Goal: Task Accomplishment & Management: Manage account settings

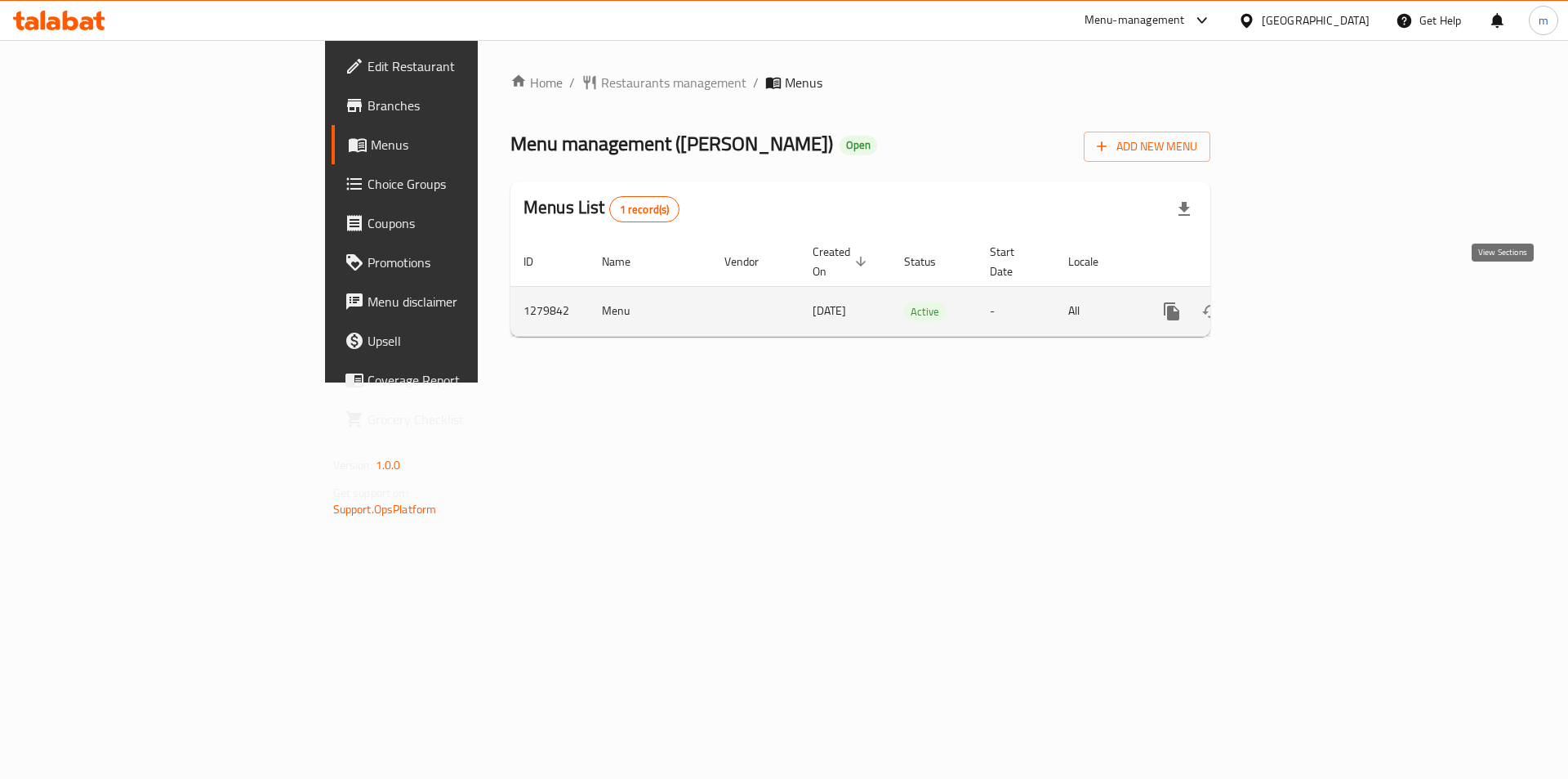
click at [1299, 301] on icon "enhanced table" at bounding box center [1289, 311] width 19 height 19
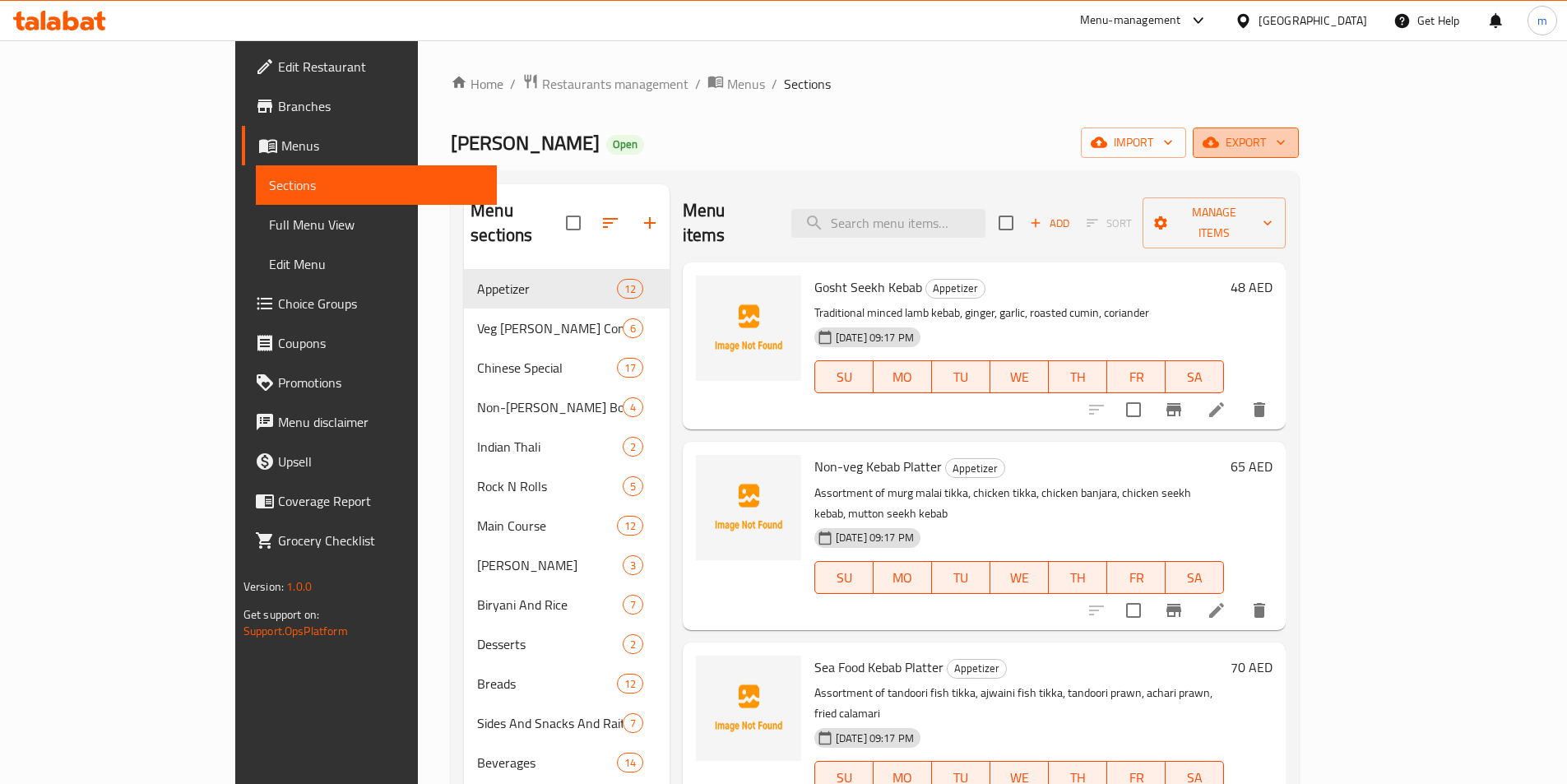
click at [1286, 140] on span "export" at bounding box center [1246, 143] width 80 height 20
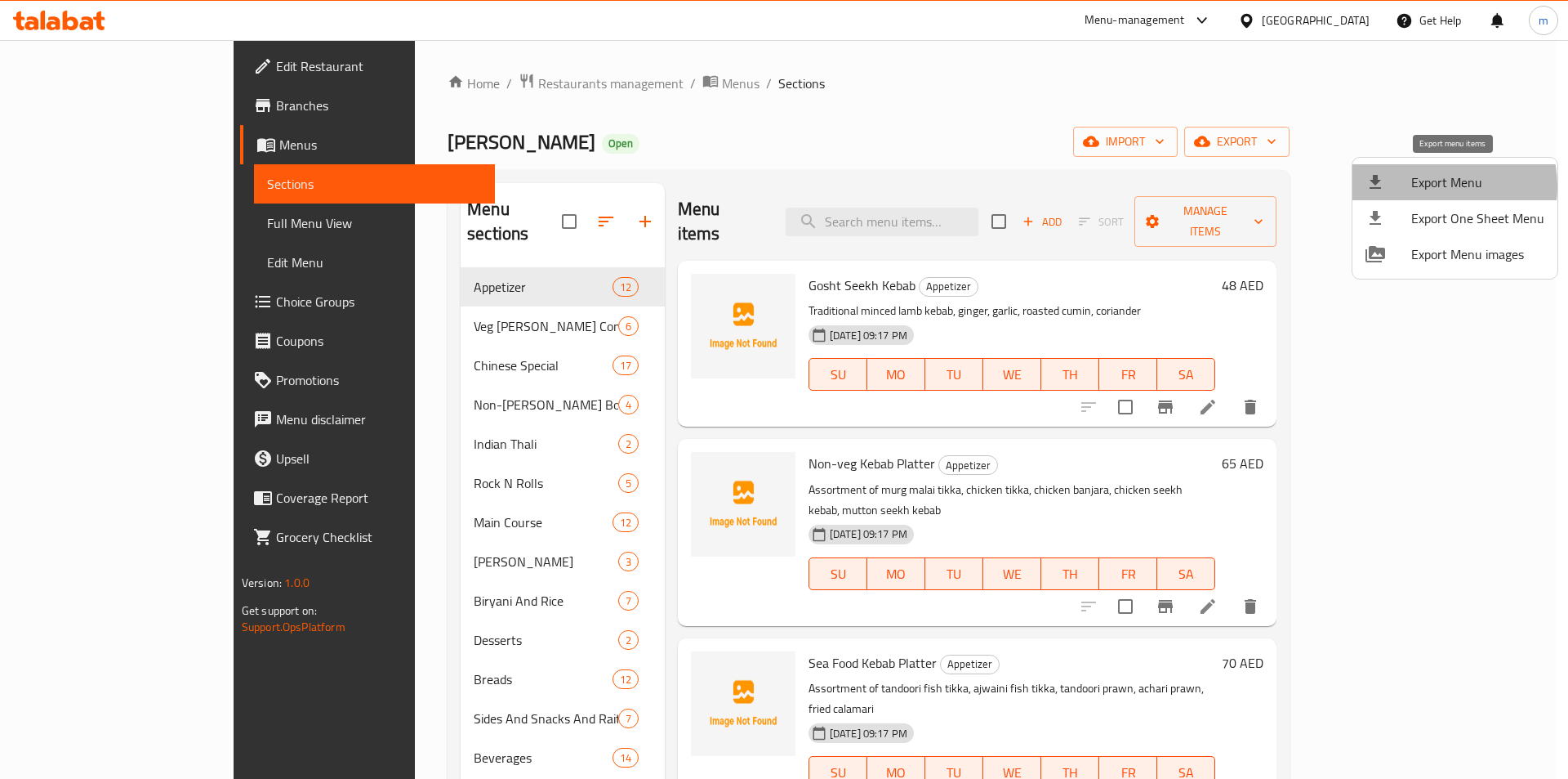
click at [1430, 186] on span "Export Menu" at bounding box center [1478, 181] width 134 height 19
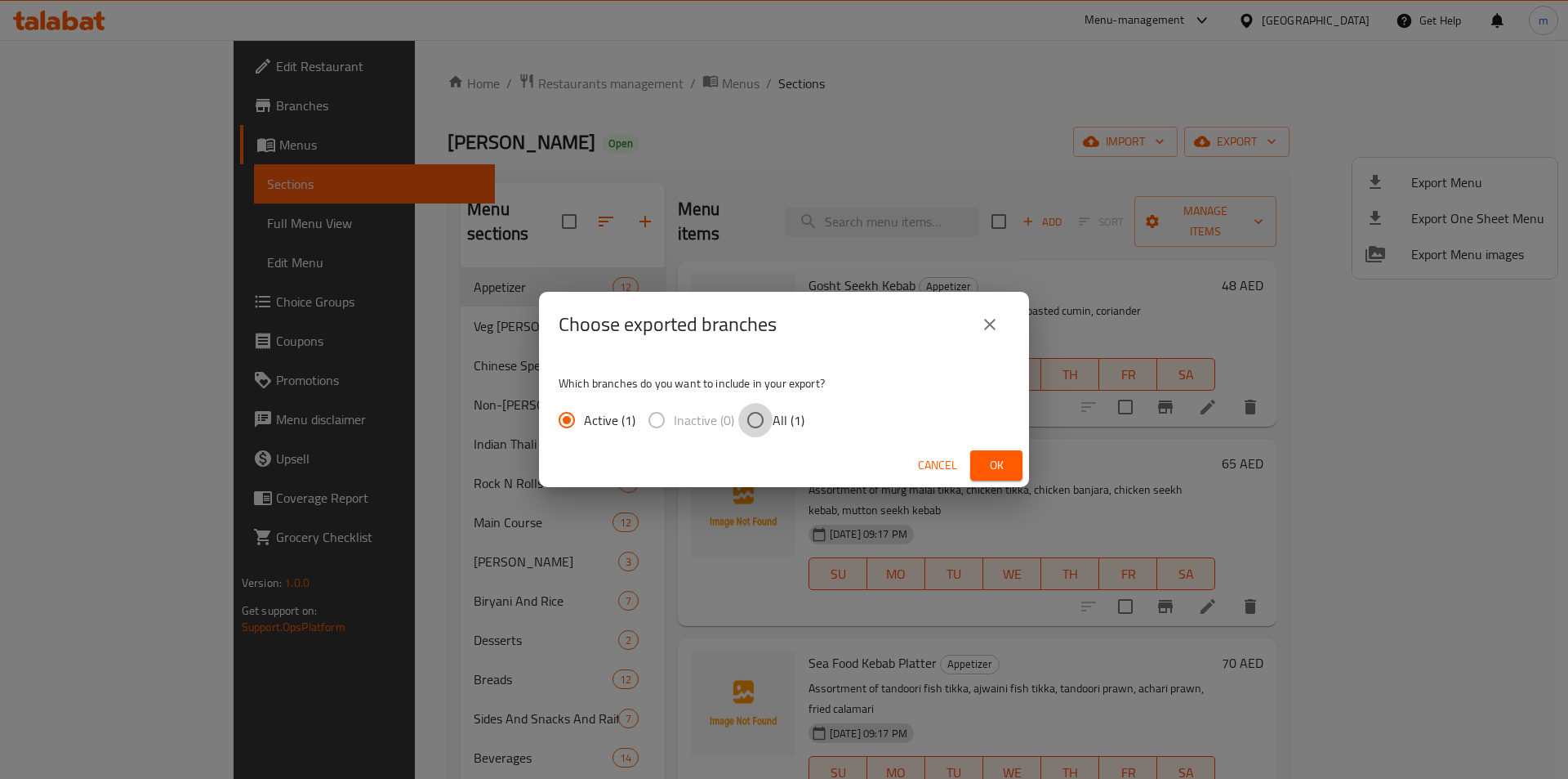
click at [764, 423] on input "All (1)" at bounding box center [755, 419] width 34 height 34
radio input "true"
click at [1010, 468] on button "Ok" at bounding box center [996, 465] width 53 height 30
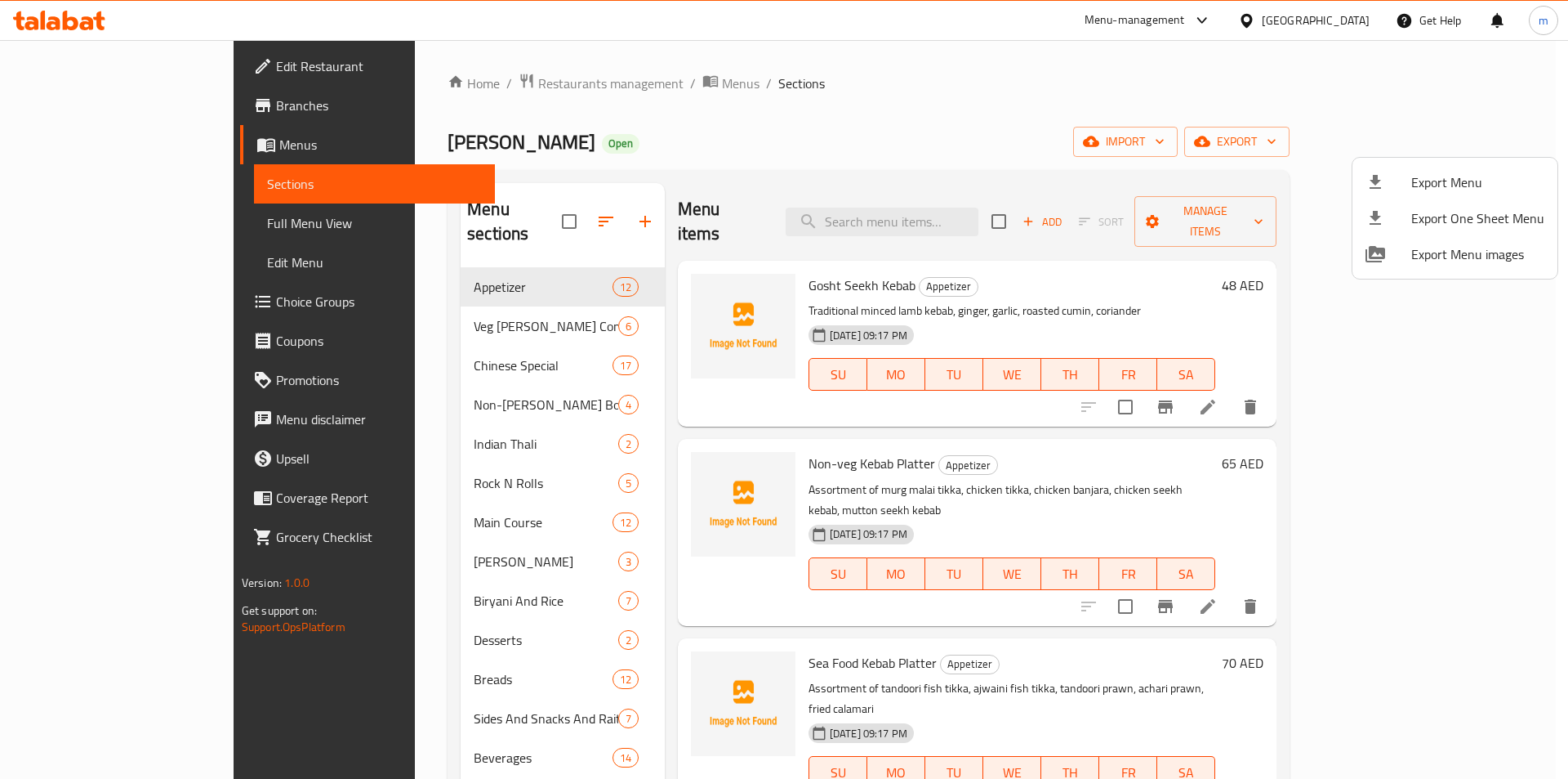
click at [81, 119] on div at bounding box center [784, 389] width 1568 height 779
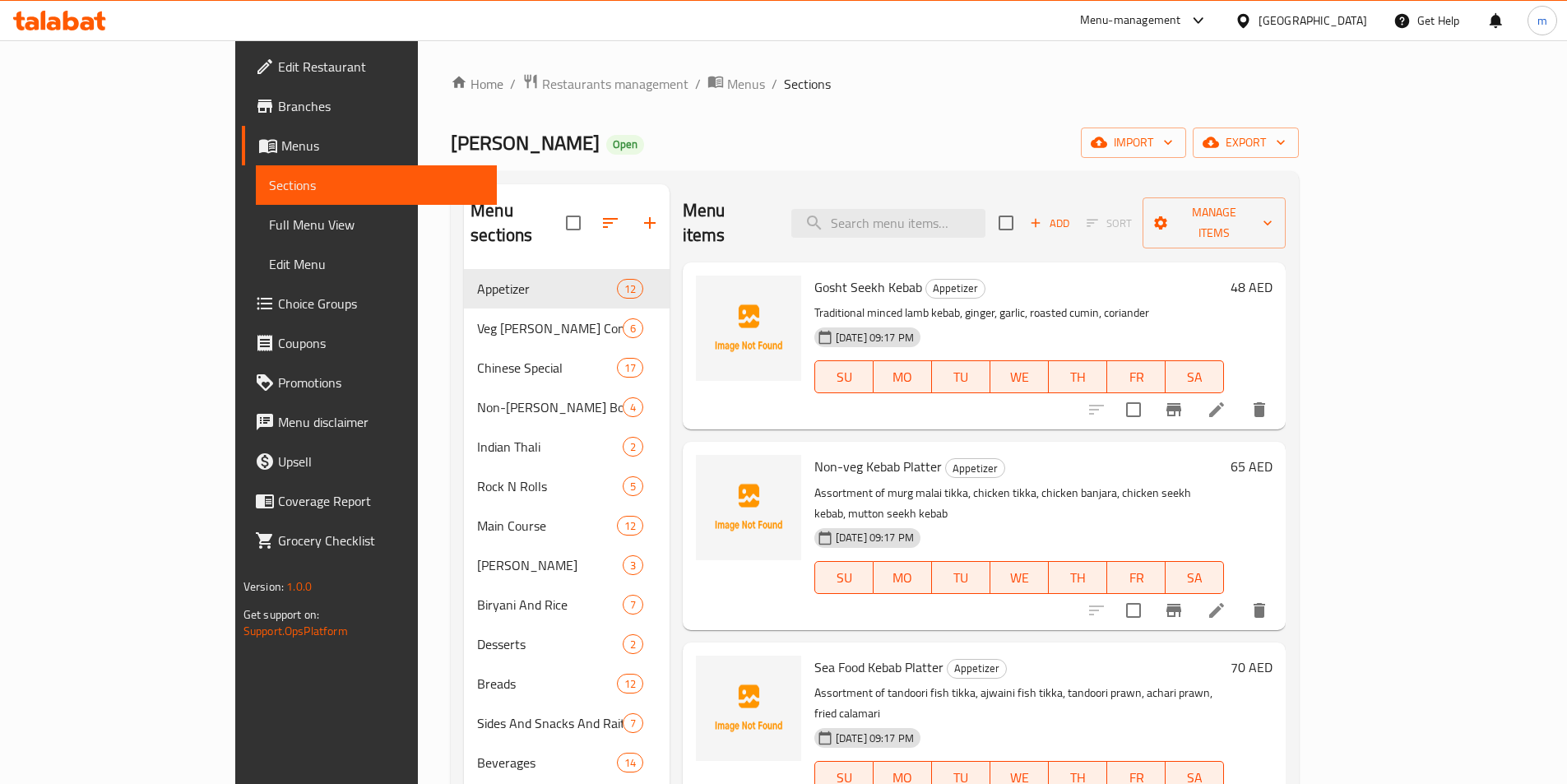
click at [242, 118] on link "Branches" at bounding box center [369, 106] width 255 height 39
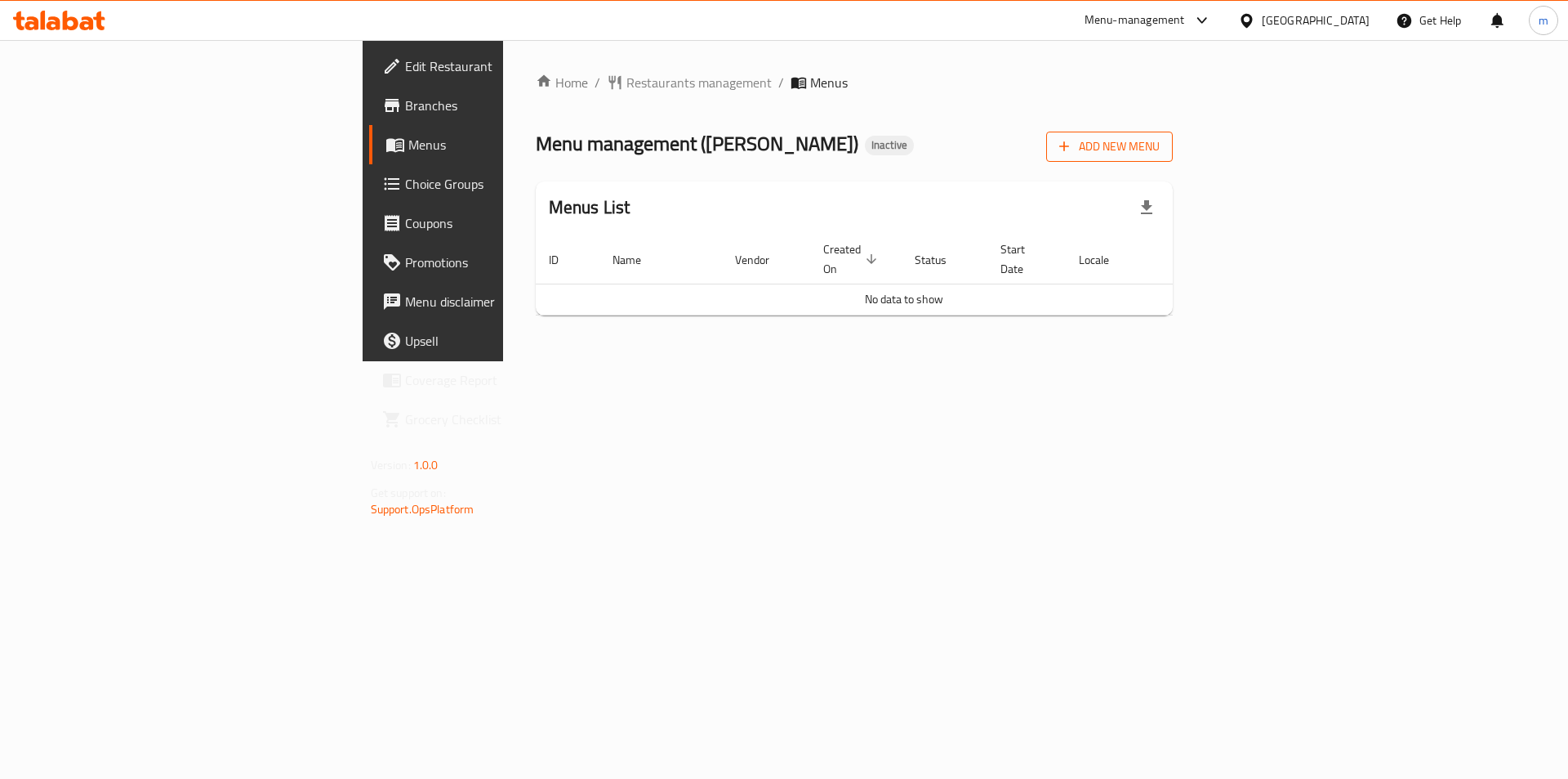
click at [1172, 134] on button "Add New Menu" at bounding box center [1110, 147] width 127 height 30
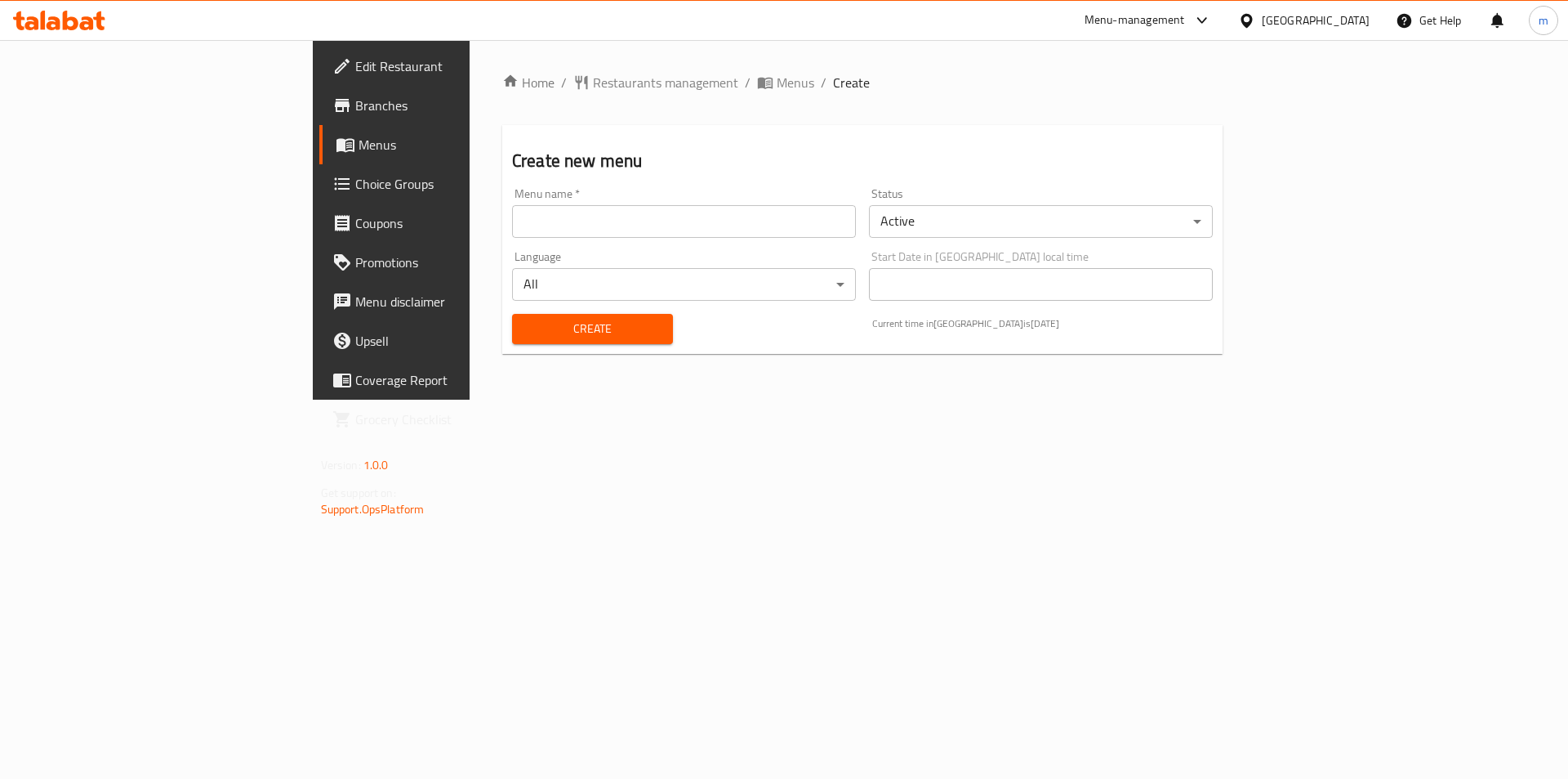
click at [549, 238] on div "Menu name   * Menu name *" at bounding box center [684, 212] width 357 height 63
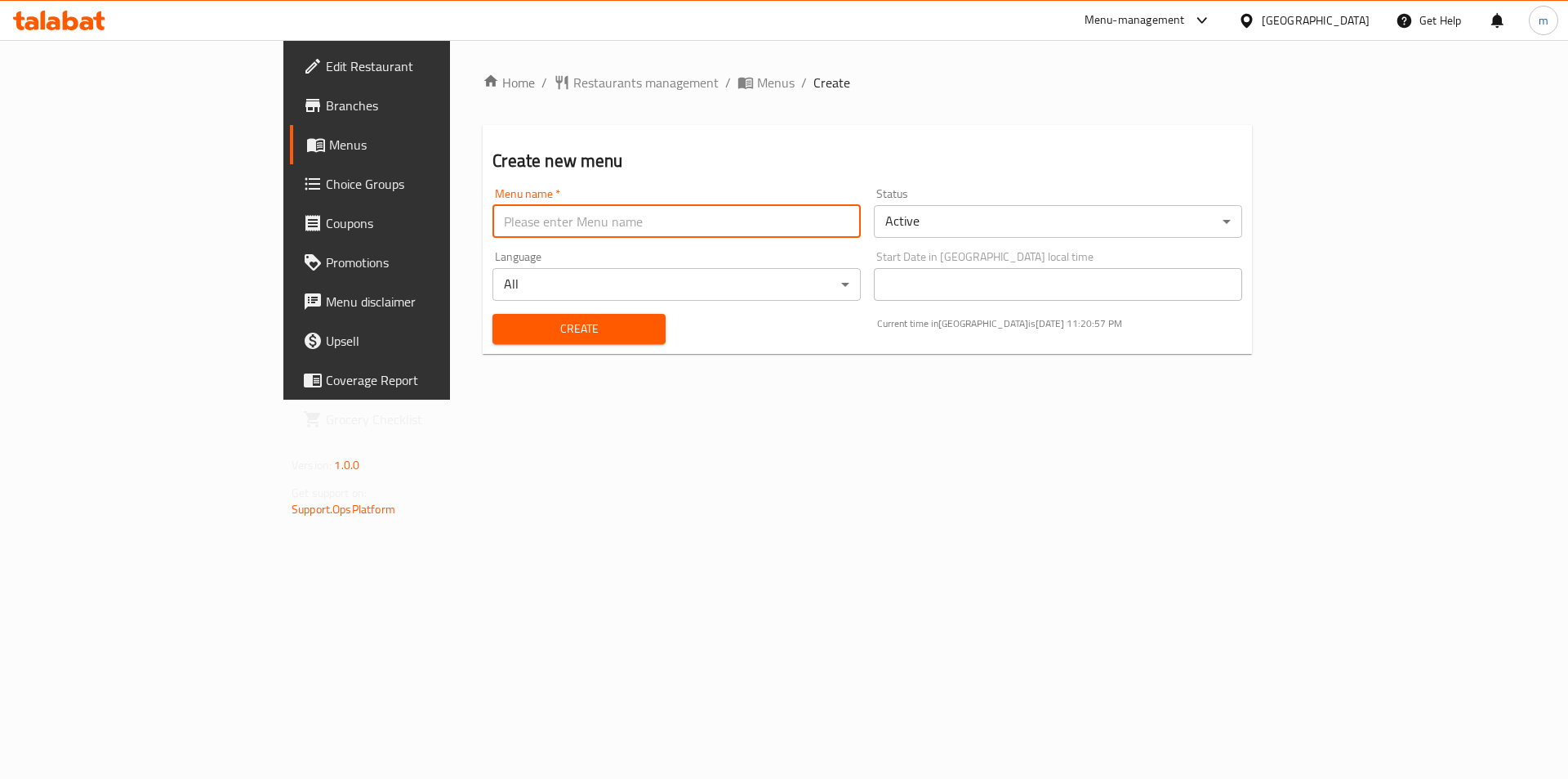
click at [552, 232] on input "text" at bounding box center [676, 221] width 368 height 33
type input "[GEOGRAPHIC_DATA] 28/8"
click at [518, 315] on button "Create" at bounding box center [578, 329] width 172 height 30
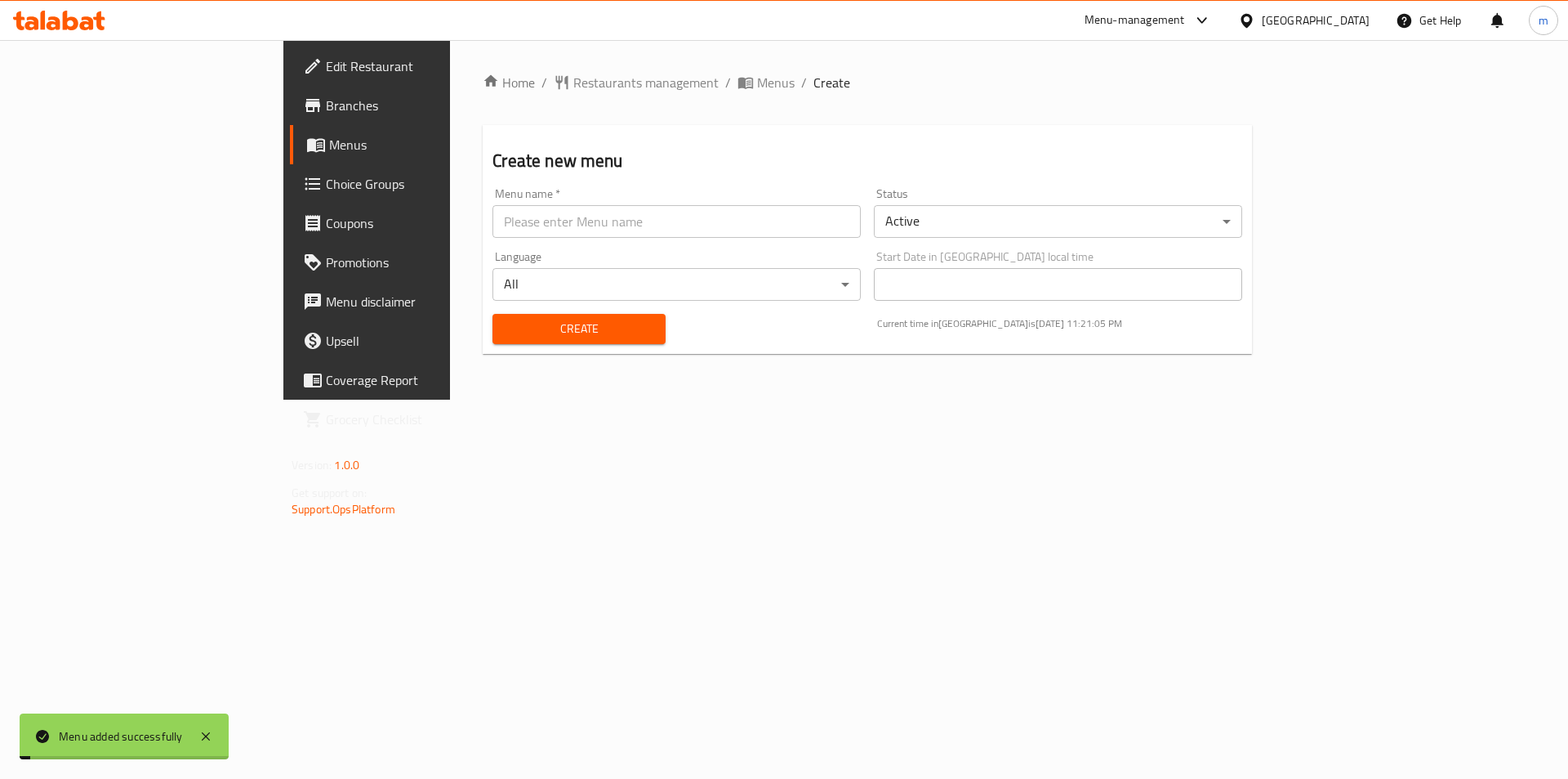
click at [757, 78] on span "Menus" at bounding box center [775, 82] width 38 height 19
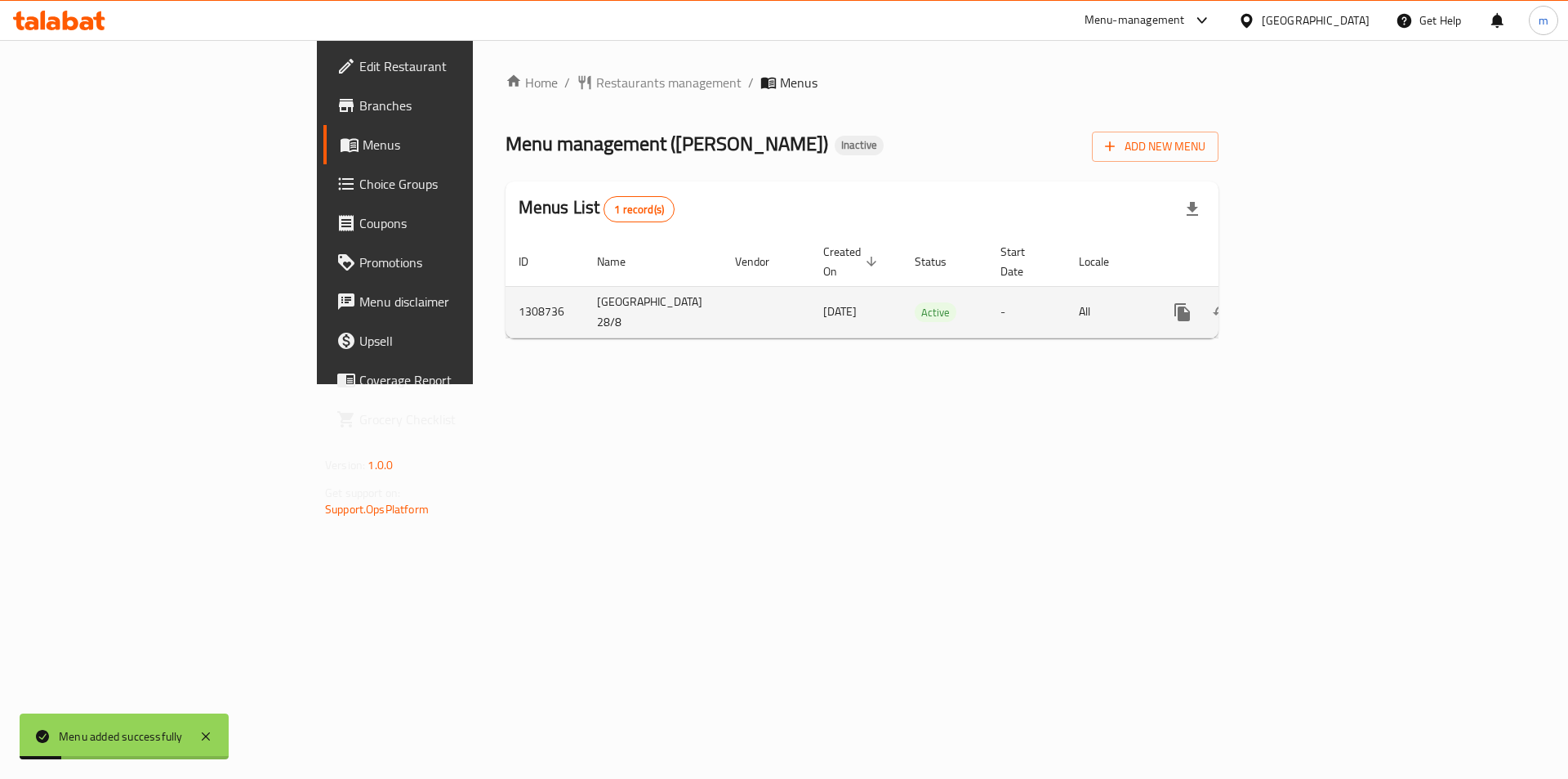
click at [1333, 293] on td "enhanced table" at bounding box center [1241, 312] width 183 height 52
click at [1310, 302] on icon "enhanced table" at bounding box center [1299, 311] width 19 height 19
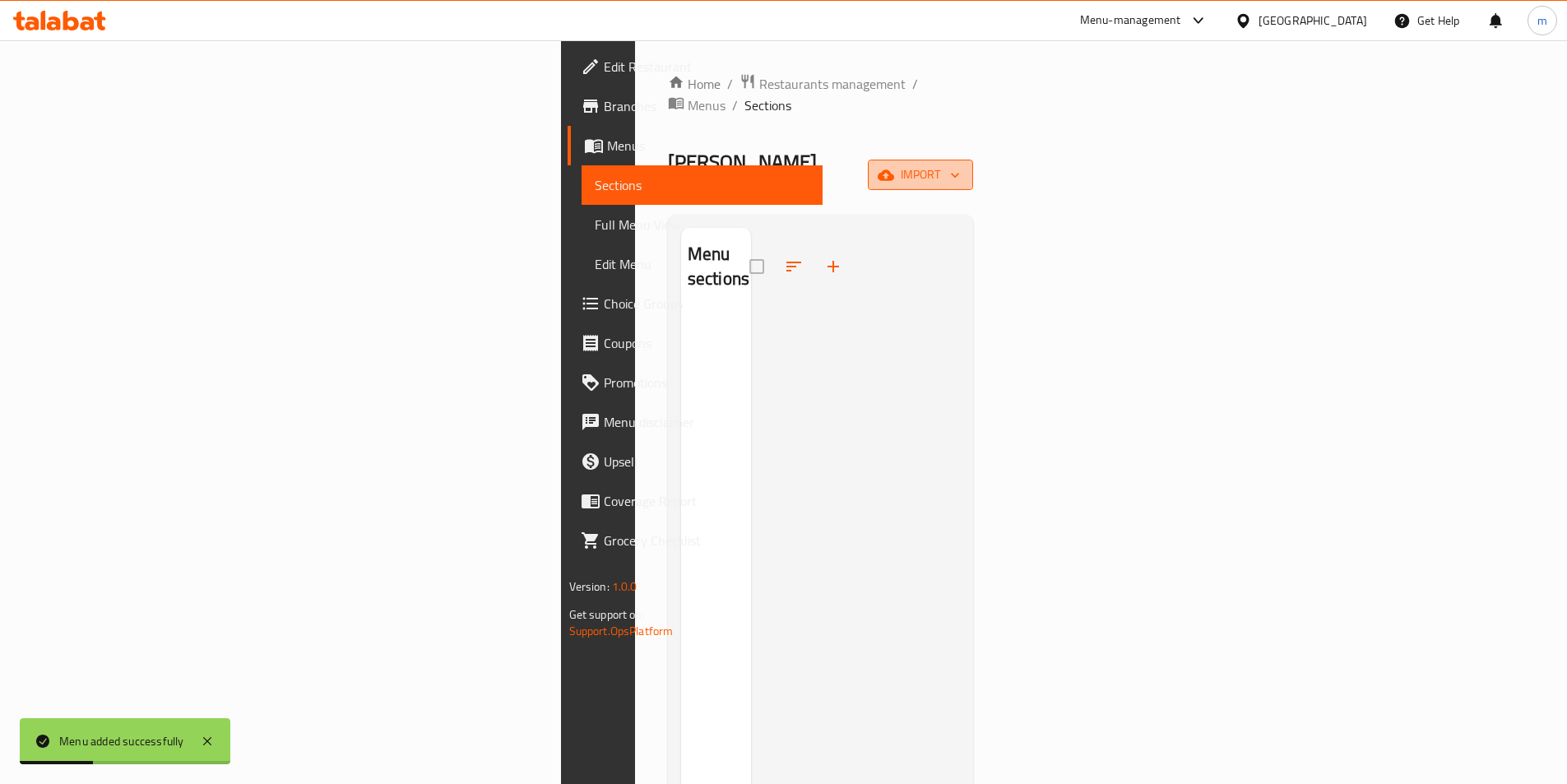
click at [973, 160] on button "import" at bounding box center [920, 175] width 105 height 30
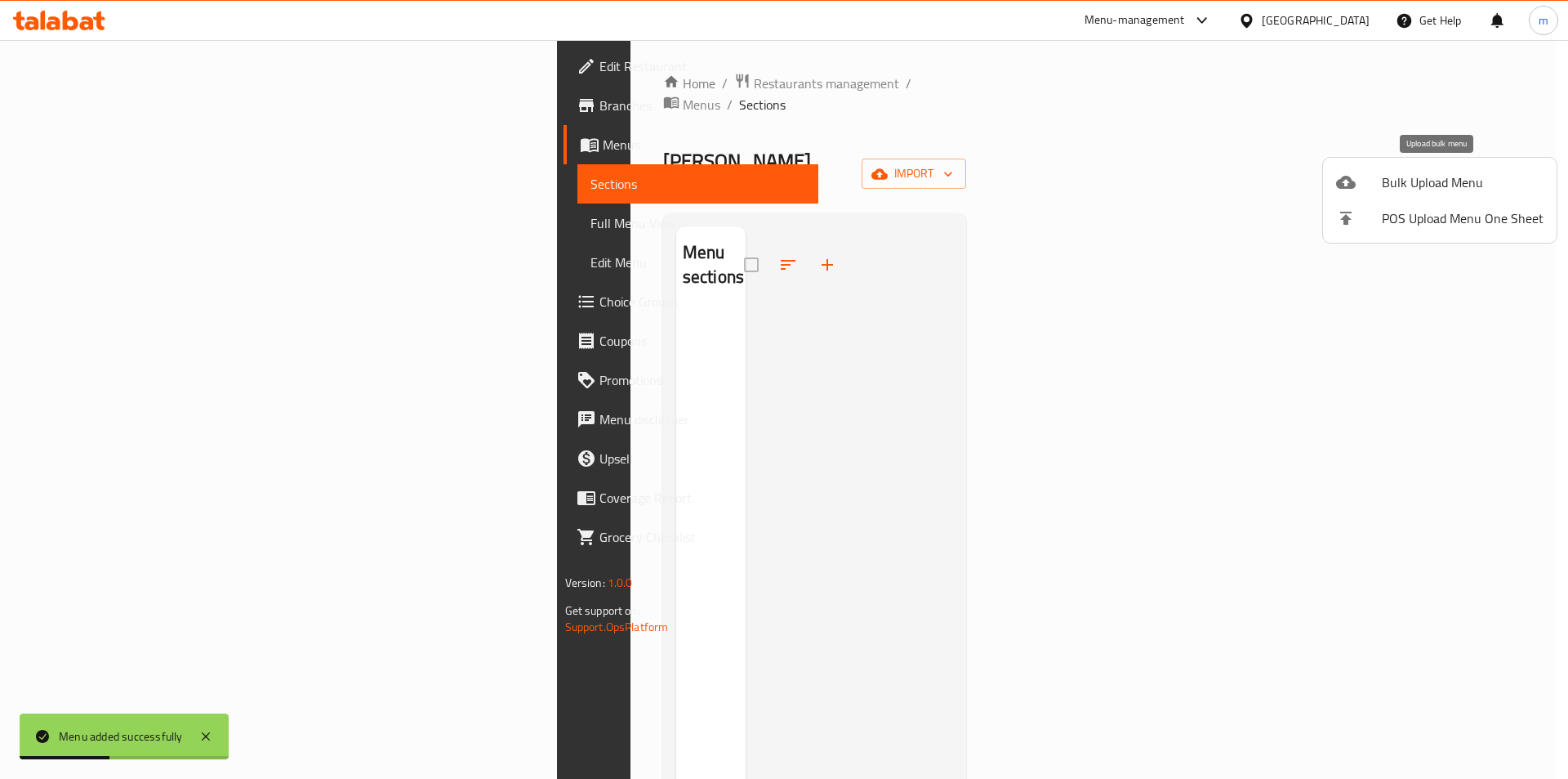
click at [1408, 175] on span "Bulk Upload Menu" at bounding box center [1463, 181] width 162 height 19
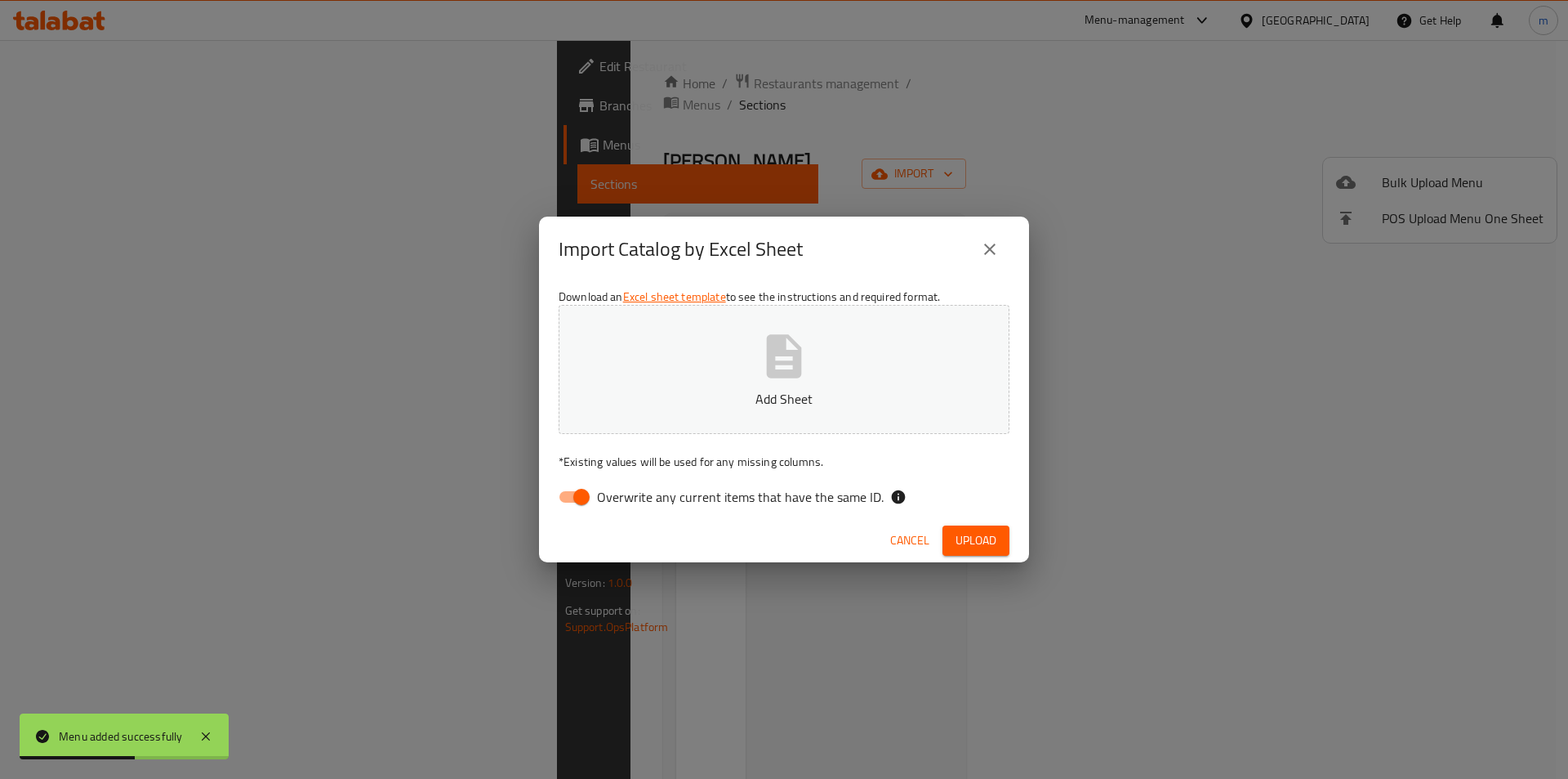
click at [571, 503] on input "Overwrite any current items that have the same ID." at bounding box center [582, 496] width 93 height 31
checkbox input "false"
click at [952, 547] on button "Upload" at bounding box center [976, 540] width 67 height 30
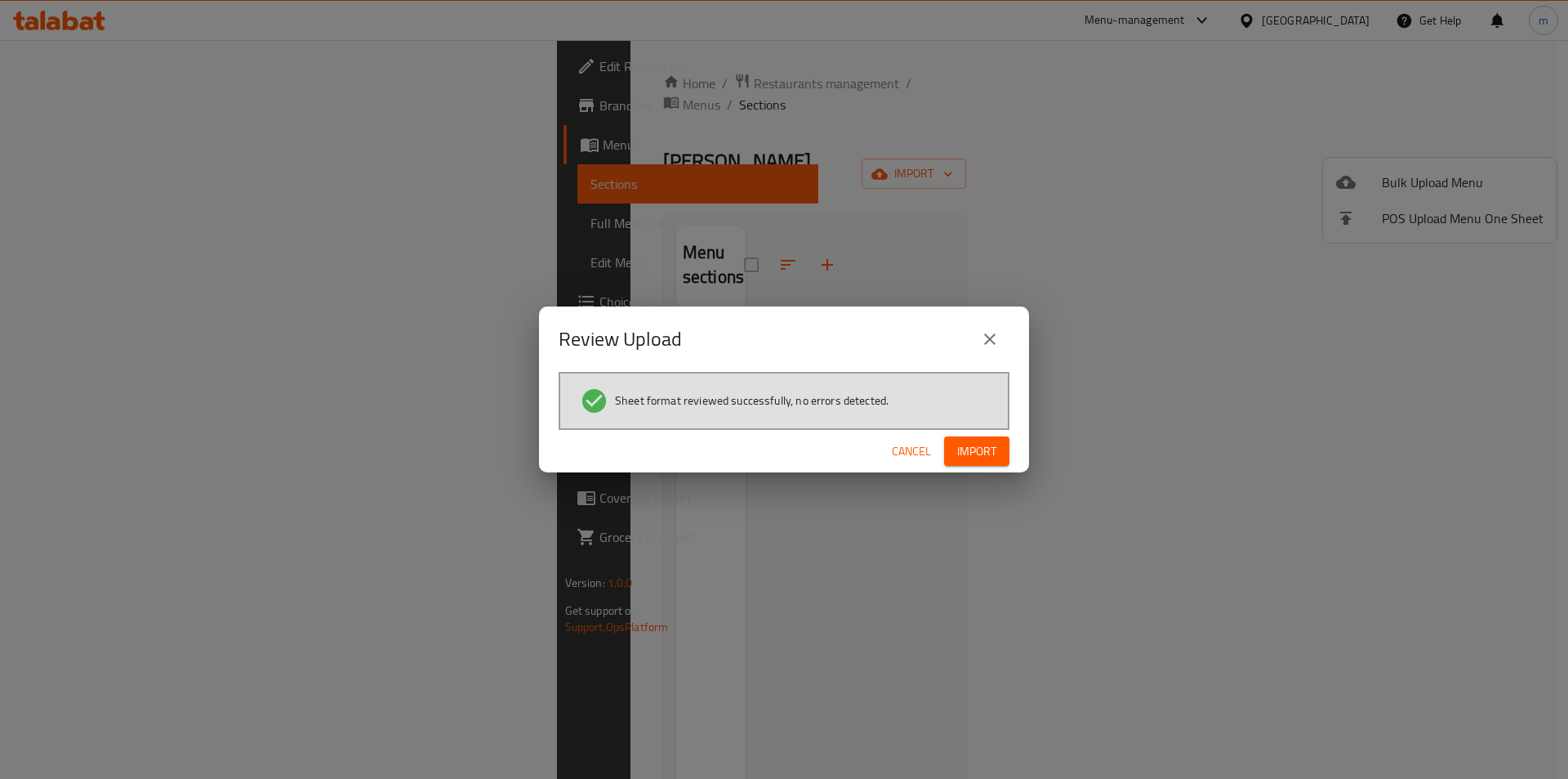
click at [998, 445] on button "Import" at bounding box center [976, 452] width 65 height 30
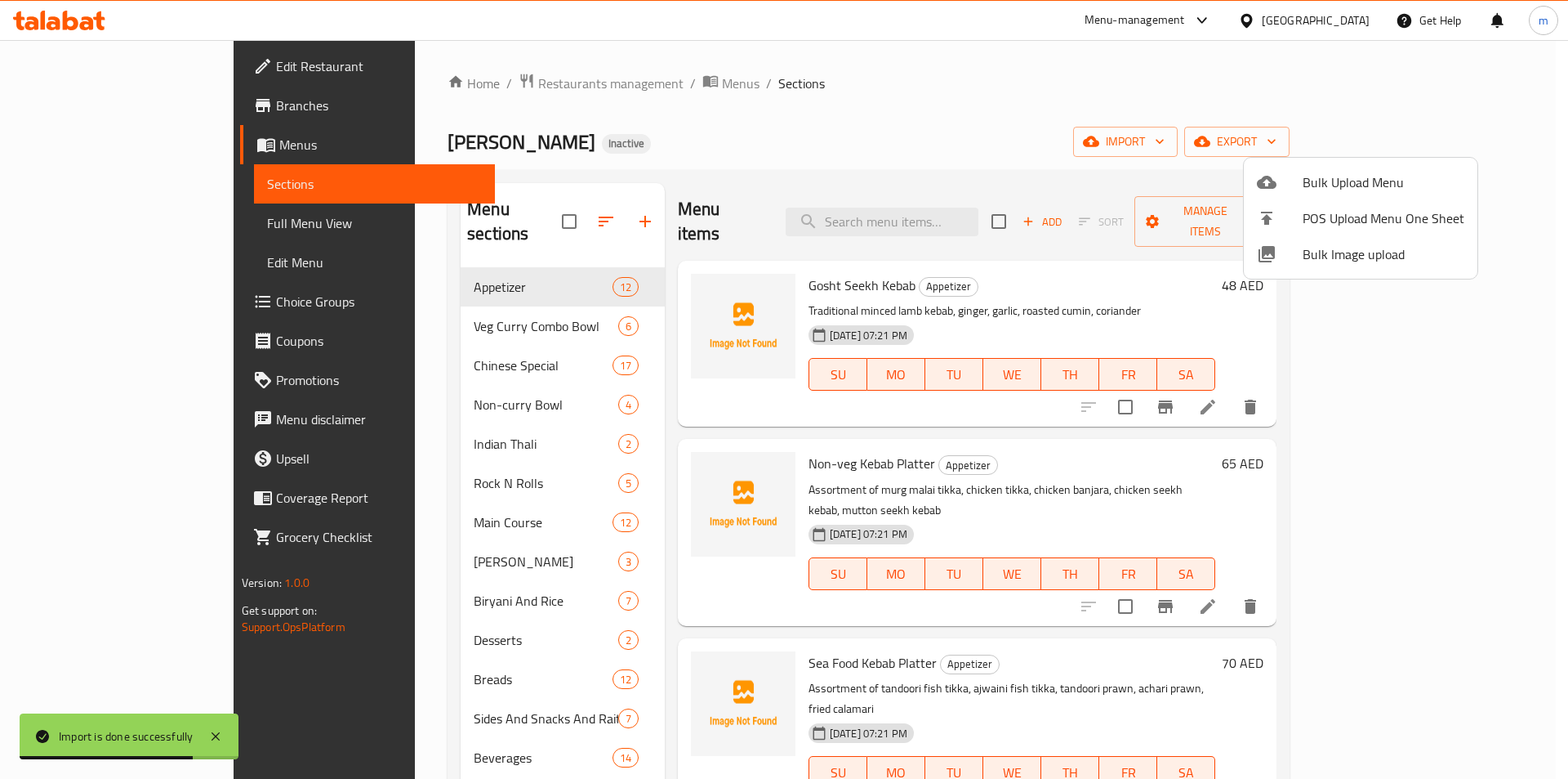
click at [1142, 93] on div at bounding box center [784, 389] width 1568 height 779
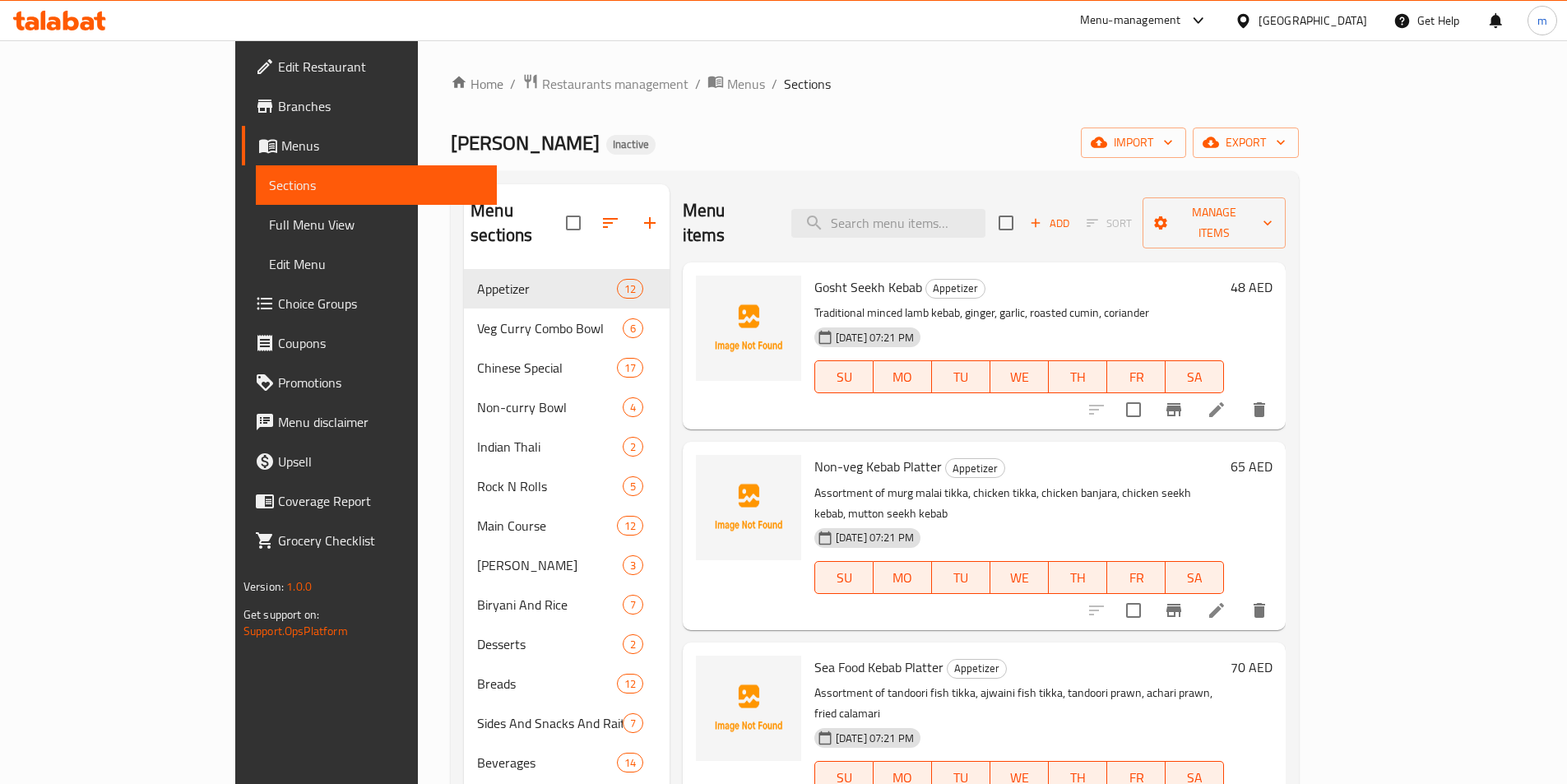
click at [256, 240] on link "Full Menu View" at bounding box center [376, 224] width 241 height 39
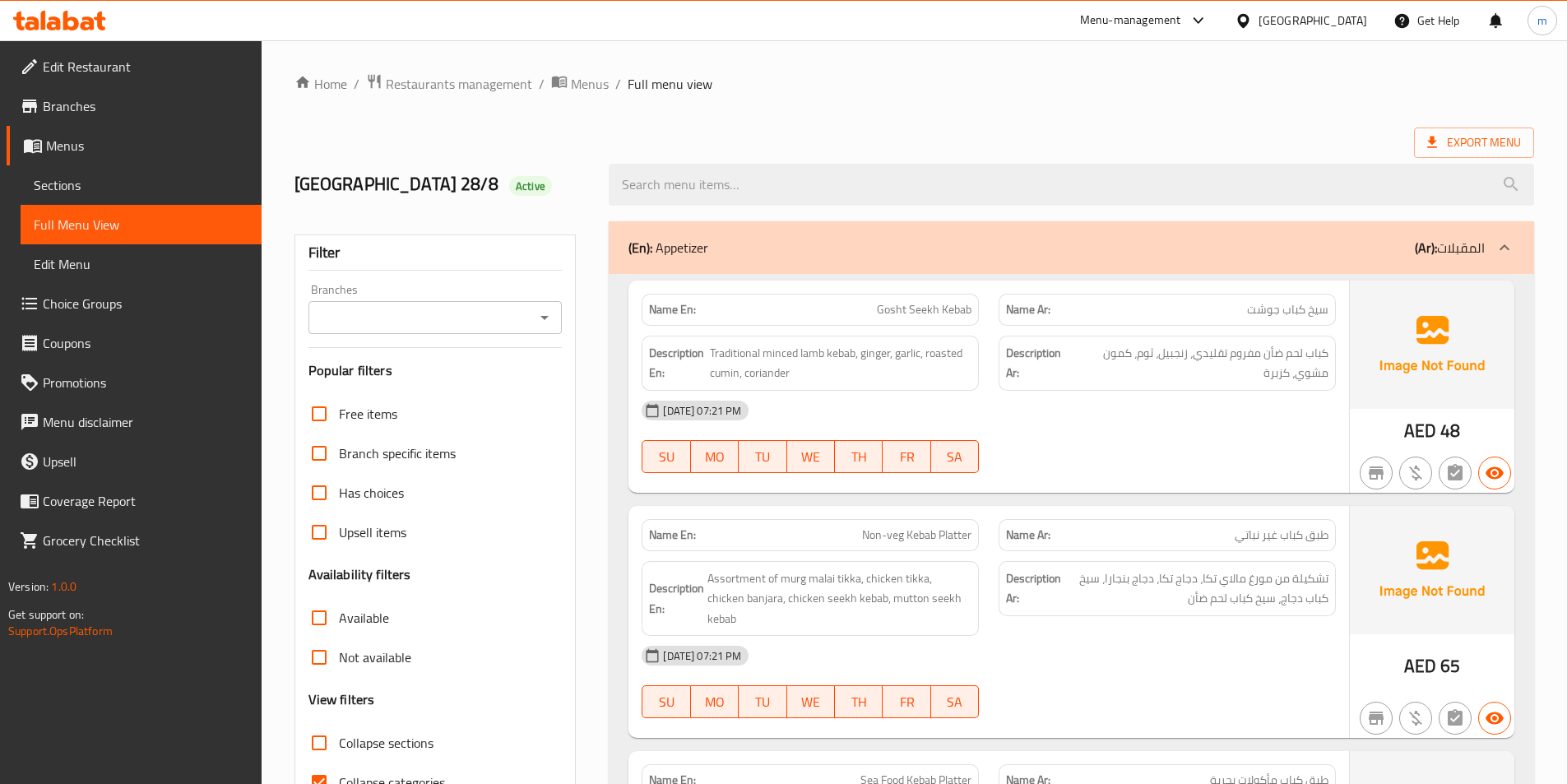
scroll to position [247, 0]
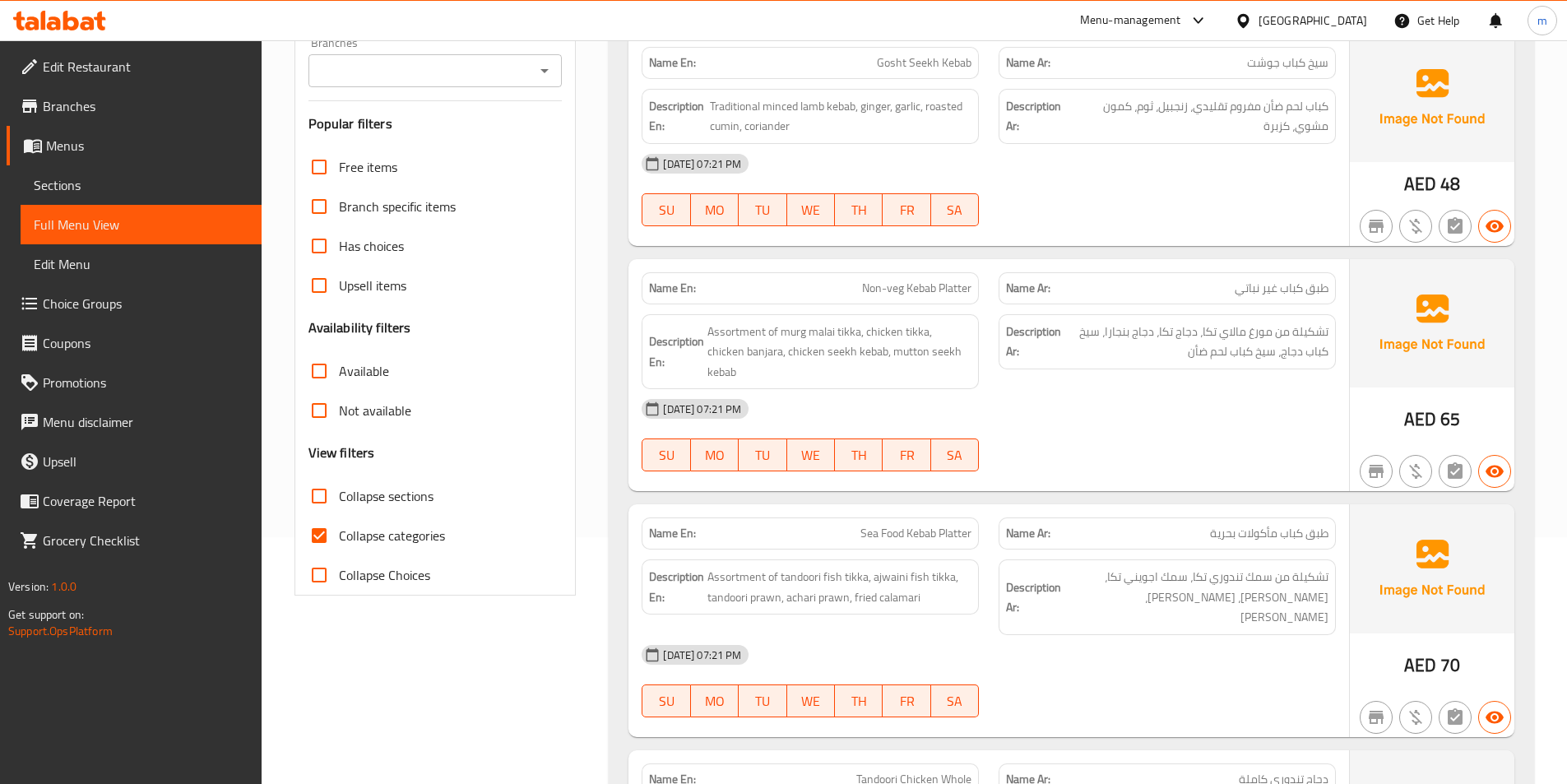
click at [394, 543] on span "Collapse categories" at bounding box center [392, 534] width 106 height 19
click at [339, 543] on input "Collapse categories" at bounding box center [319, 535] width 40 height 39
checkbox input "false"
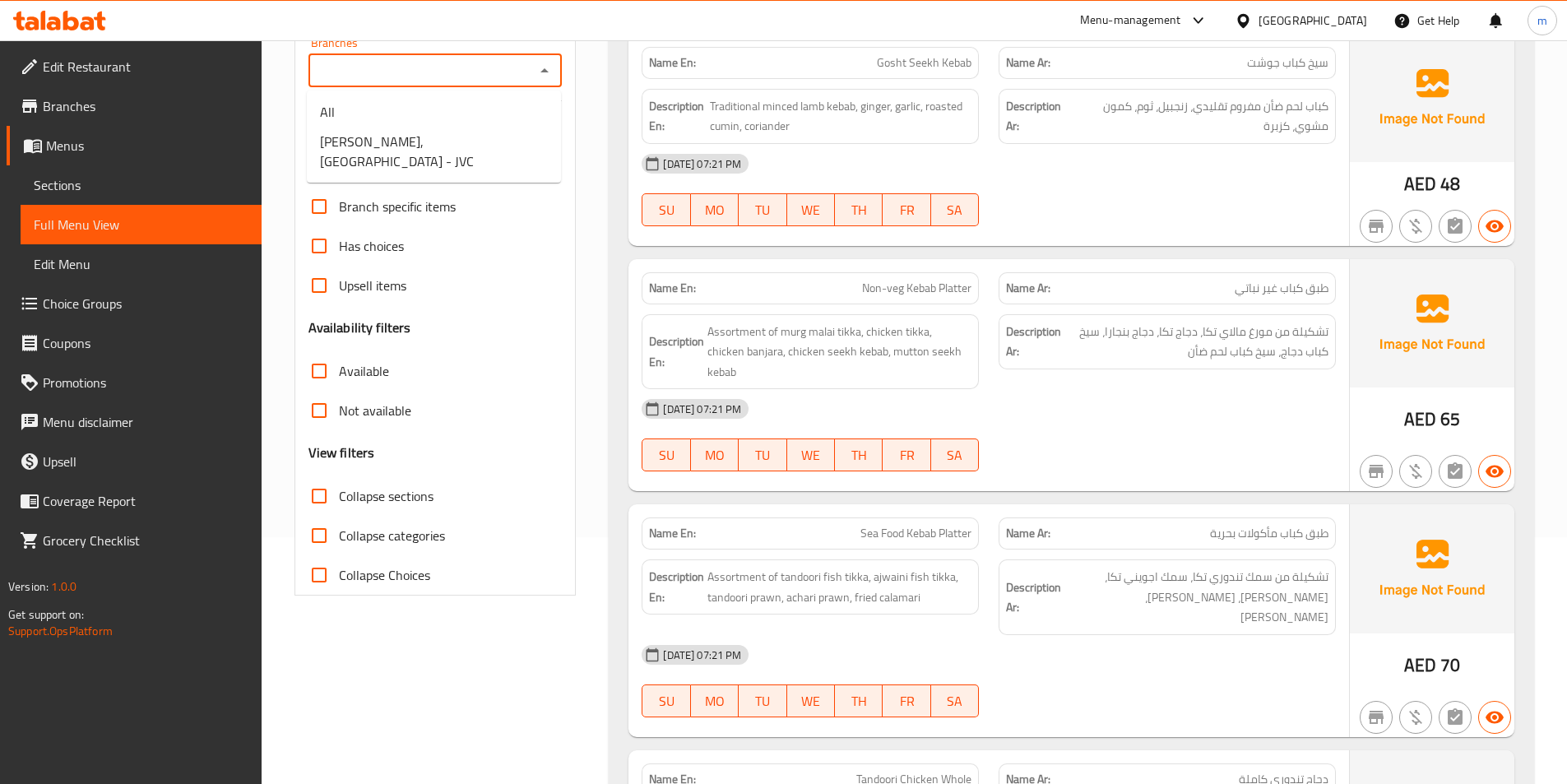
scroll to position [0, 0]
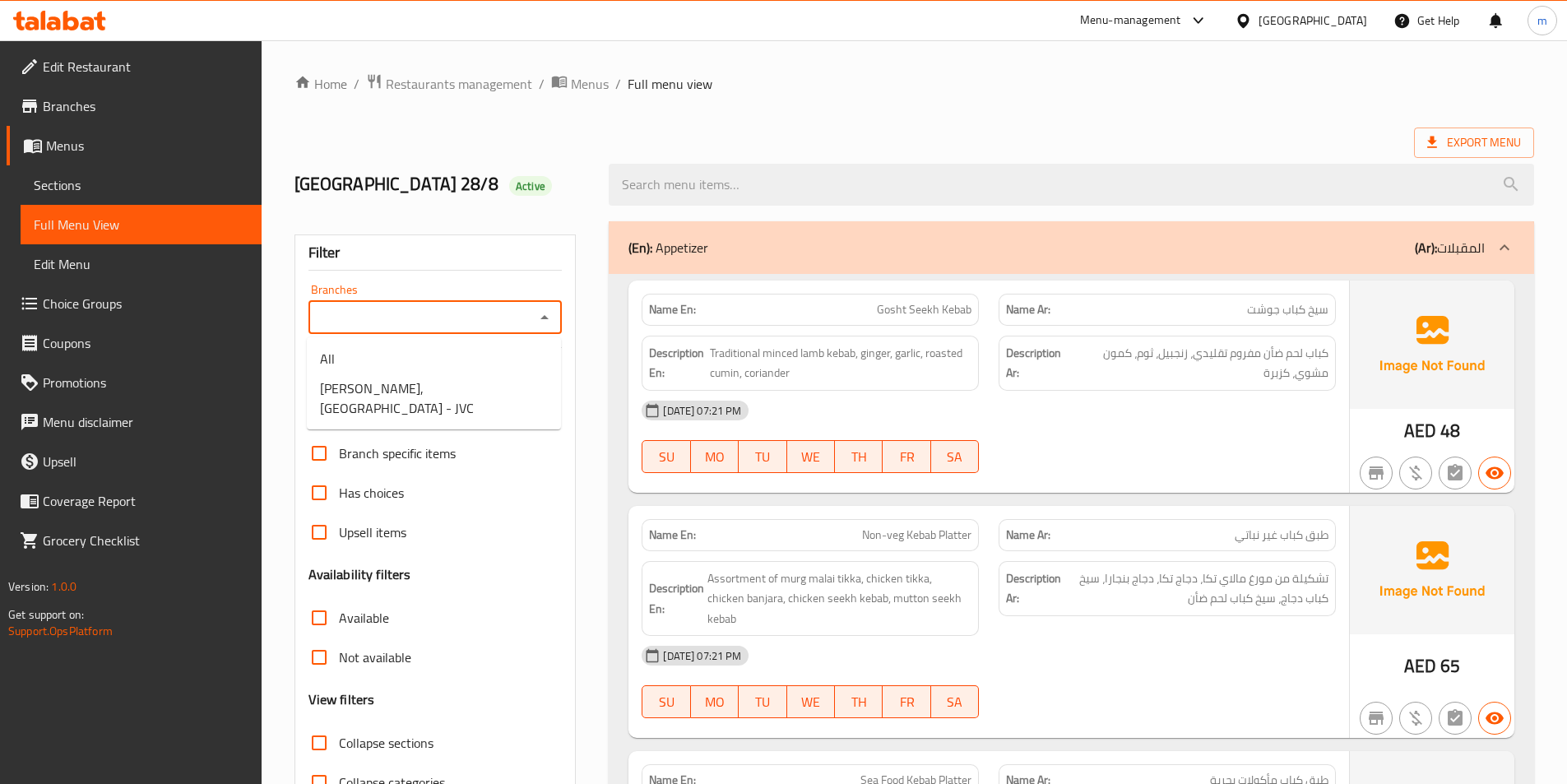
click at [530, 312] on input "Branches" at bounding box center [422, 317] width 217 height 23
click at [499, 368] on li "All" at bounding box center [434, 358] width 254 height 29
click at [541, 316] on icon "Open" at bounding box center [544, 317] width 19 height 19
click at [461, 408] on span "Masala Mantra, Jumeirah Village Circle - JVC" at bounding box center [434, 397] width 228 height 39
type input "Masala Mantra, Jumeirah Village Circle - JVC"
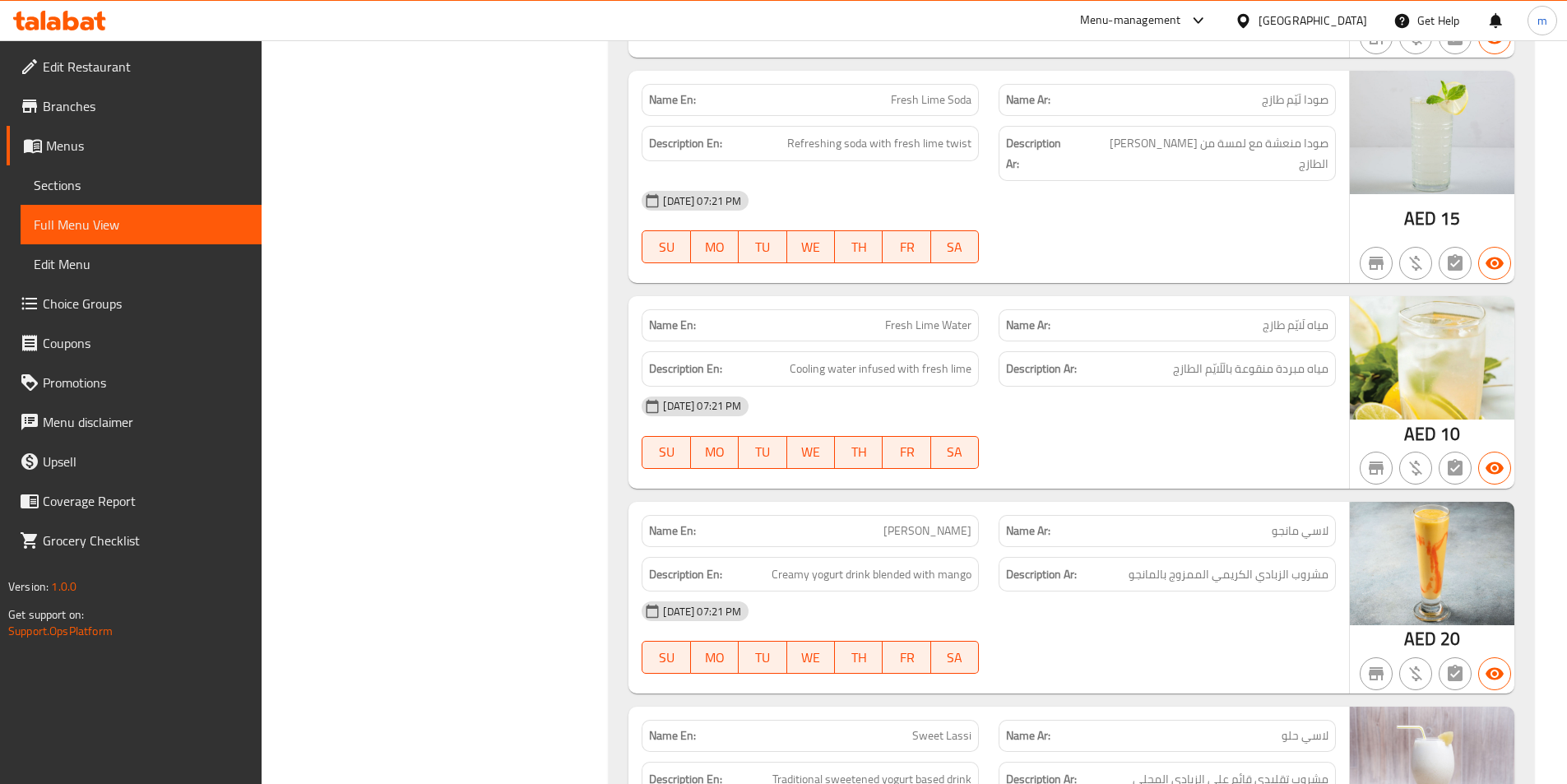
scroll to position [46703, 0]
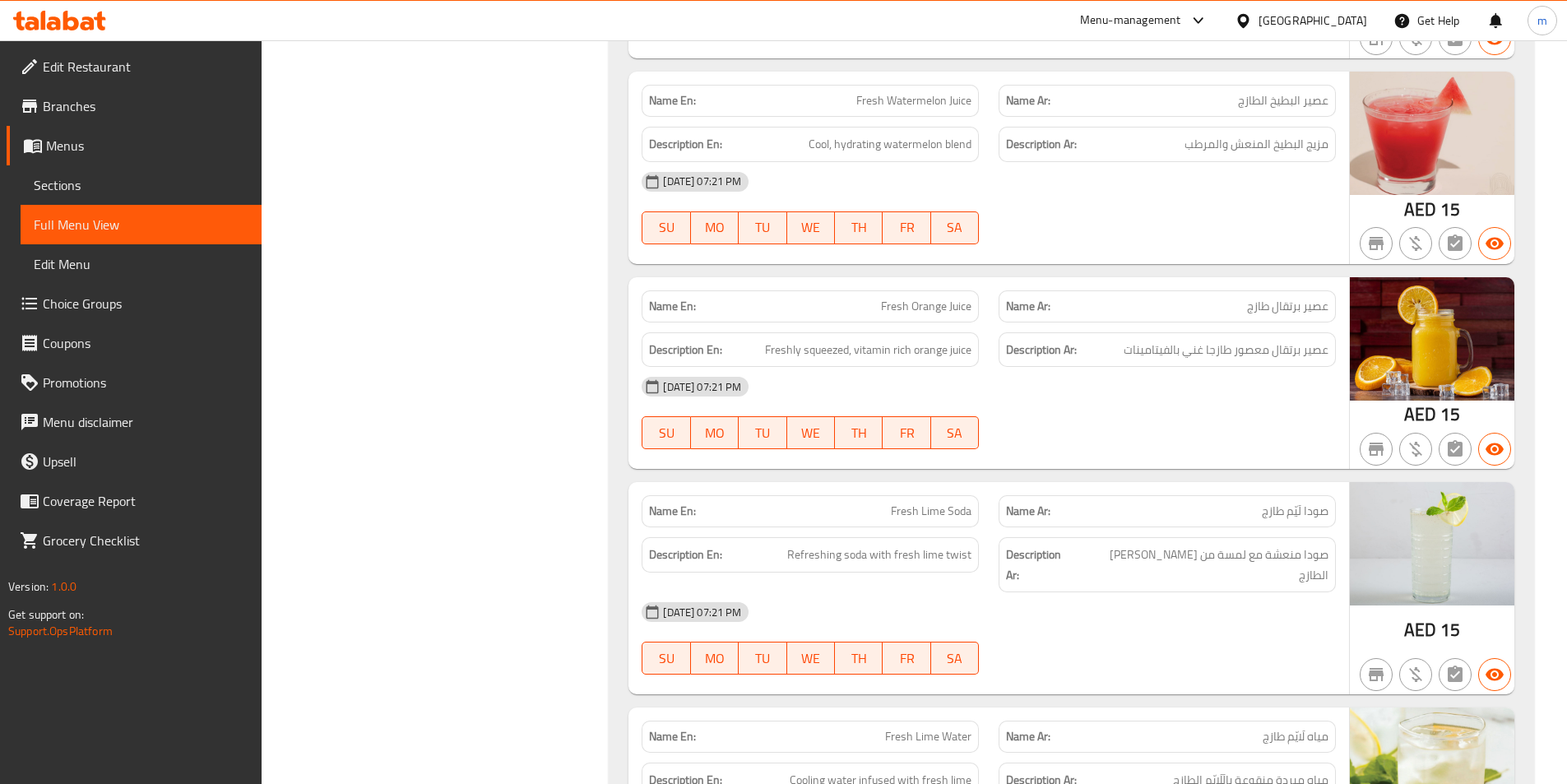
click at [88, 70] on span "Edit Restaurant" at bounding box center [145, 66] width 206 height 19
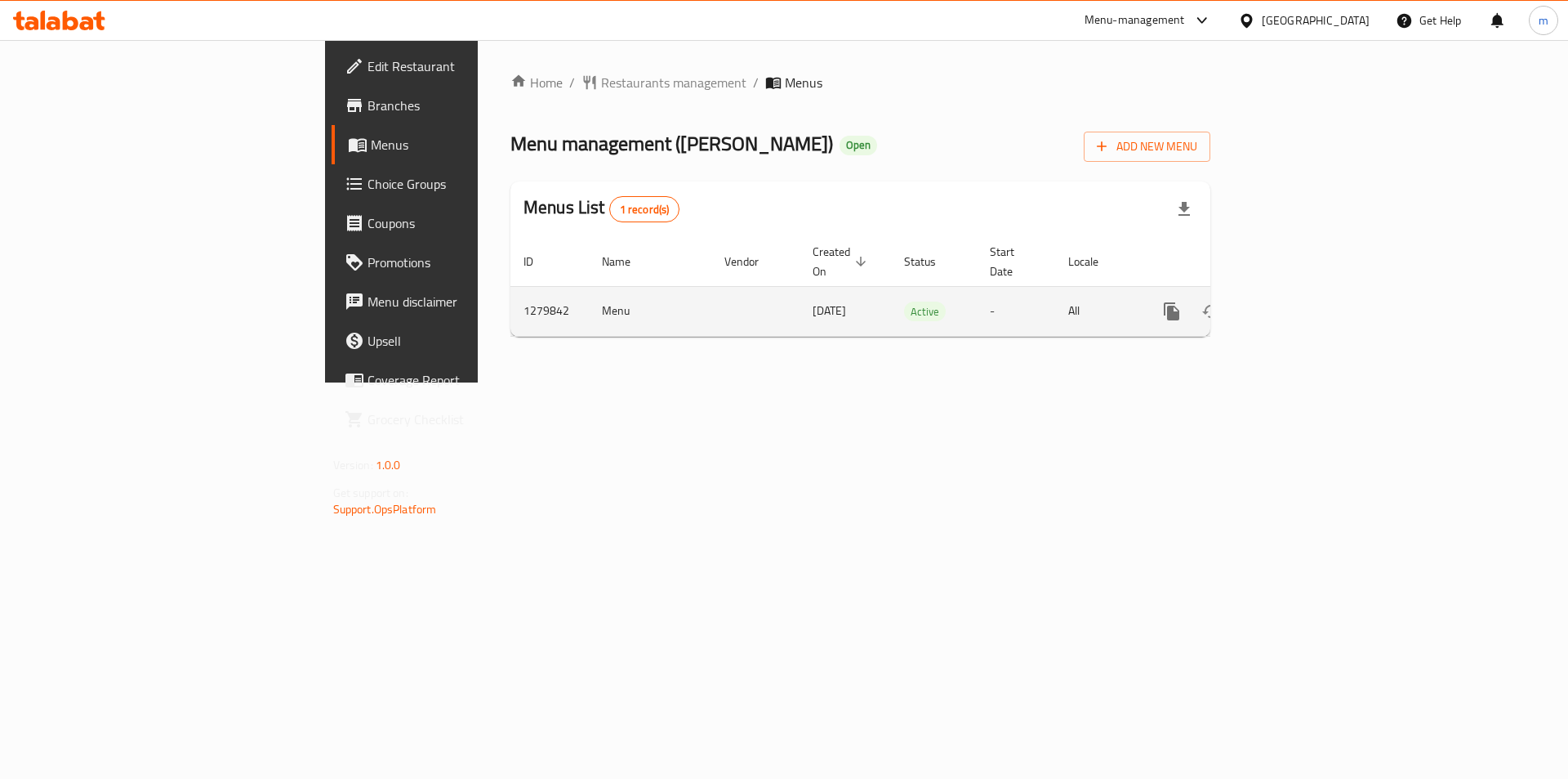
click at [1299, 301] on icon "enhanced table" at bounding box center [1289, 311] width 19 height 19
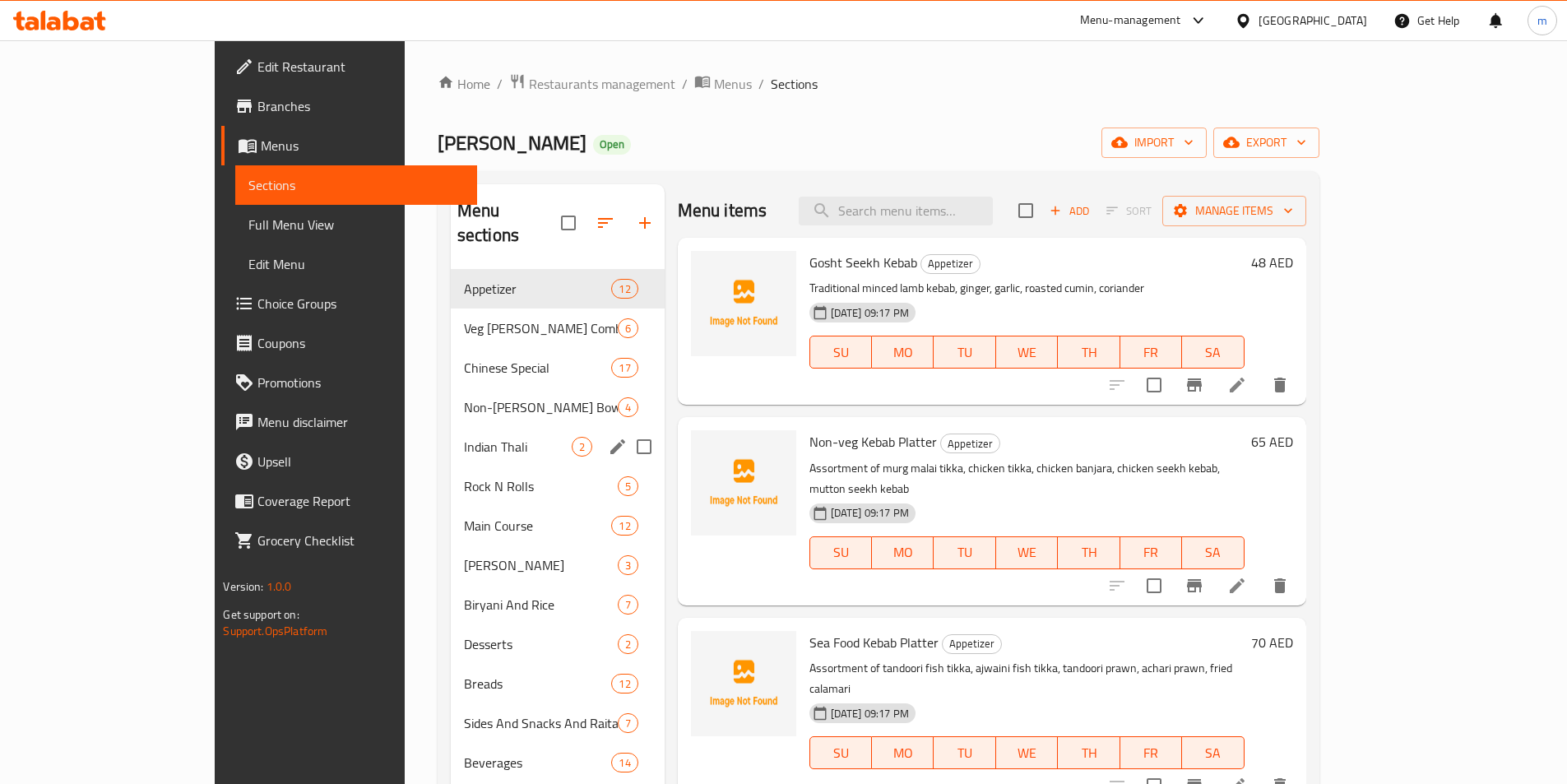
scroll to position [82, 0]
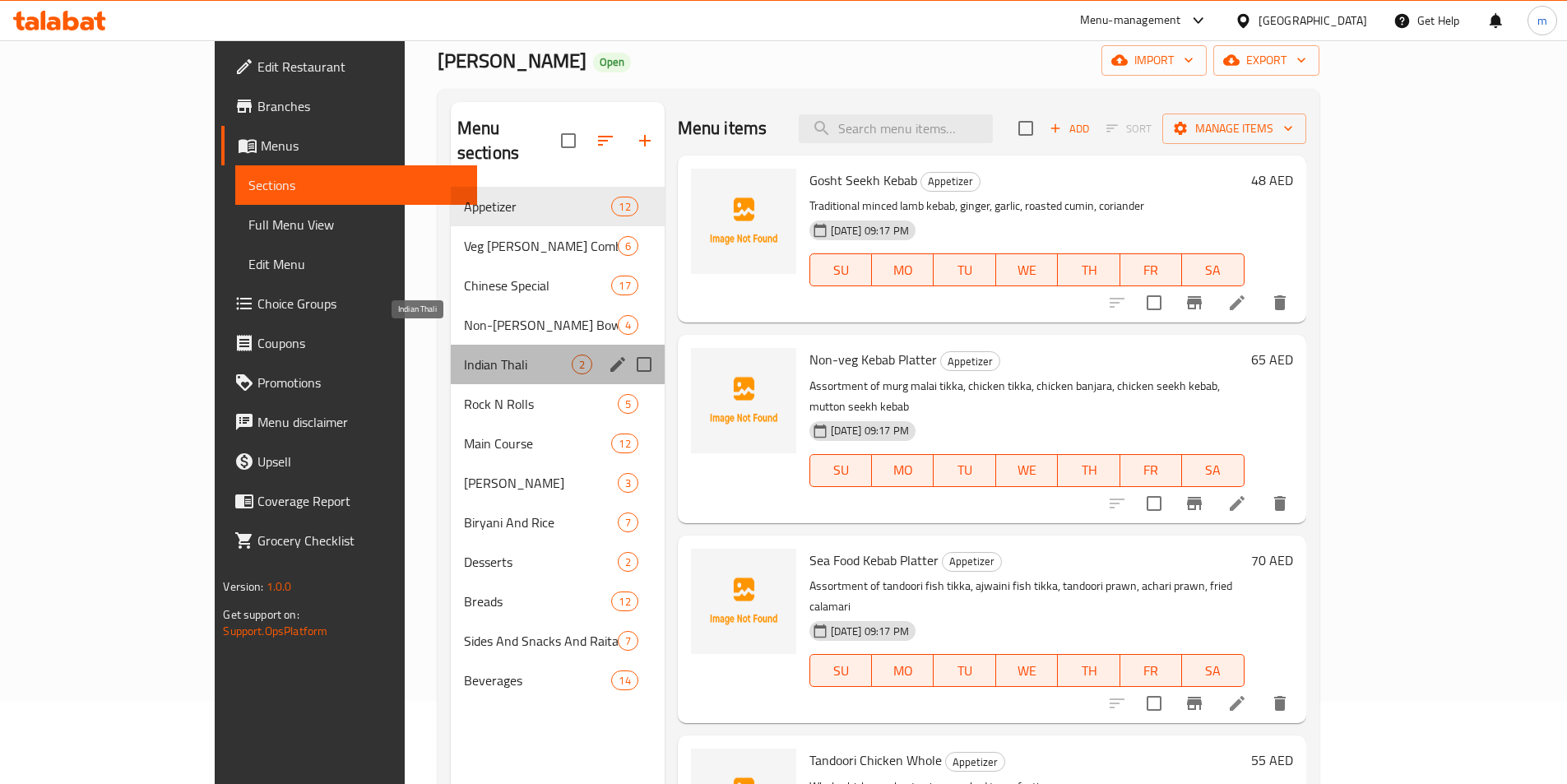
click at [464, 355] on span "Indian Thali" at bounding box center [518, 364] width 108 height 19
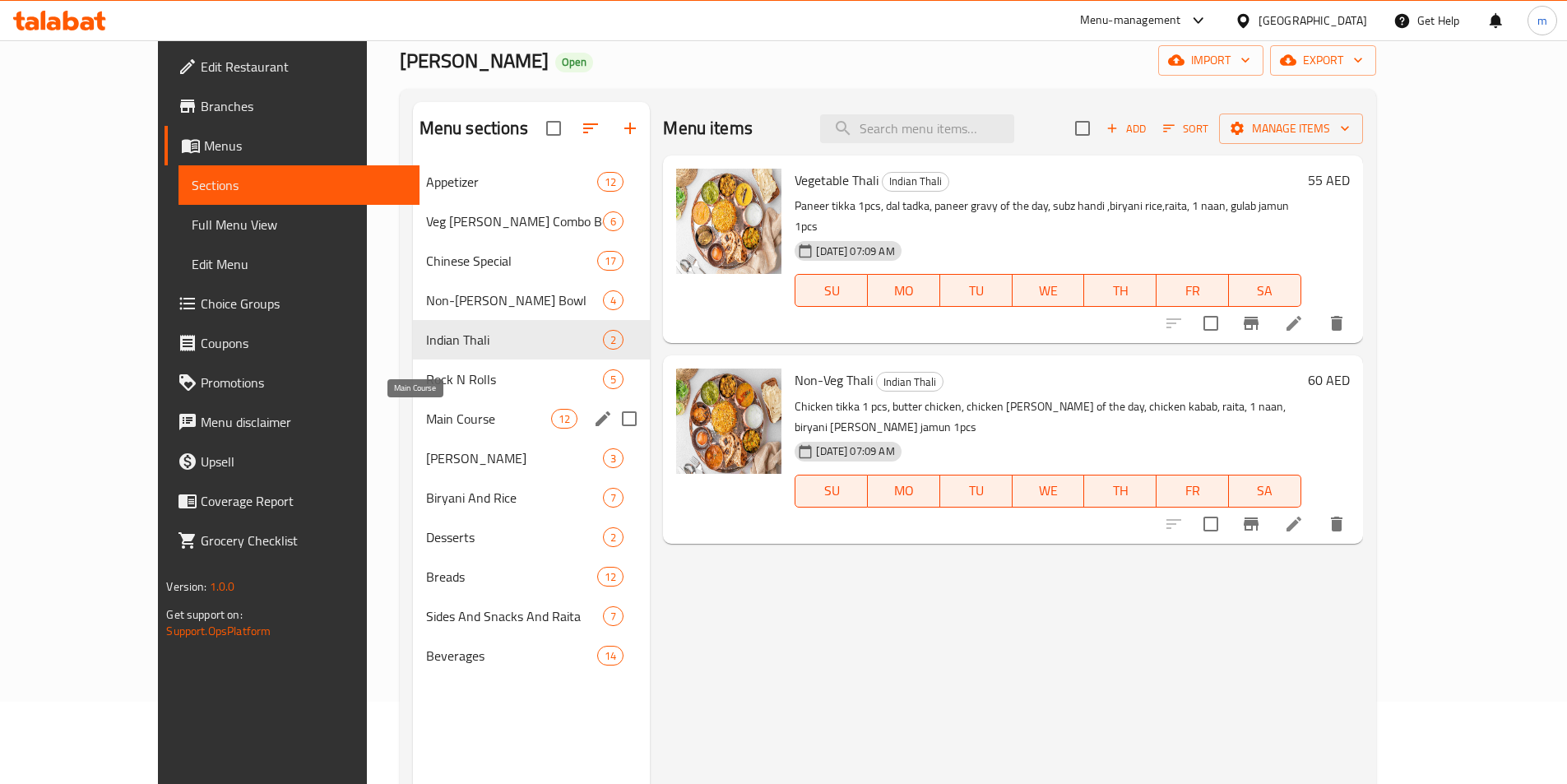
click at [426, 423] on span "Main Course" at bounding box center [488, 418] width 125 height 19
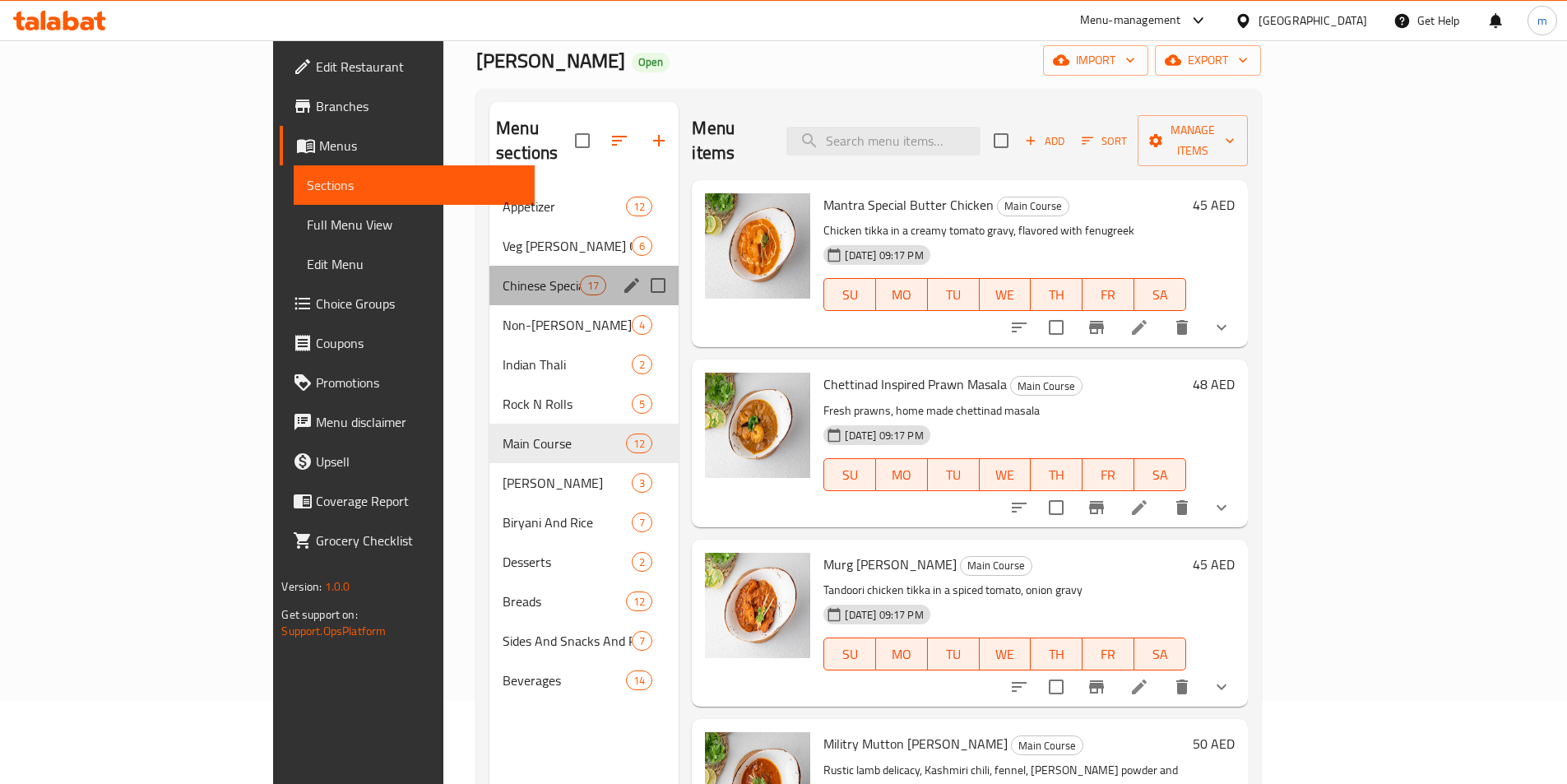
click at [489, 266] on div "Chinese Special 17" at bounding box center [583, 285] width 189 height 39
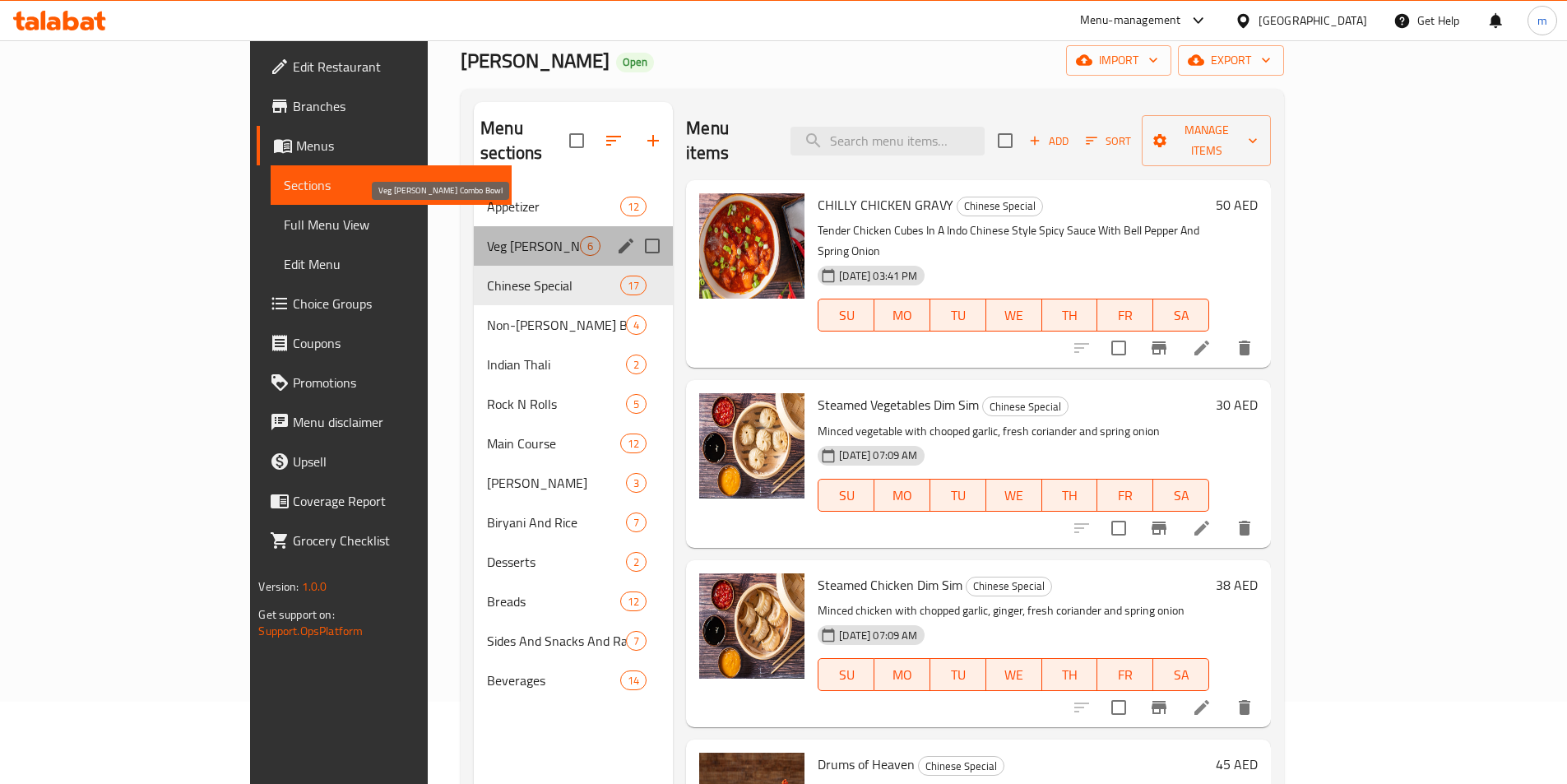
click at [487, 236] on span "Veg Curry Combo Bowl" at bounding box center [533, 245] width 93 height 19
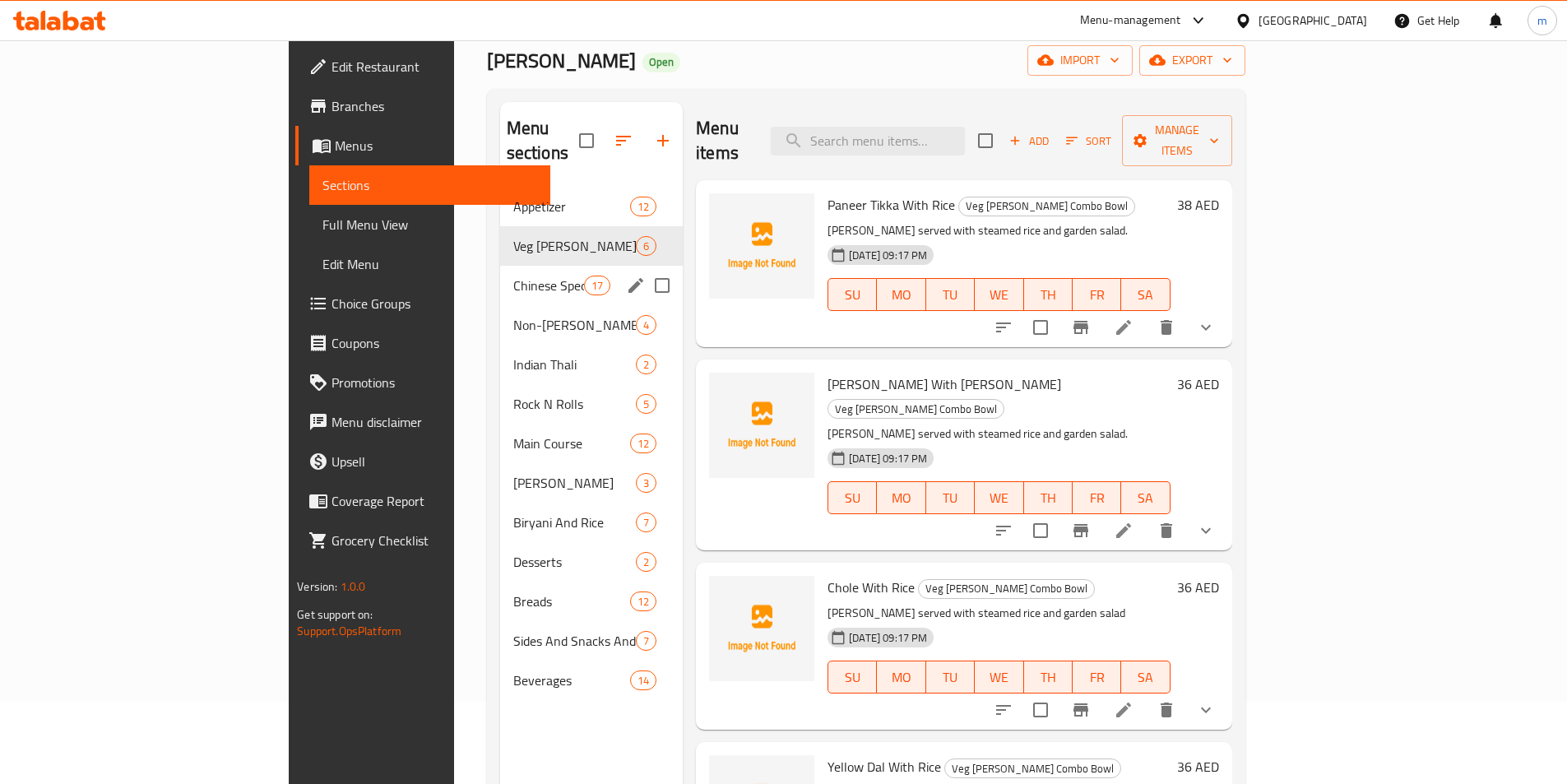
click at [500, 266] on div "Chinese Special 17" at bounding box center [591, 285] width 182 height 39
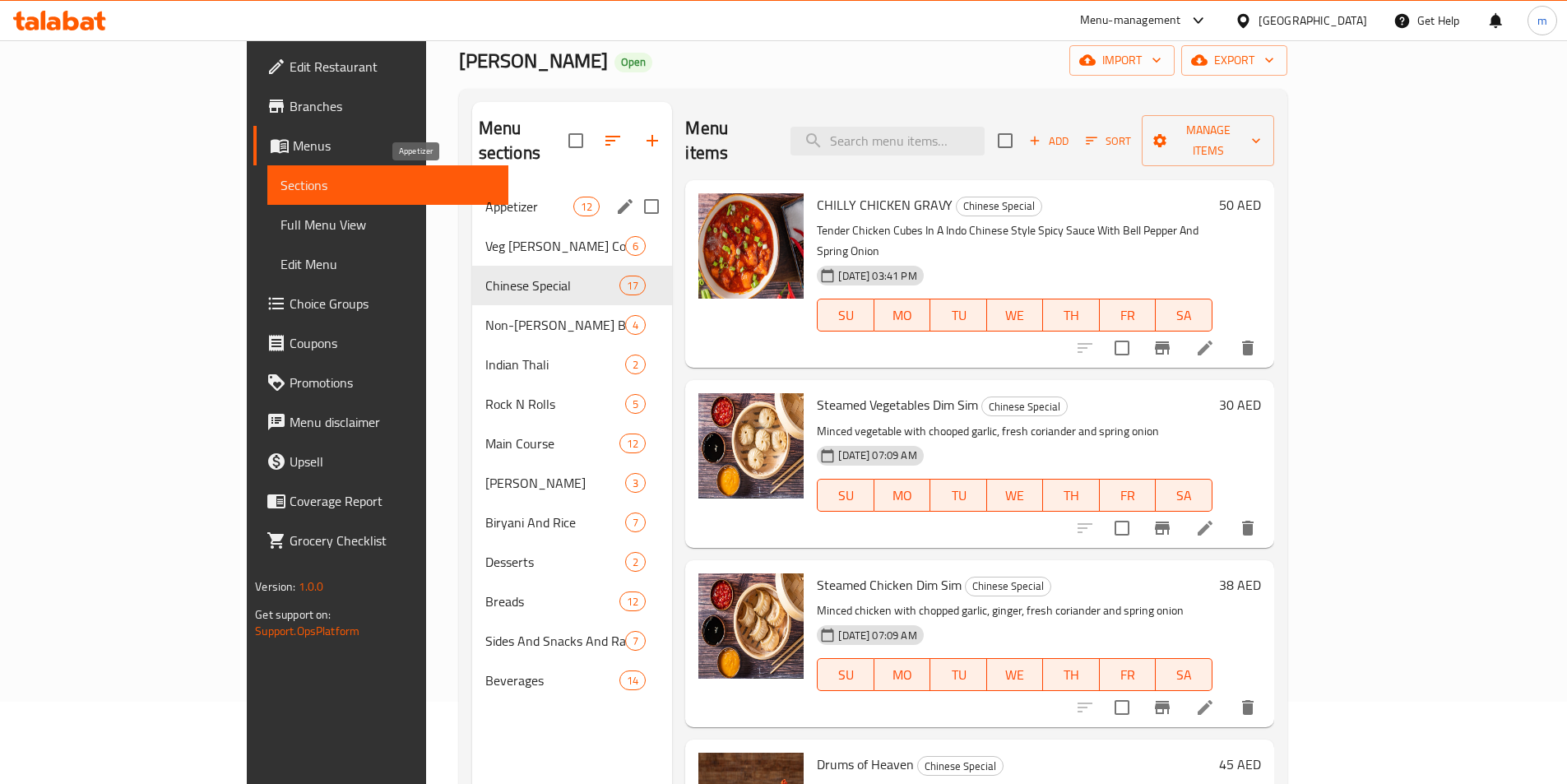
click at [485, 197] on span "Appetizer" at bounding box center [529, 206] width 88 height 19
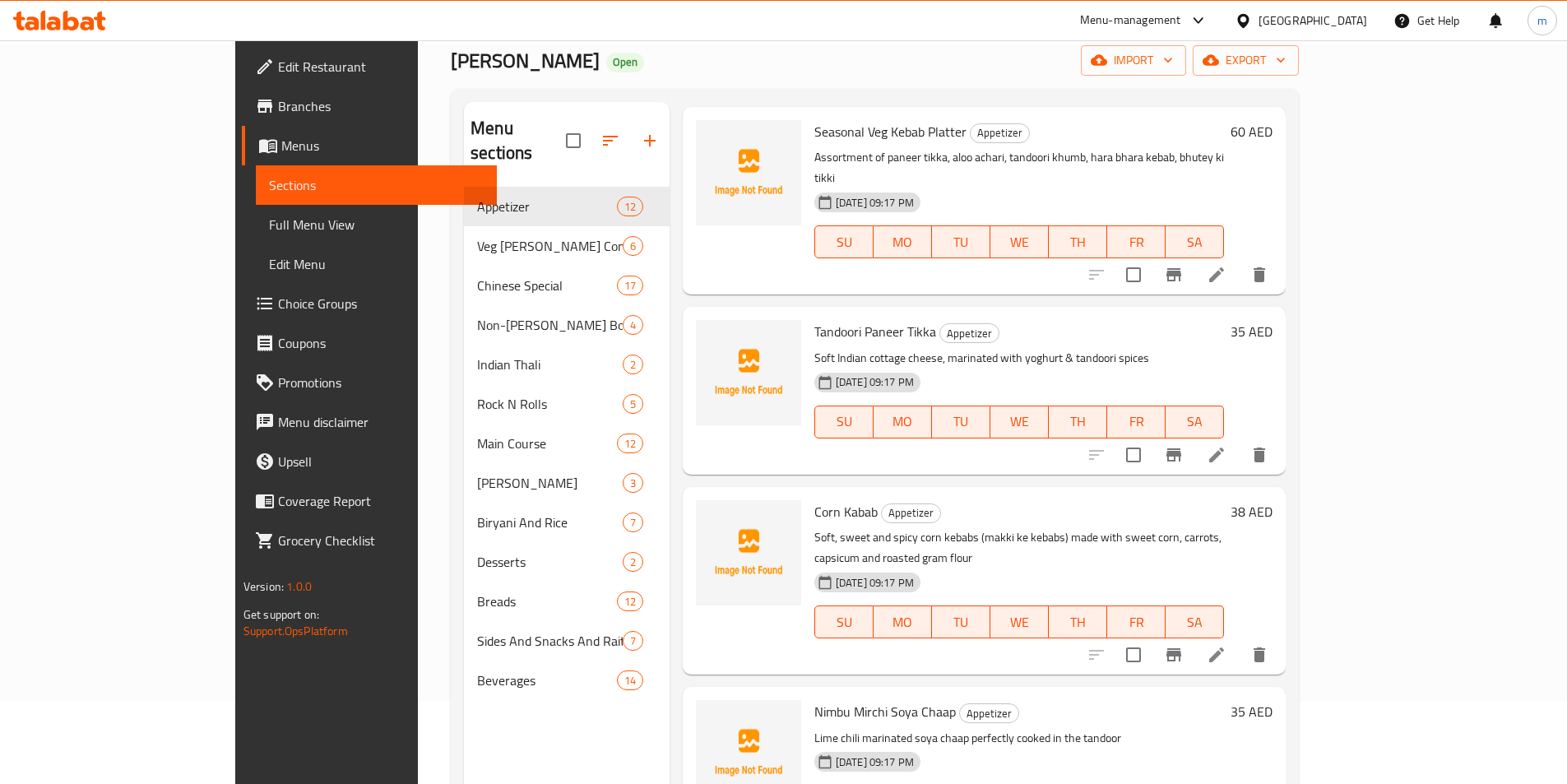
scroll to position [1413, 0]
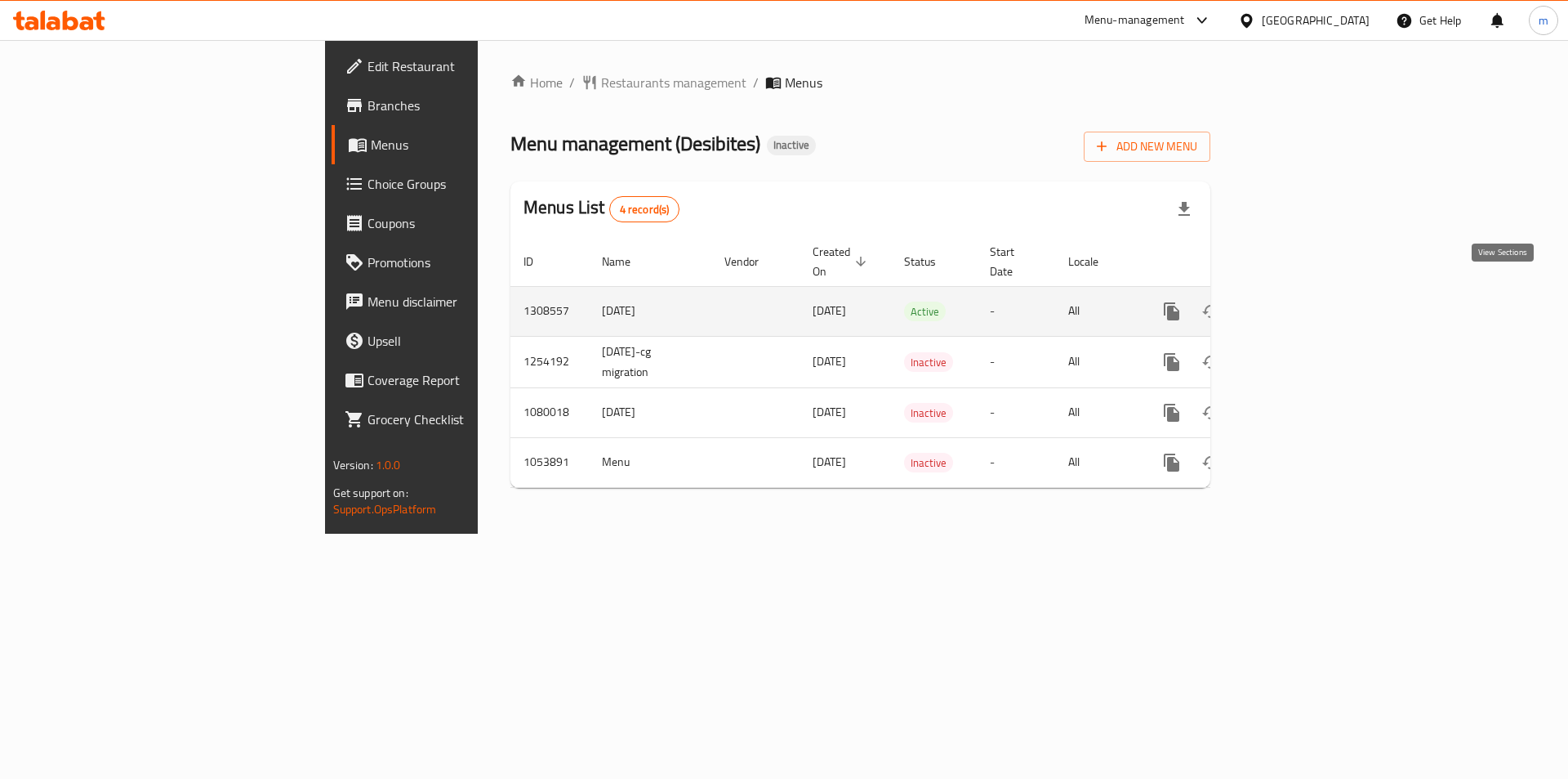
click at [1299, 302] on icon "enhanced table" at bounding box center [1289, 311] width 19 height 19
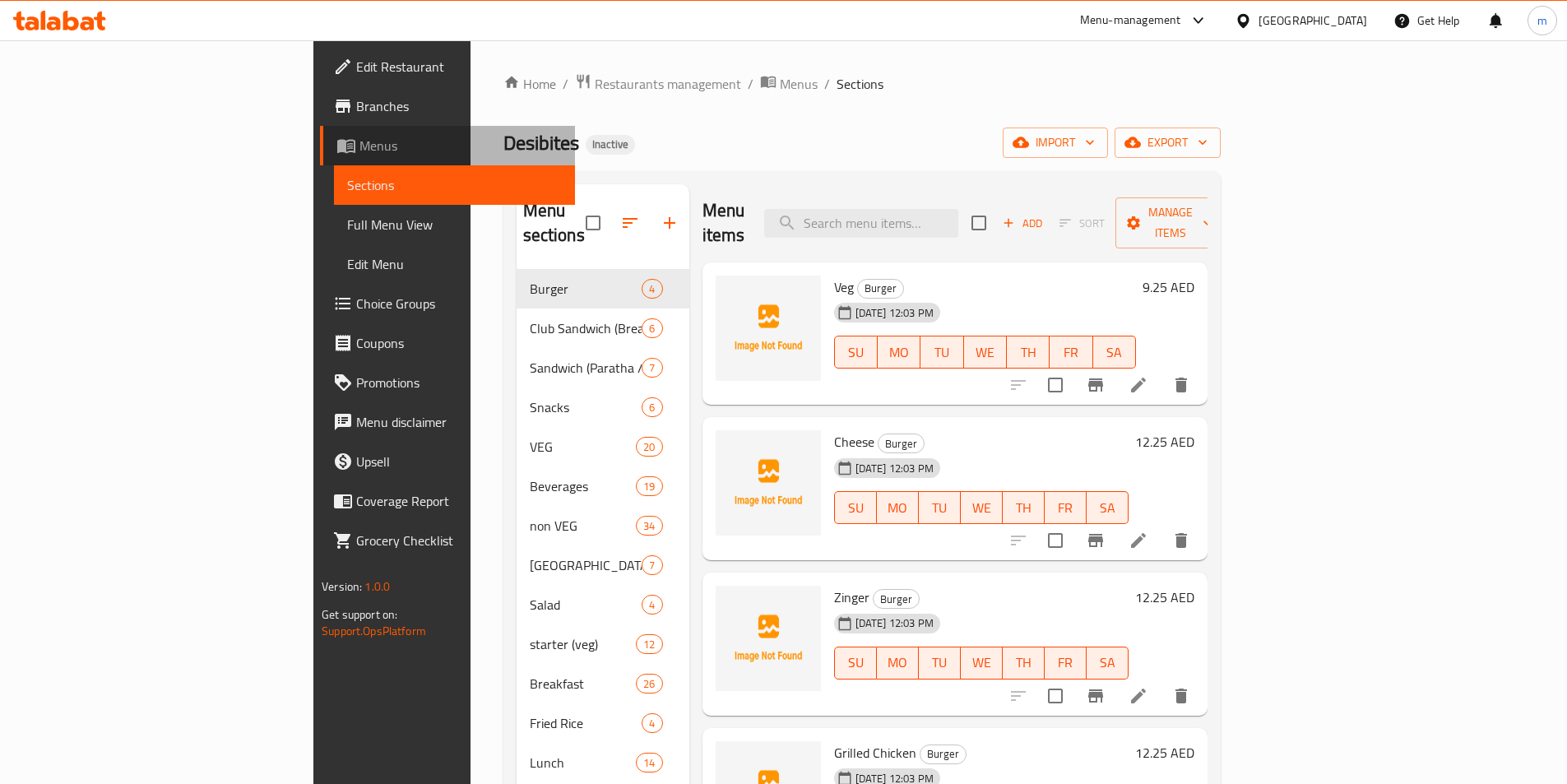
click at [360, 143] on span "Menus" at bounding box center [461, 145] width 203 height 19
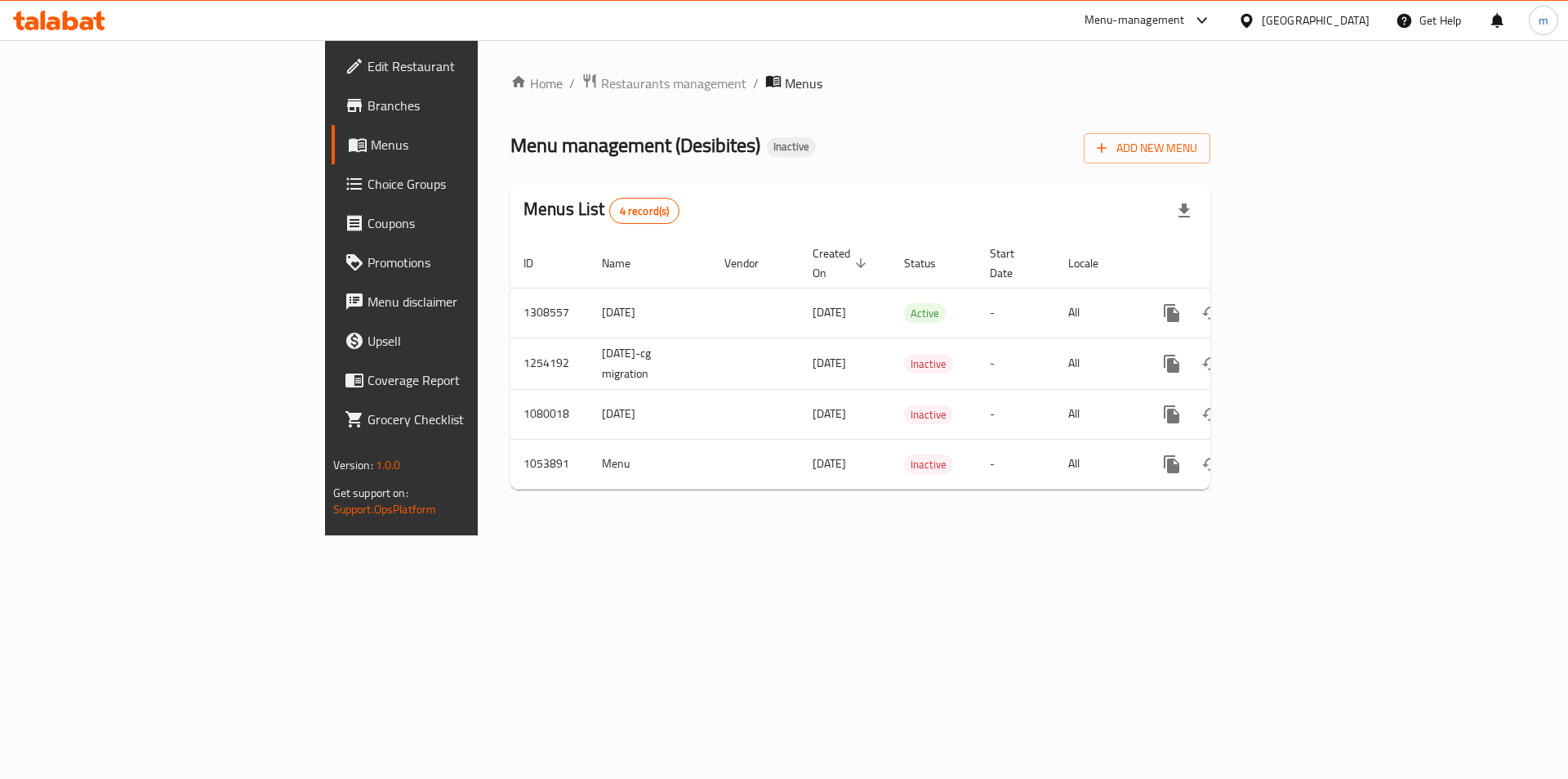
click at [1210, 129] on div "Add New Menu" at bounding box center [1147, 145] width 127 height 37
click at [1197, 145] on span "Add New Menu" at bounding box center [1147, 148] width 100 height 20
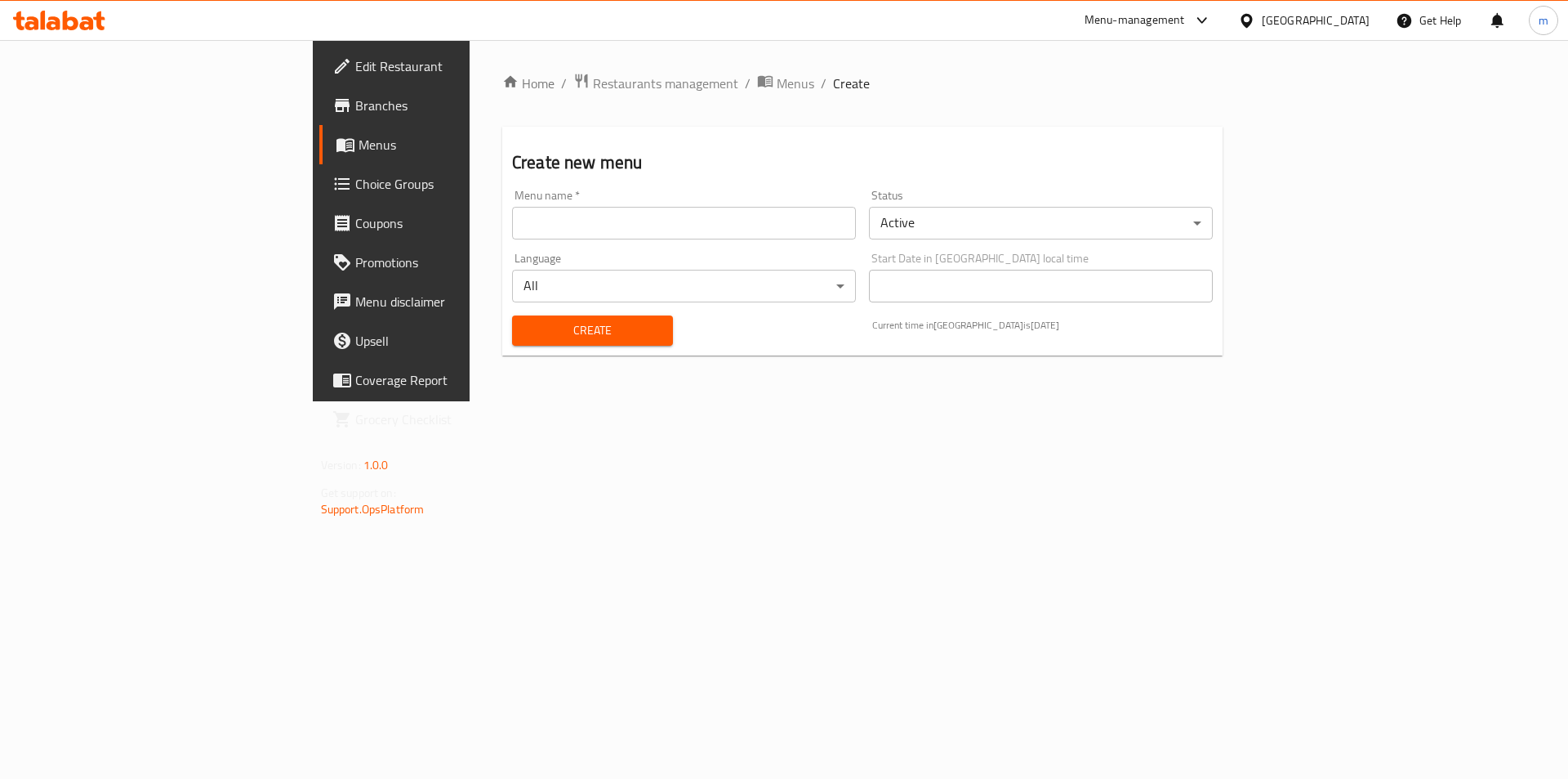
click at [677, 239] on input "text" at bounding box center [684, 223] width 344 height 33
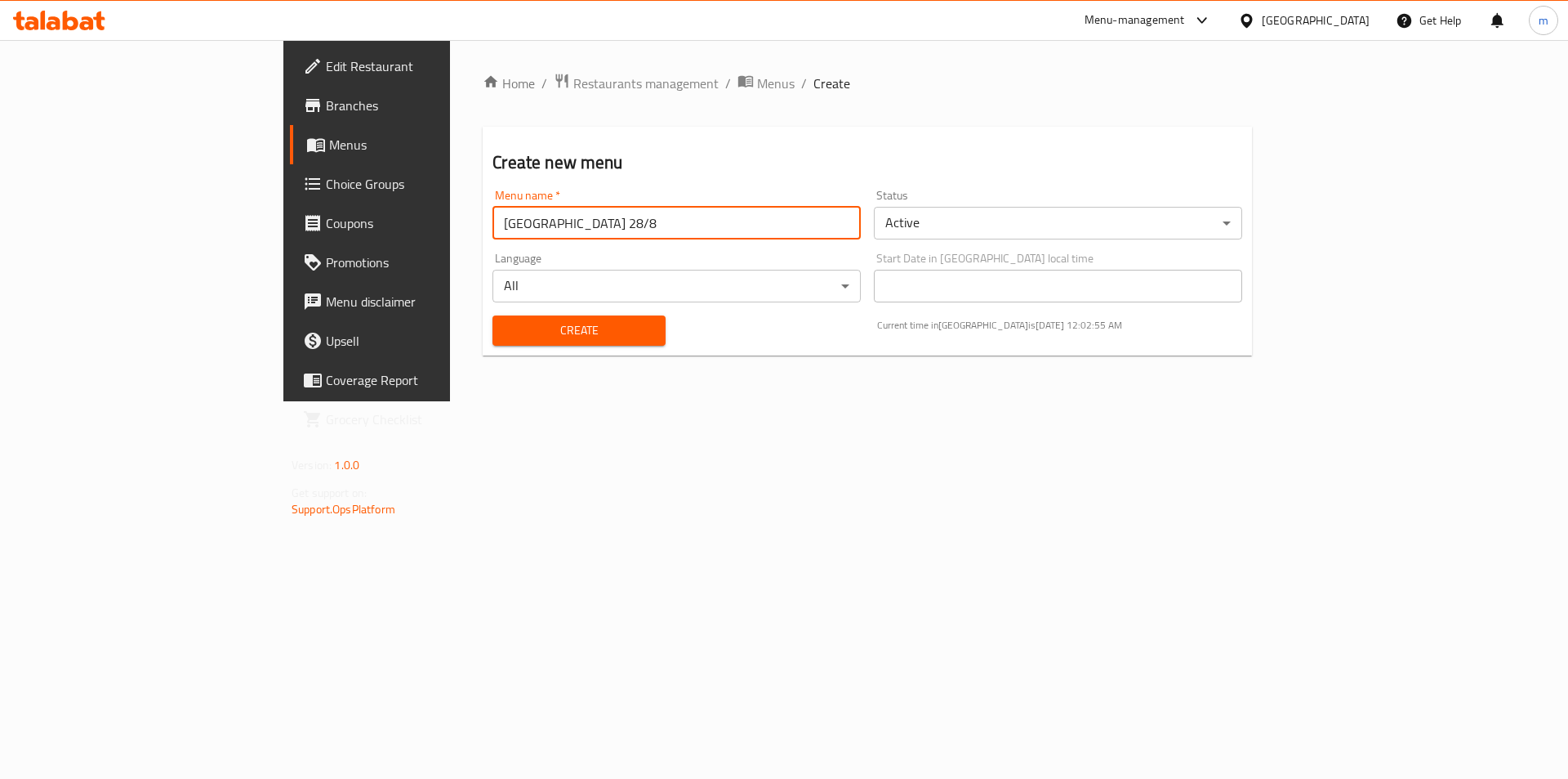
type input "[GEOGRAPHIC_DATA] 28/8"
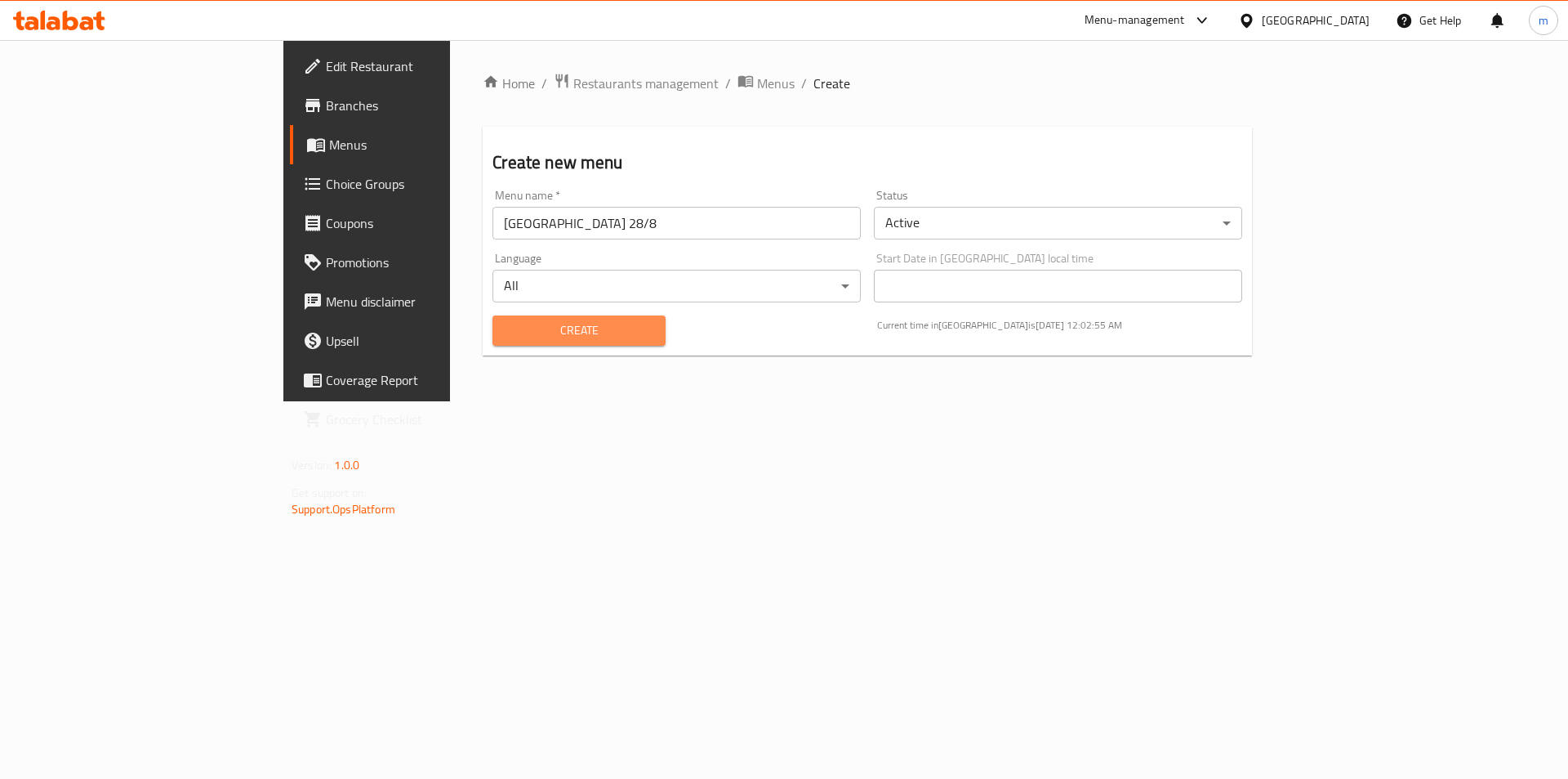
click at [567, 328] on span "Create" at bounding box center [578, 331] width 146 height 20
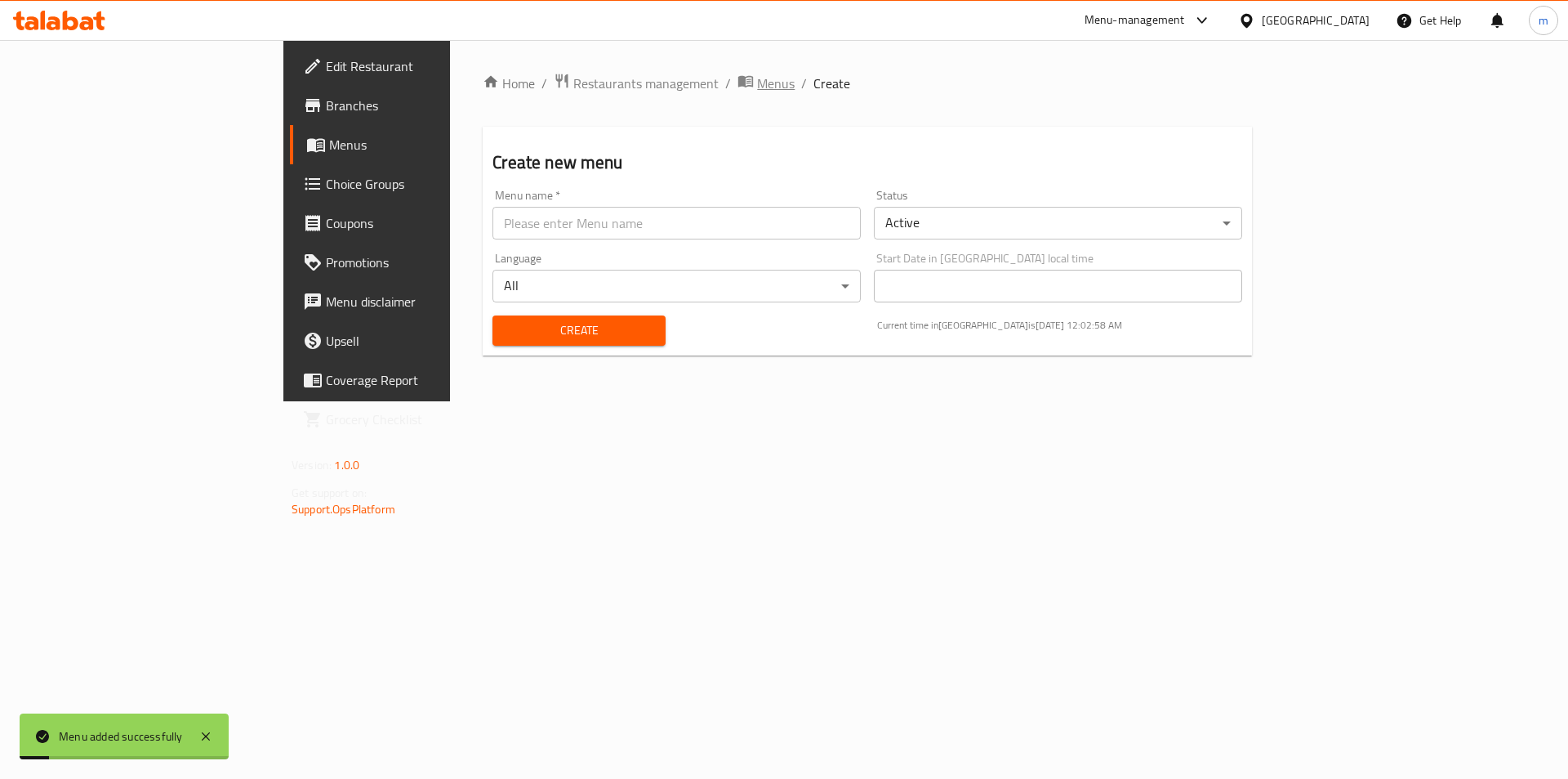
click at [757, 91] on span "Menus" at bounding box center [775, 83] width 38 height 19
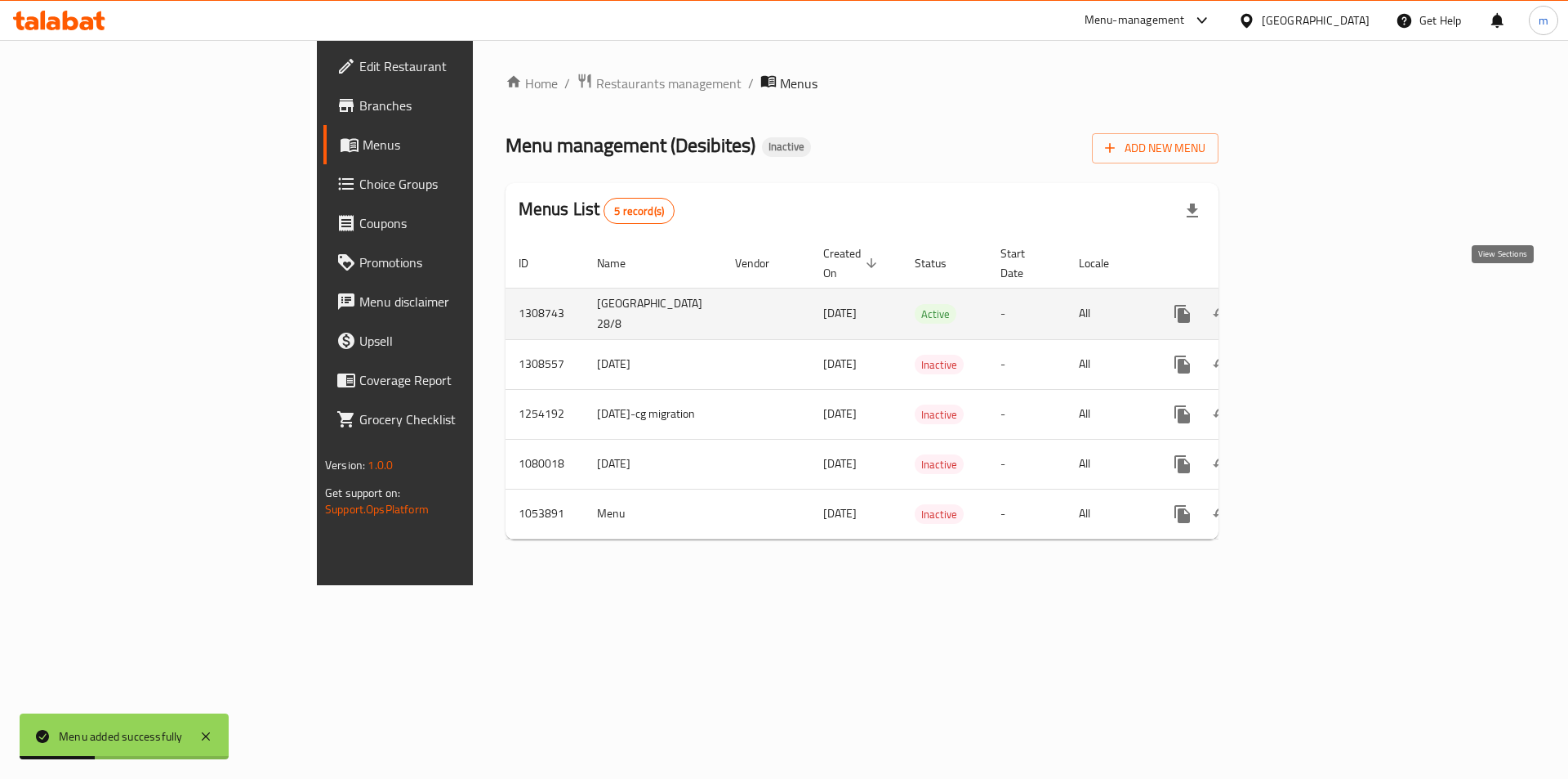
click at [1310, 304] on icon "enhanced table" at bounding box center [1299, 313] width 19 height 19
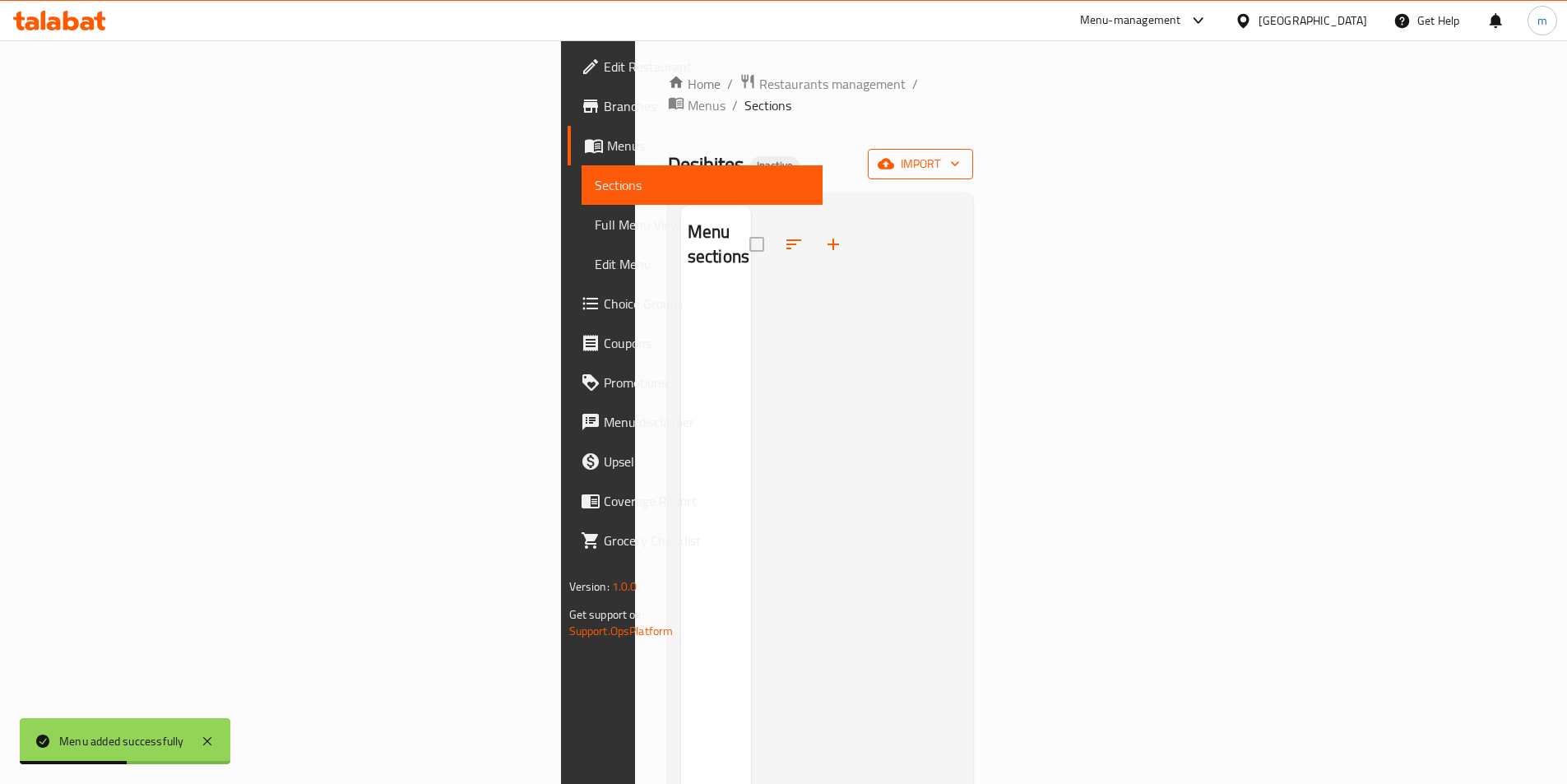
click at [973, 149] on button "import" at bounding box center [920, 164] width 105 height 30
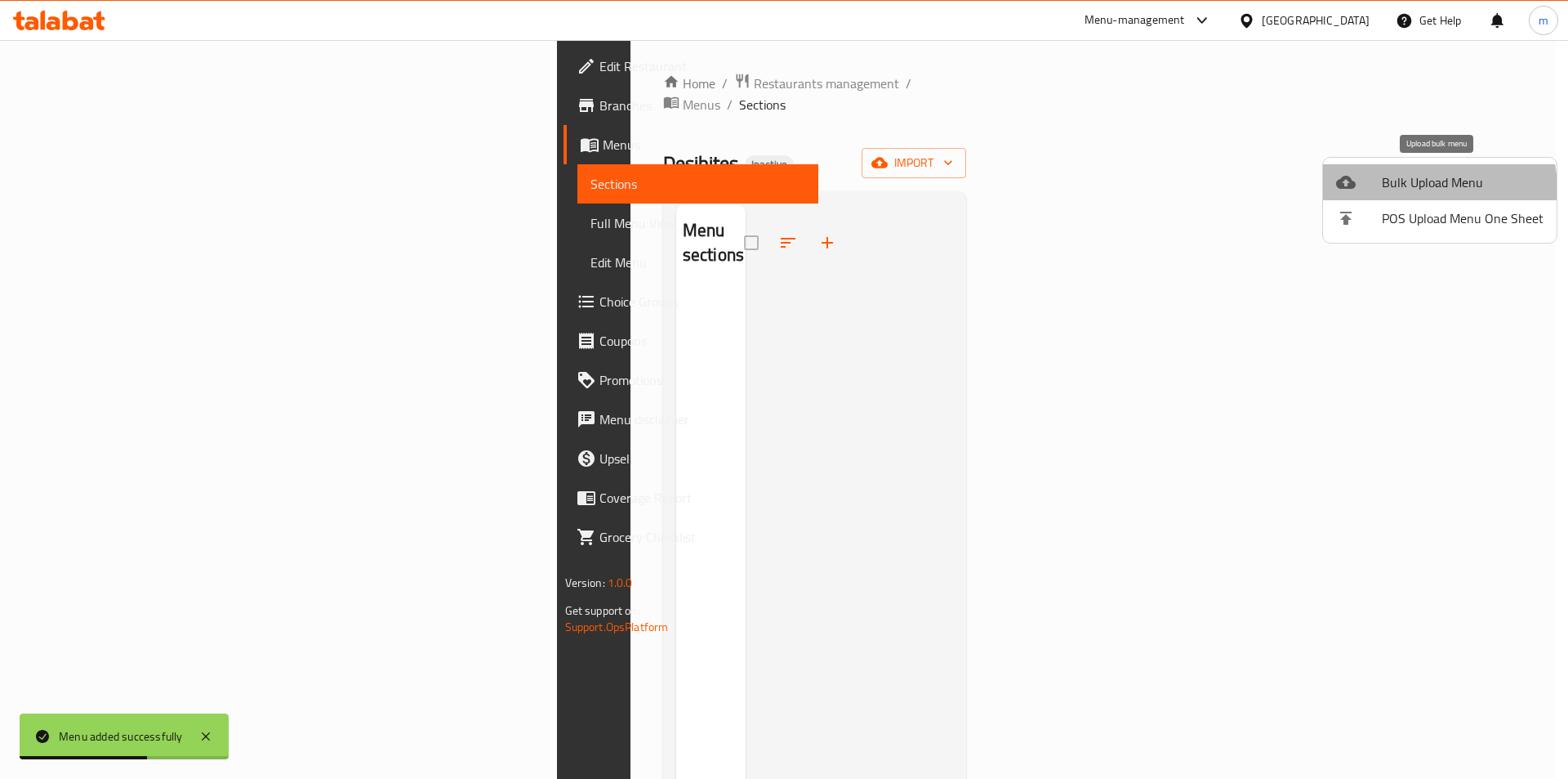
click at [1404, 190] on span "Bulk Upload Menu" at bounding box center [1463, 181] width 162 height 19
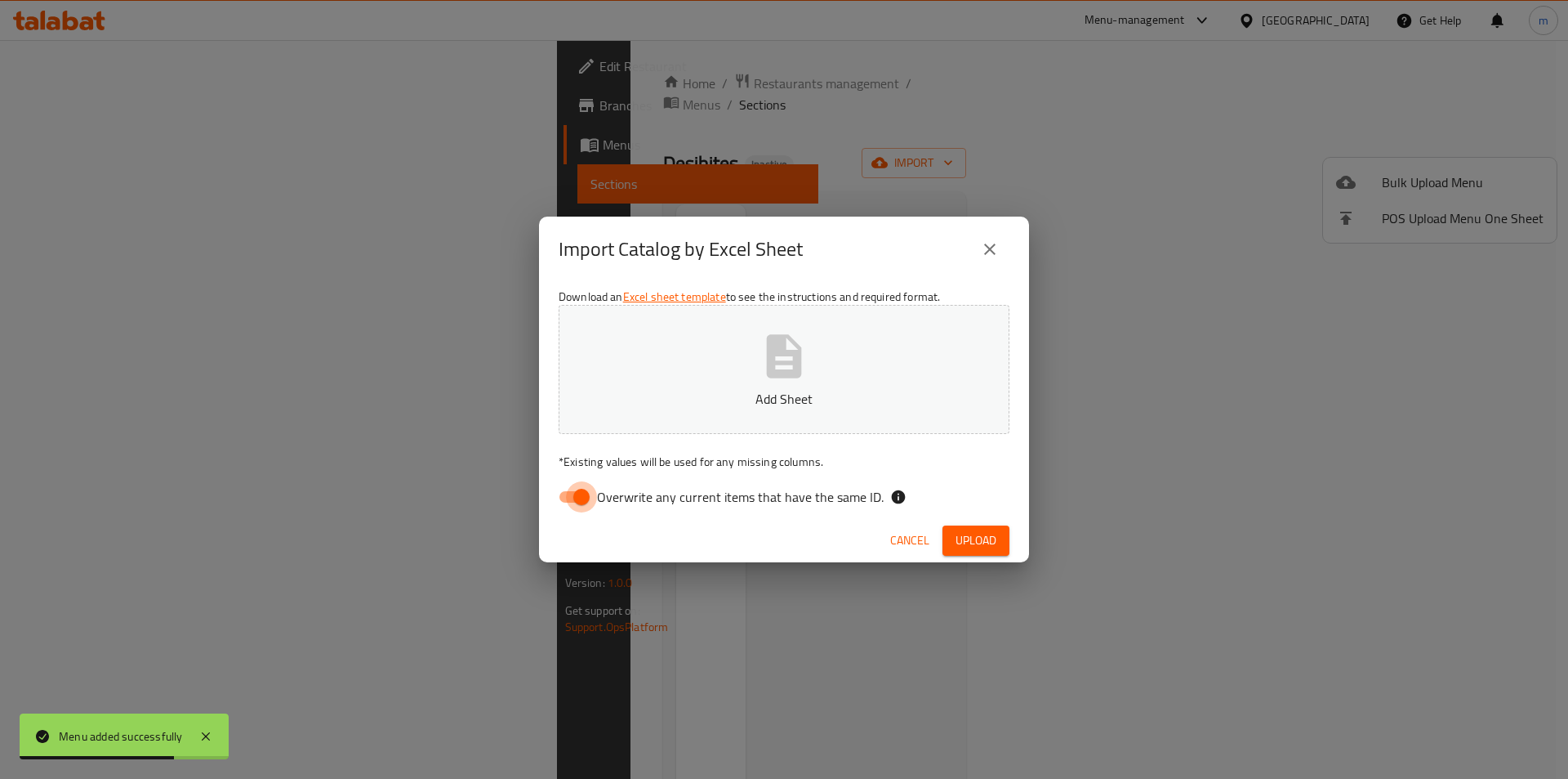
click at [579, 507] on input "Overwrite any current items that have the same ID." at bounding box center [582, 496] width 93 height 31
checkbox input "false"
click at [987, 538] on span "Upload" at bounding box center [976, 540] width 41 height 20
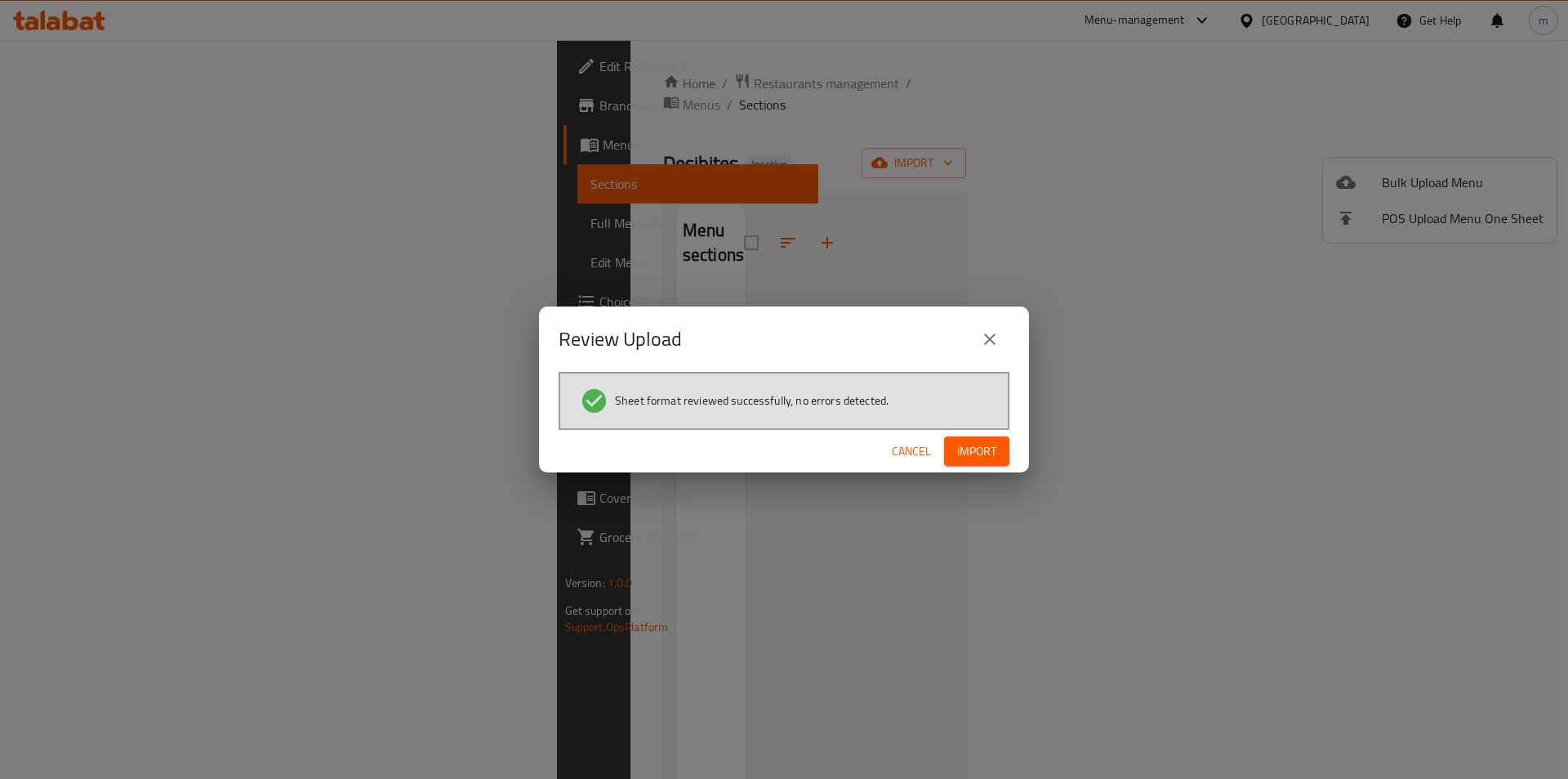
click at [977, 462] on button "Import" at bounding box center [976, 452] width 65 height 30
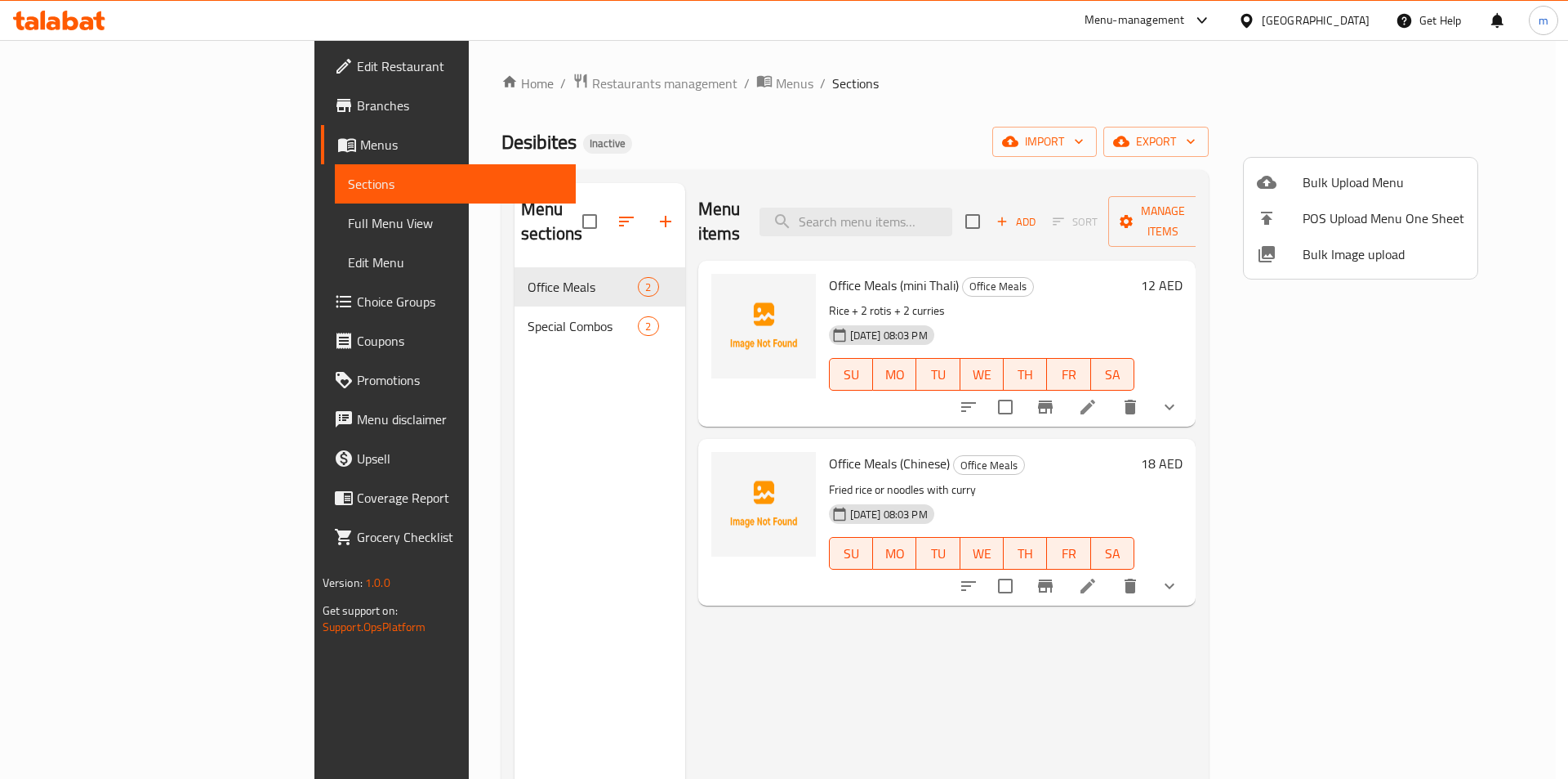
click at [108, 233] on div at bounding box center [784, 389] width 1568 height 779
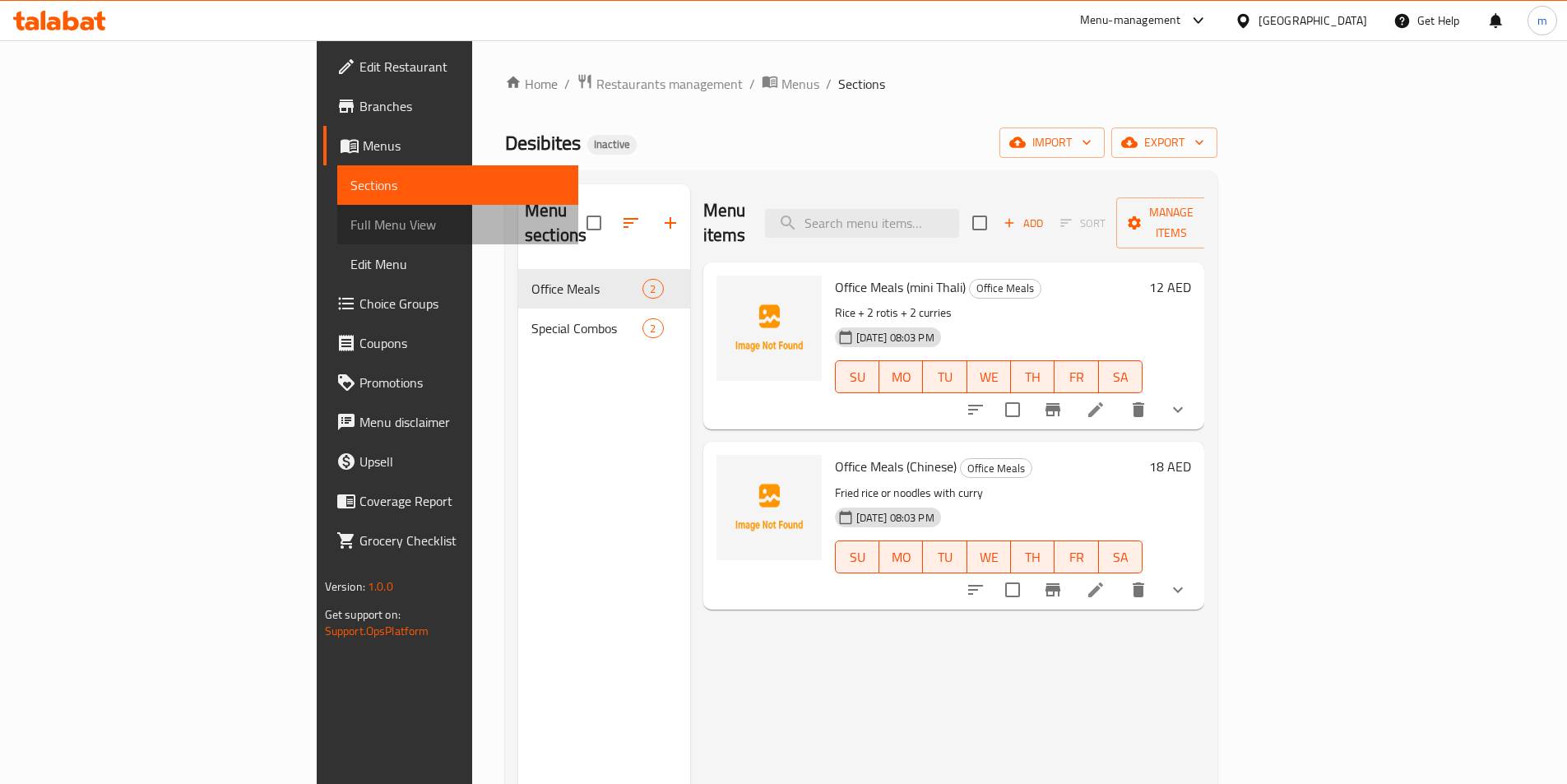
click at [351, 224] on span "Full Menu View" at bounding box center [457, 224] width 214 height 19
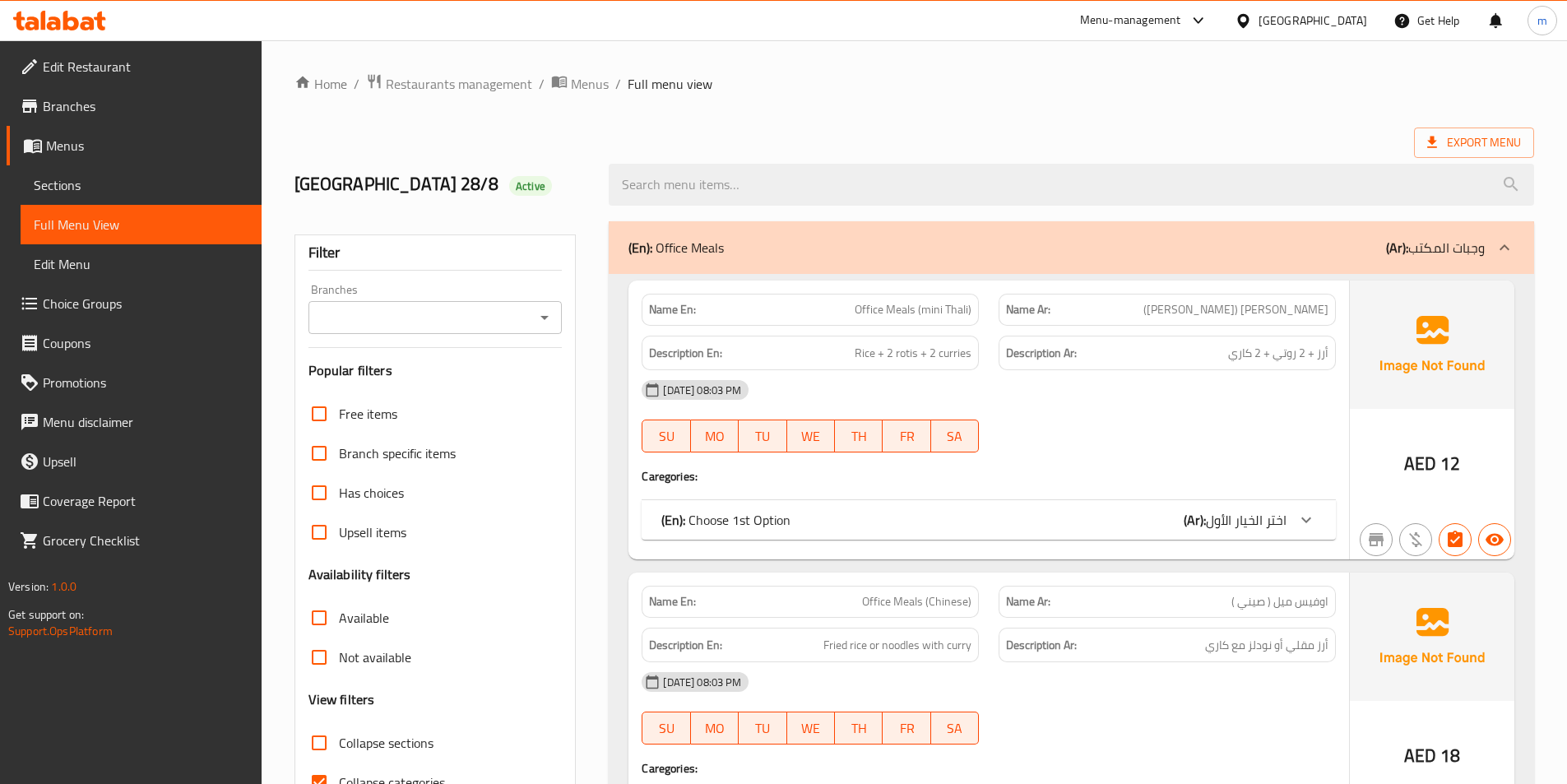
click at [1179, 520] on div "(En): Choose 1st Option (Ar): اختر الخيار الأول" at bounding box center [974, 519] width 625 height 19
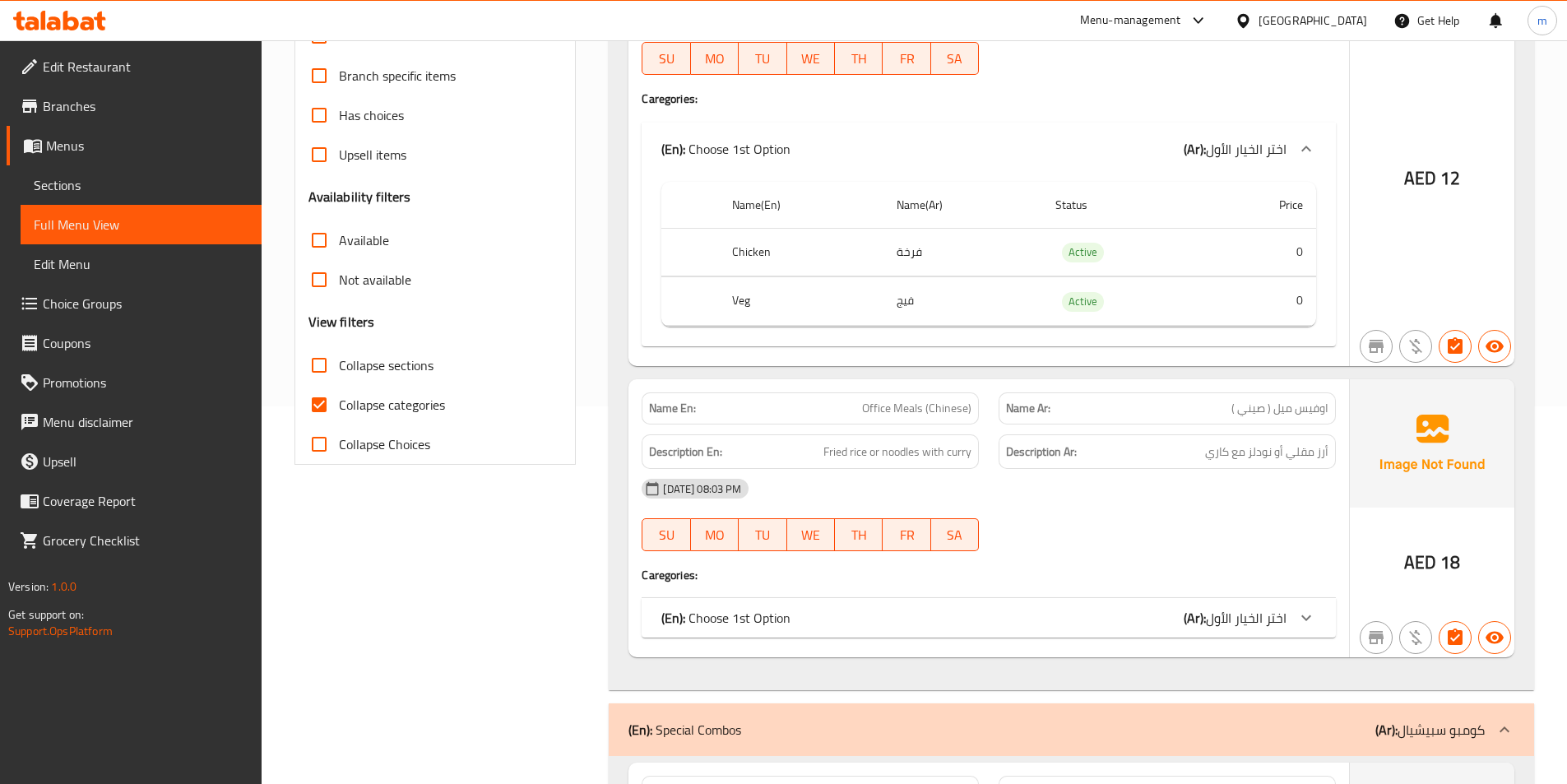
scroll to position [411, 0]
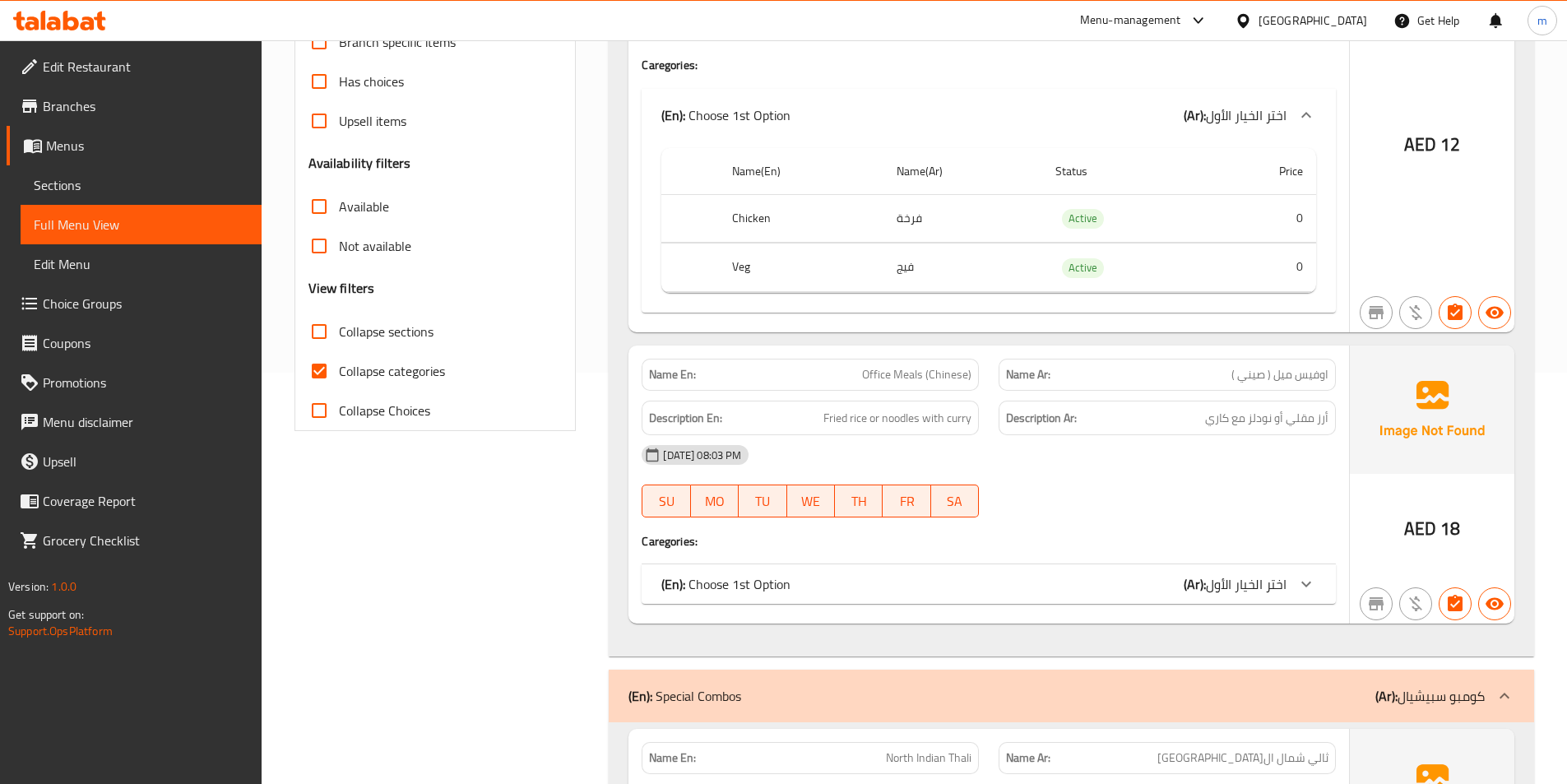
click at [1077, 597] on div "(En): Choose 1st Option (Ar): اختر الخيار الأول" at bounding box center [989, 583] width 694 height 39
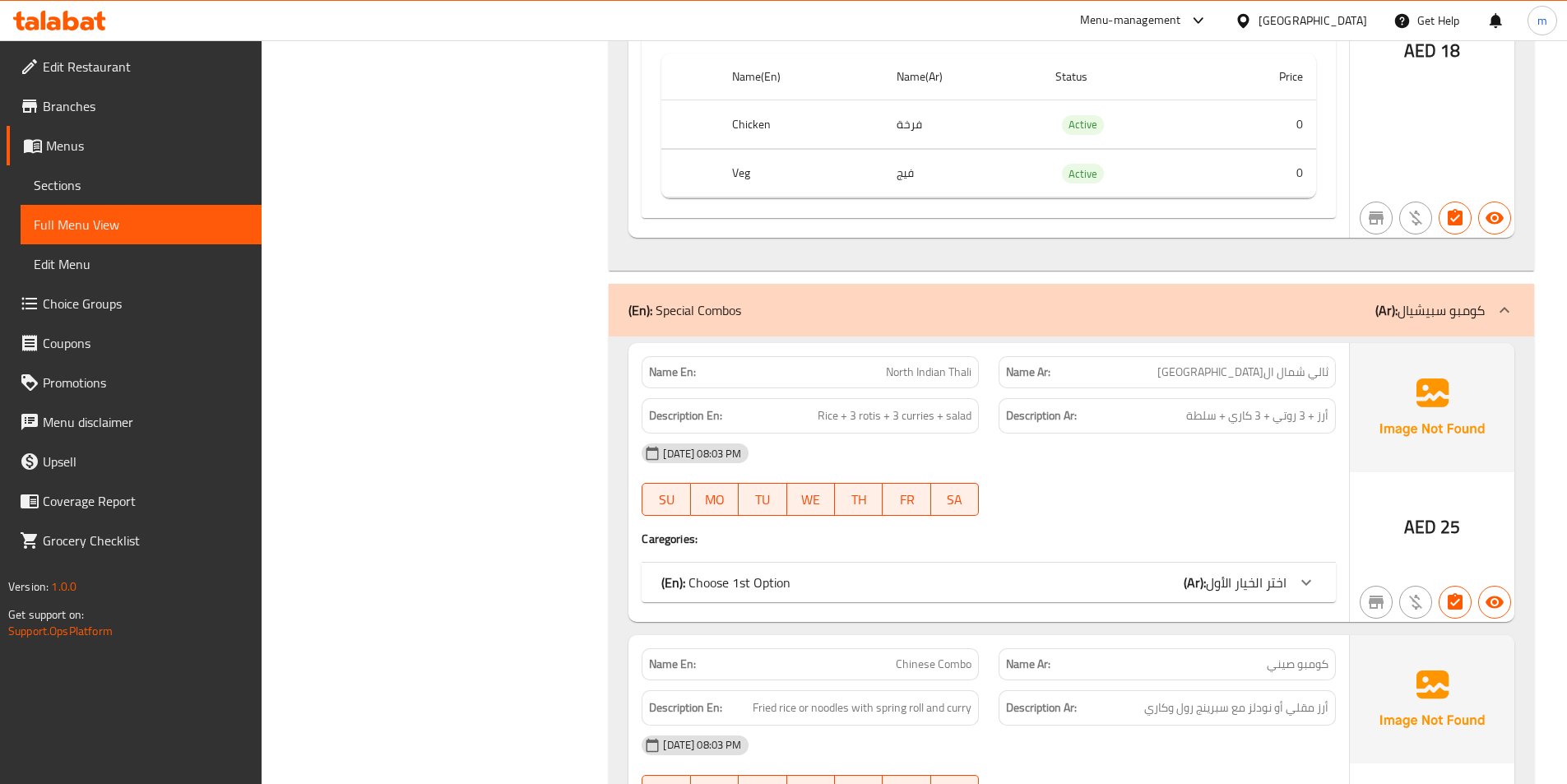
scroll to position [1151, 0]
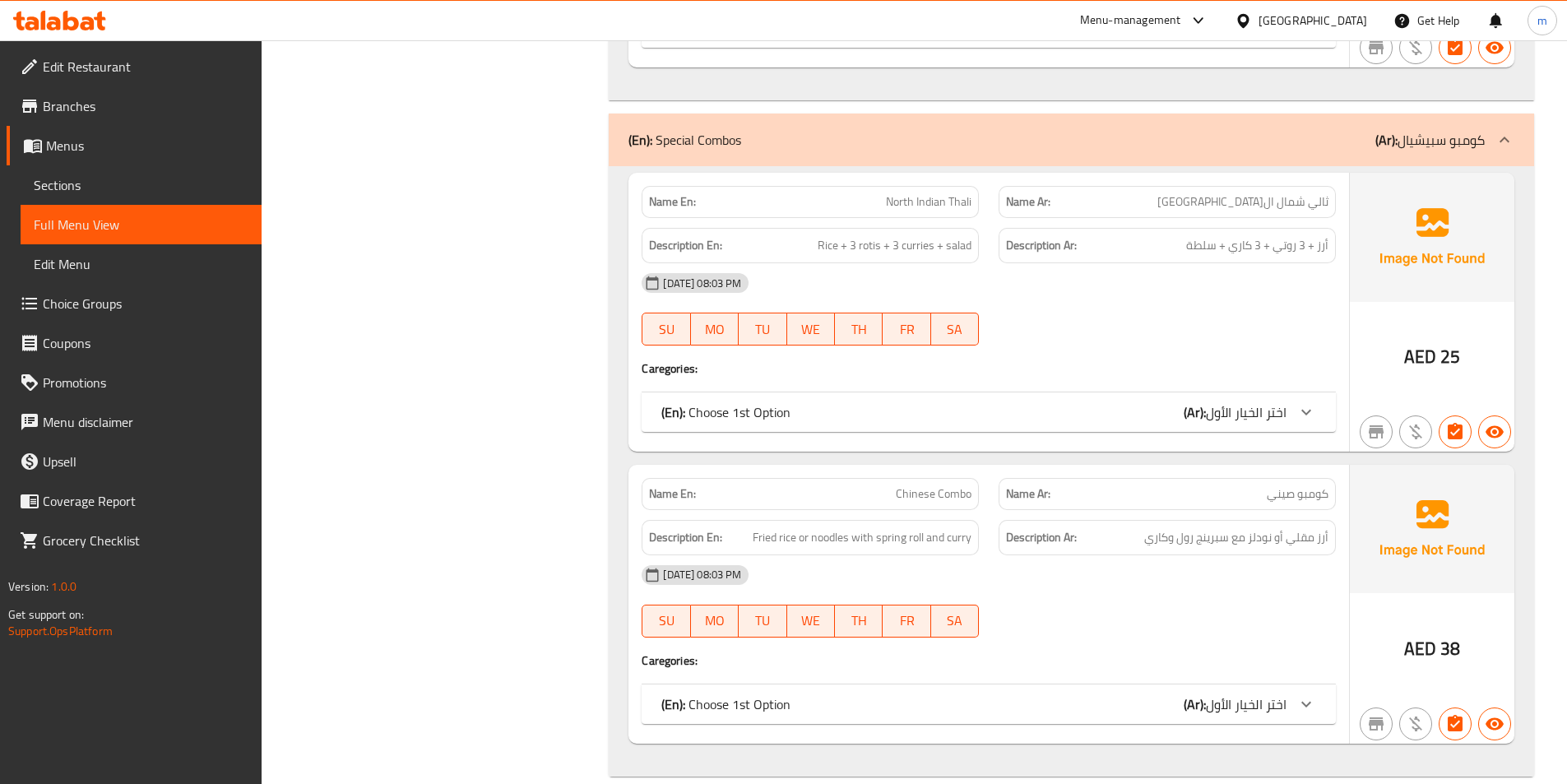
click at [1163, 424] on div "(En): Choose 1st Option (Ar): اختر الخيار الأول" at bounding box center [989, 412] width 694 height 39
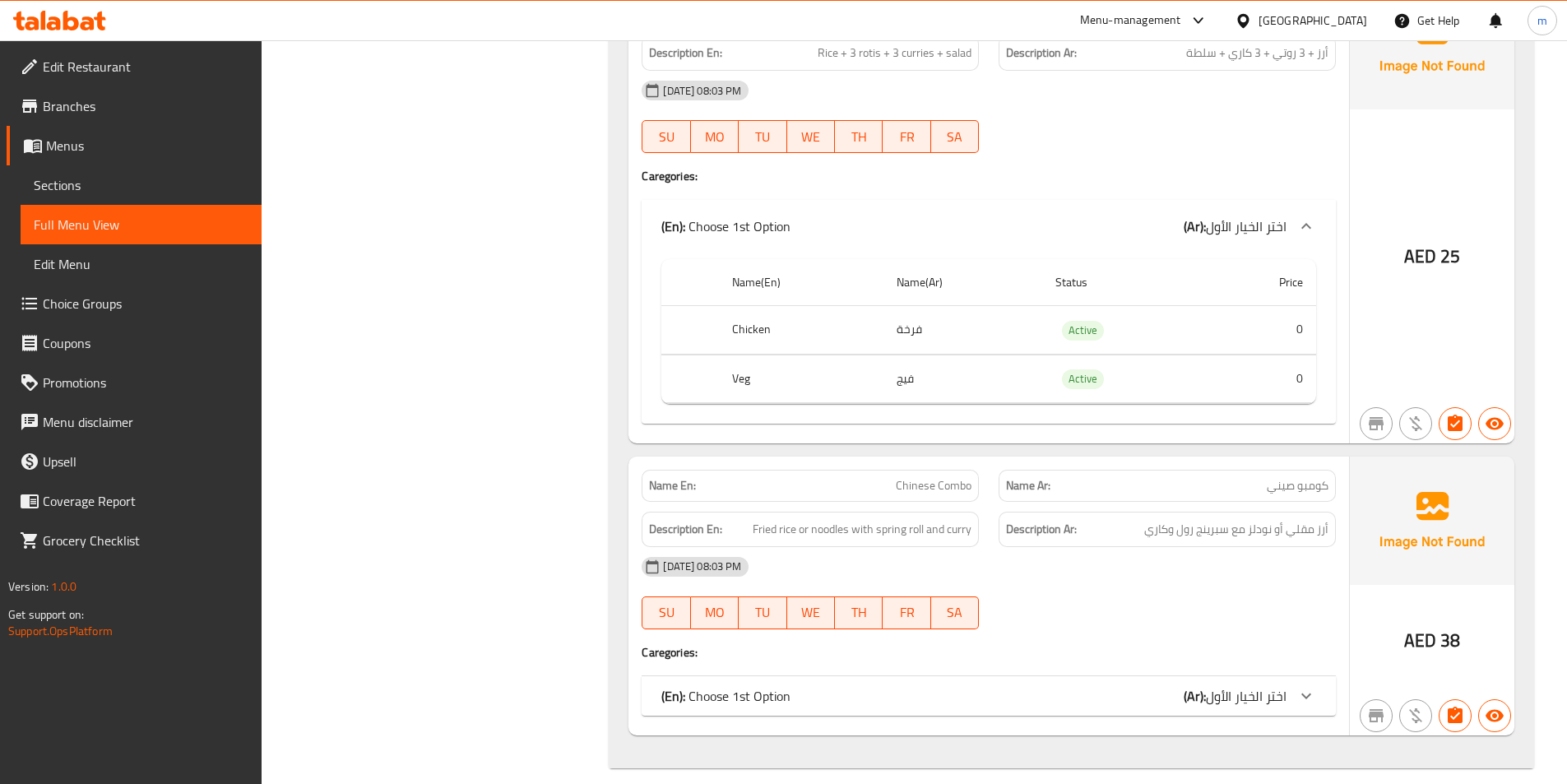
scroll to position [1361, 0]
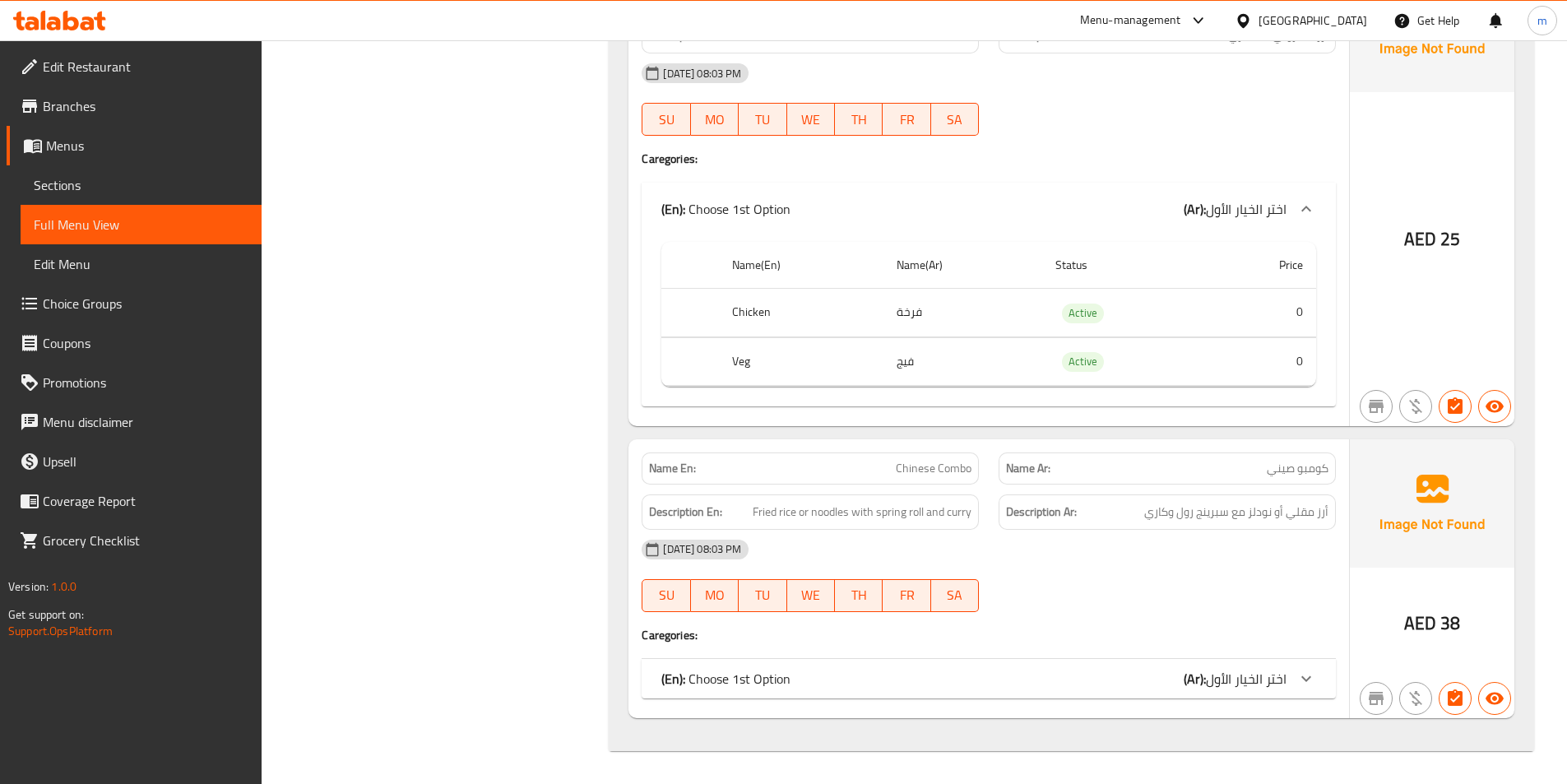
click at [1167, 672] on div "(En): Choose 1st Option (Ar): اختر الخيار الأول" at bounding box center [974, 678] width 625 height 19
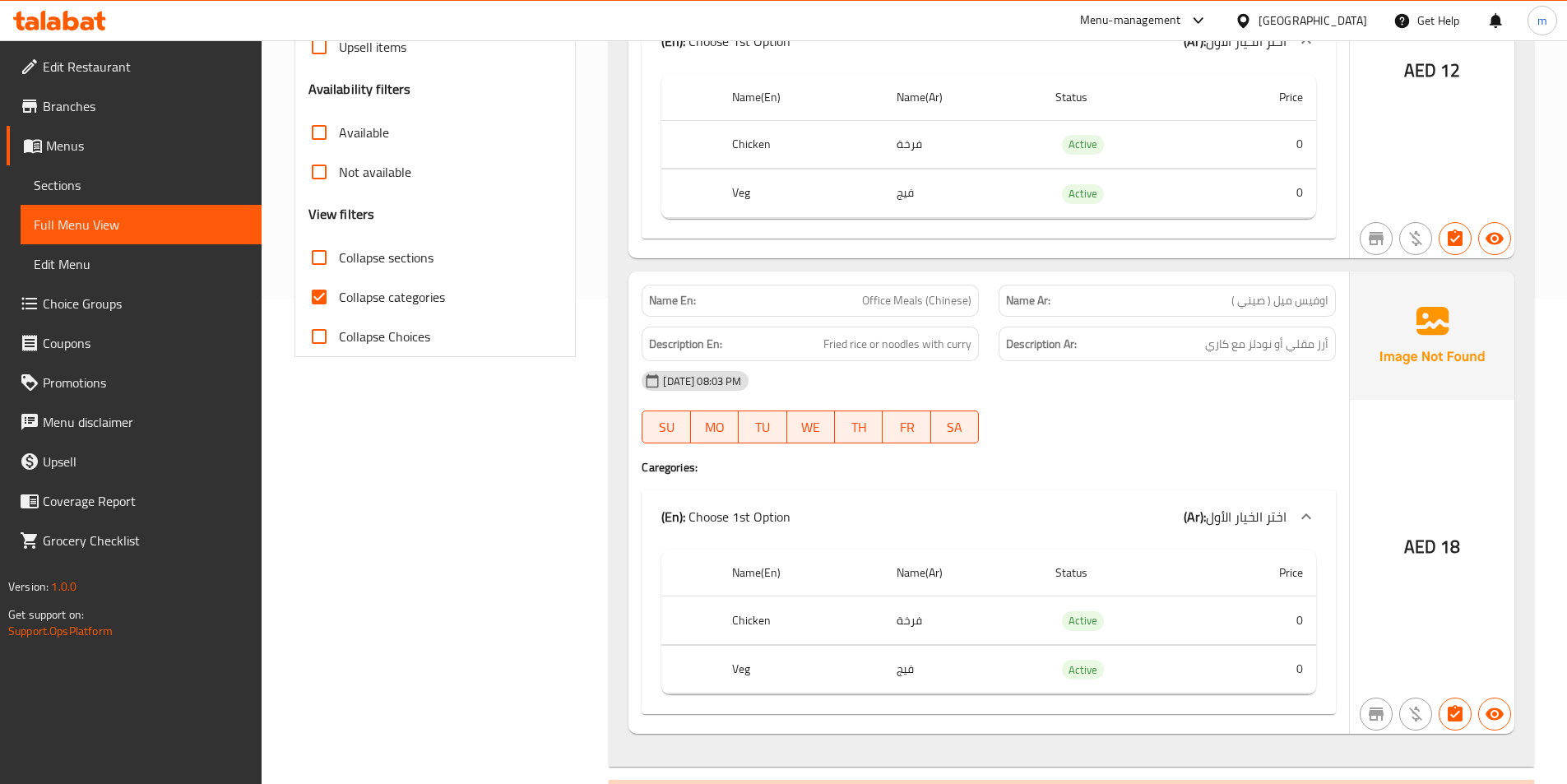
scroll to position [558, 0]
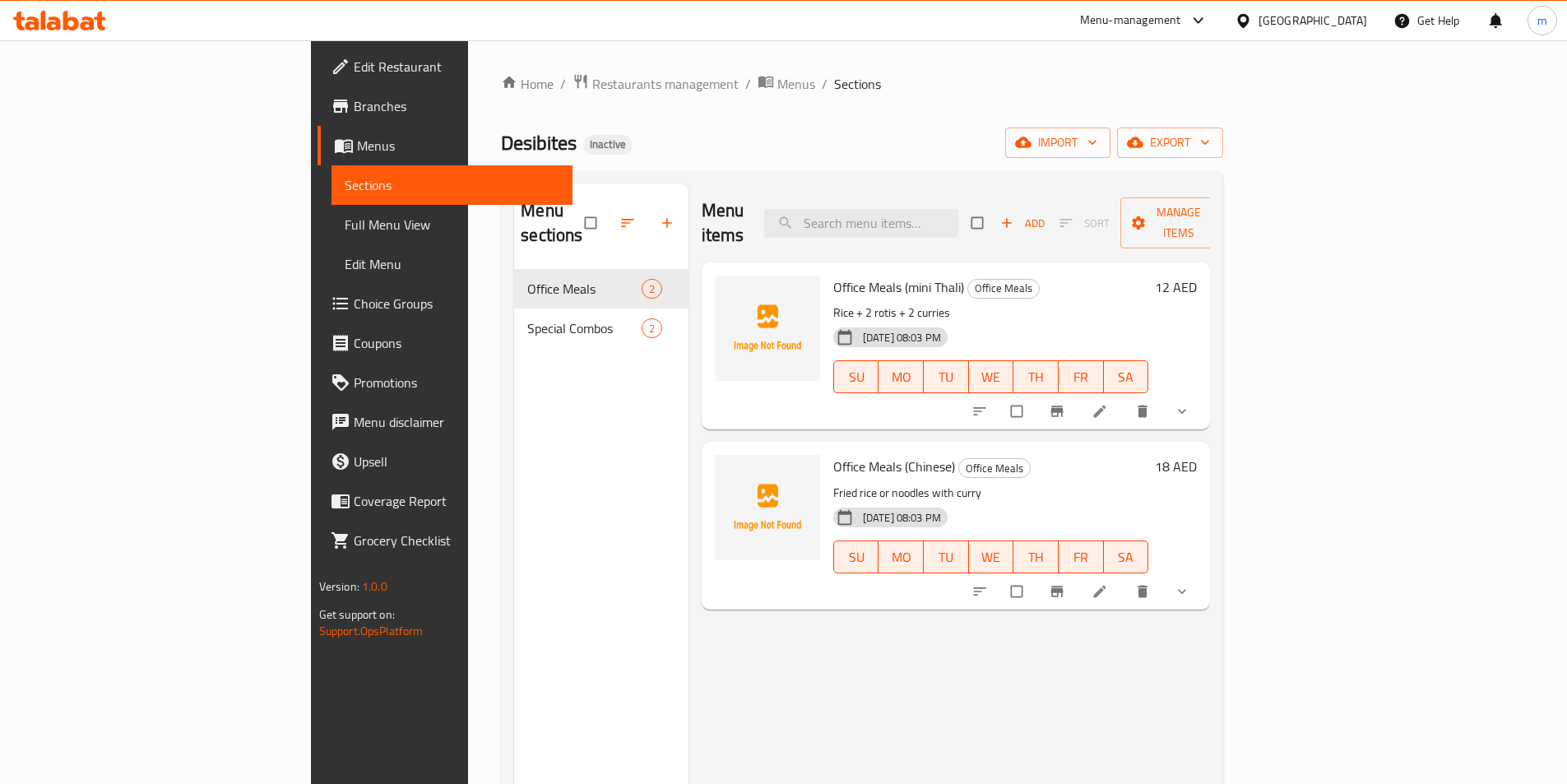
click at [1125, 578] on li at bounding box center [1101, 591] width 46 height 26
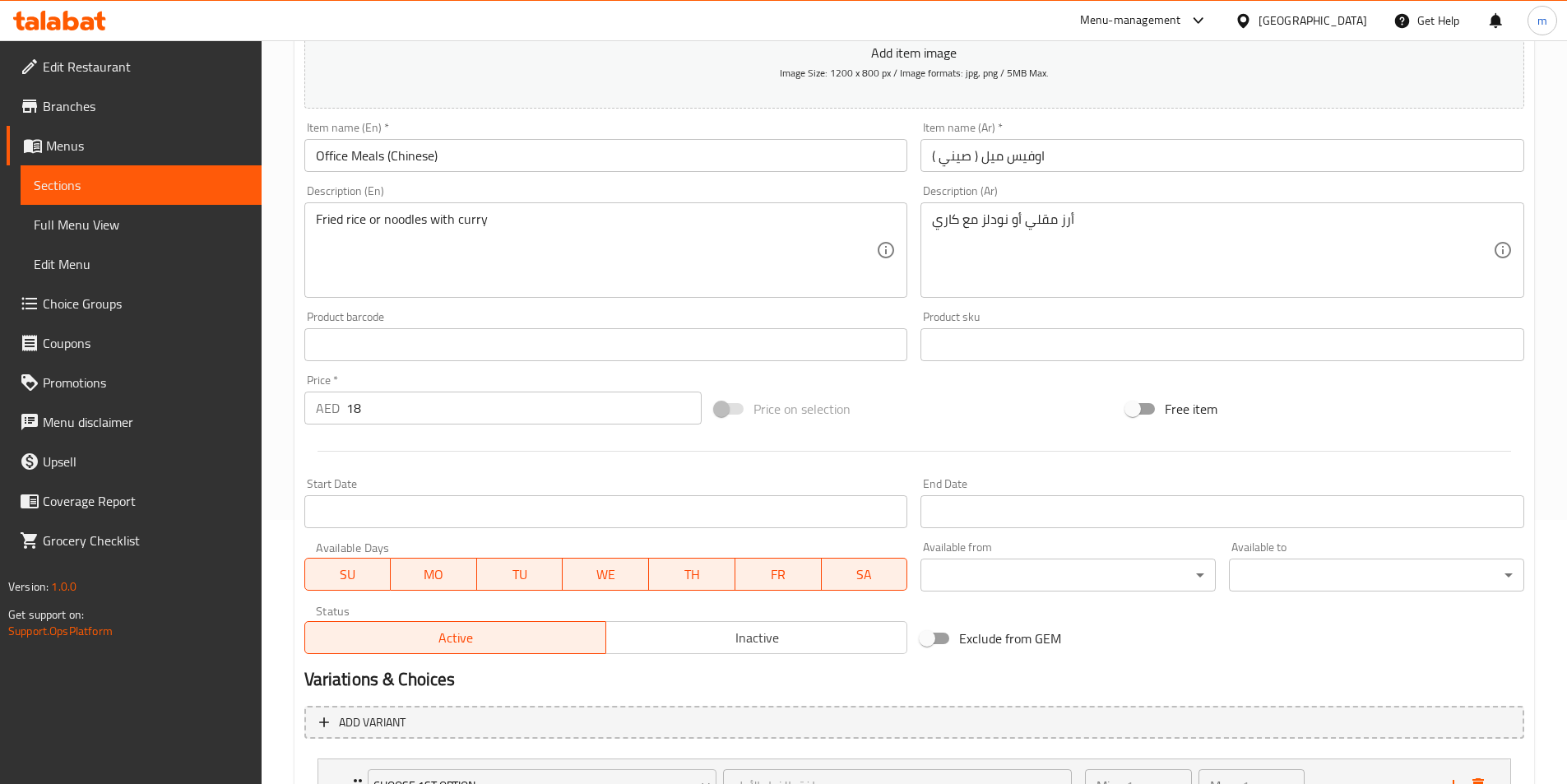
scroll to position [405, 0]
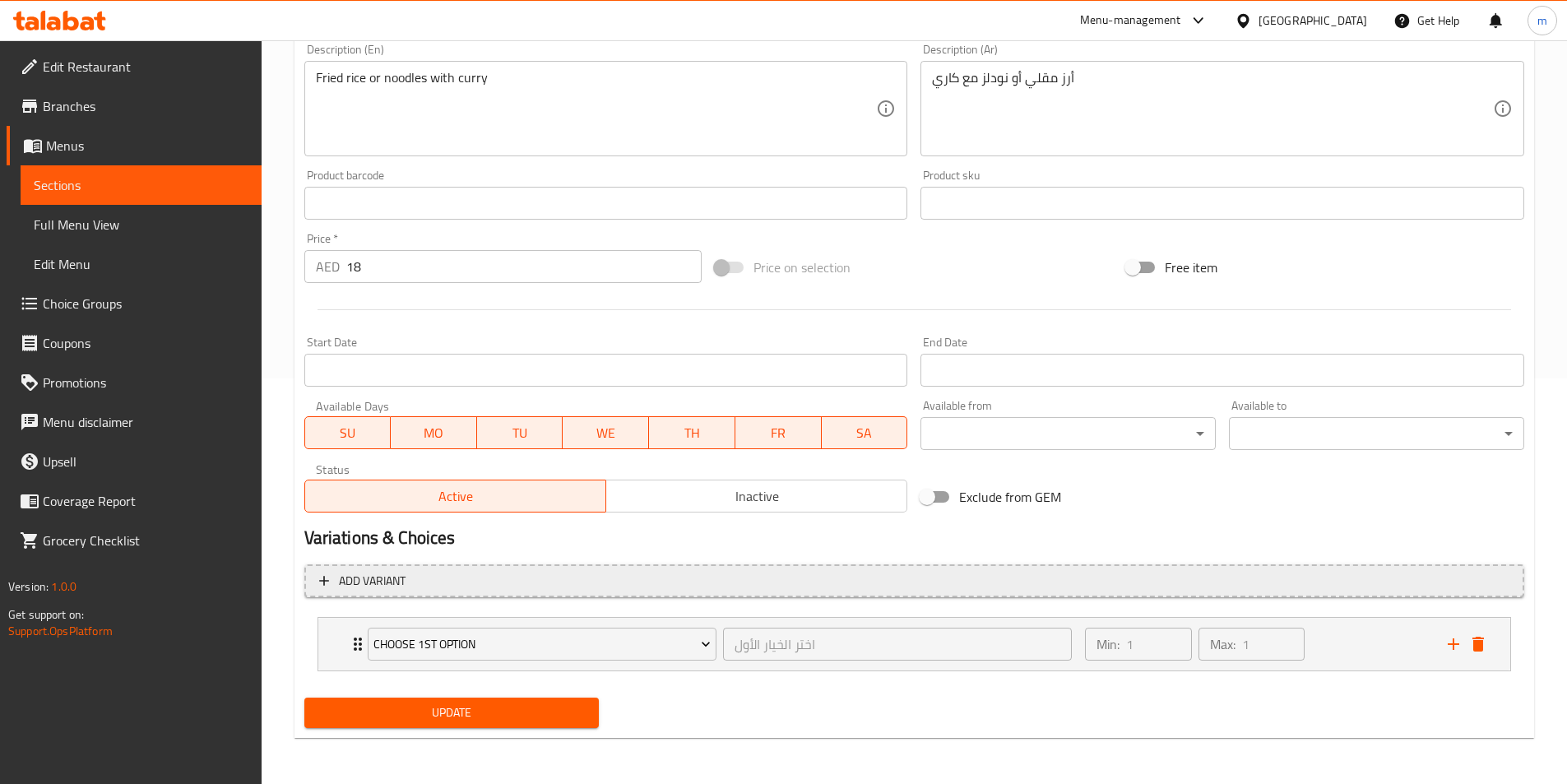
click at [335, 588] on span "Add variant" at bounding box center [915, 581] width 1190 height 20
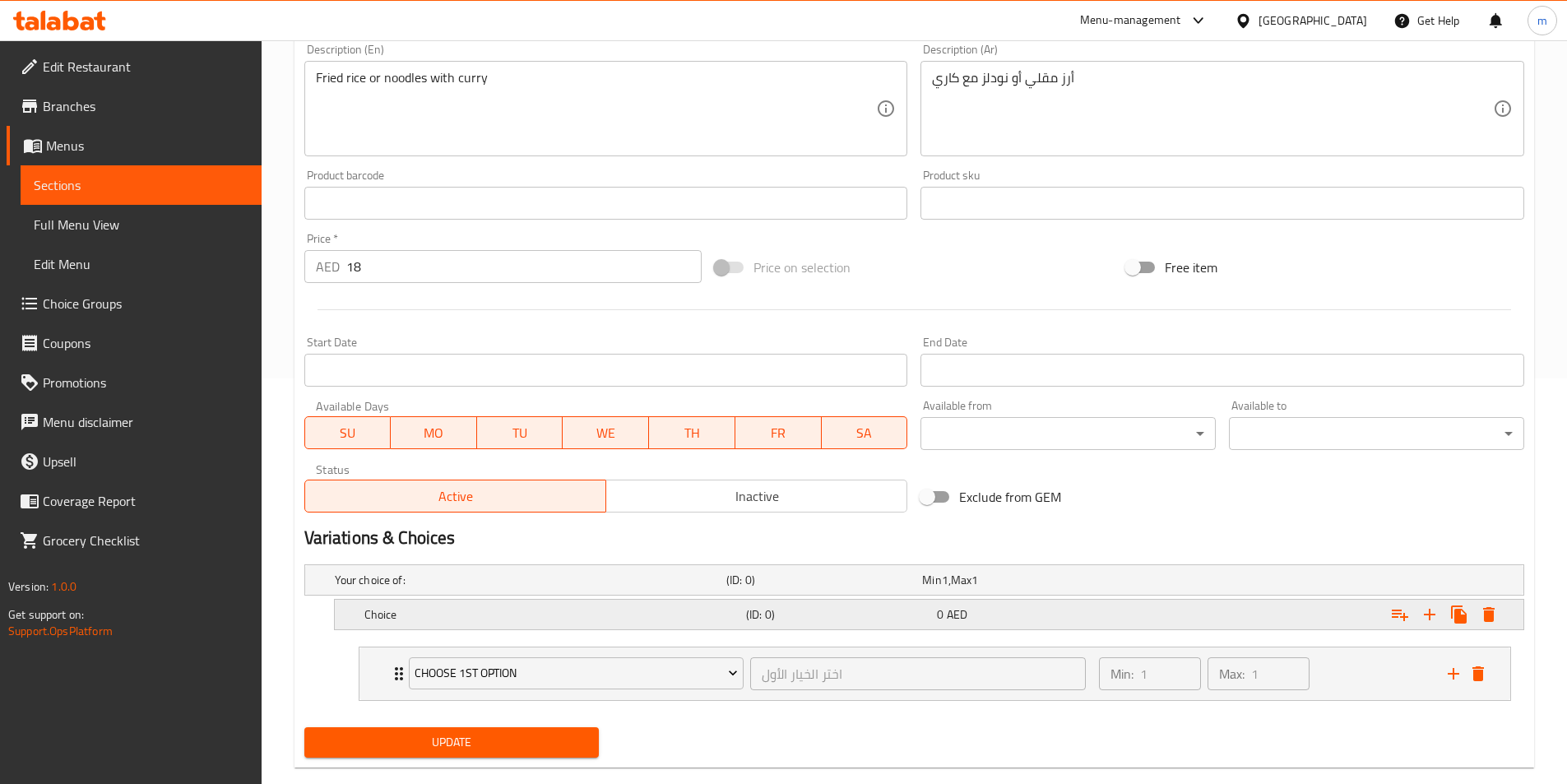
click at [495, 613] on h5 "Choice" at bounding box center [552, 614] width 375 height 17
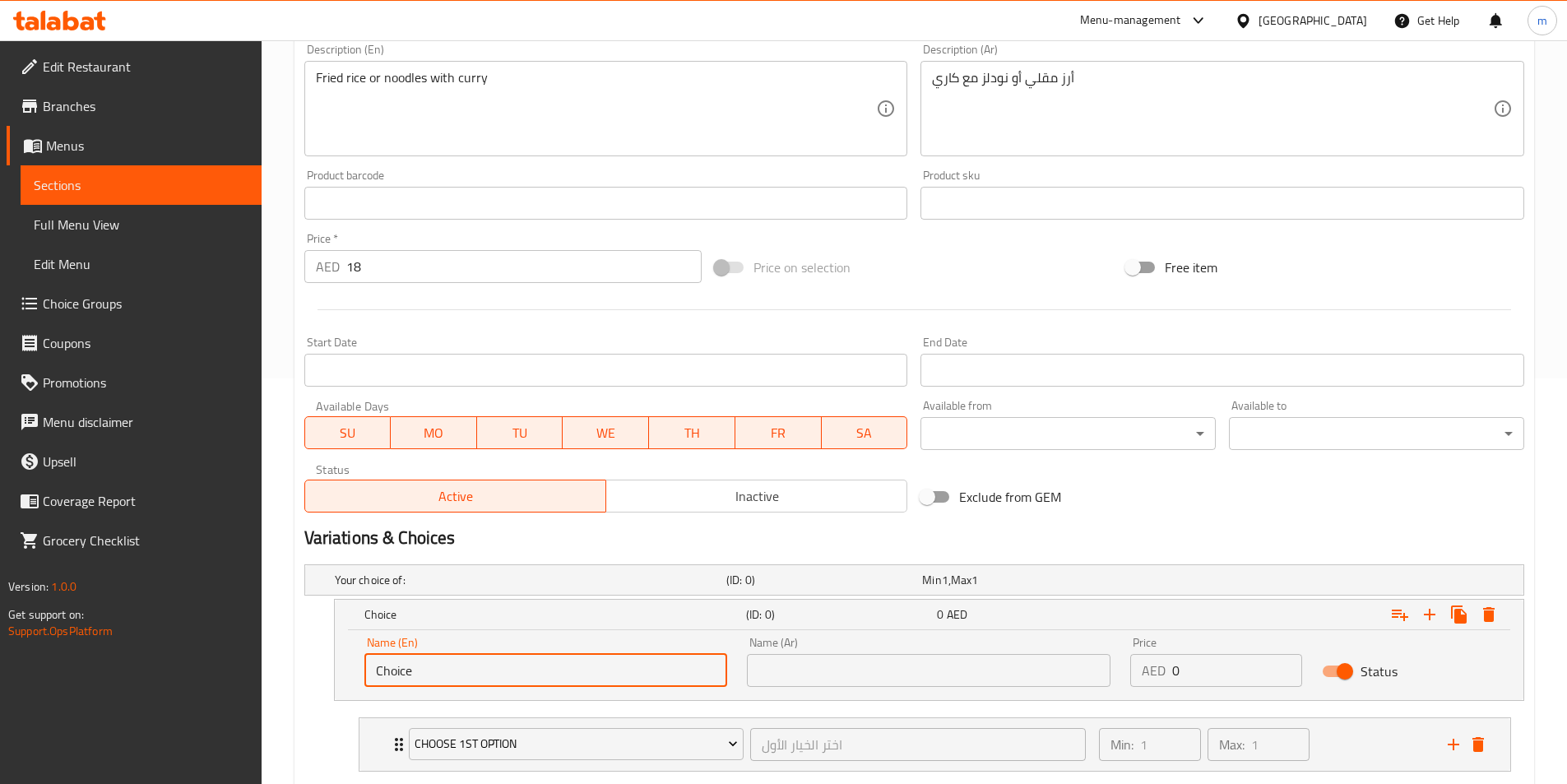
drag, startPoint x: 506, startPoint y: 671, endPoint x: 345, endPoint y: 692, distance: 162.4
click at [345, 692] on div "Name (En) Choice Name (En) Name (Ar) Name (Ar) Price AED 0 Price Status" at bounding box center [929, 665] width 1189 height 70
click at [438, 675] on input "your choiceof" at bounding box center [546, 670] width 364 height 33
type input "your choice of"
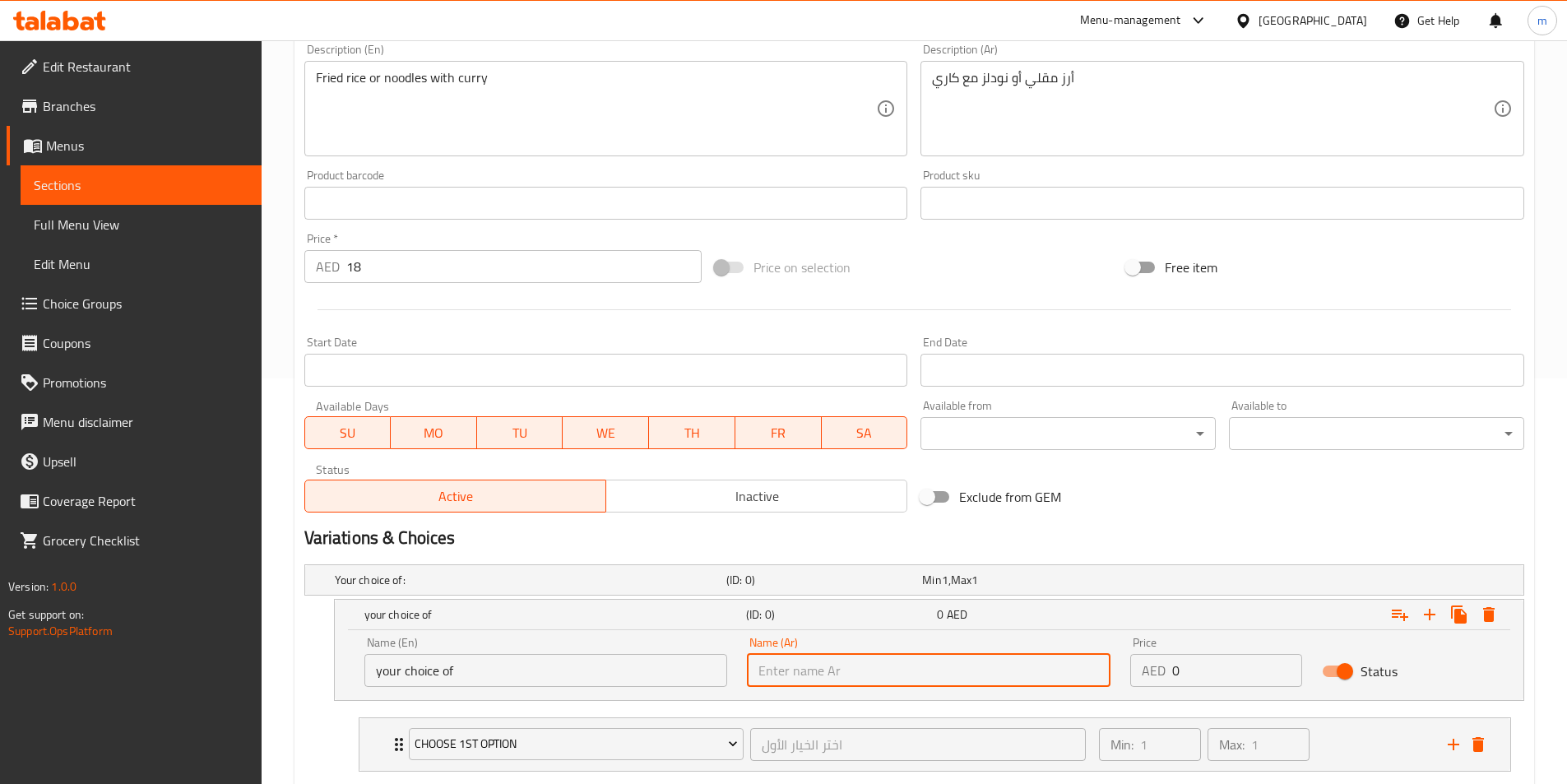
click at [789, 679] on input "text" at bounding box center [929, 670] width 364 height 33
type input "h"
type input "اختيارك من :"
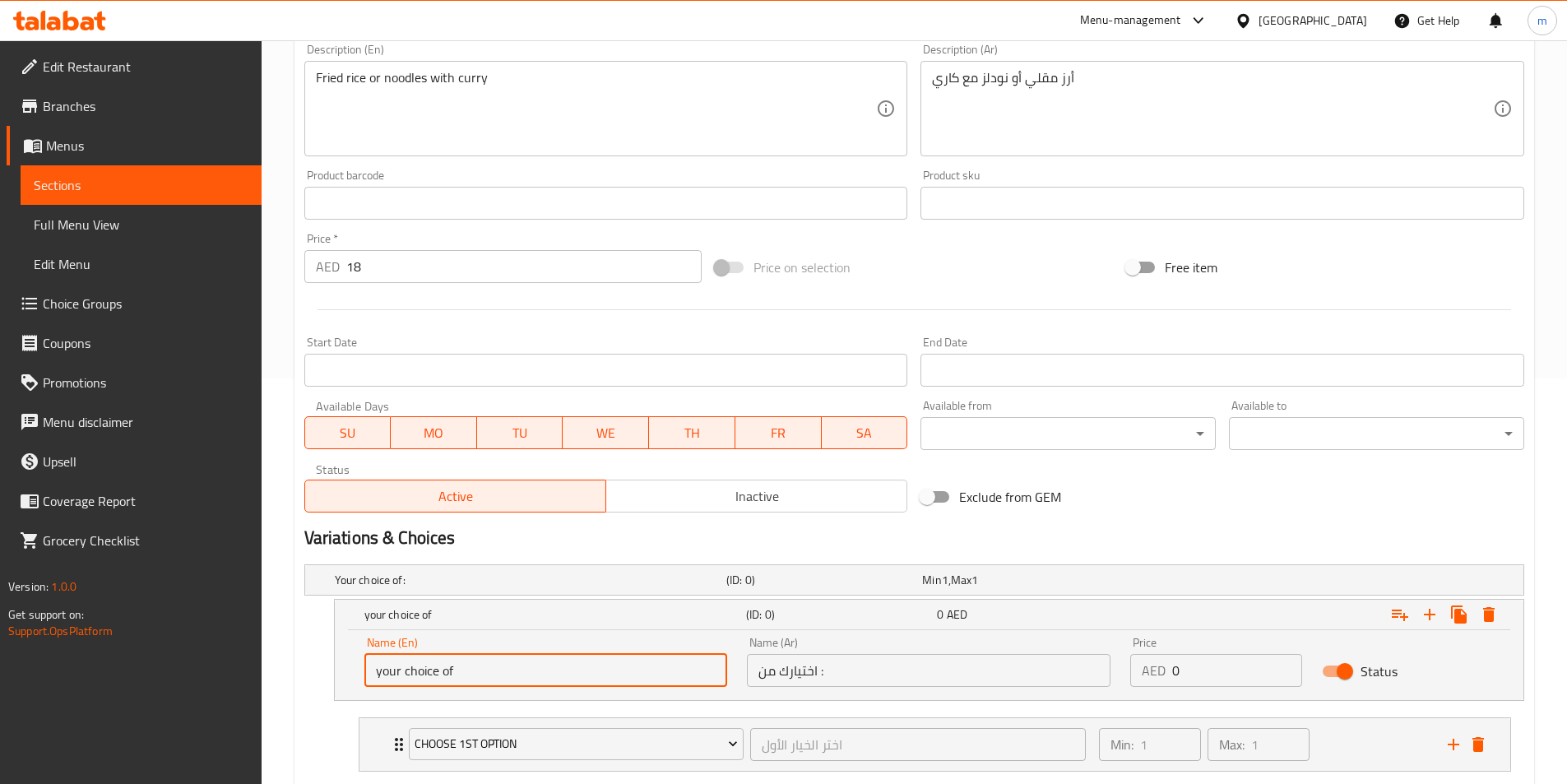
click at [472, 686] on input "your choice of" at bounding box center [546, 670] width 364 height 33
type input "your choice of :"
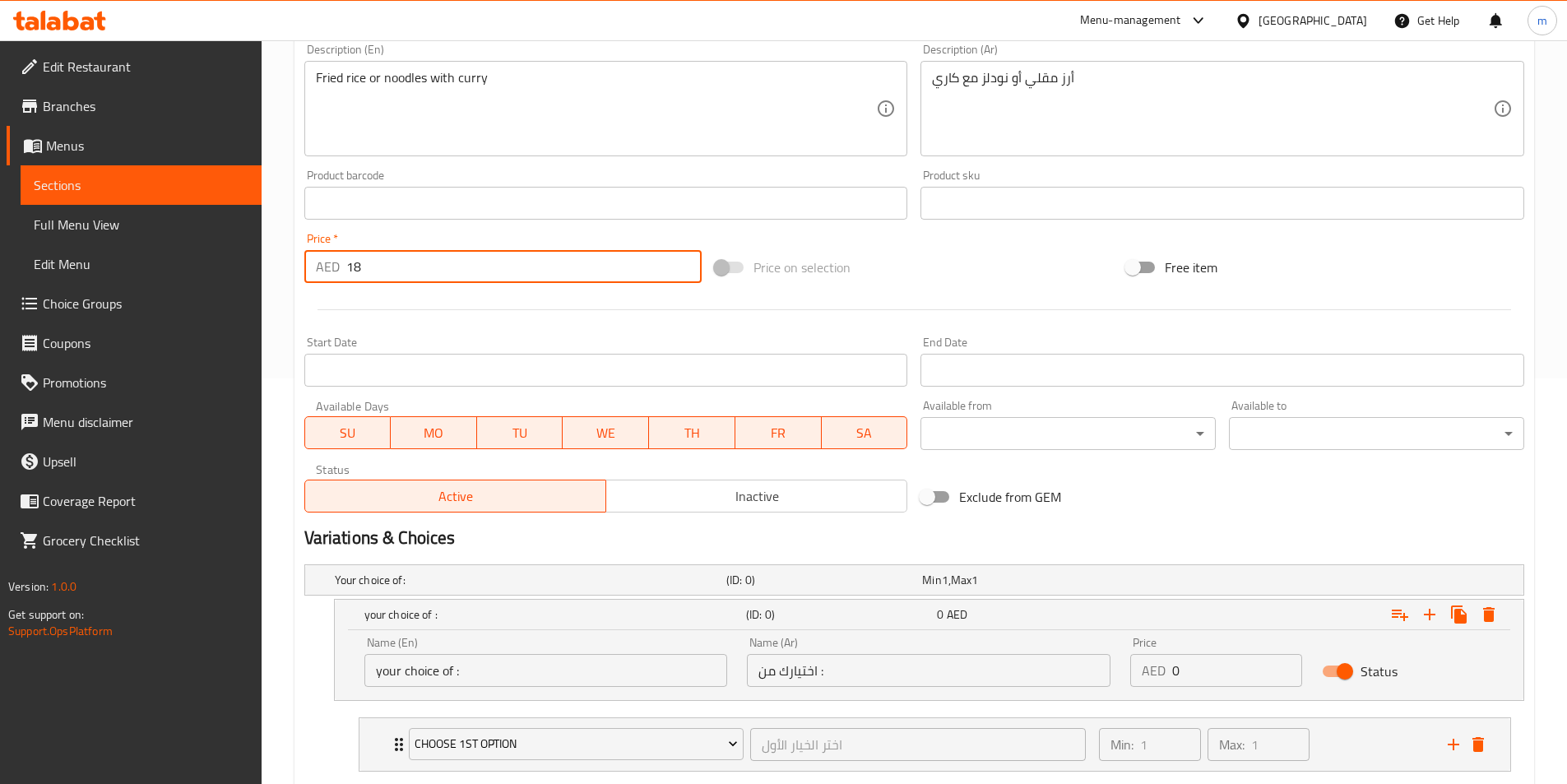
drag, startPoint x: 368, startPoint y: 262, endPoint x: 288, endPoint y: 288, distance: 84.1
click at [288, 288] on div "Home / Restaurants management / Menus / Sections / item / update Office Meals s…" at bounding box center [914, 259] width 1306 height 1250
type input "0"
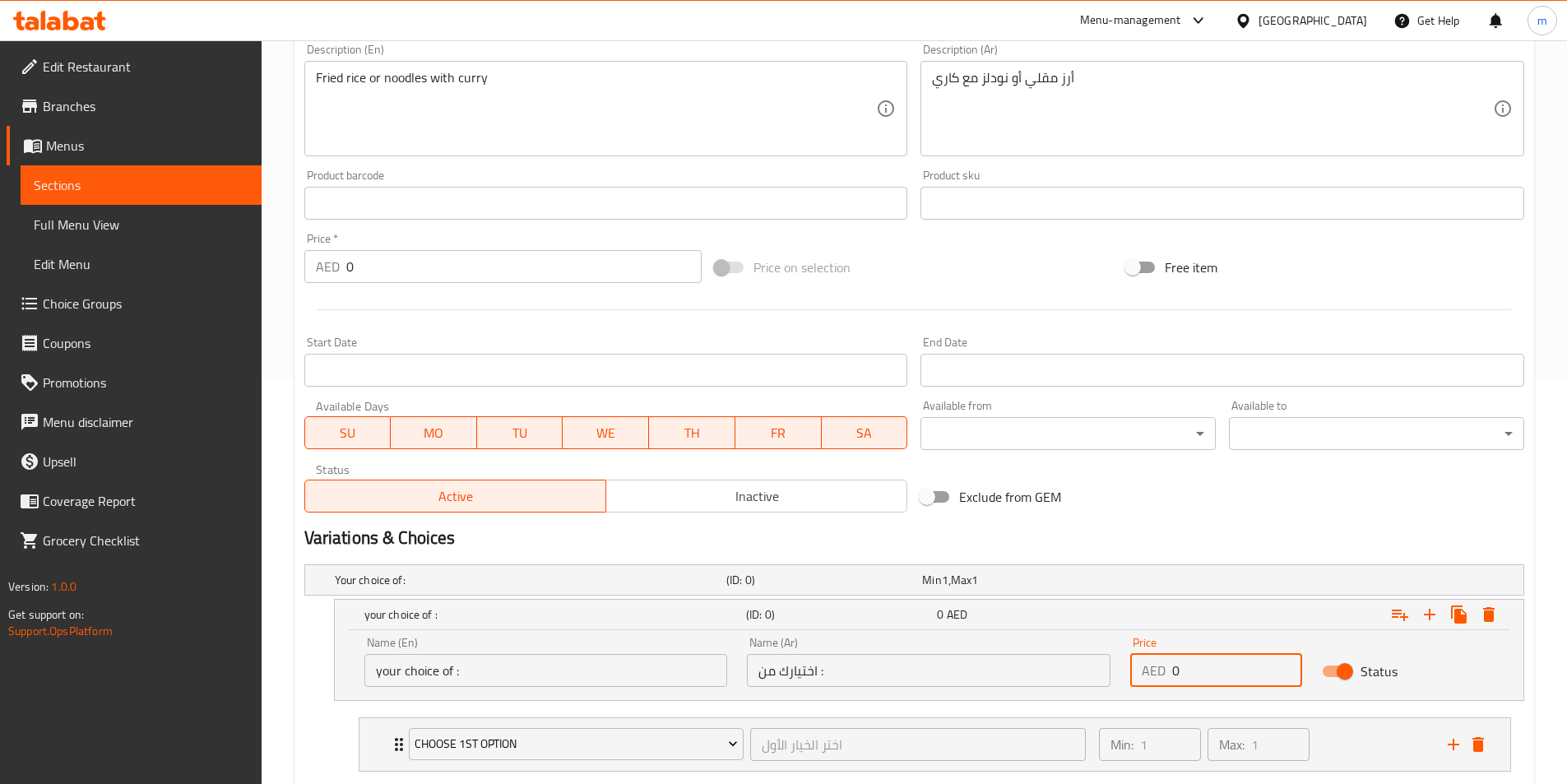
drag, startPoint x: 1184, startPoint y: 679, endPoint x: 1143, endPoint y: 692, distance: 43.0
click at [1143, 692] on div "Price AED 0 Price" at bounding box center [1216, 661] width 192 height 70
paste input "18"
type input "18"
click at [1436, 615] on icon "Expand" at bounding box center [1429, 613] width 19 height 19
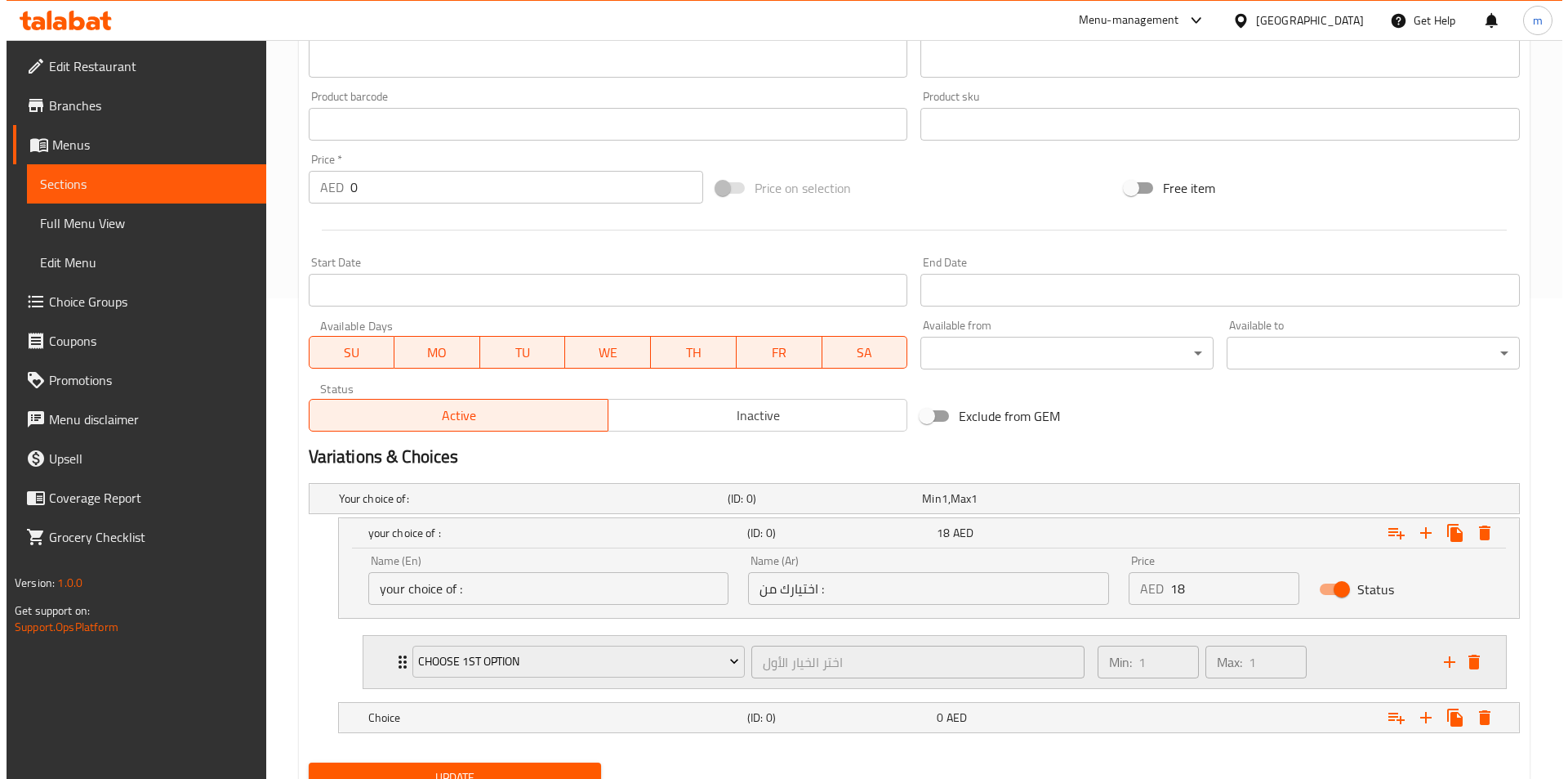
scroll to position [550, 0]
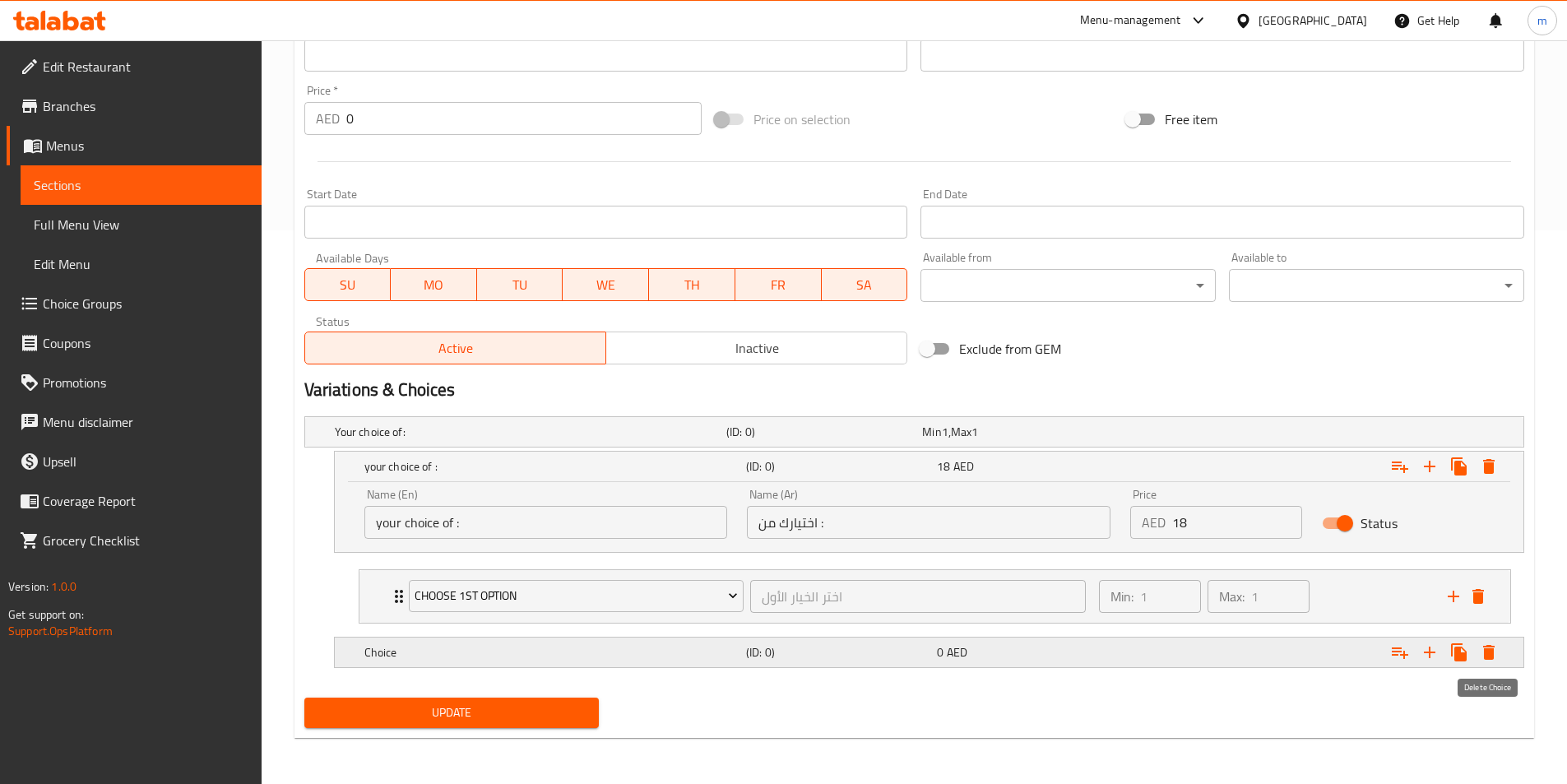
click at [1492, 654] on icon "Expand" at bounding box center [1489, 652] width 12 height 15
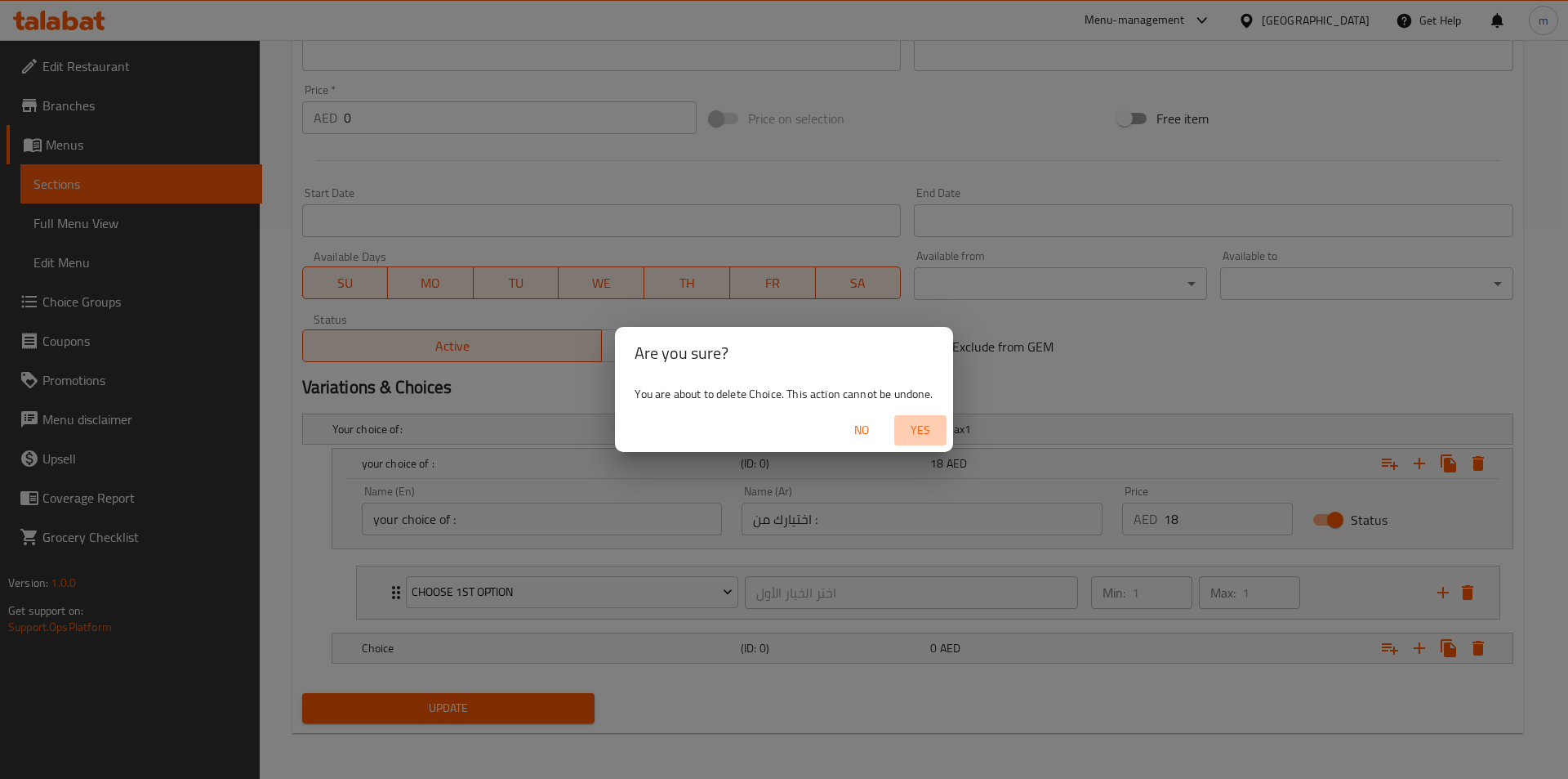
click at [923, 440] on span "Yes" at bounding box center [920, 430] width 39 height 20
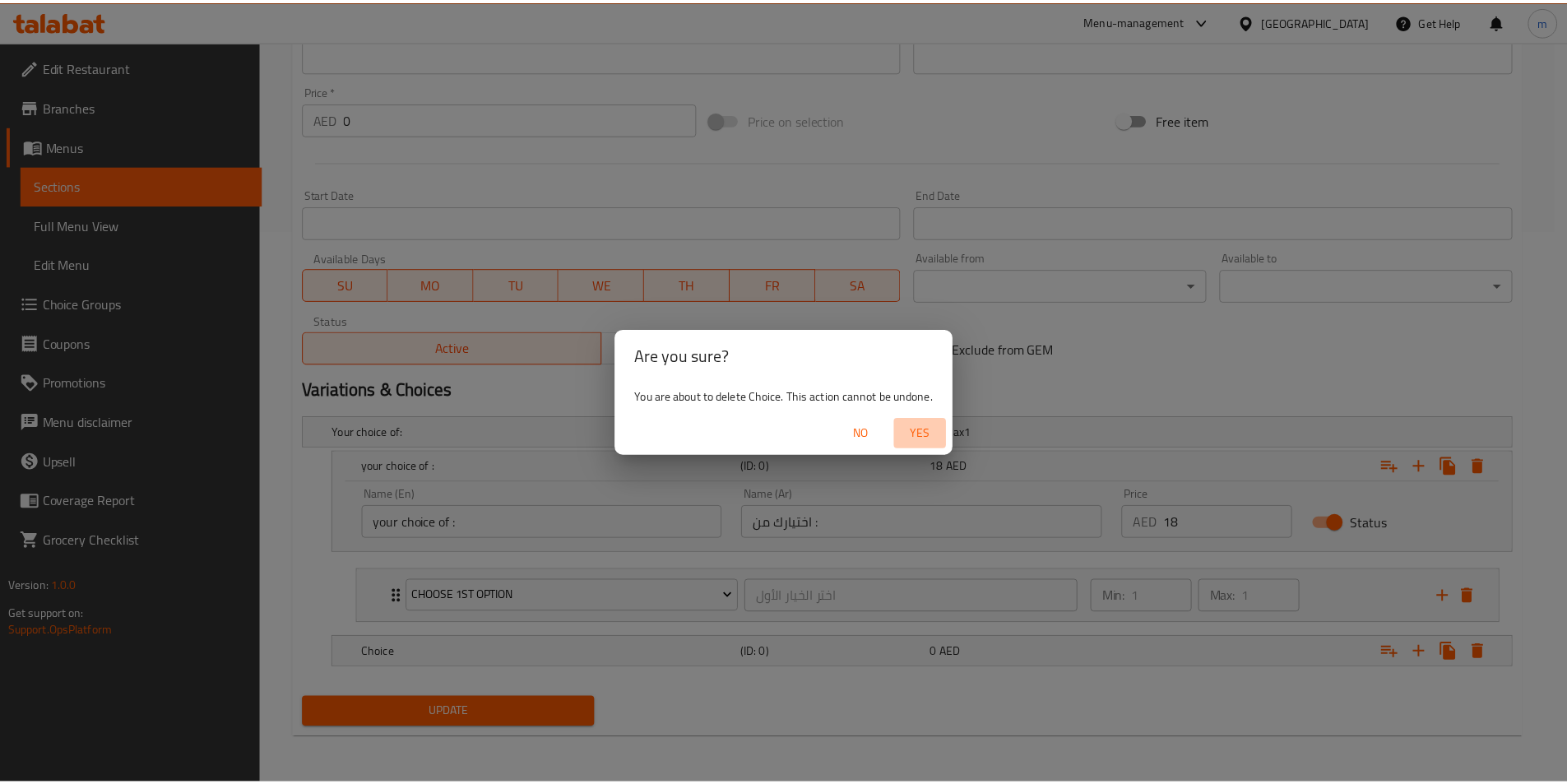
scroll to position [506, 0]
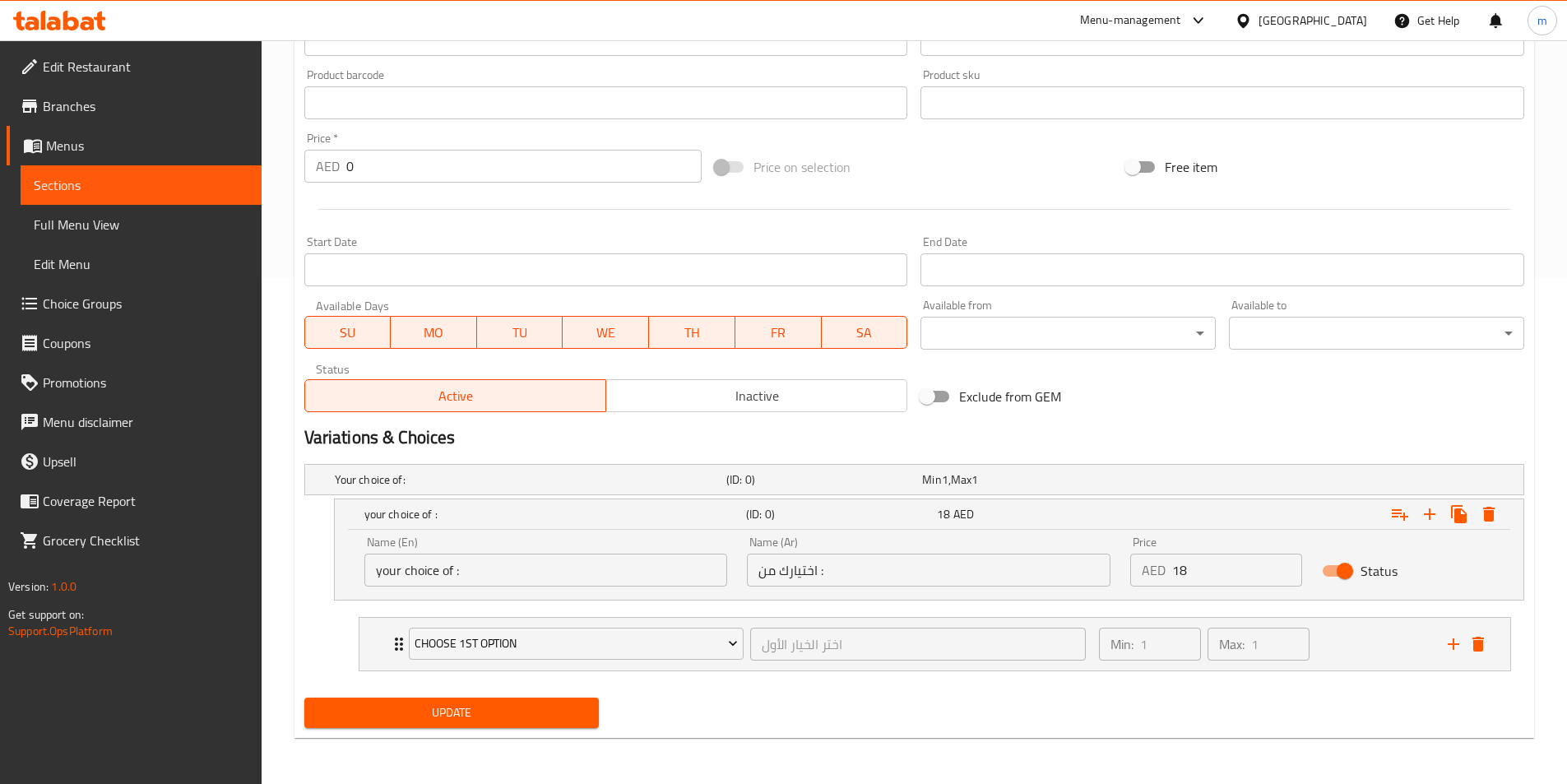
click at [348, 573] on div "Name (En) your choice of : Name (En) Name (Ar) اختيارك من : Name (Ar) Price AED…" at bounding box center [929, 564] width 1189 height 70
drag, startPoint x: 461, startPoint y: 570, endPoint x: 319, endPoint y: 577, distance: 142.2
click at [319, 577] on div "your choice of : (ID: 0) 18 AED Name (En) your choice of : Name (En) Name (Ar) …" at bounding box center [914, 549] width 1220 height 102
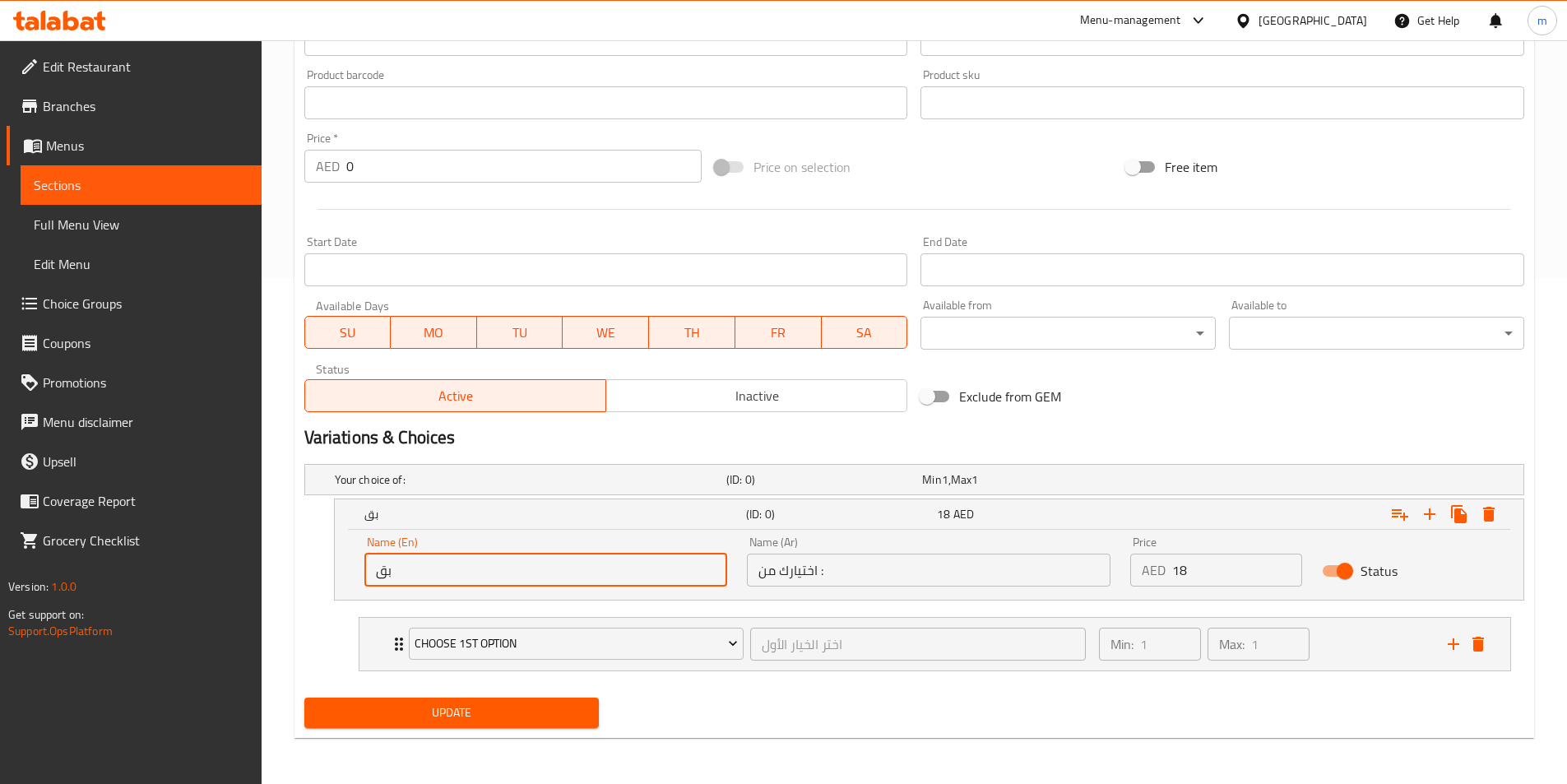
type input "ب"
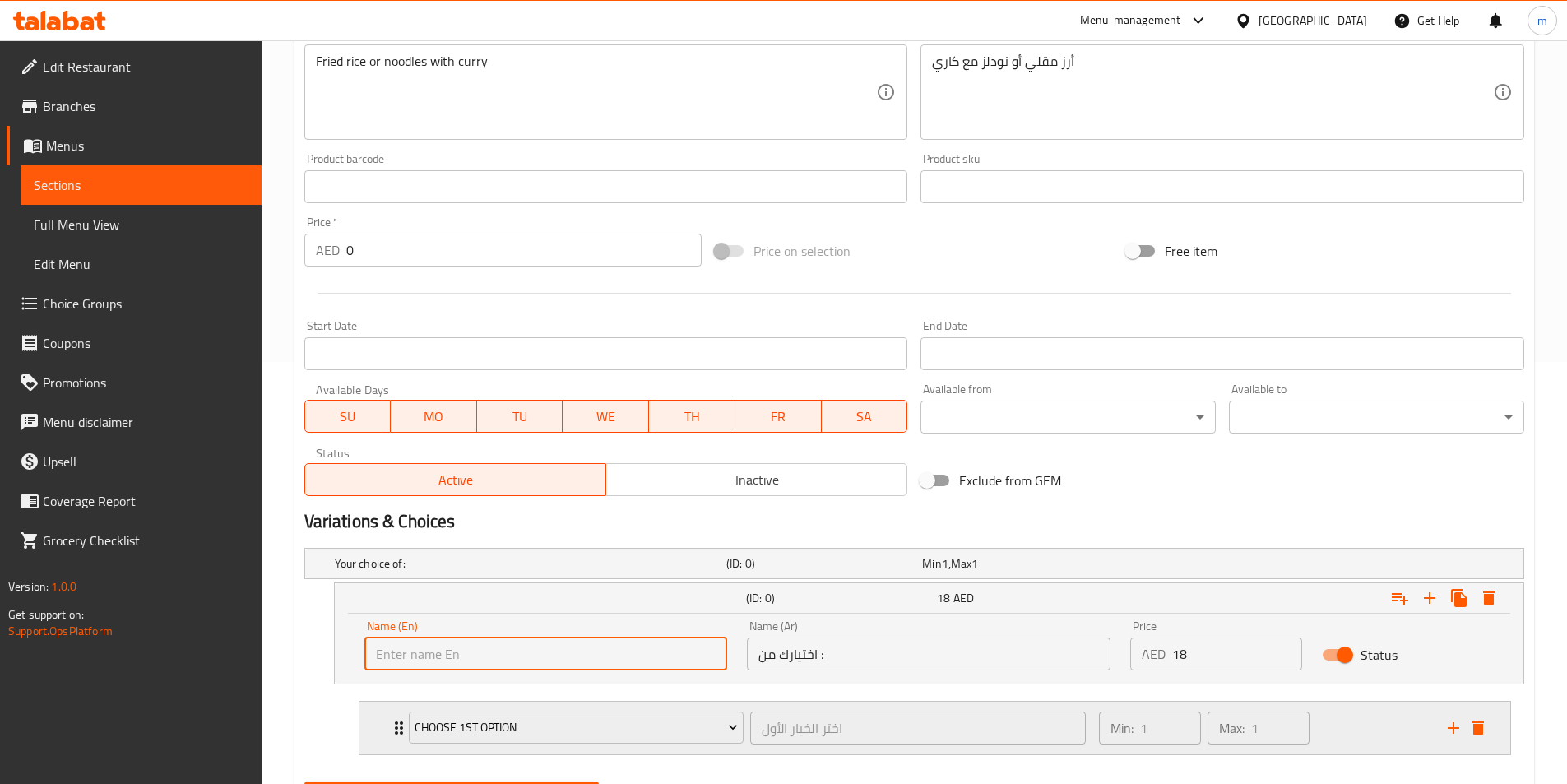
scroll to position [259, 0]
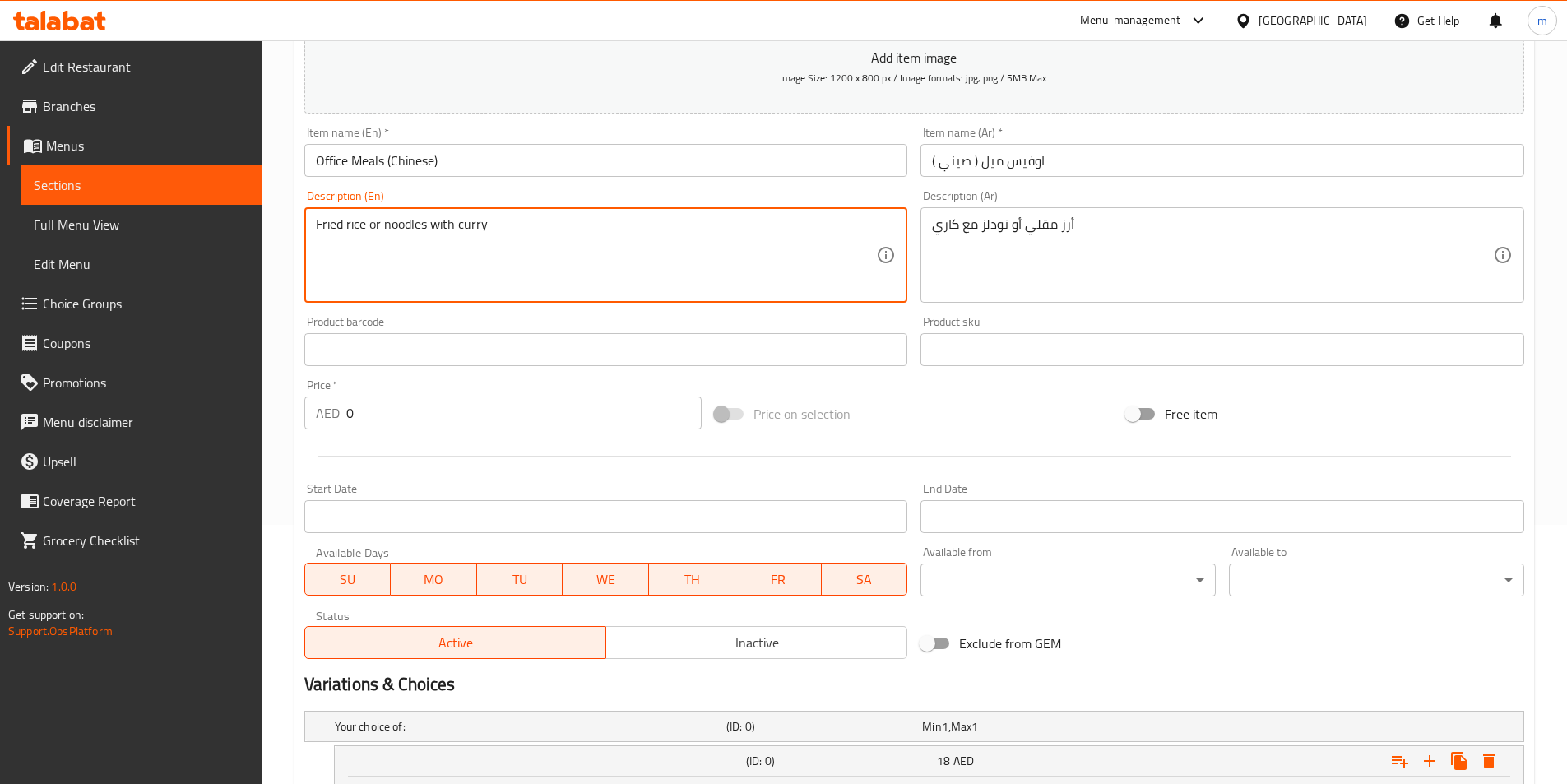
drag, startPoint x: 365, startPoint y: 226, endPoint x: 270, endPoint y: 245, distance: 96.9
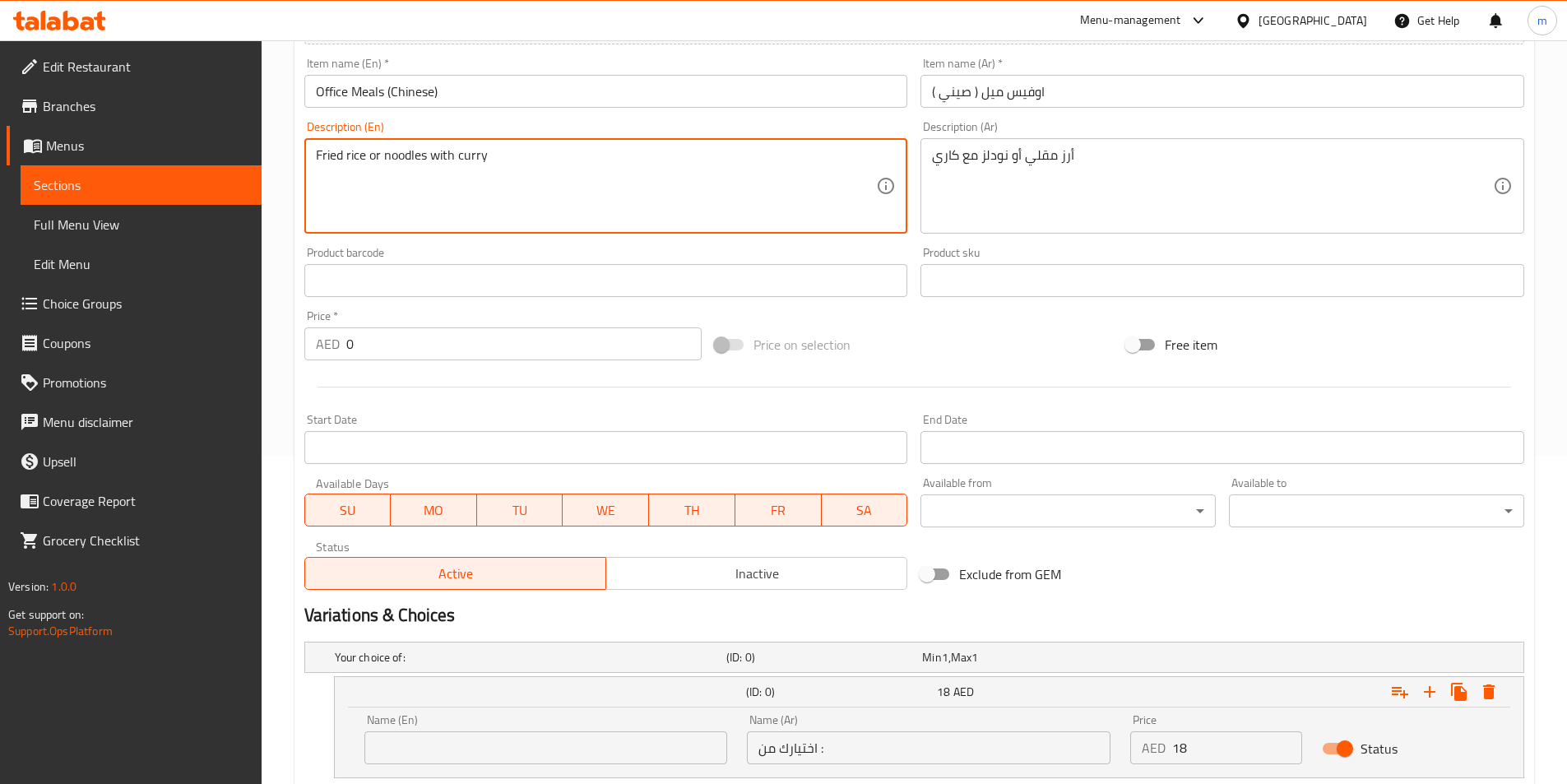
scroll to position [506, 0]
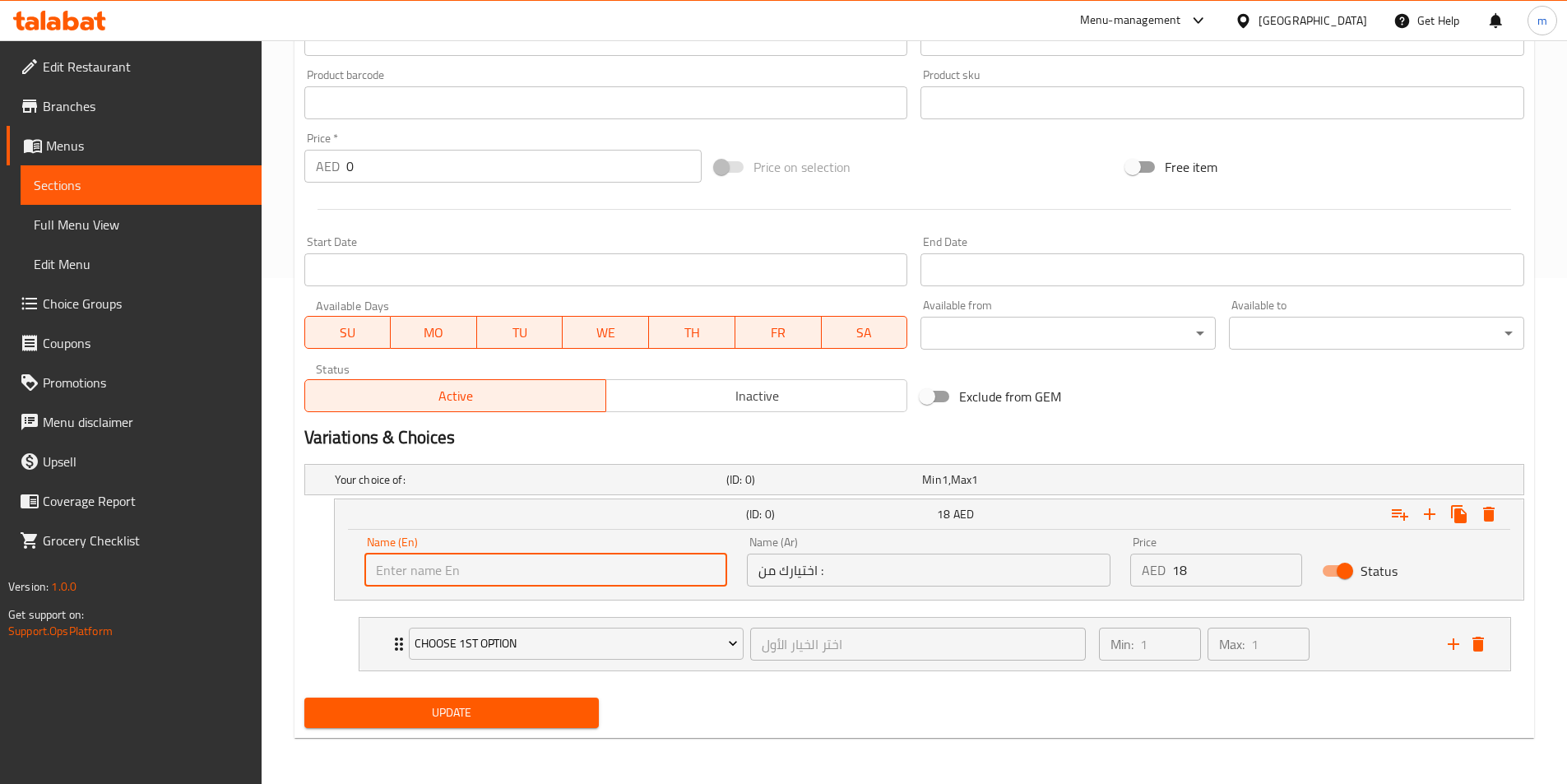
click at [443, 574] on input "text" at bounding box center [546, 570] width 364 height 33
paste input "Fried rice"
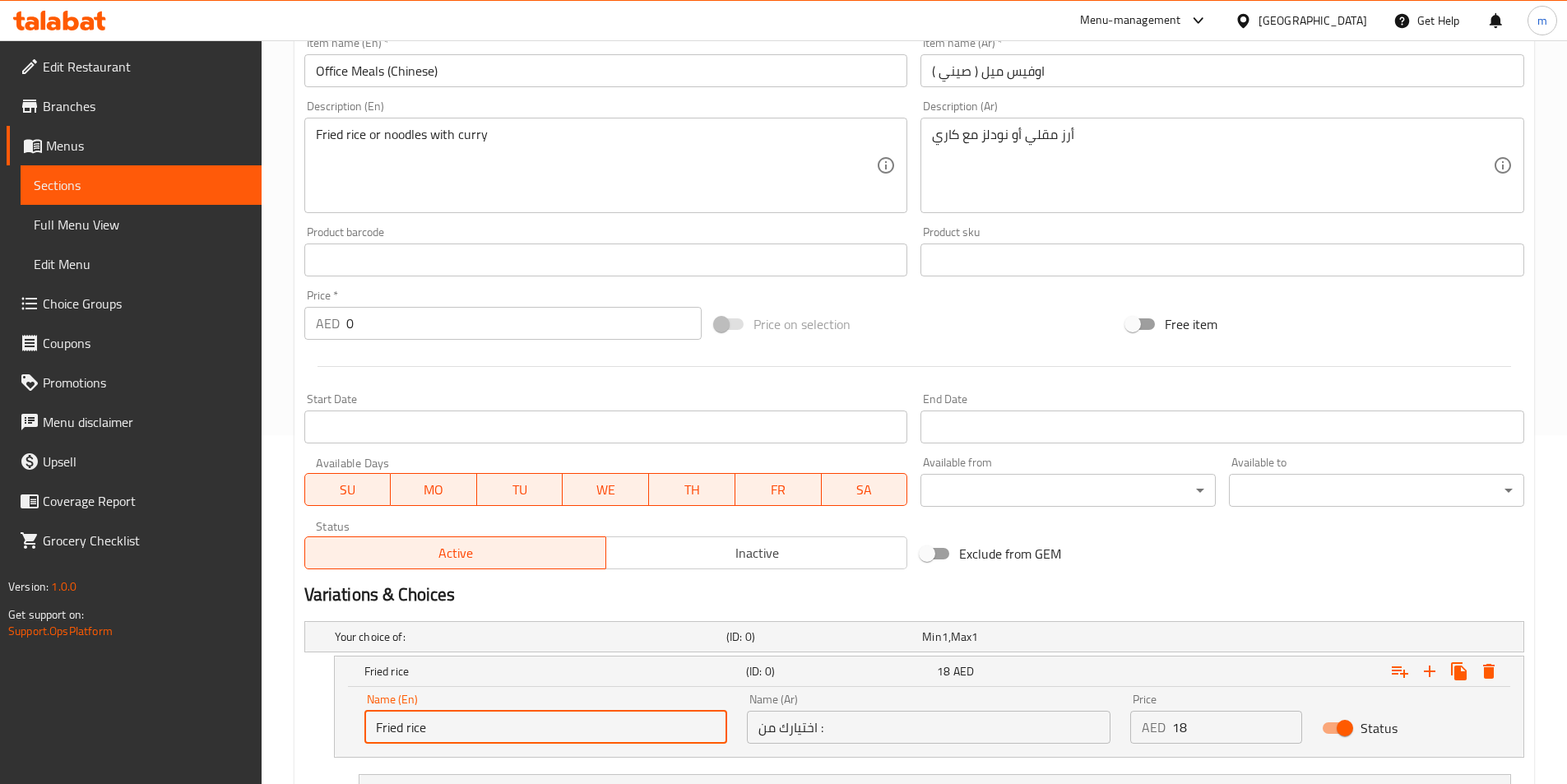
scroll to position [341, 0]
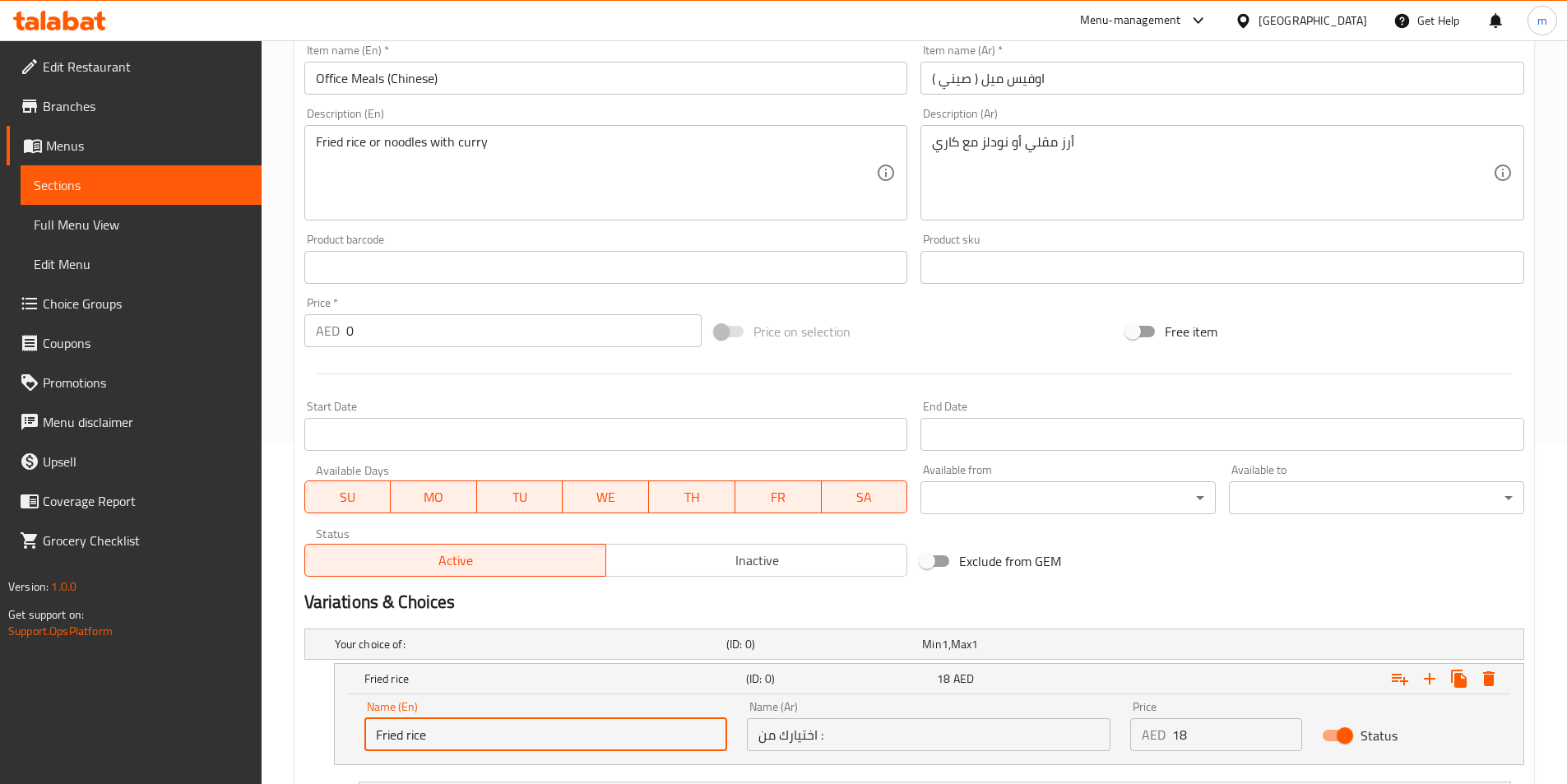
type input "Fried rice"
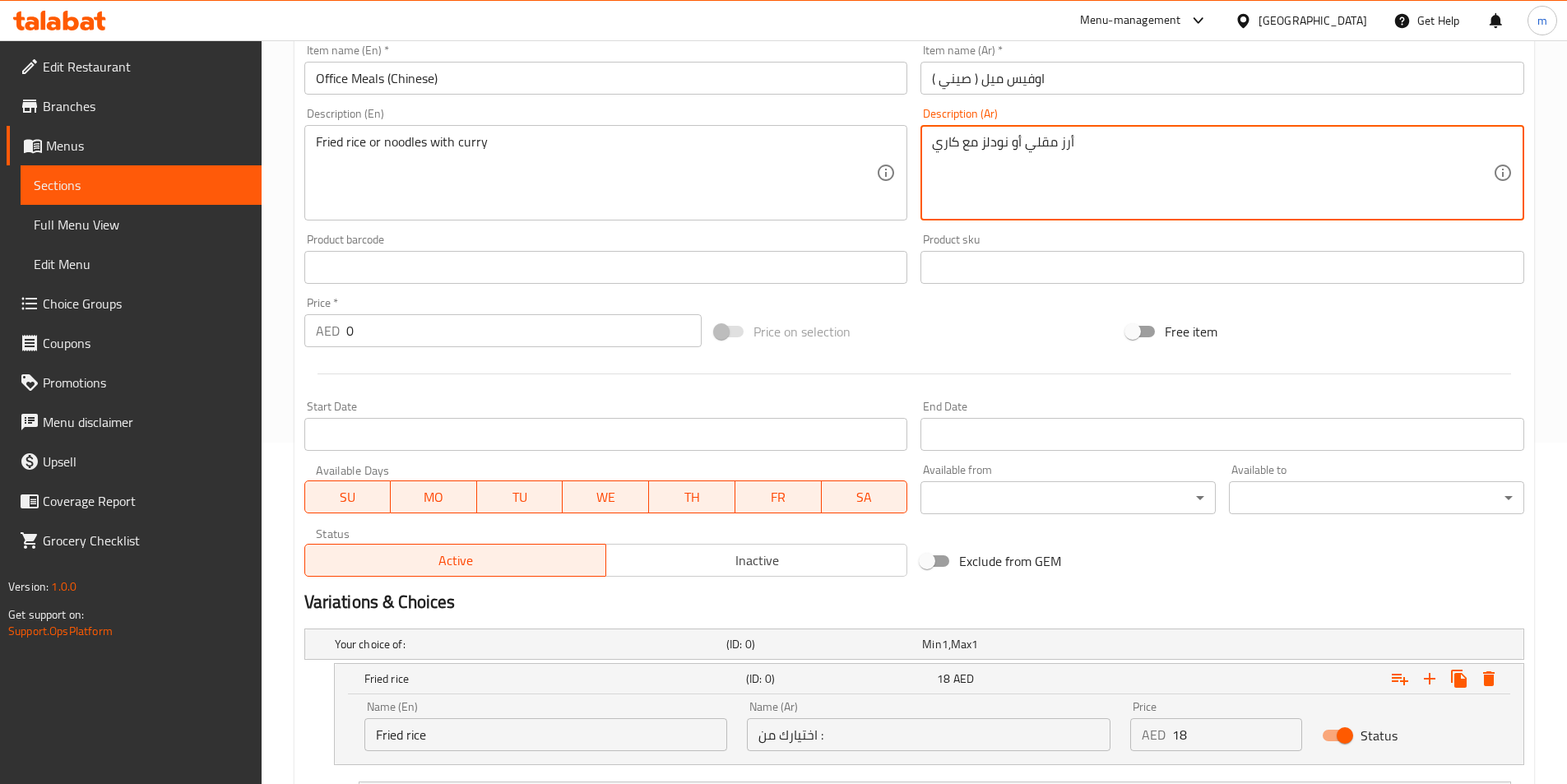
drag, startPoint x: 1023, startPoint y: 147, endPoint x: 1162, endPoint y: 129, distance: 140.2
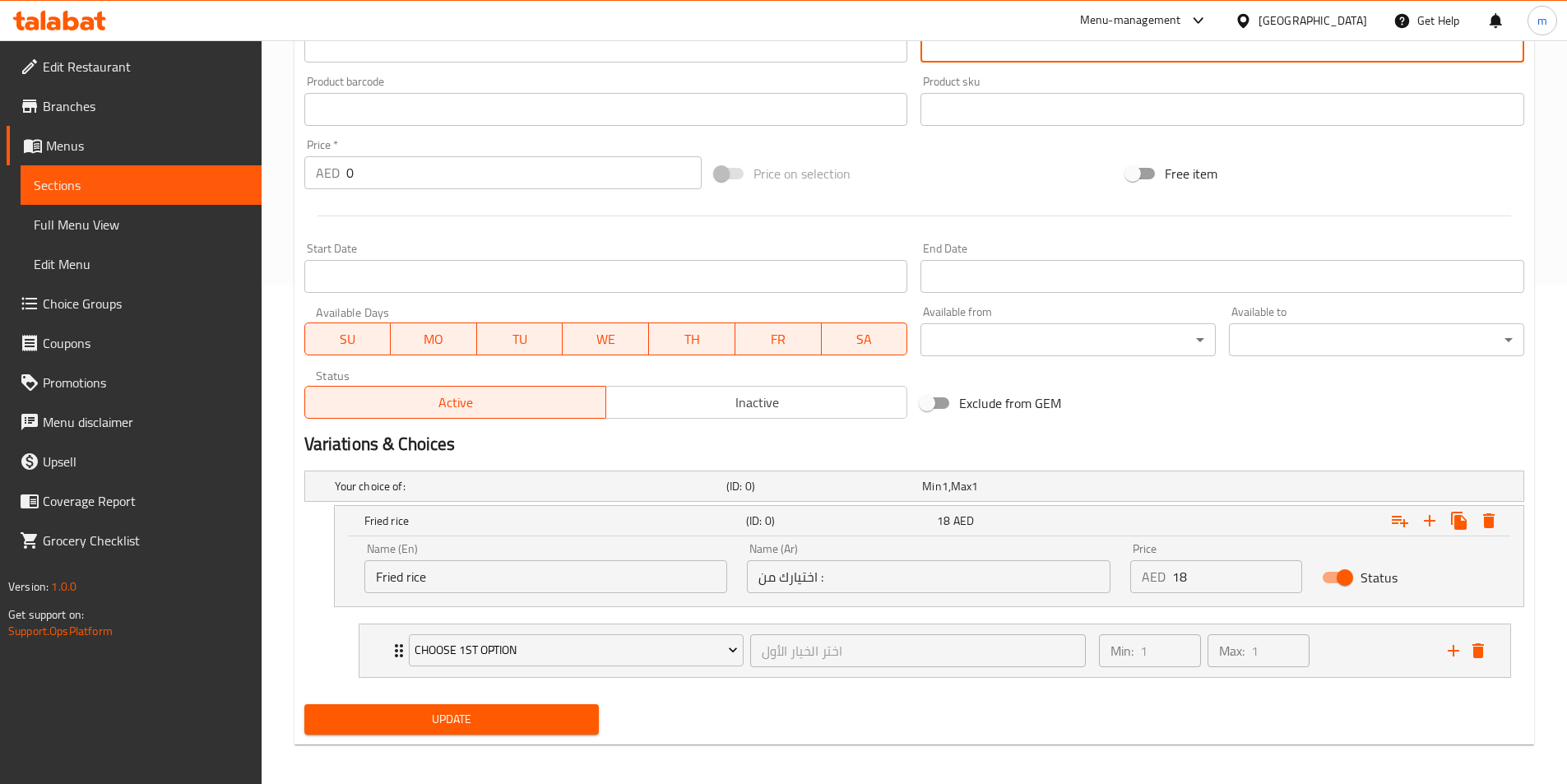
scroll to position [506, 0]
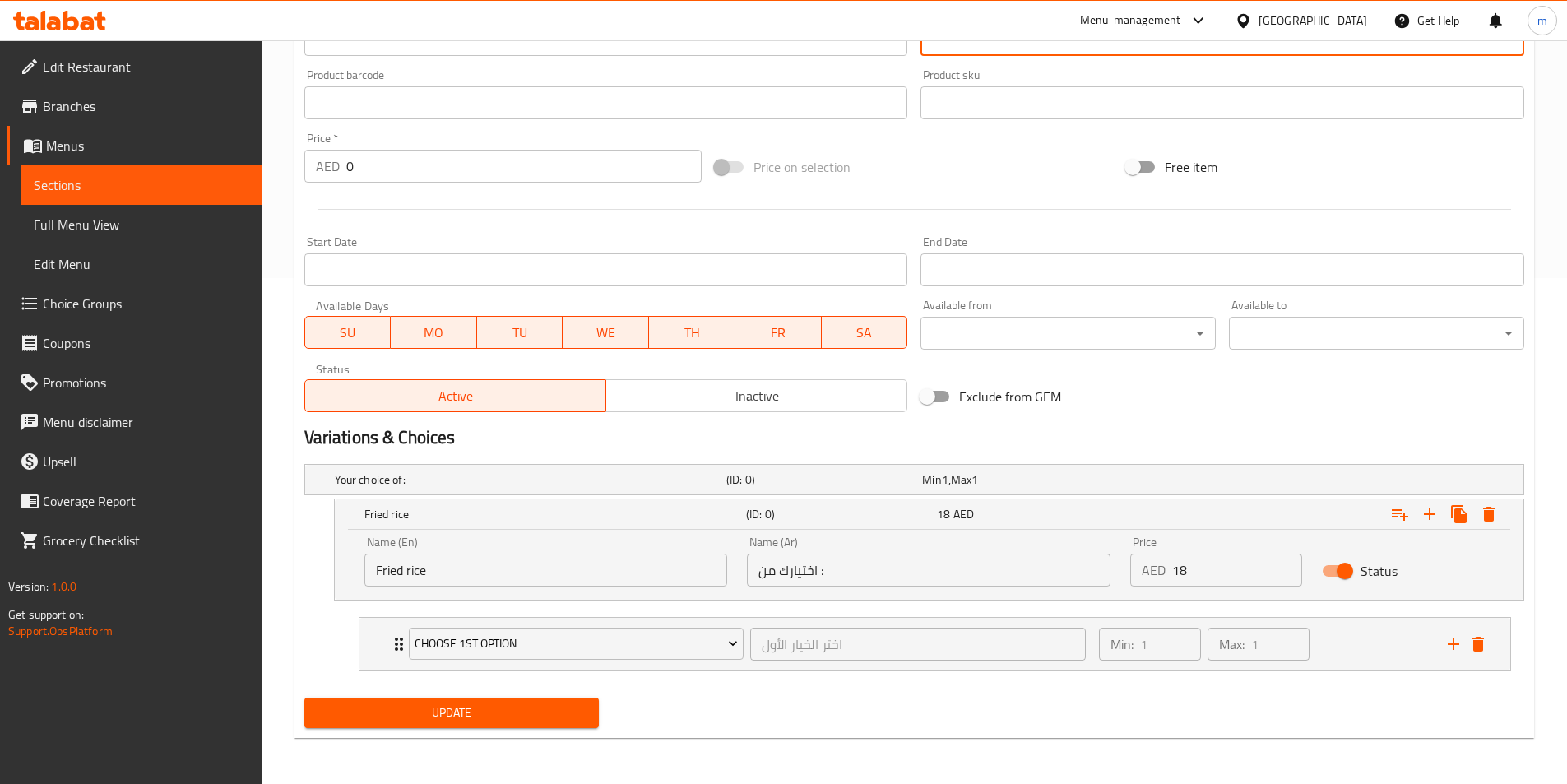
click at [861, 586] on input "اختيارك من :" at bounding box center [929, 570] width 364 height 33
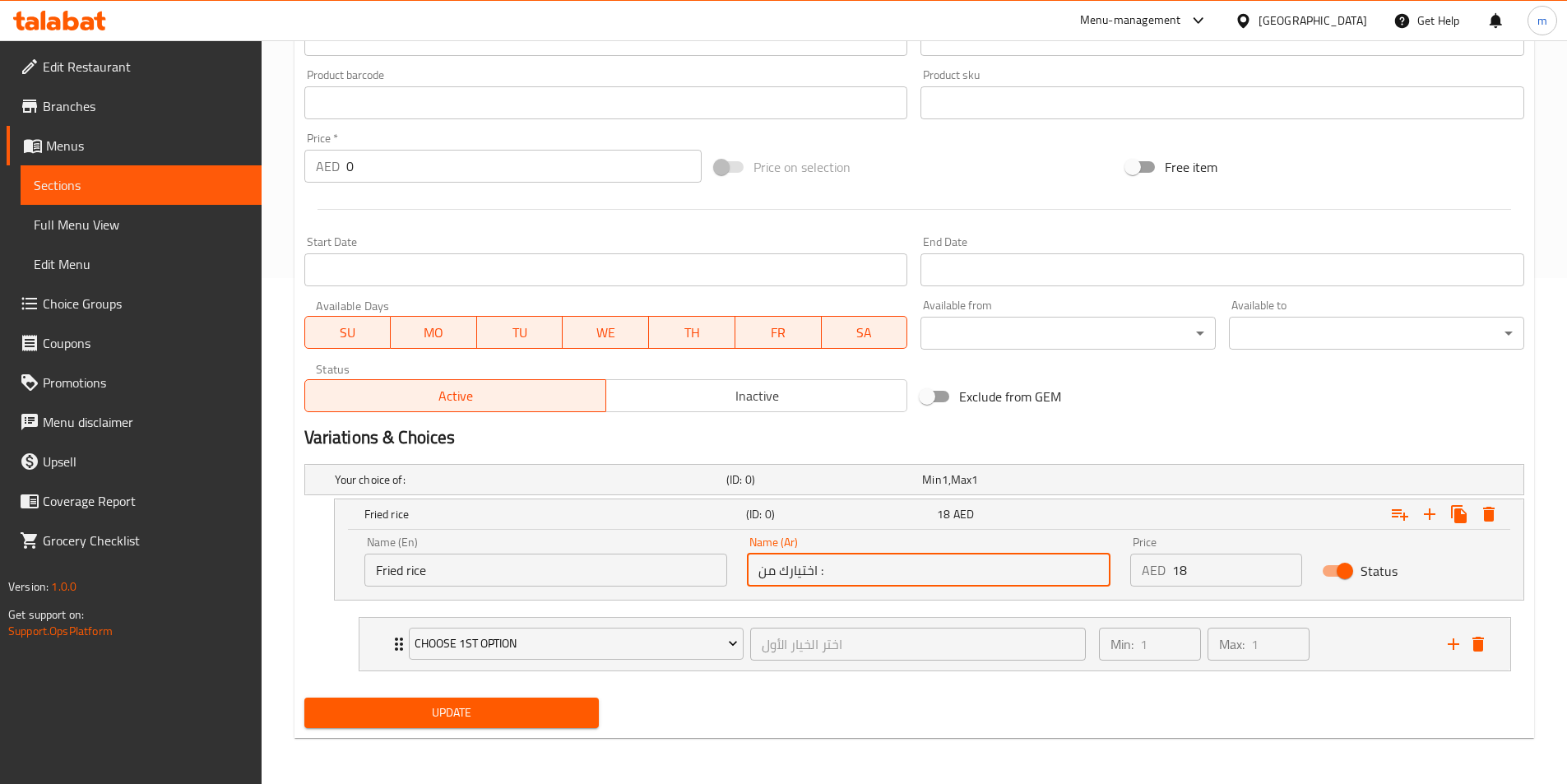
click at [861, 586] on input "اختيارك من :" at bounding box center [929, 570] width 364 height 33
paste input "رز مقلي"
click at [1482, 642] on icon "delete" at bounding box center [1479, 644] width 12 height 15
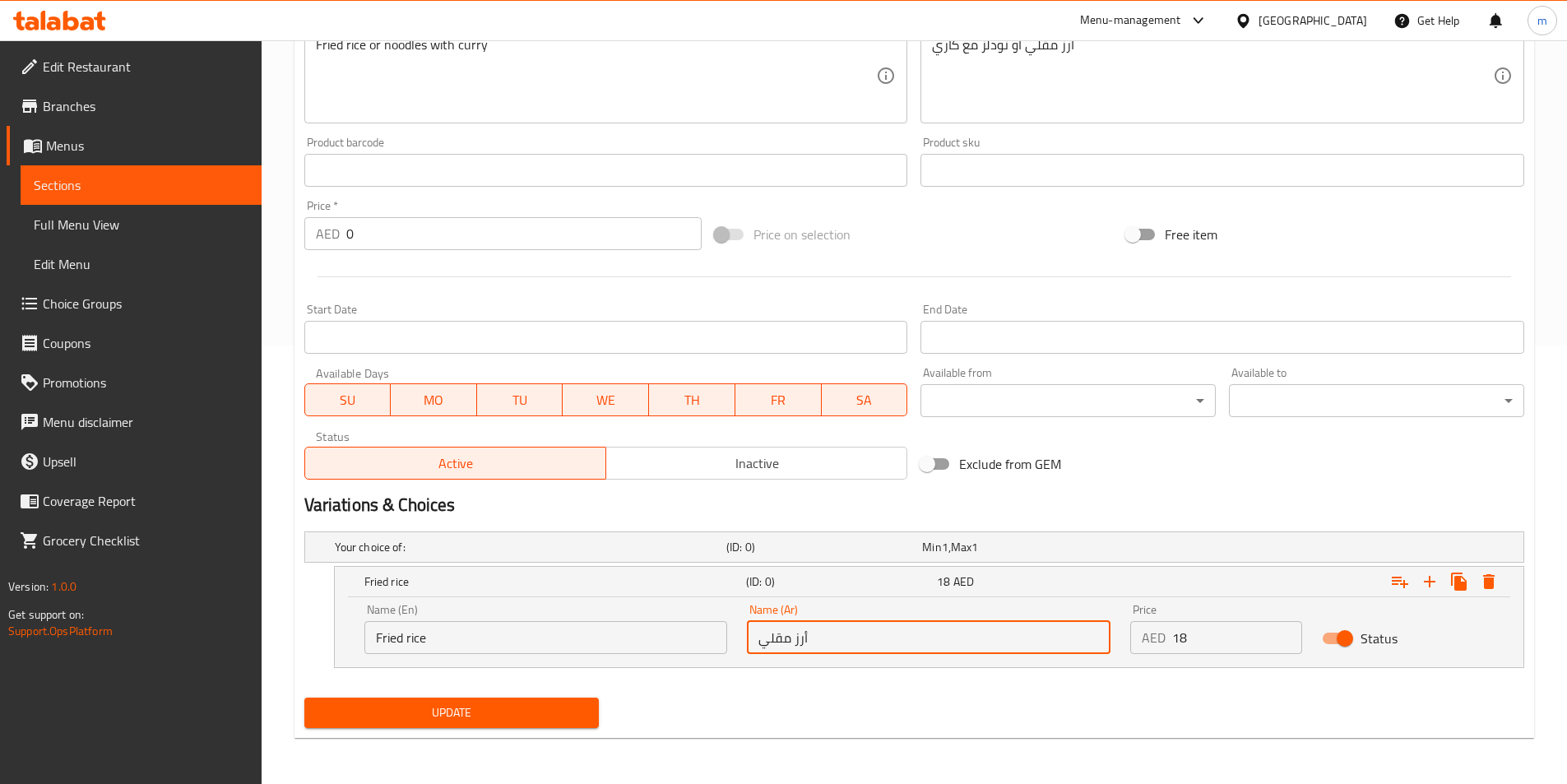
scroll to position [439, 0]
type input "أرز مقلي"
click at [1442, 583] on button "Expand" at bounding box center [1429, 581] width 29 height 29
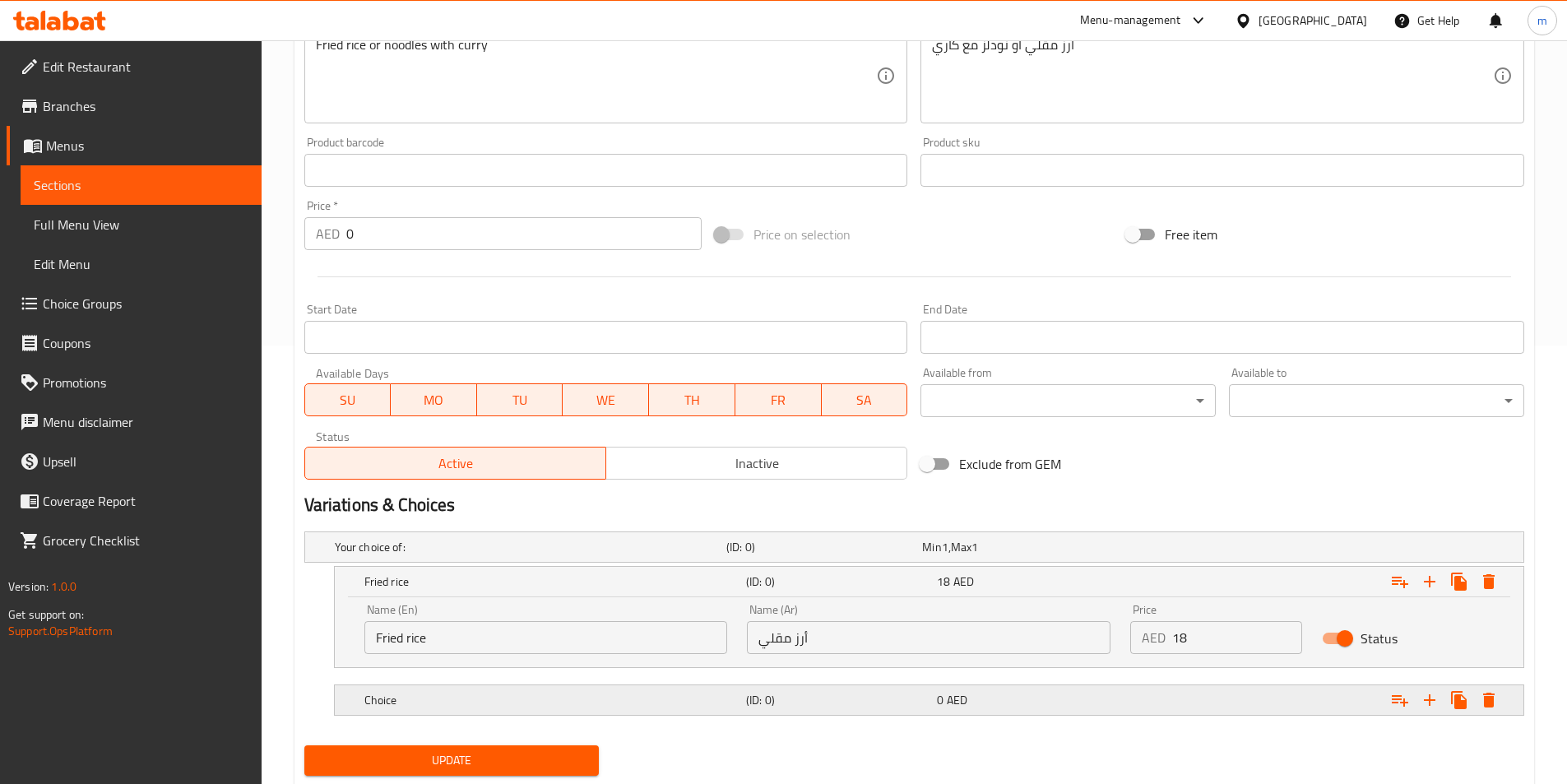
click at [690, 708] on h5 "Choice" at bounding box center [552, 700] width 375 height 17
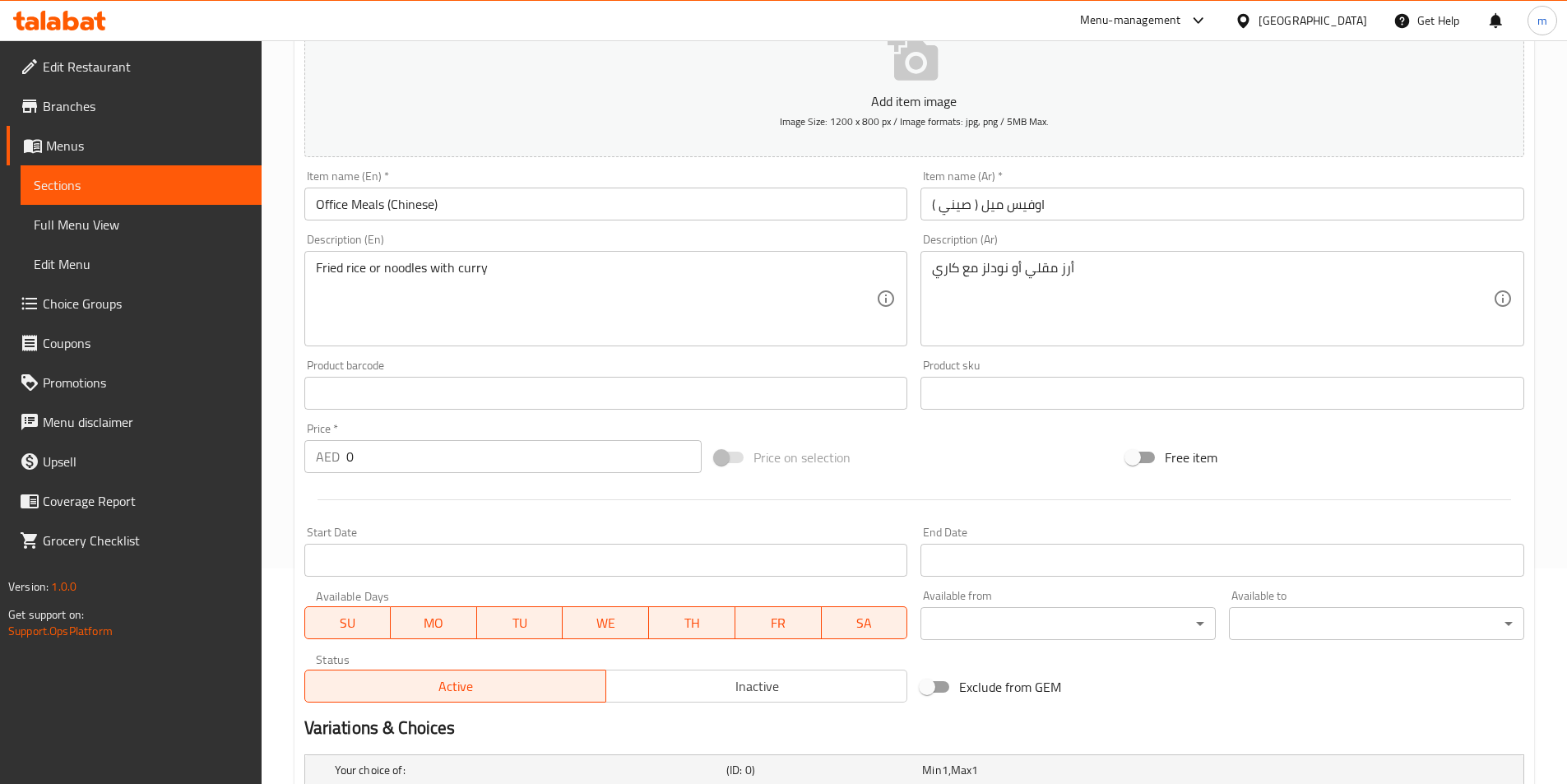
scroll to position [0, 0]
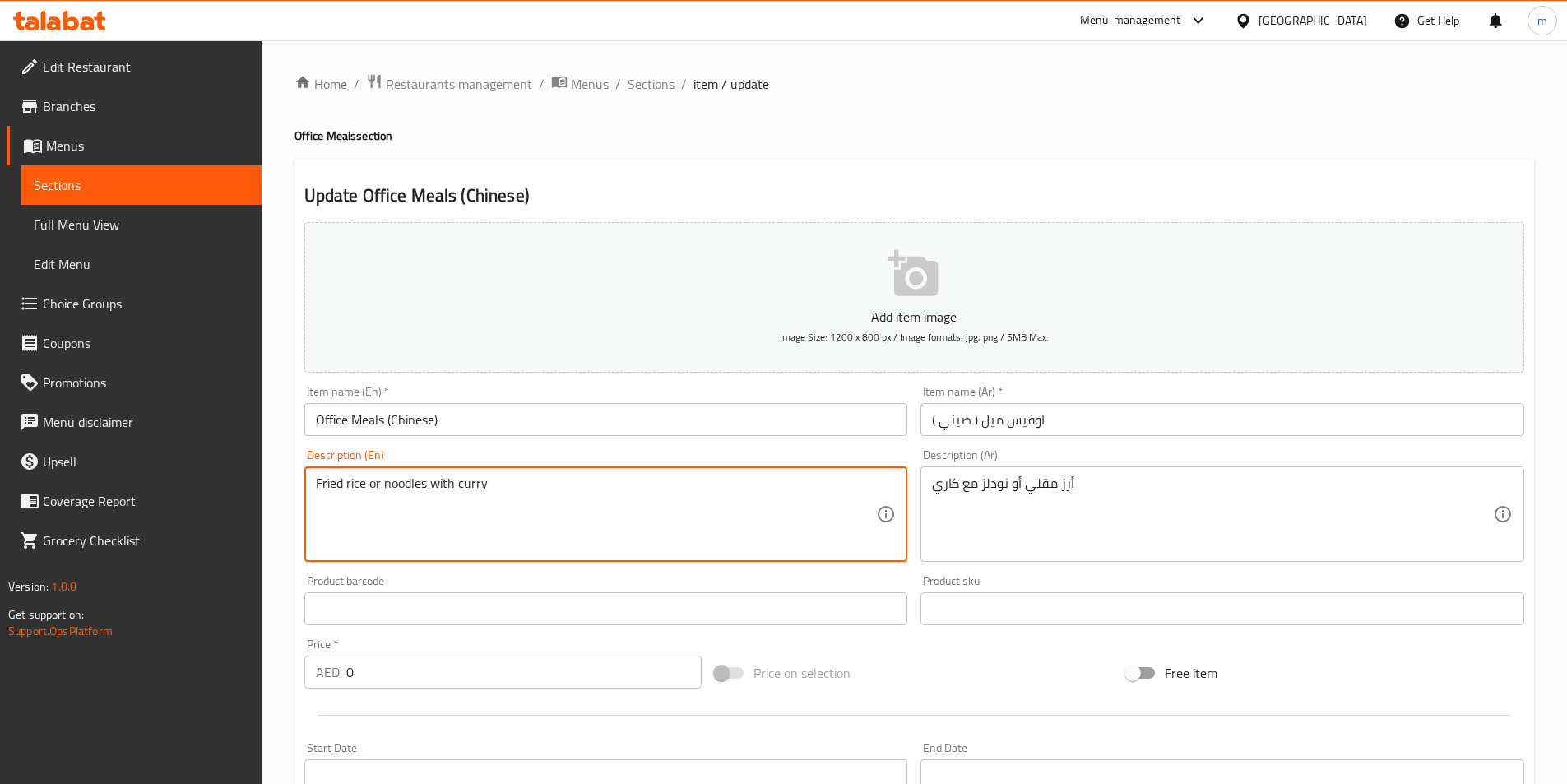
click at [404, 478] on textarea "Fried rice or noodles with curry" at bounding box center [596, 514] width 561 height 78
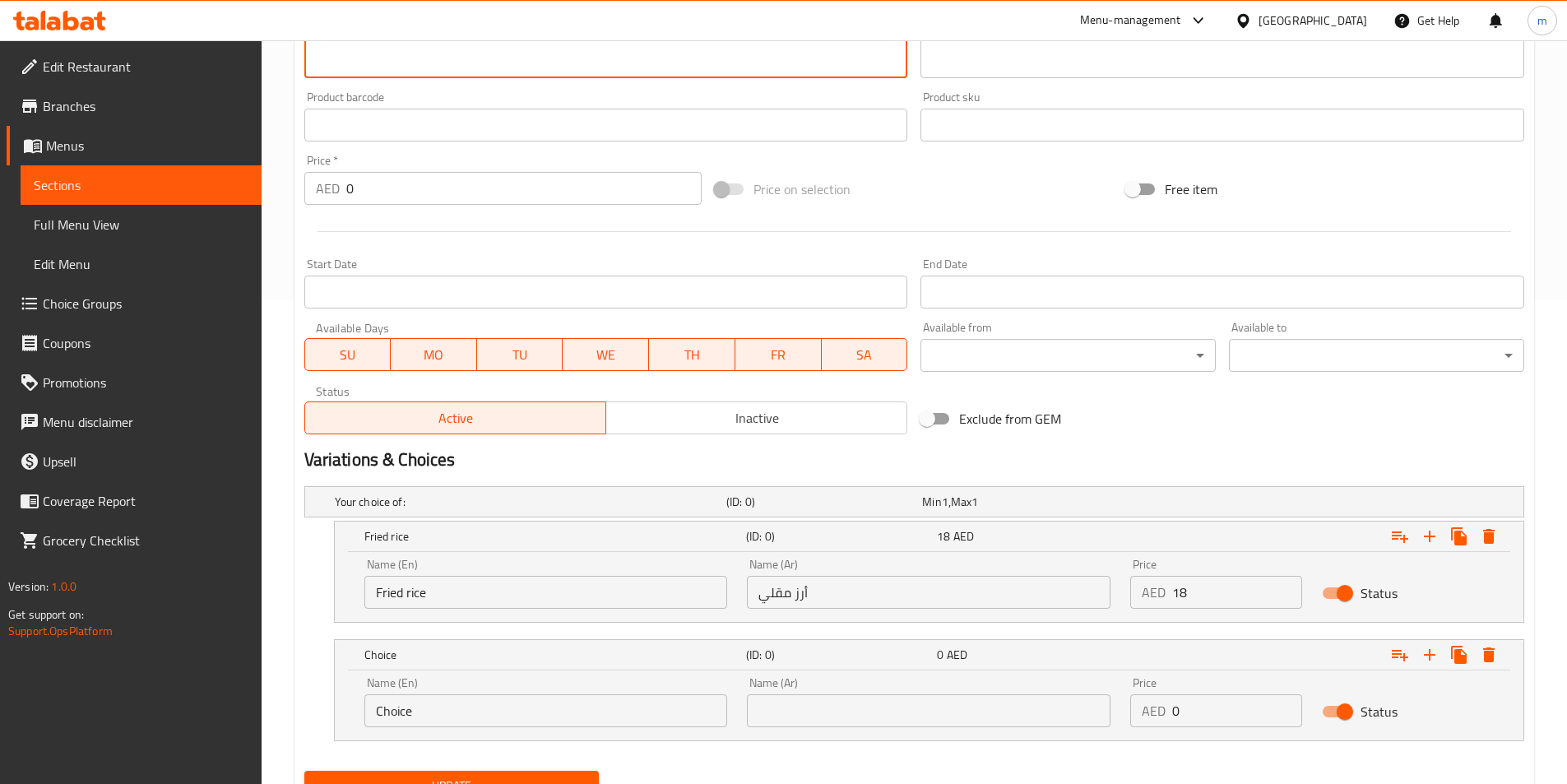
scroll to position [557, 0]
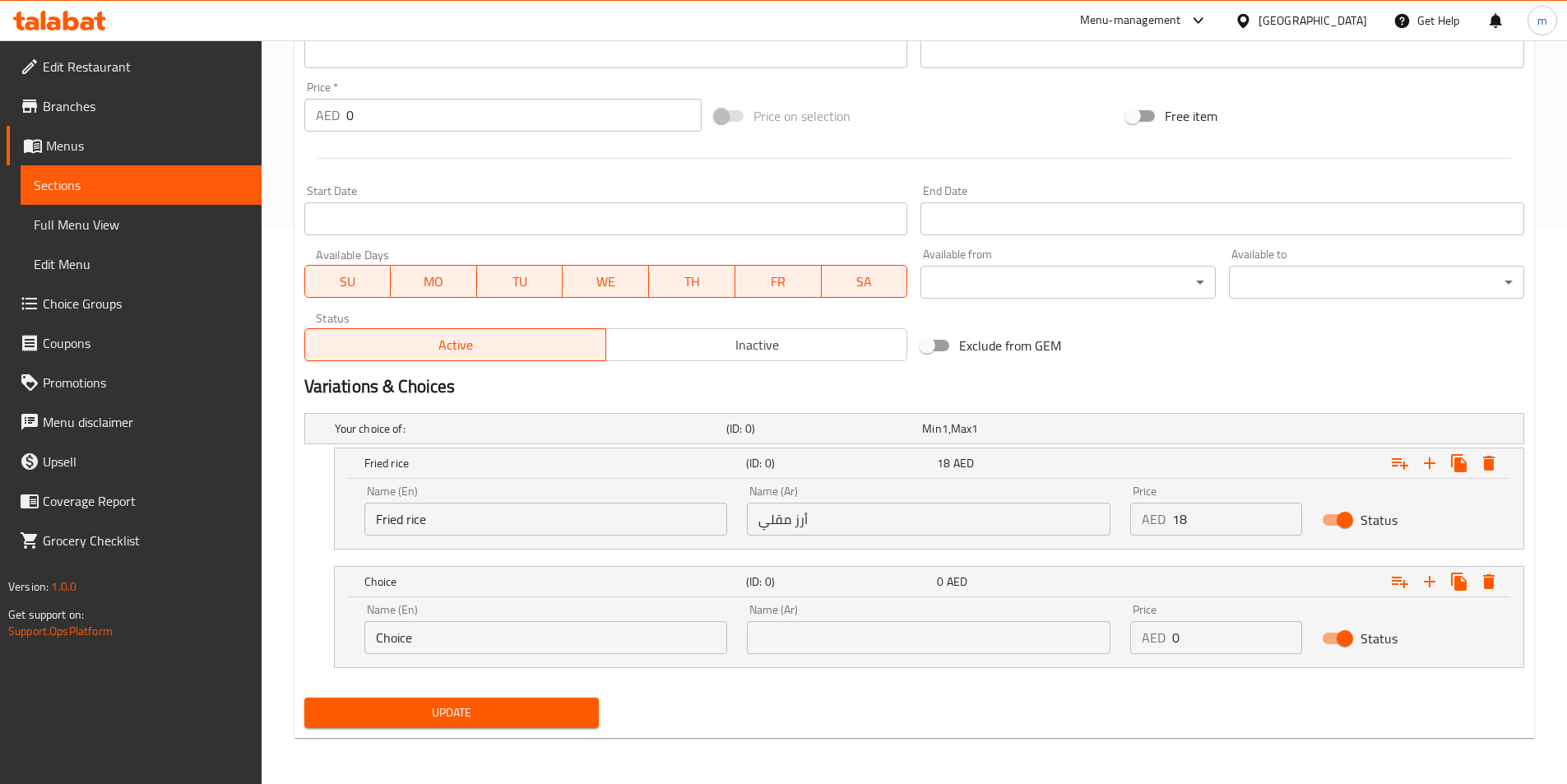
click at [441, 638] on input "Choice" at bounding box center [546, 637] width 364 height 33
paste input "noodles"
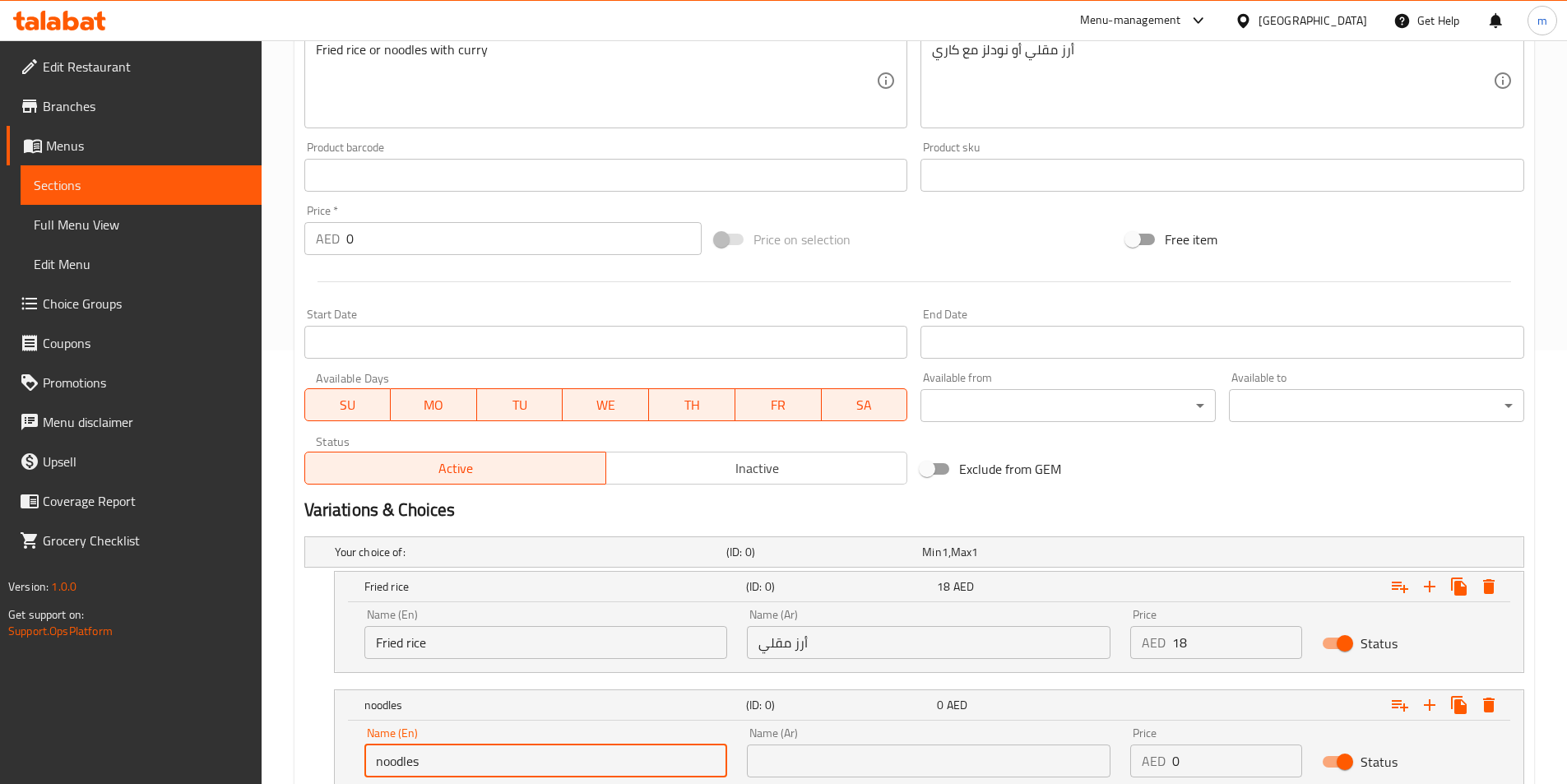
scroll to position [310, 0]
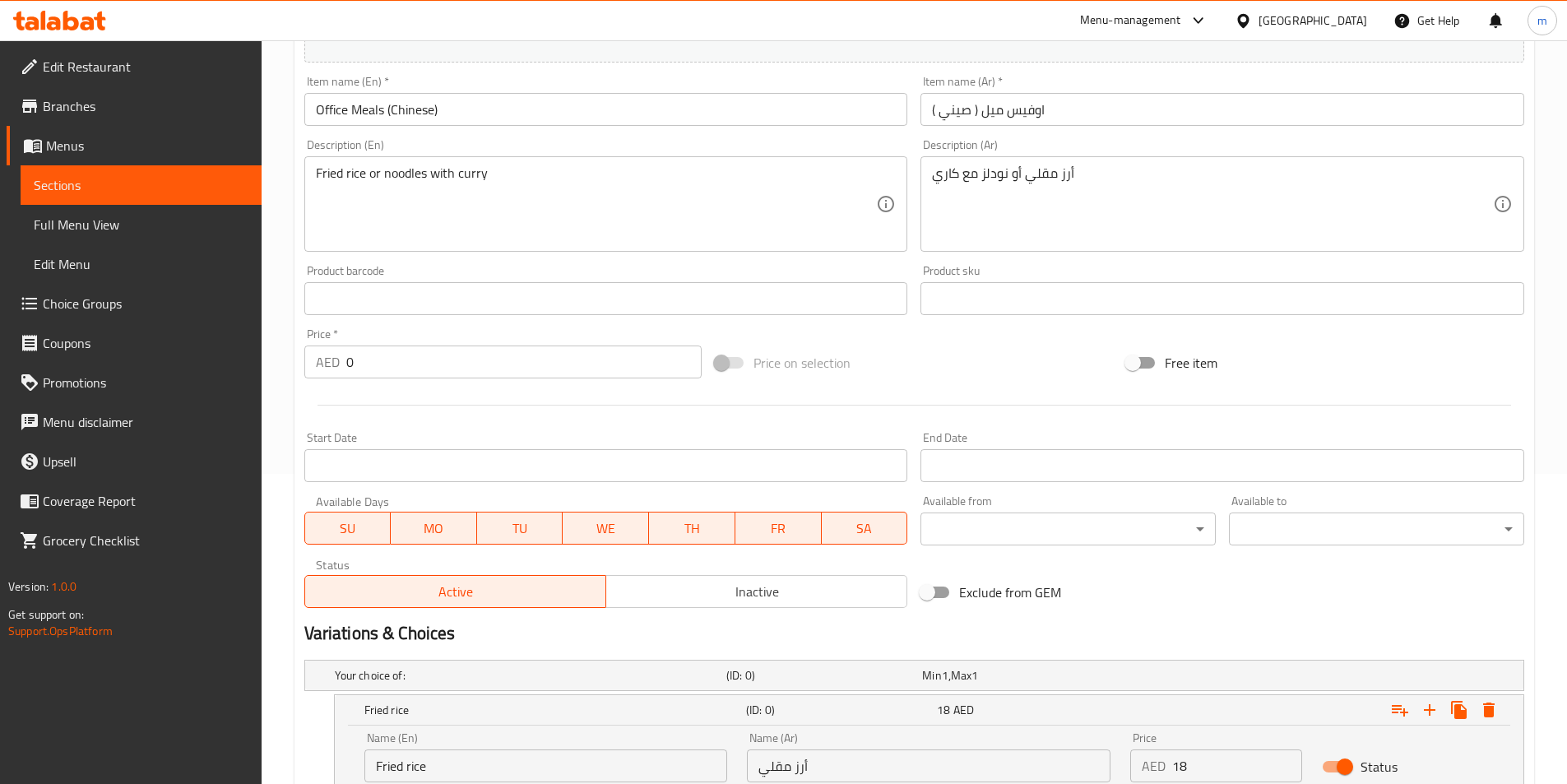
type input "noodles"
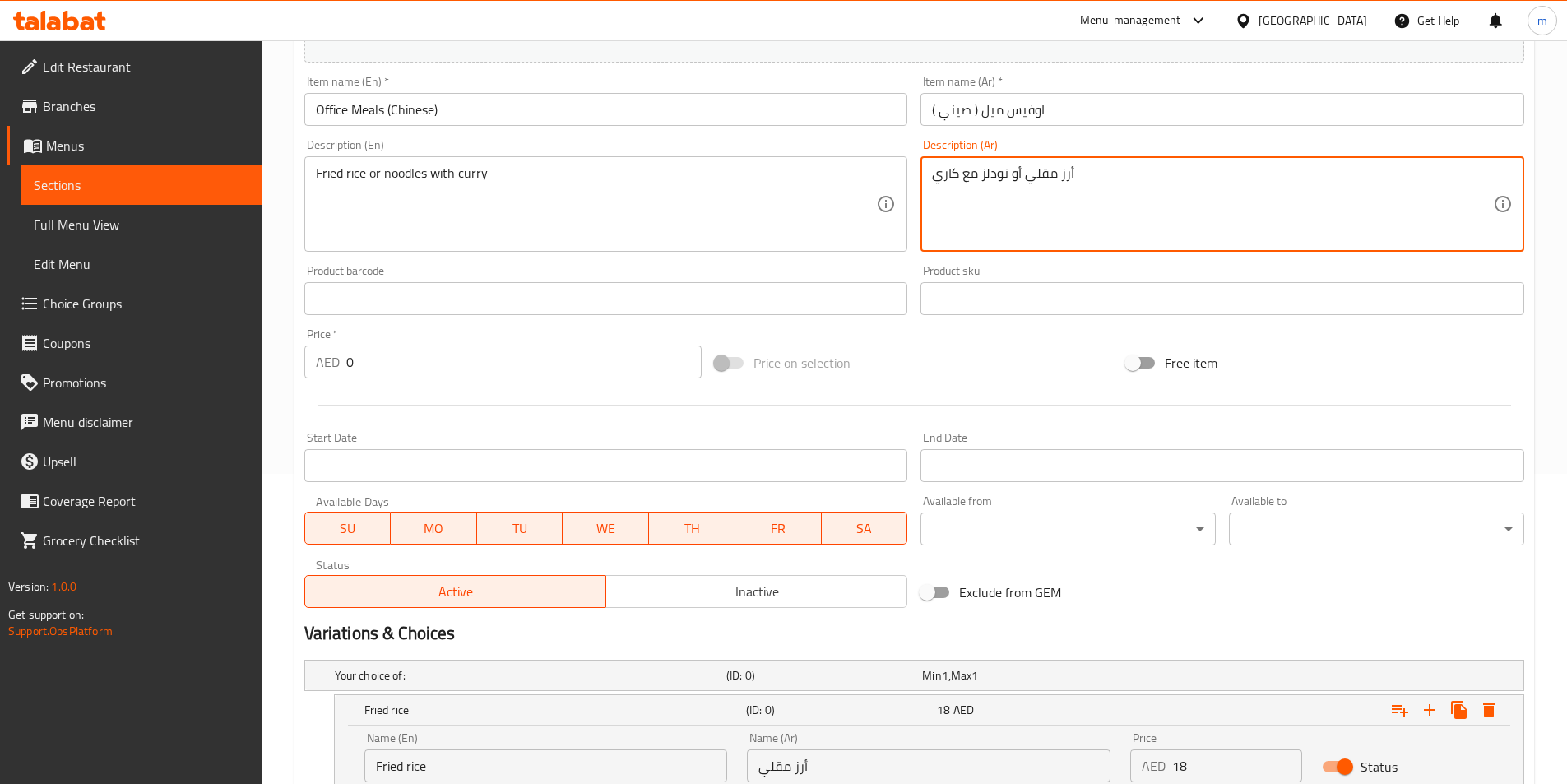
click at [987, 180] on textarea "أرز مقلي أو نودلز مع كاري" at bounding box center [1212, 204] width 561 height 78
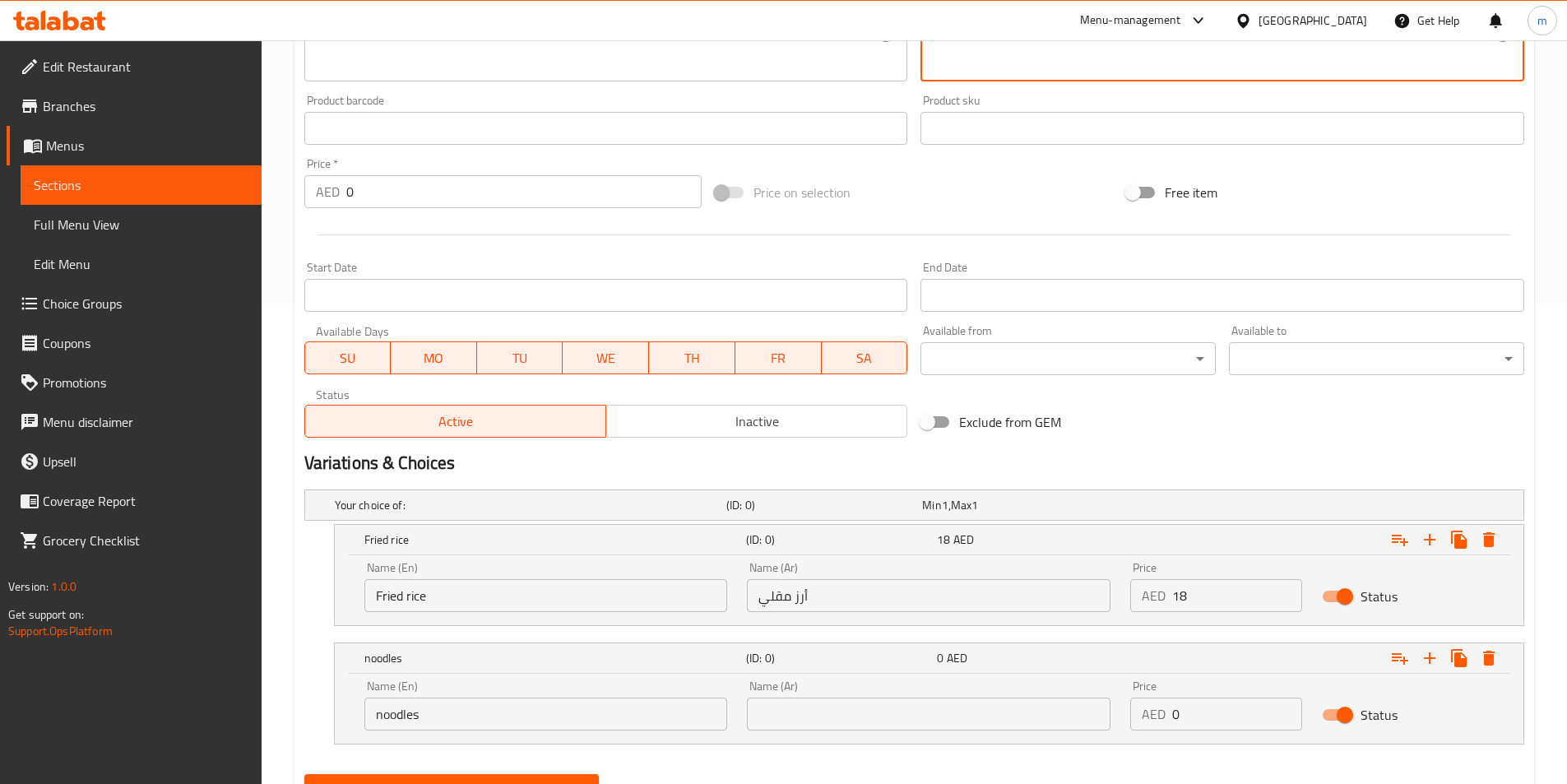
scroll to position [557, 0]
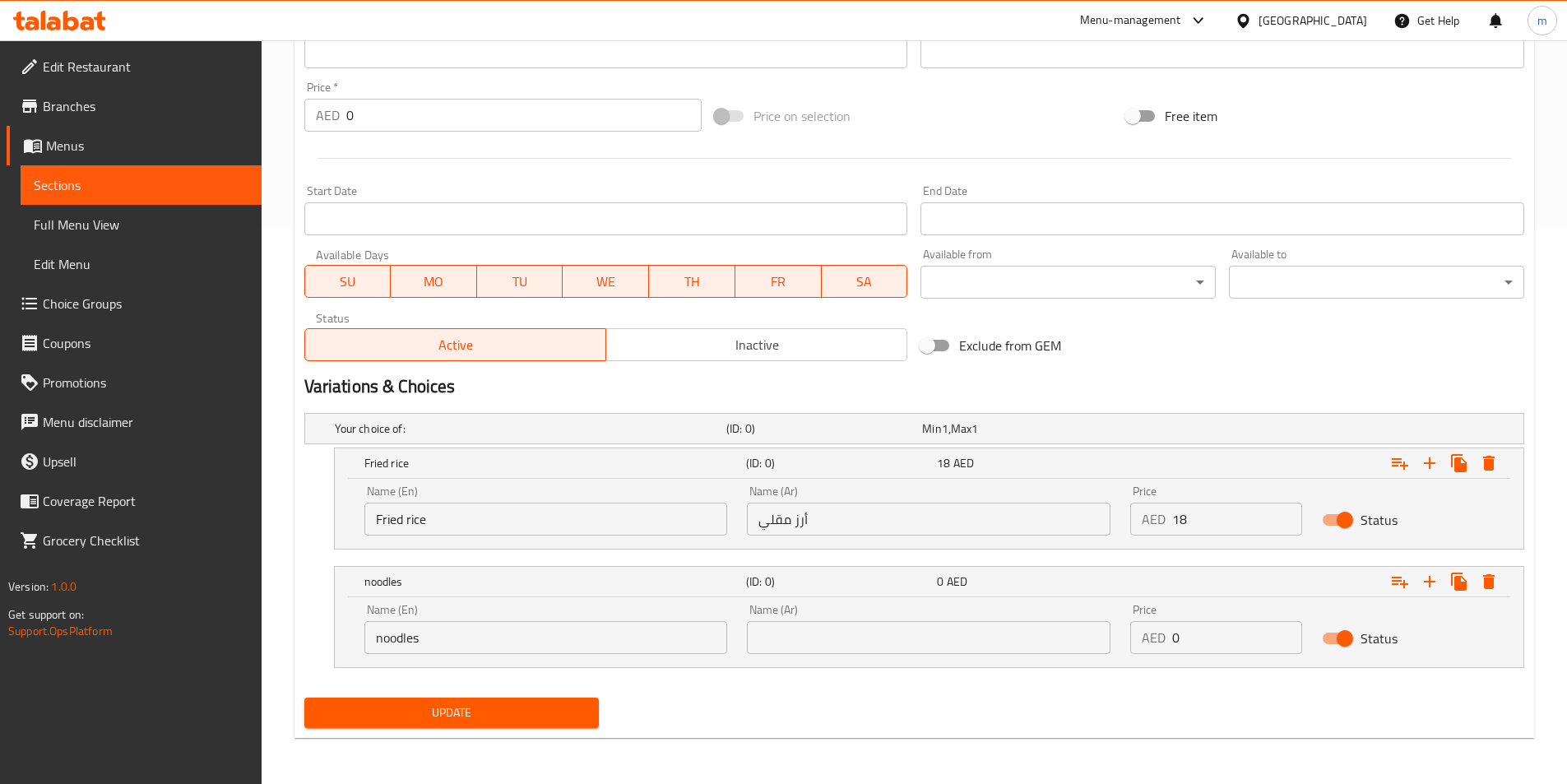
click at [1036, 645] on input "text" at bounding box center [929, 637] width 364 height 33
click at [1065, 647] on input "v" at bounding box center [929, 637] width 364 height 33
paste input "نودلز"
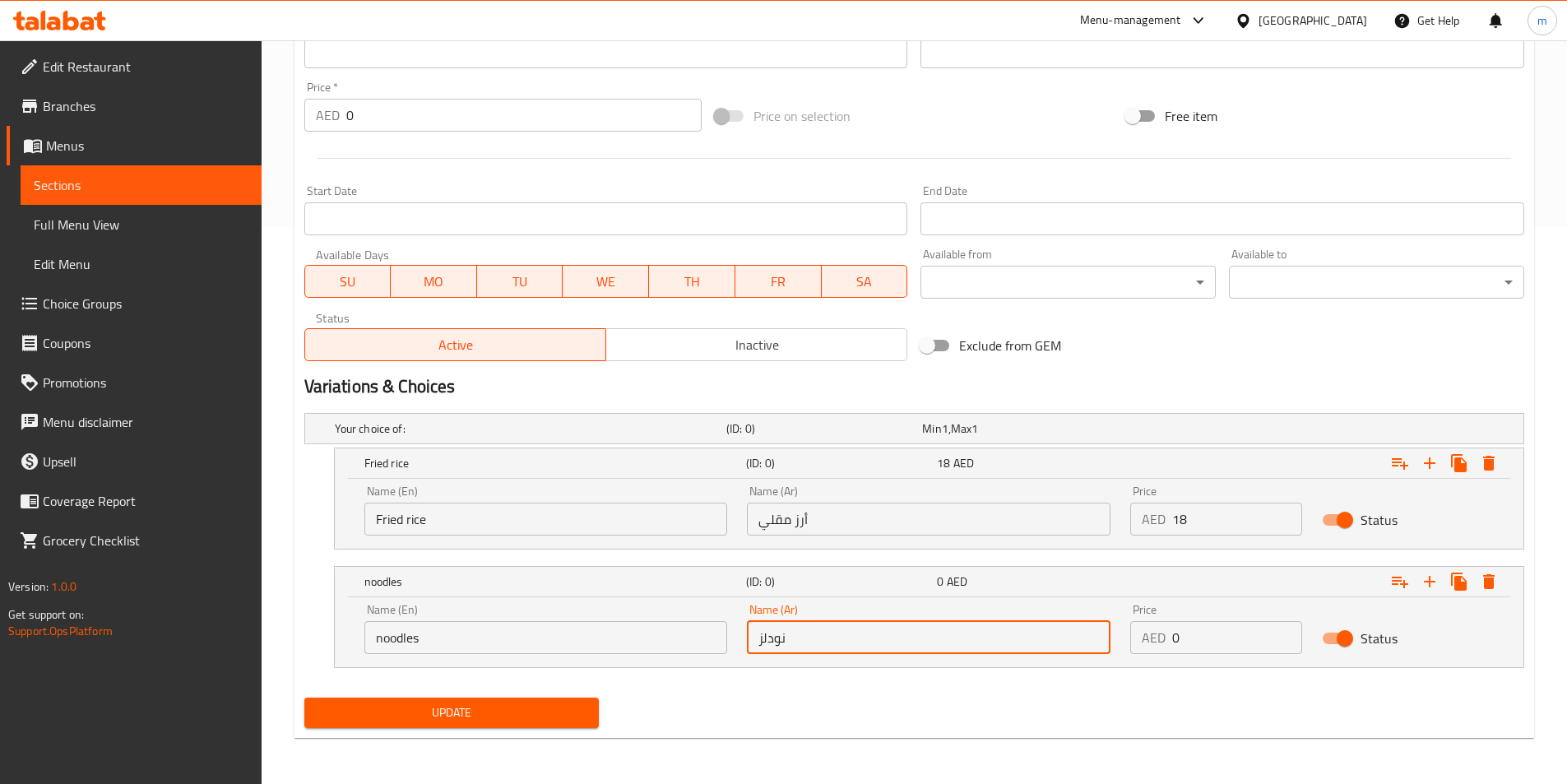
type input "نودلز"
click at [1179, 529] on input "18" at bounding box center [1237, 518] width 130 height 33
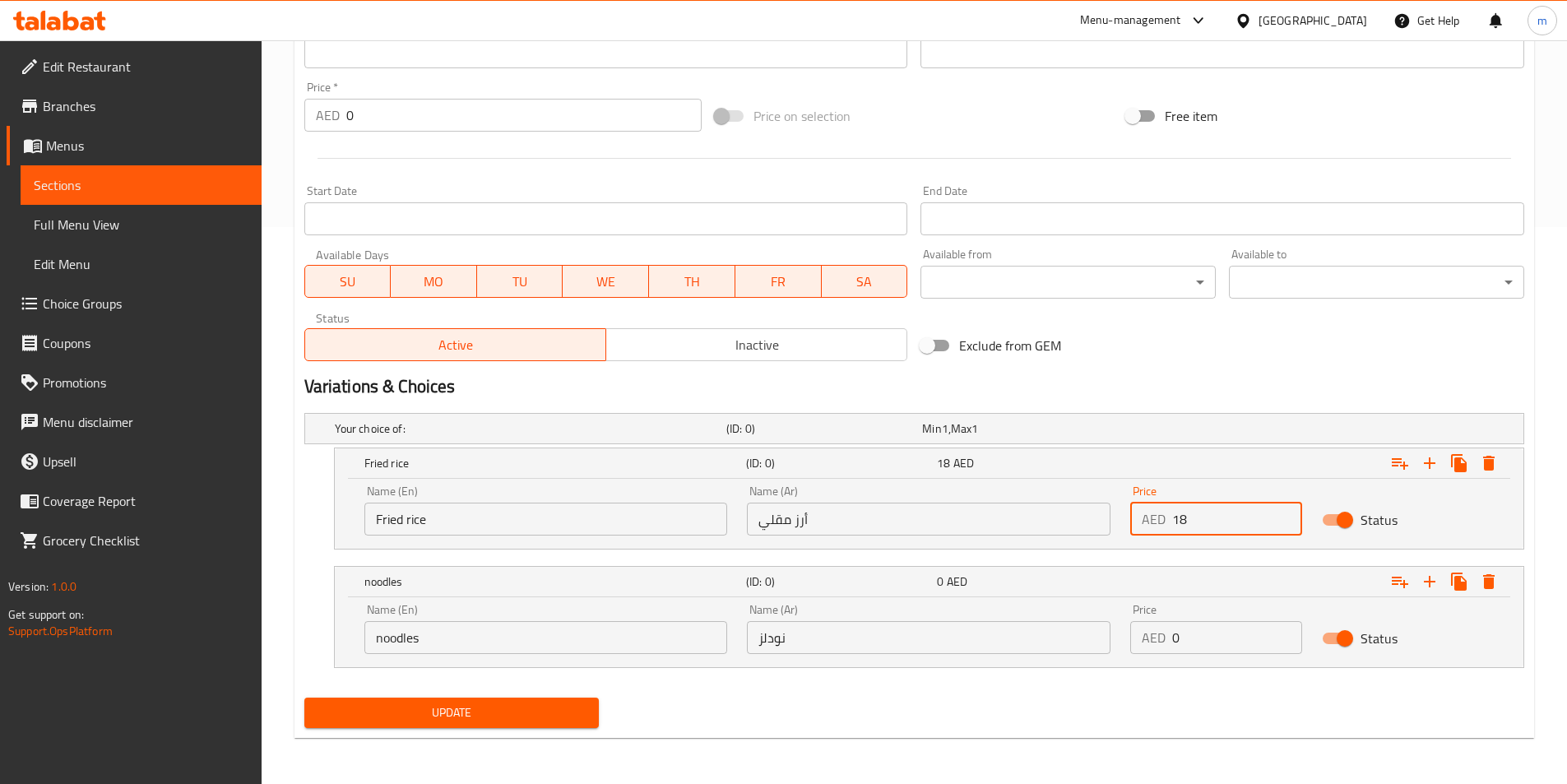
click at [1179, 529] on input "18" at bounding box center [1237, 518] width 130 height 33
paste input "18"
type input "18"
drag, startPoint x: 1207, startPoint y: 634, endPoint x: 1132, endPoint y: 655, distance: 77.9
click at [1132, 655] on div "Price AED 0 Price" at bounding box center [1216, 629] width 192 height 70
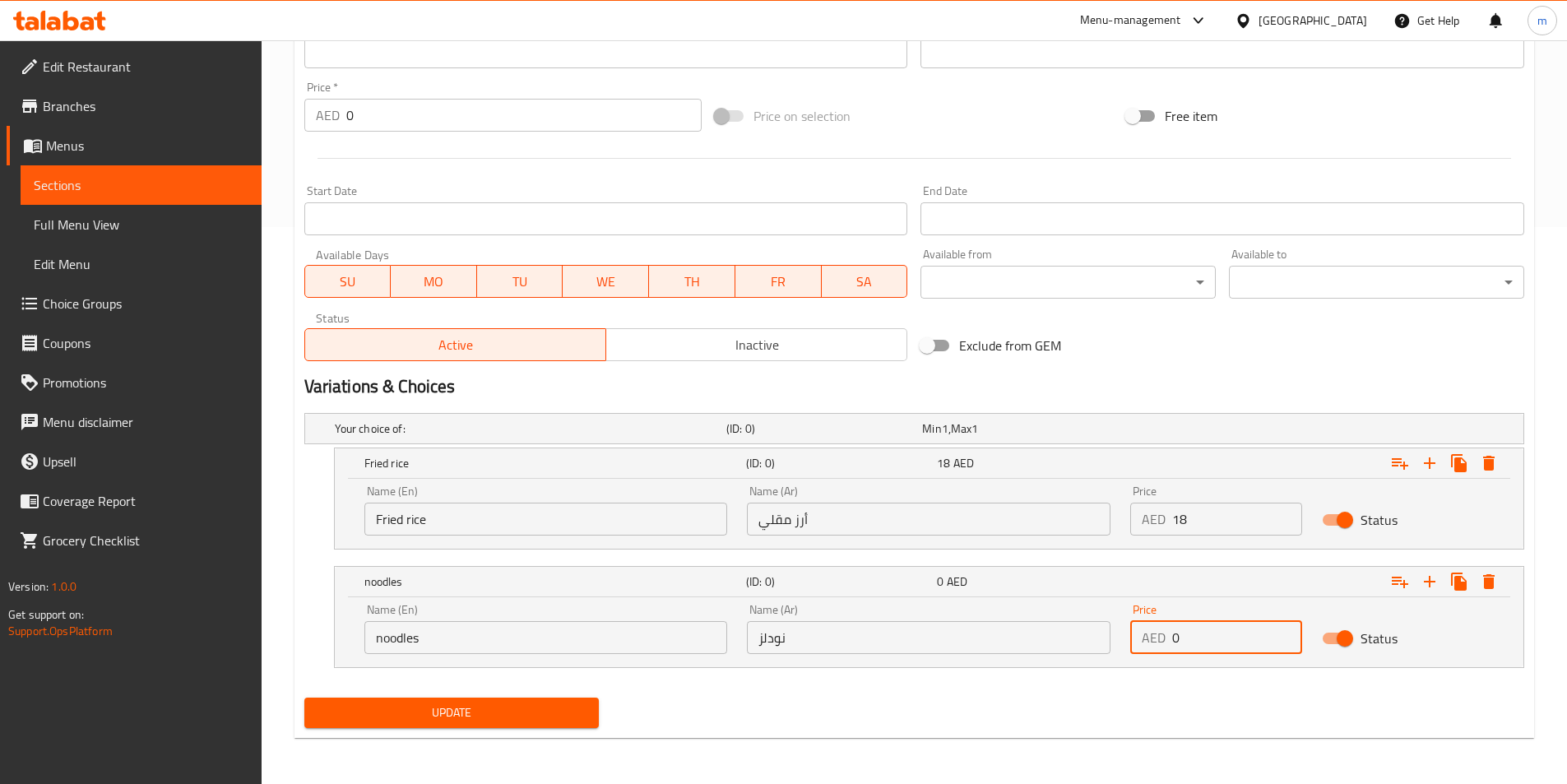
paste input "18"
type input "18"
click at [1399, 462] on icon "Expand" at bounding box center [1401, 464] width 17 height 12
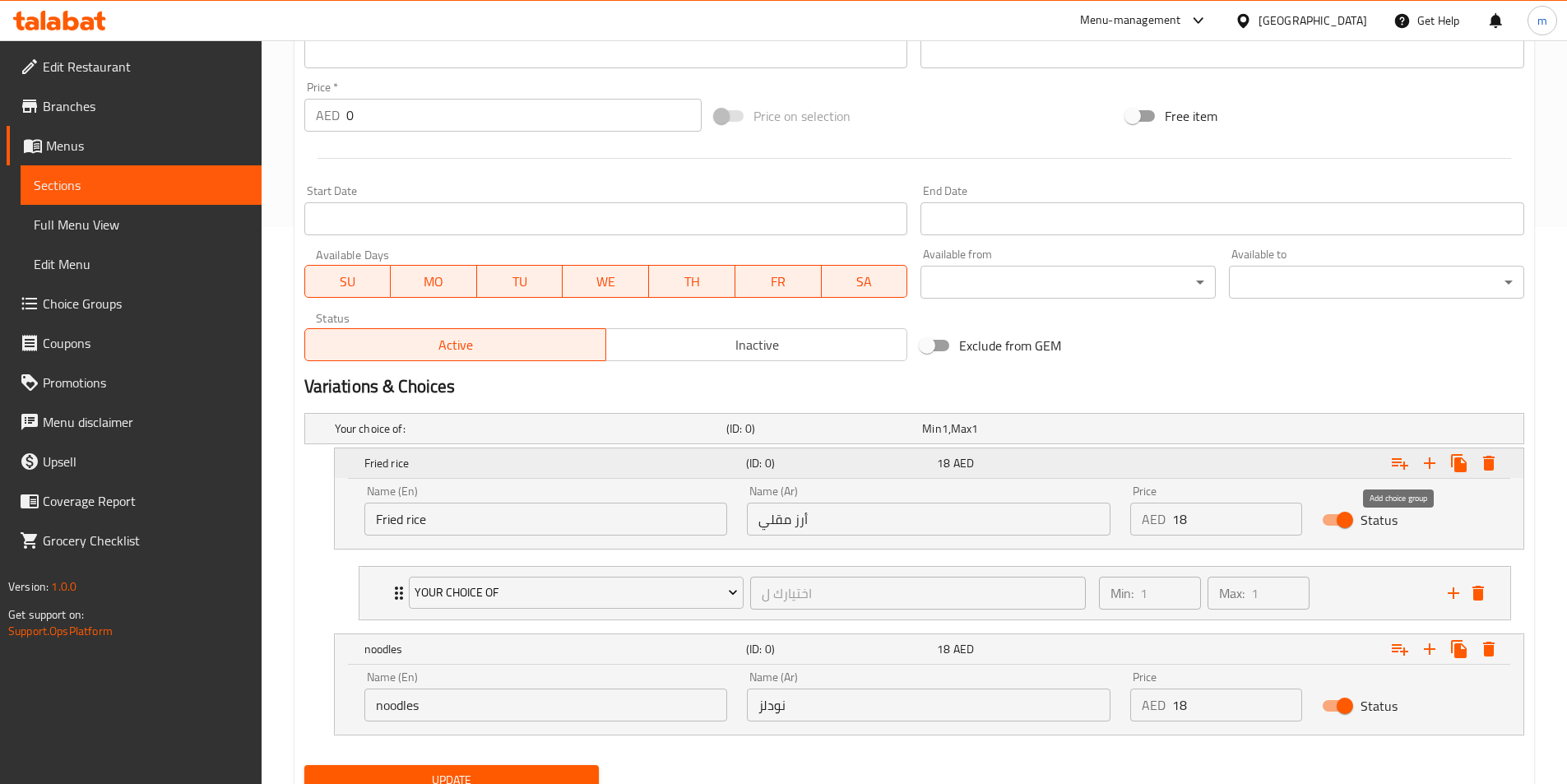
click at [1399, 462] on icon "Expand" at bounding box center [1401, 464] width 17 height 12
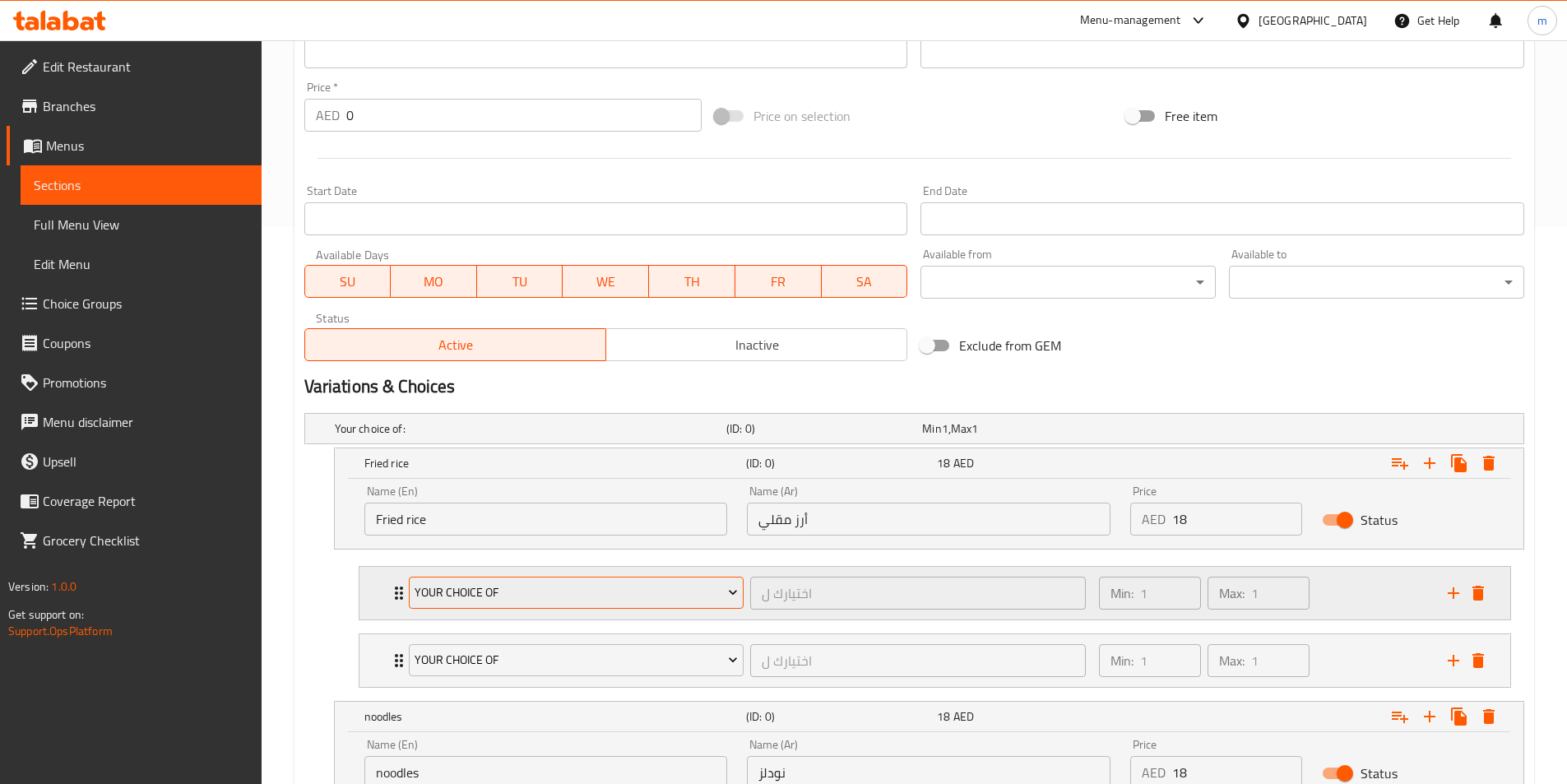
click at [741, 600] on button "your choice of" at bounding box center [576, 592] width 335 height 33
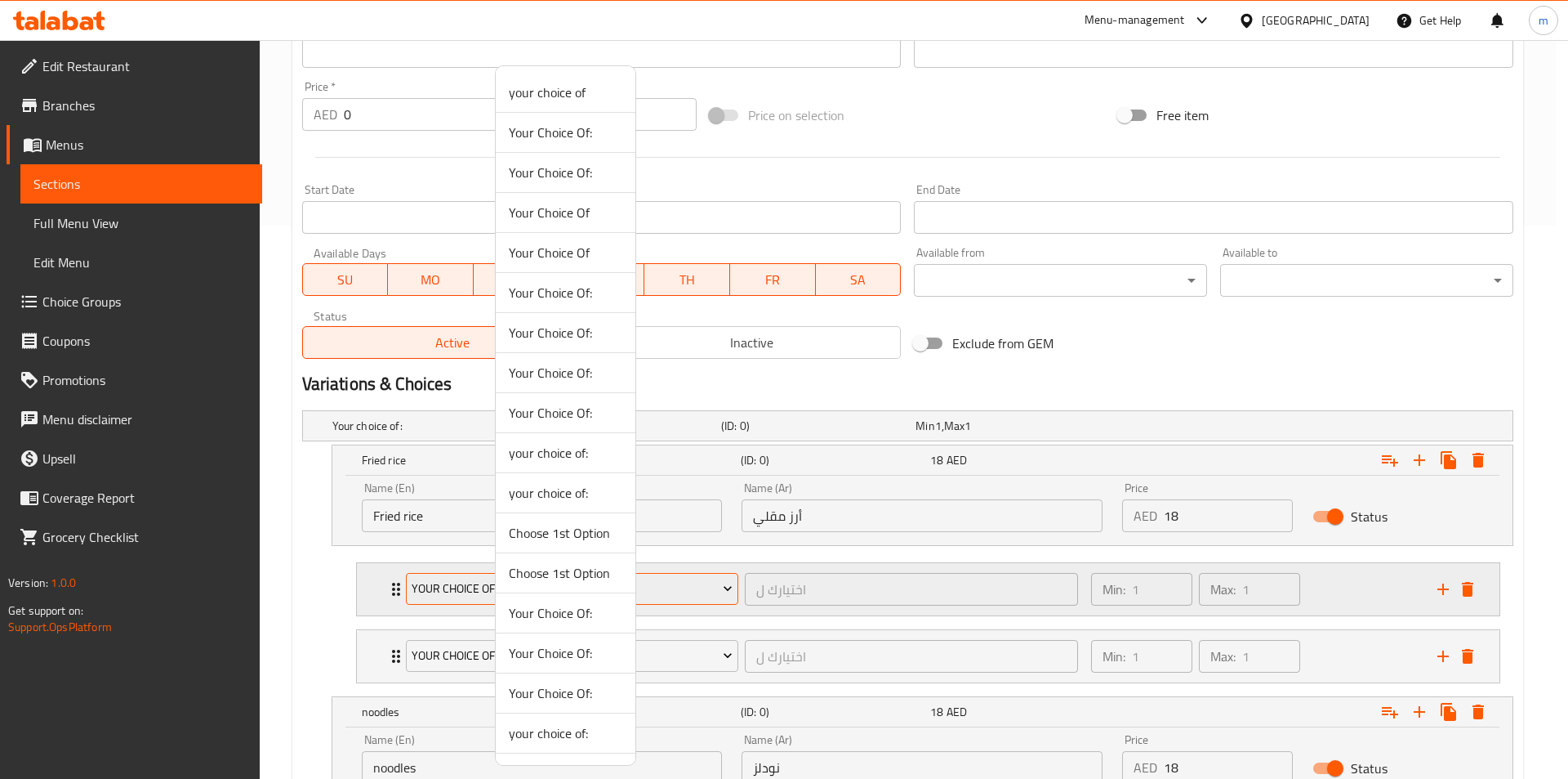
click at [736, 596] on div at bounding box center [784, 389] width 1568 height 779
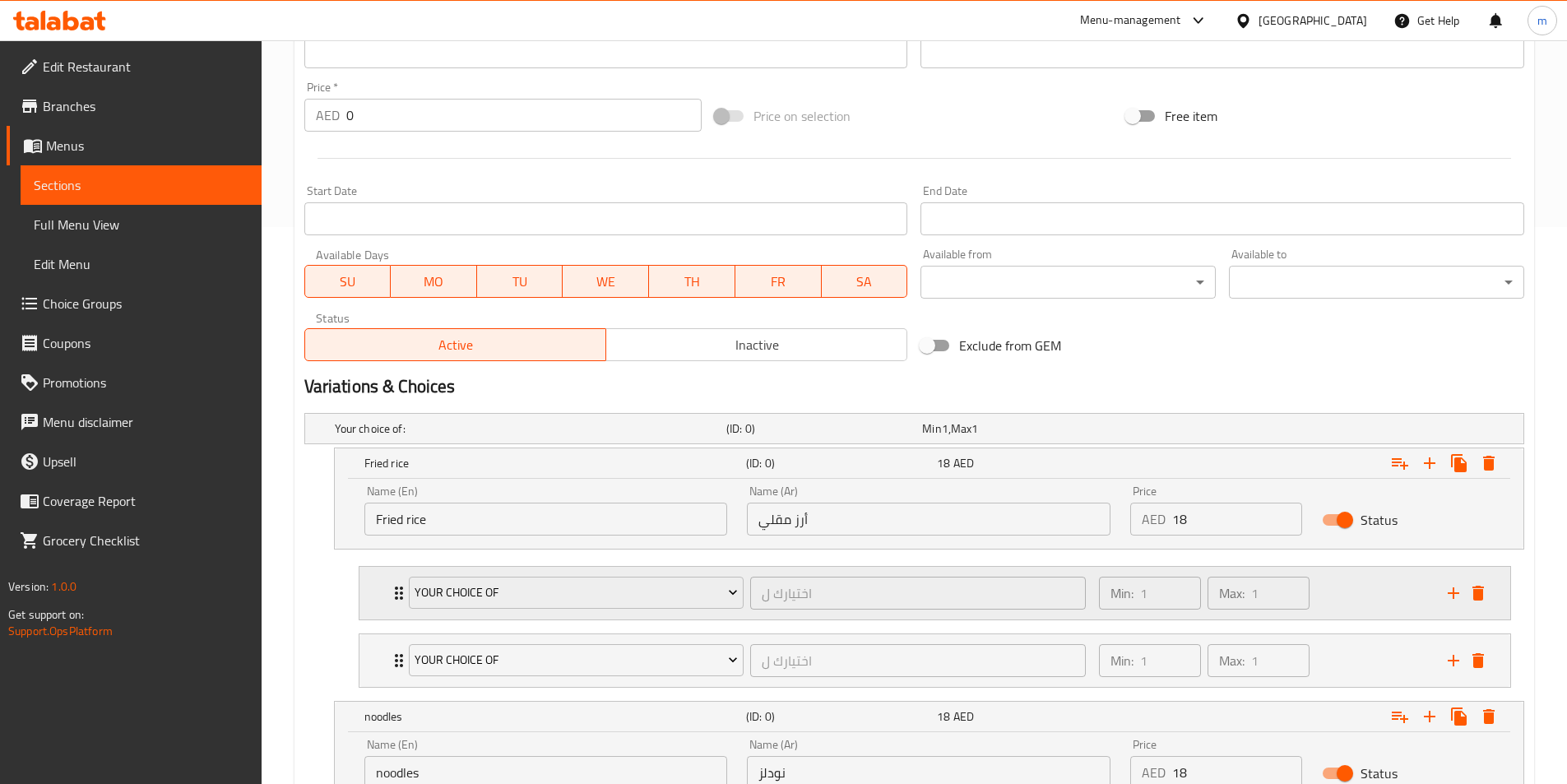
click at [387, 608] on div "your choice of اختيارك ل ​ Min: 1 ​ Max: 1 ​" at bounding box center [935, 592] width 1151 height 53
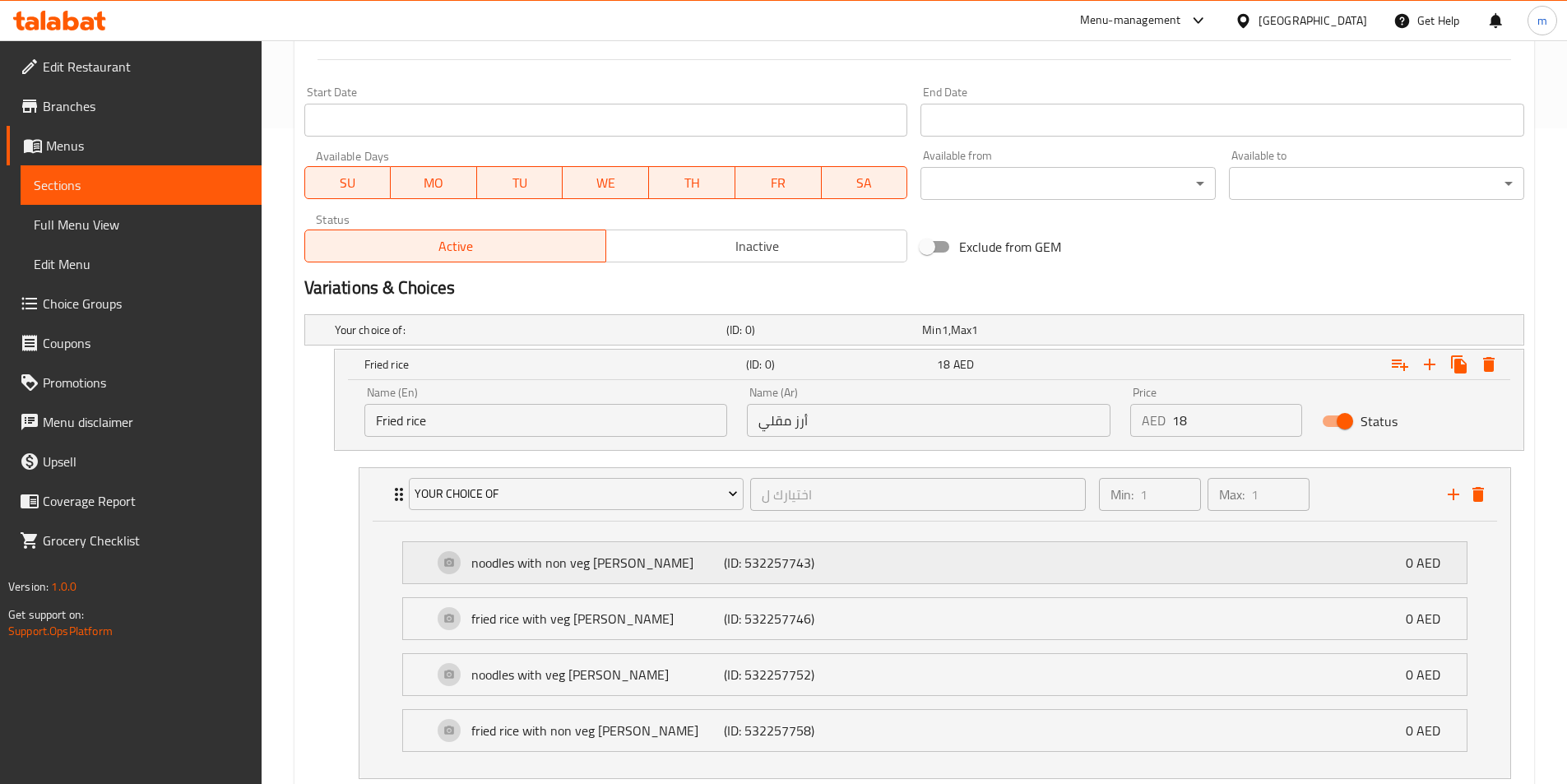
scroll to position [886, 0]
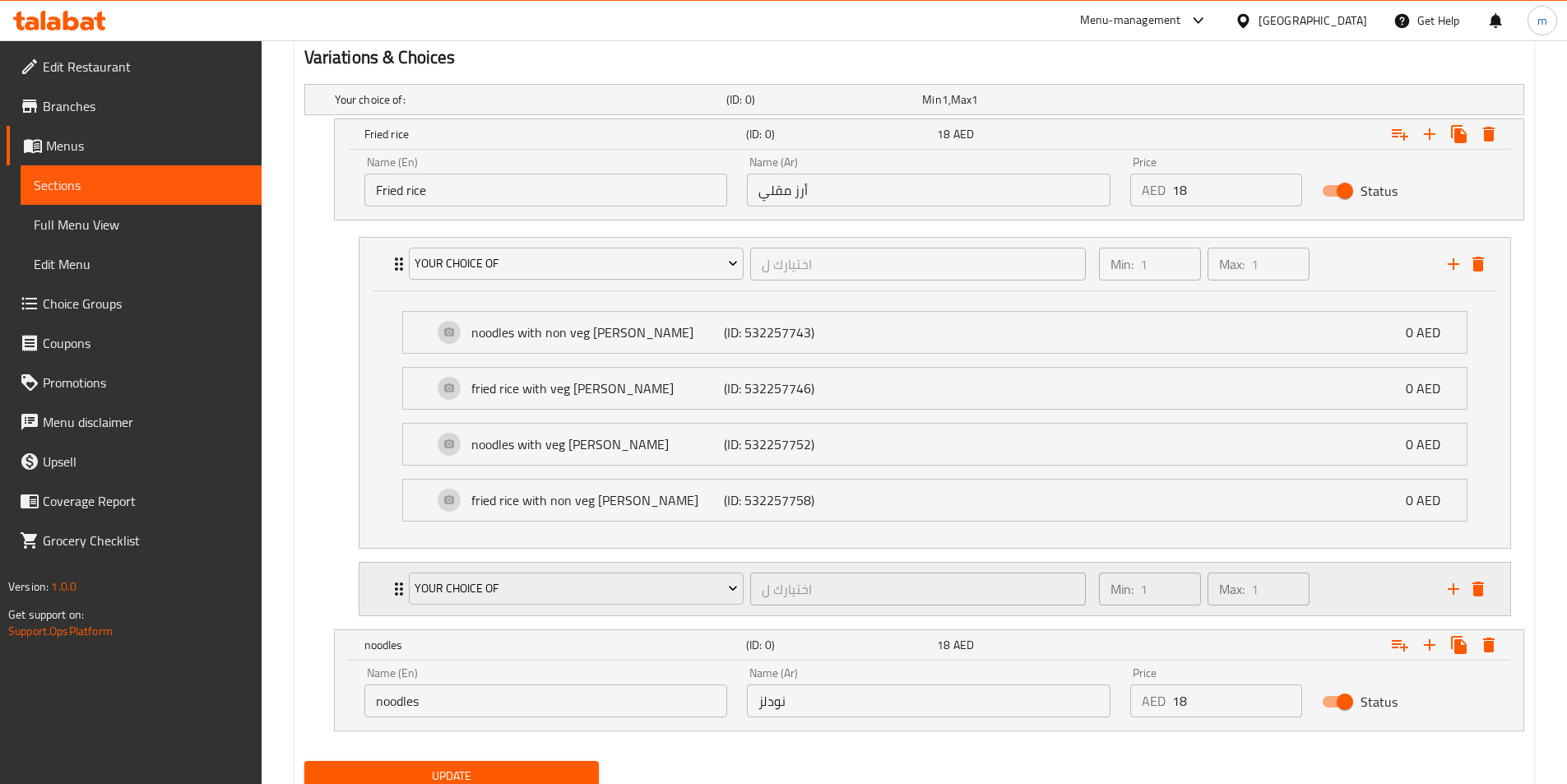
click at [372, 594] on div "your choice of اختيارك ل ​ Min: 1 ​ Max: 1 ​" at bounding box center [935, 588] width 1151 height 53
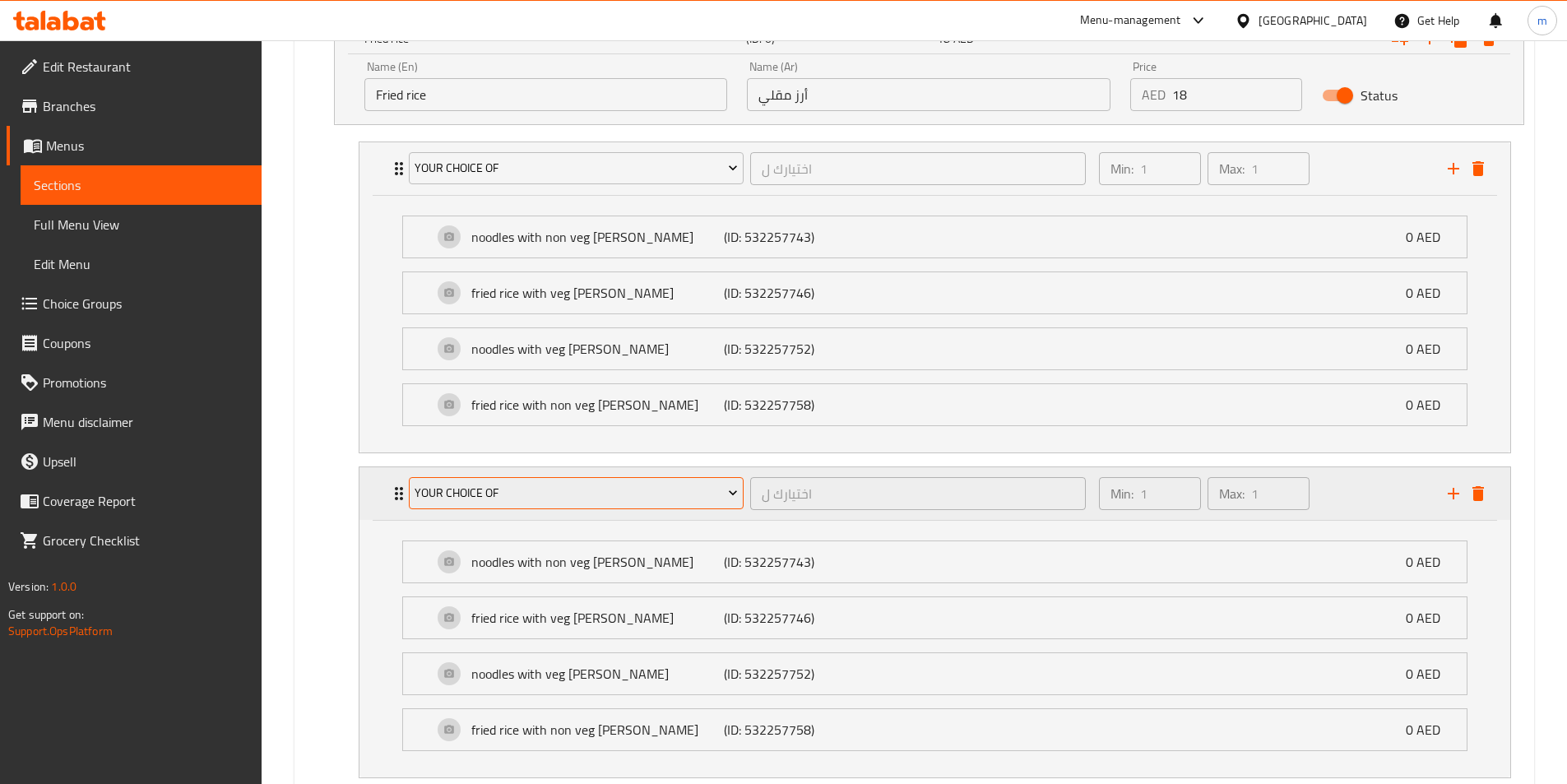
scroll to position [1133, 0]
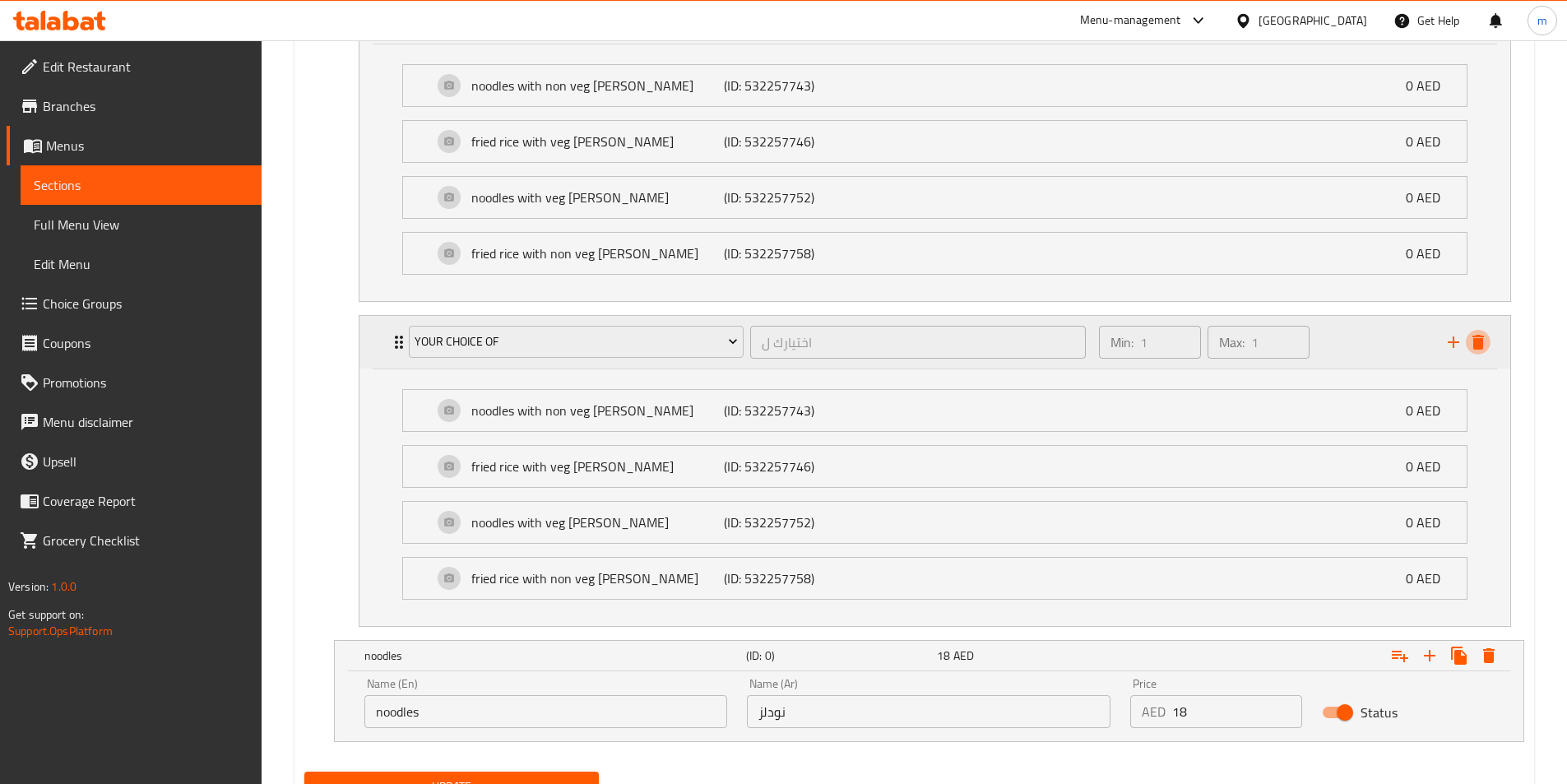
click at [1480, 352] on button "delete" at bounding box center [1478, 341] width 24 height 24
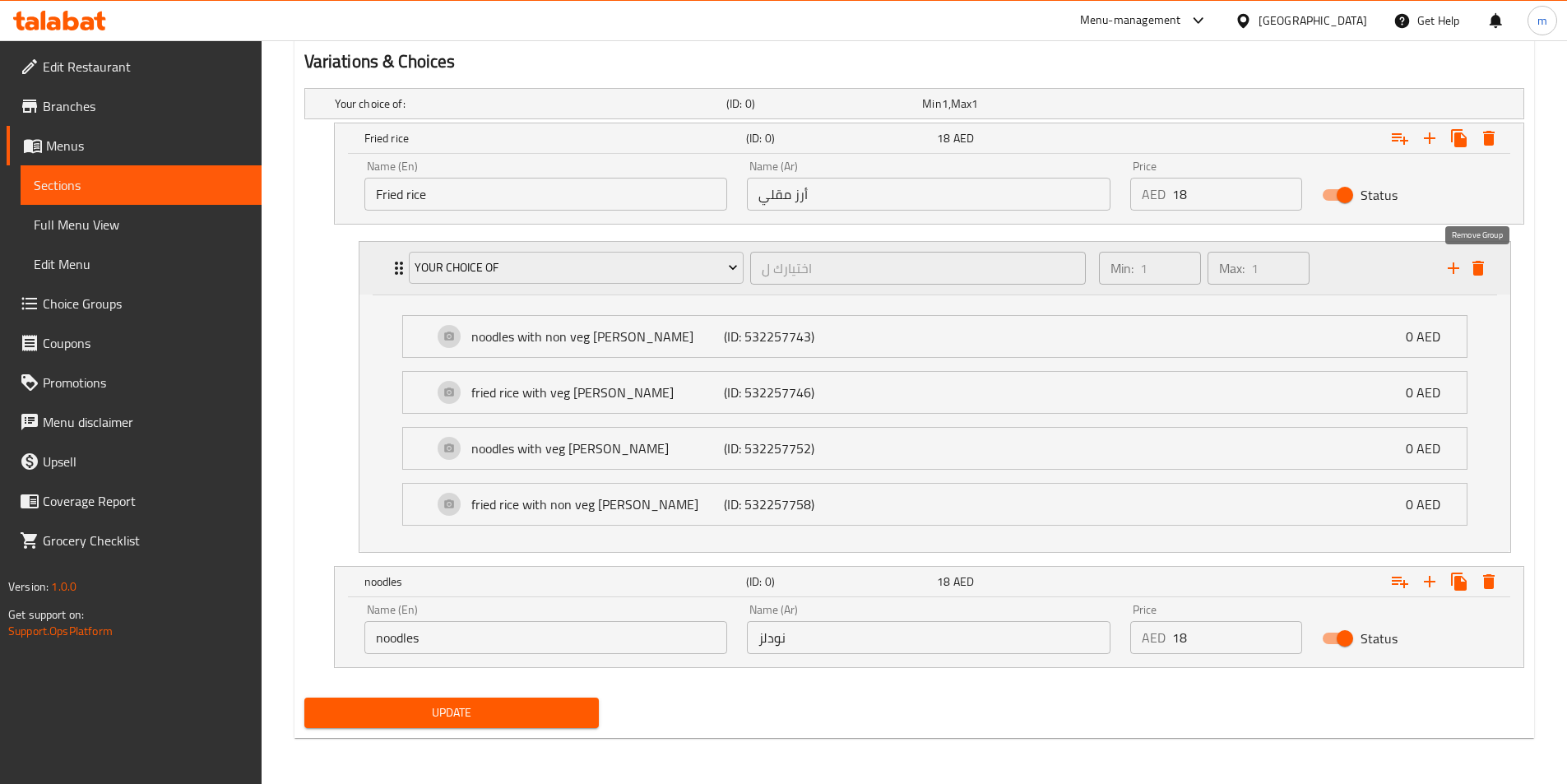
click at [1484, 276] on icon "delete" at bounding box center [1478, 267] width 19 height 19
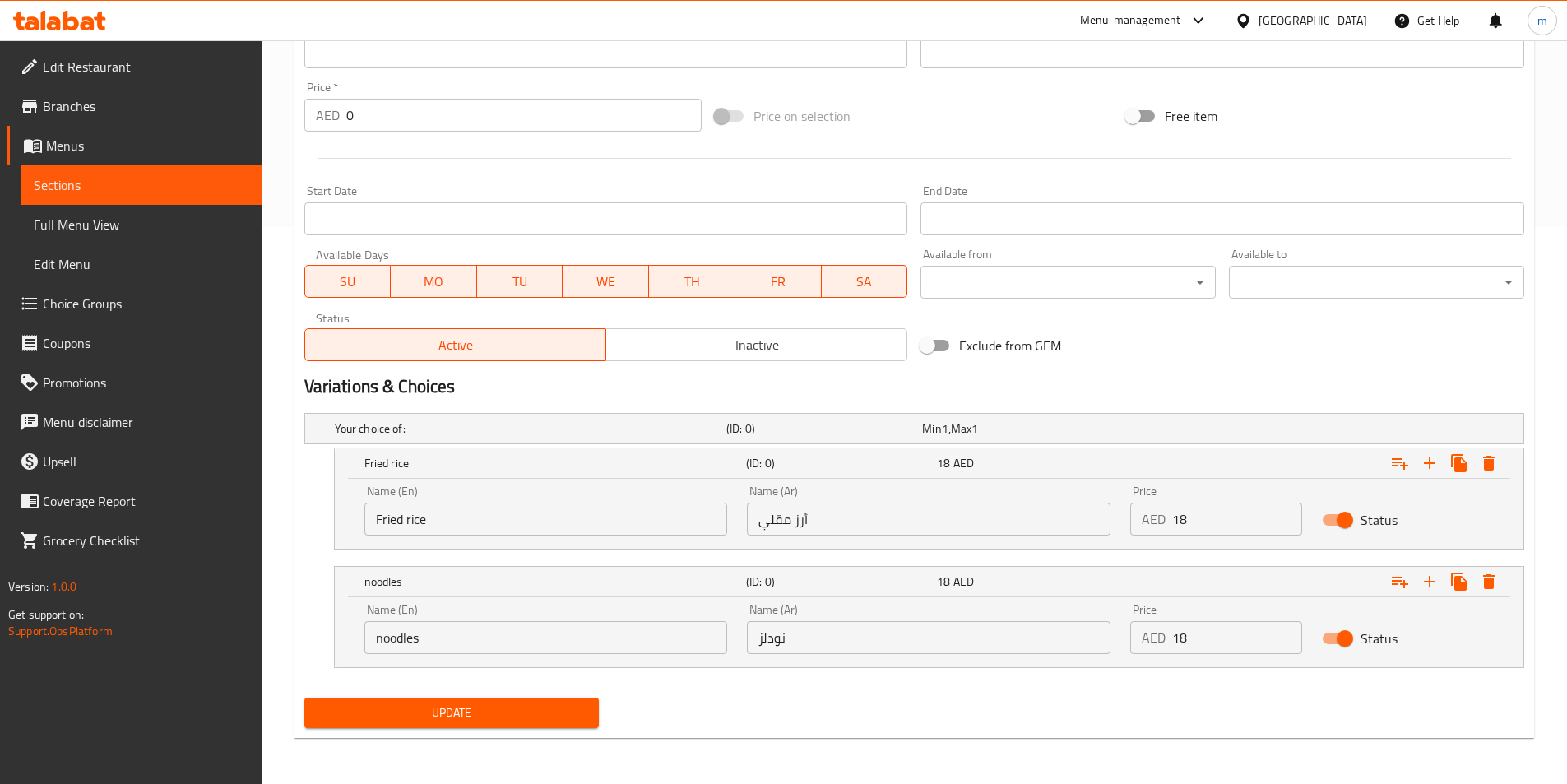
scroll to position [557, 0]
click at [407, 710] on span "Update" at bounding box center [452, 713] width 269 height 20
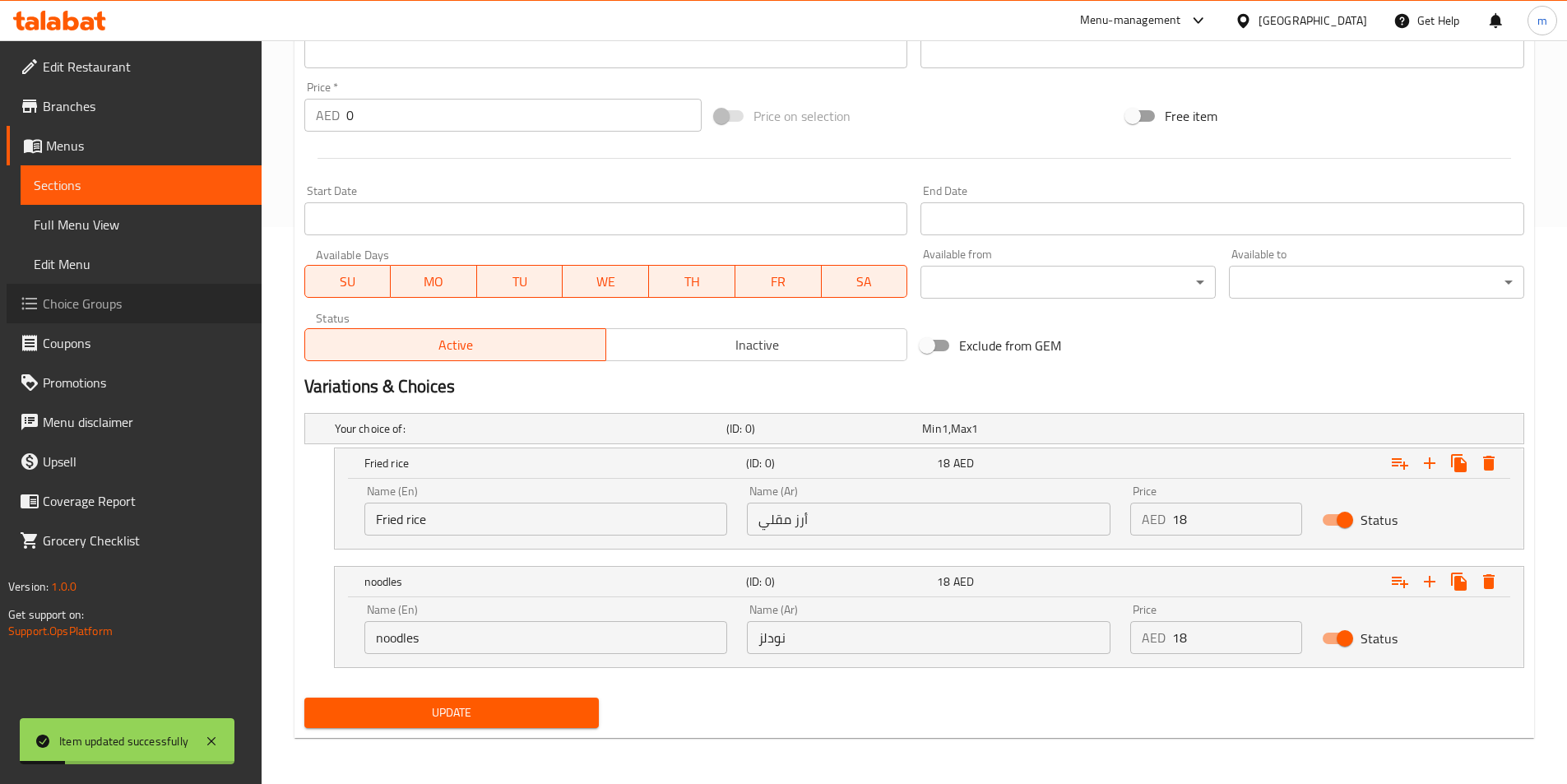
click at [95, 313] on span "Choice Groups" at bounding box center [145, 303] width 206 height 19
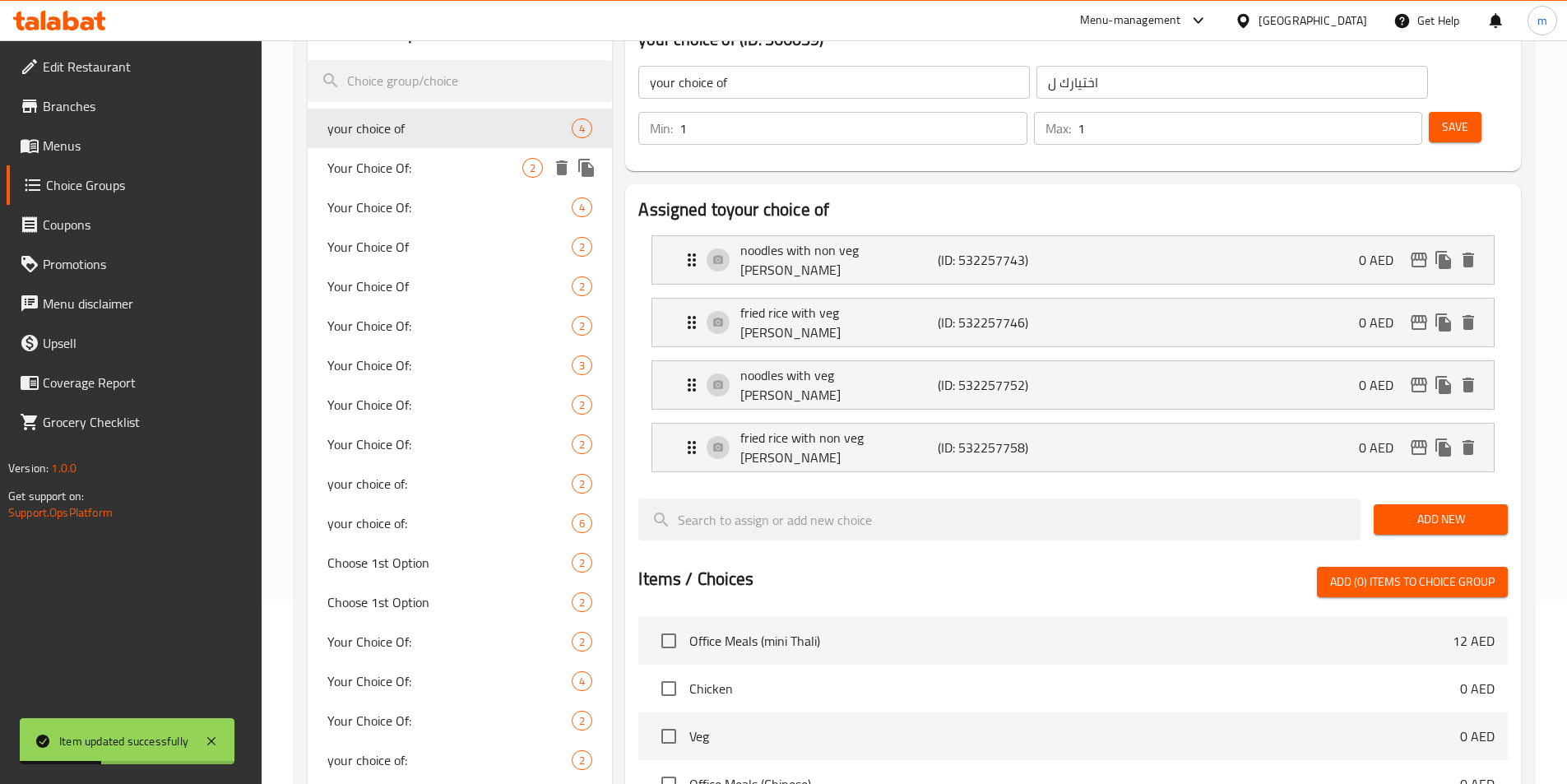
scroll to position [150, 0]
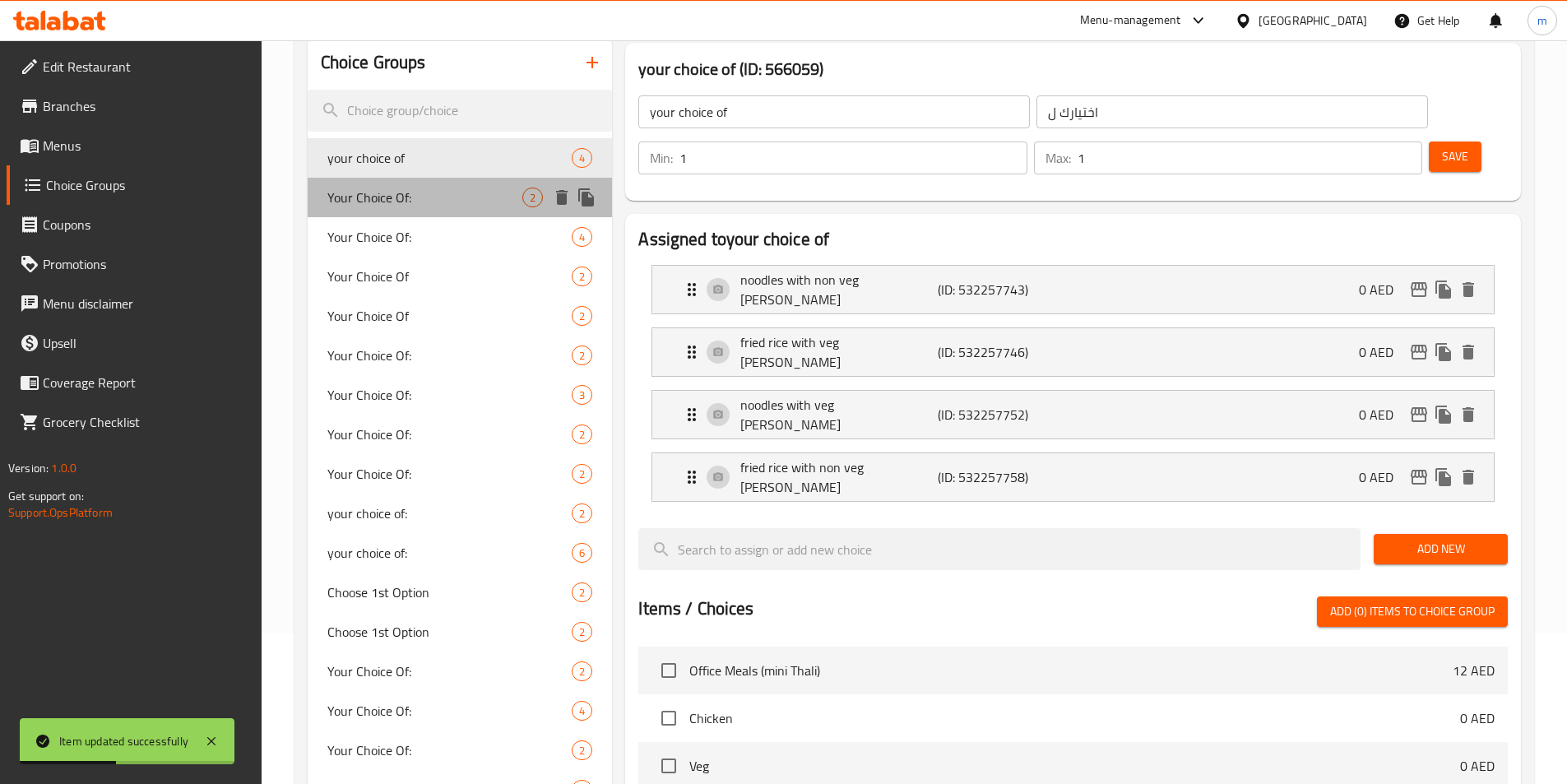
click at [446, 197] on span "Your Choice Of:" at bounding box center [425, 197] width 196 height 19
type input "Your Choice Of:"
type input "إختيارك من:"
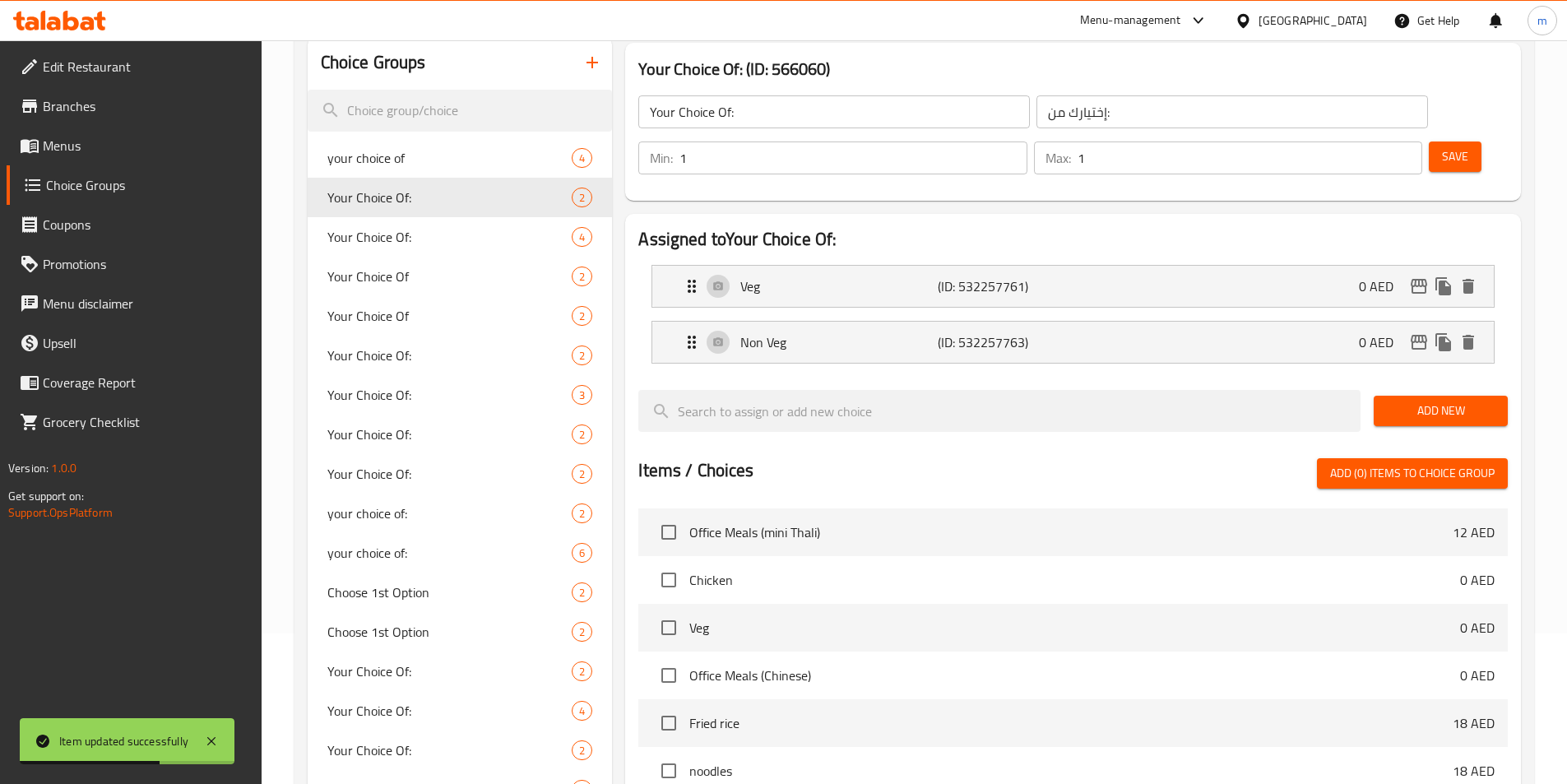
scroll to position [474, 0]
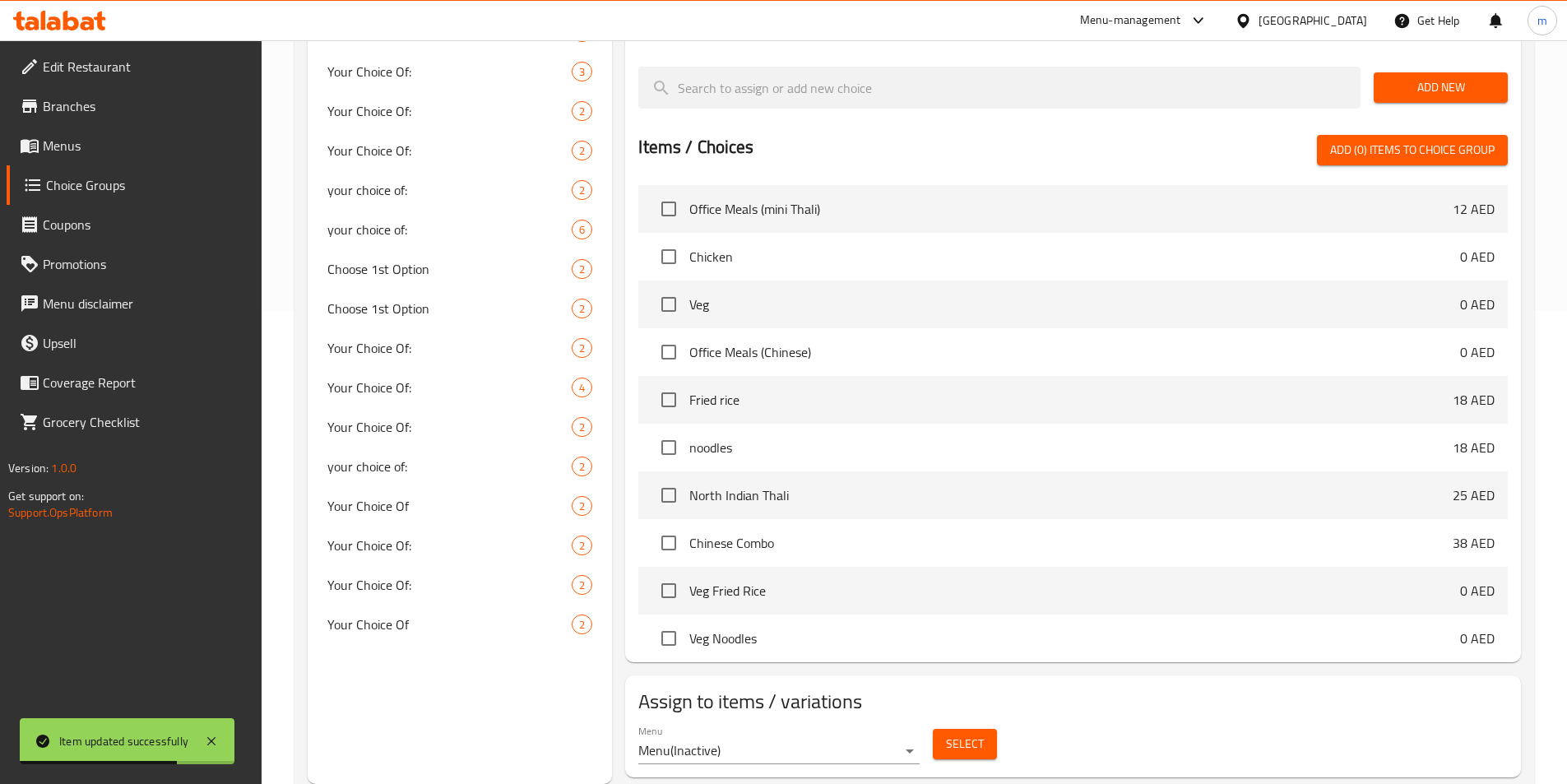
click at [969, 734] on span "Select" at bounding box center [964, 744] width 38 height 20
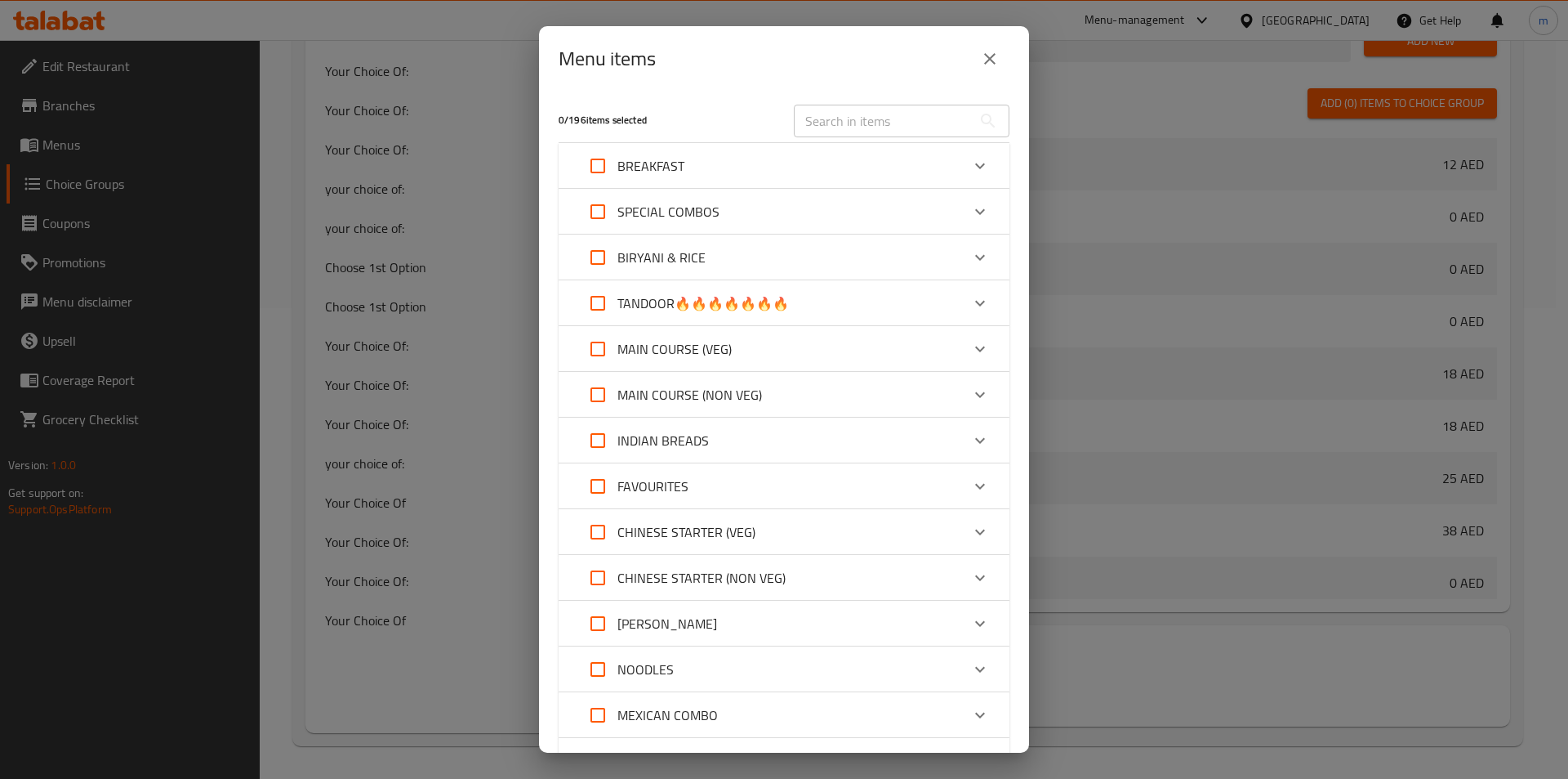
click at [1161, 405] on div "Menu items 0 / 196 items selected ​ BREAKFAST IDLI SET 3 nos 9.25 AED VADA SET …" at bounding box center [784, 389] width 1568 height 779
click at [991, 58] on icon "close" at bounding box center [989, 58] width 19 height 19
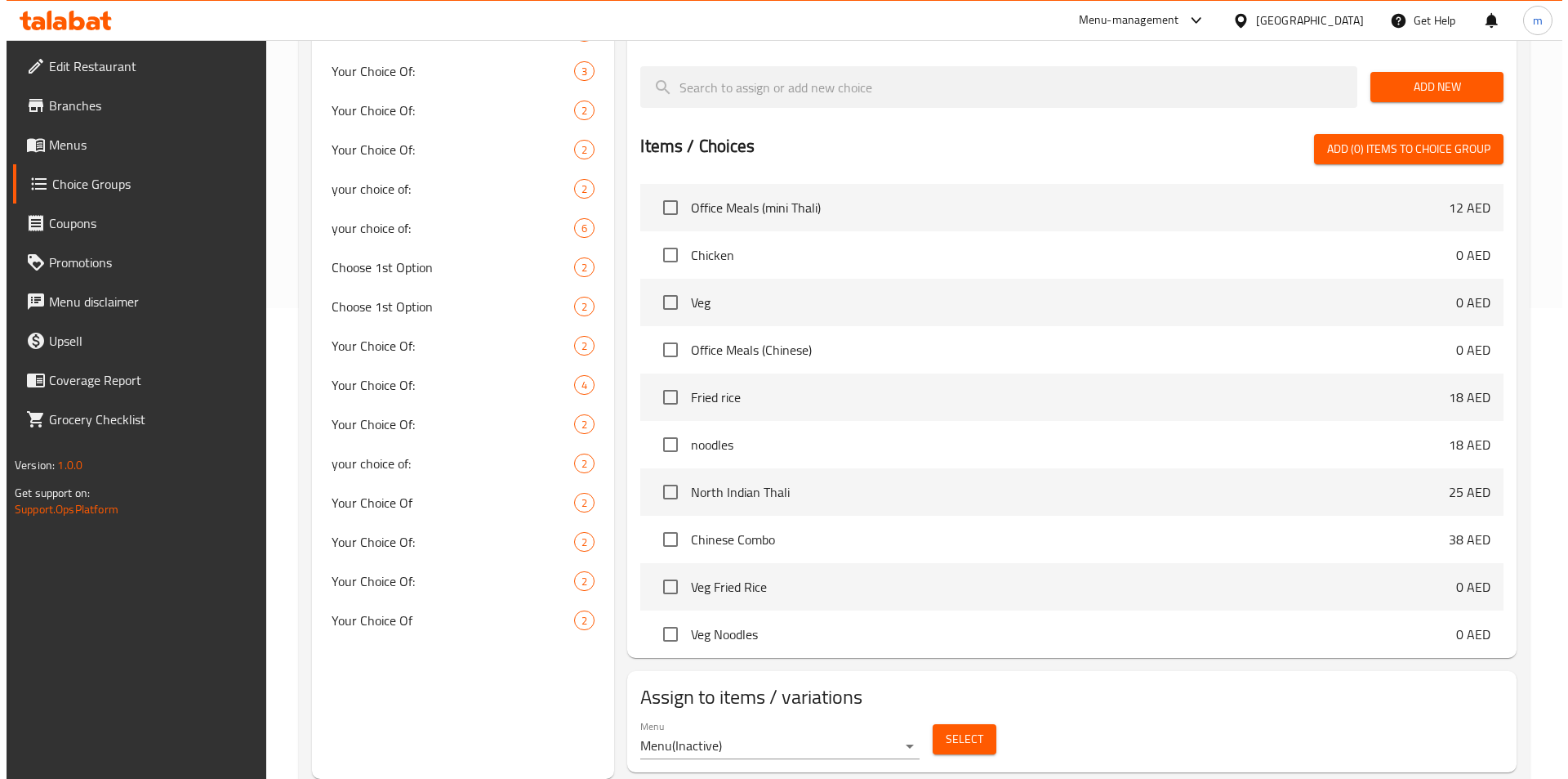
scroll to position [19, 0]
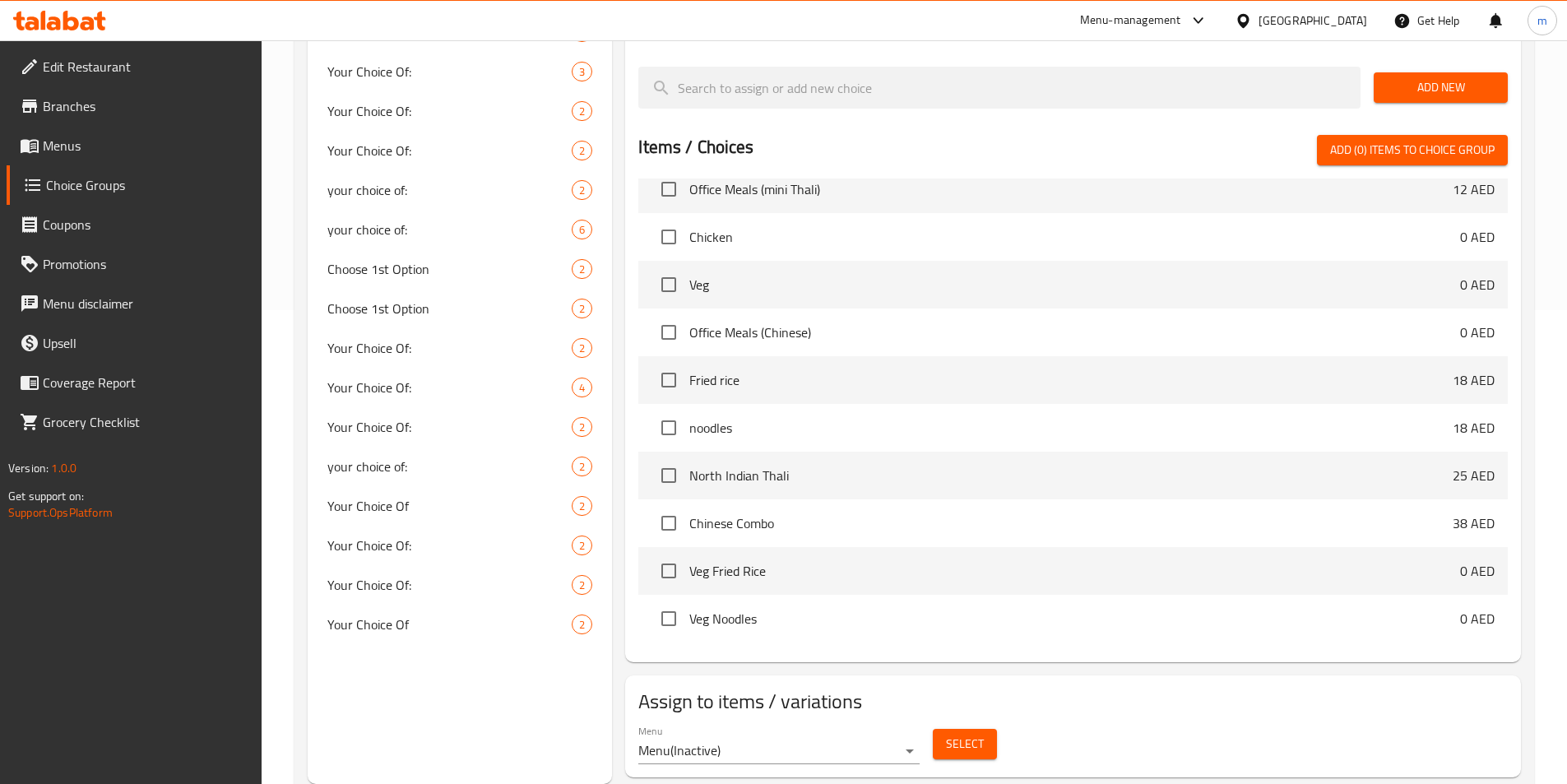
click at [898, 721] on div "Menu Menu ( Inactive )" at bounding box center [779, 744] width 294 height 53
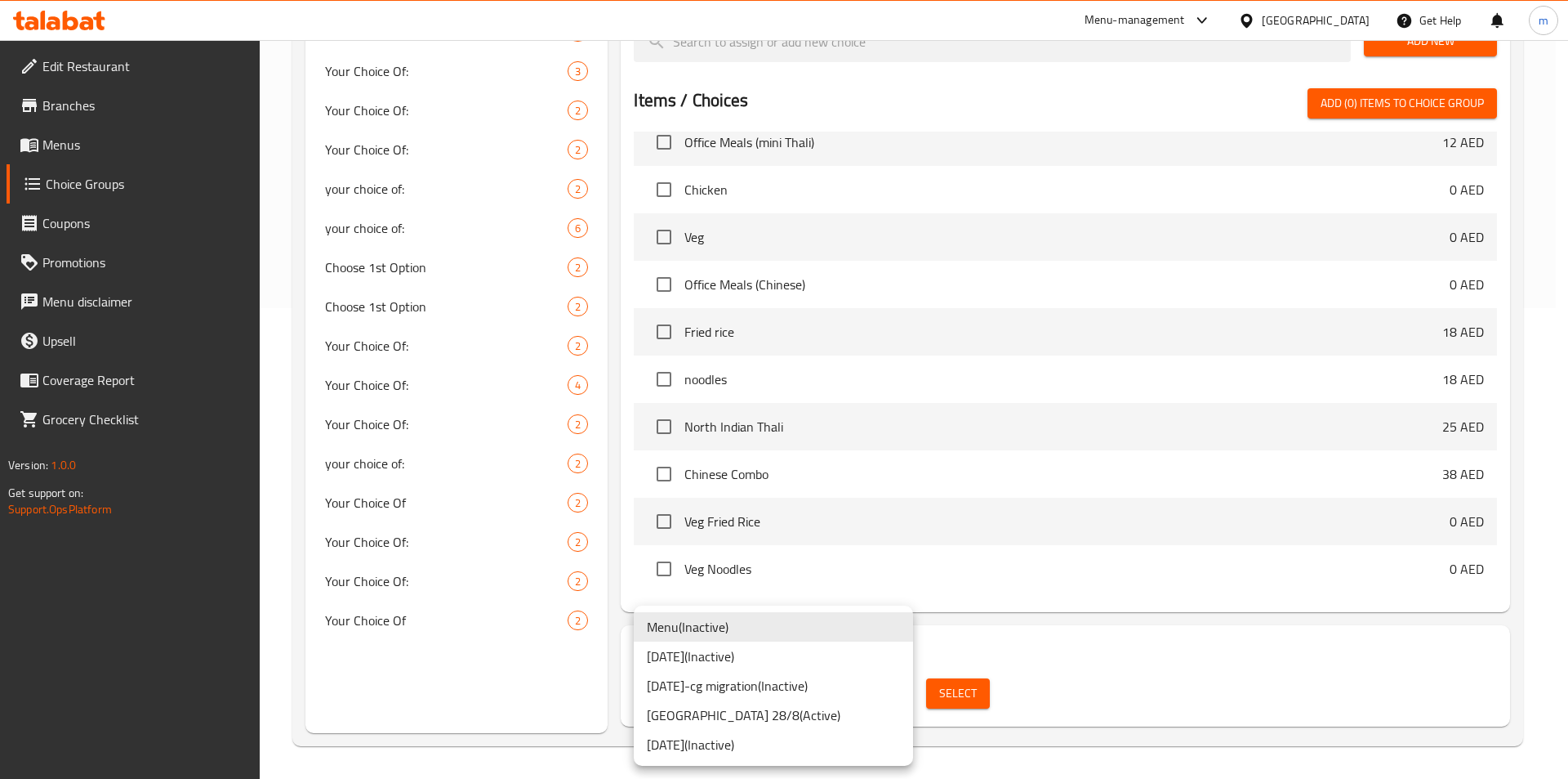
click at [742, 630] on li "Menu ( Inactive )" at bounding box center [773, 626] width 280 height 29
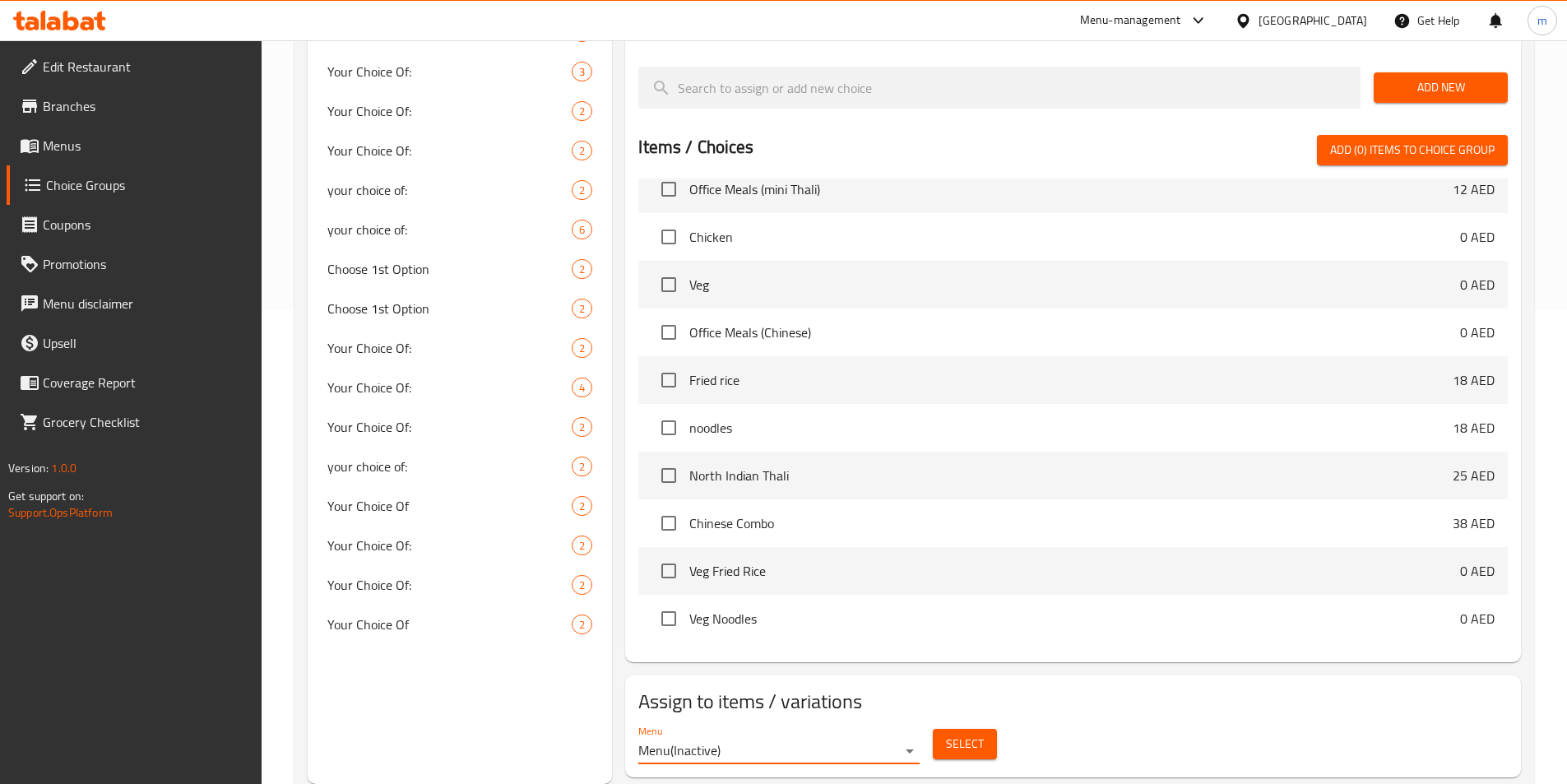
click at [962, 734] on span "Select" at bounding box center [964, 744] width 38 height 20
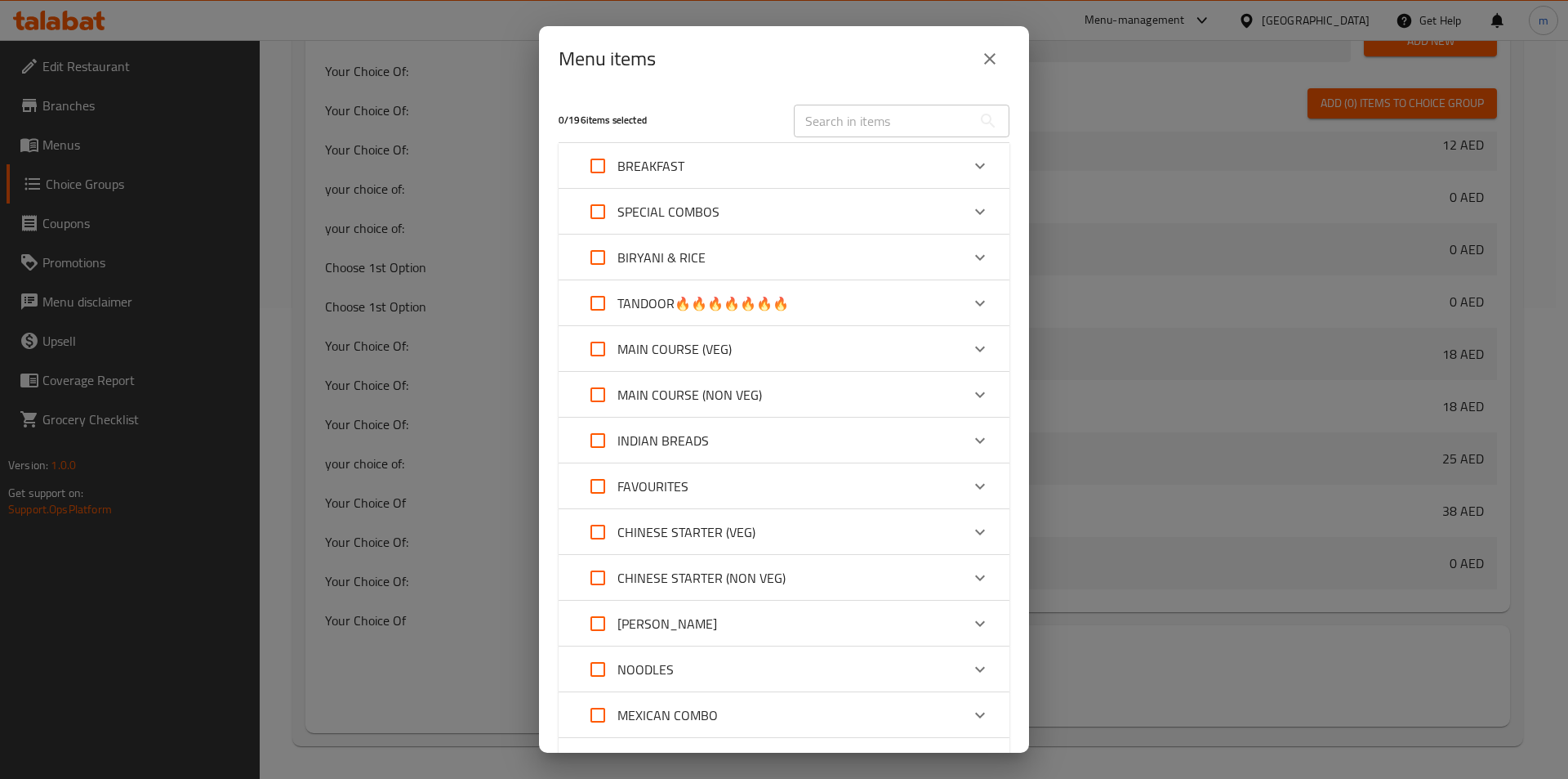
click at [991, 149] on div "0 / 196 items selected ​ BREAKFAST IDLI SET 3 nos 9.25 AED VADA SET 3 nos 9.25 …" at bounding box center [784, 422] width 490 height 661
click at [984, 53] on icon "close" at bounding box center [989, 58] width 19 height 19
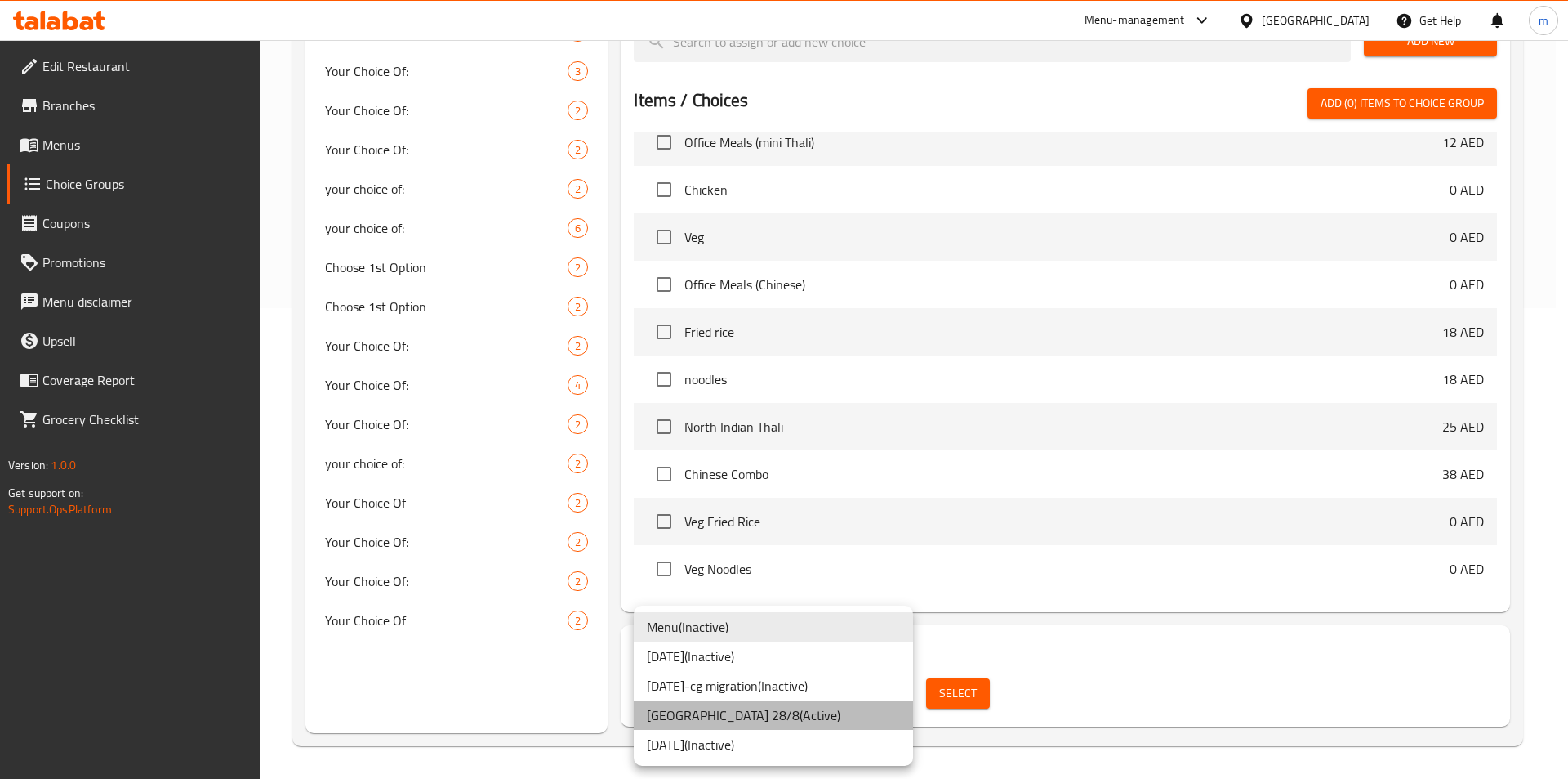
click at [766, 724] on li "Tokyo 28/8 ( Active )" at bounding box center [773, 715] width 280 height 29
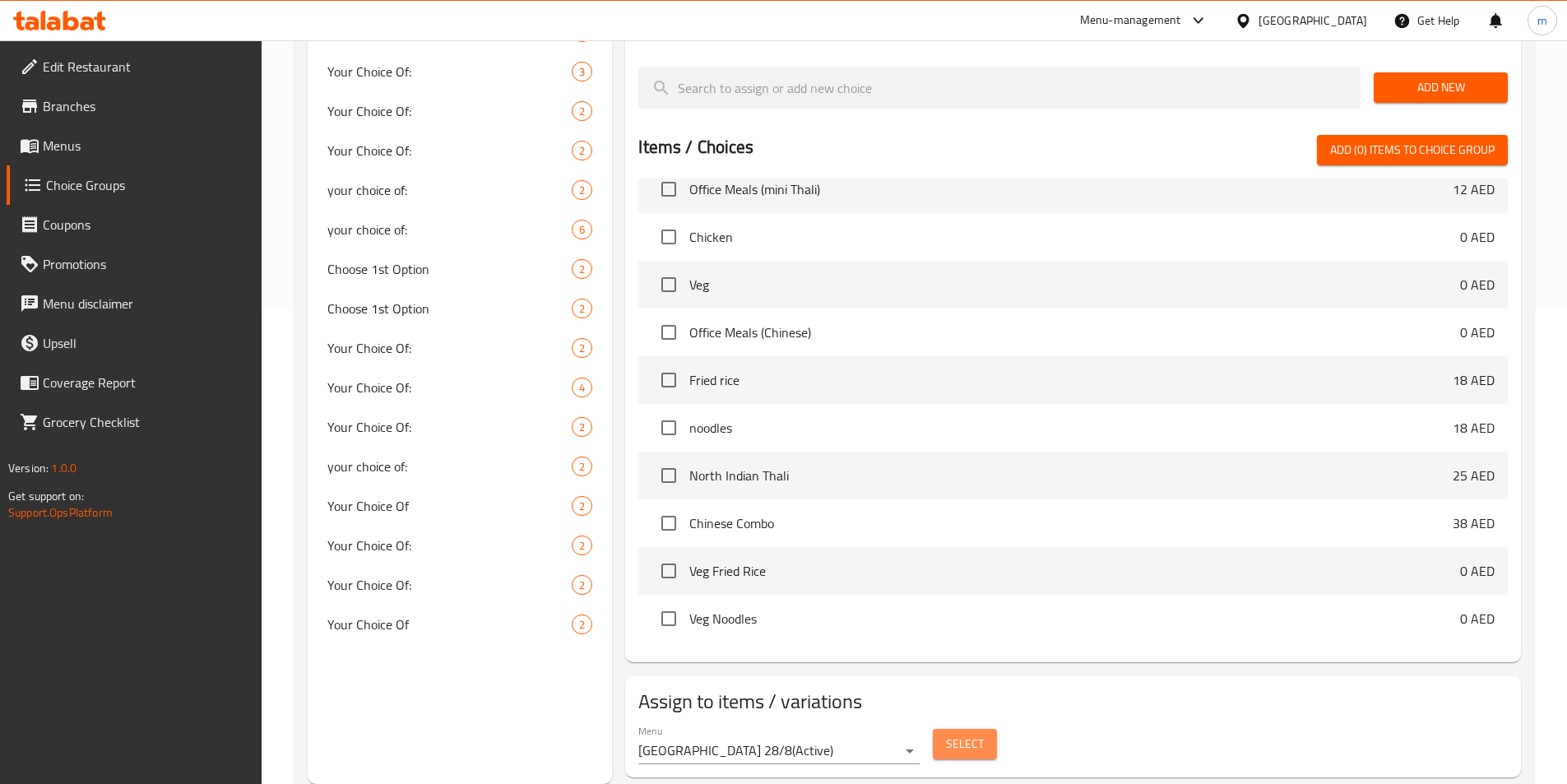
click at [969, 734] on span "Select" at bounding box center [964, 744] width 38 height 20
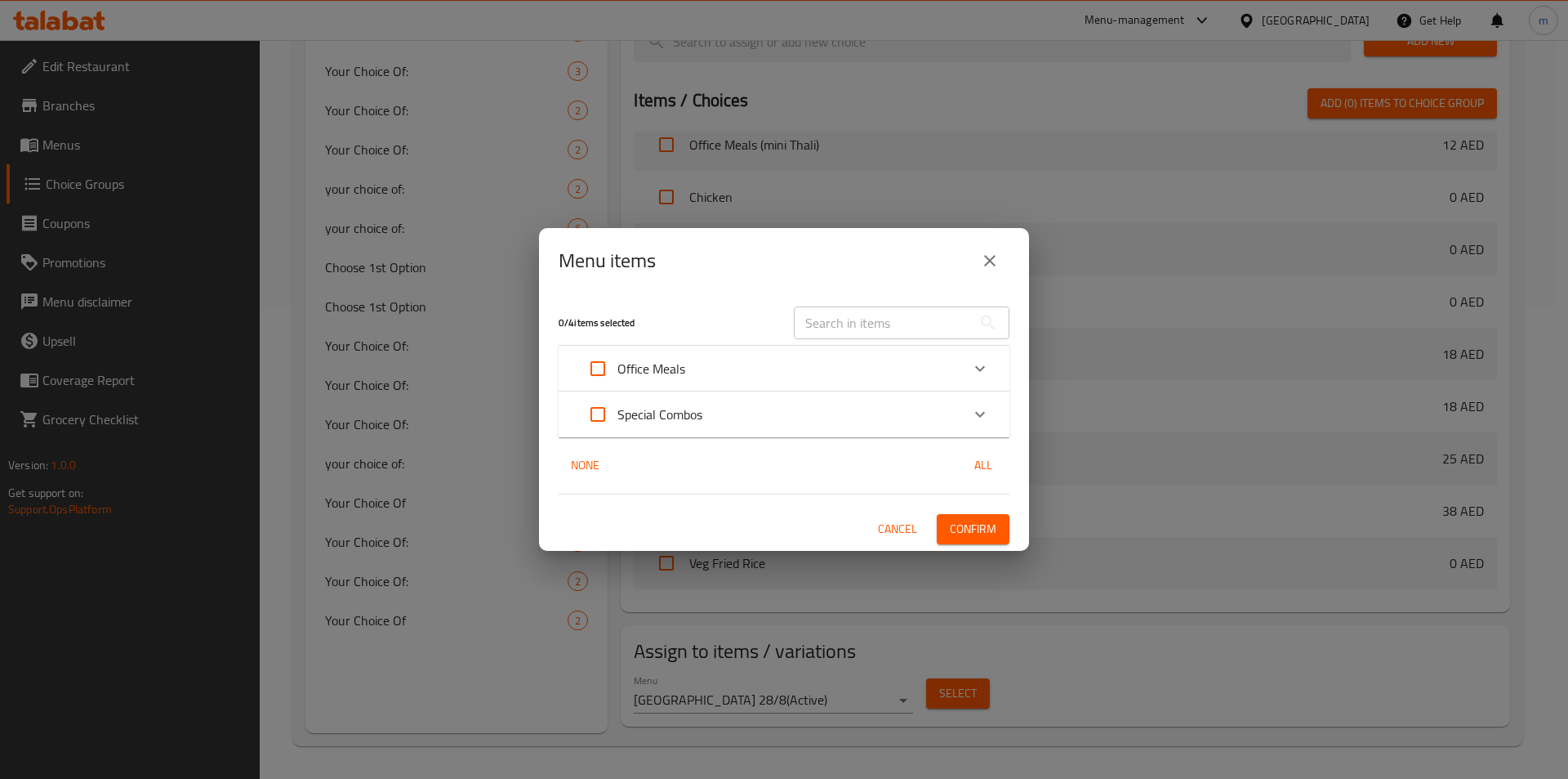
click at [759, 380] on div "Office Meals" at bounding box center [769, 368] width 382 height 39
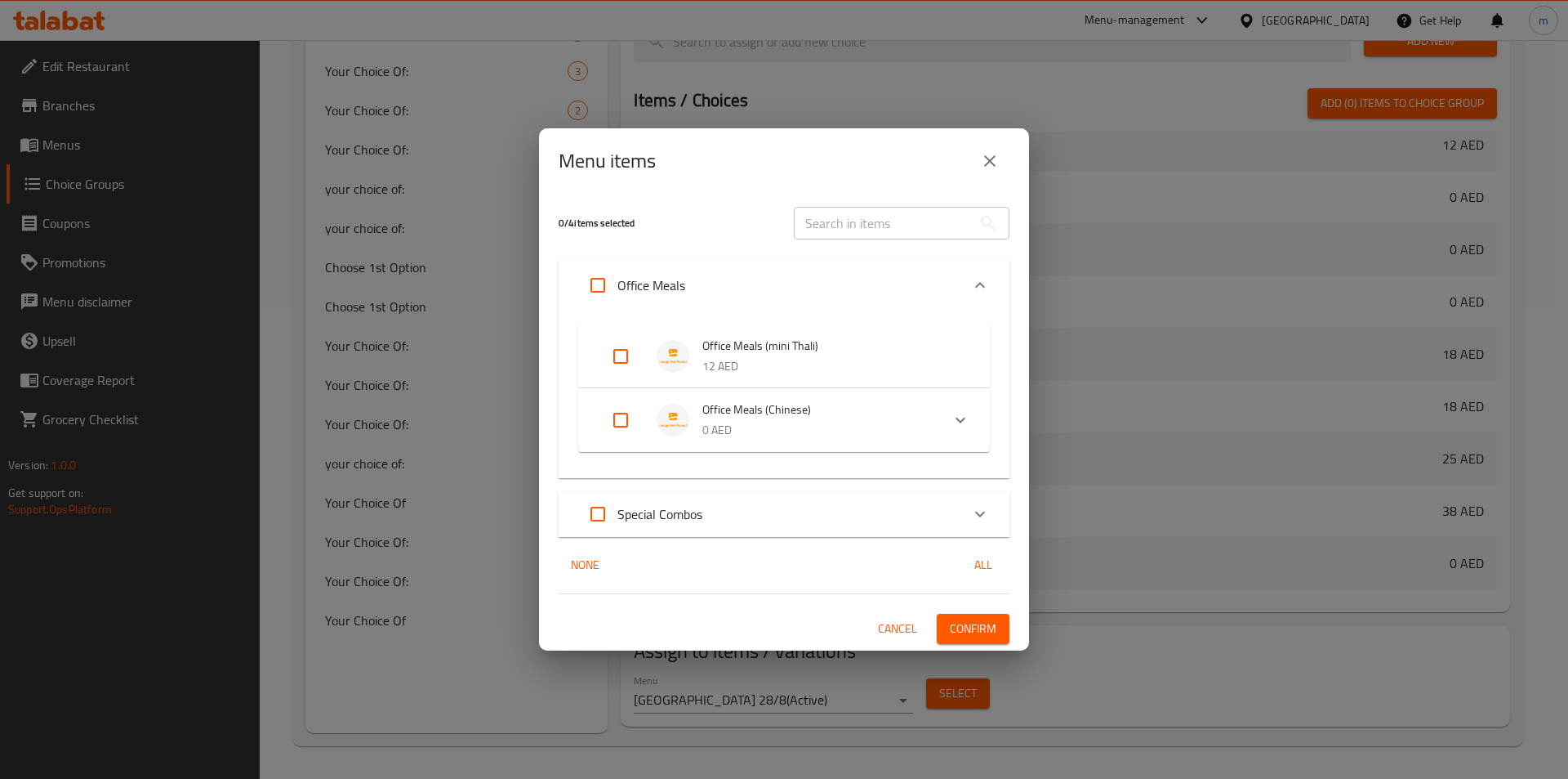
click at [621, 414] on input "Expand" at bounding box center [620, 420] width 39 height 39
checkbox input "true"
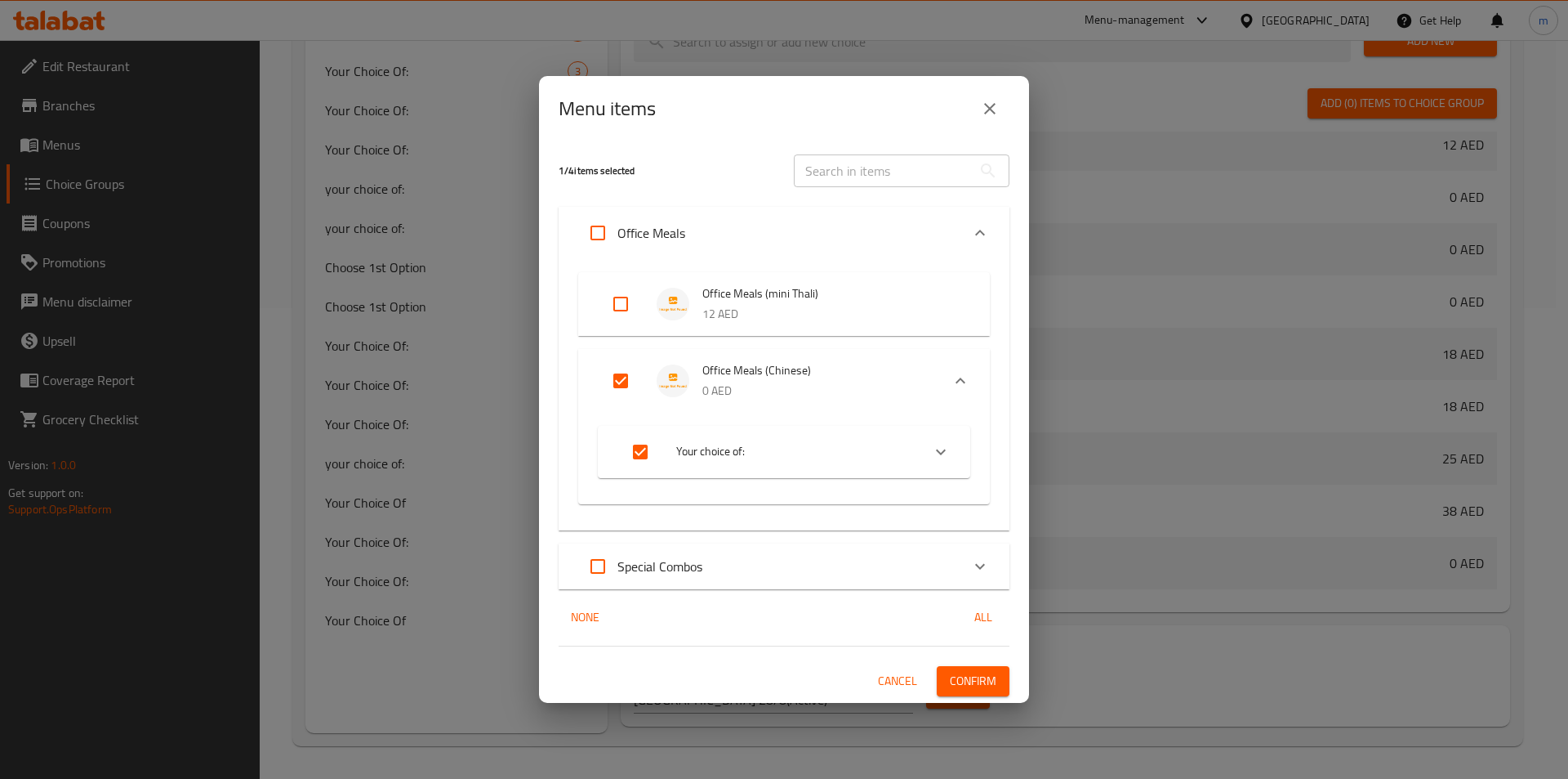
click at [854, 446] on span "Your choice of:" at bounding box center [792, 451] width 232 height 20
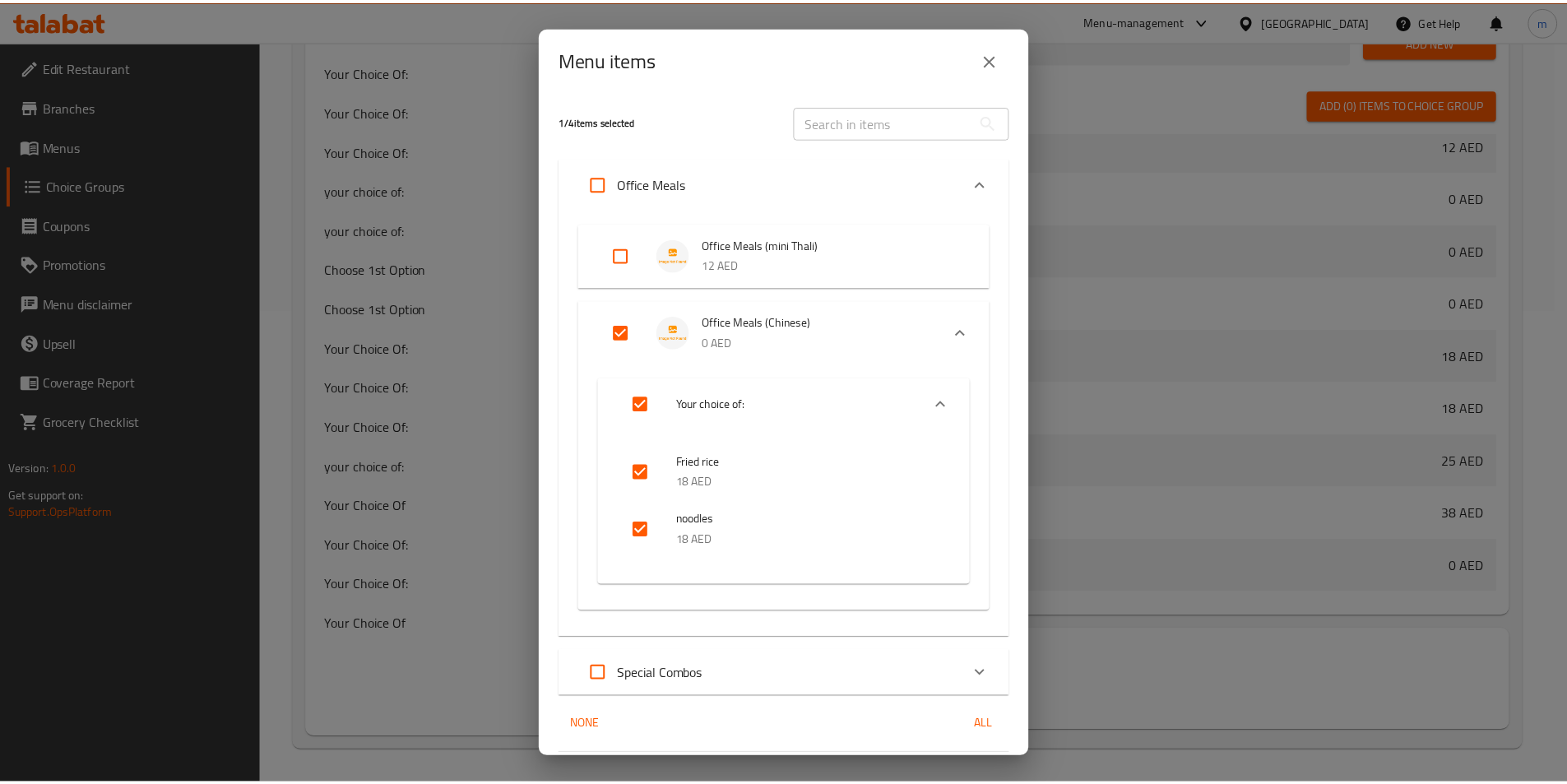
scroll to position [54, 0]
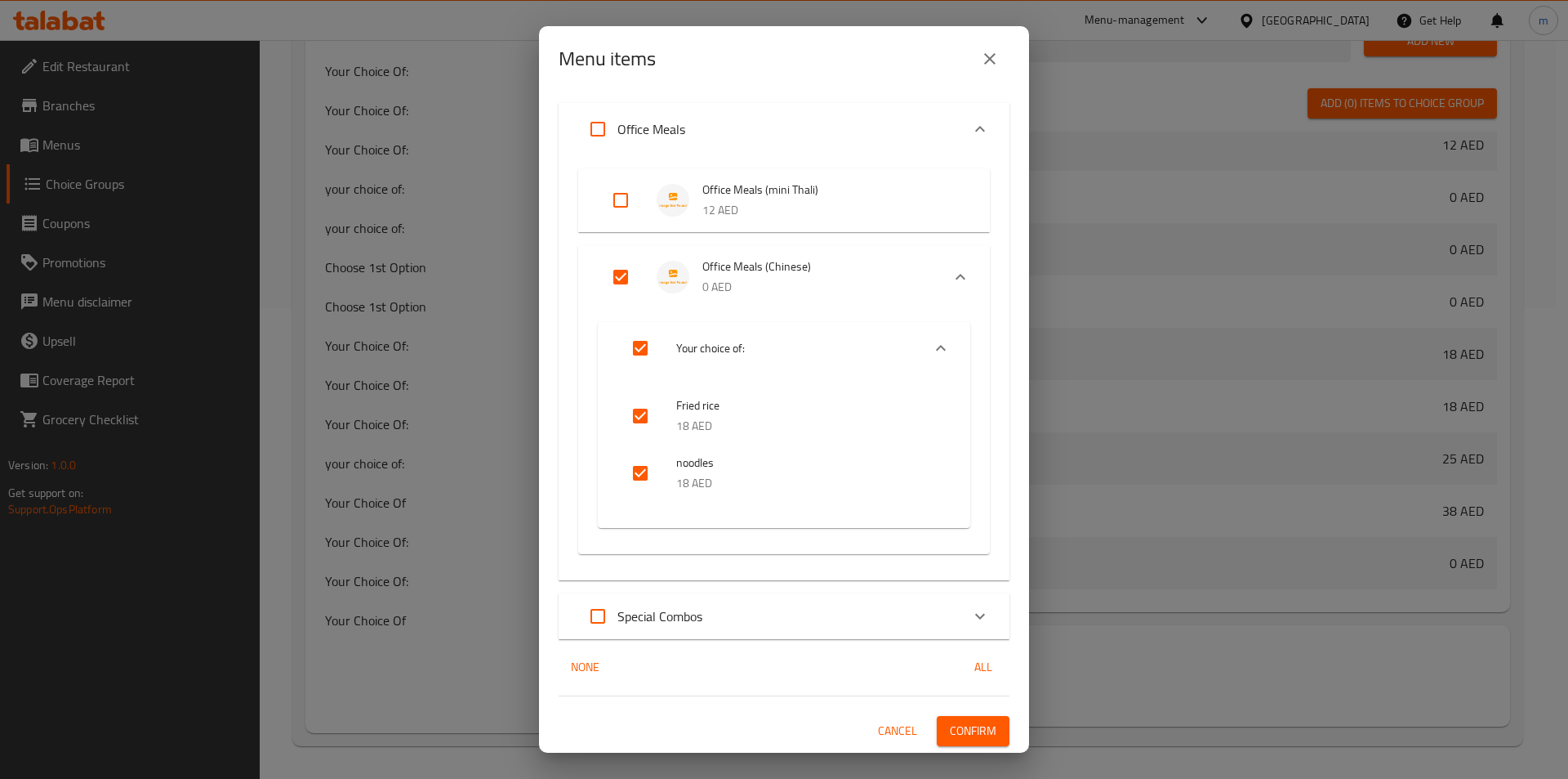
click at [980, 731] on span "Confirm" at bounding box center [973, 731] width 47 height 20
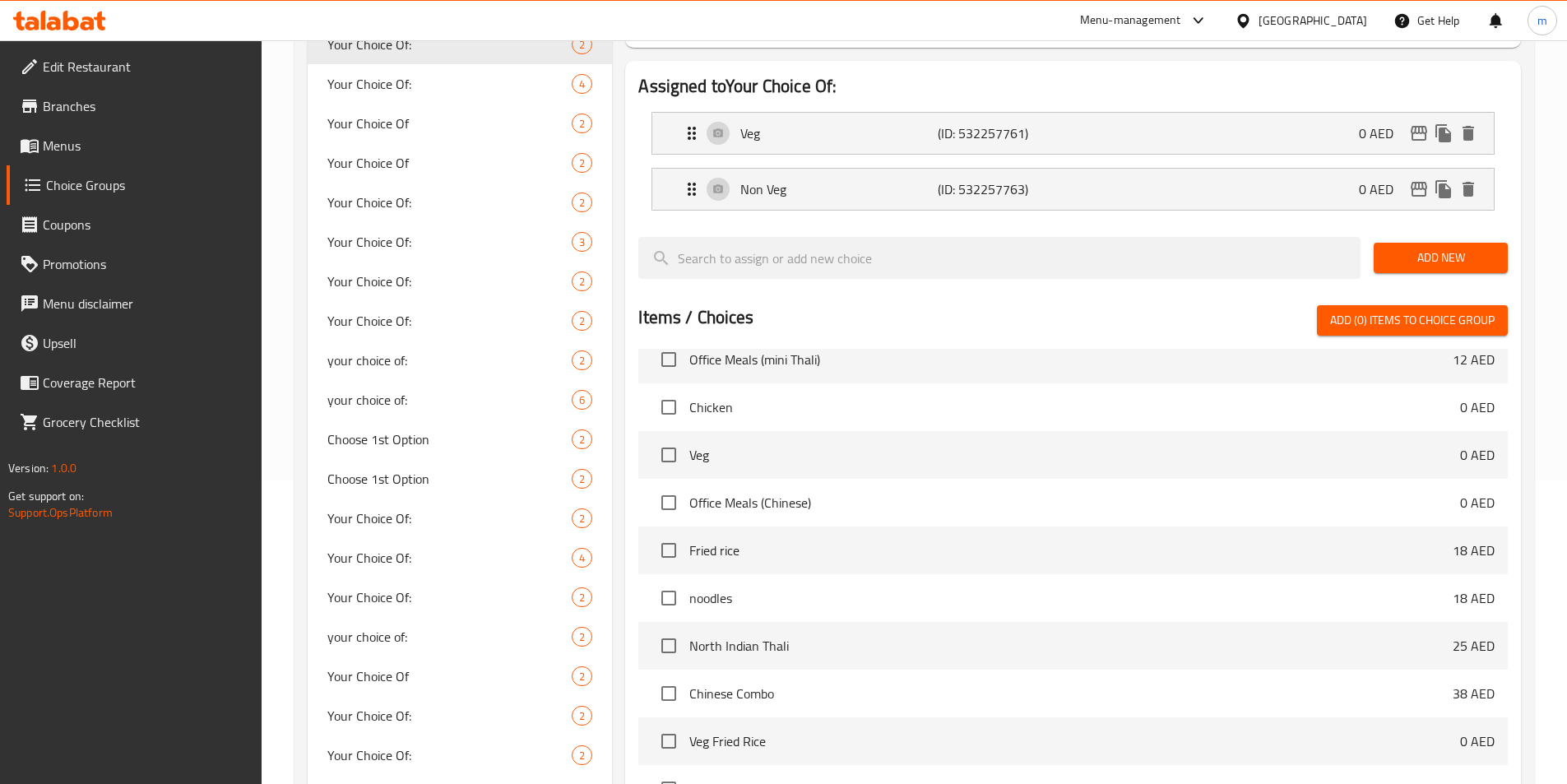
scroll to position [474, 0]
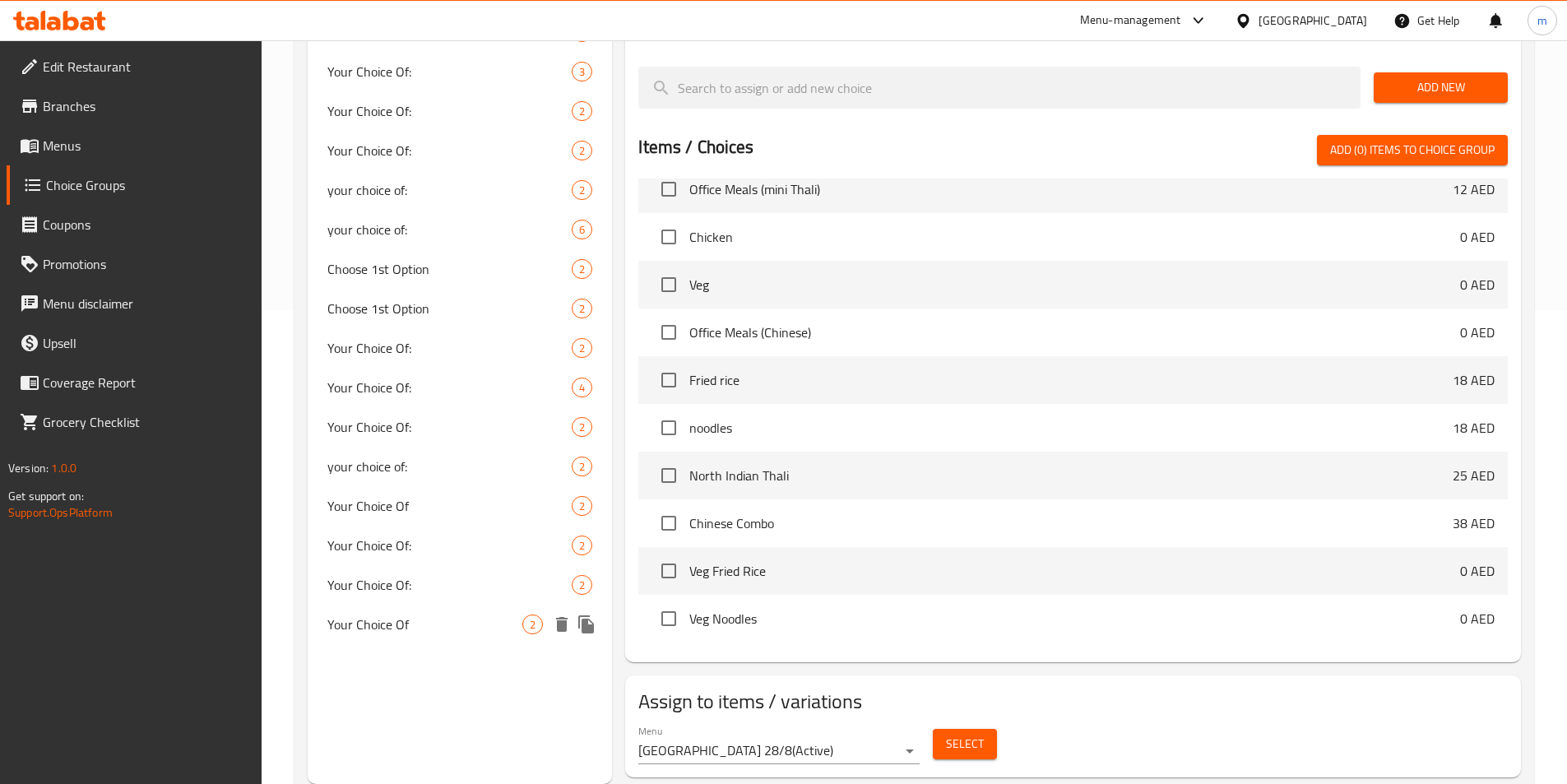
click at [562, 630] on icon "delete" at bounding box center [562, 624] width 12 height 15
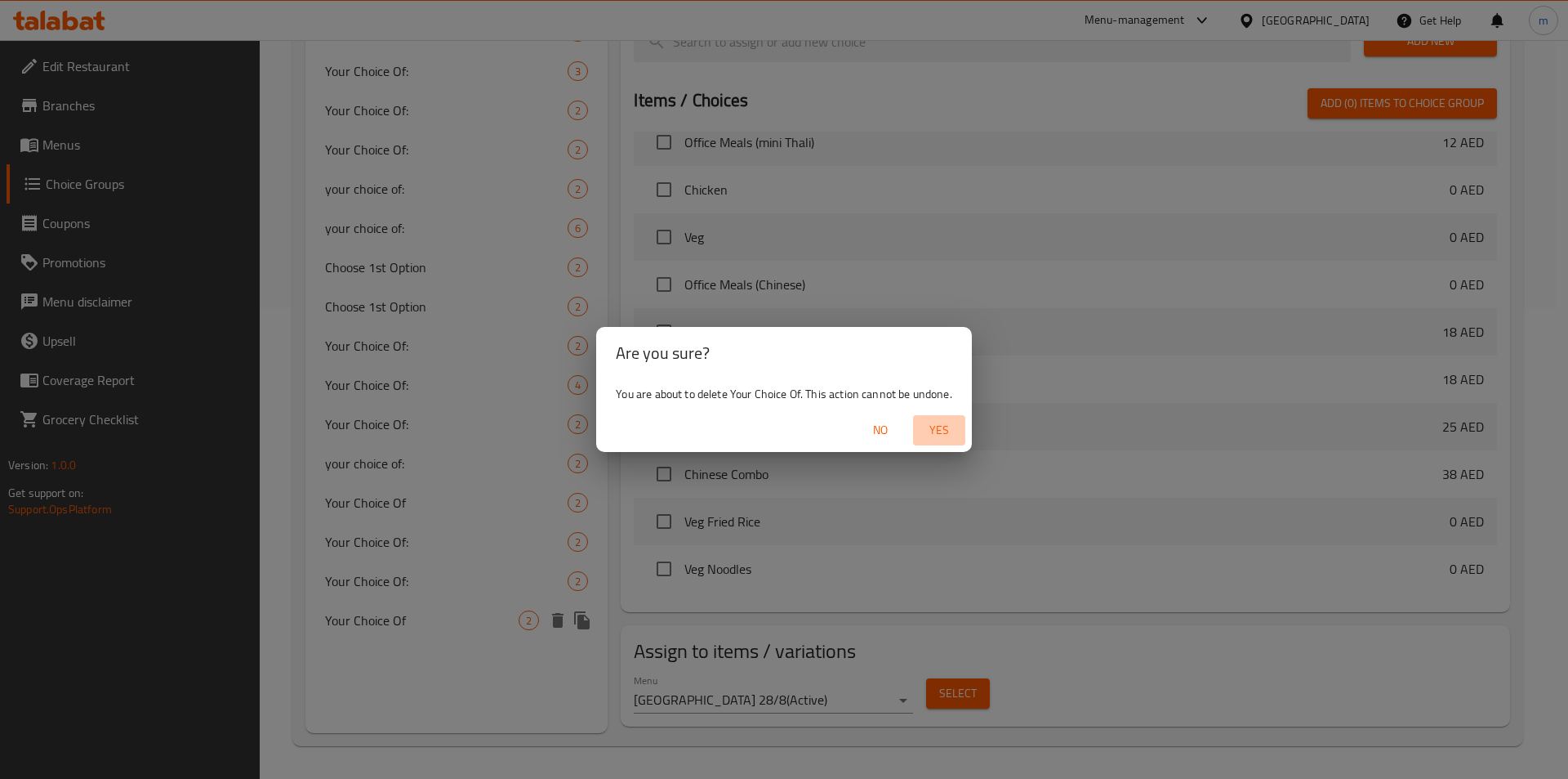
click at [933, 424] on span "Yes" at bounding box center [939, 430] width 39 height 20
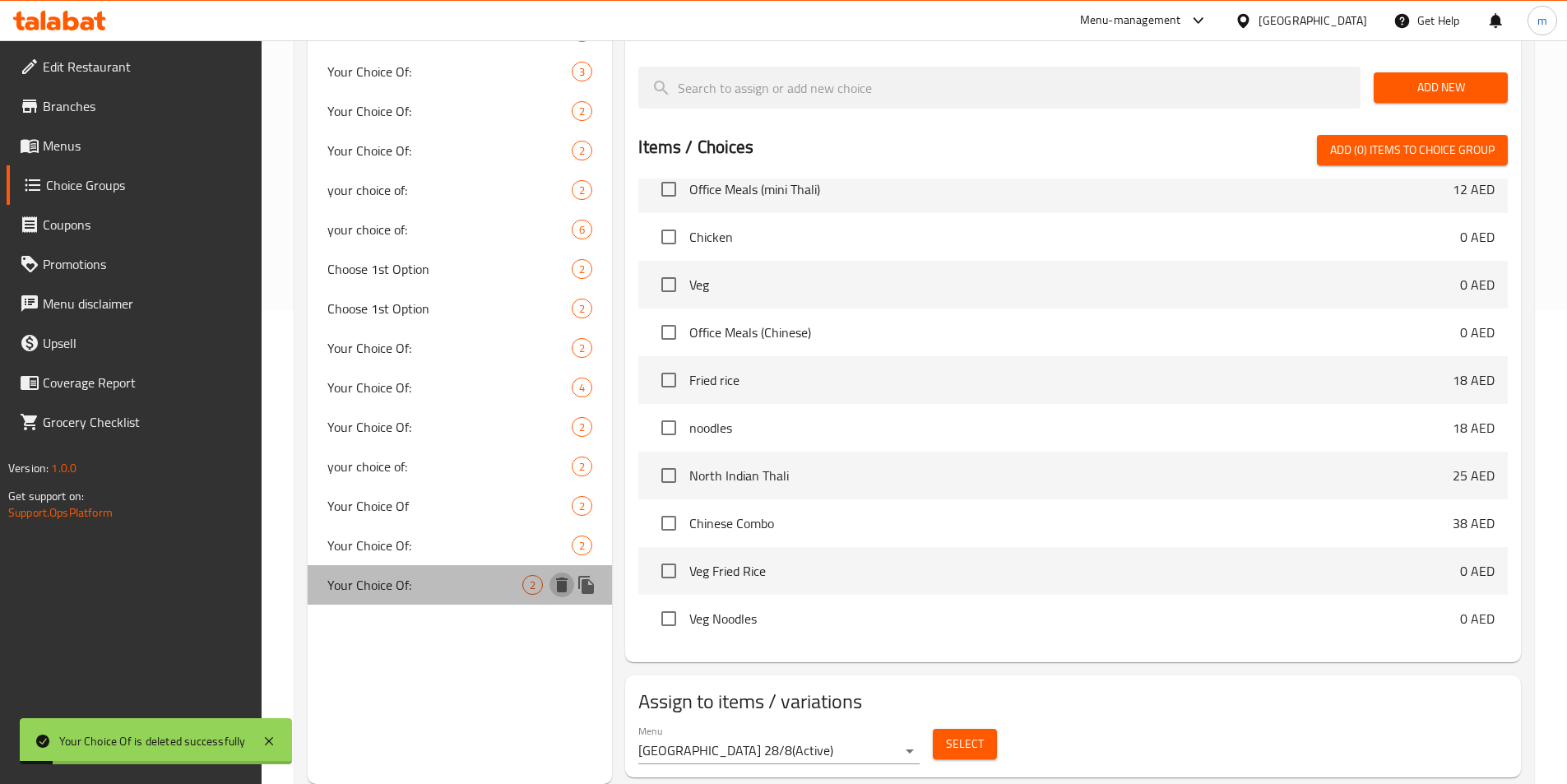
click at [566, 578] on icon "delete" at bounding box center [562, 585] width 12 height 15
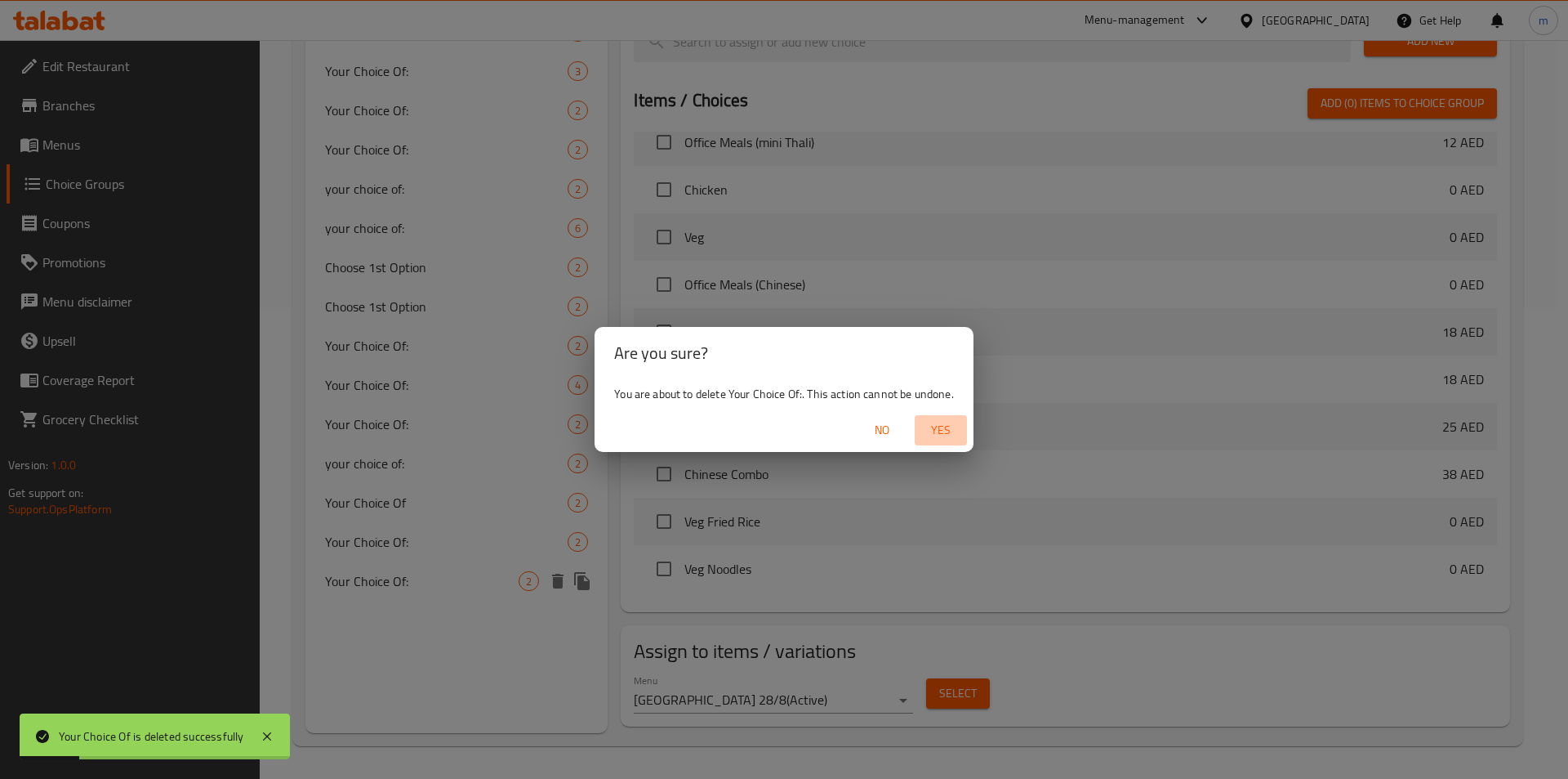
click at [941, 437] on span "Yes" at bounding box center [940, 430] width 39 height 20
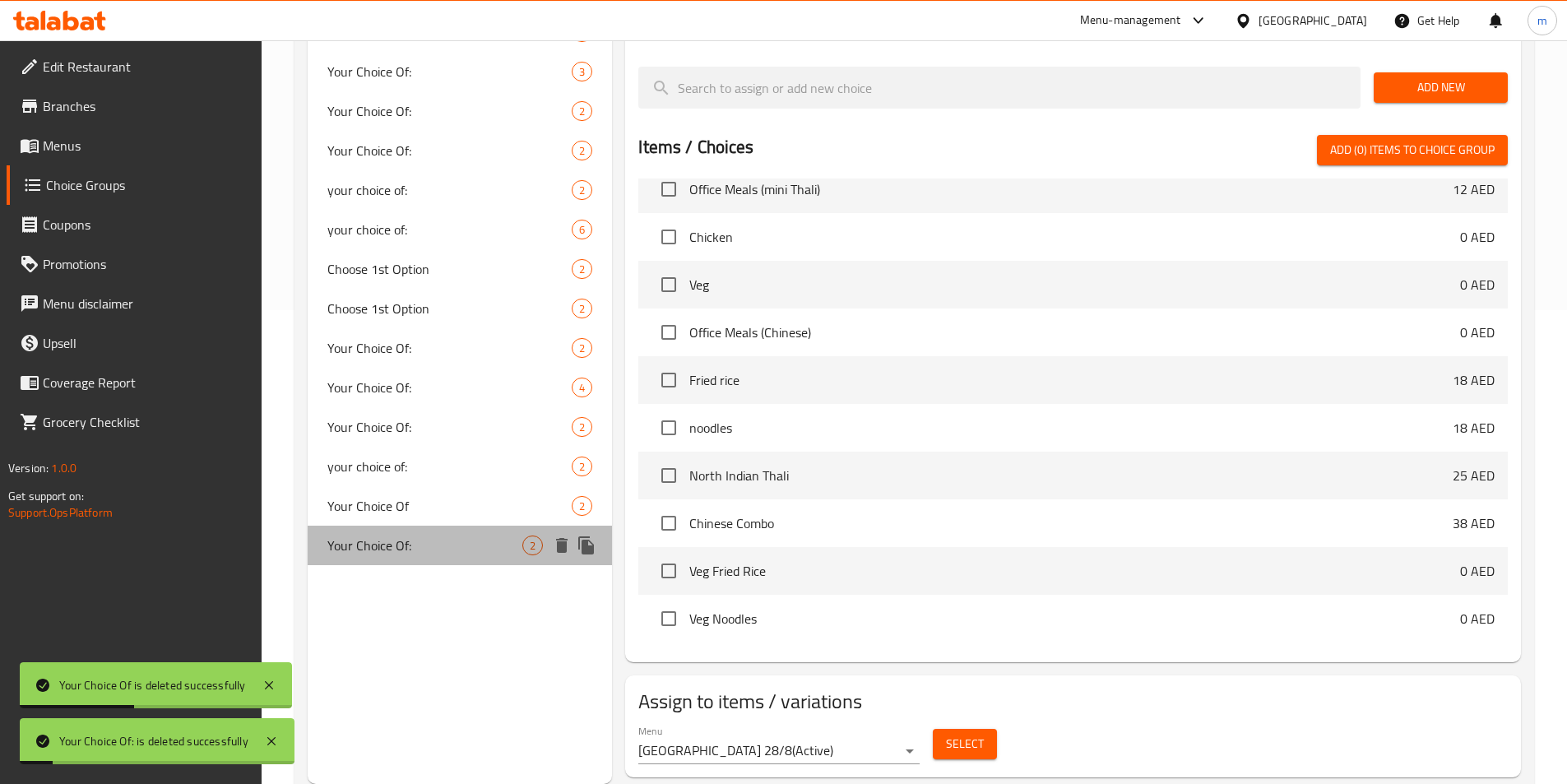
click at [454, 550] on span "Your Choice Of:" at bounding box center [425, 545] width 196 height 19
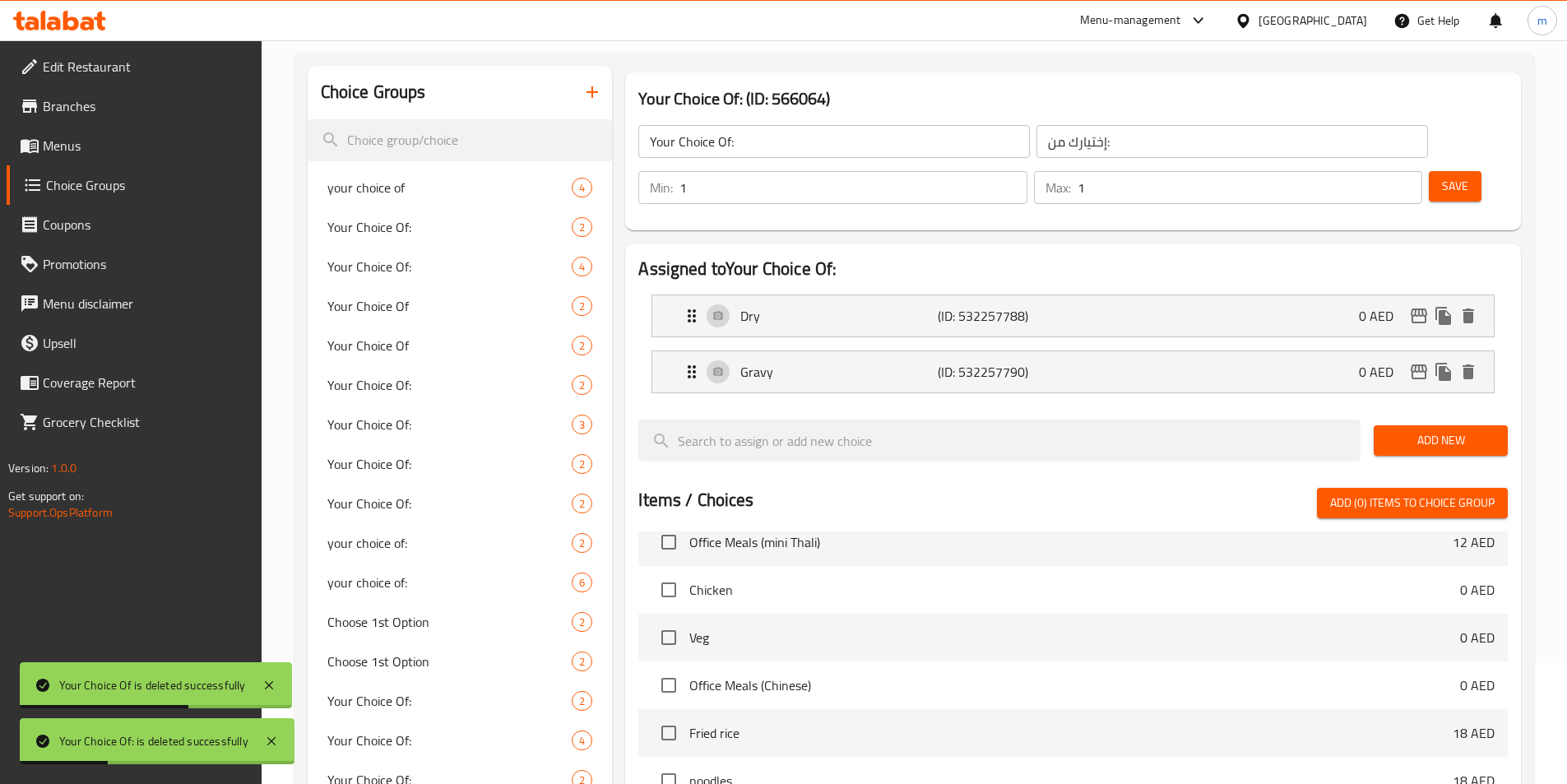
scroll to position [329, 0]
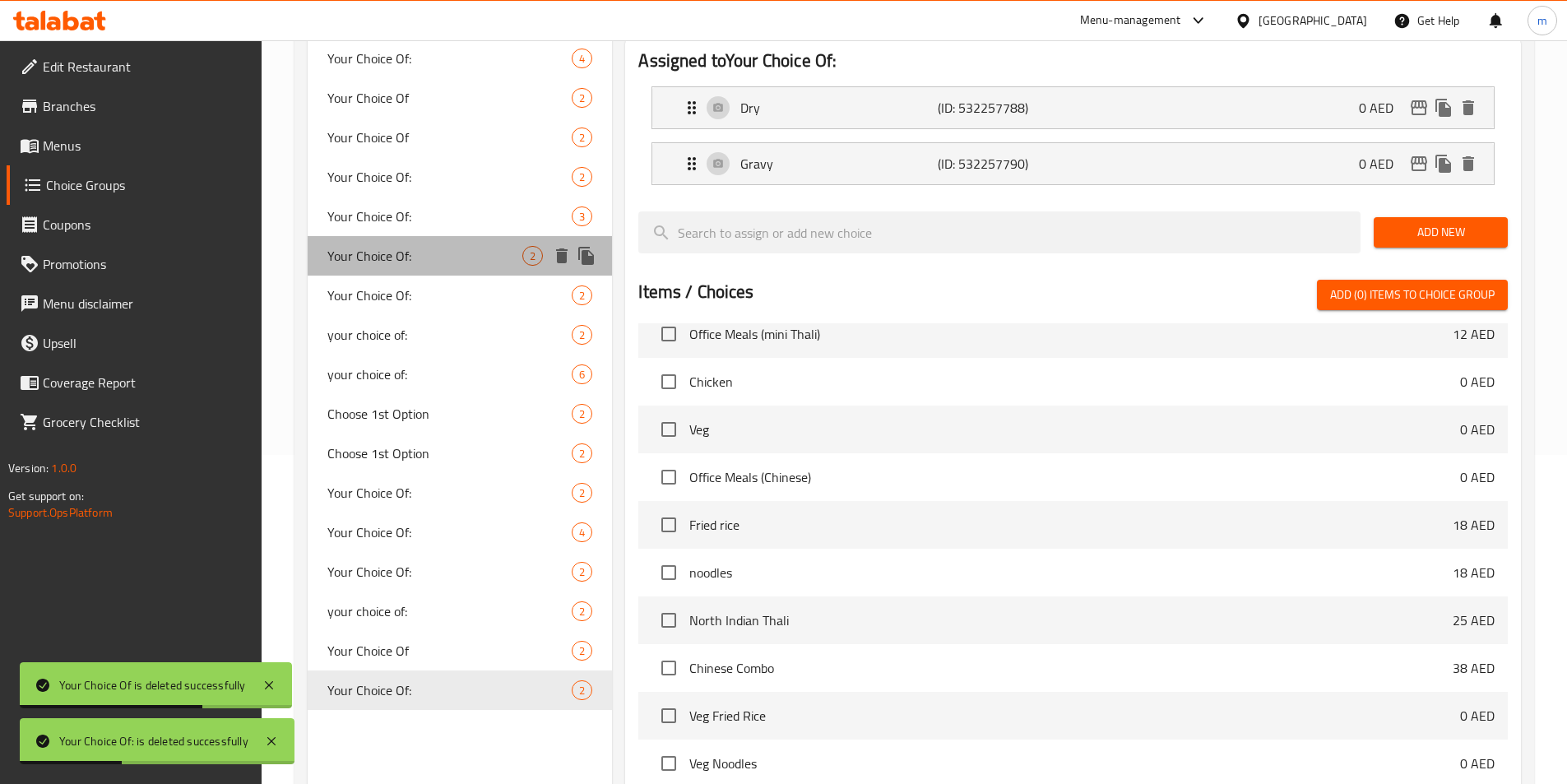
click at [388, 253] on span "Your Choice Of:" at bounding box center [425, 255] width 196 height 19
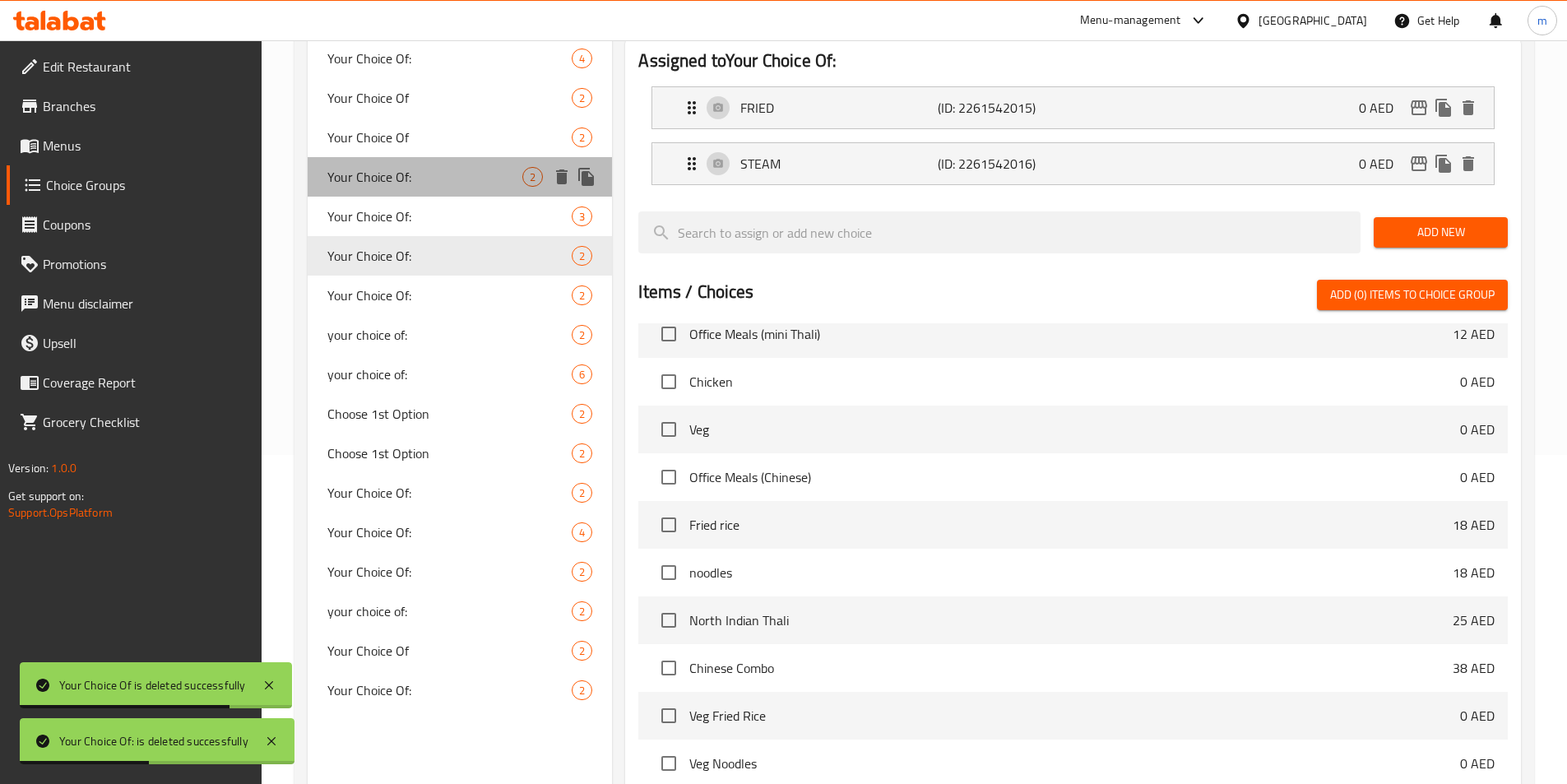
click at [394, 182] on span "Your Choice Of:" at bounding box center [425, 176] width 196 height 19
type input "Your Choice Of:"
type input "إختيارك من:"
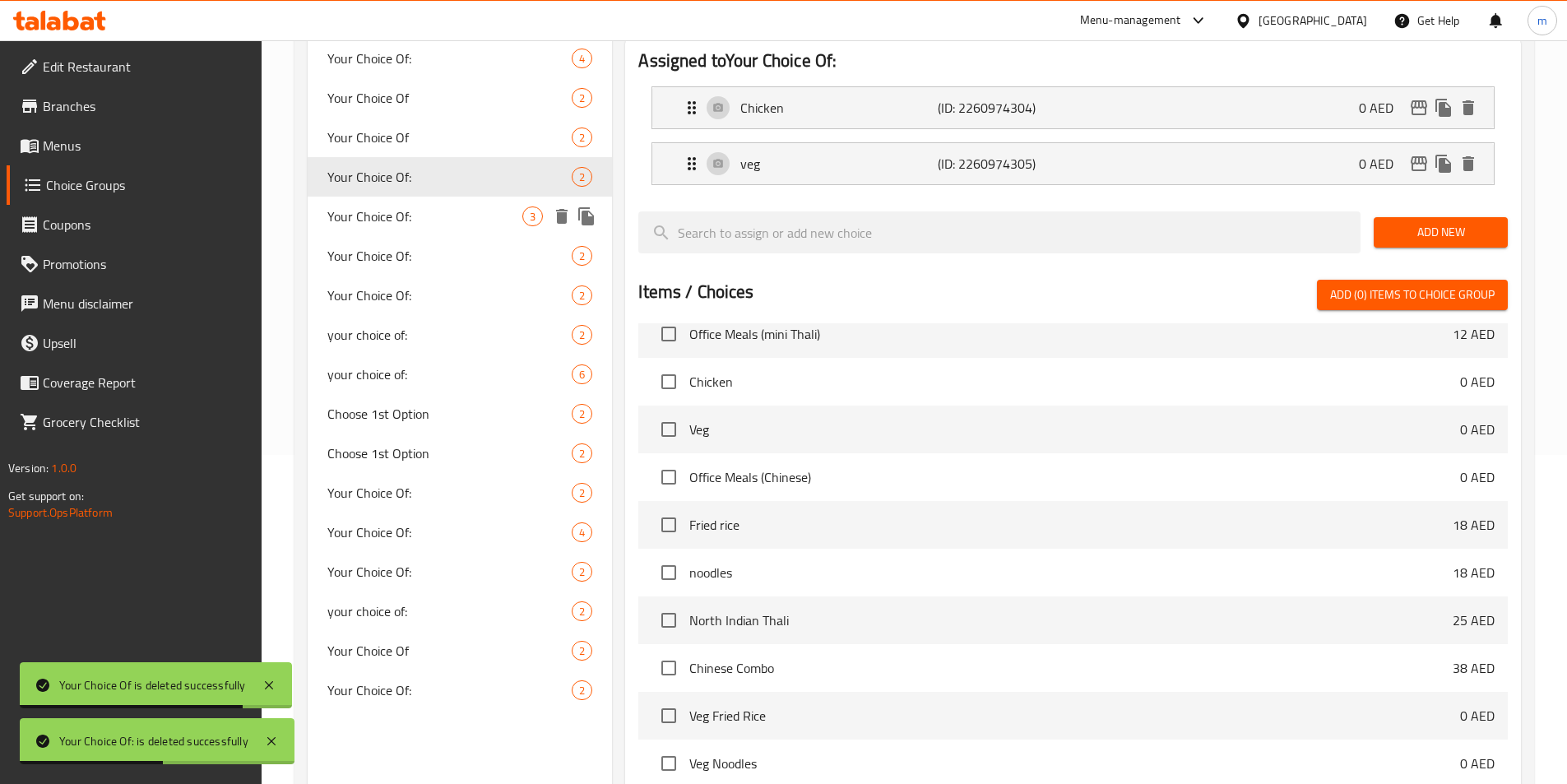
click at [394, 215] on span "Your Choice Of:" at bounding box center [425, 216] width 196 height 19
type input "Your Choice Of:"
type input "إختيارك من:"
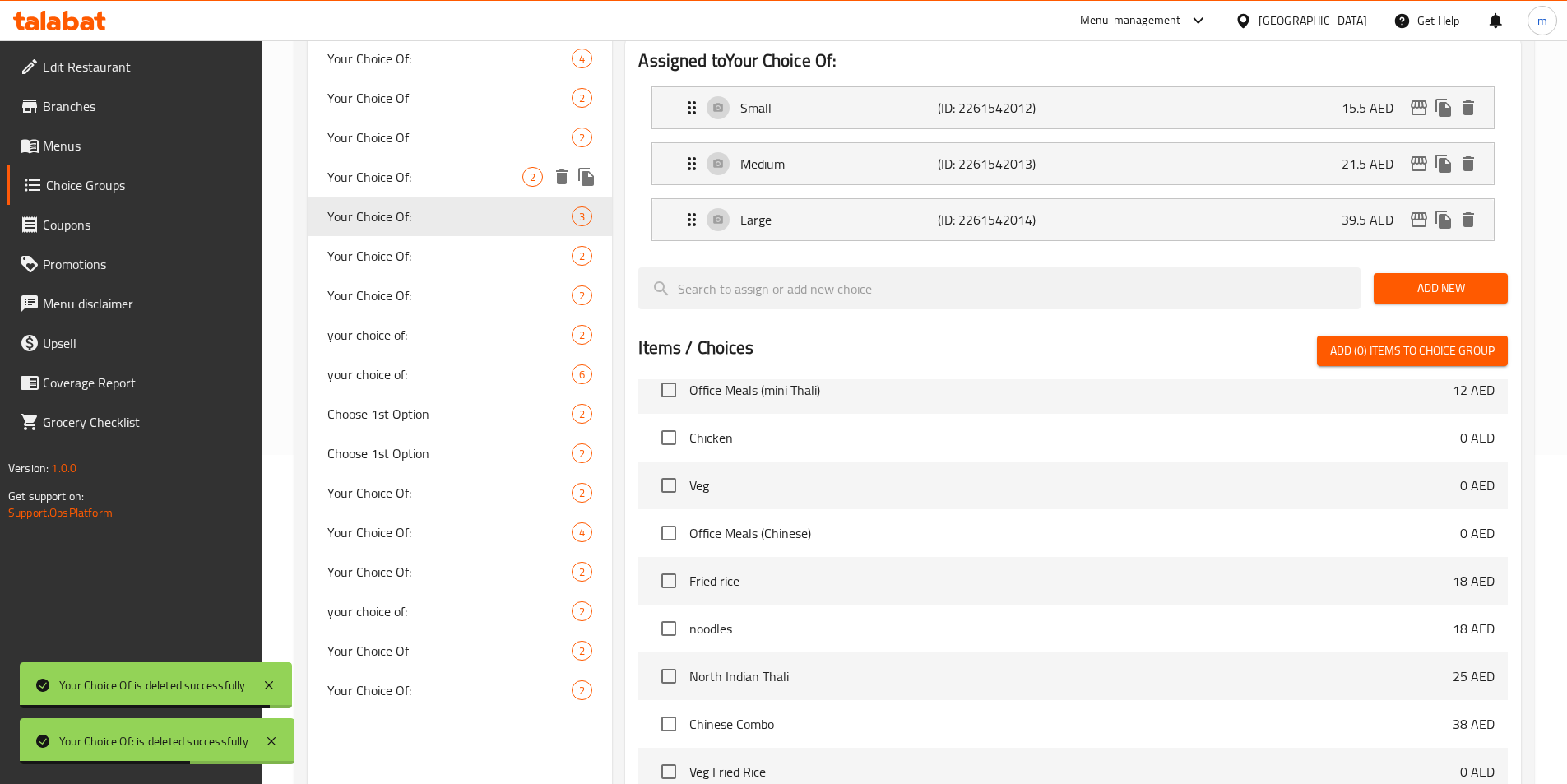
click at [411, 184] on span "Your Choice Of:" at bounding box center [425, 176] width 196 height 19
type input "Your Choice Of:"
type input "إختيارك من:"
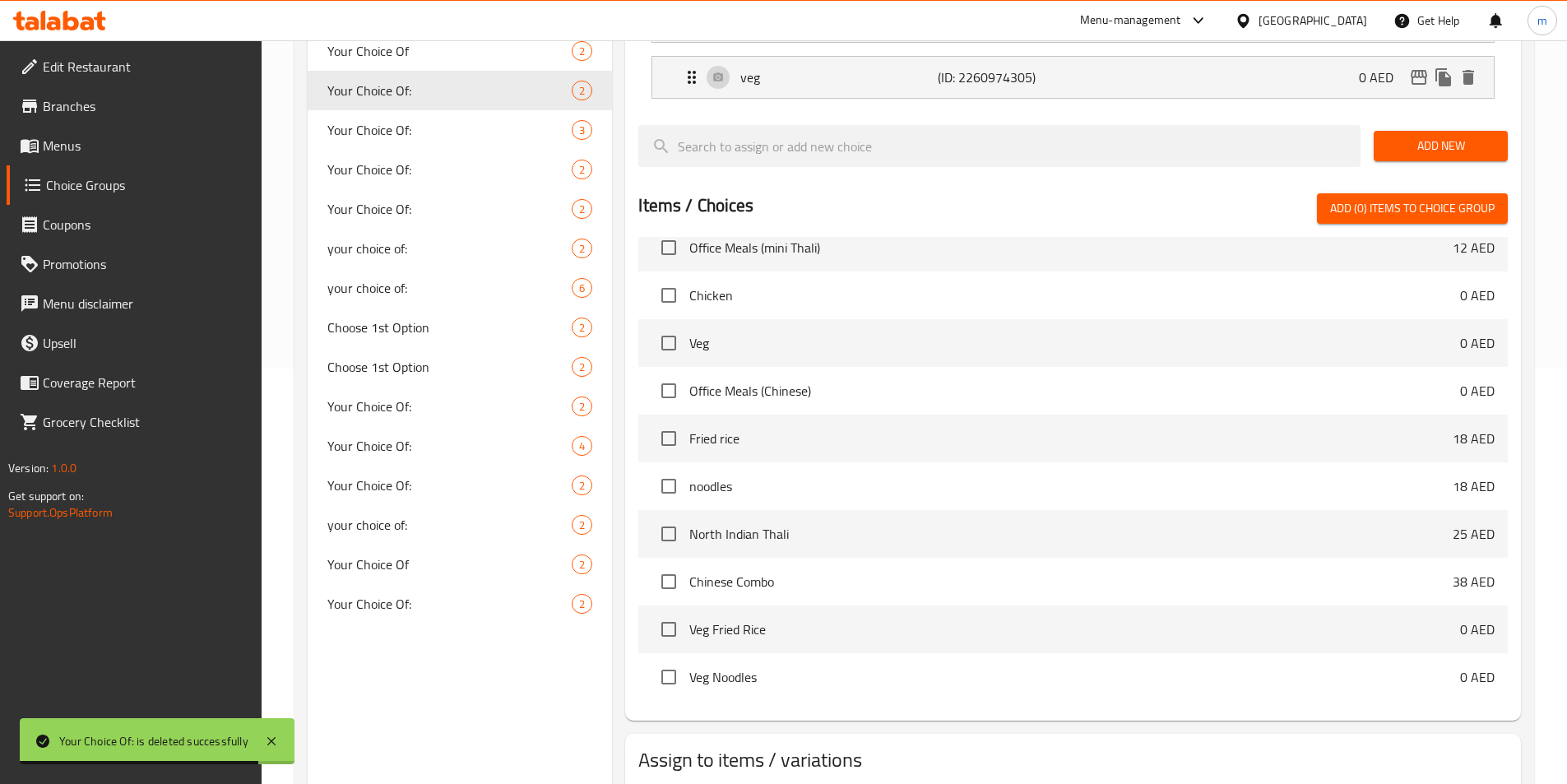
scroll to position [474, 0]
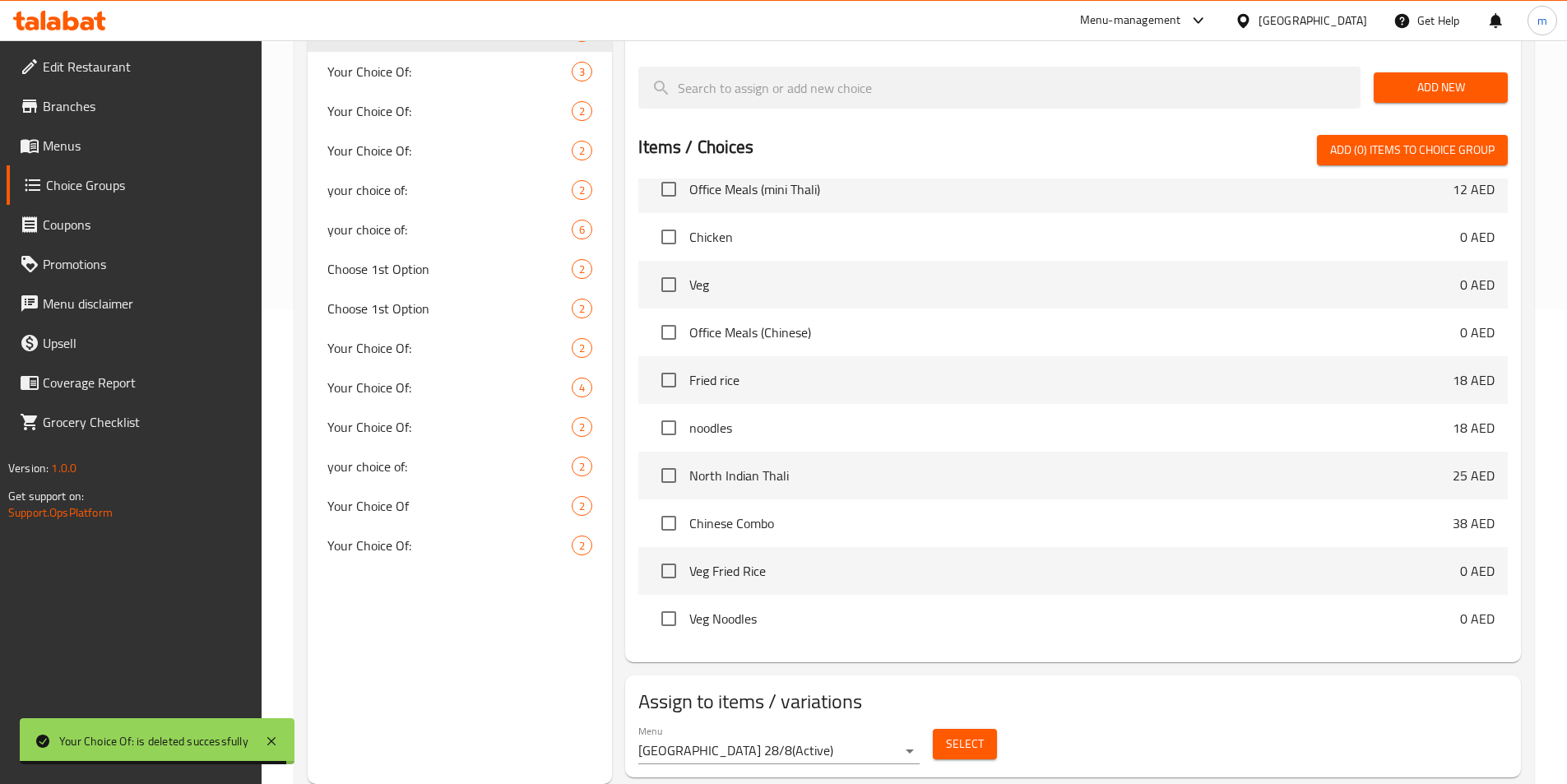
click at [955, 734] on span "Select" at bounding box center [964, 744] width 38 height 20
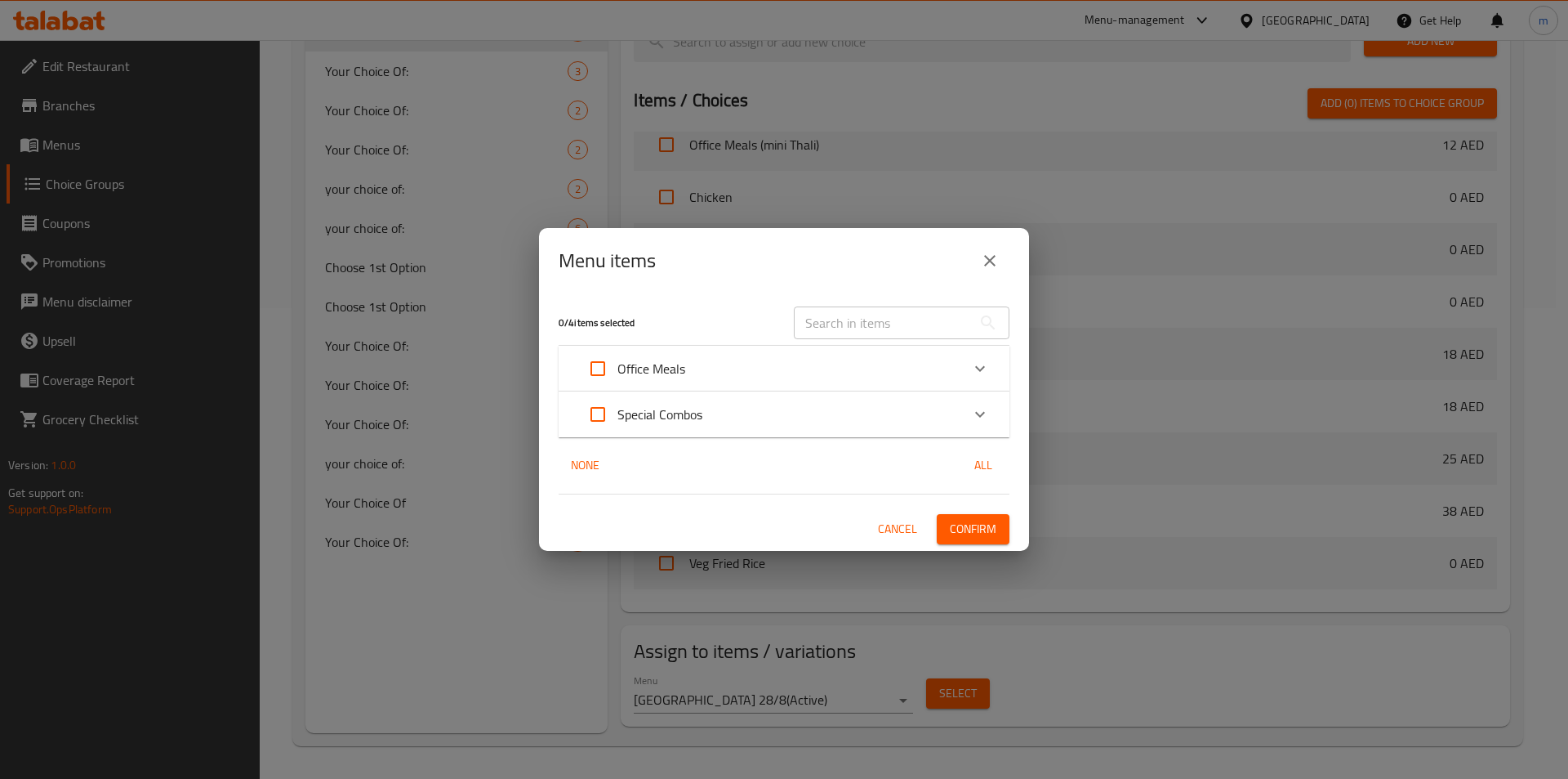
click at [677, 363] on p "Office Meals" at bounding box center [651, 368] width 68 height 19
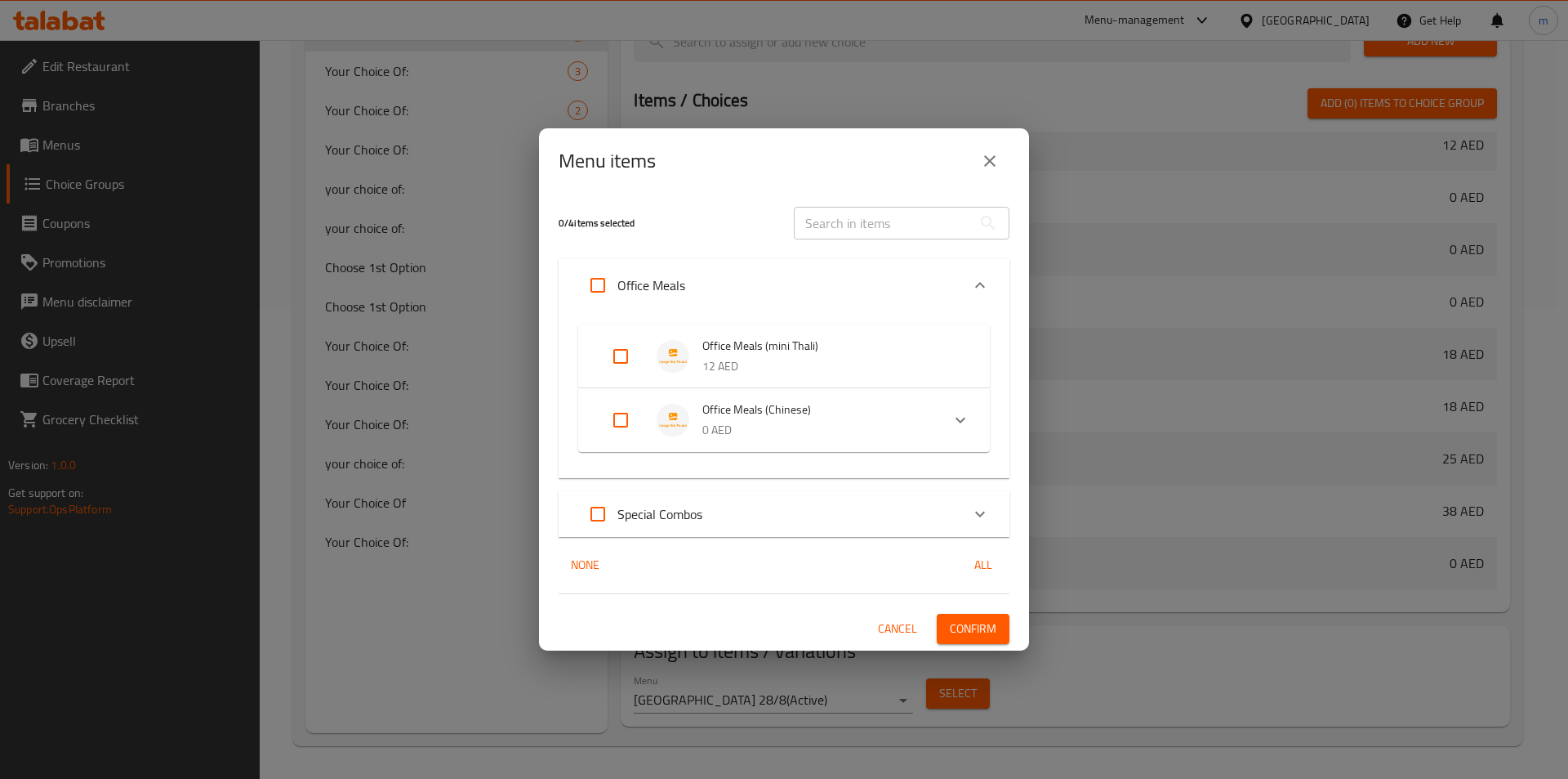
click at [864, 408] on span "Office Meals (Chinese)" at bounding box center [815, 410] width 225 height 20
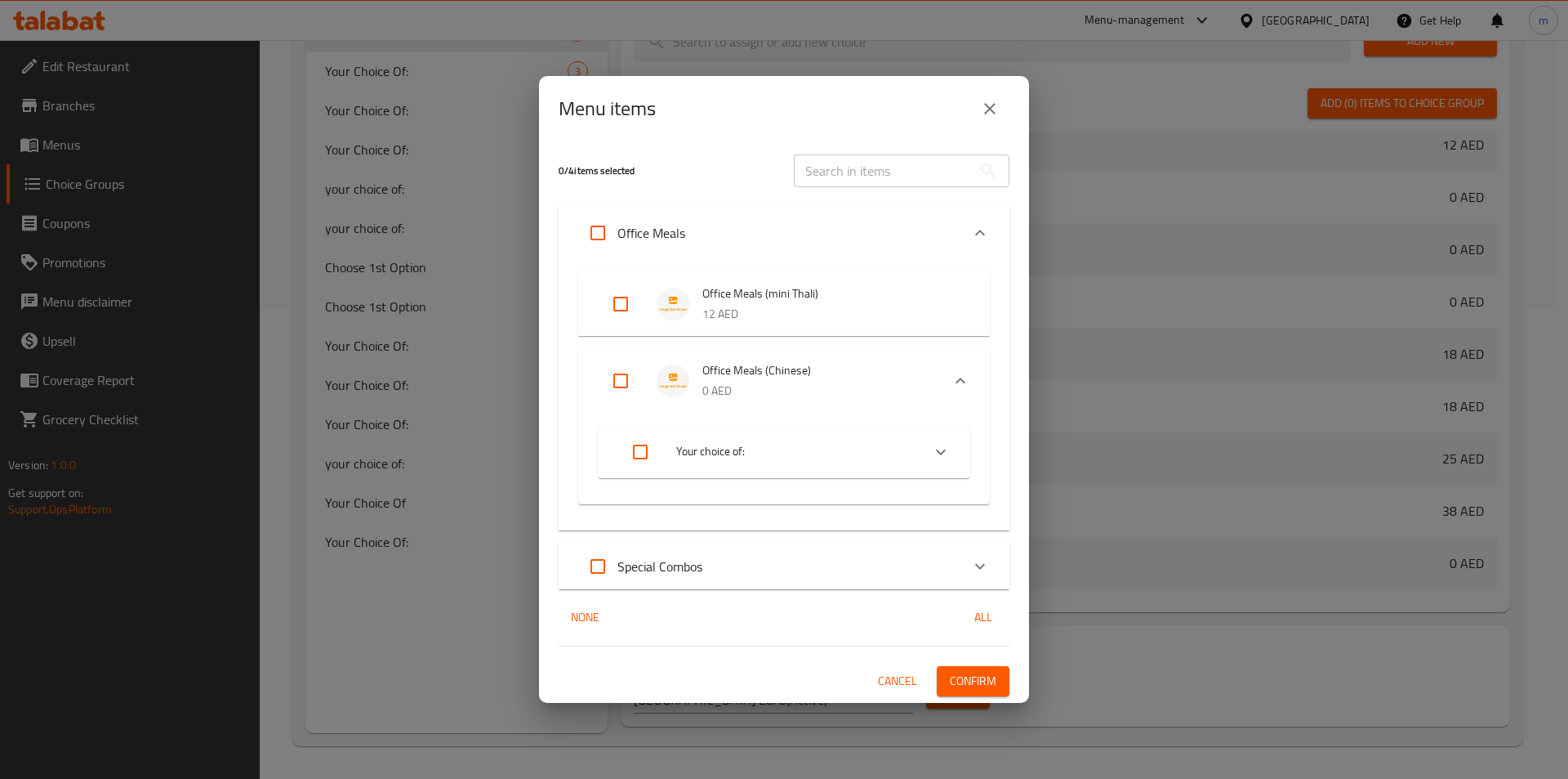
click at [610, 385] on input "Expand" at bounding box center [620, 381] width 39 height 39
checkbox input "true"
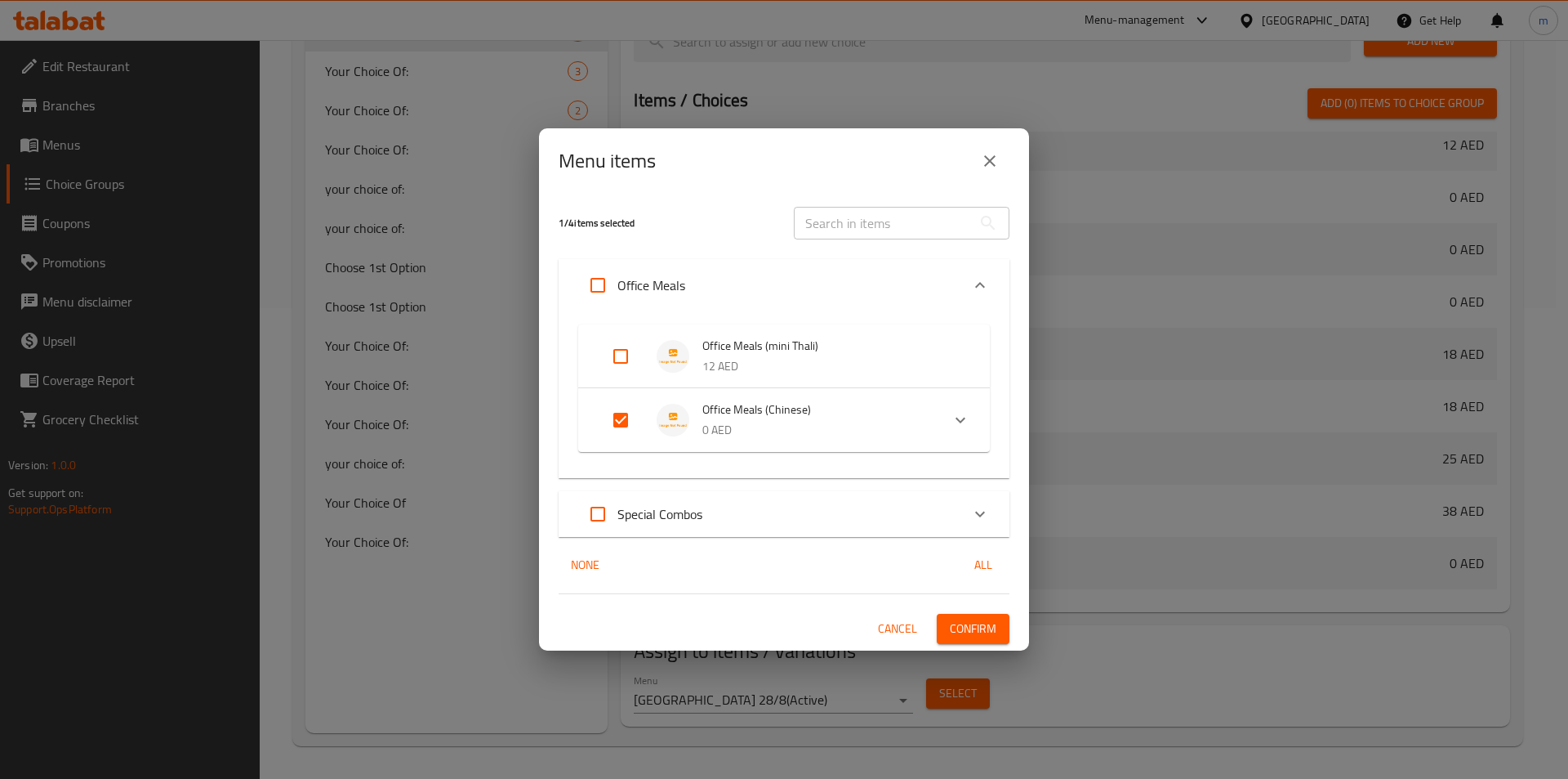
click at [967, 645] on div "1 / 4 items selected ​ Office Meals Office Meals (mini Thali) 12 AED Office Mea…" at bounding box center [784, 422] width 490 height 456
click at [975, 624] on span "Confirm" at bounding box center [973, 629] width 47 height 20
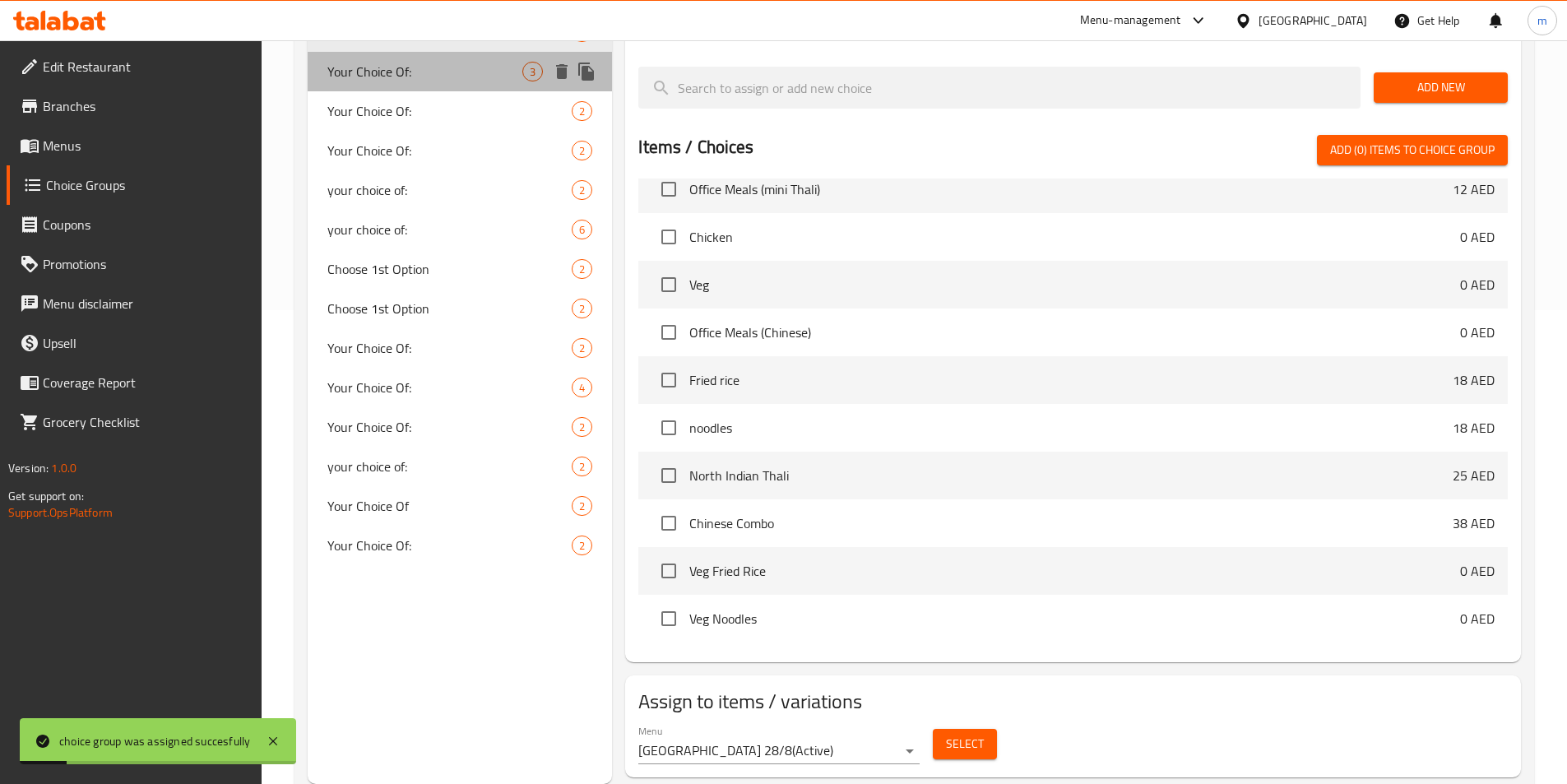
click at [460, 83] on div "Your Choice Of: 3" at bounding box center [460, 71] width 305 height 39
type input "Your Choice Of:"
type input "إختيارك من:"
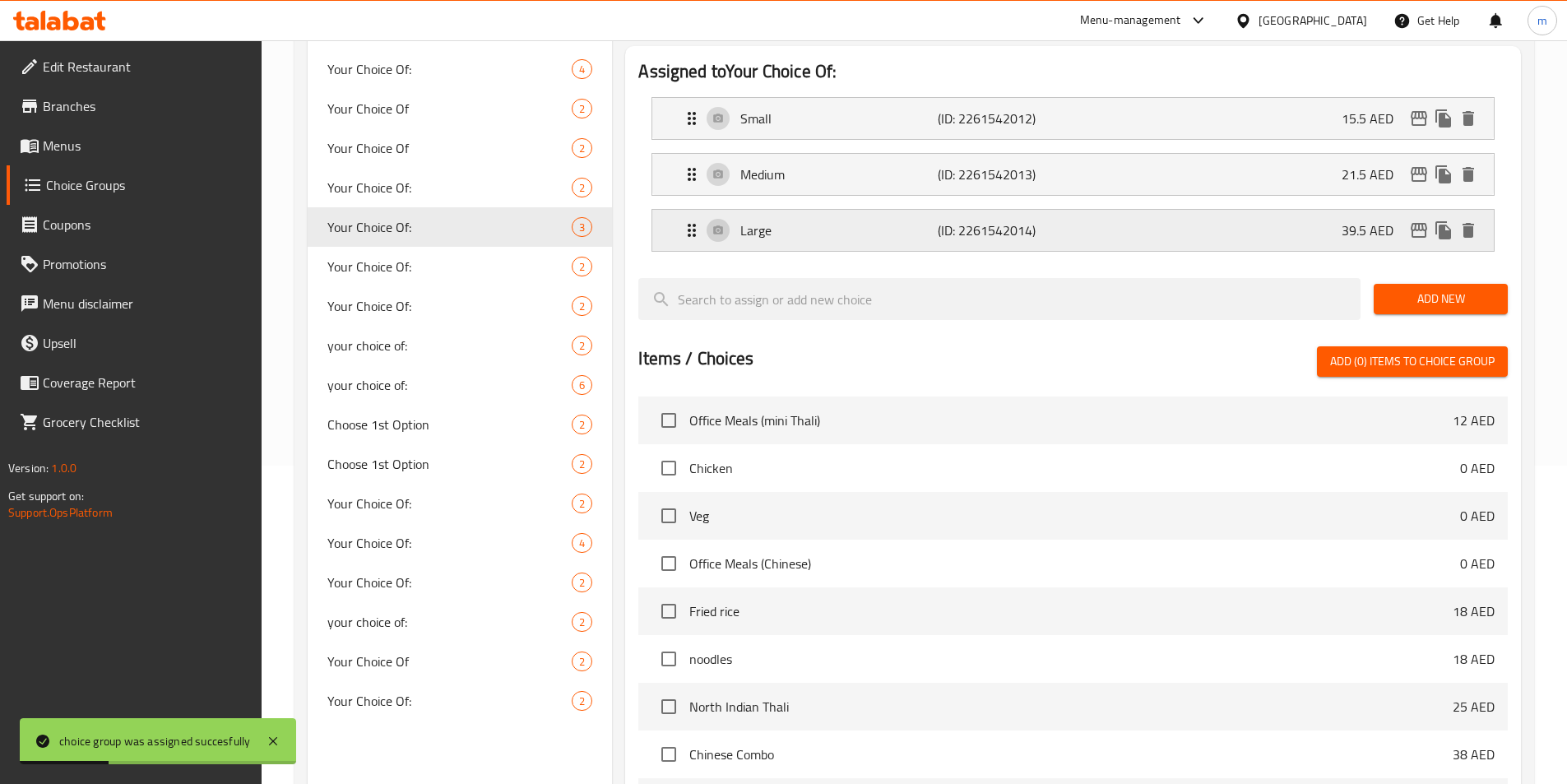
scroll to position [145, 0]
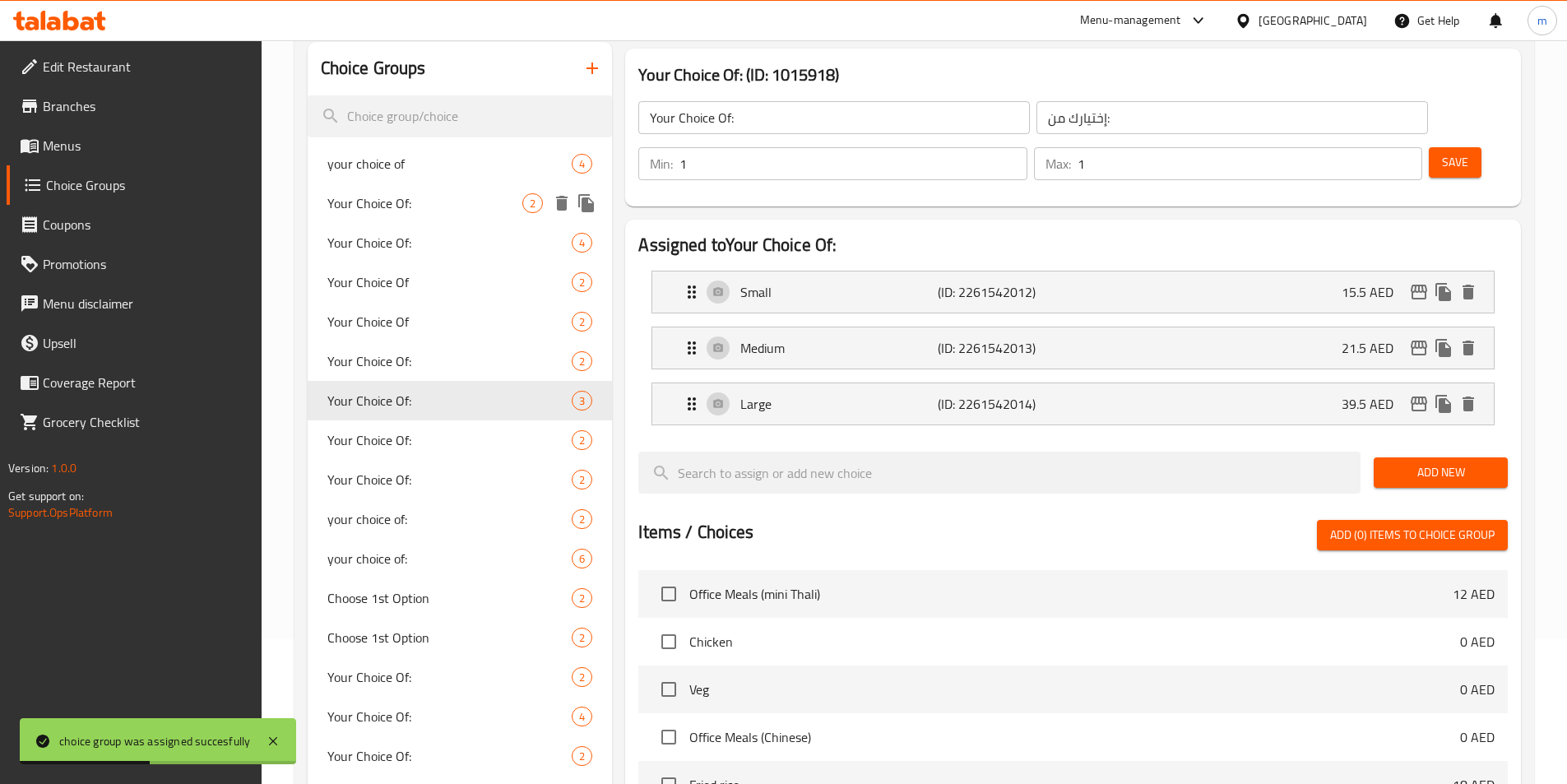
click at [481, 203] on span "Your Choice Of:" at bounding box center [425, 203] width 196 height 19
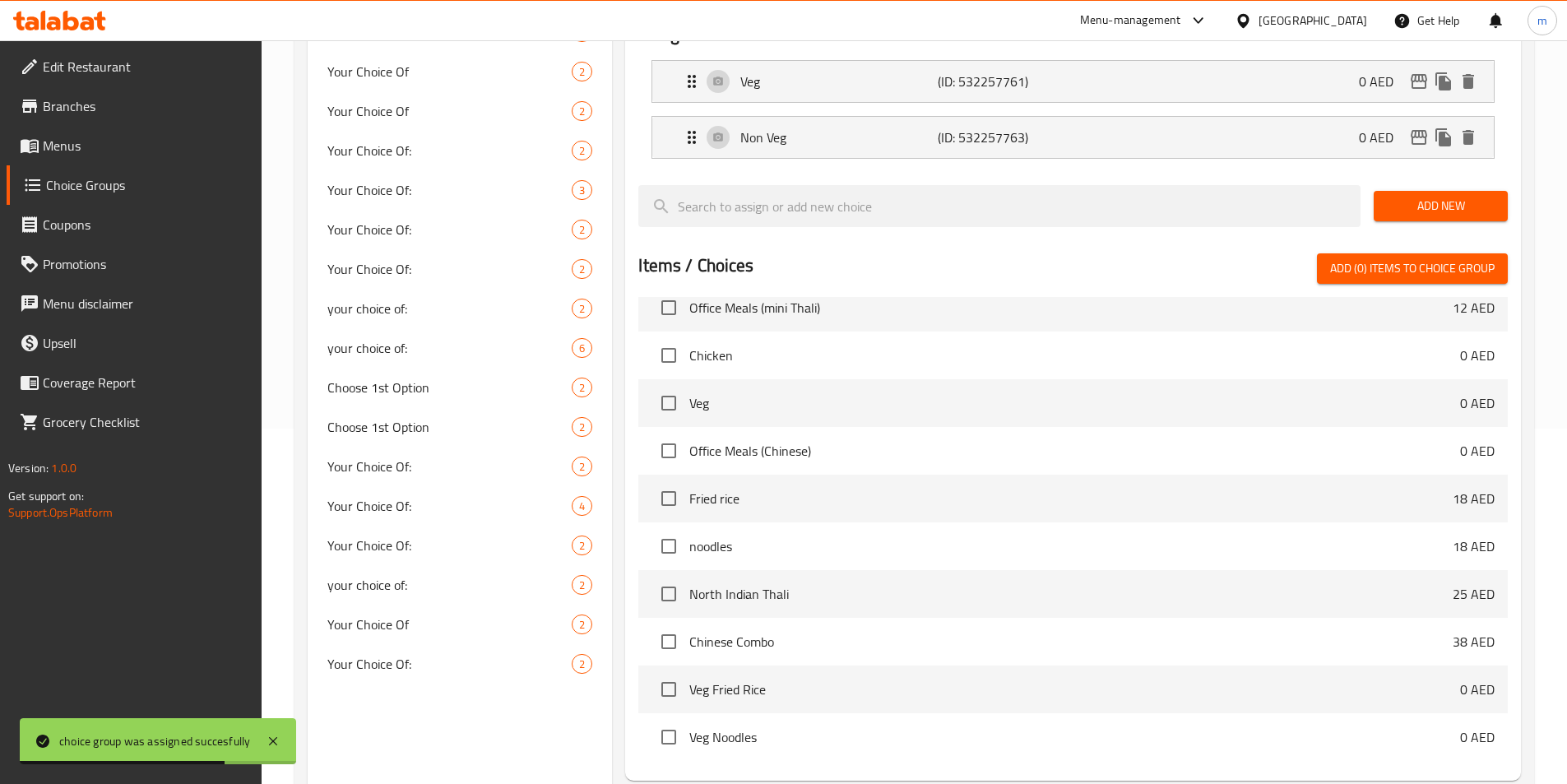
scroll to position [474, 0]
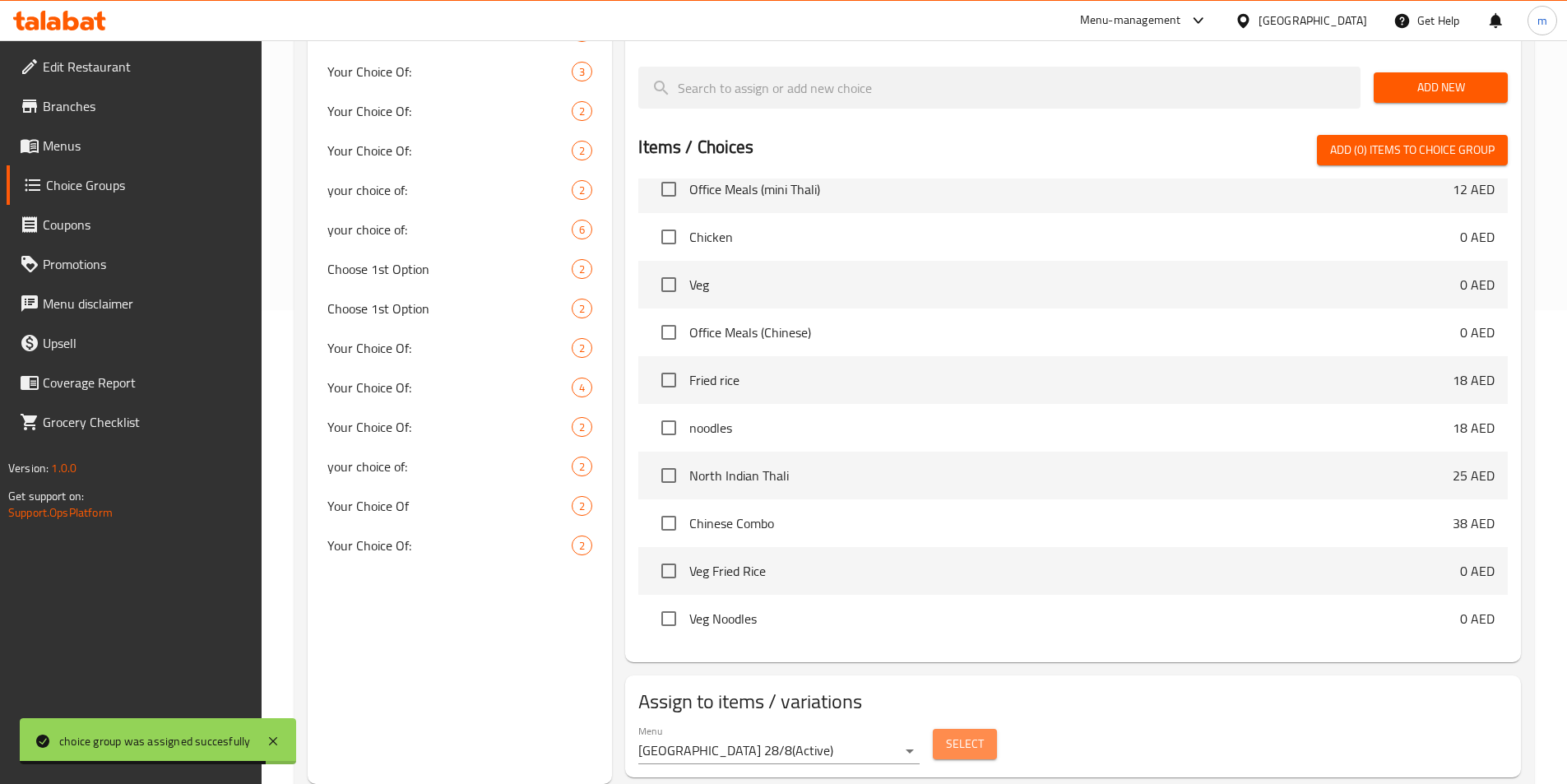
click at [943, 729] on button "Select" at bounding box center [965, 744] width 64 height 30
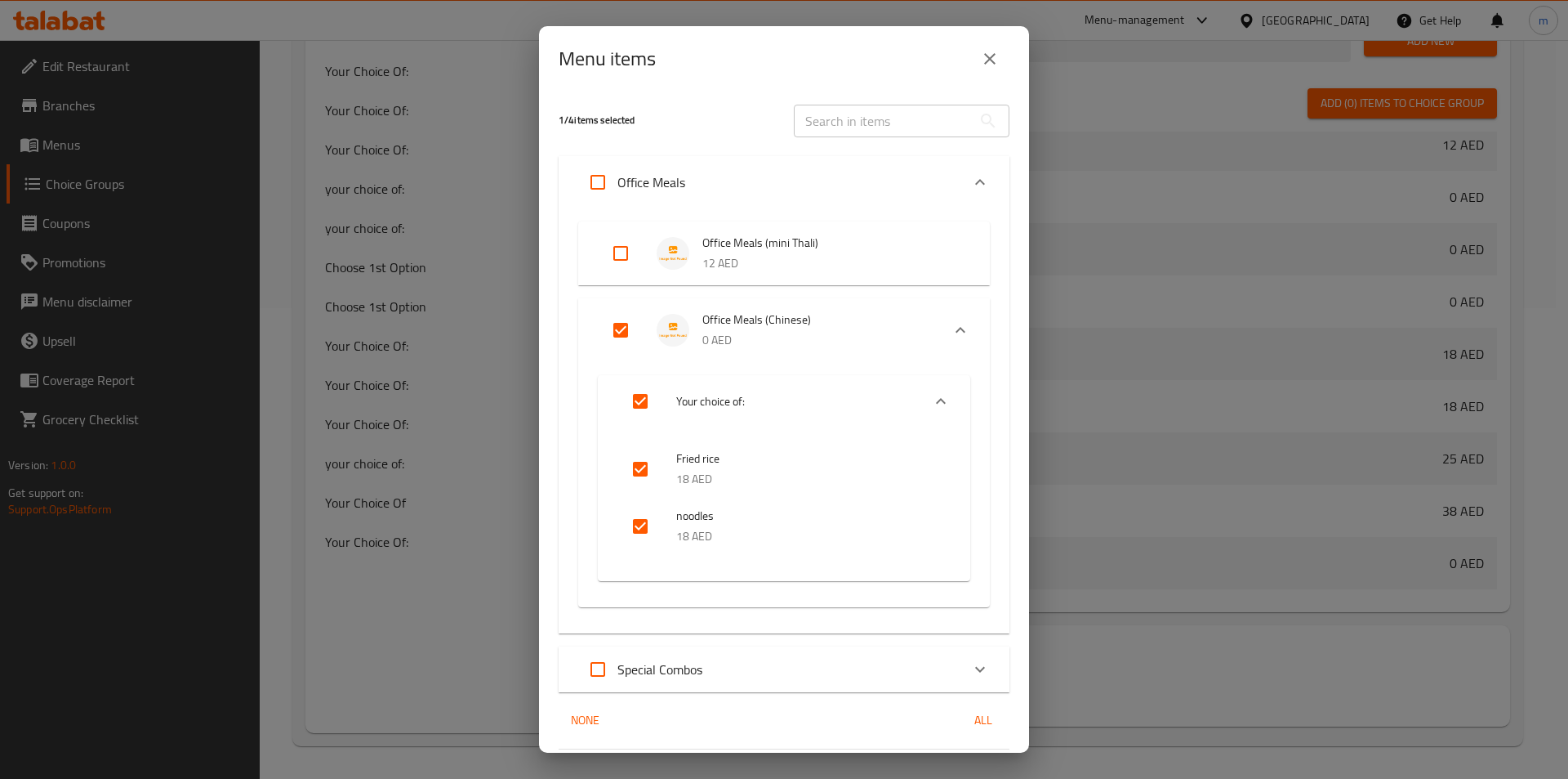
click at [621, 326] on input "Expand" at bounding box center [620, 330] width 39 height 39
checkbox input "false"
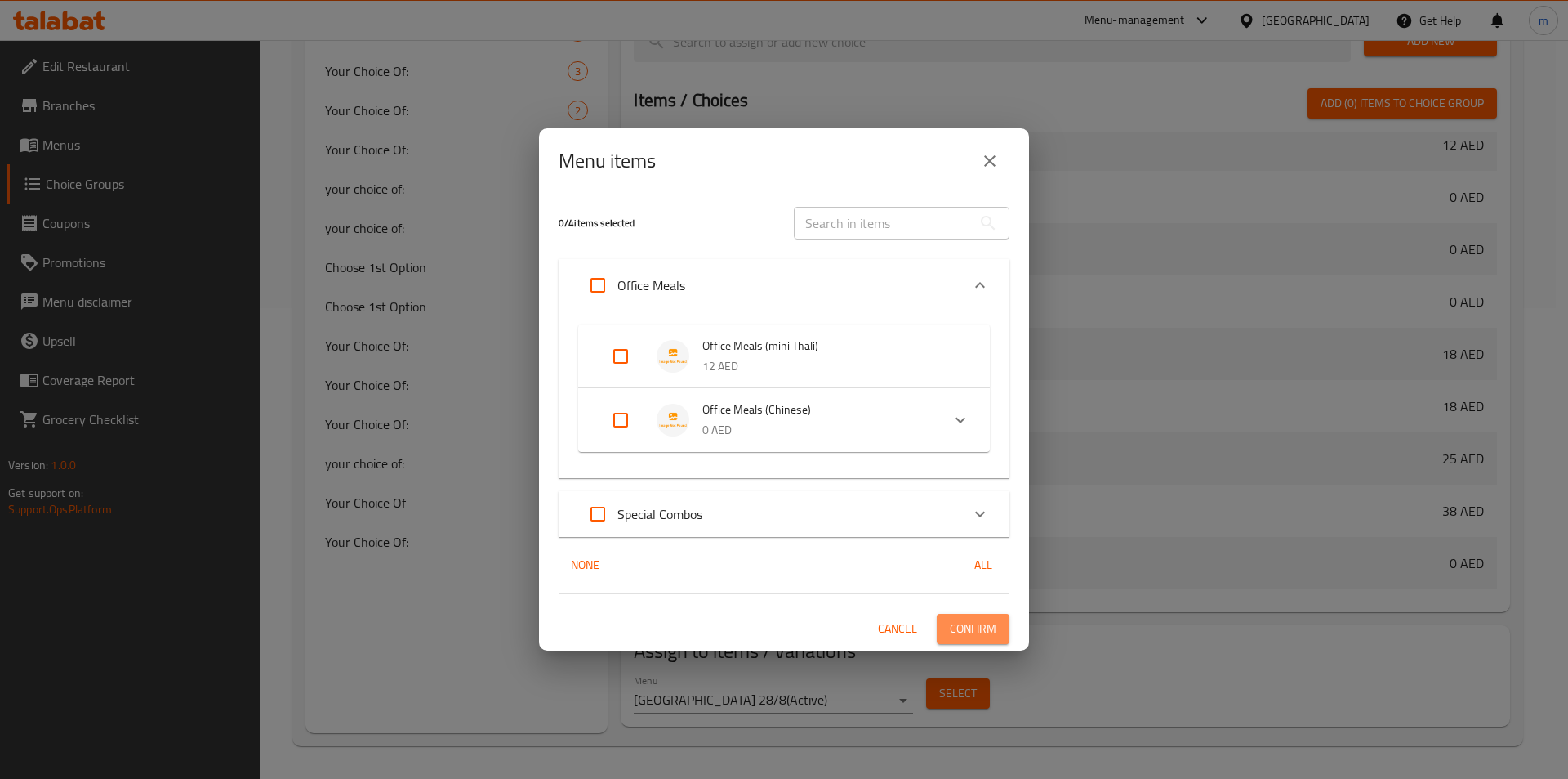
click at [997, 624] on button "Confirm" at bounding box center [972, 629] width 73 height 30
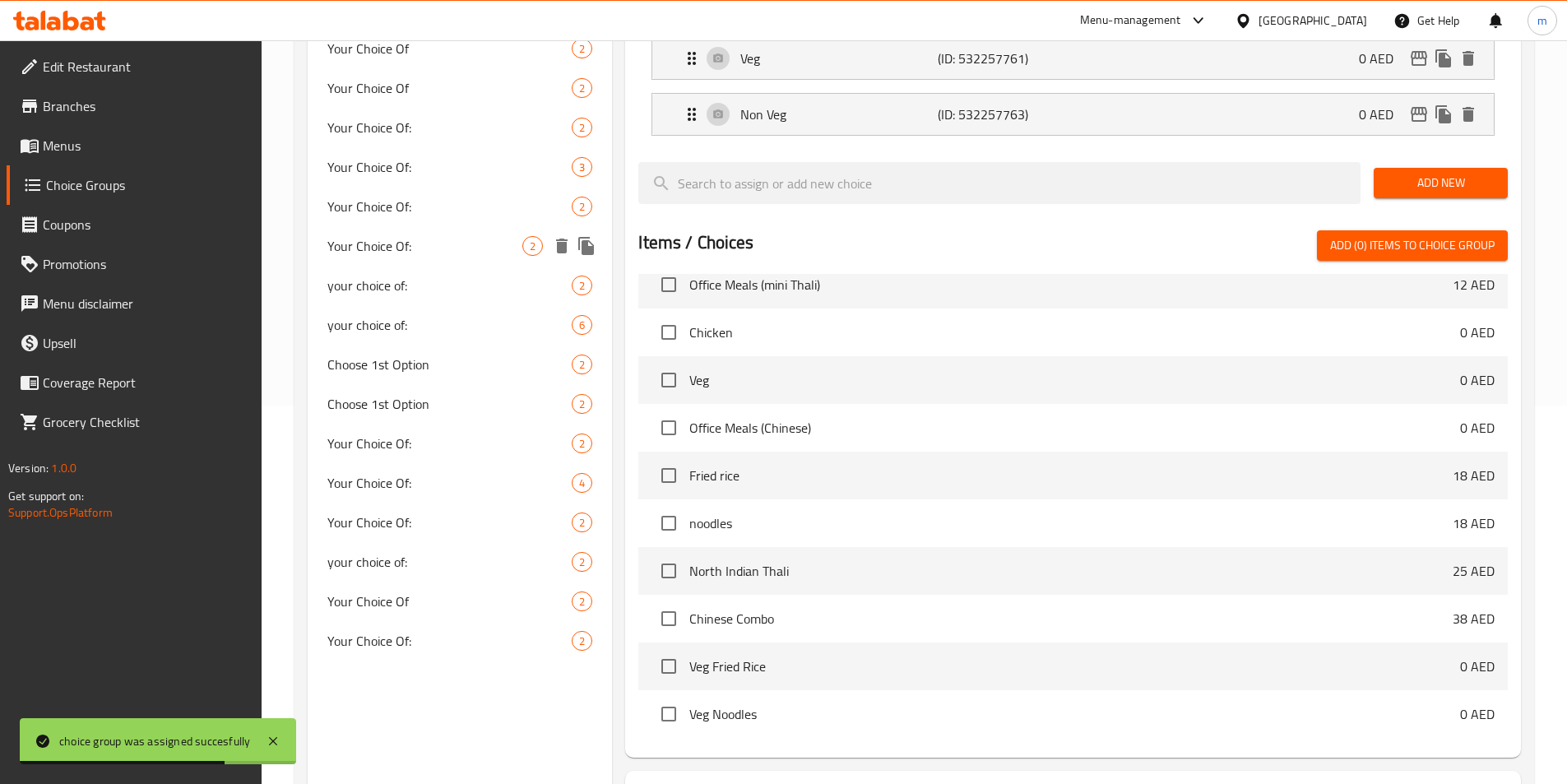
scroll to position [227, 0]
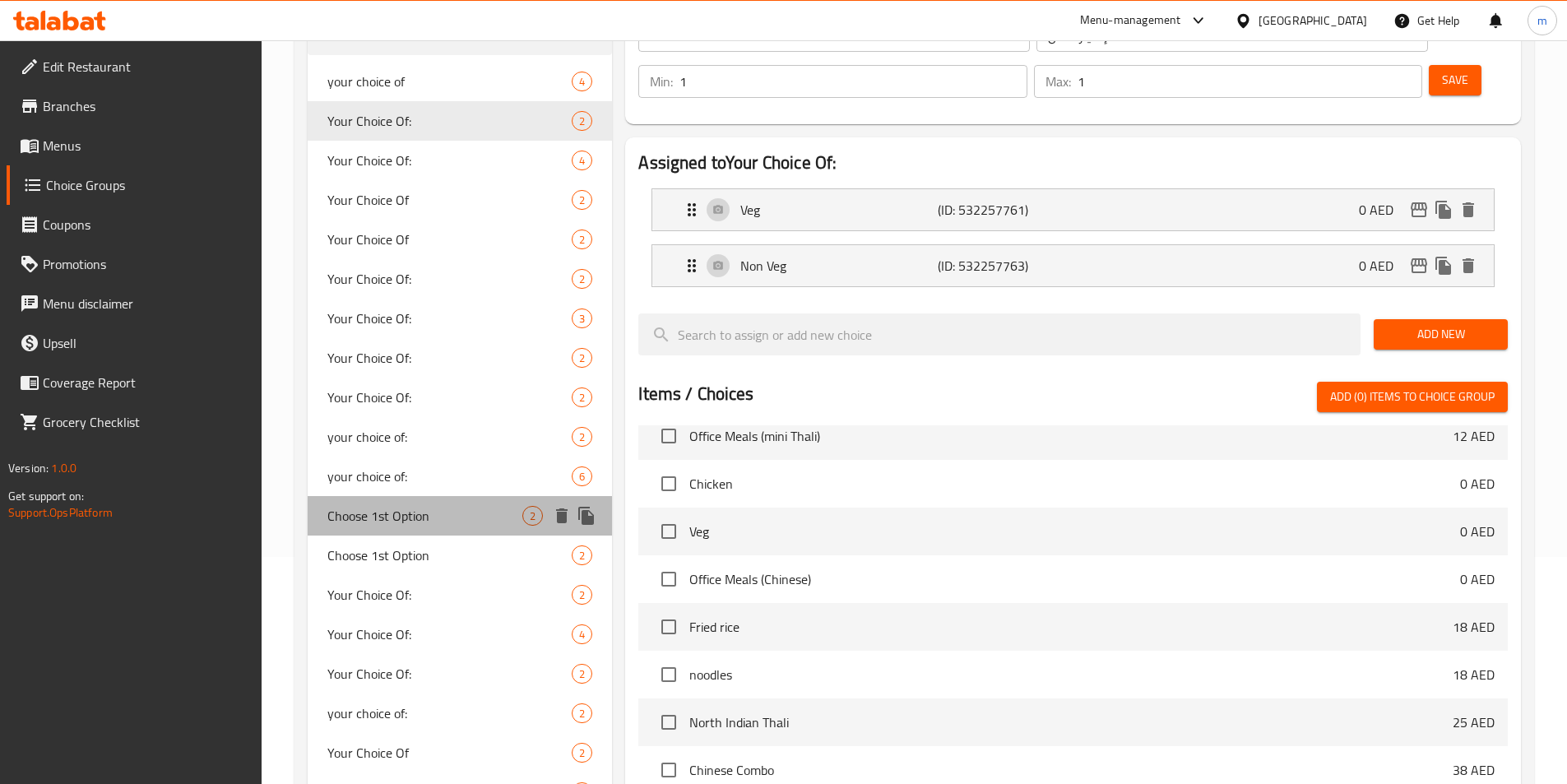
click at [372, 525] on span "Choose 1st Option" at bounding box center [425, 515] width 196 height 19
type input "Choose 1st Option"
type input "اختر الخيار الأول"
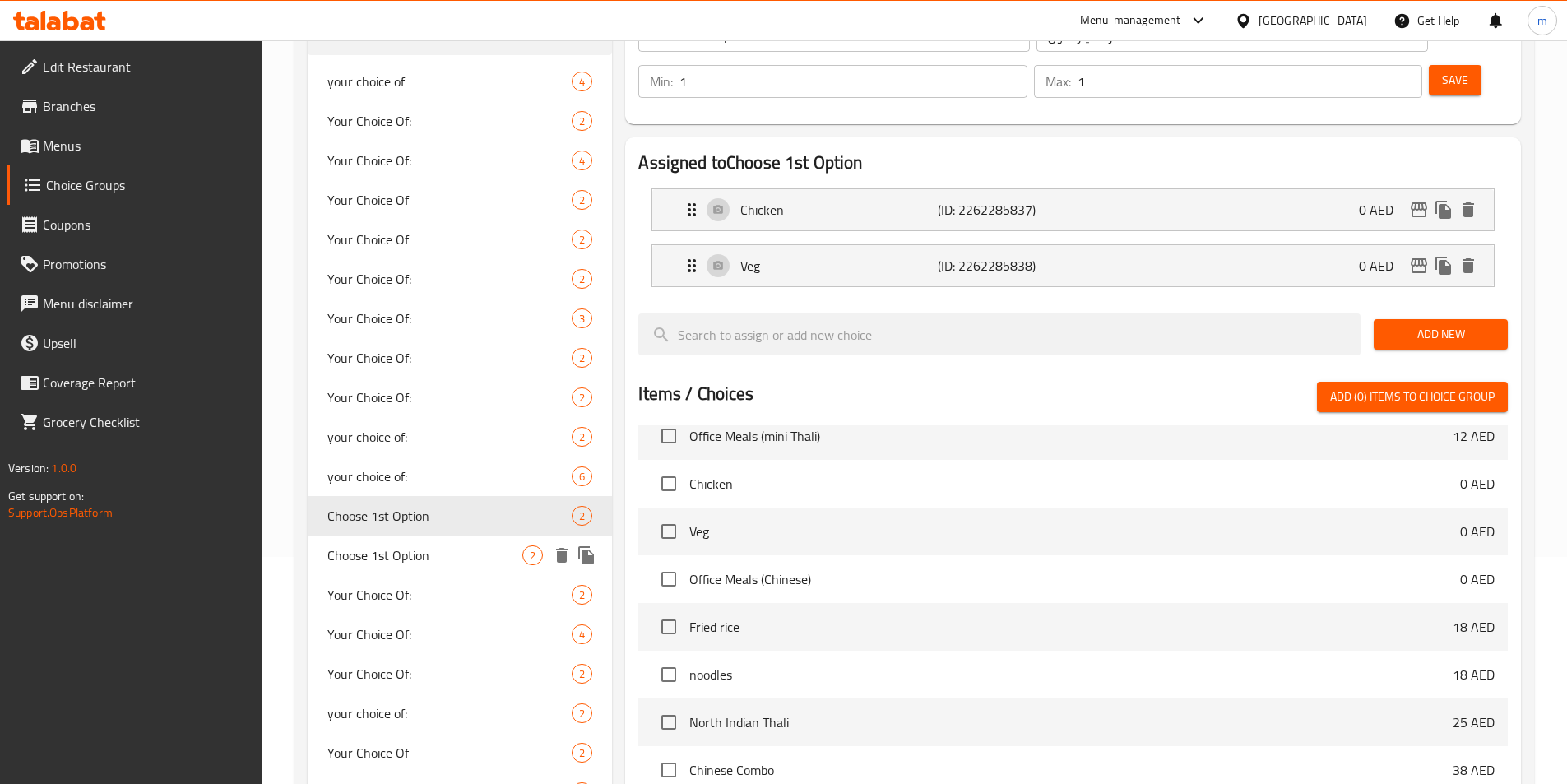
click at [421, 562] on span "Choose 1st Option" at bounding box center [425, 555] width 196 height 19
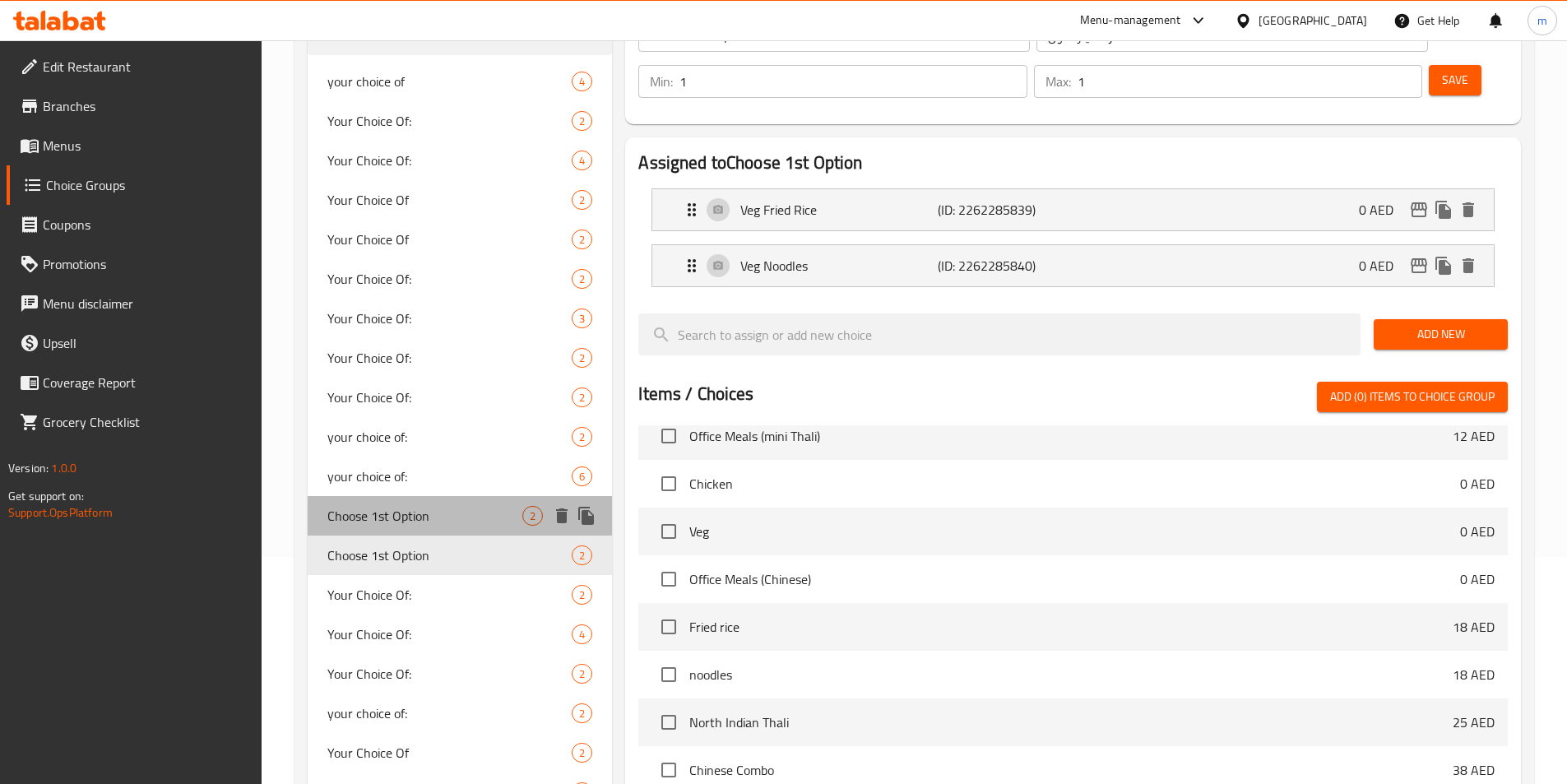
click at [441, 529] on div "Choose 1st Option 2" at bounding box center [460, 515] width 305 height 39
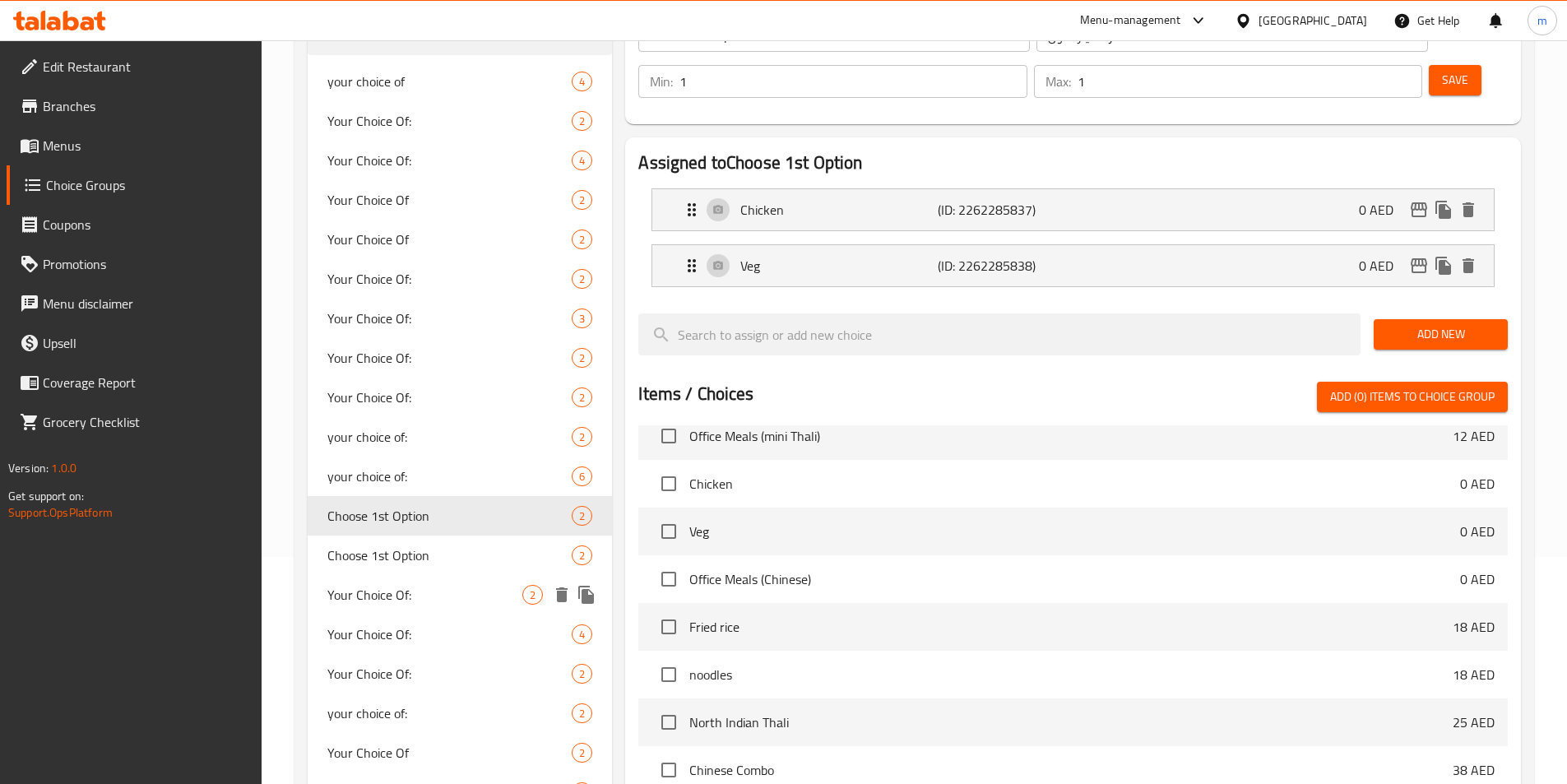
click at [493, 595] on span "Your Choice Of:" at bounding box center [425, 594] width 196 height 19
type input "Your Choice Of:"
type input "إختيارك من:"
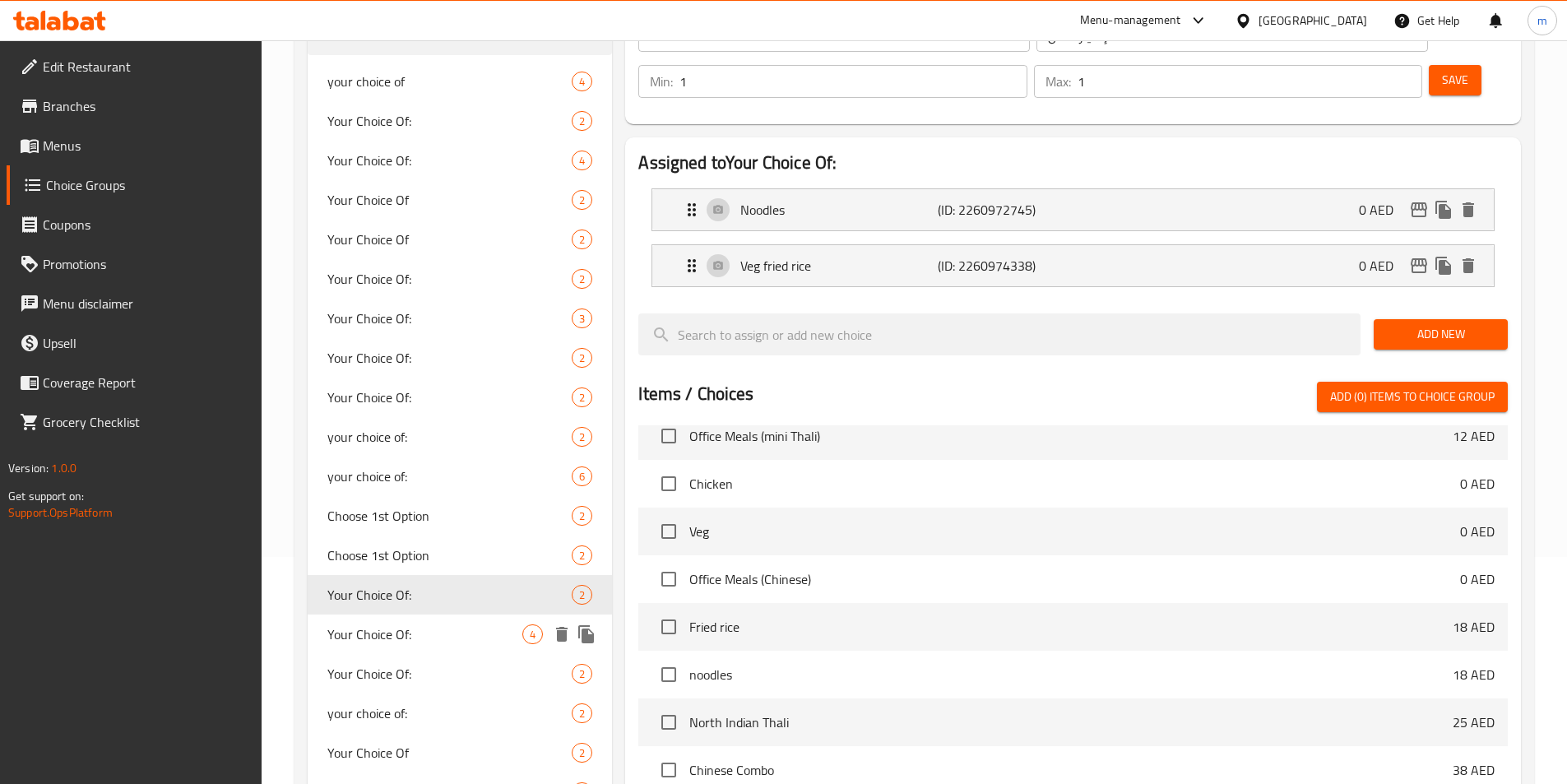
click at [450, 630] on span "Your Choice Of:" at bounding box center [425, 634] width 196 height 19
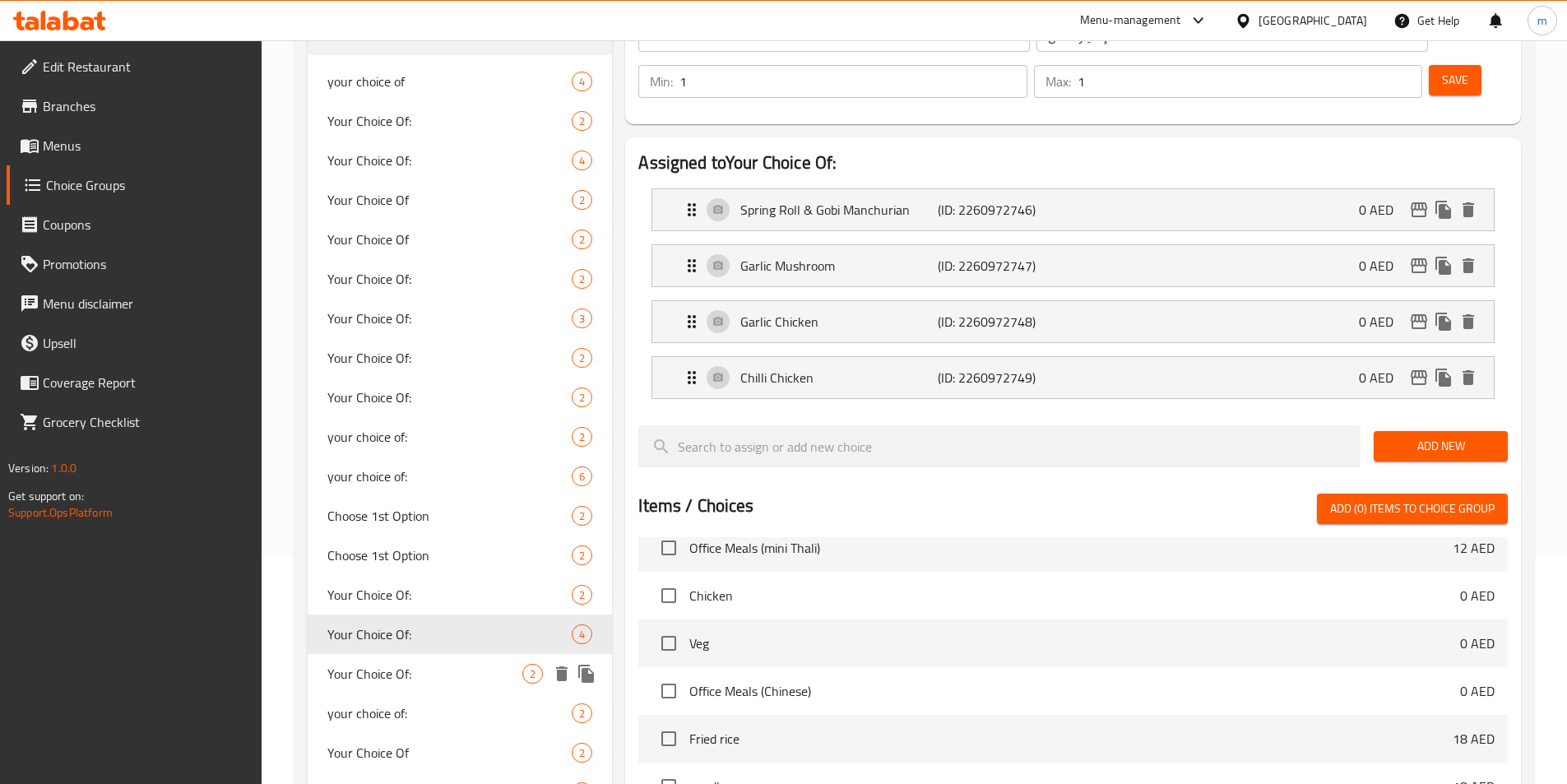
click at [446, 682] on span "Your Choice Of:" at bounding box center [425, 673] width 196 height 19
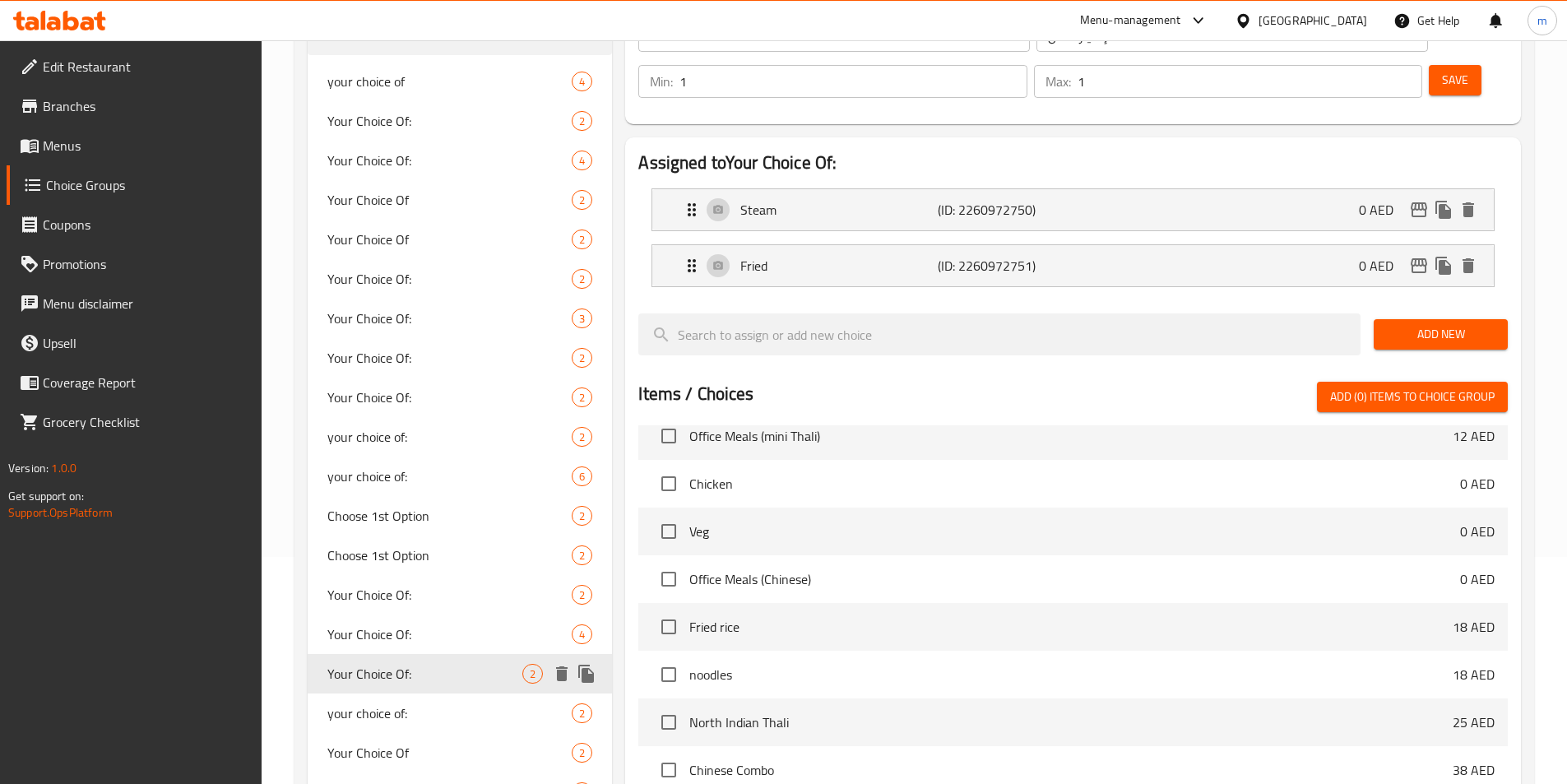
click at [446, 691] on div "Your Choice Of: 2" at bounding box center [460, 673] width 305 height 39
click at [443, 713] on span "your choice of:" at bounding box center [425, 713] width 196 height 19
type input "your choice of:"
type input "اختيارك من:"
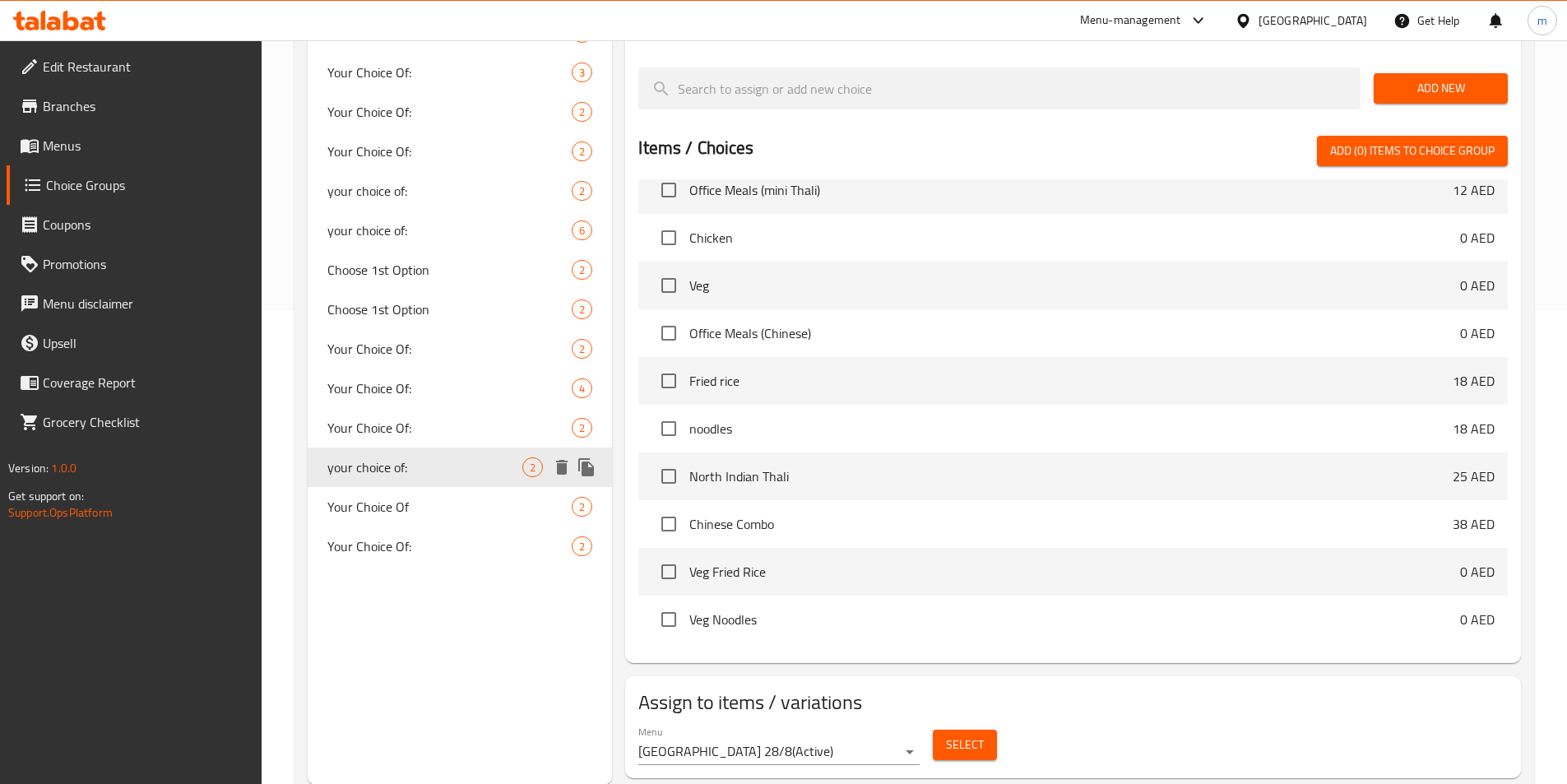
scroll to position [474, 0]
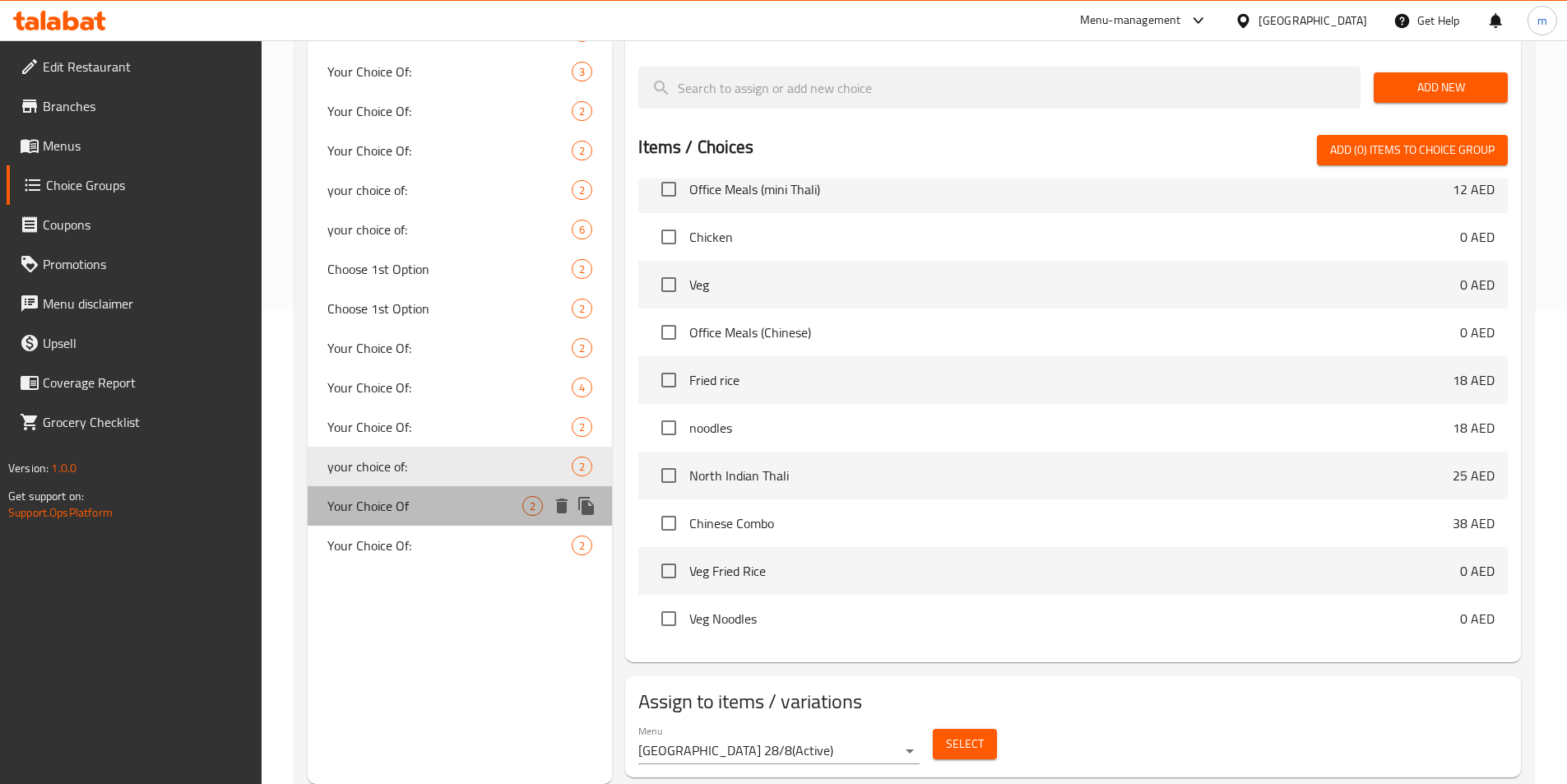
click at [442, 504] on span "Your Choice Of" at bounding box center [425, 505] width 196 height 19
type input "Your Choice Of"
type input "اختيارك من"
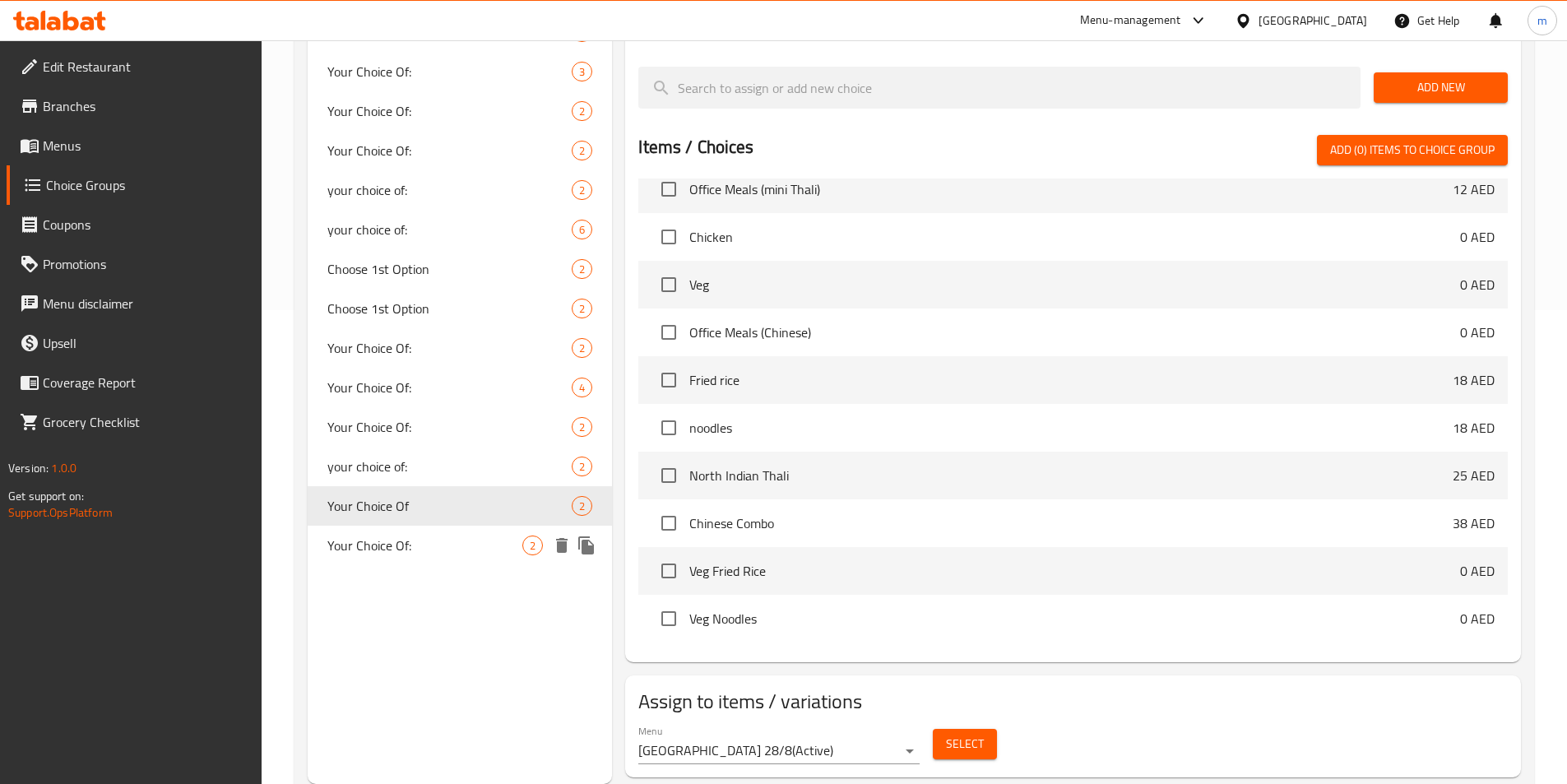
click at [458, 558] on div "Your Choice Of: 2" at bounding box center [460, 545] width 305 height 39
type input "Your Choice Of:"
type input "إختيارك من:"
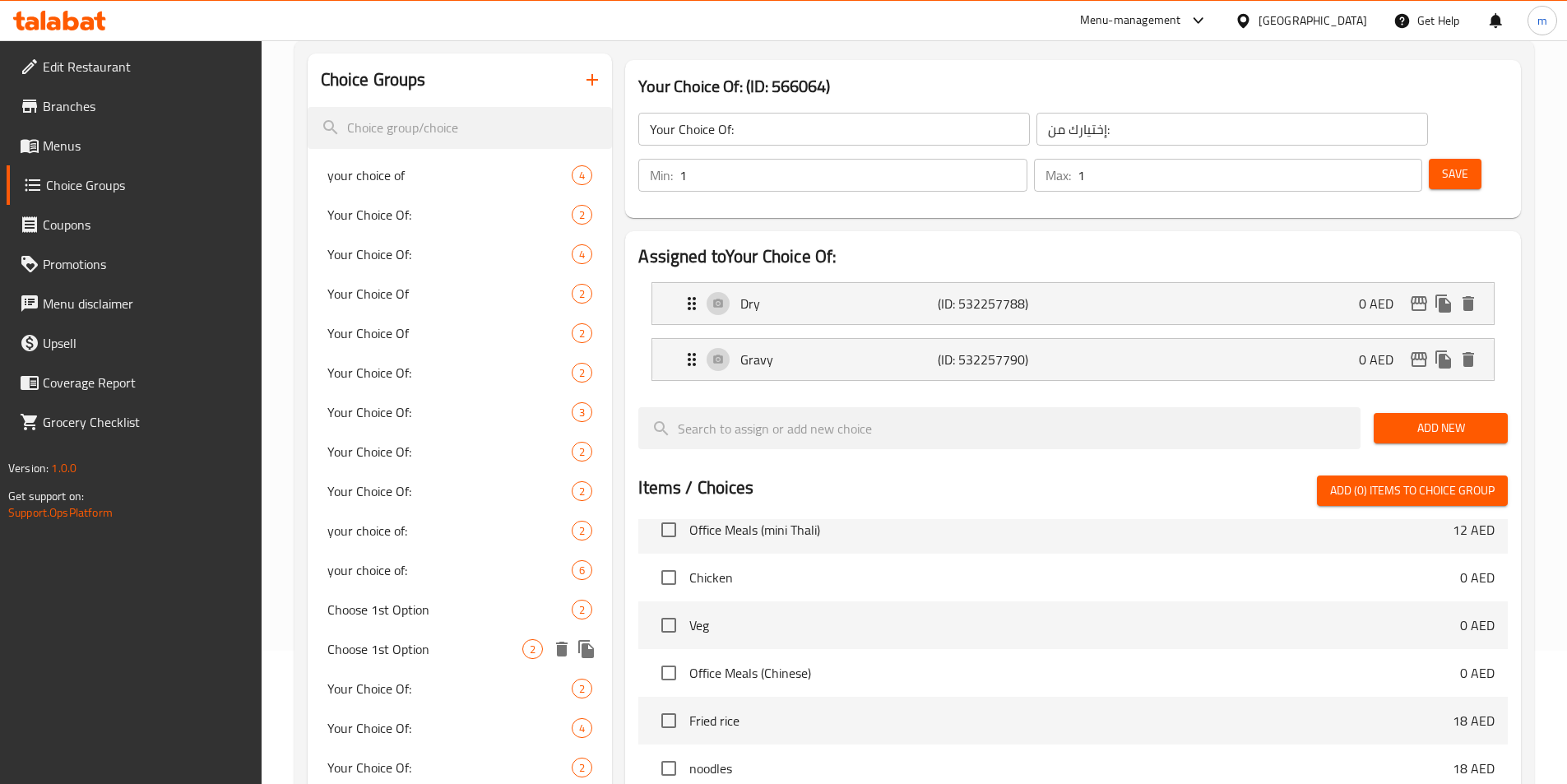
scroll to position [0, 0]
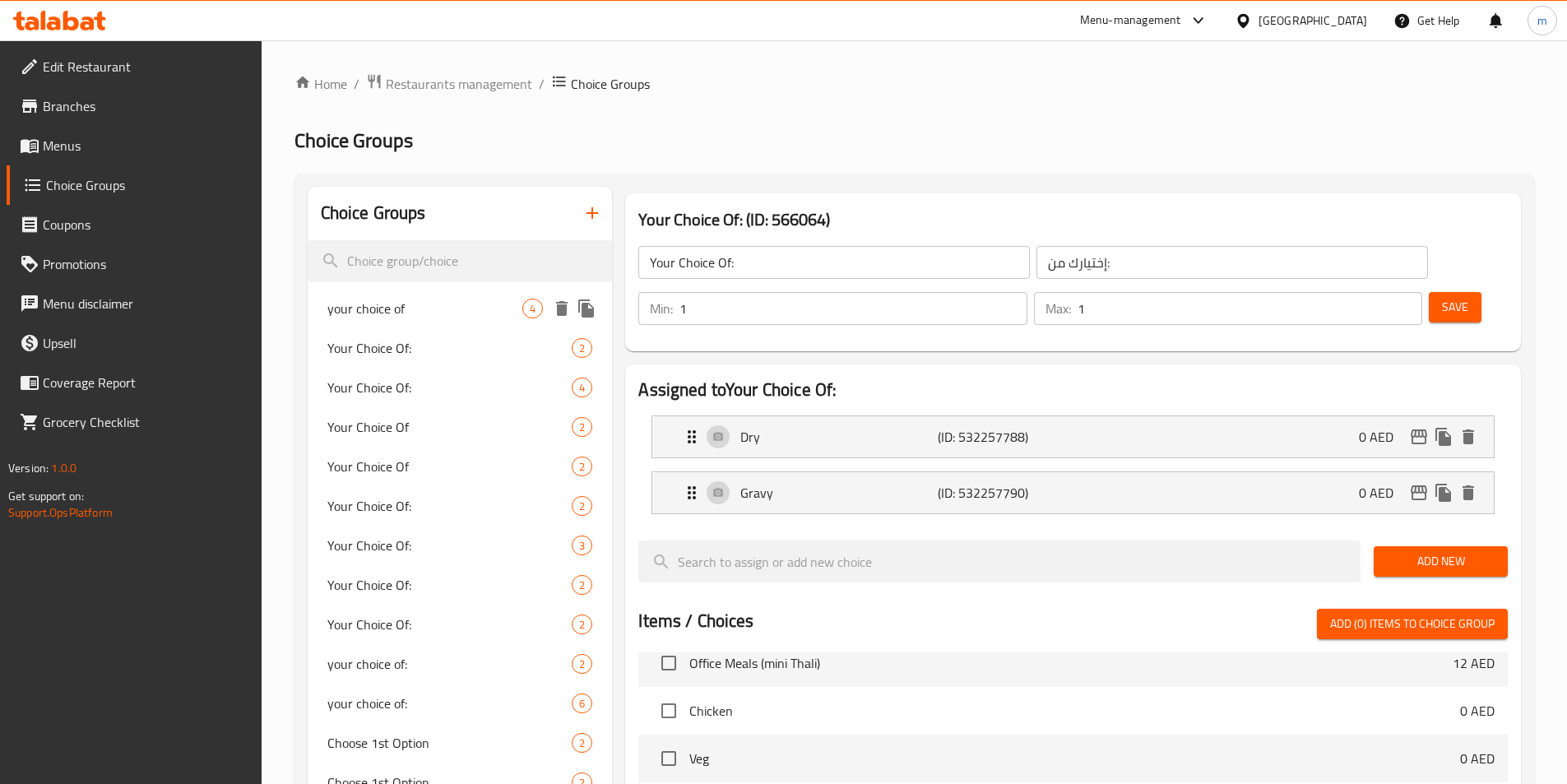
click at [398, 306] on span "your choice of" at bounding box center [425, 308] width 196 height 19
type input "your choice of"
type input "اختيارك ل"
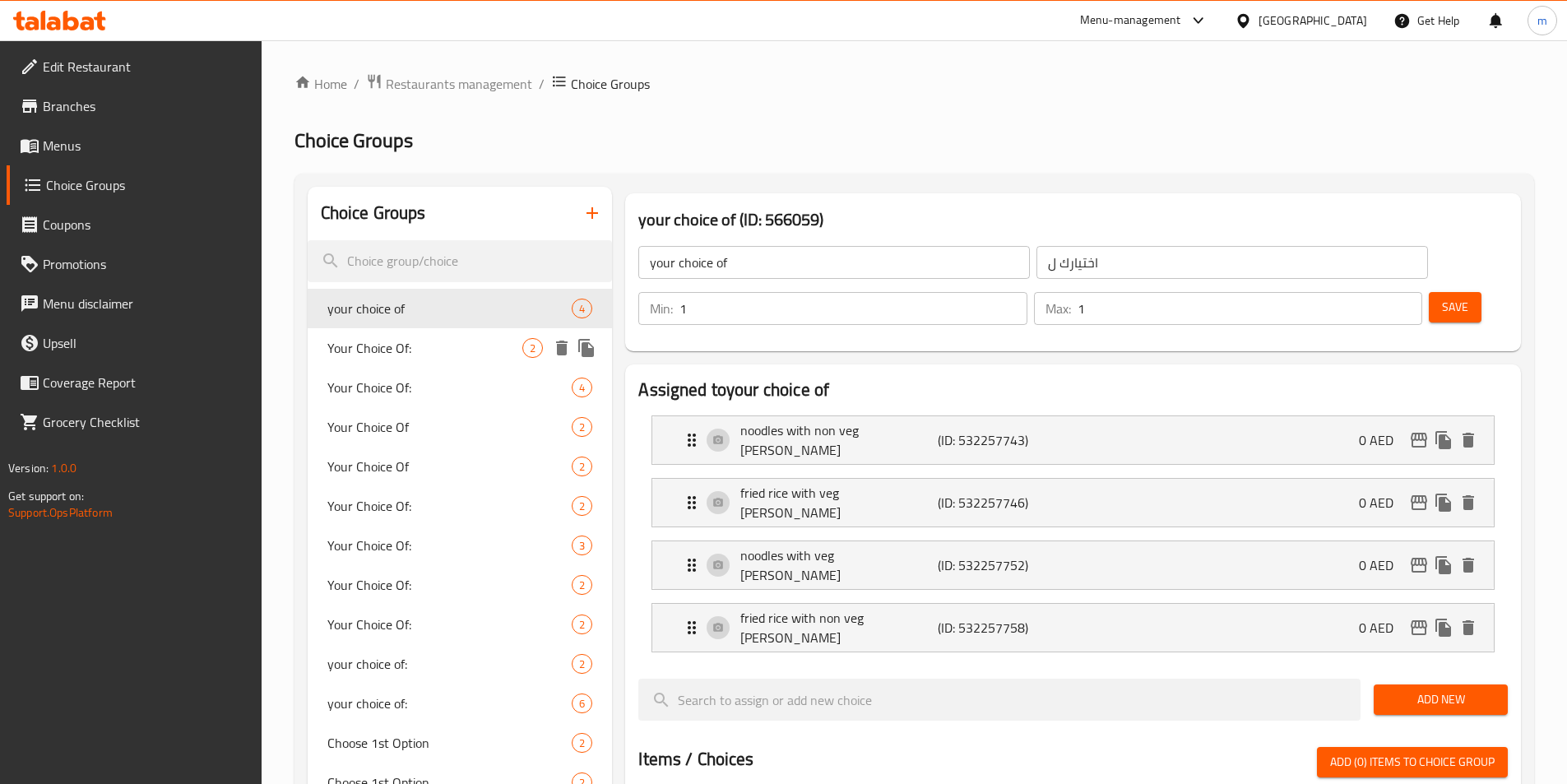
click at [398, 344] on span "Your Choice Of:" at bounding box center [425, 347] width 196 height 19
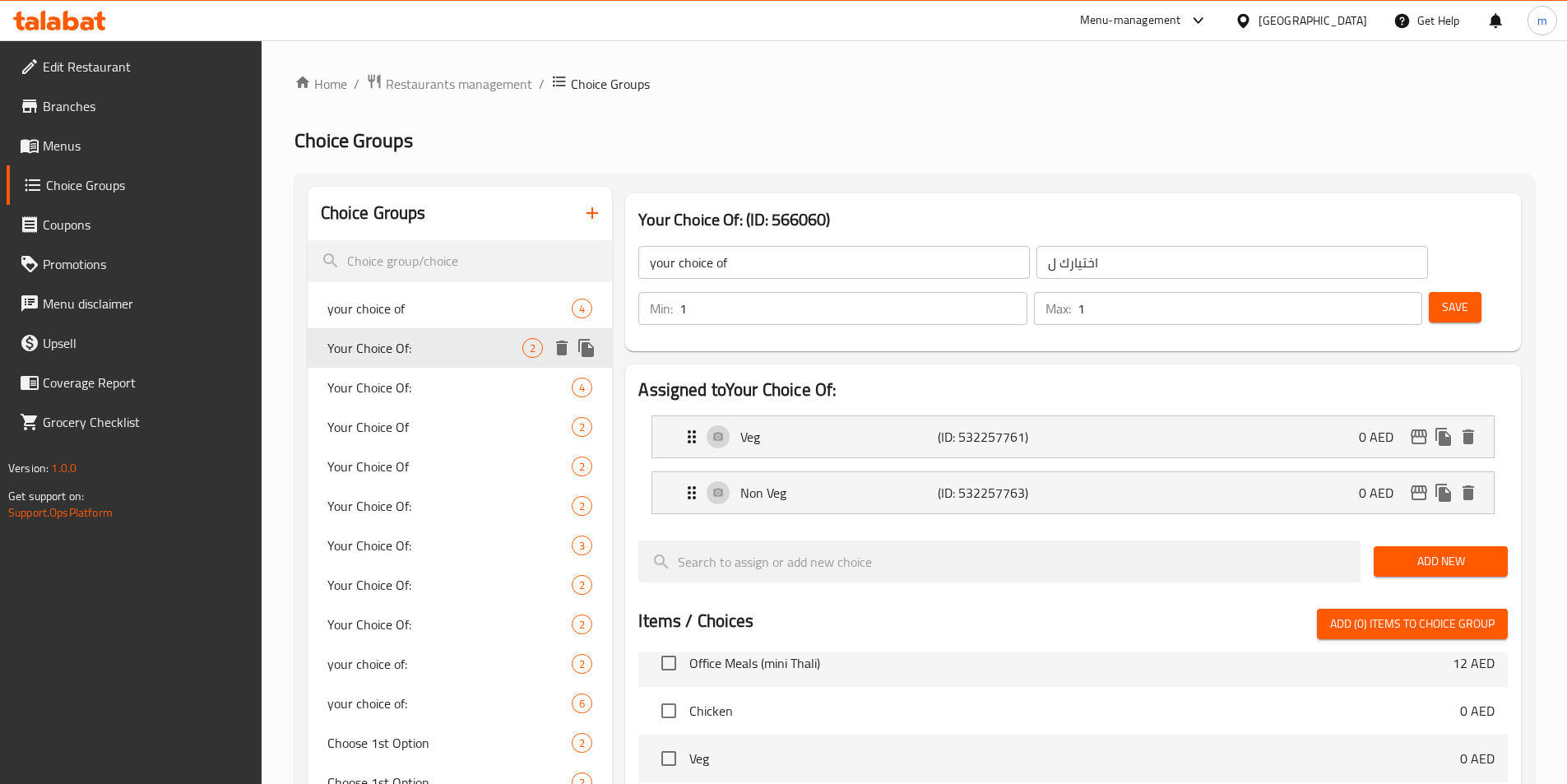
type input "Your Choice Of:"
click at [408, 373] on div "Your Choice Of: 4" at bounding box center [460, 387] width 305 height 39
type input "إختيارك من :"
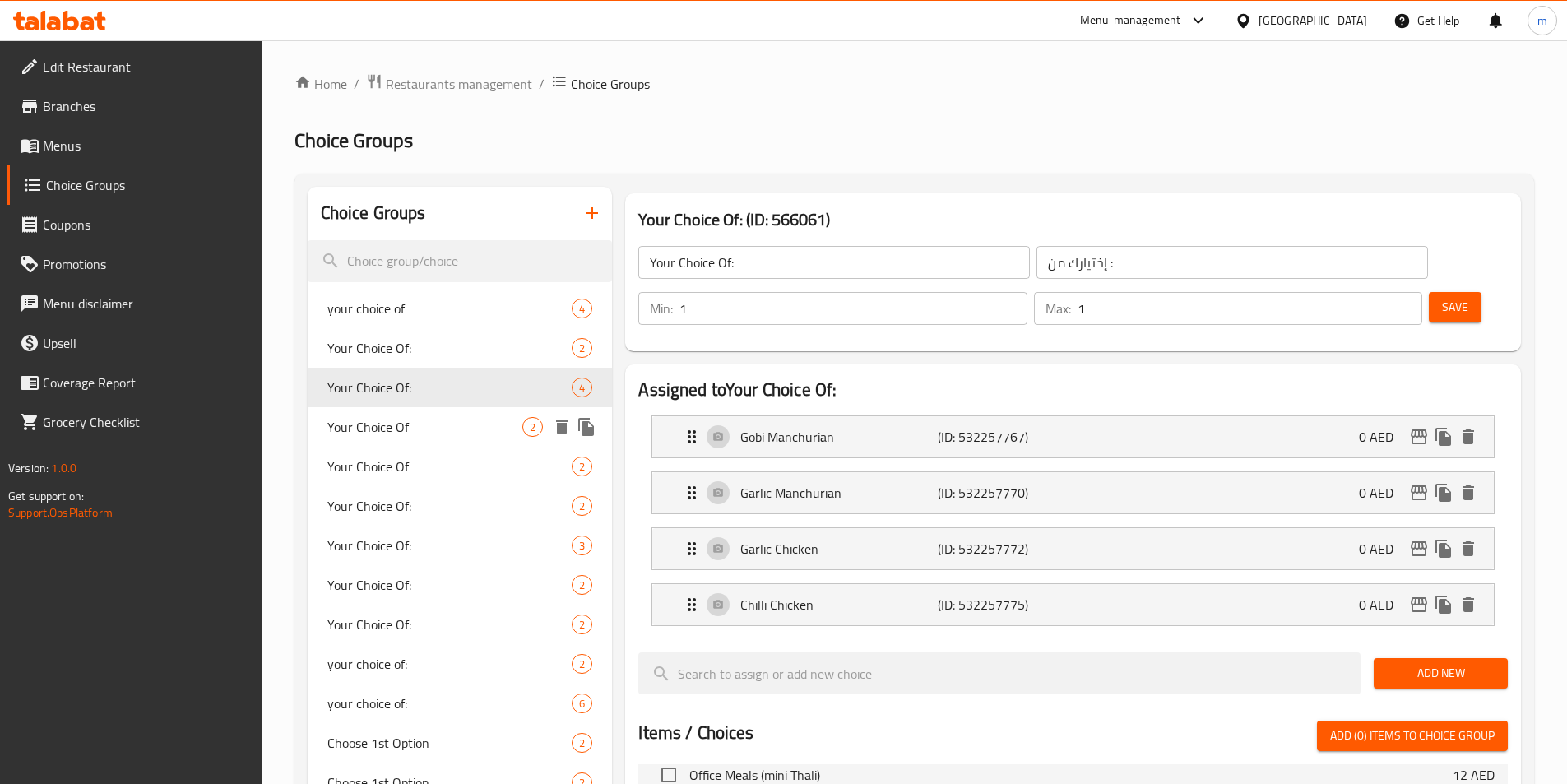
click at [421, 428] on span "Your Choice Of" at bounding box center [425, 426] width 196 height 19
type input "Your Choice Of"
type input "إختيارك من:"
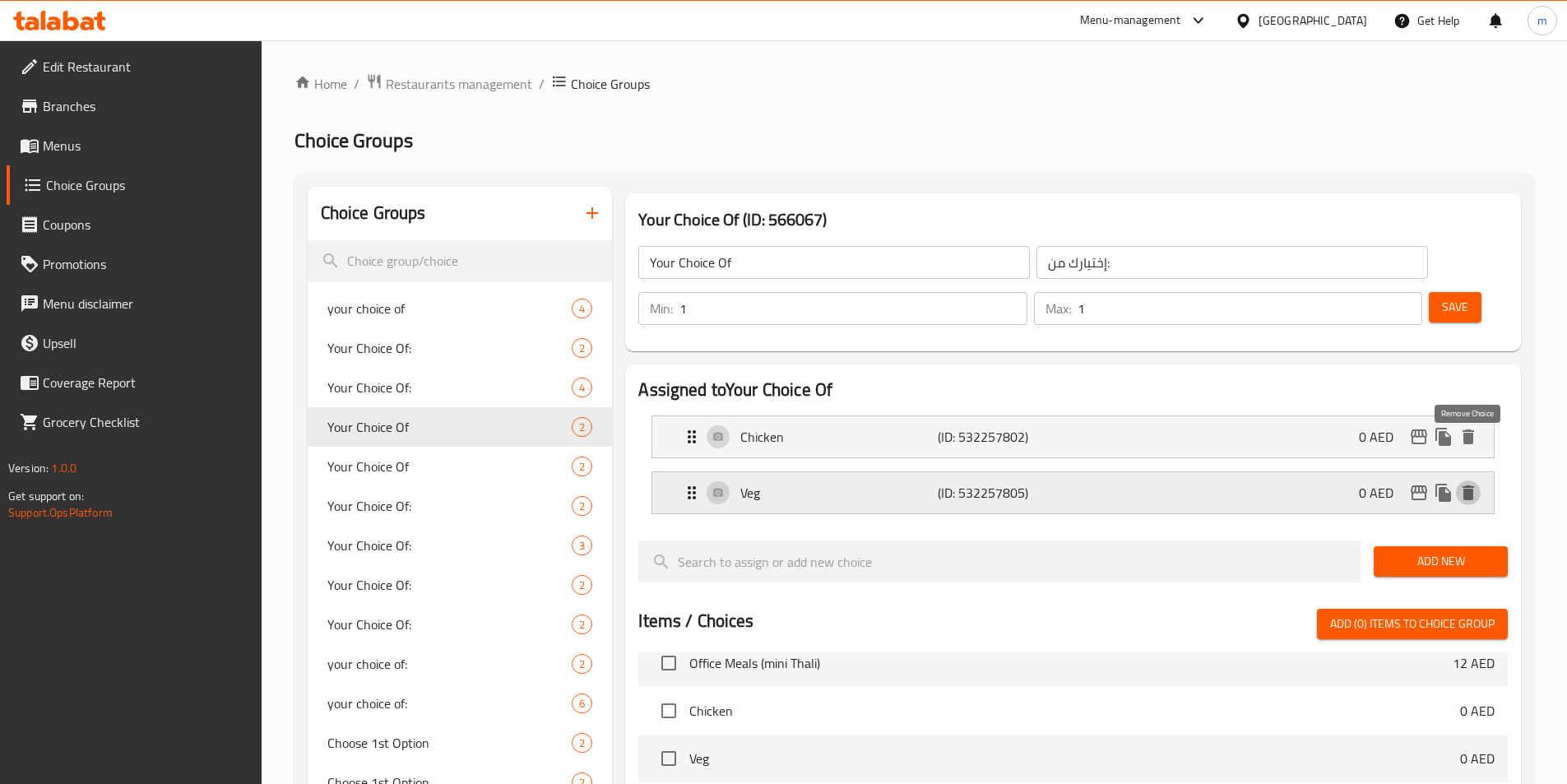
click at [1479, 481] on button "delete" at bounding box center [1468, 492] width 24 height 24
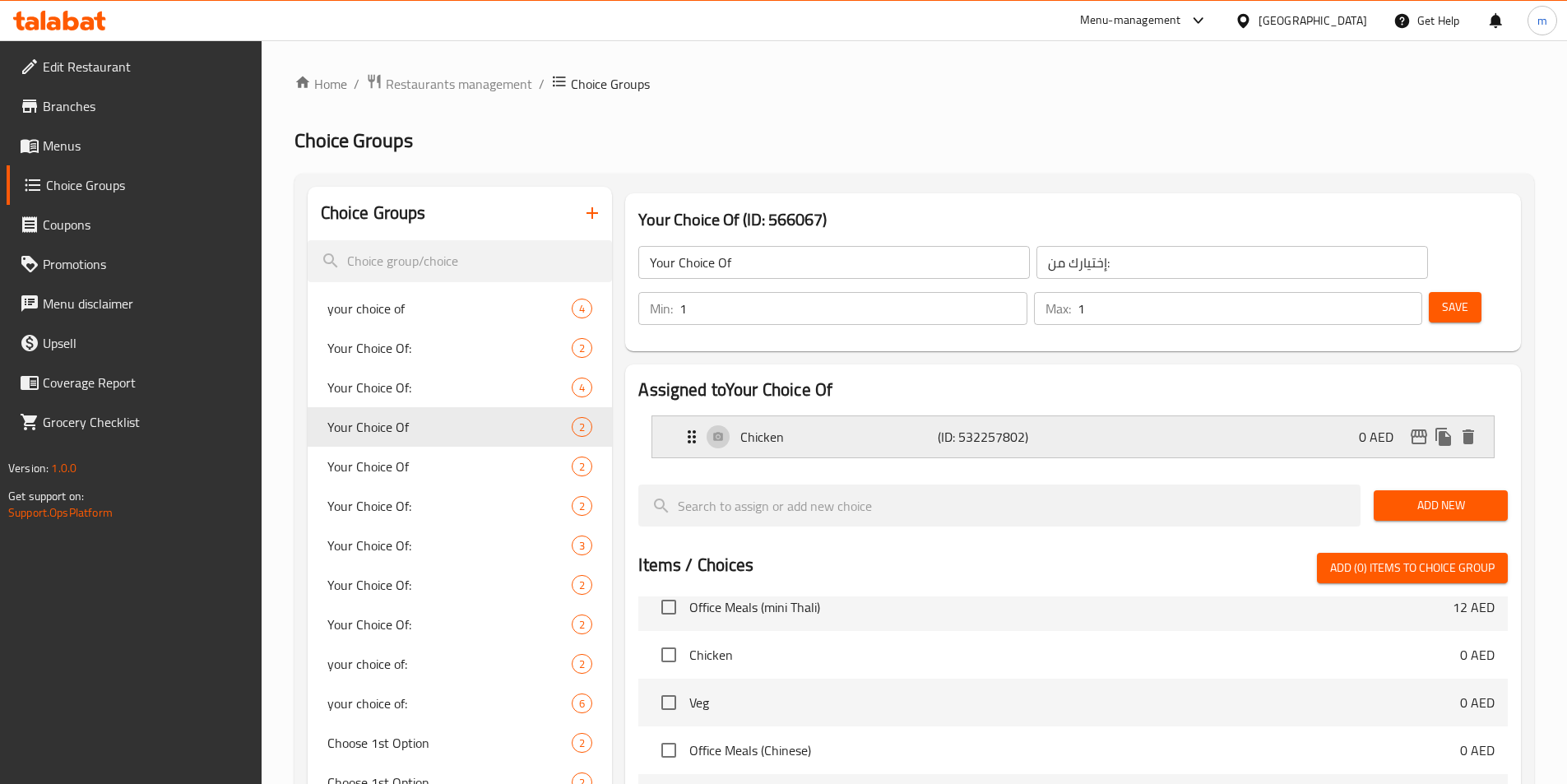
click at [1477, 416] on div "Chicken (ID: 532257802) 0 AED" at bounding box center [1073, 436] width 842 height 41
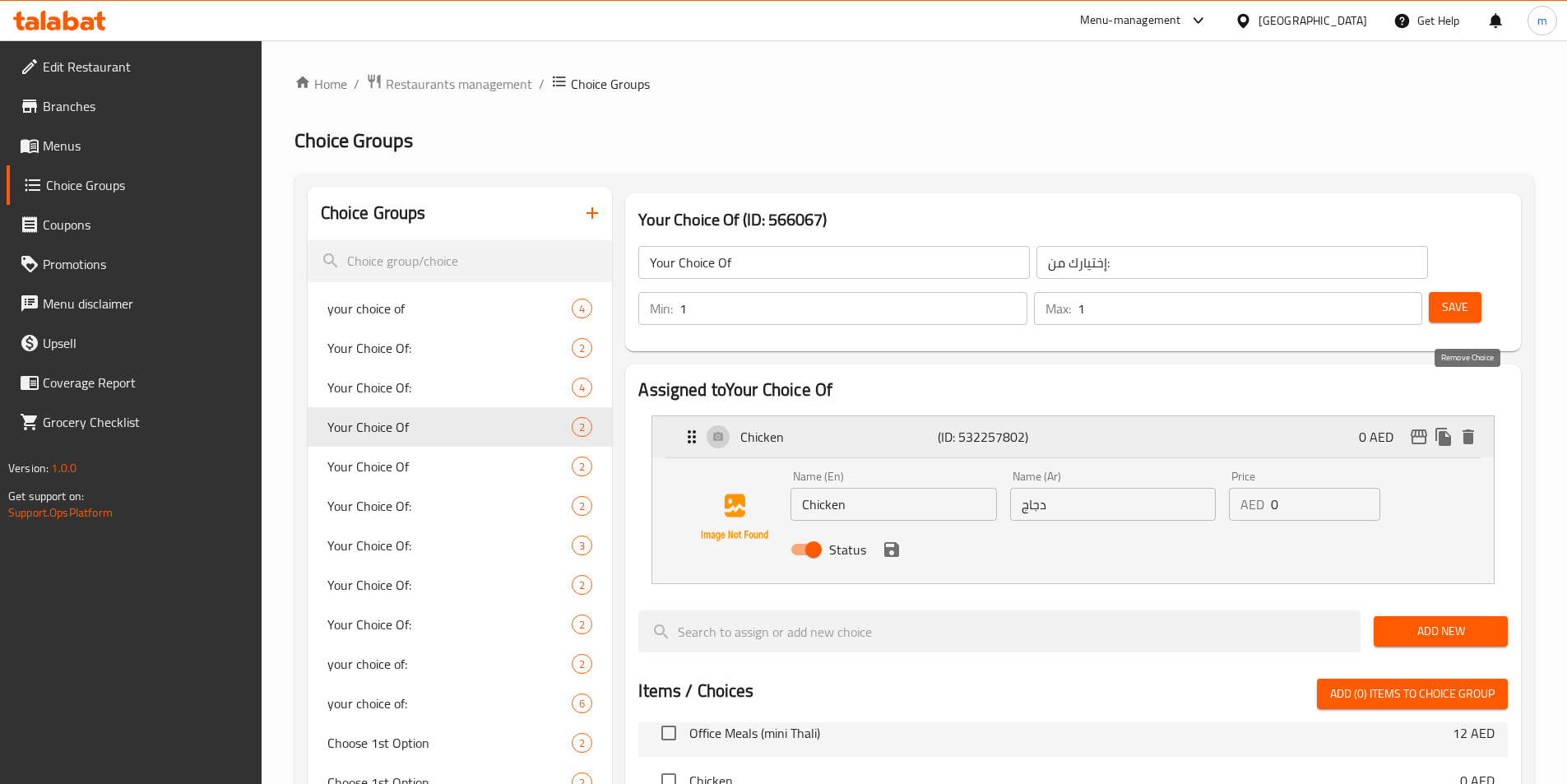
click at [1469, 429] on icon "delete" at bounding box center [1469, 437] width 12 height 15
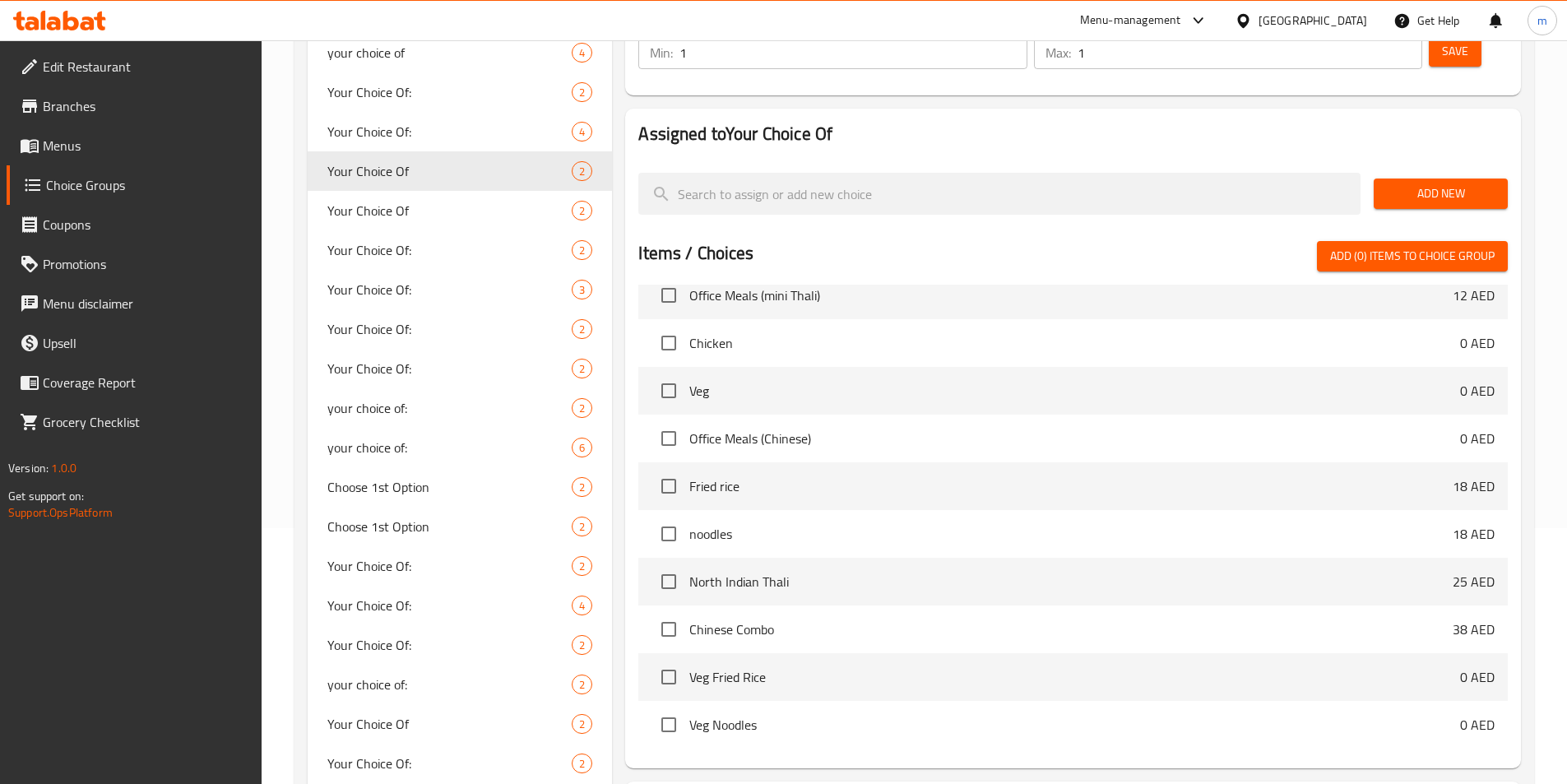
scroll to position [362, 0]
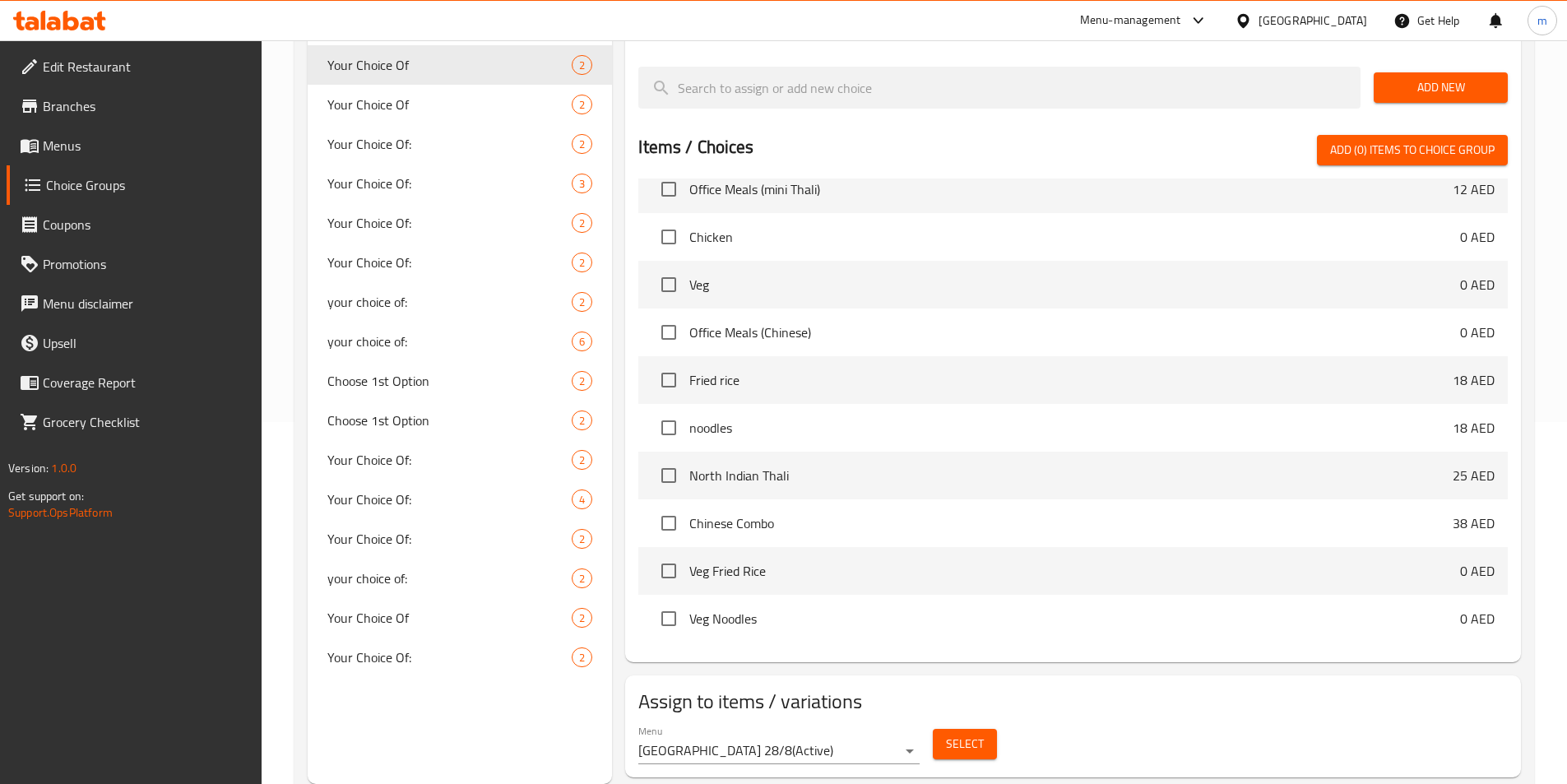
click at [956, 734] on span "Select" at bounding box center [964, 744] width 38 height 20
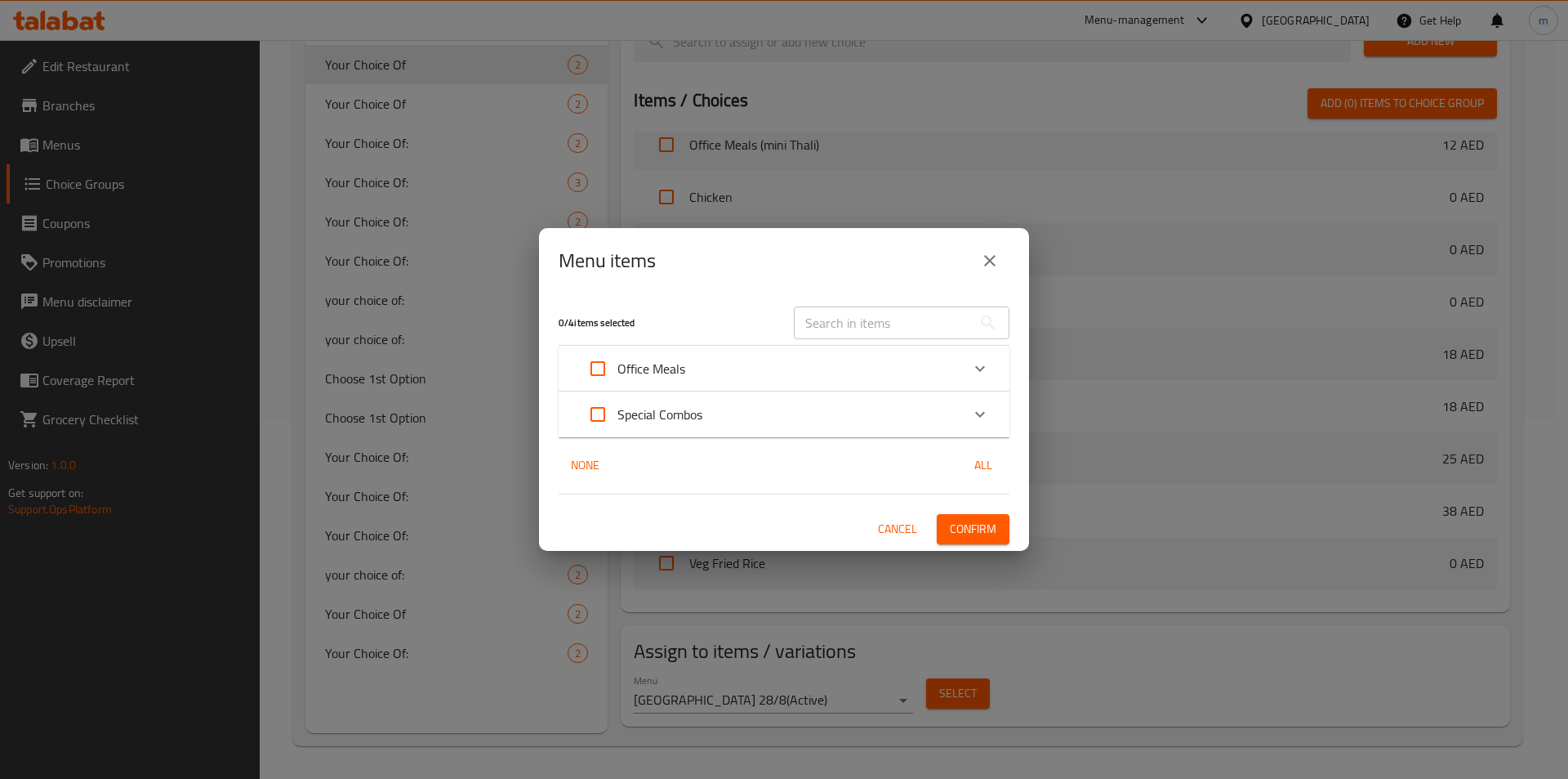
click at [727, 377] on div "Office Meals" at bounding box center [769, 368] width 382 height 39
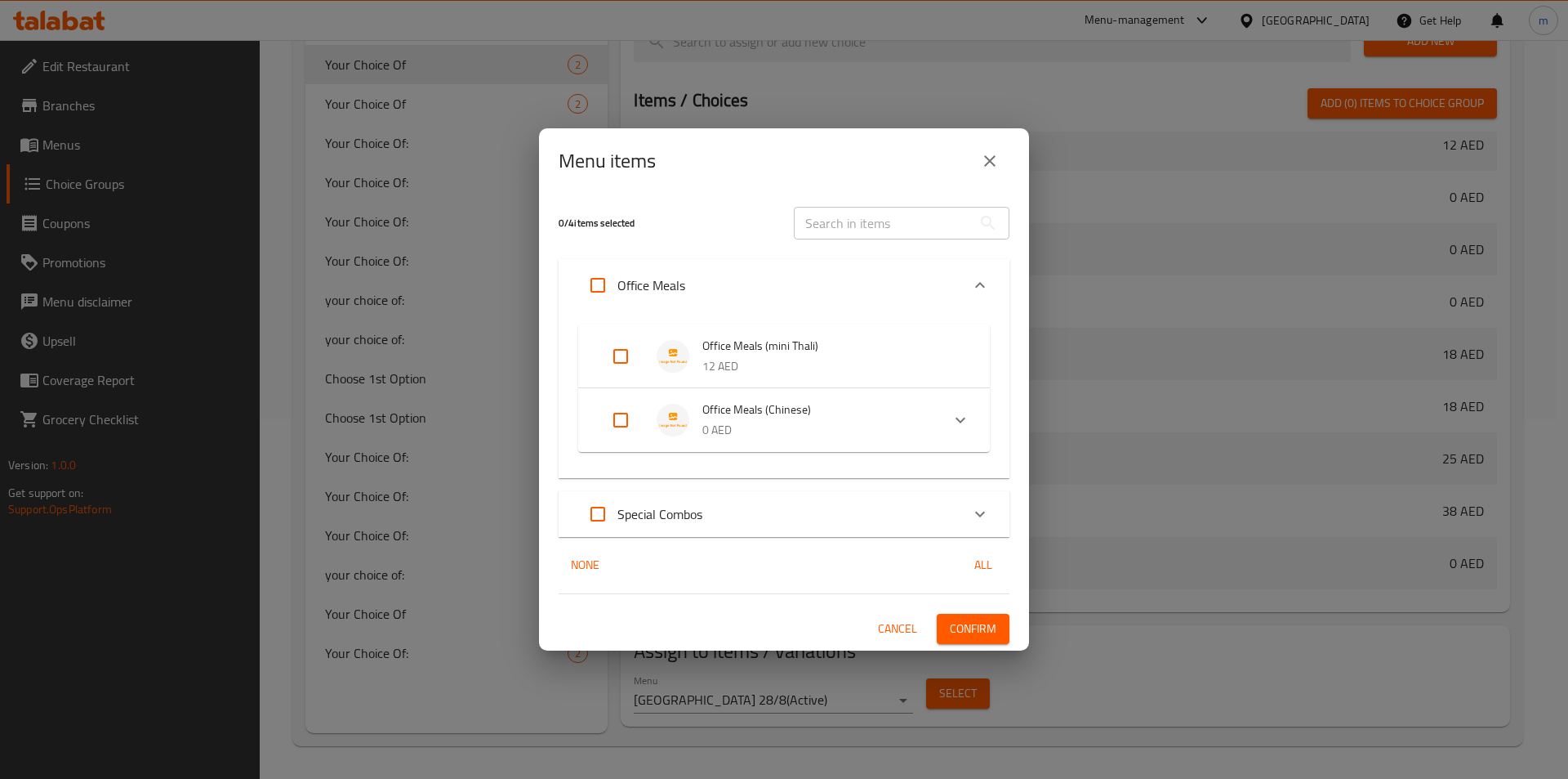
click at [998, 140] on div "Menu items" at bounding box center [784, 161] width 490 height 65
click at [996, 147] on button "close" at bounding box center [990, 160] width 39 height 39
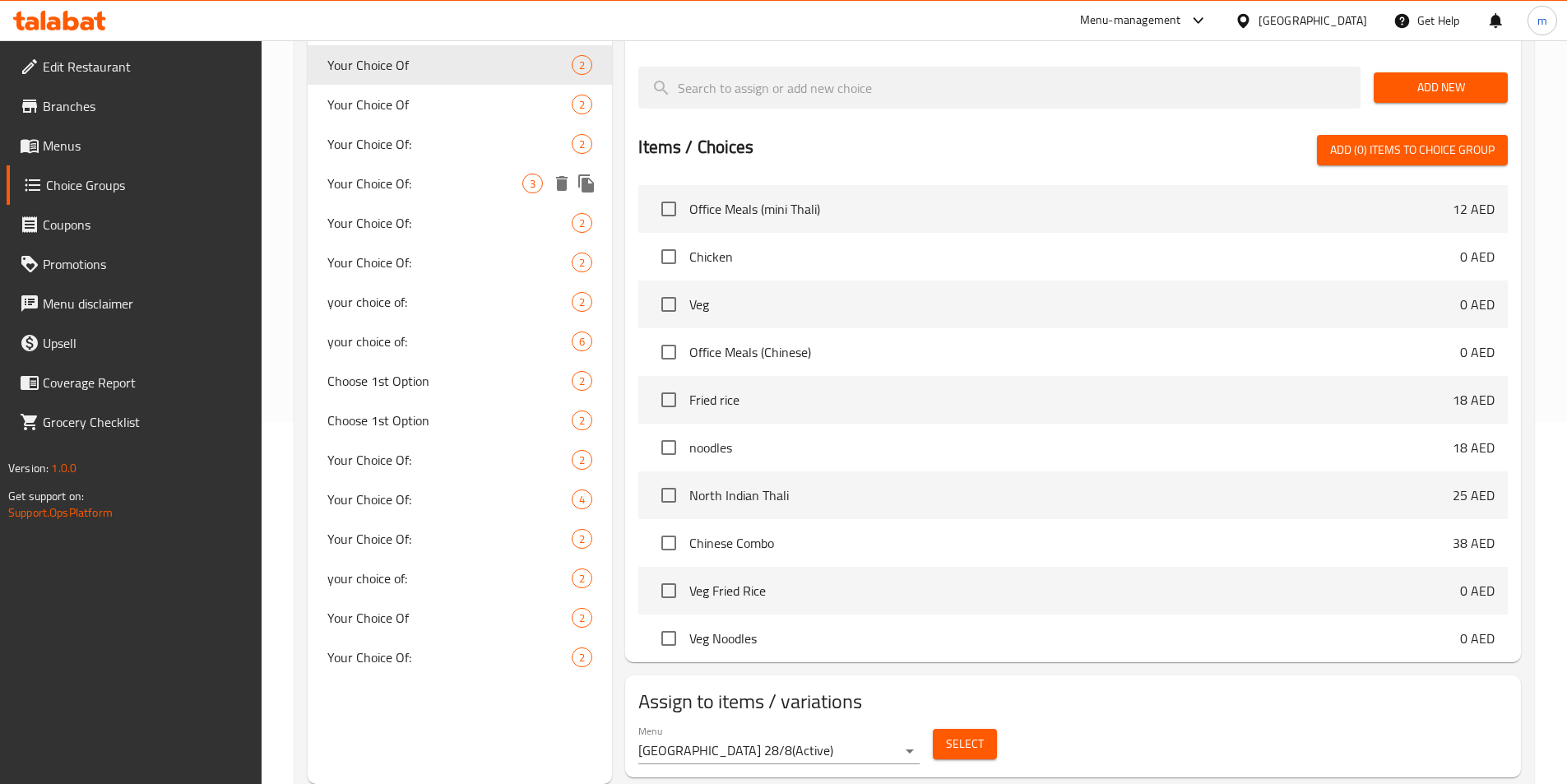
scroll to position [33, 0]
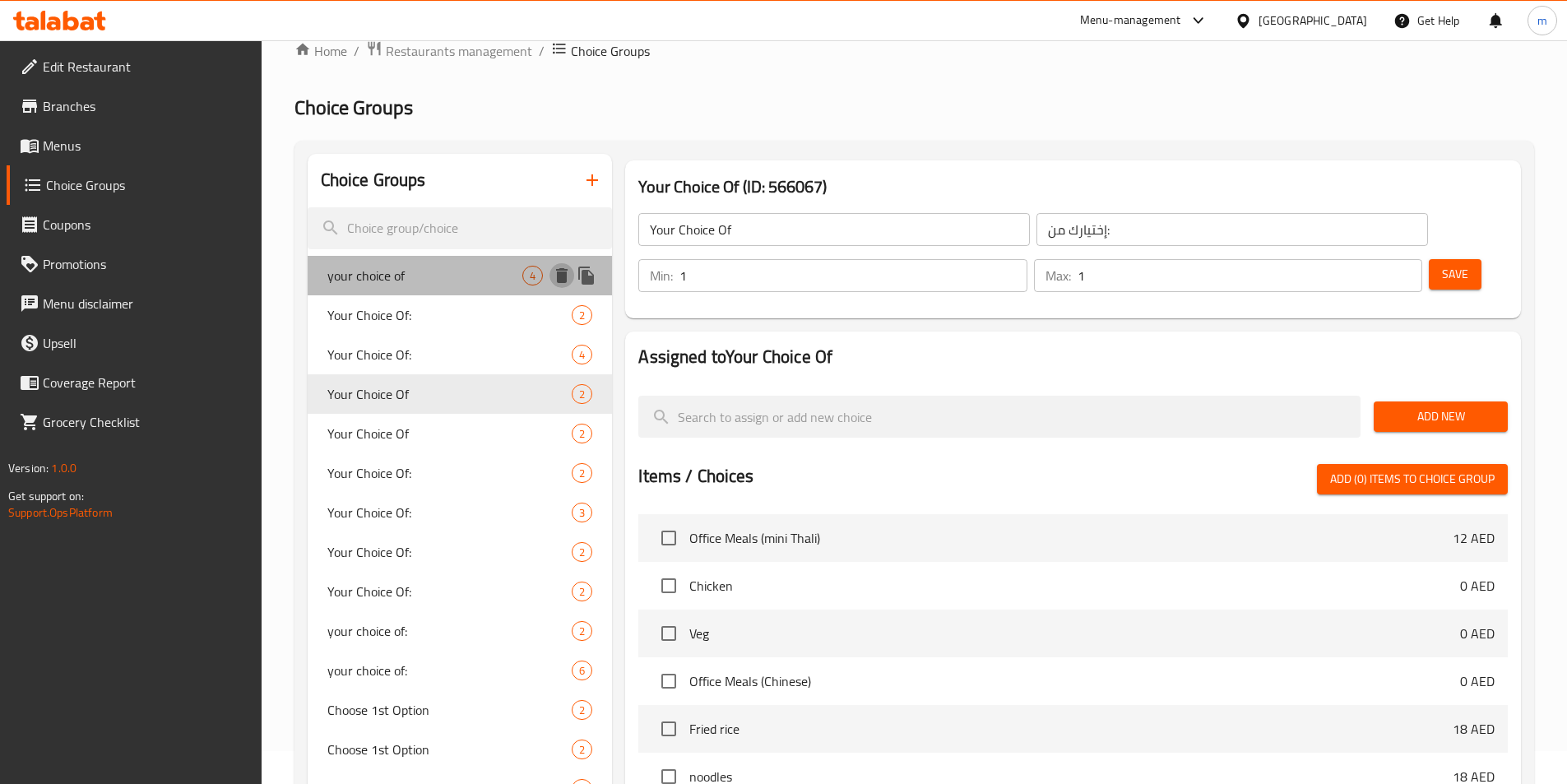
click at [559, 281] on icon "delete" at bounding box center [562, 276] width 12 height 15
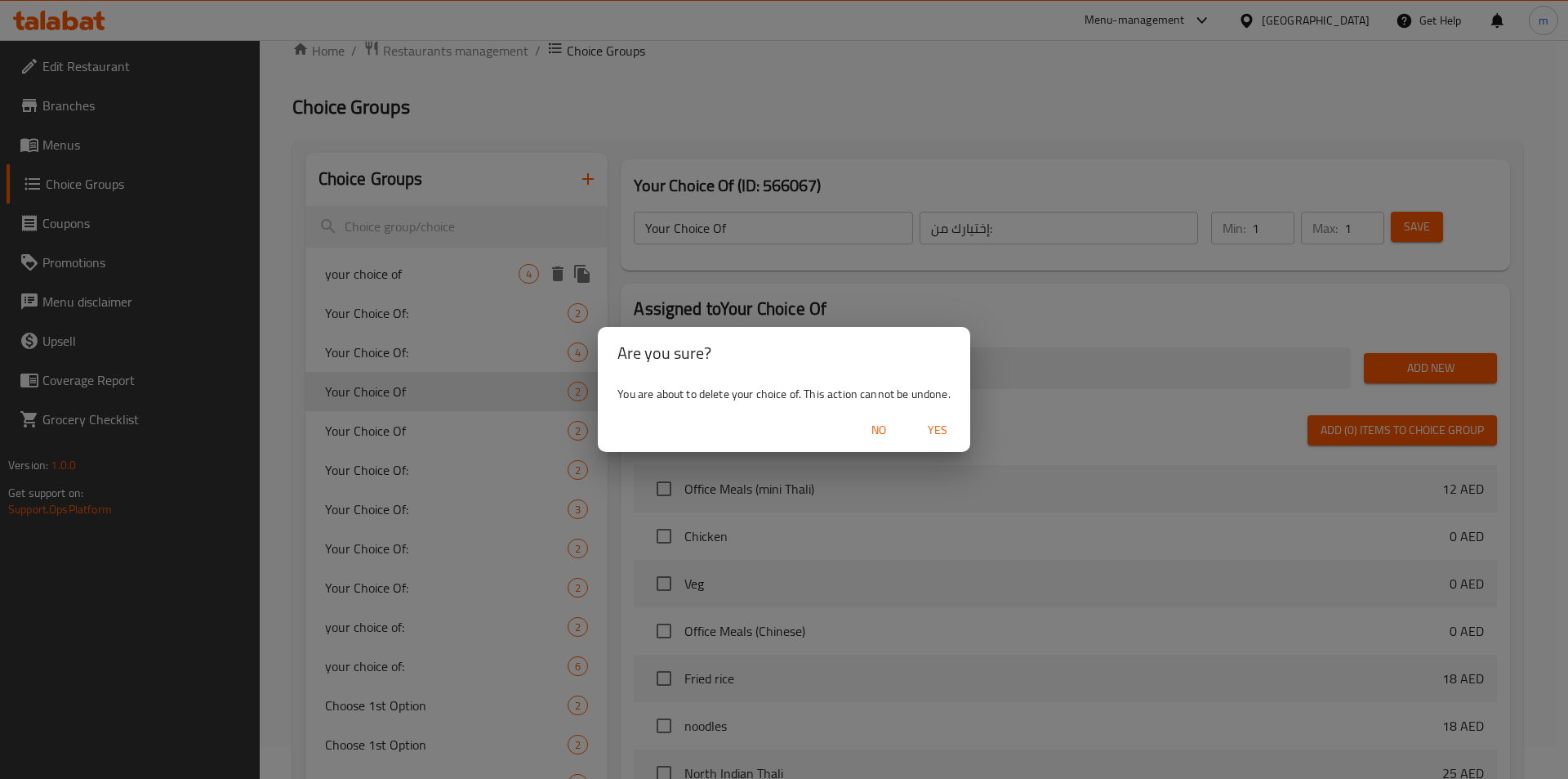
click at [935, 432] on span "Yes" at bounding box center [937, 430] width 39 height 20
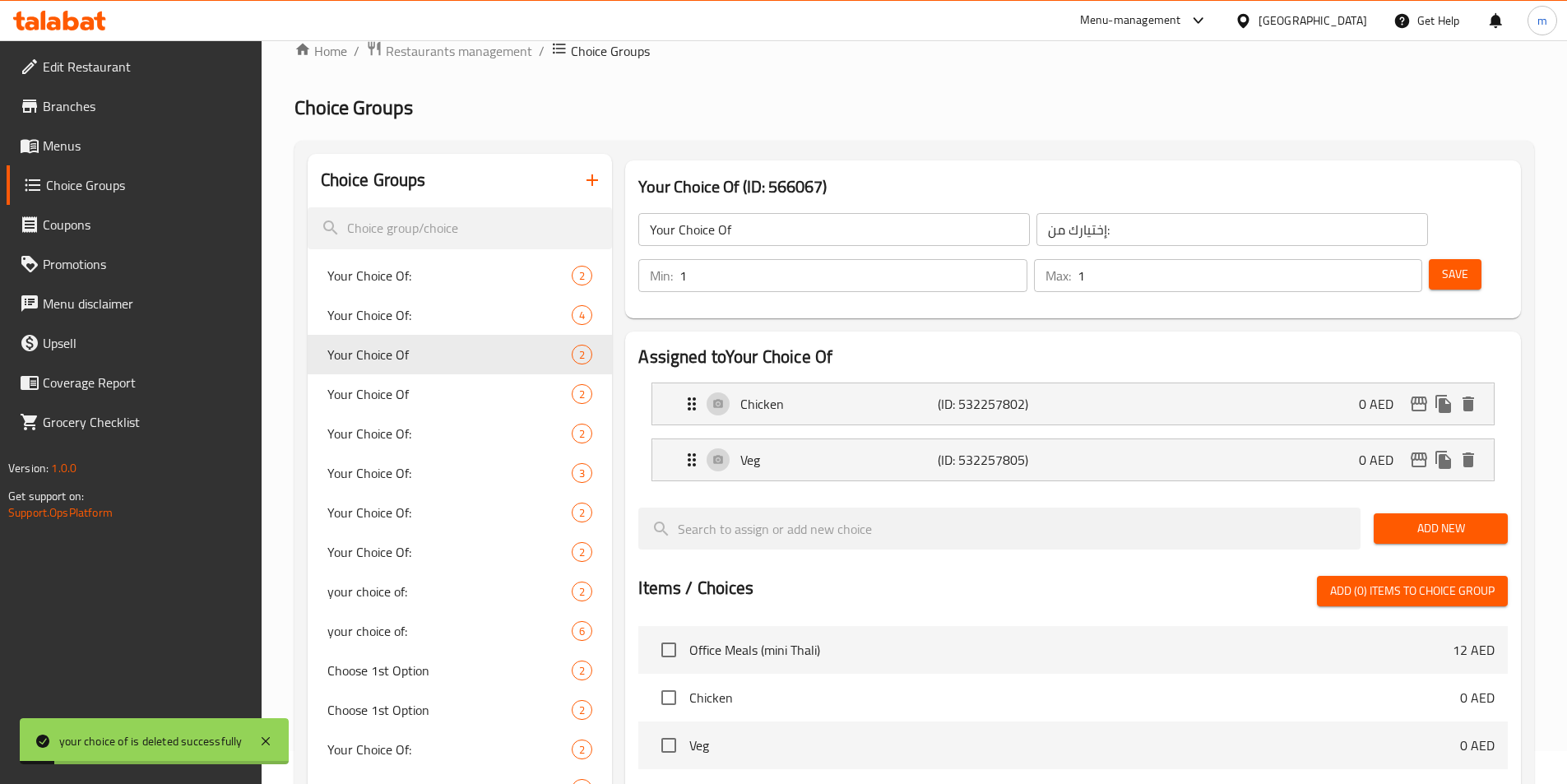
click at [563, 278] on span "Your Choice Of:" at bounding box center [450, 275] width 245 height 19
type input "Your Choice Of:"
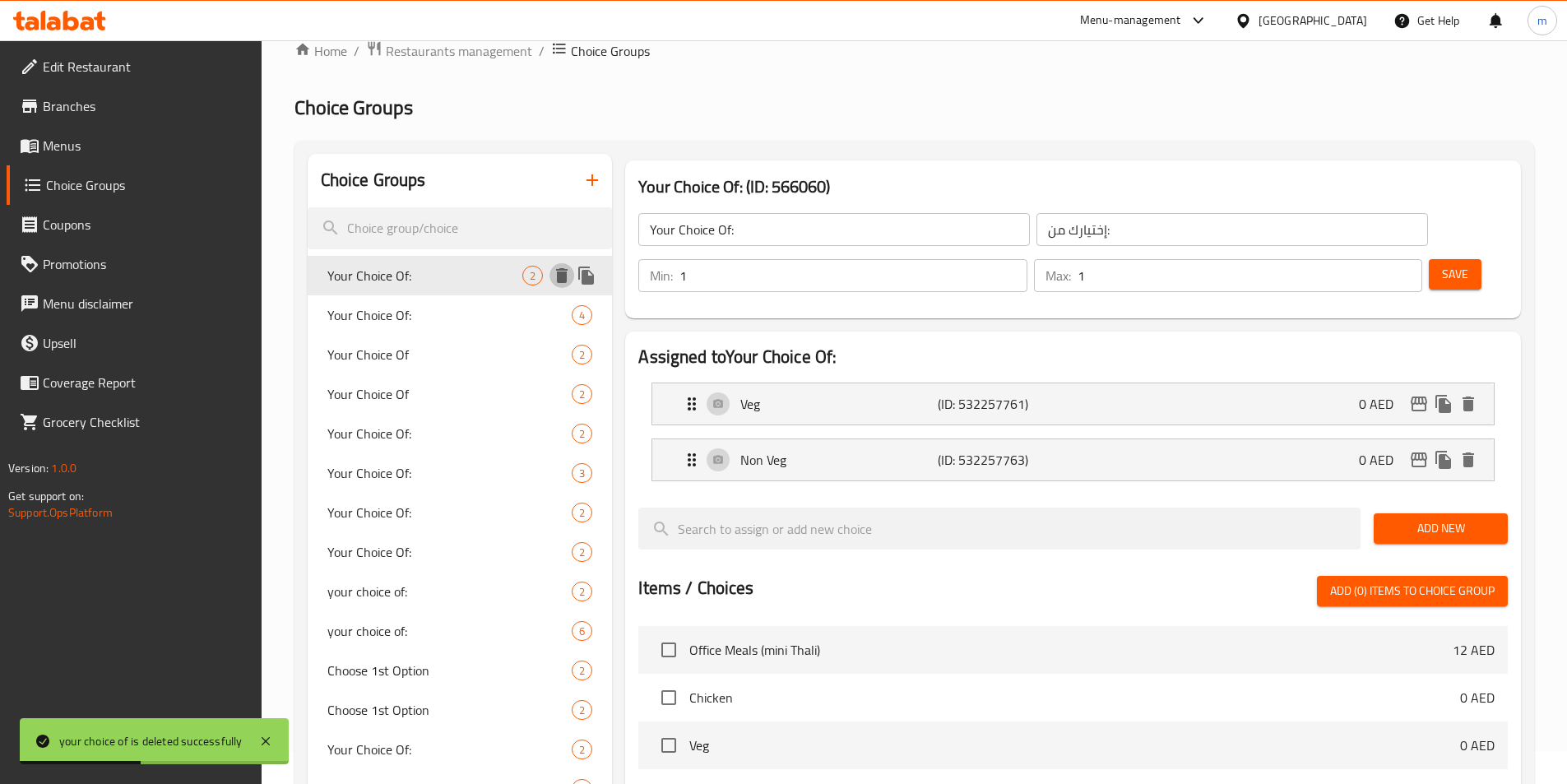
click at [558, 279] on icon "delete" at bounding box center [562, 276] width 12 height 15
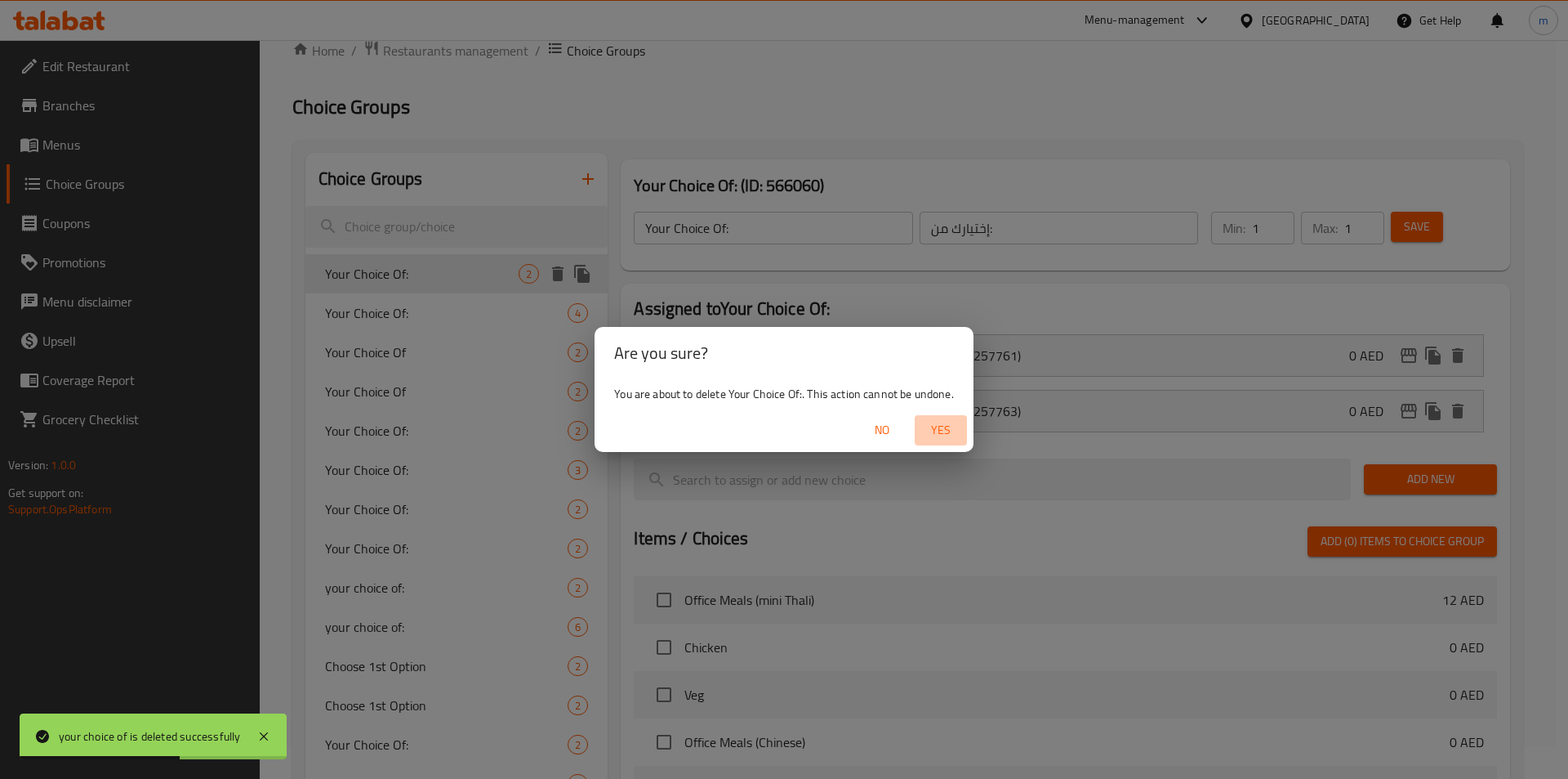
click at [937, 439] on span "Yes" at bounding box center [940, 430] width 39 height 20
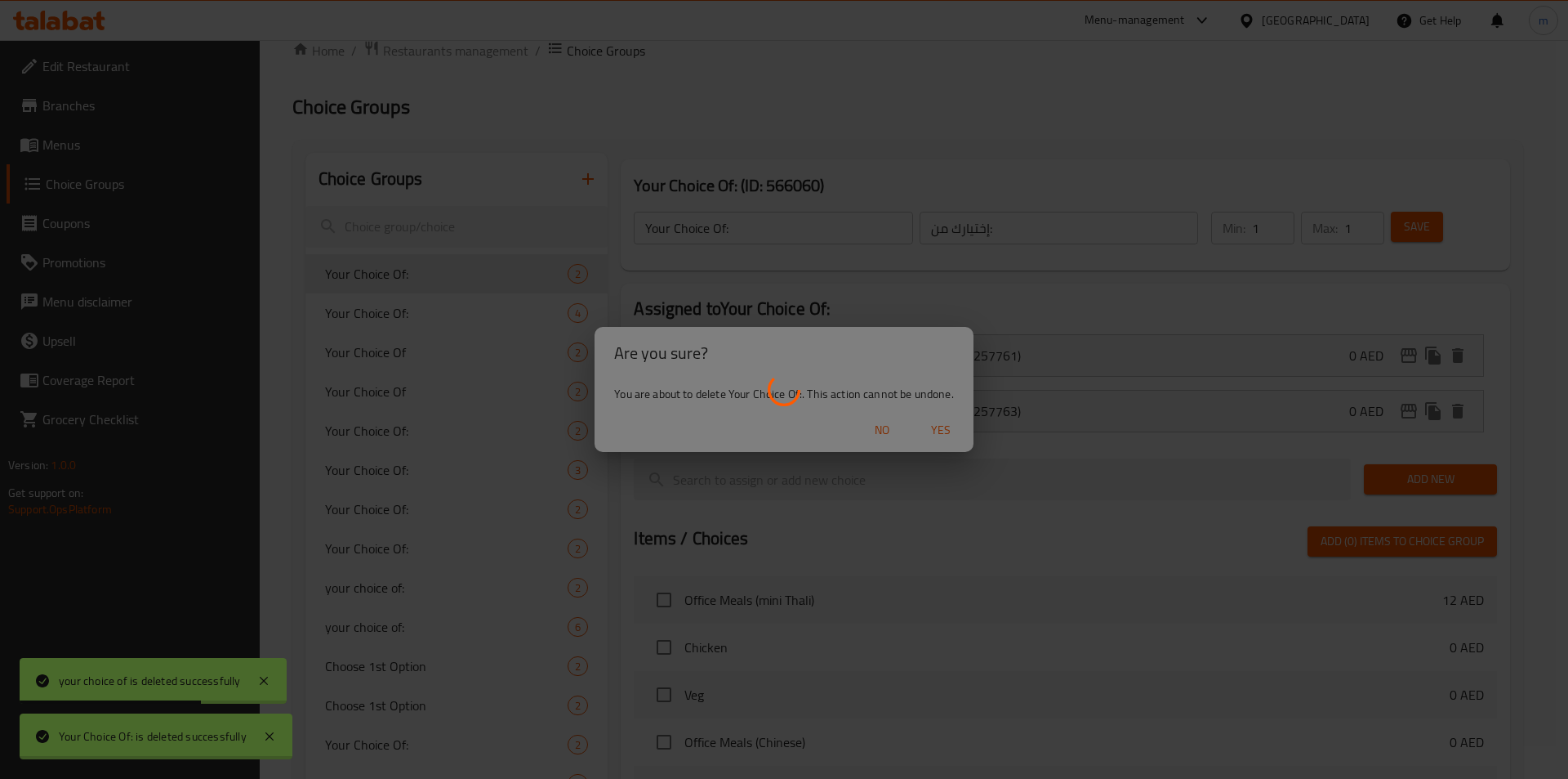
type input "إختيارك من :"
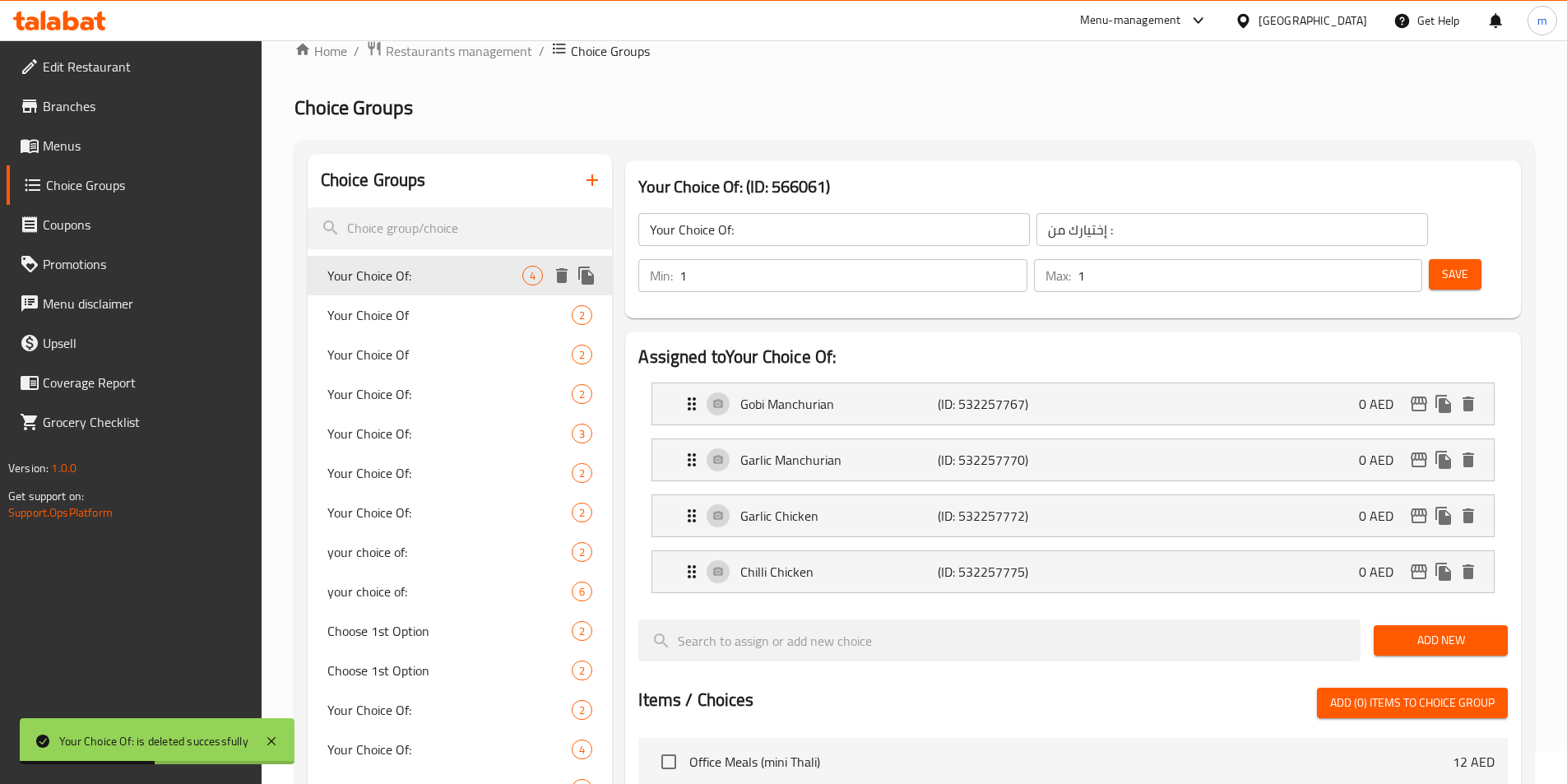
click at [563, 281] on icon "delete" at bounding box center [562, 276] width 12 height 15
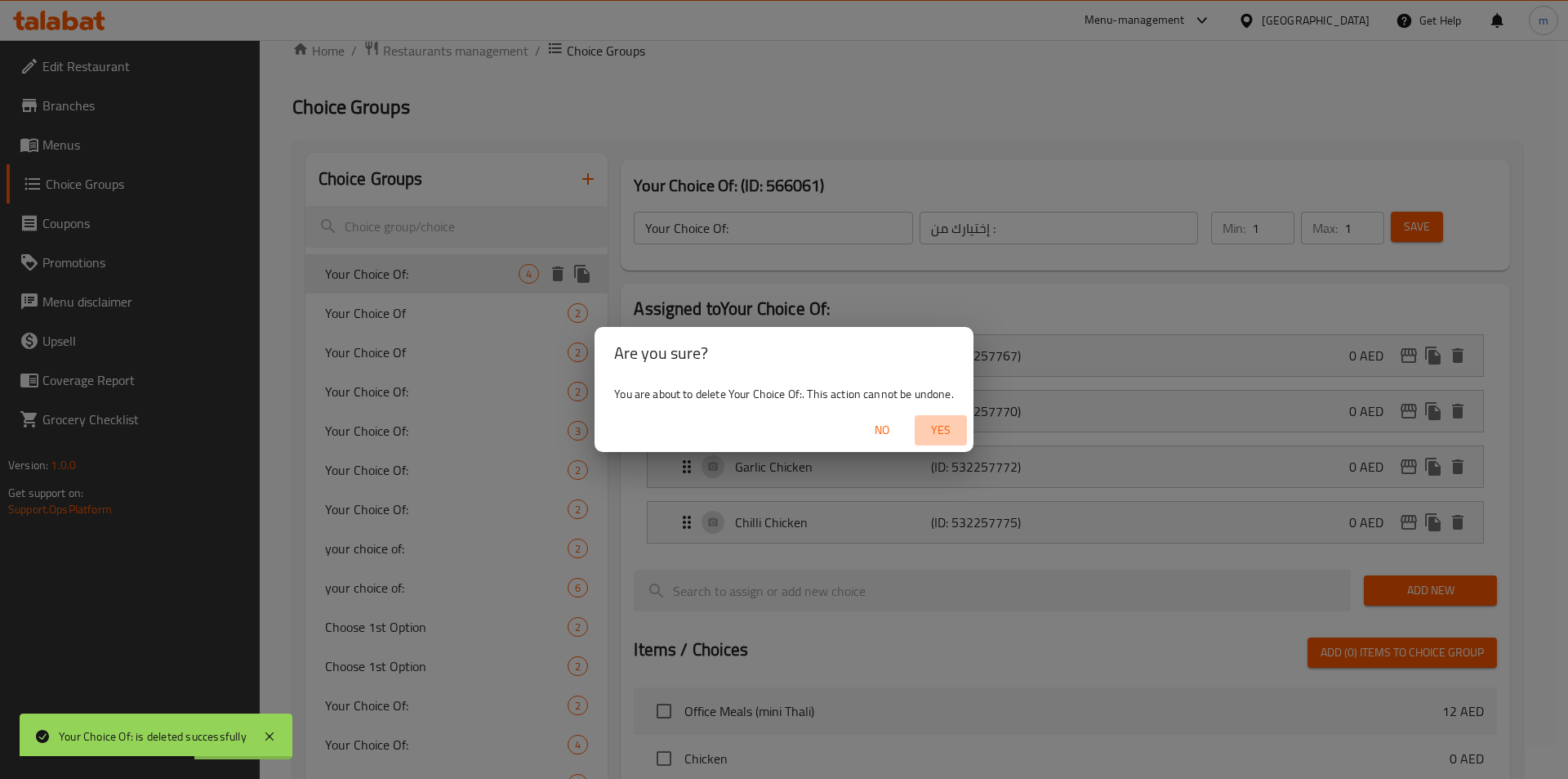
click at [955, 428] on span "Yes" at bounding box center [940, 430] width 39 height 20
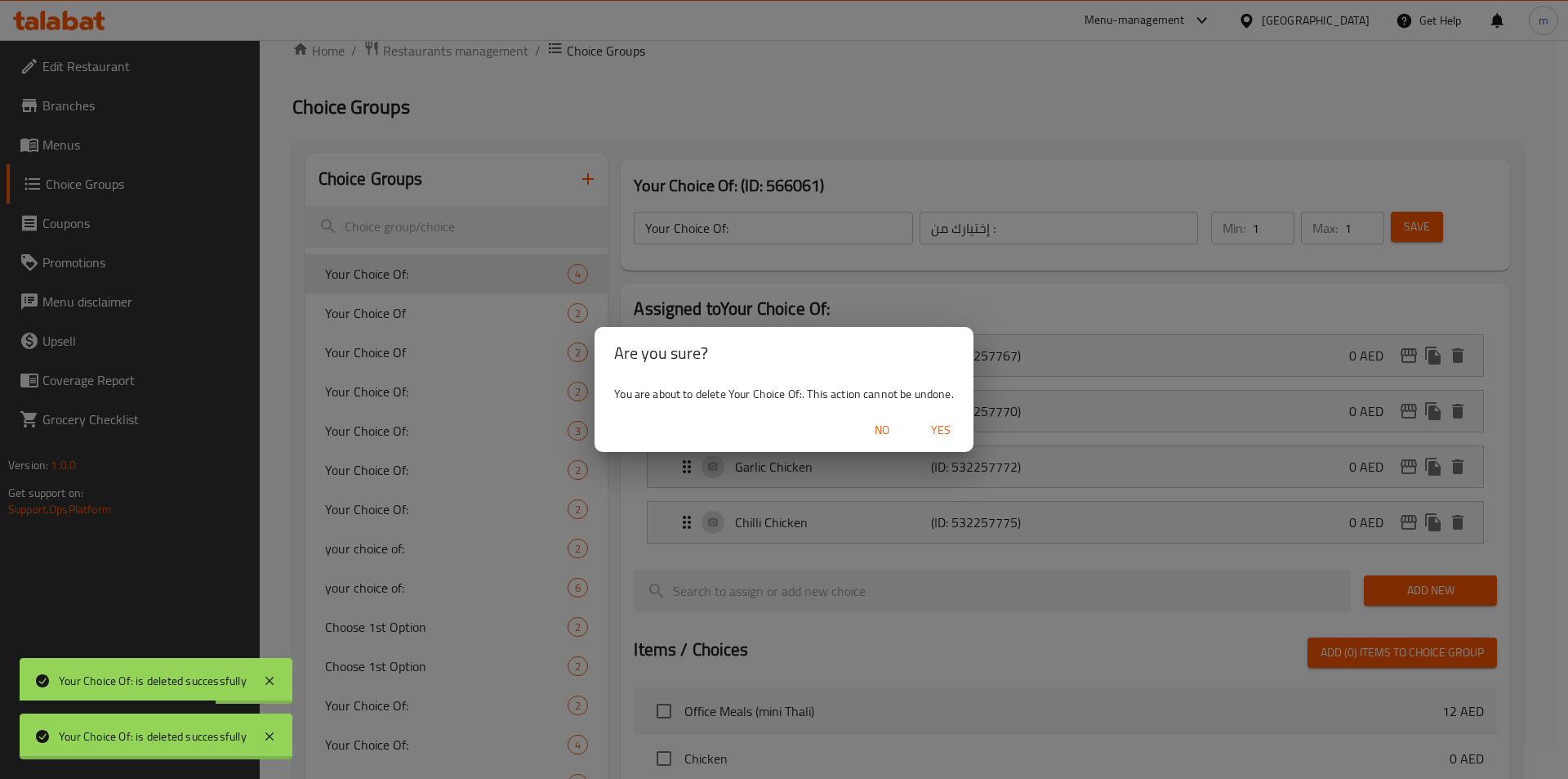
type input "Your Choice Of"
type input "إختيارك من:"
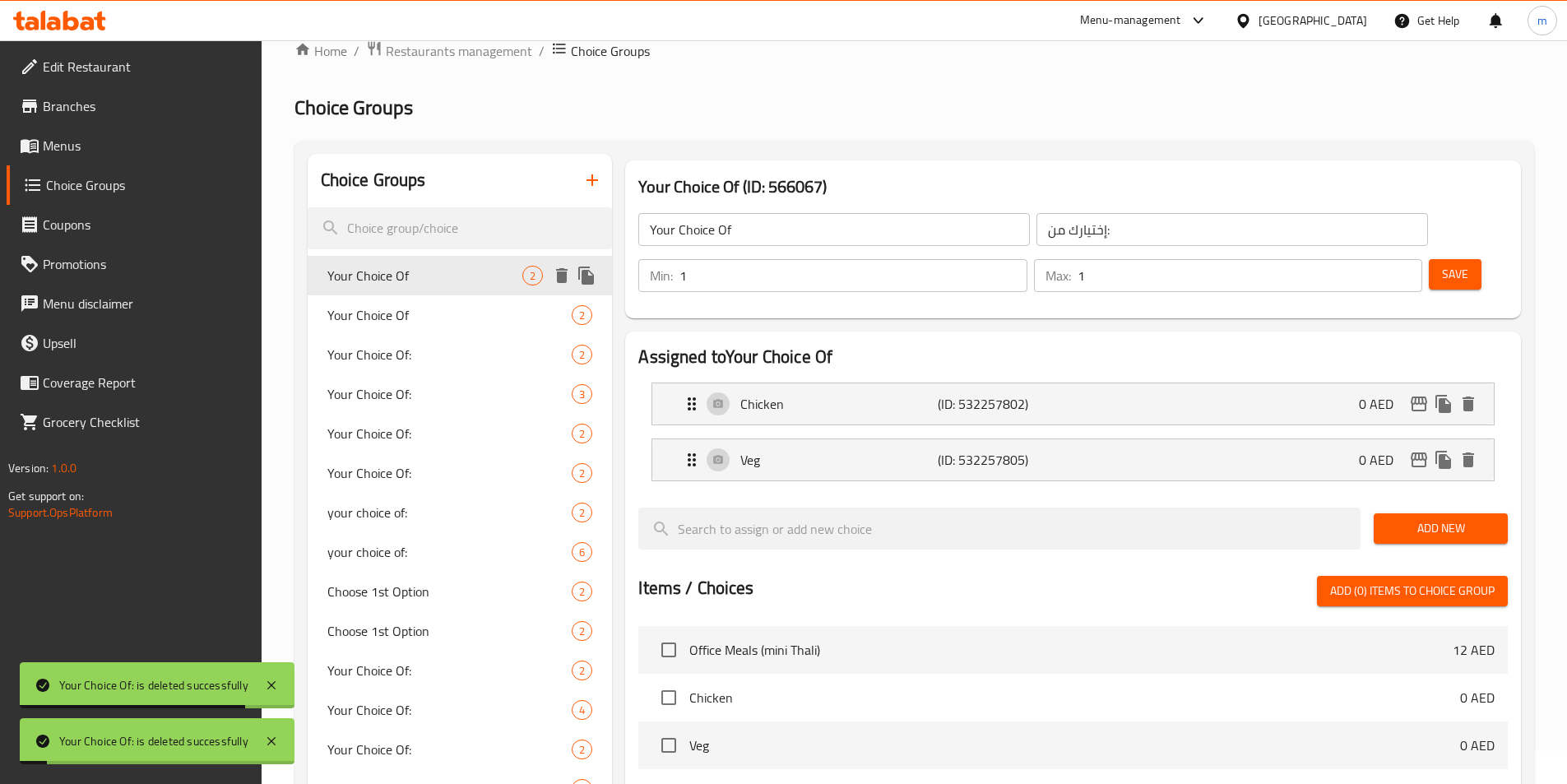
click at [568, 277] on icon "delete" at bounding box center [562, 275] width 19 height 19
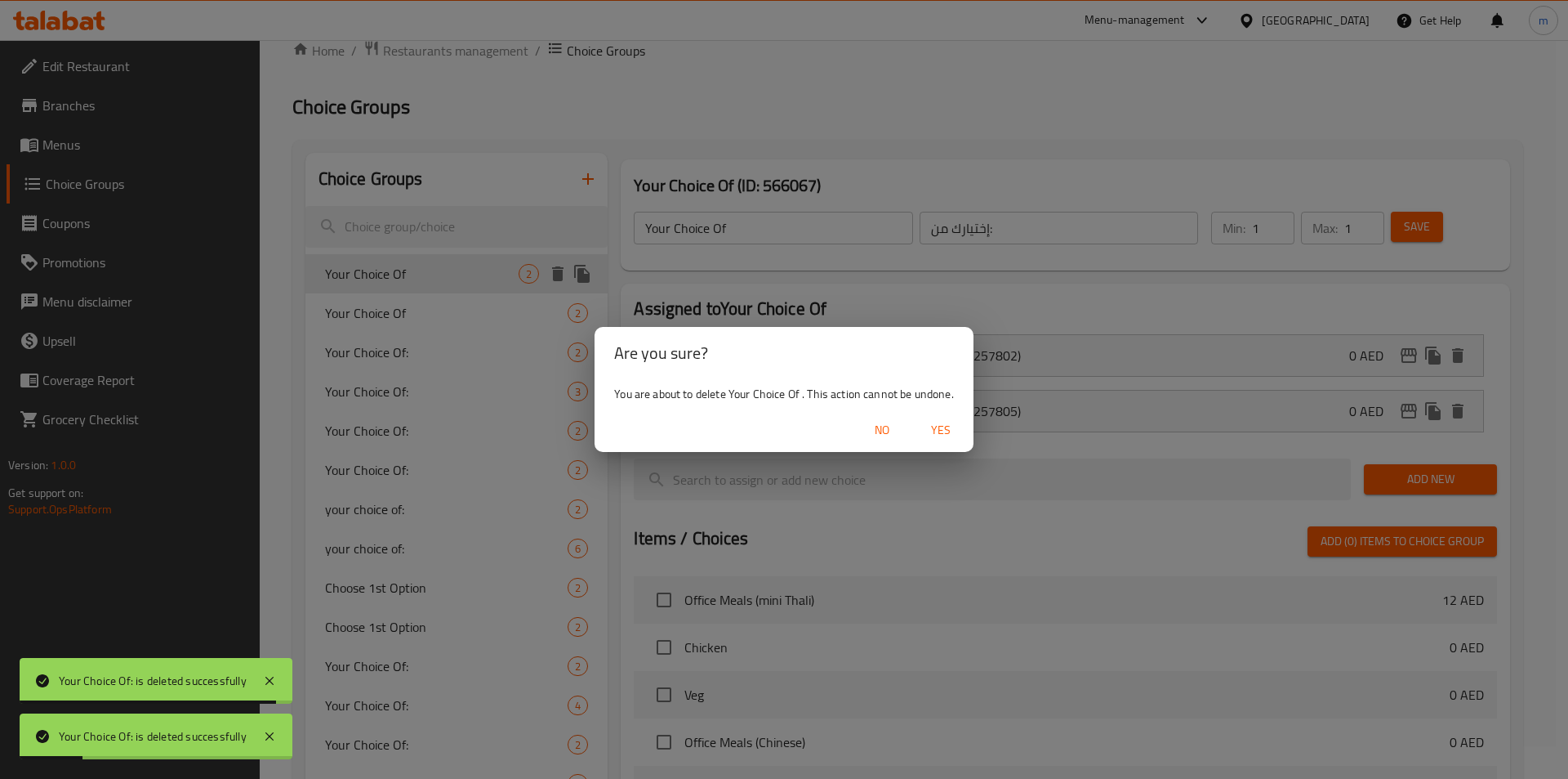
click at [929, 440] on span "Yes" at bounding box center [940, 430] width 39 height 20
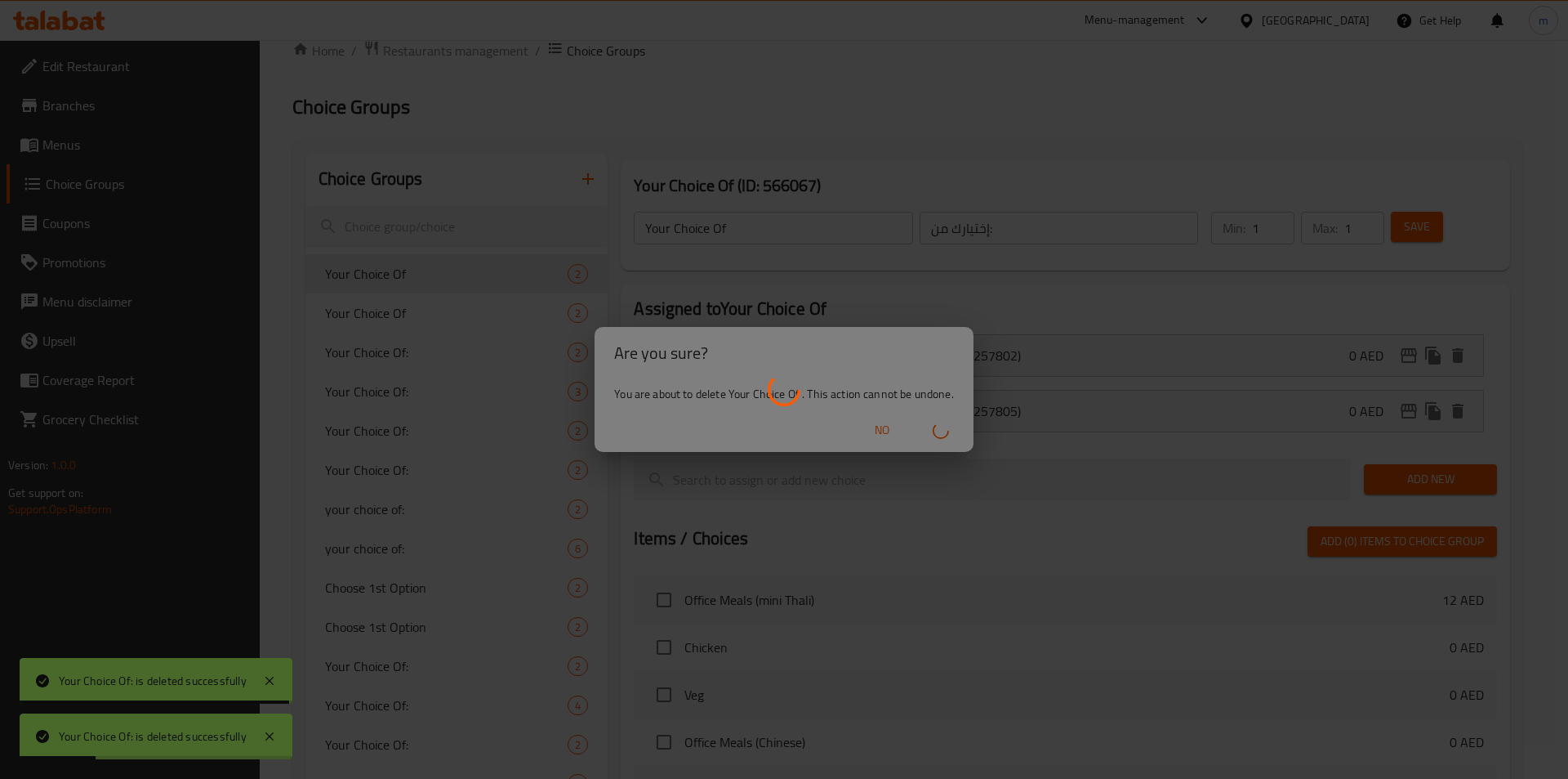
type input "Your Choice Of"
type input "اختيارك من:"
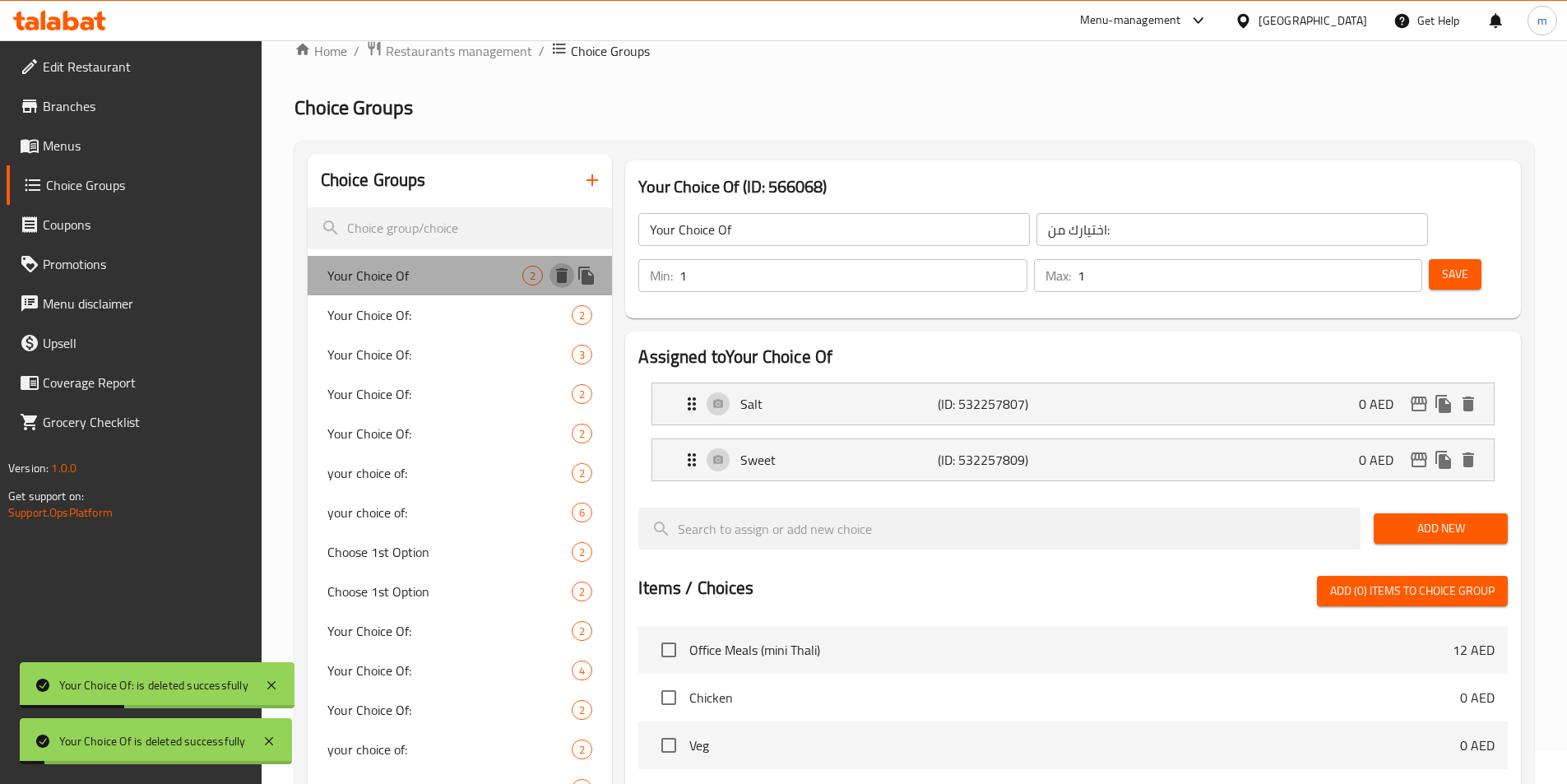
click at [557, 286] on button "delete" at bounding box center [562, 275] width 24 height 24
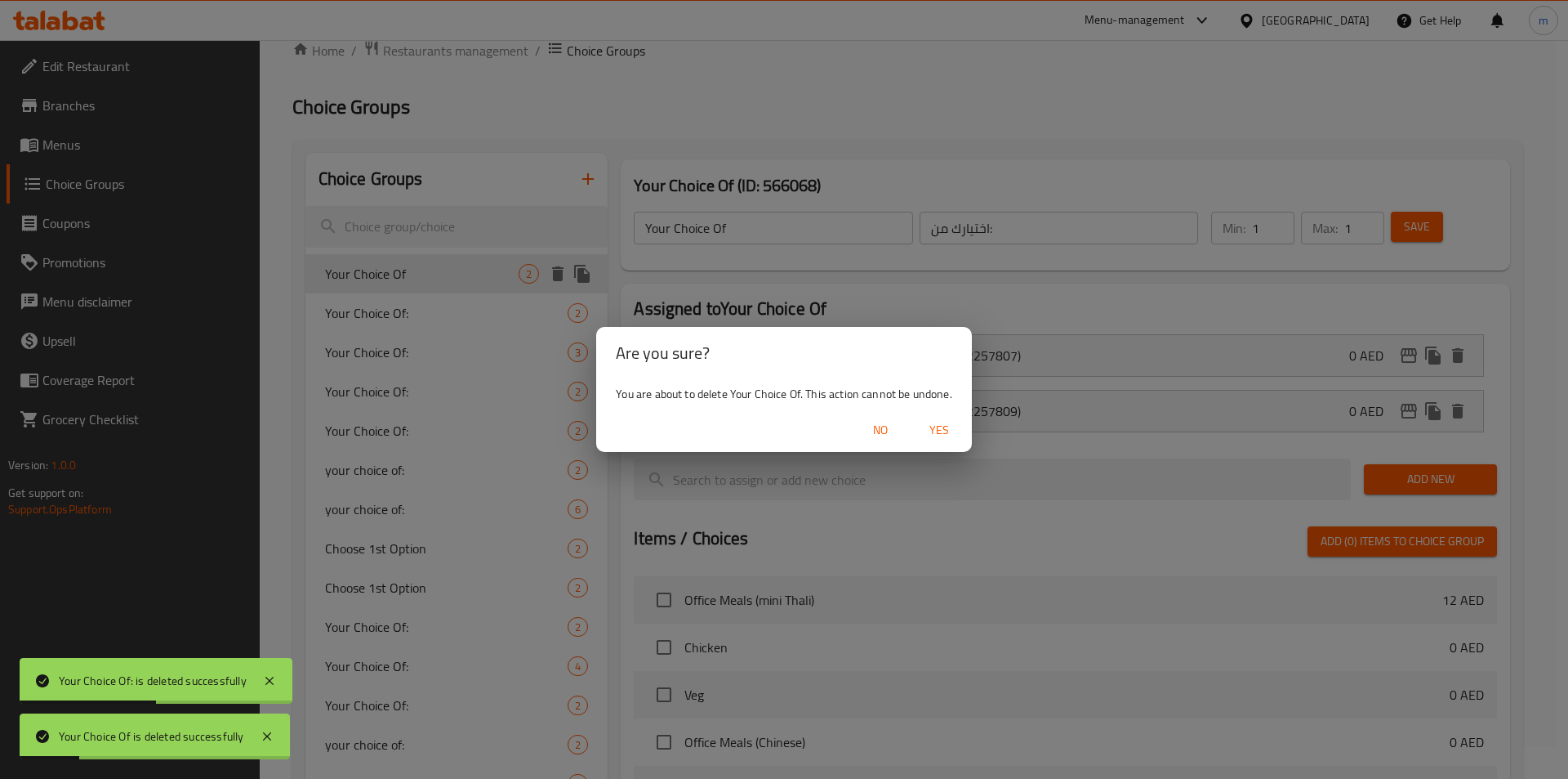
click at [960, 419] on button "Yes" at bounding box center [939, 430] width 53 height 30
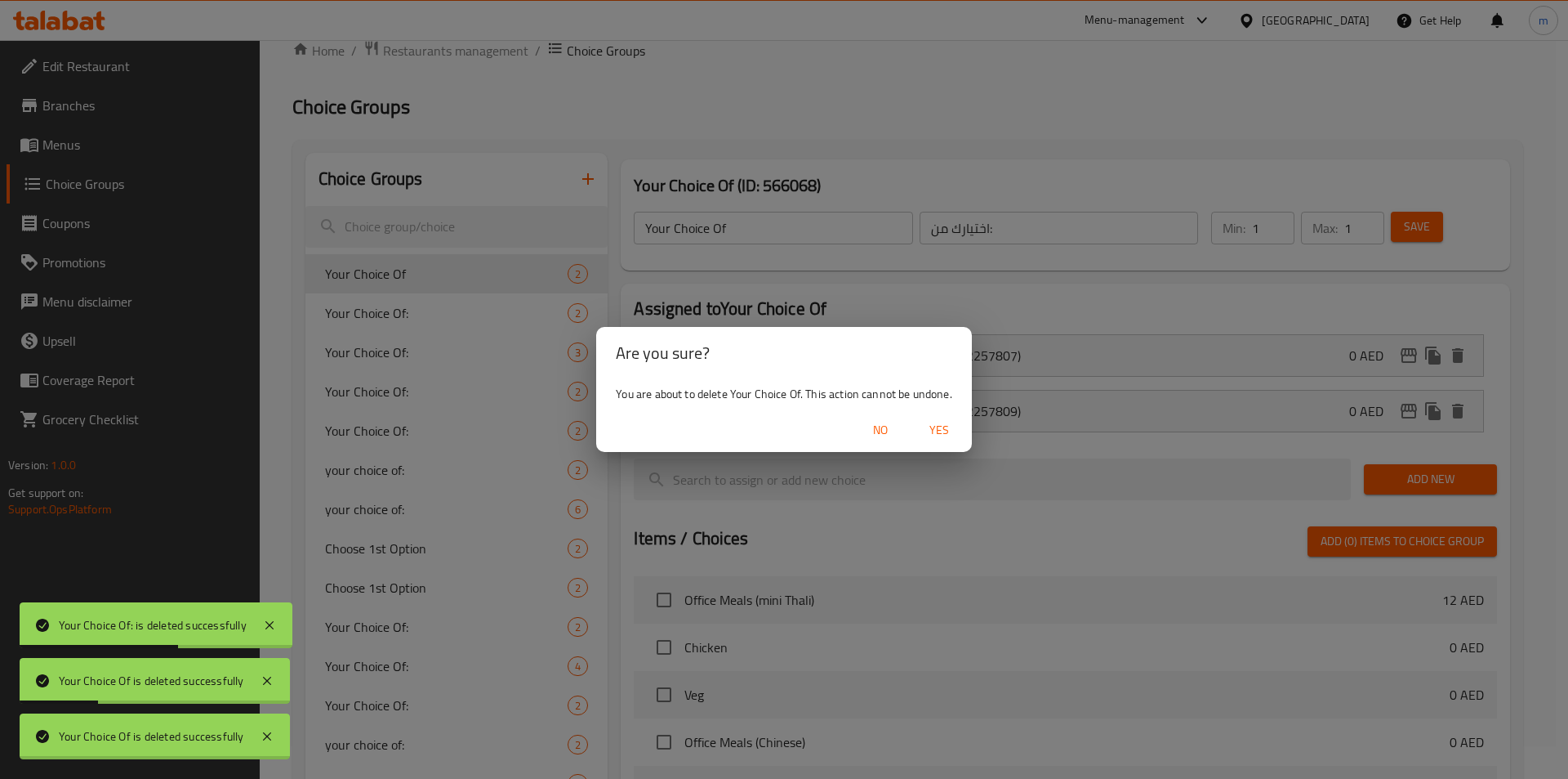
type input "Your Choice Of:"
type input "إختيارك من:"
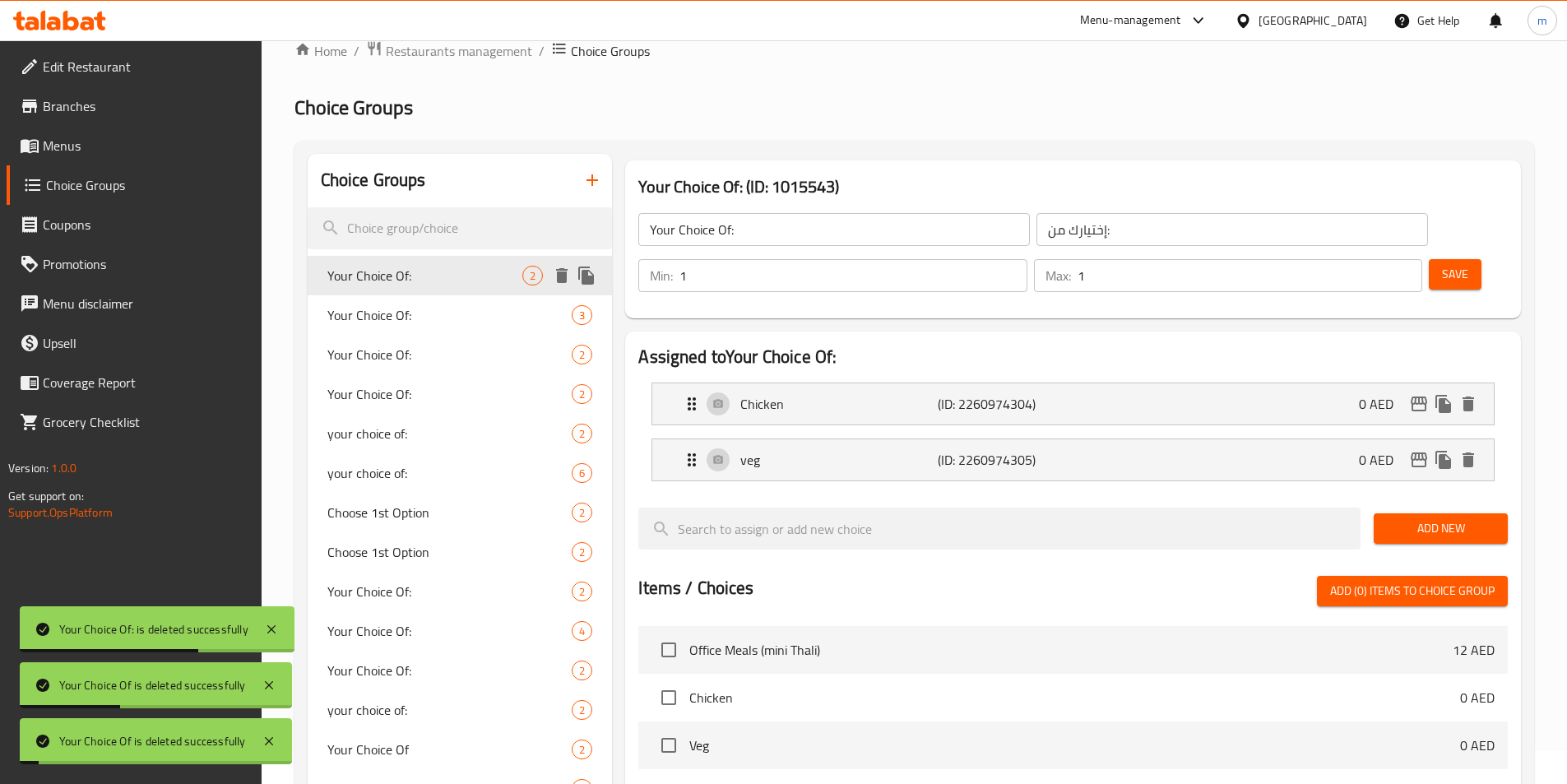
click at [566, 288] on div "Your Choice Of: 2" at bounding box center [460, 275] width 305 height 39
click at [565, 284] on icon "delete" at bounding box center [562, 275] width 19 height 19
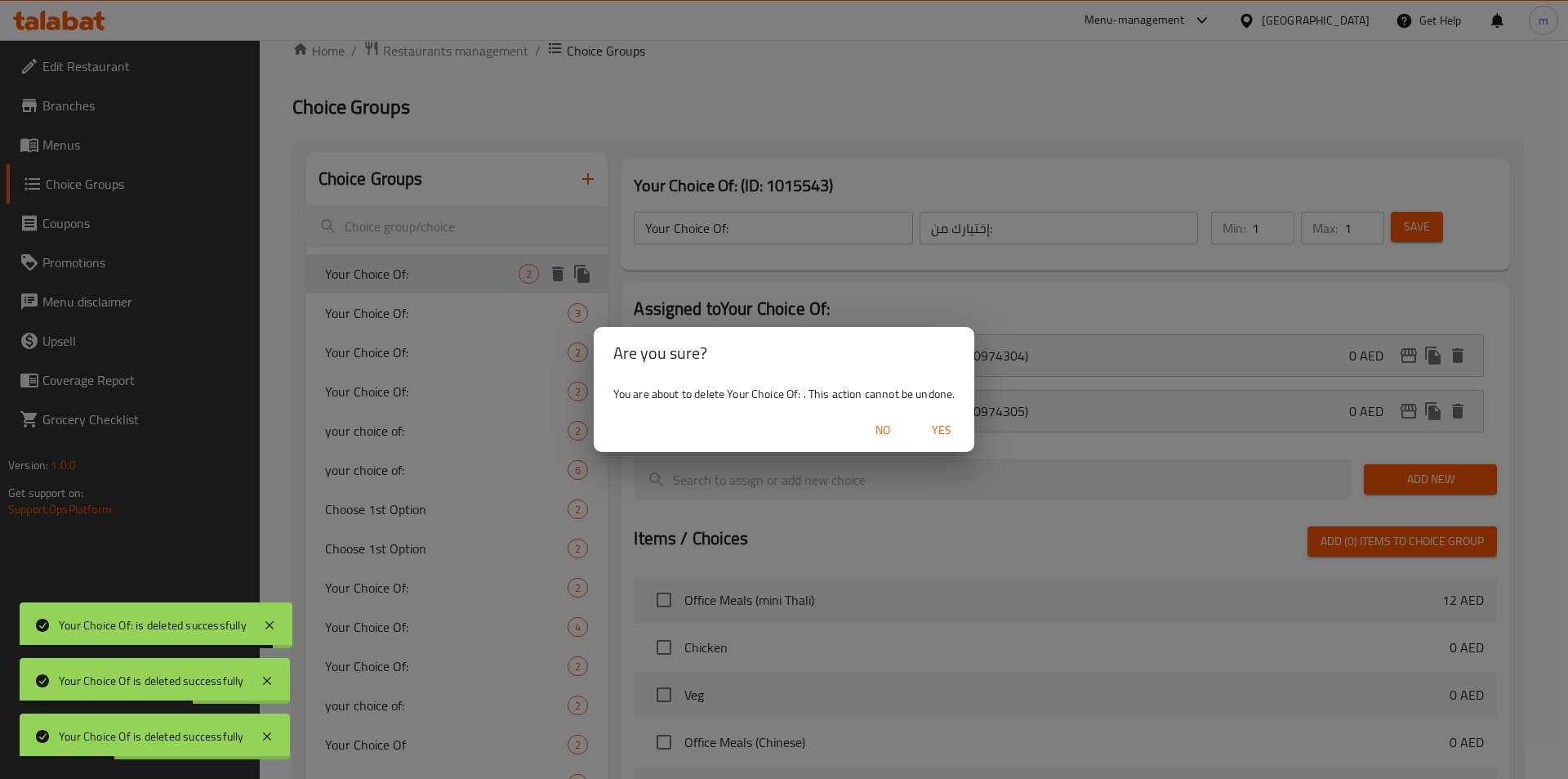
click at [950, 434] on span "Yes" at bounding box center [941, 430] width 39 height 20
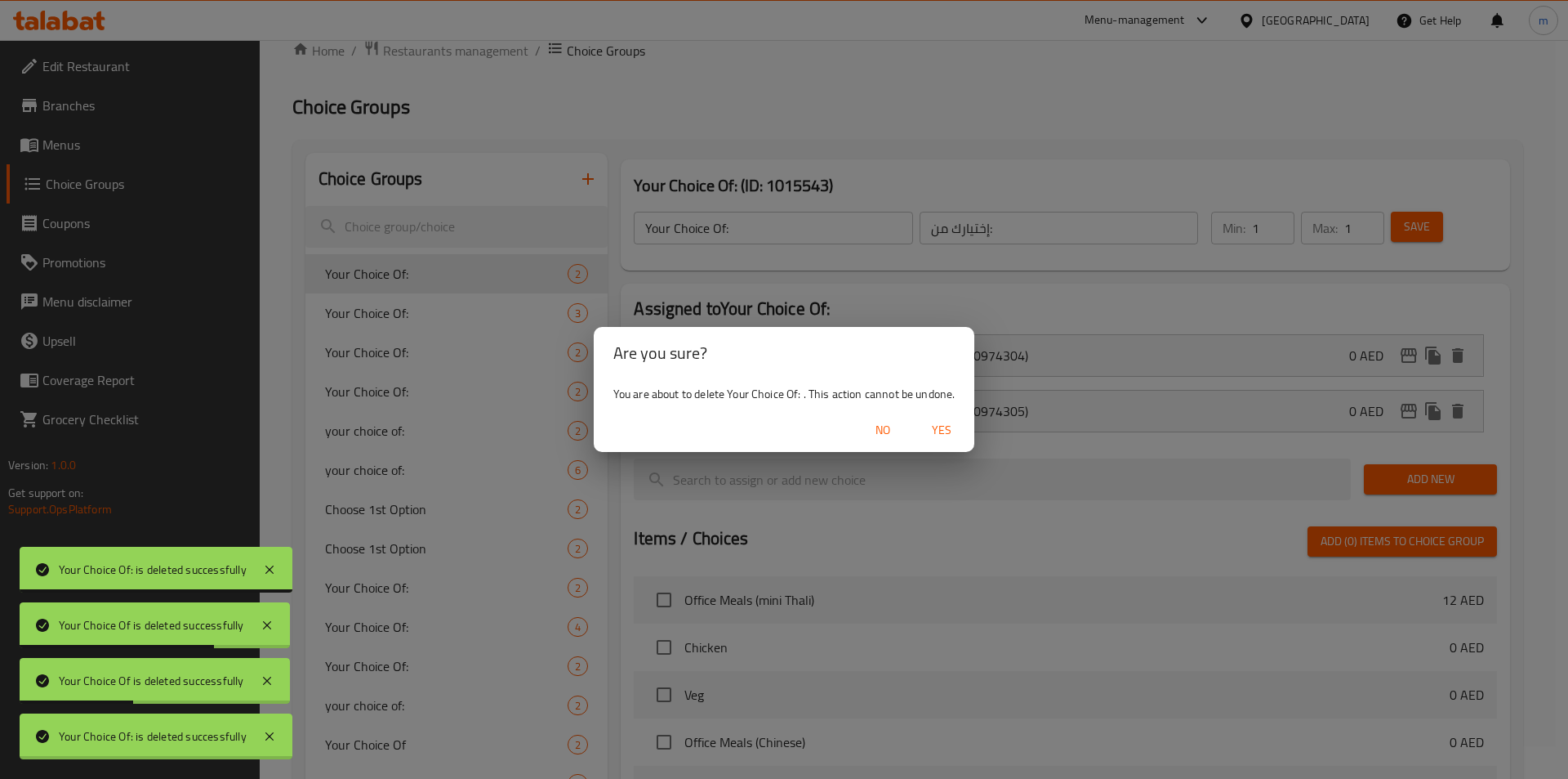
type input "Your Choice Of:"
type input "إختيارك من:"
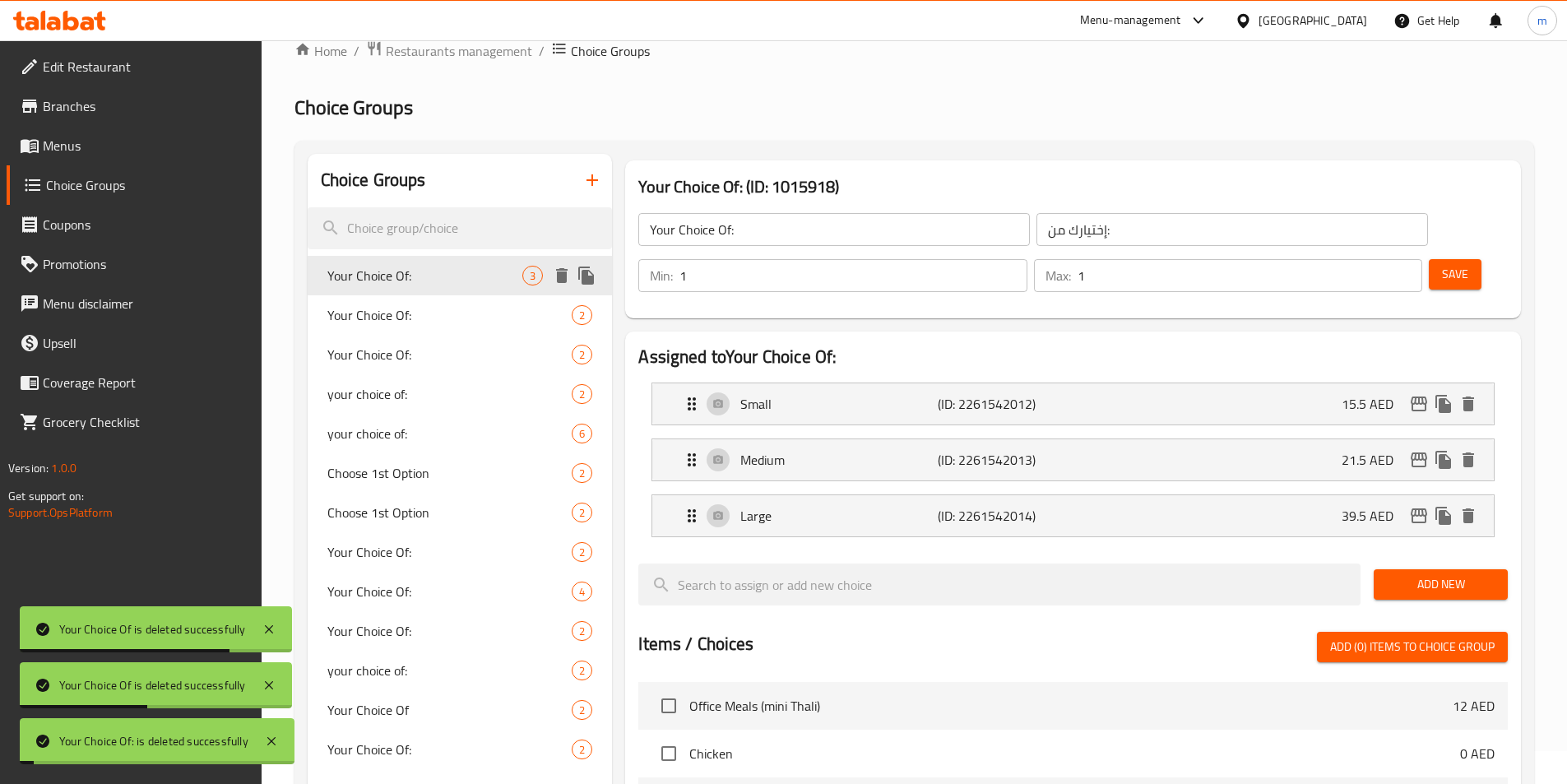
click at [557, 287] on div at bounding box center [574, 275] width 50 height 24
click at [567, 280] on icon "delete" at bounding box center [562, 275] width 19 height 19
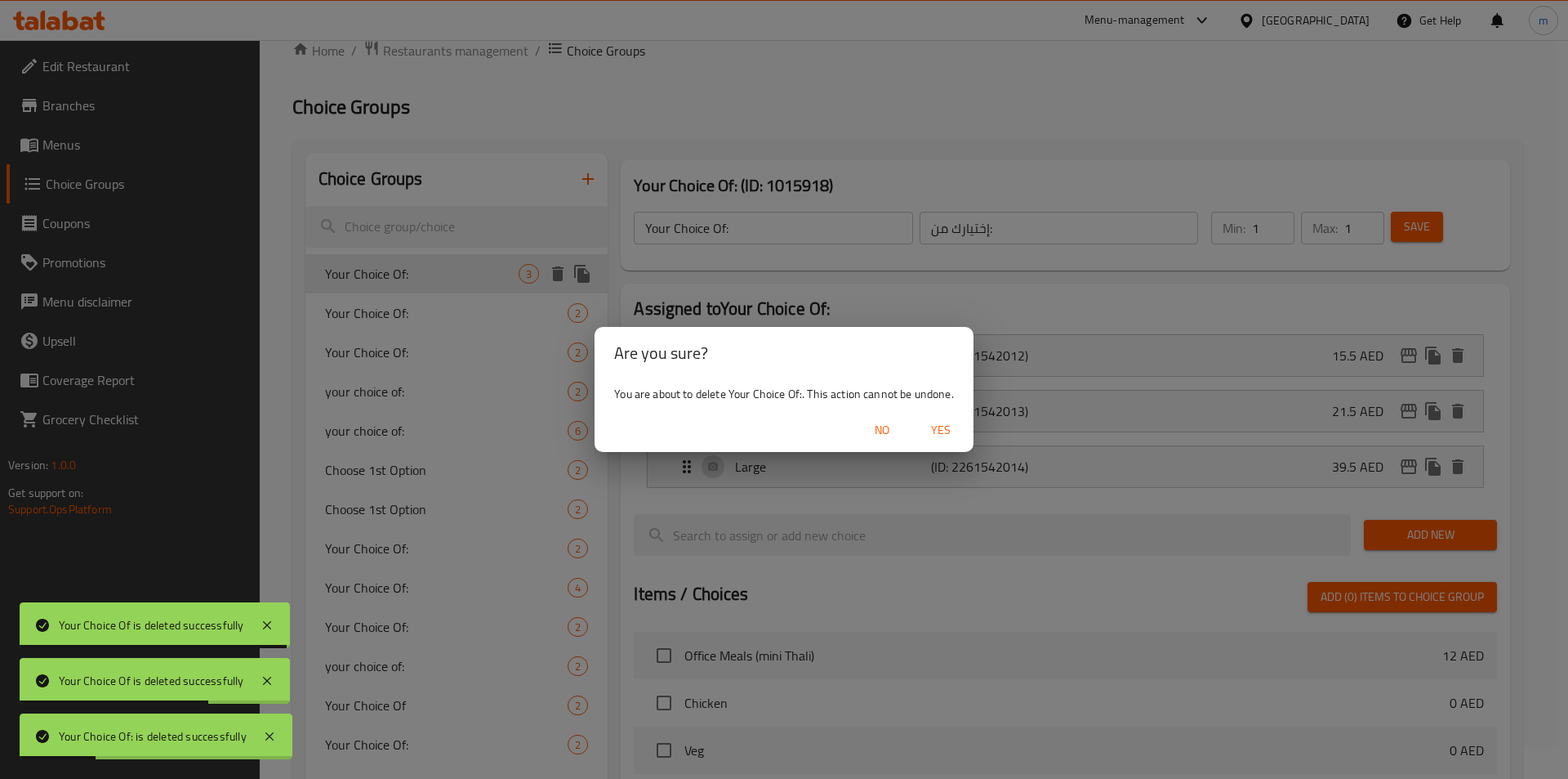
click at [924, 431] on span "Yes" at bounding box center [940, 430] width 39 height 20
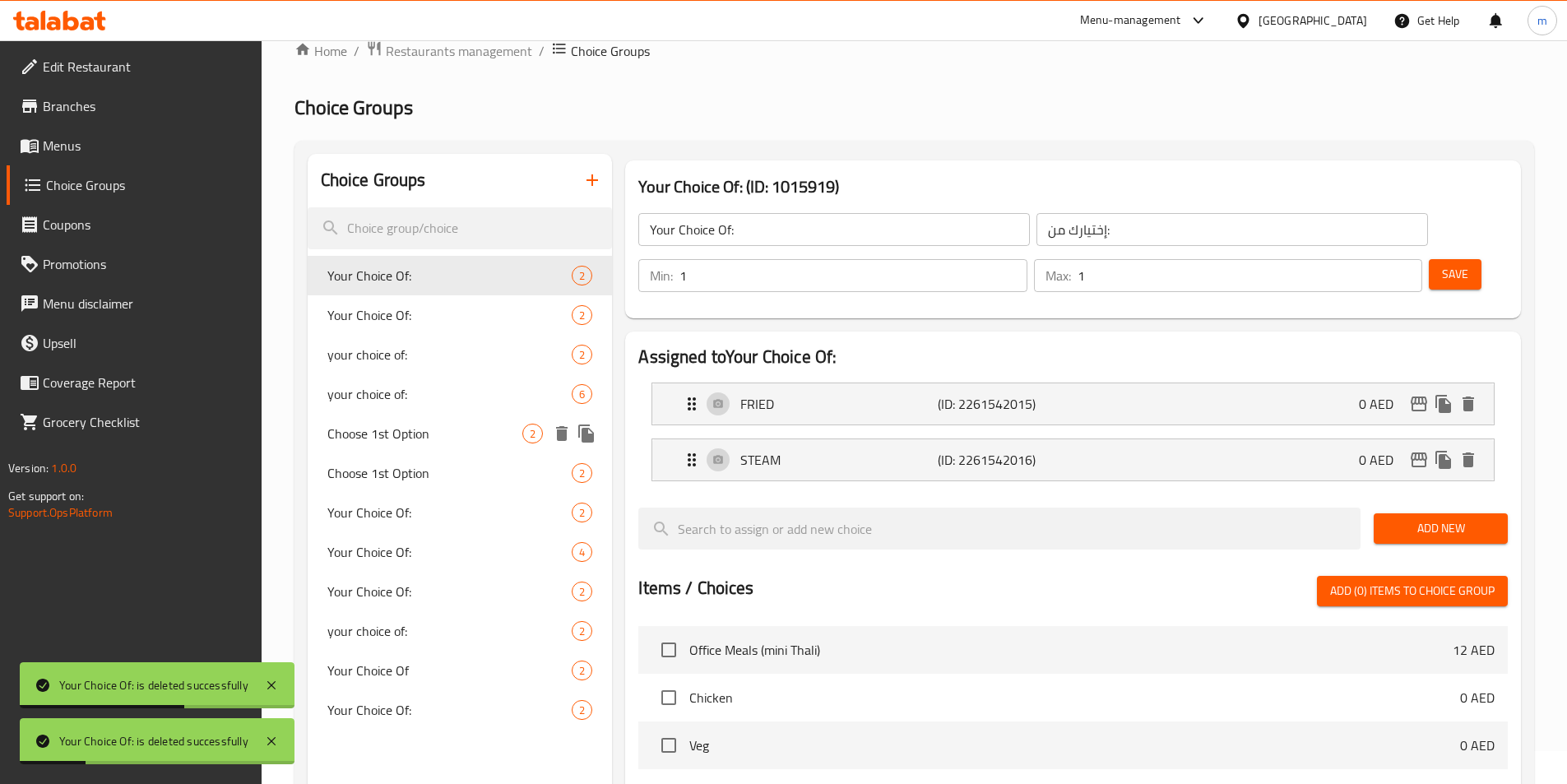
click at [414, 436] on span "Choose 1st Option" at bounding box center [425, 433] width 196 height 19
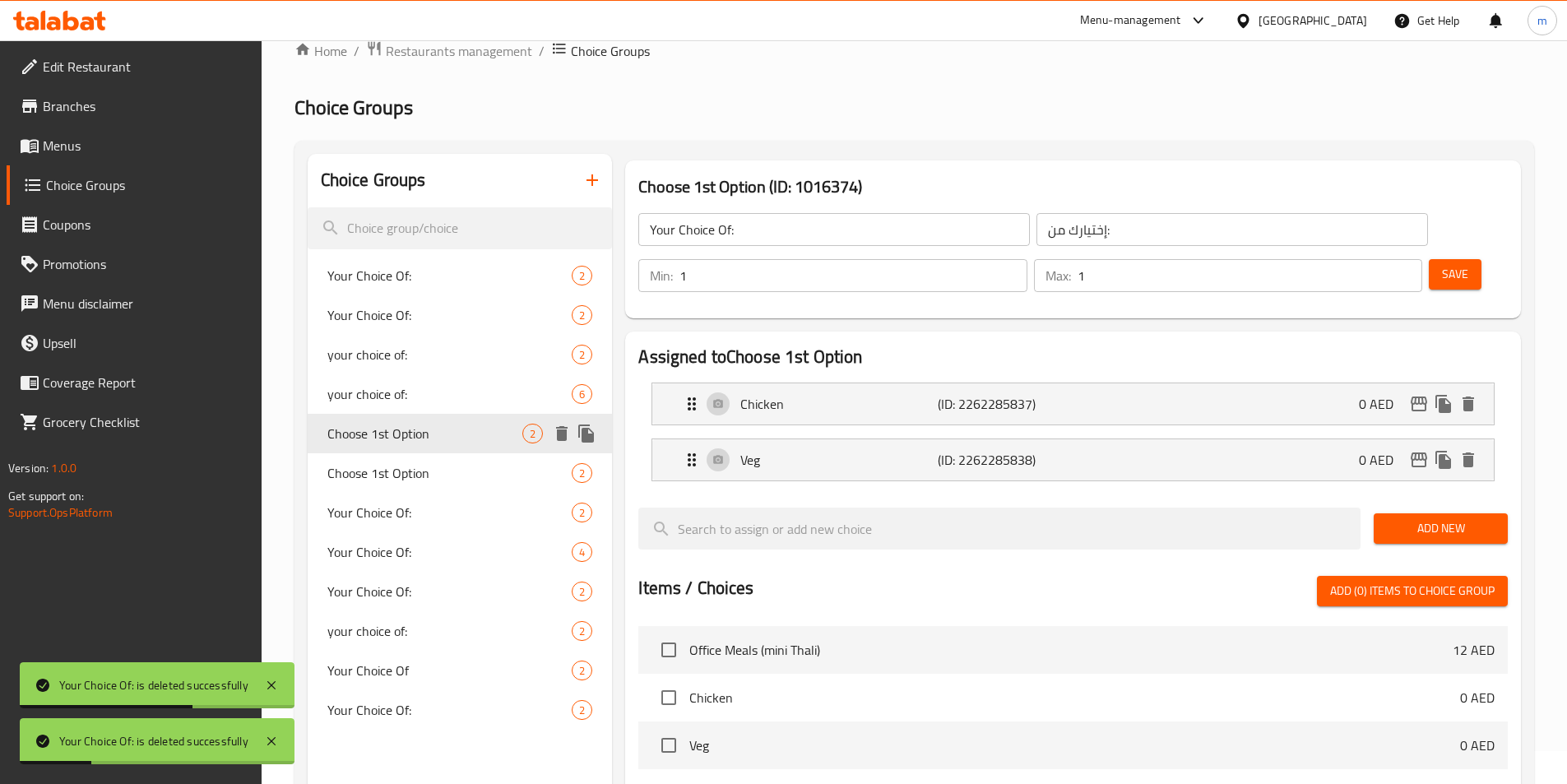
type input "Choose 1st Option"
type input "اختر الخيار الأول"
click at [417, 482] on span "Choose 1st Option" at bounding box center [425, 472] width 196 height 19
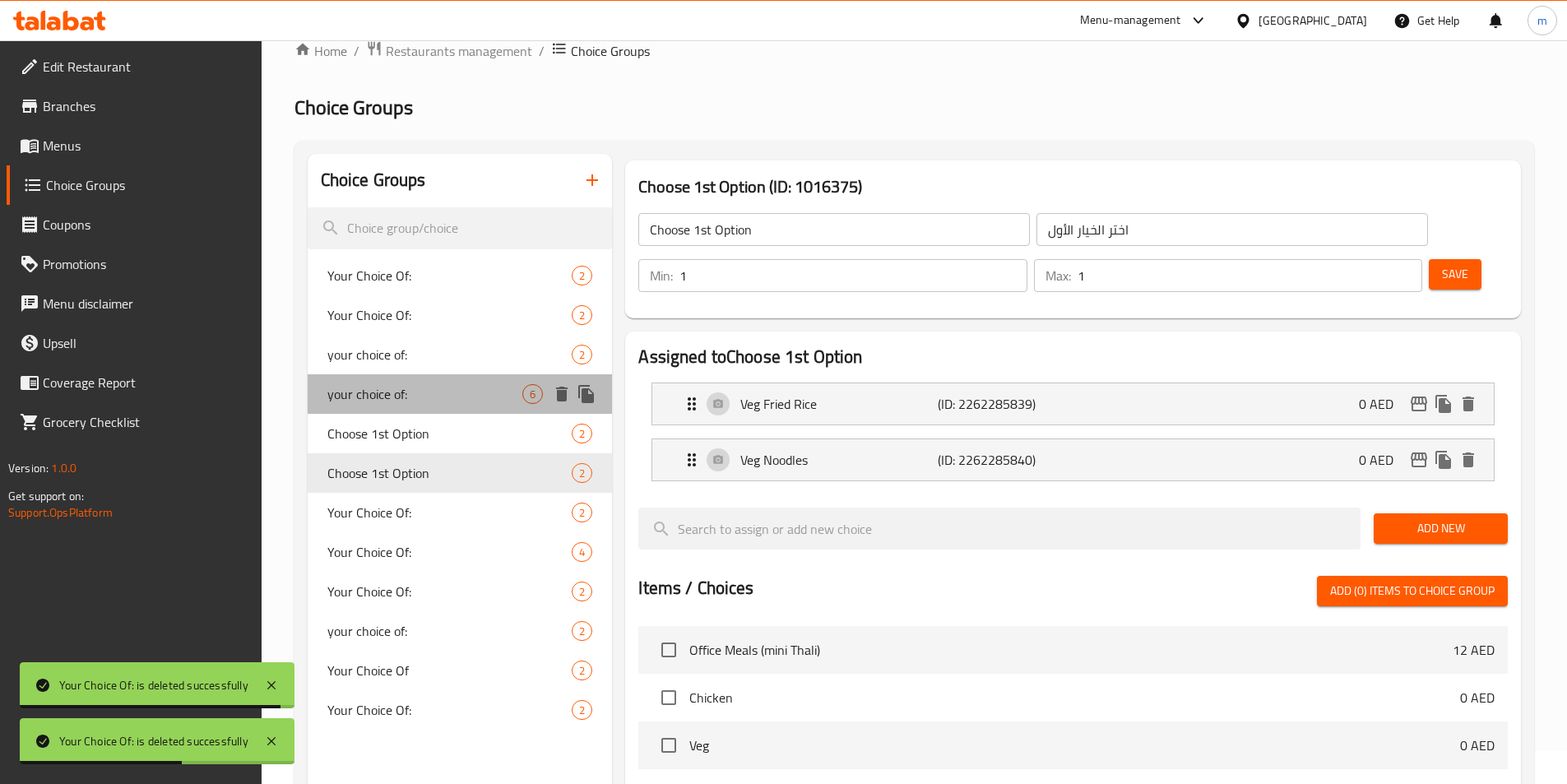
click at [487, 396] on span "your choice of:" at bounding box center [425, 393] width 196 height 19
type input "your choice of:"
type input "اختيارك من :"
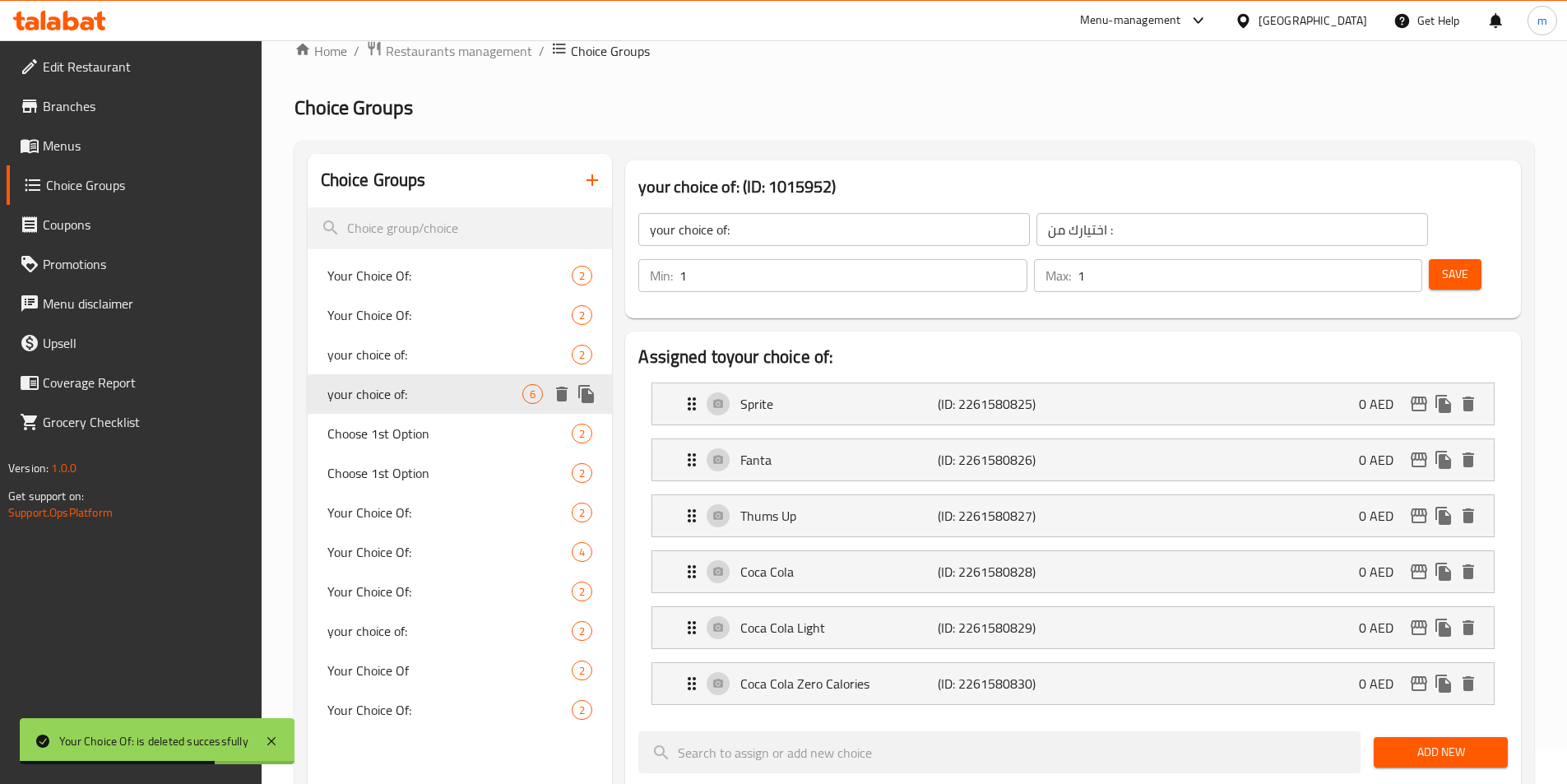
click at [565, 392] on icon "delete" at bounding box center [562, 394] width 12 height 15
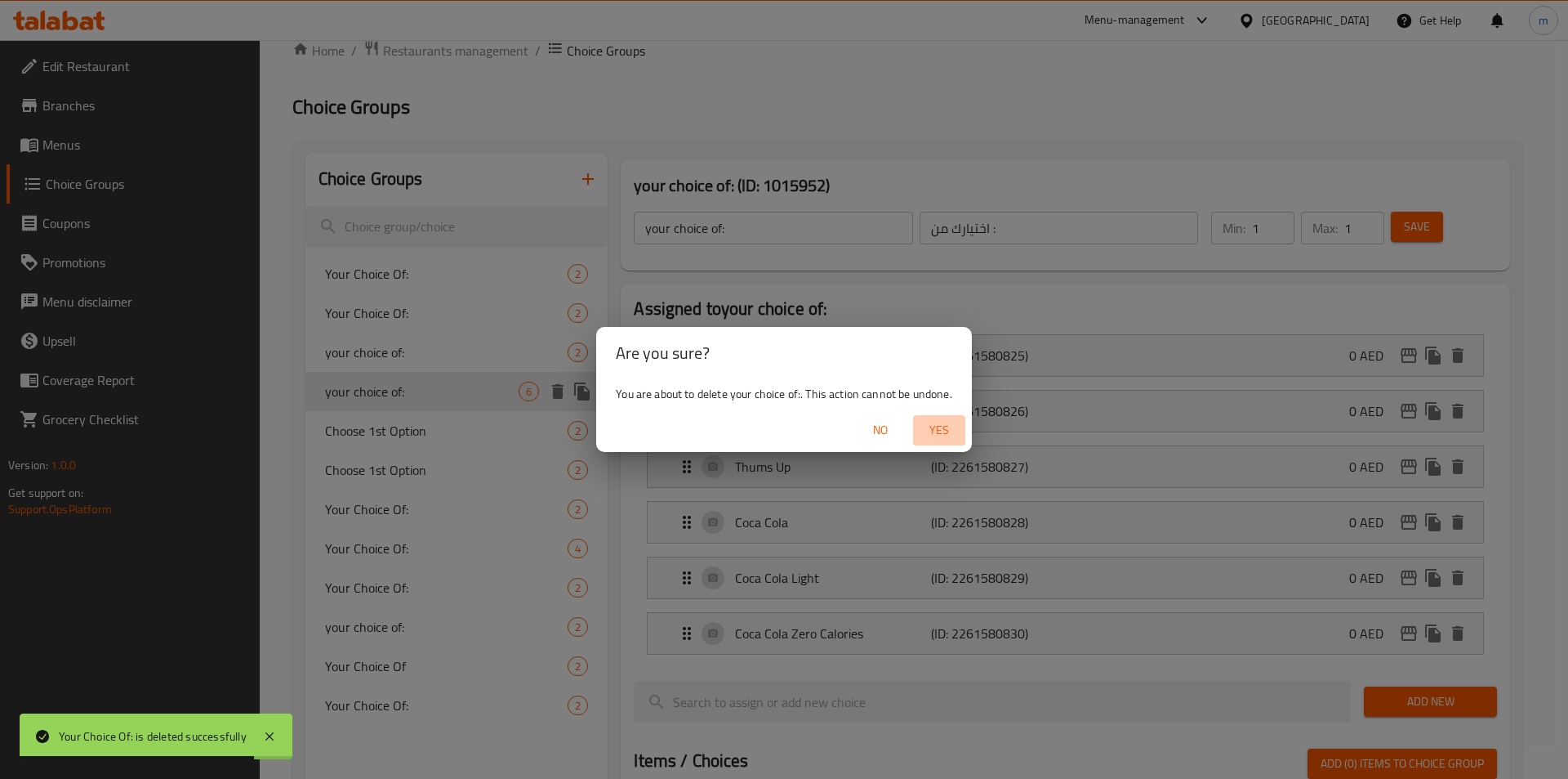
click at [938, 429] on span "Yes" at bounding box center [939, 430] width 39 height 20
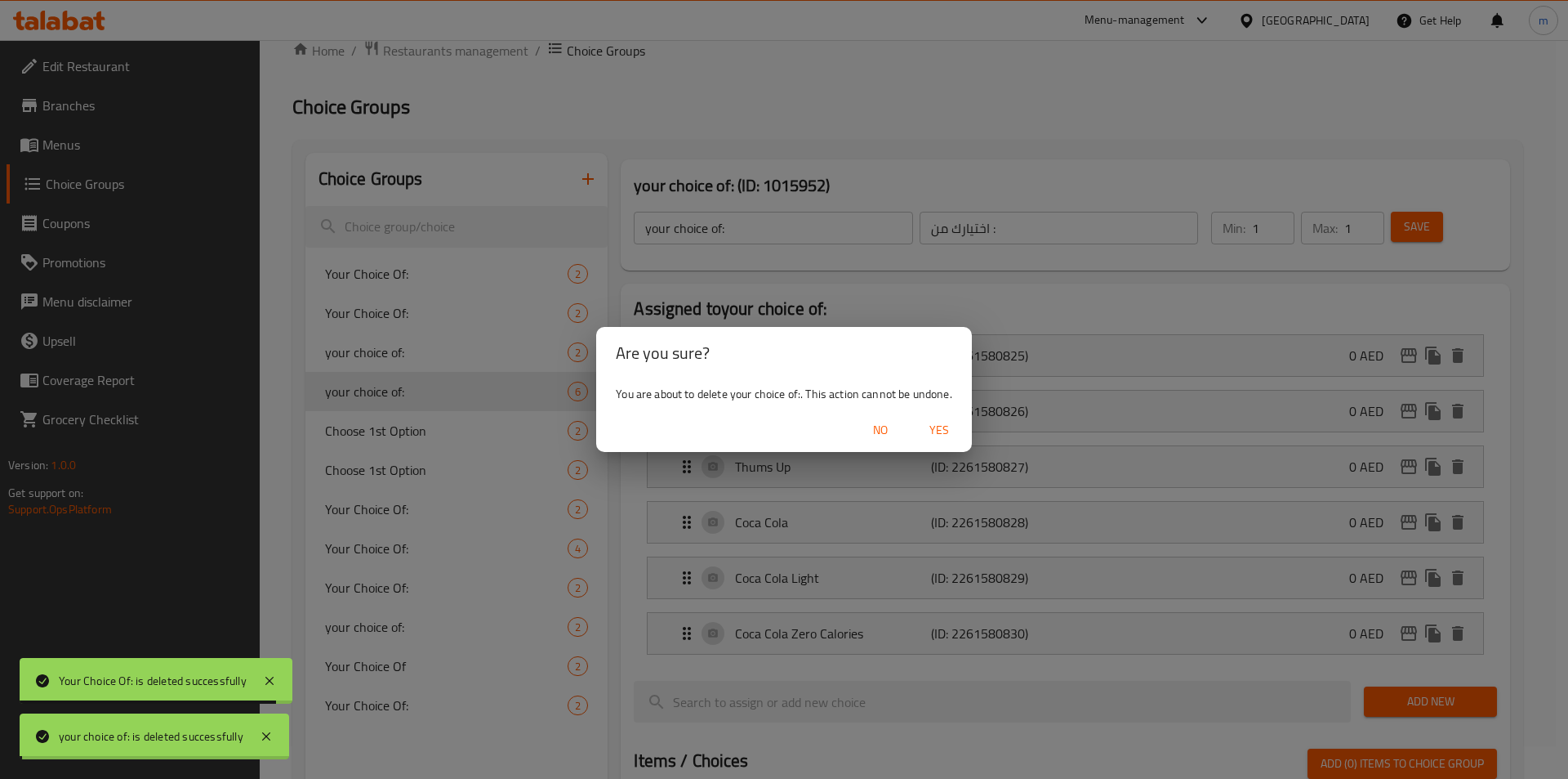
type input "Your Choice Of:"
type input "إختيارك من:"
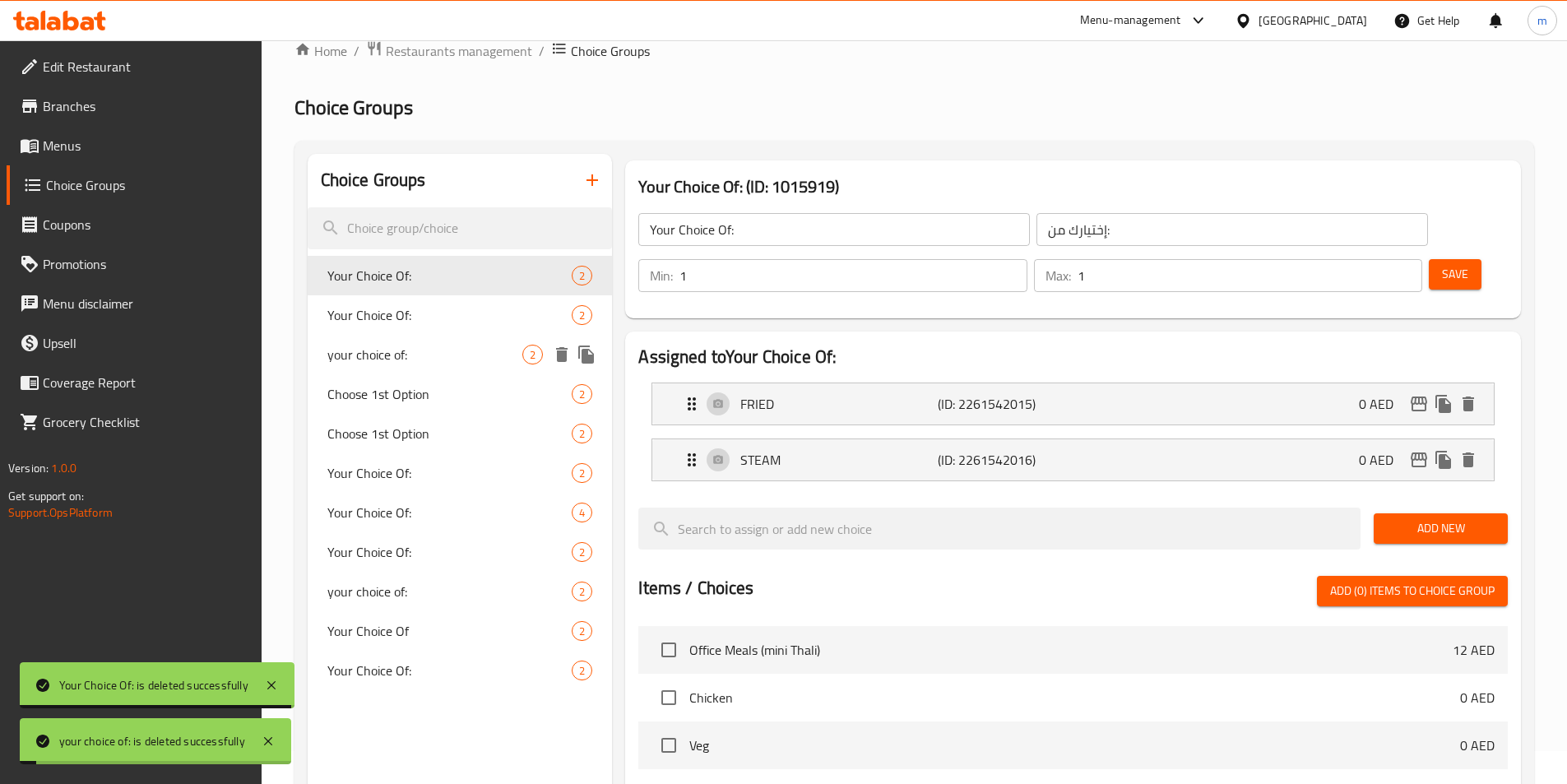
click at [513, 362] on span "your choice of:" at bounding box center [425, 354] width 196 height 19
type input "your choice of:"
type input "اختيارك من :"
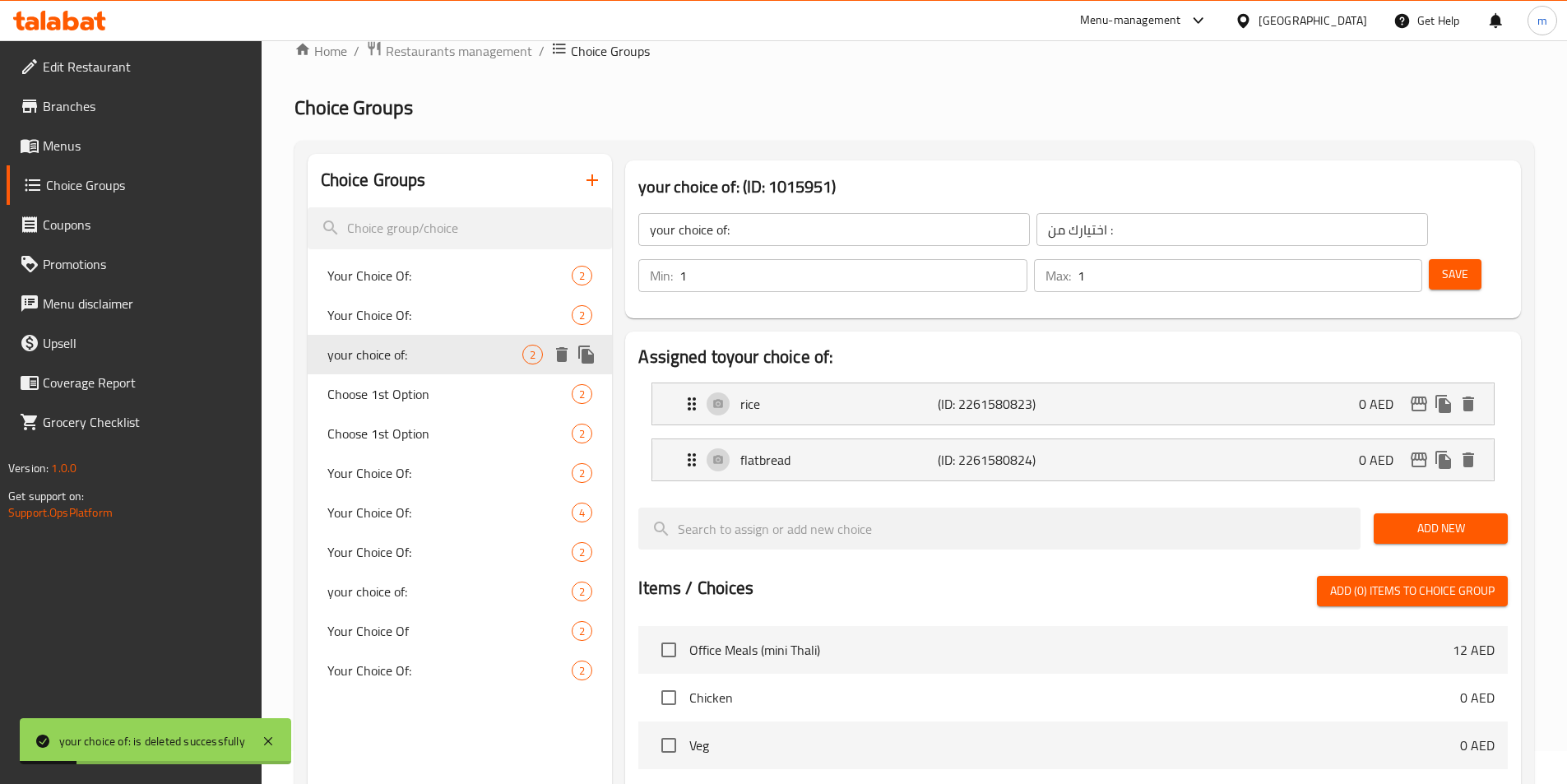
click at [562, 363] on icon "delete" at bounding box center [562, 354] width 19 height 19
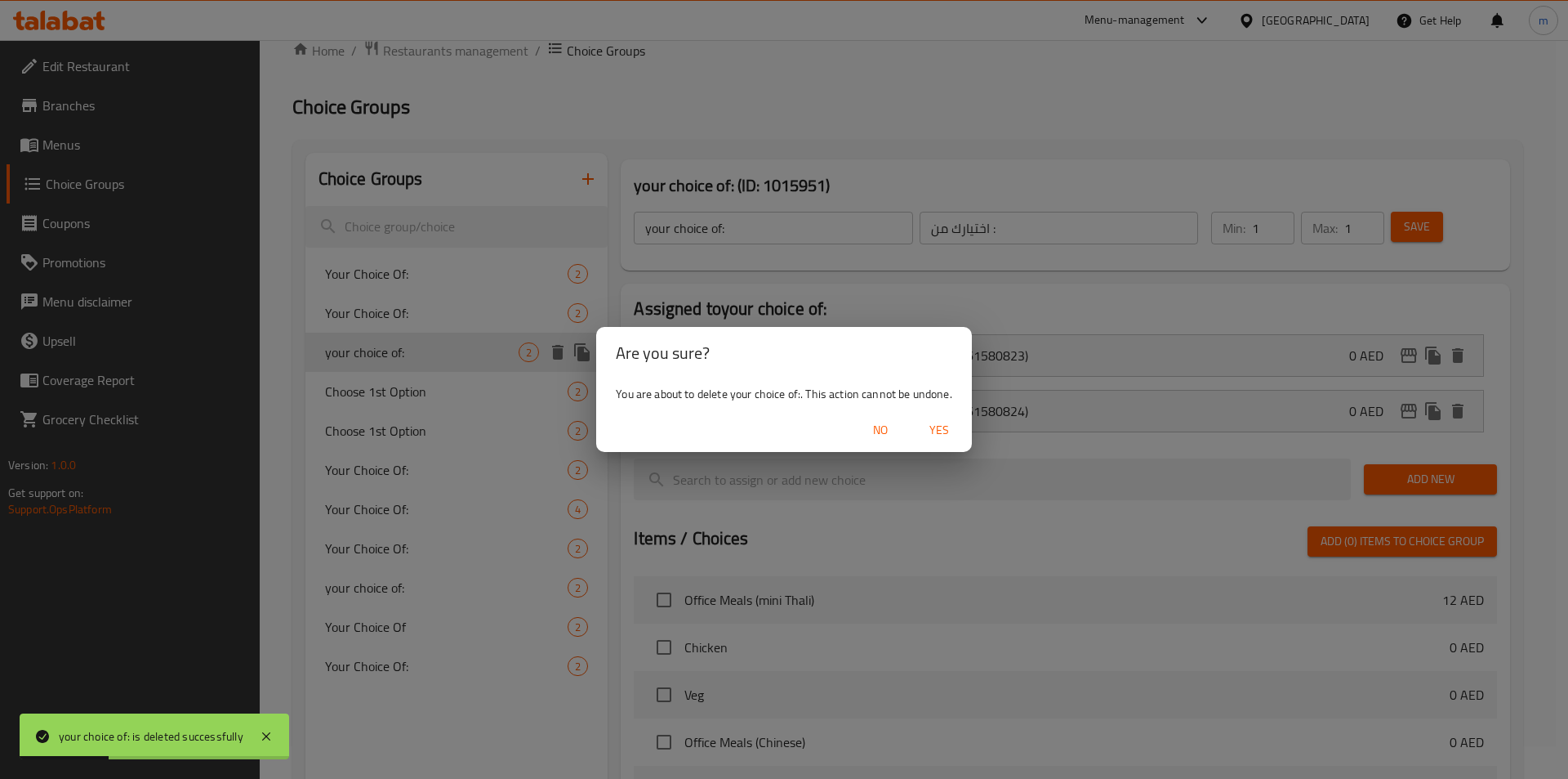
click at [959, 422] on span "Yes" at bounding box center [939, 430] width 39 height 20
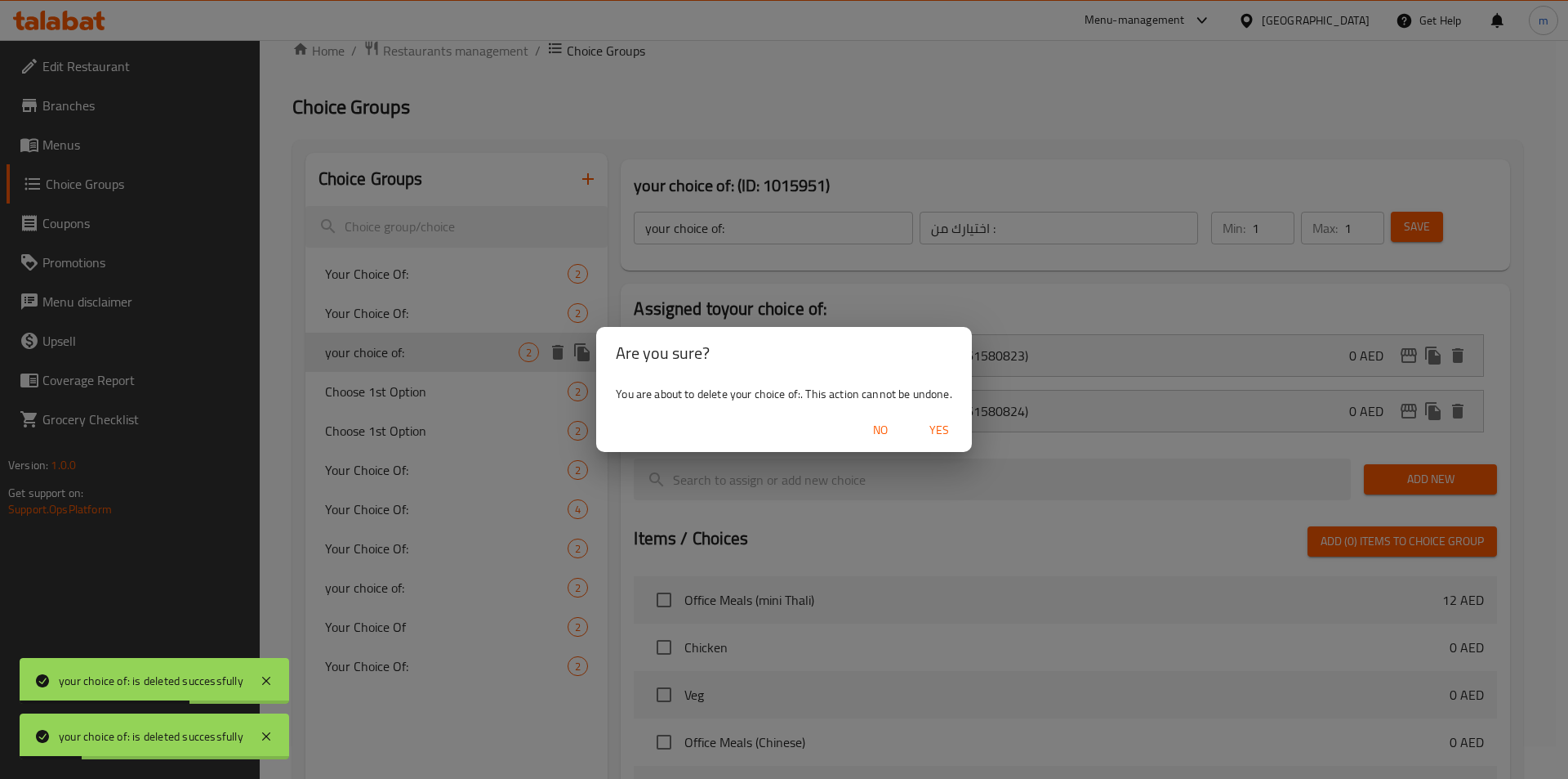
type input "Your Choice Of:"
type input "إختيارك من:"
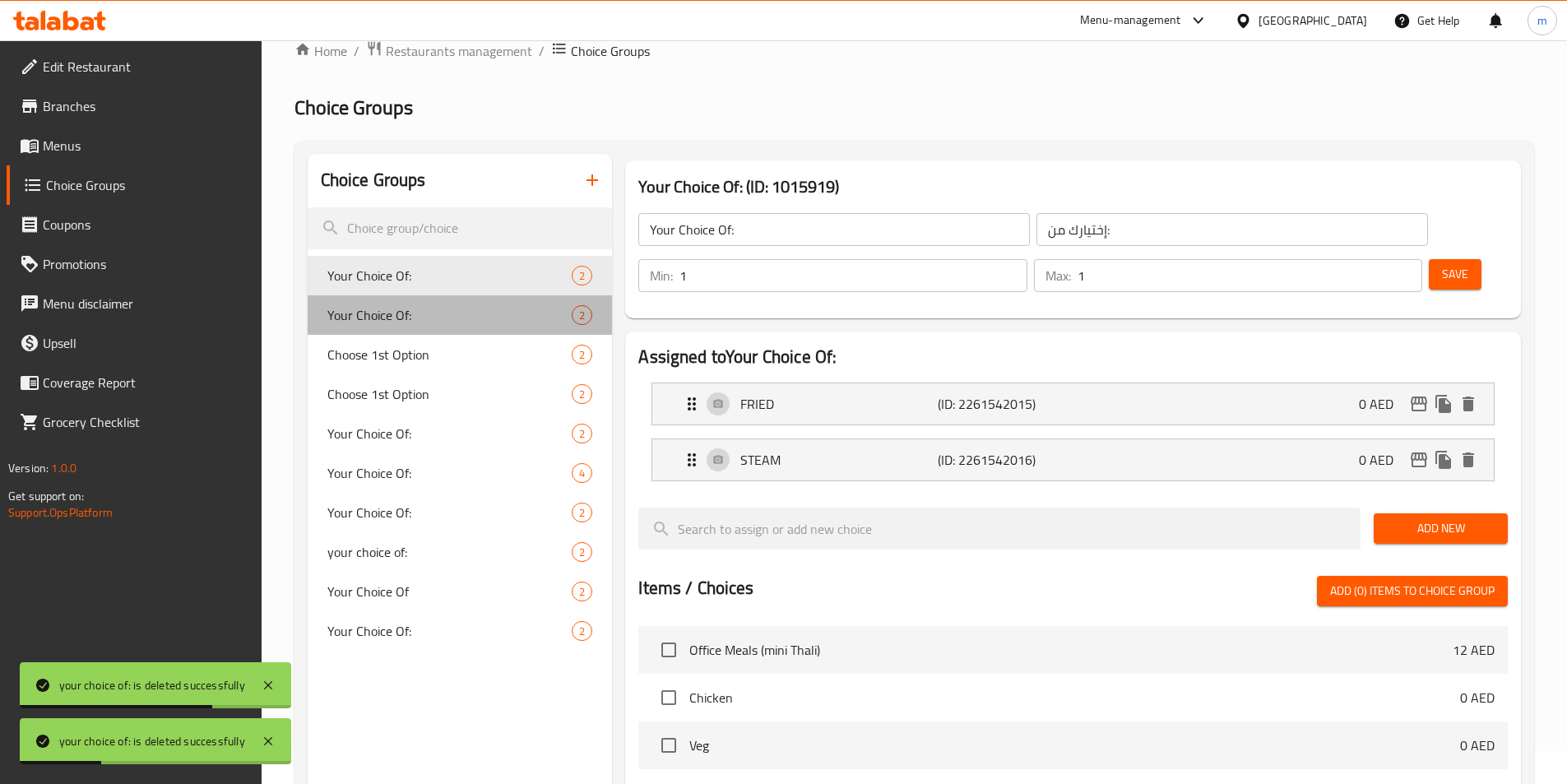
click at [514, 320] on span "Your Choice Of:" at bounding box center [450, 314] width 245 height 19
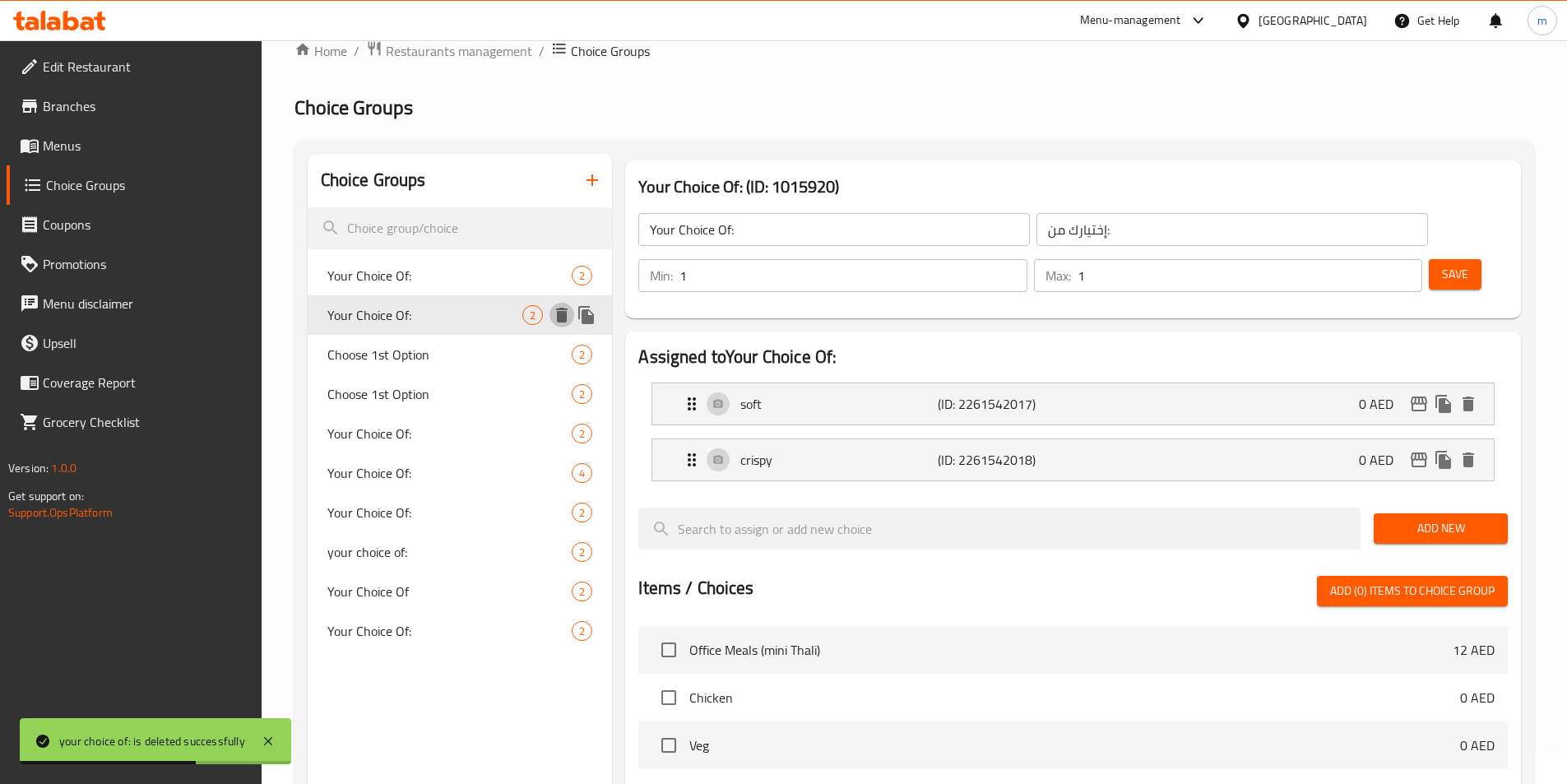
click at [563, 311] on icon "delete" at bounding box center [562, 315] width 12 height 15
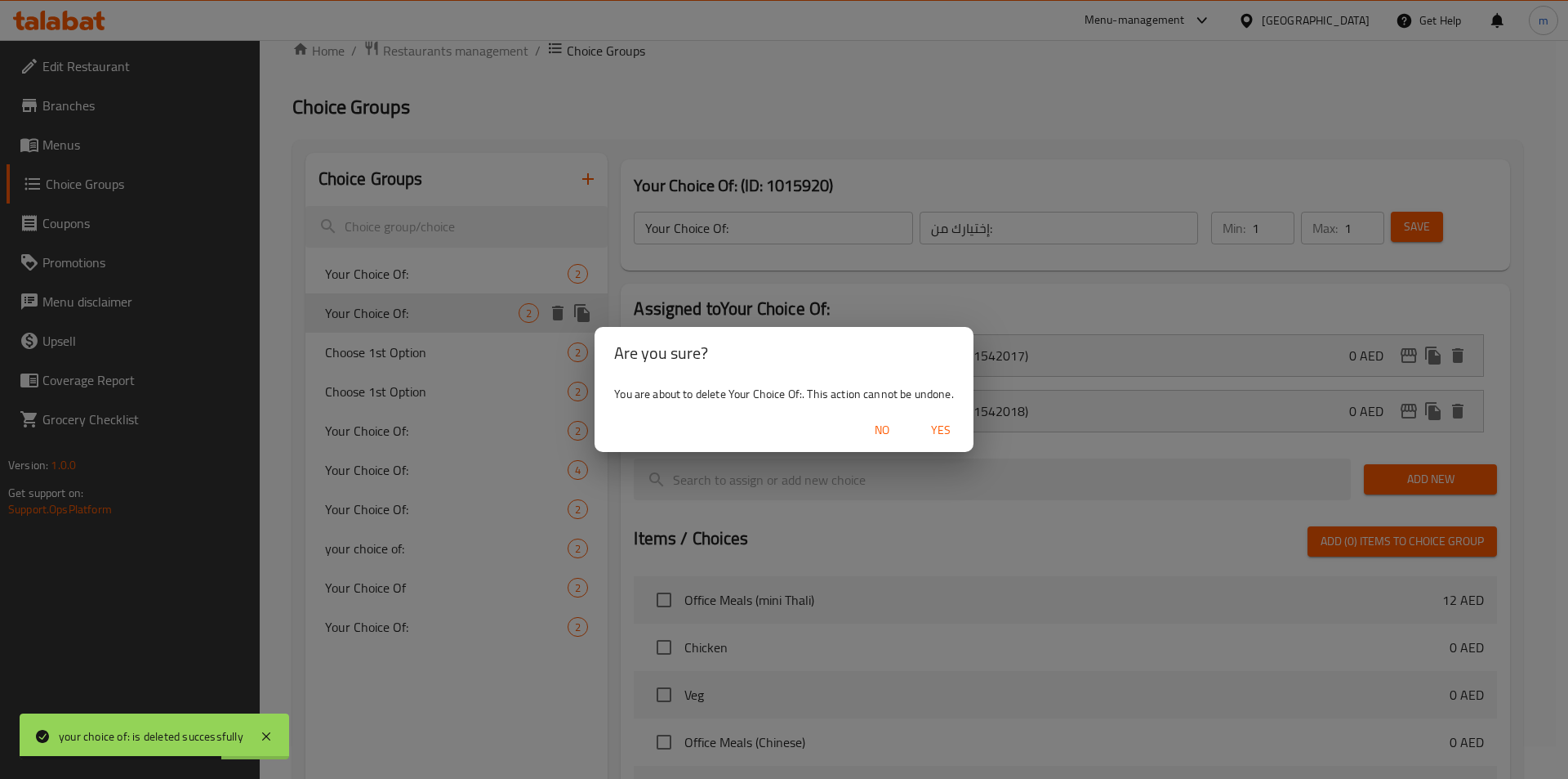
click at [955, 440] on span "Yes" at bounding box center [940, 430] width 39 height 20
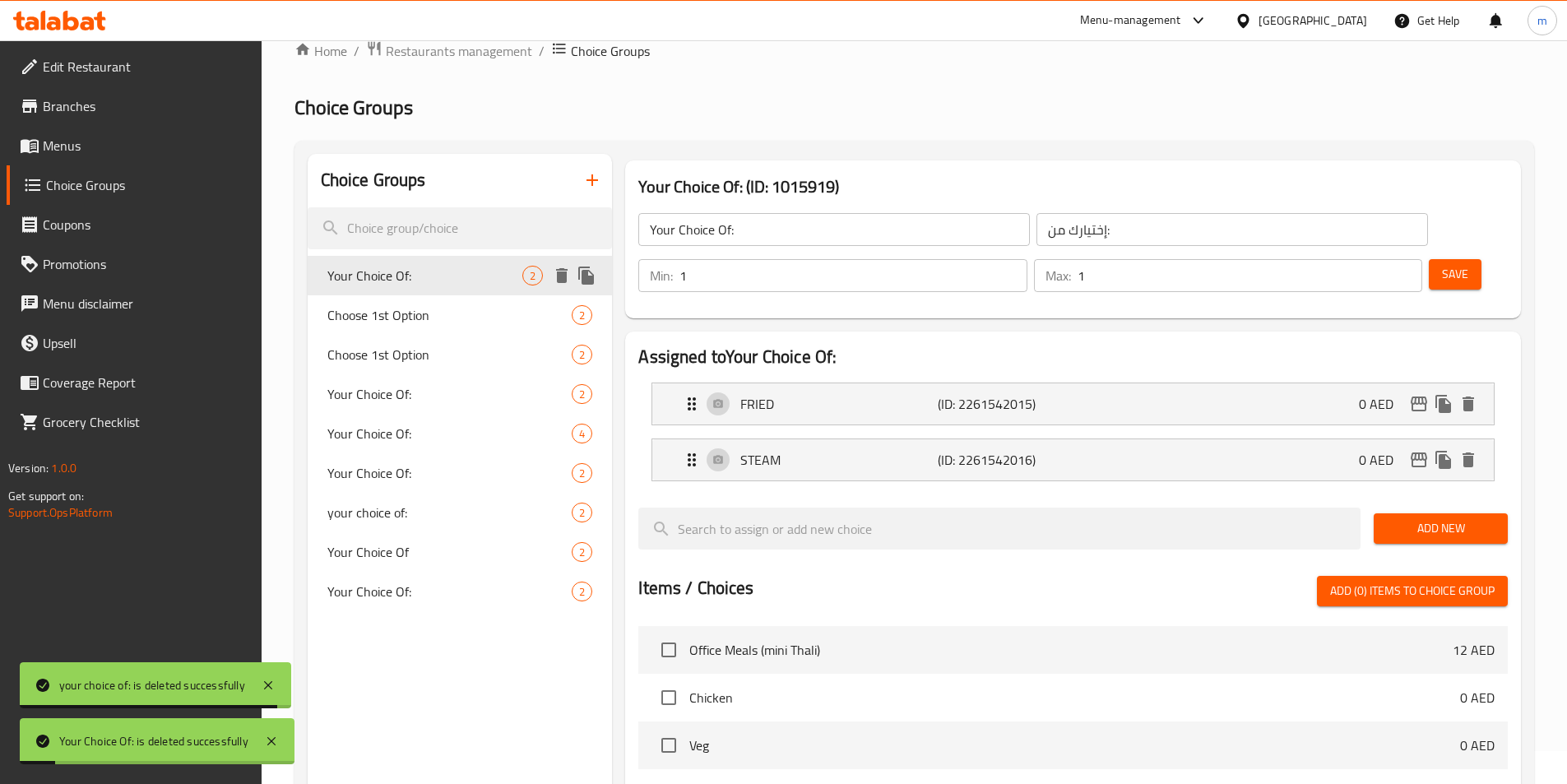
click at [561, 282] on icon "delete" at bounding box center [562, 276] width 12 height 15
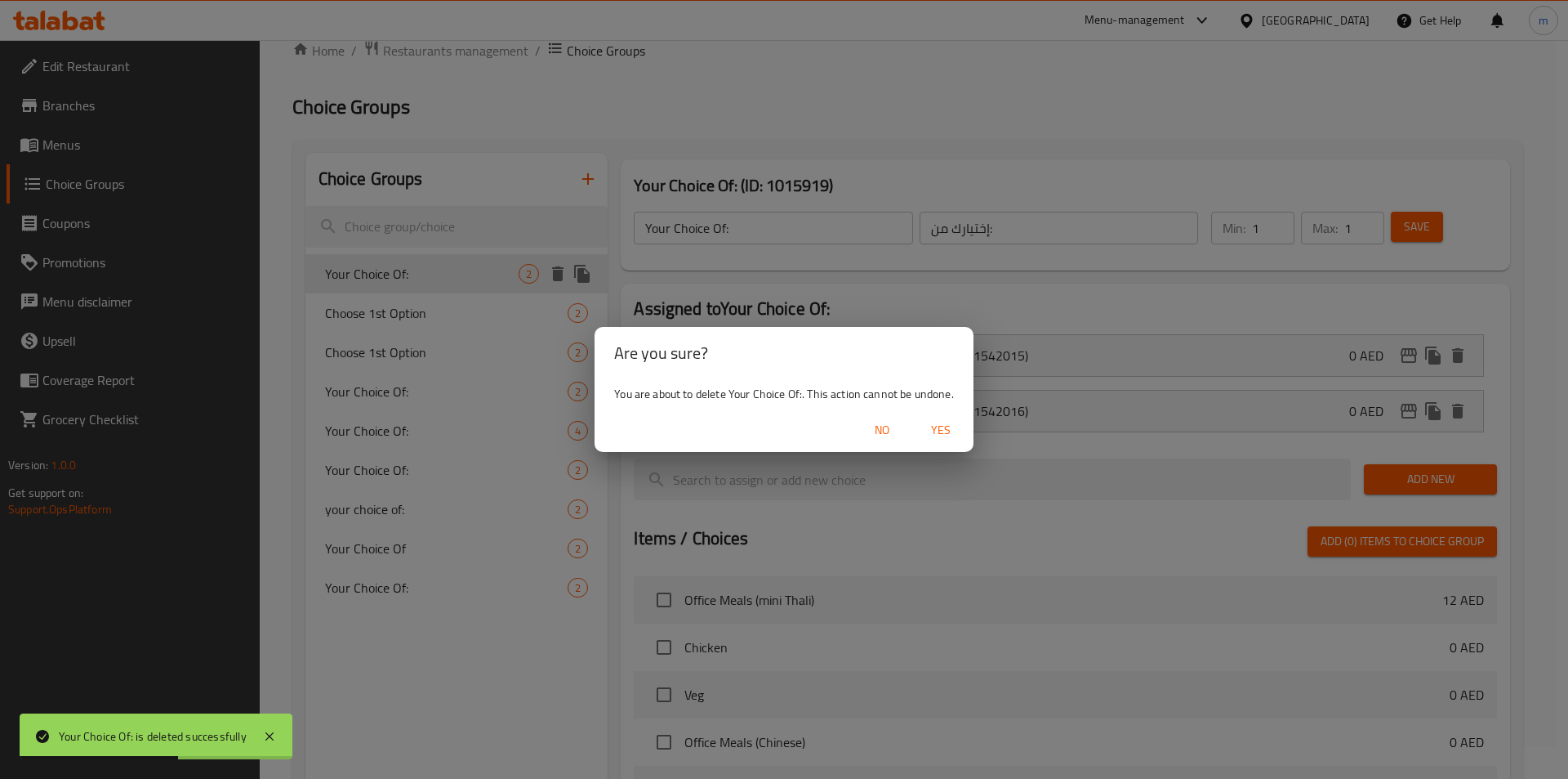
click at [944, 431] on span "Yes" at bounding box center [940, 430] width 39 height 20
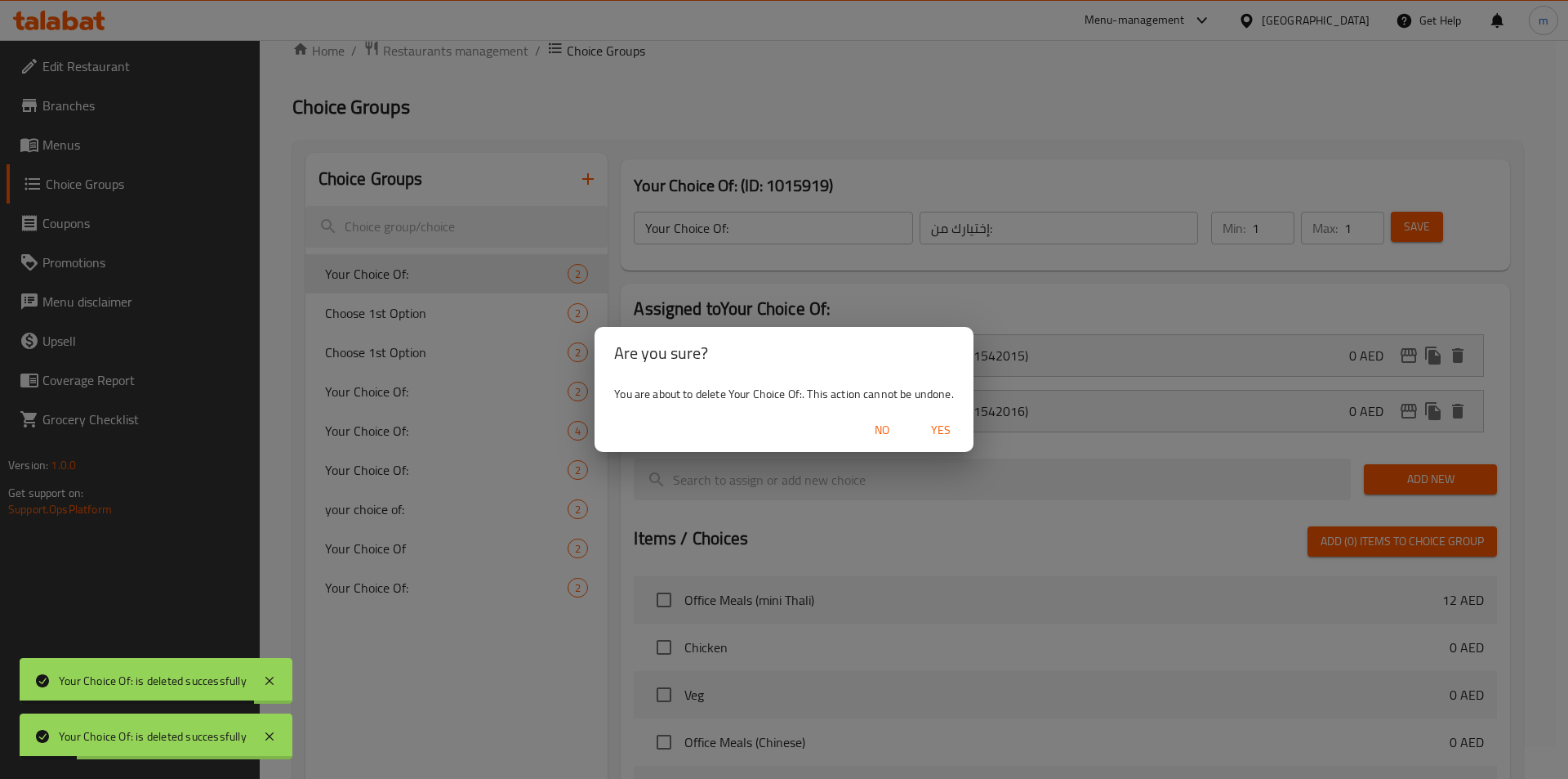
type input "Choose 1st Option"
type input "اختر الخيار الأول"
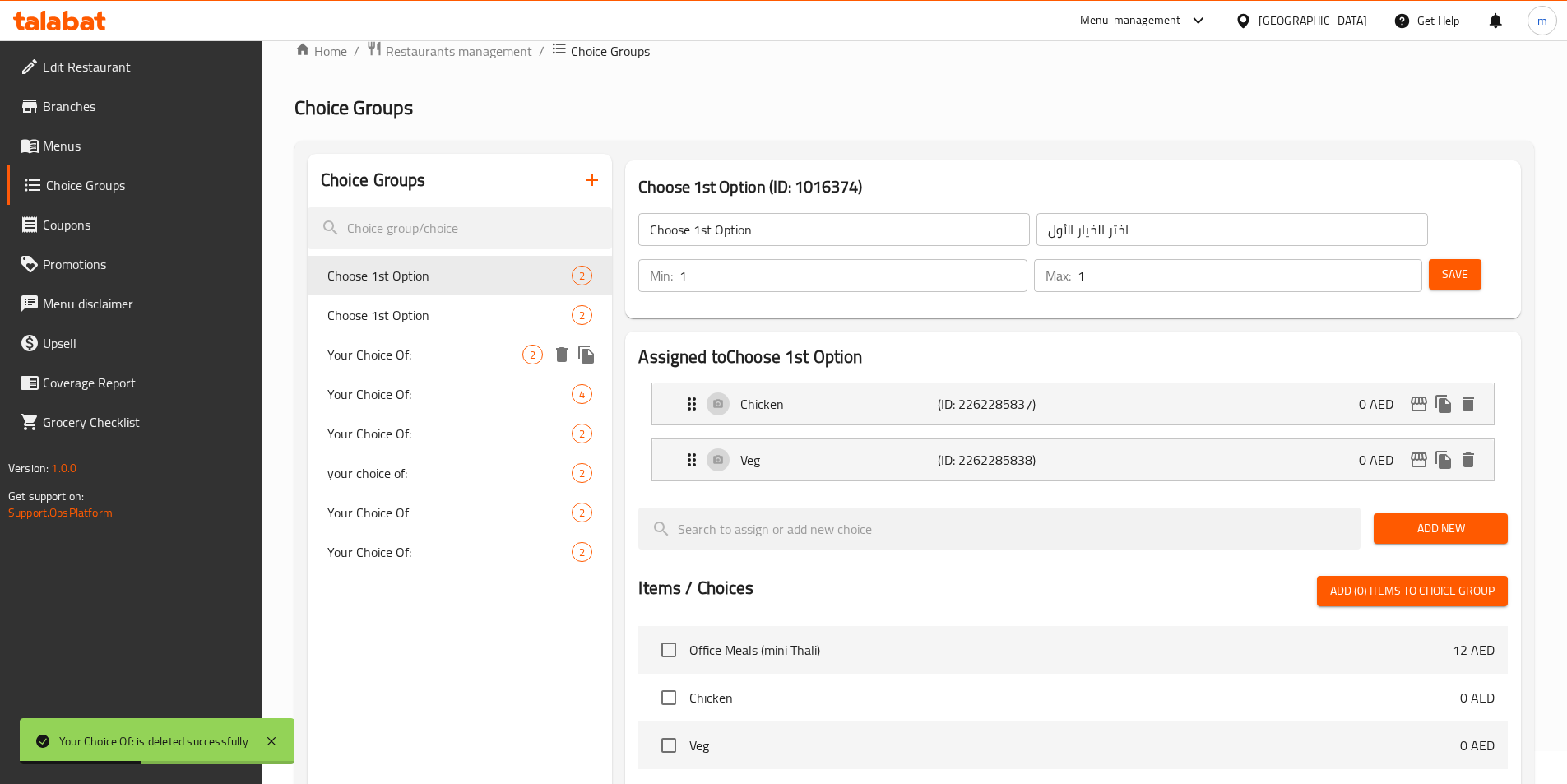
click at [393, 353] on span "Your Choice Of:" at bounding box center [425, 354] width 196 height 19
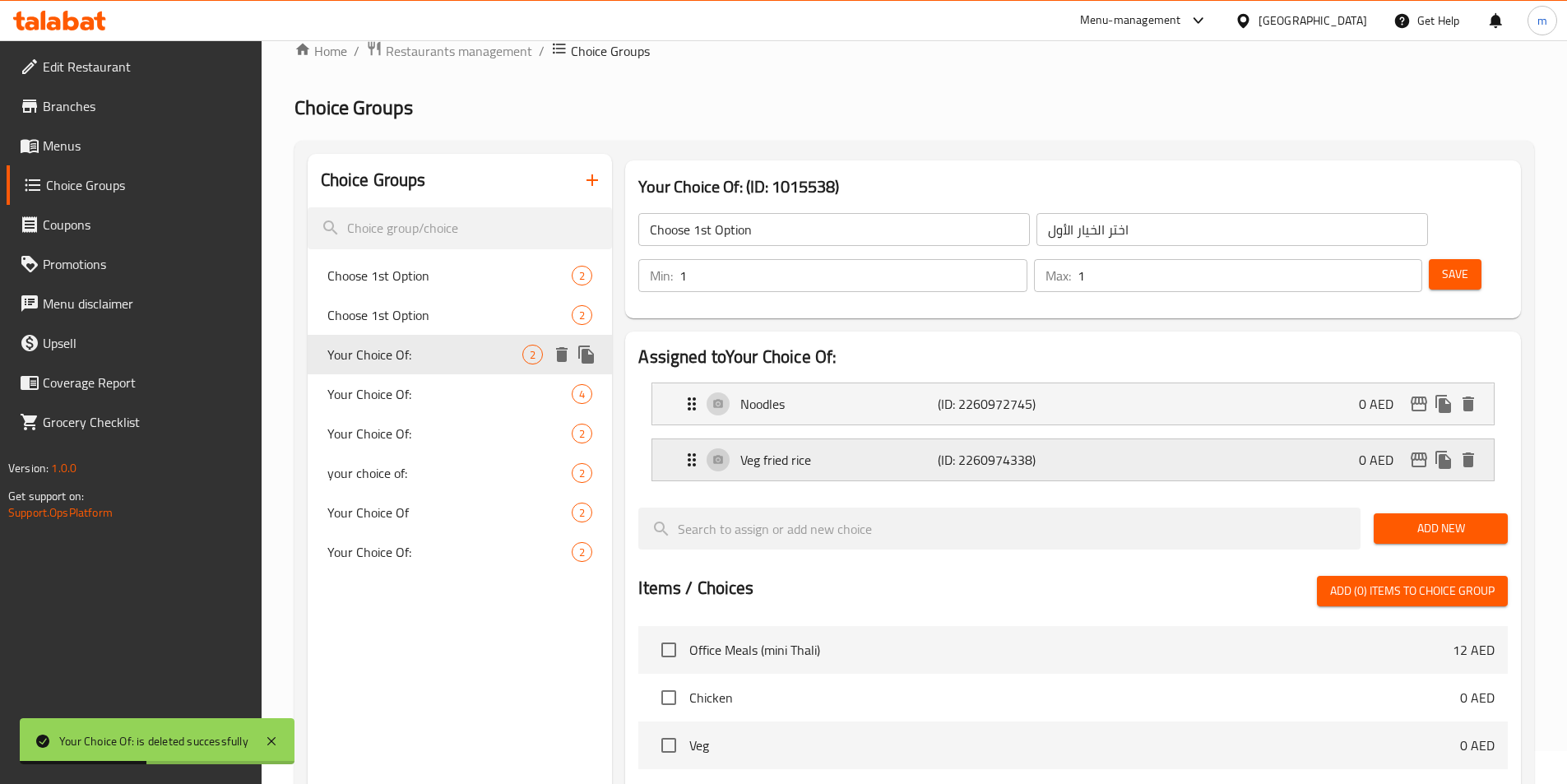
type input "Your Choice Of:"
type input "إختيارك من:"
click at [561, 362] on icon "delete" at bounding box center [562, 354] width 19 height 19
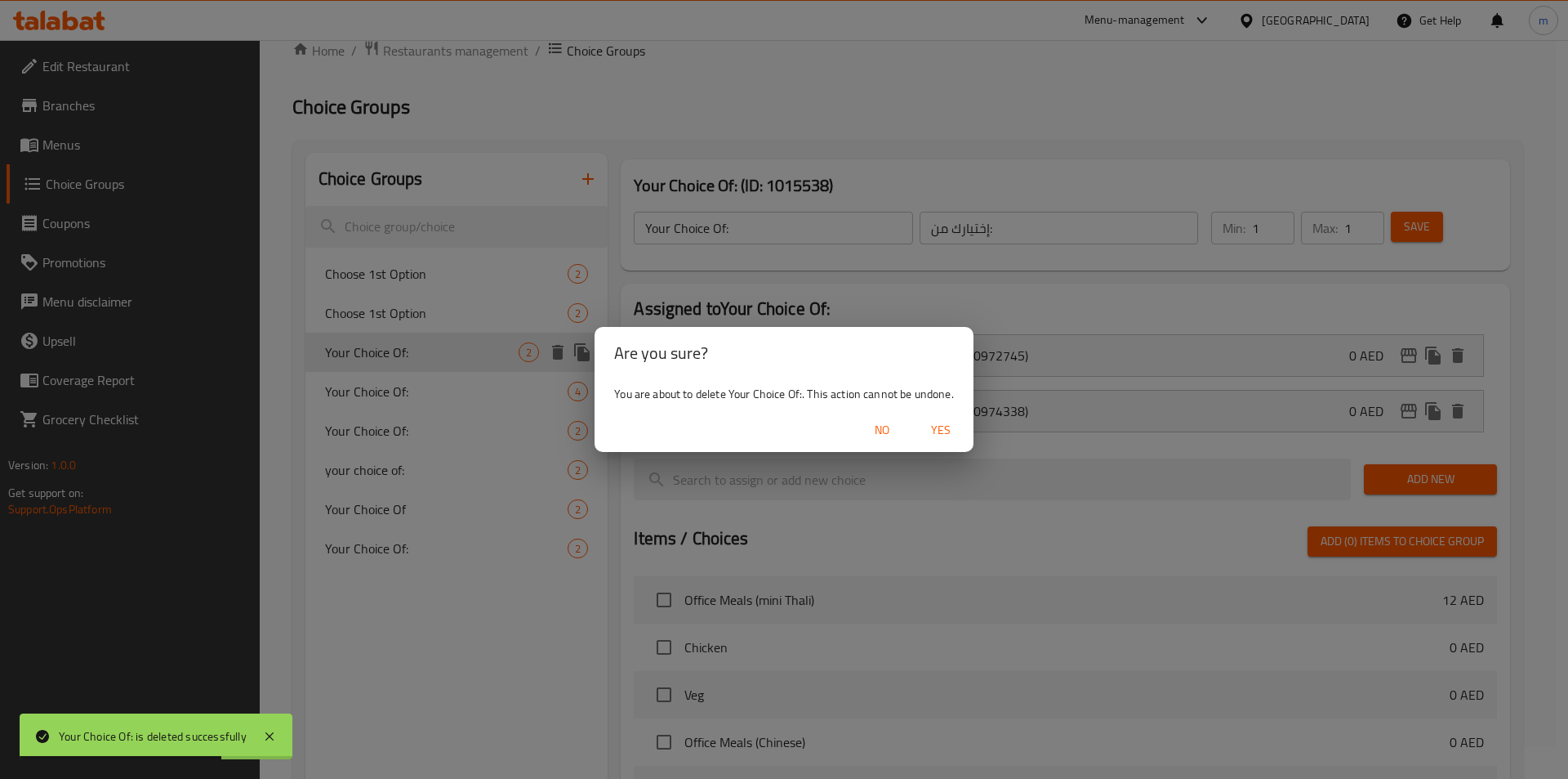
click at [936, 426] on span "Yes" at bounding box center [940, 430] width 39 height 20
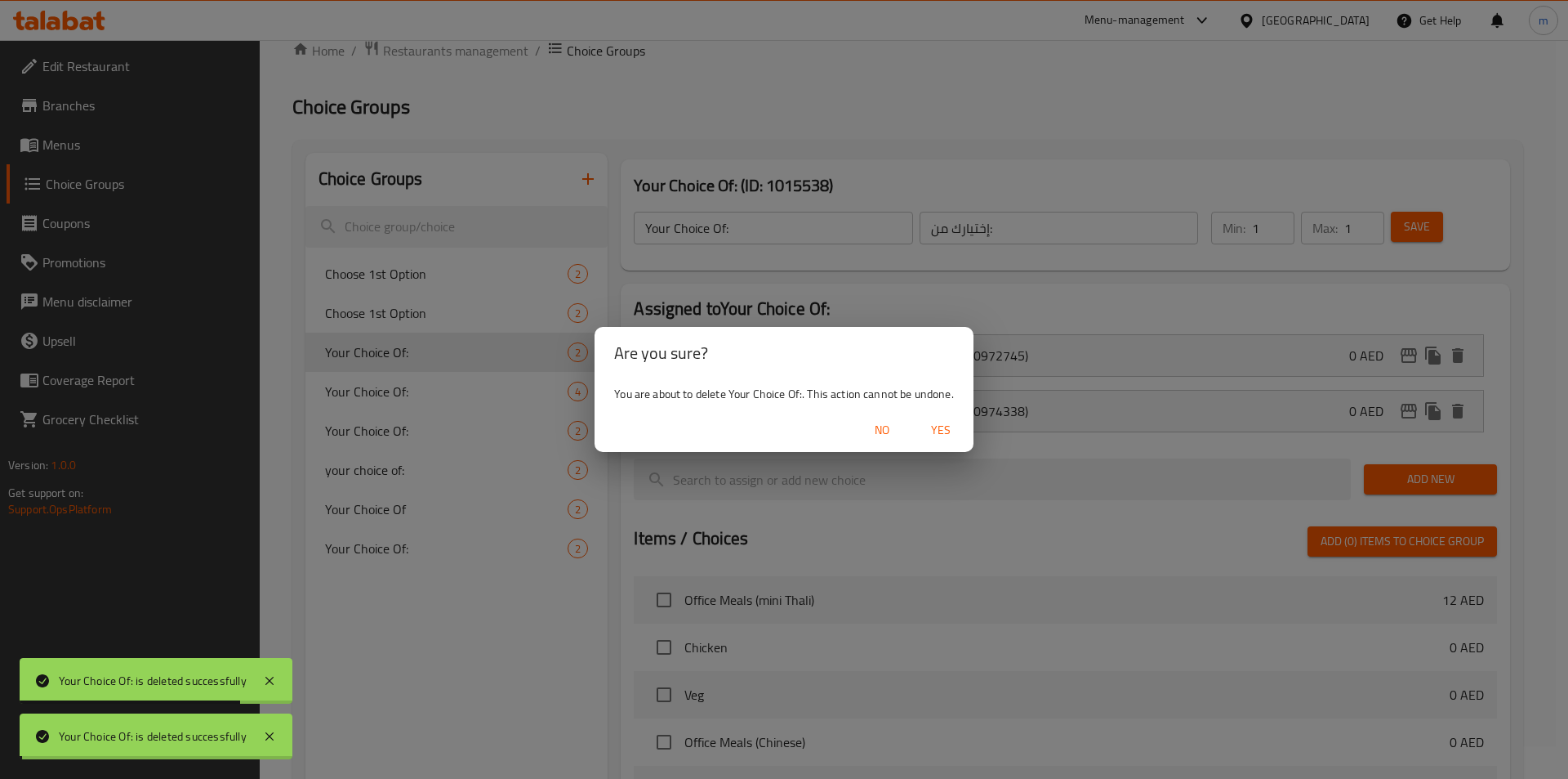
type input "Choose 1st Option"
type input "اختر الخيار الأول"
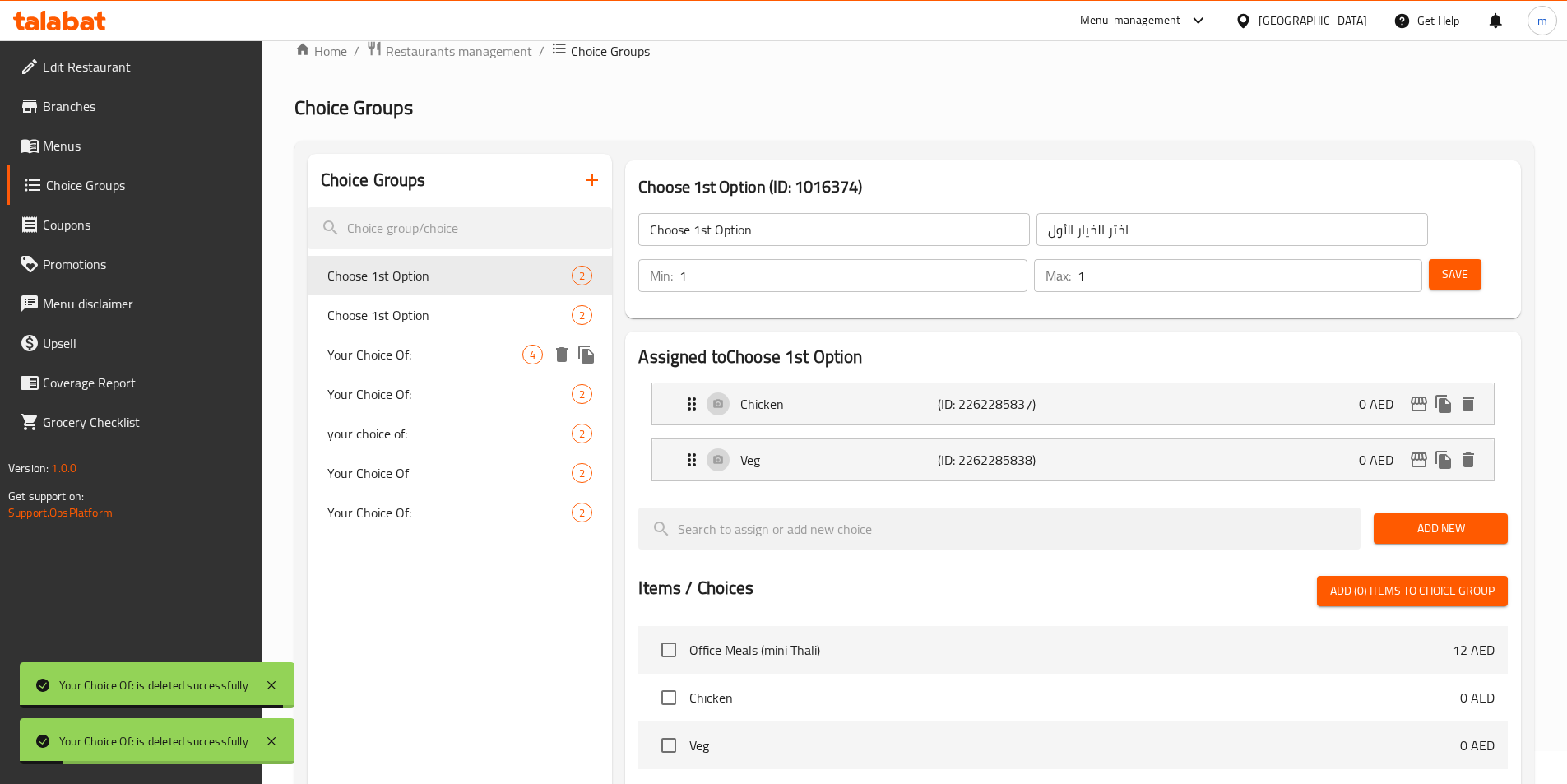
click at [414, 351] on span "Your Choice Of:" at bounding box center [425, 354] width 196 height 19
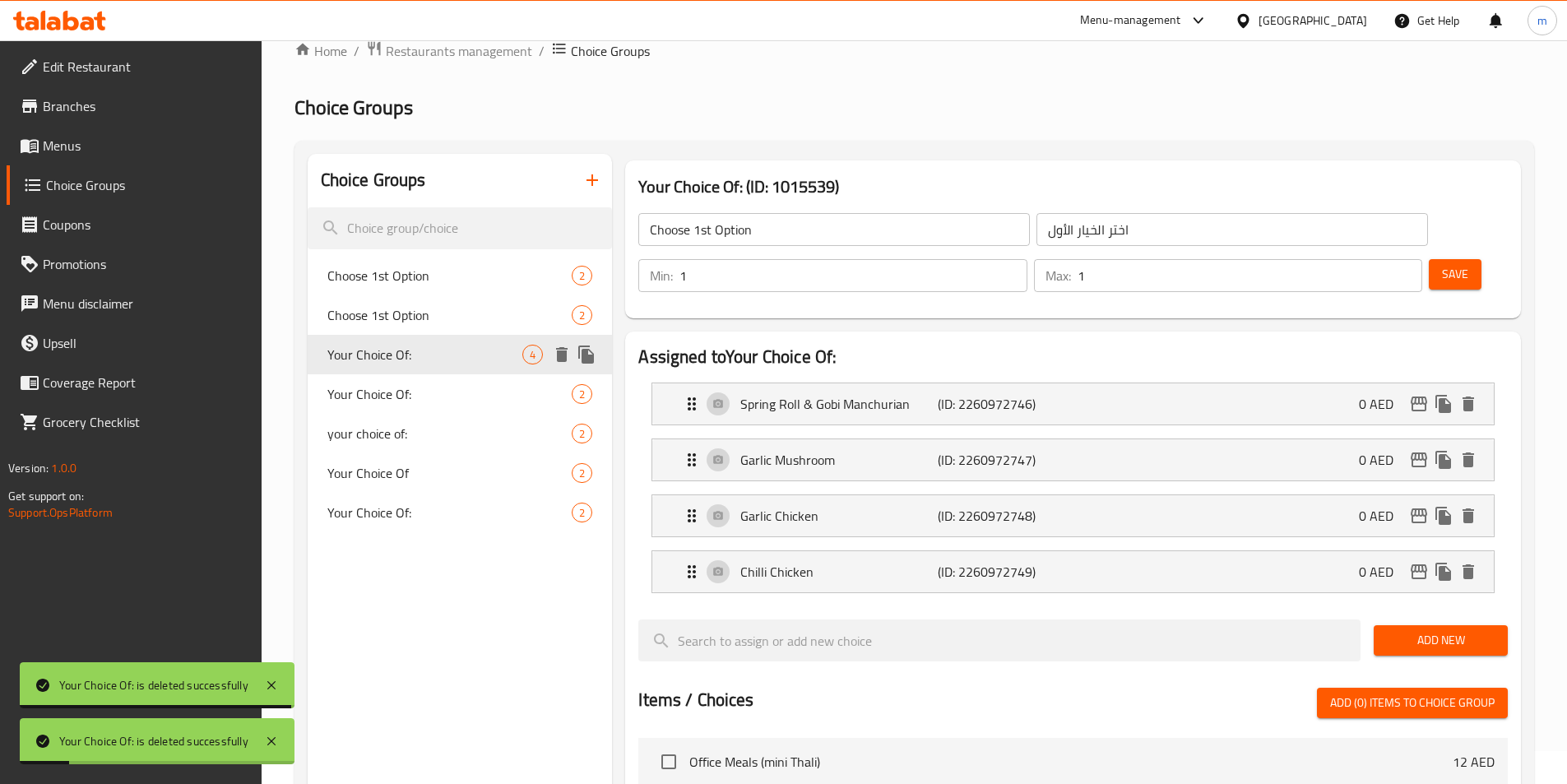
type input "Your Choice Of:"
type input "إختيارك من:"
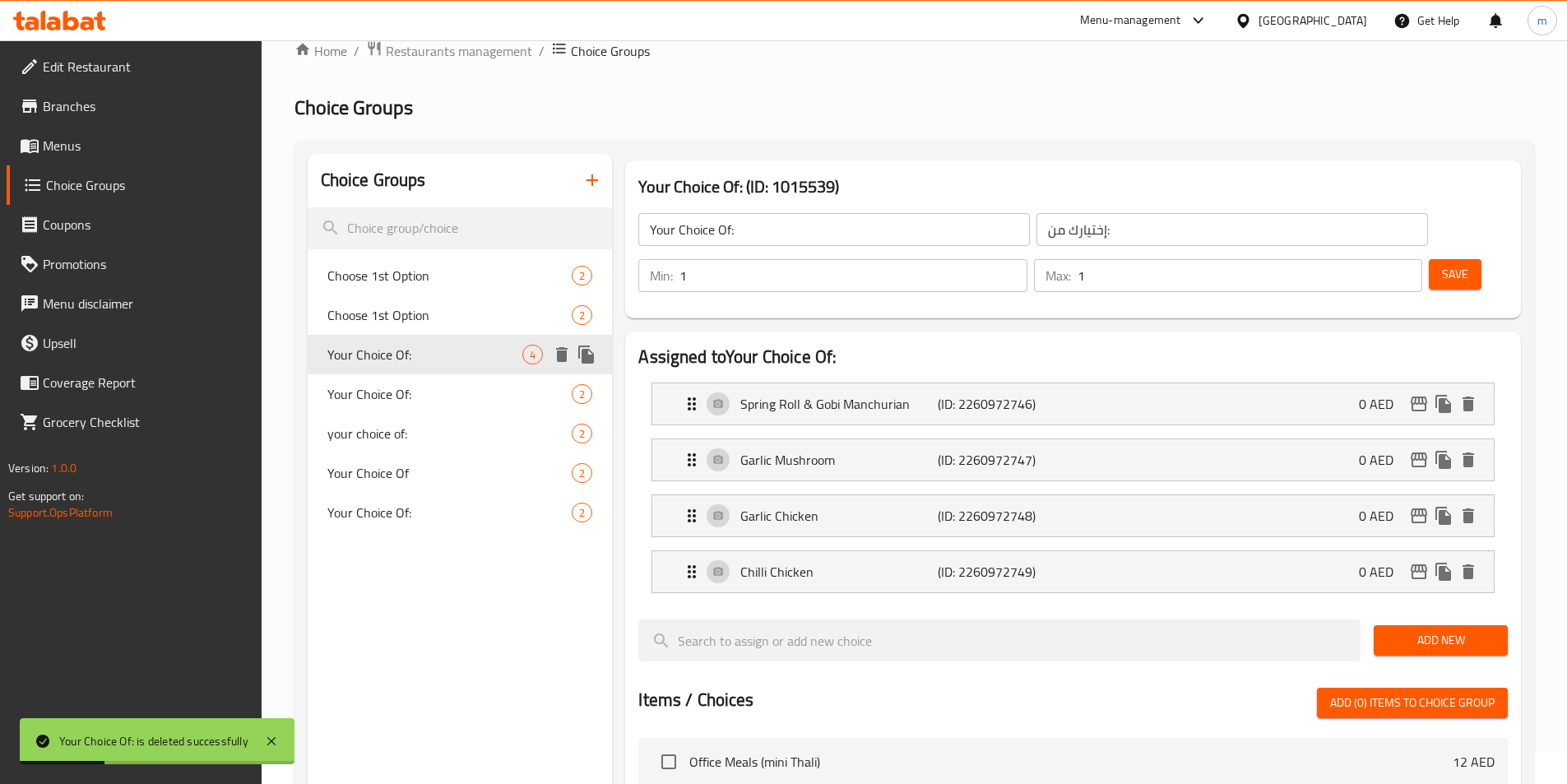
click at [565, 366] on button "delete" at bounding box center [562, 354] width 24 height 24
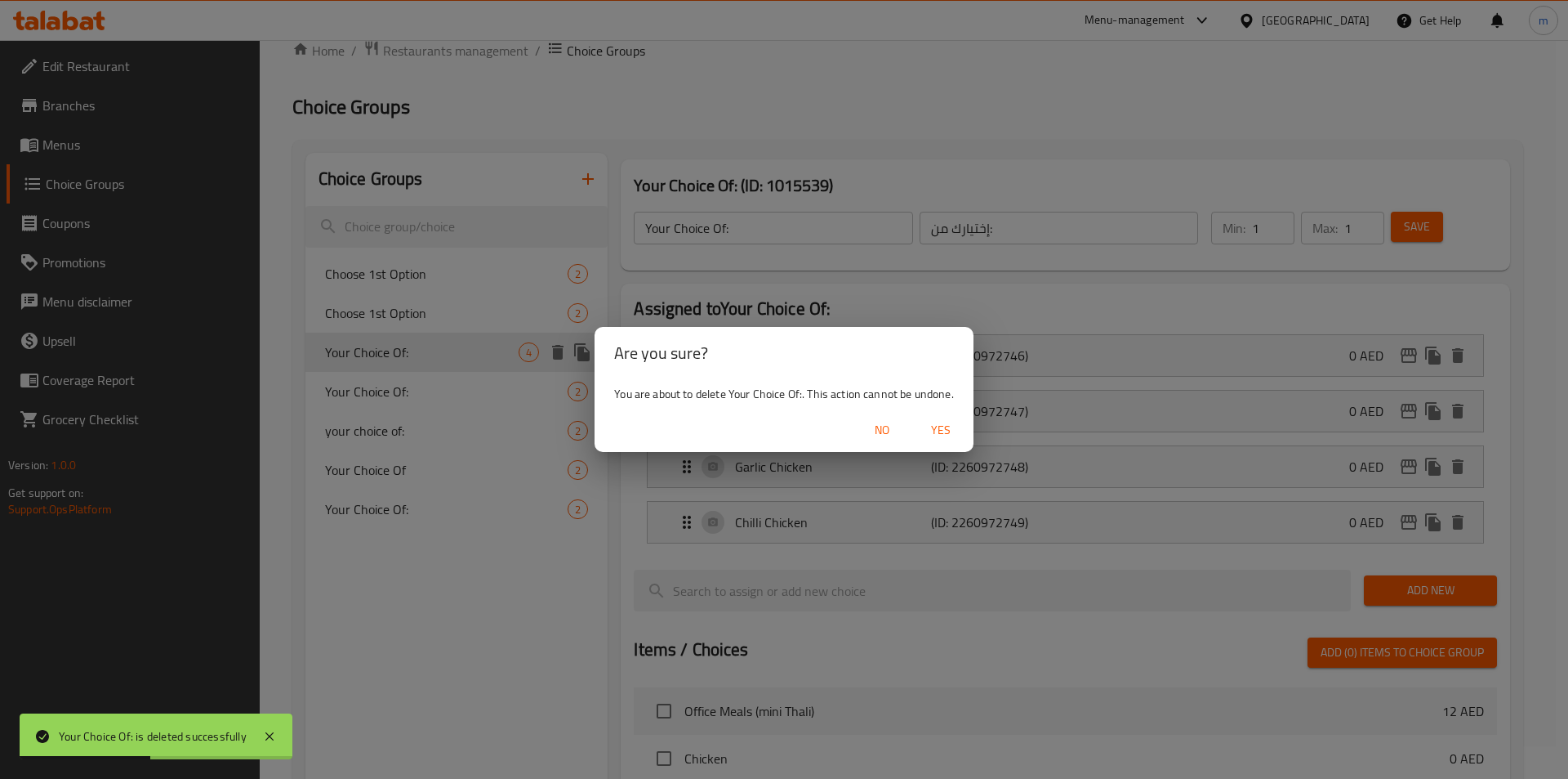
click at [946, 438] on span "Yes" at bounding box center [940, 430] width 39 height 20
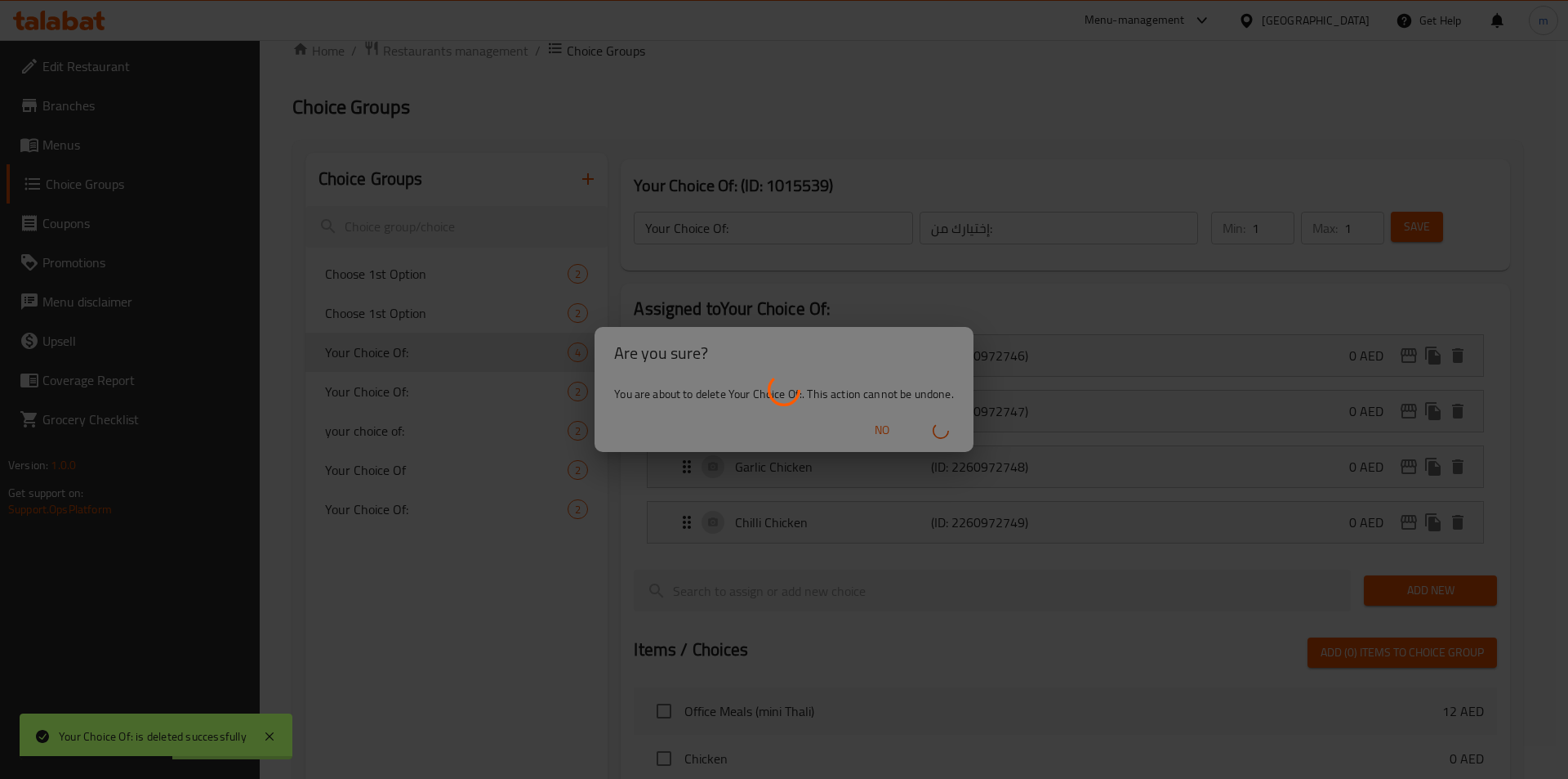
type input "Choose 1st Option"
type input "اختر الخيار الأول"
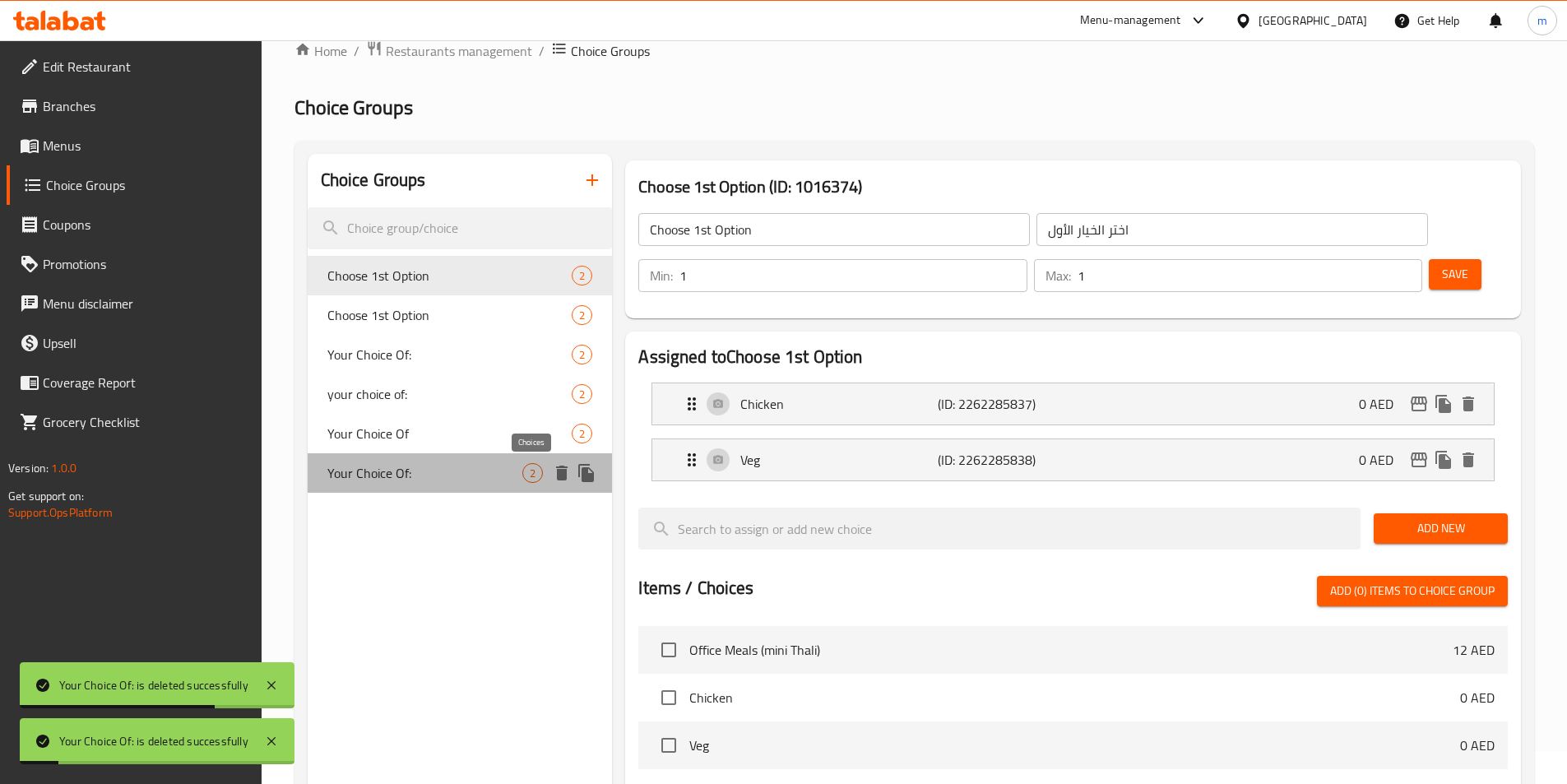
click at [525, 466] on span "2" at bounding box center [532, 473] width 19 height 16
type input "Your Choice Of:"
type input "إختيارك من:"
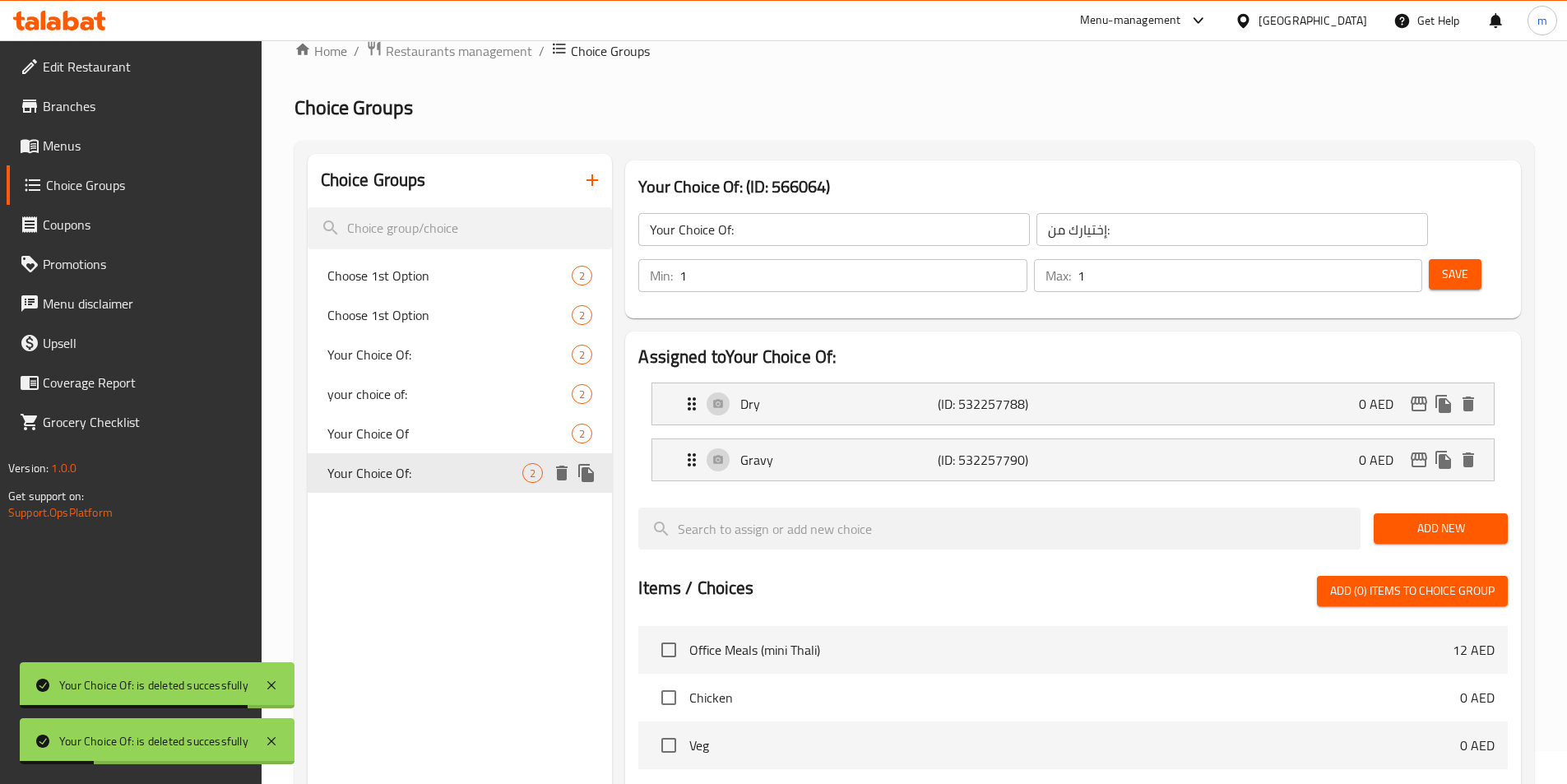
click at [567, 466] on icon "delete" at bounding box center [562, 473] width 12 height 15
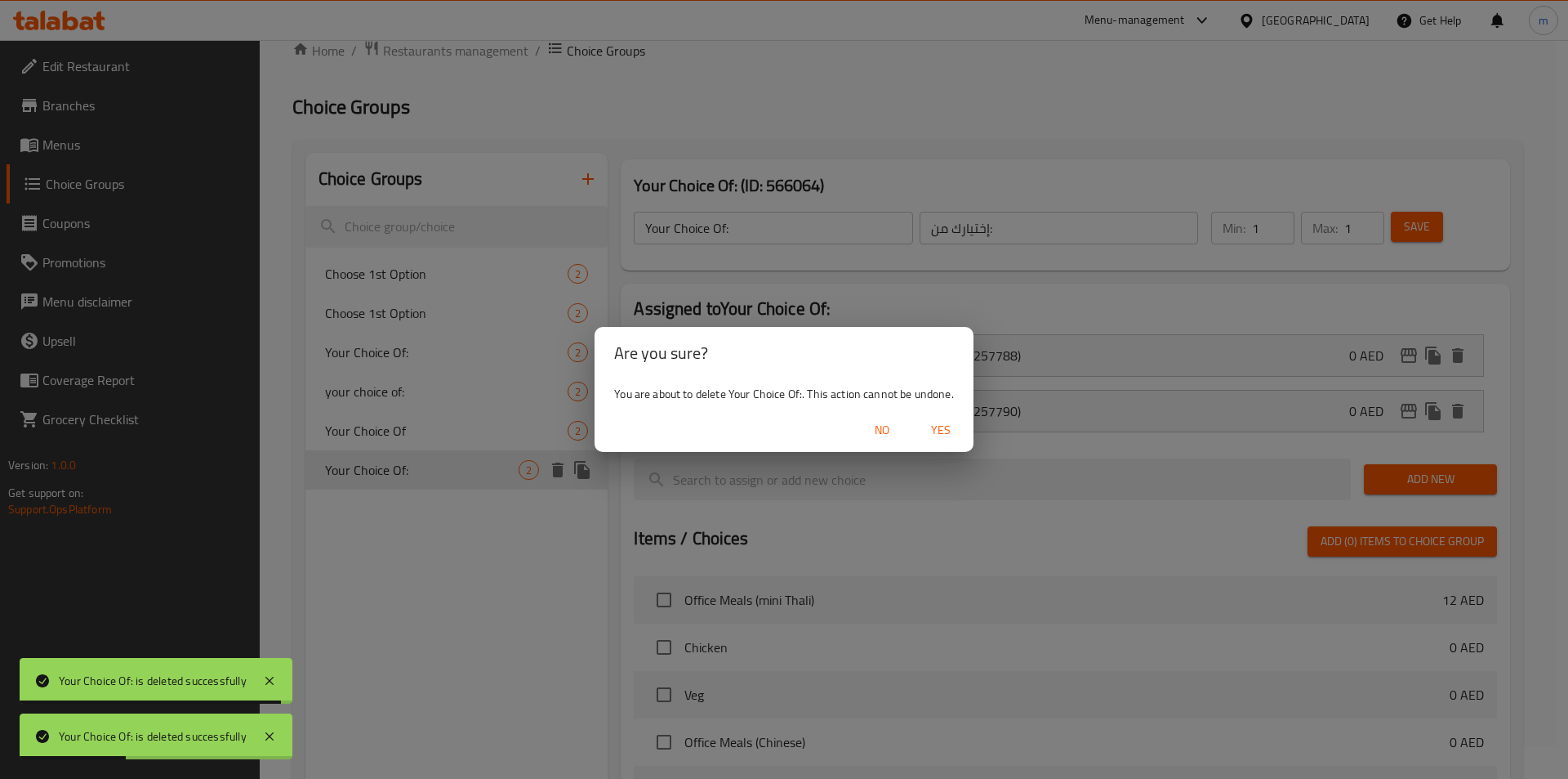
click at [941, 425] on span "Yes" at bounding box center [940, 430] width 39 height 20
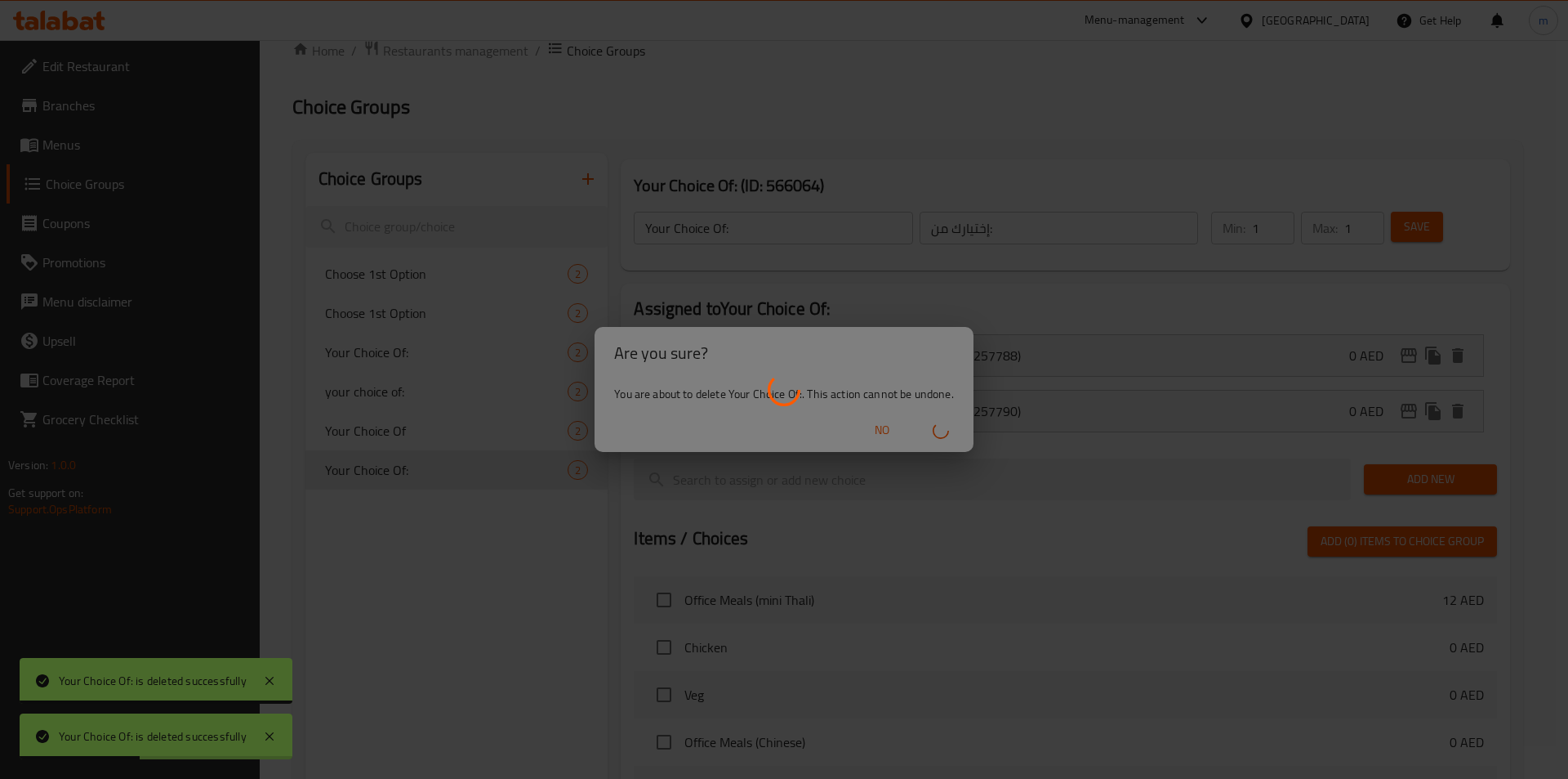
type input "Choose 1st Option"
type input "اختر الخيار الأول"
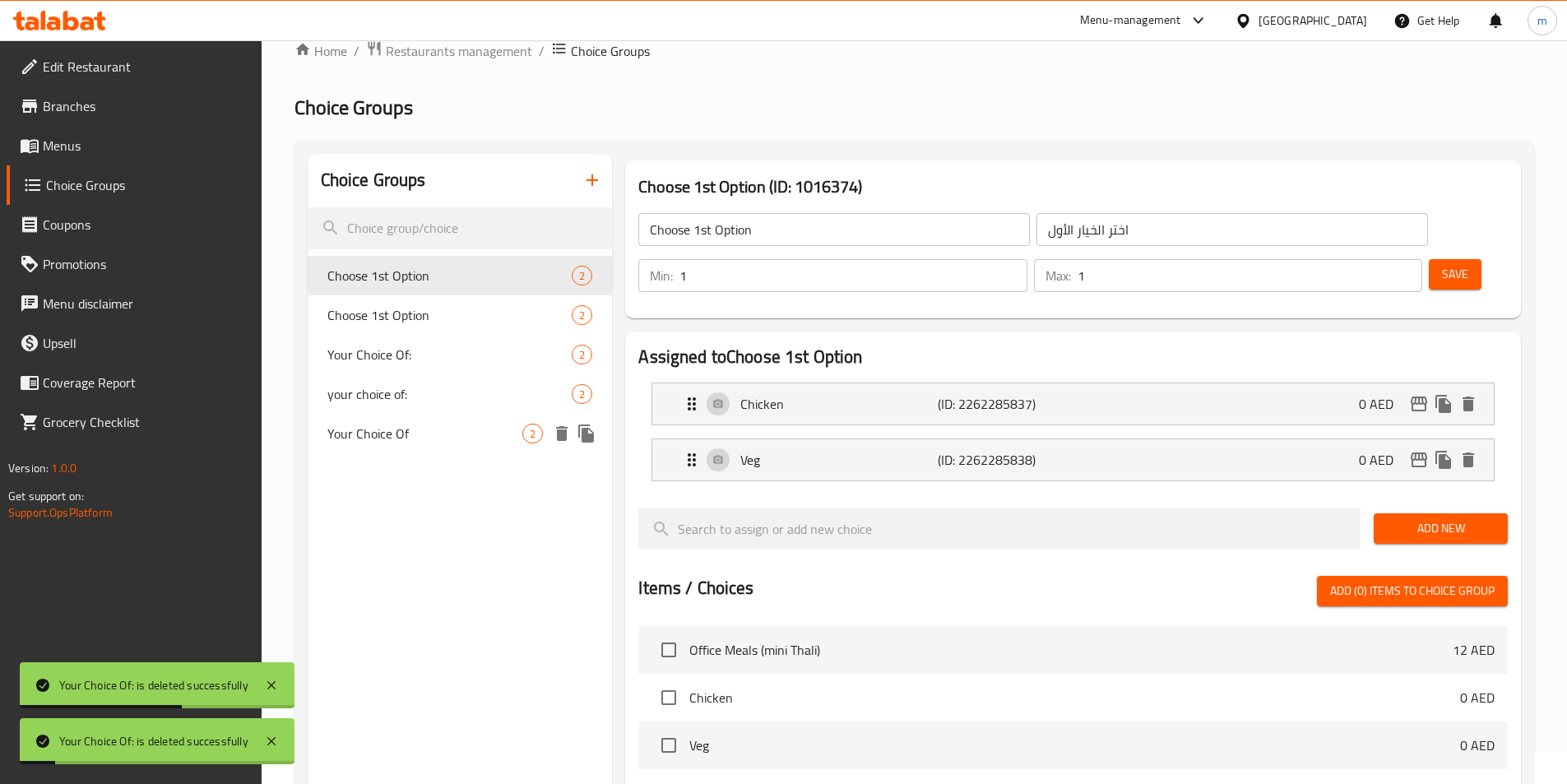
click at [563, 440] on icon "delete" at bounding box center [562, 434] width 12 height 15
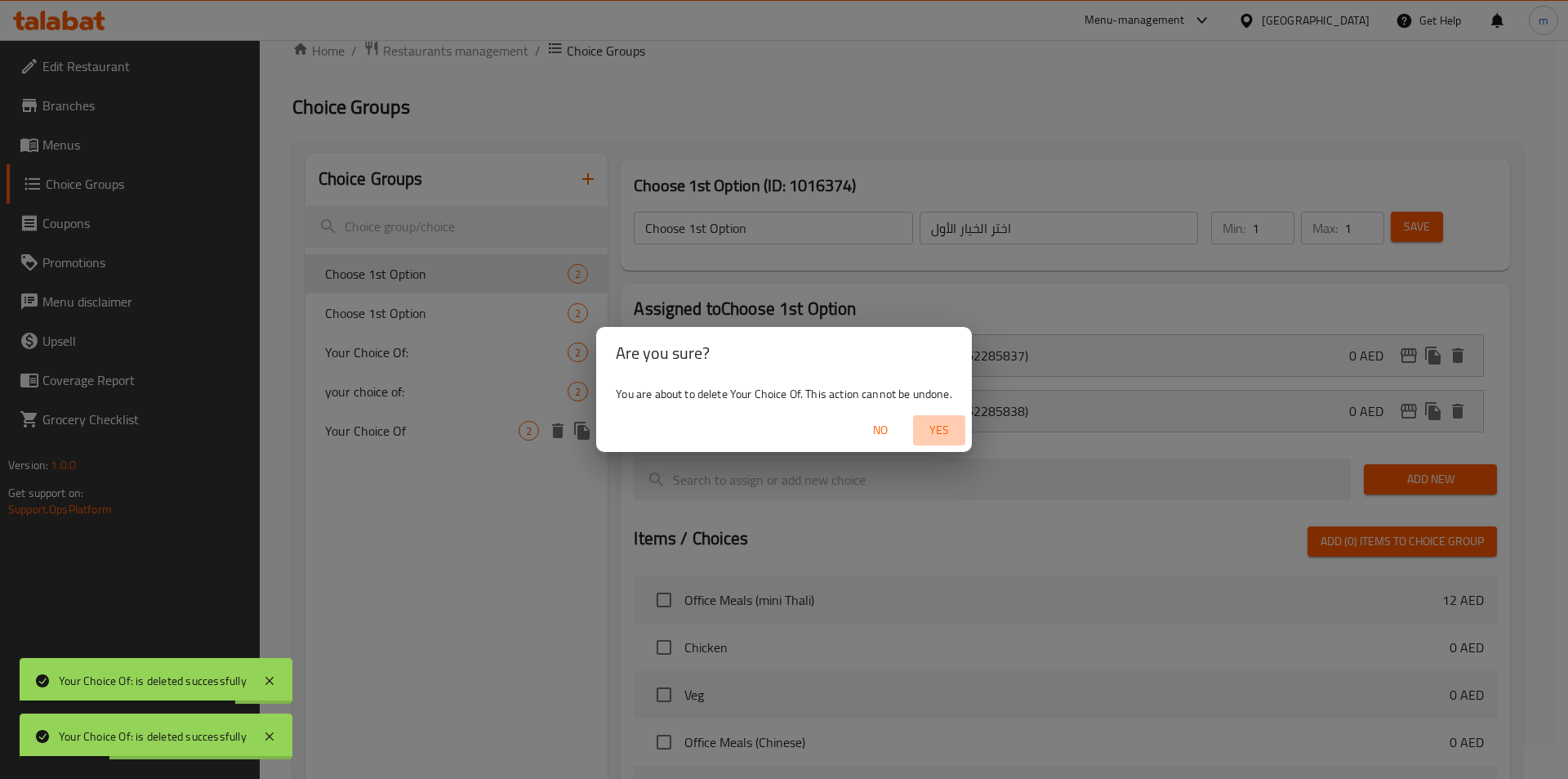
click at [959, 428] on span "Yes" at bounding box center [939, 430] width 39 height 20
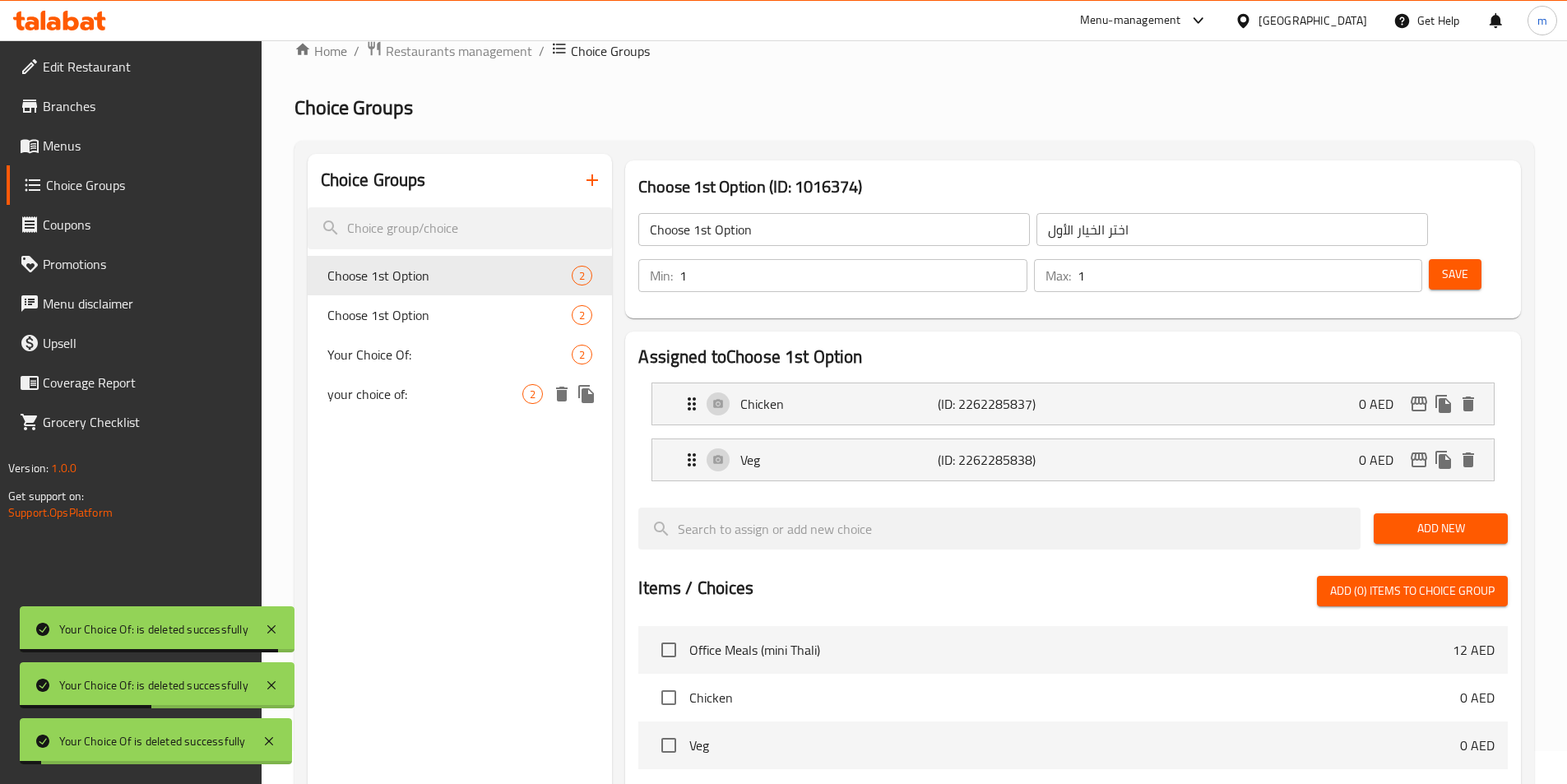
click at [495, 393] on span "your choice of:" at bounding box center [425, 393] width 196 height 19
type input "your choice of:"
type input "اختيارك من:"
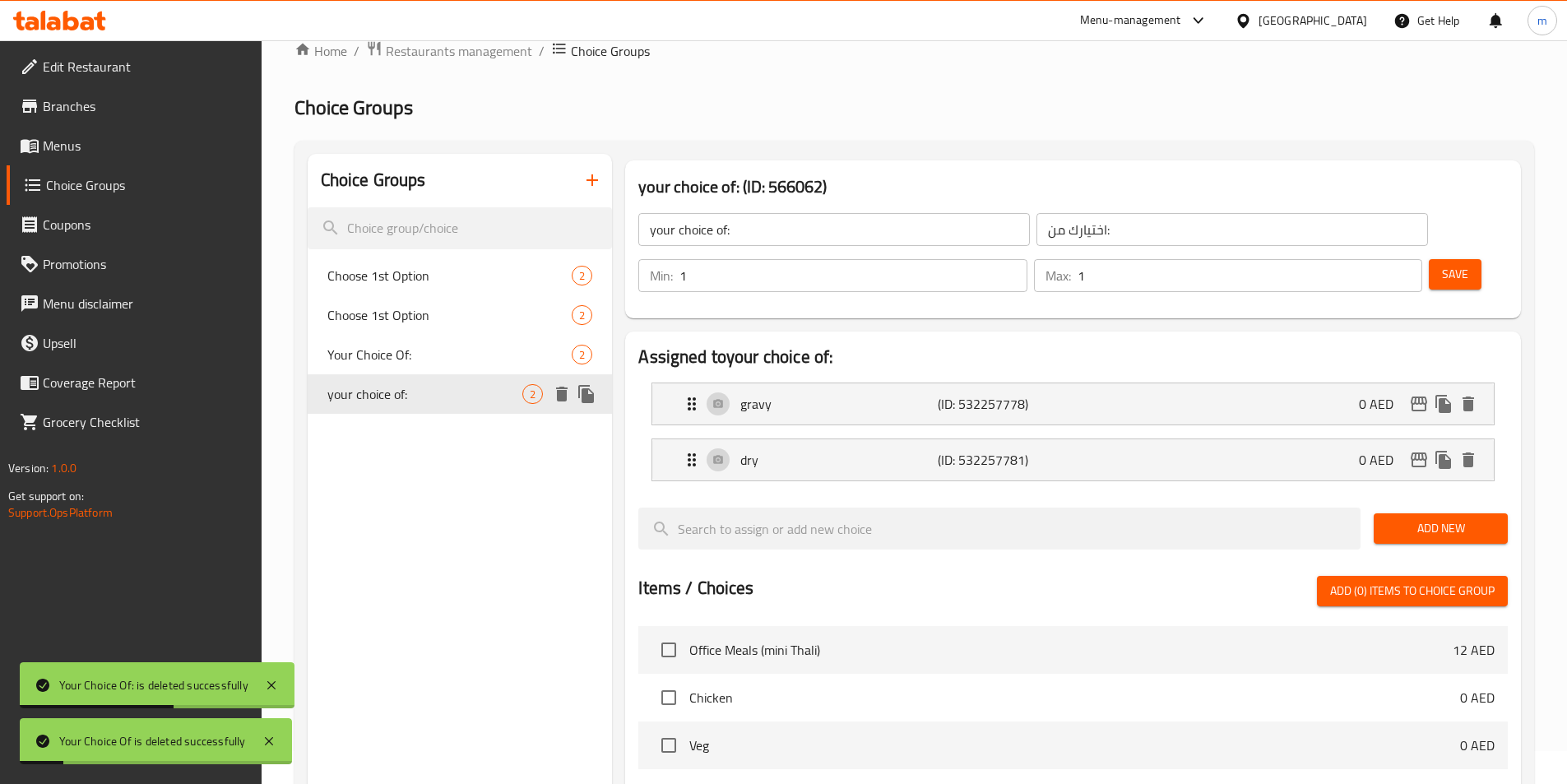
click at [562, 394] on icon "delete" at bounding box center [562, 394] width 12 height 15
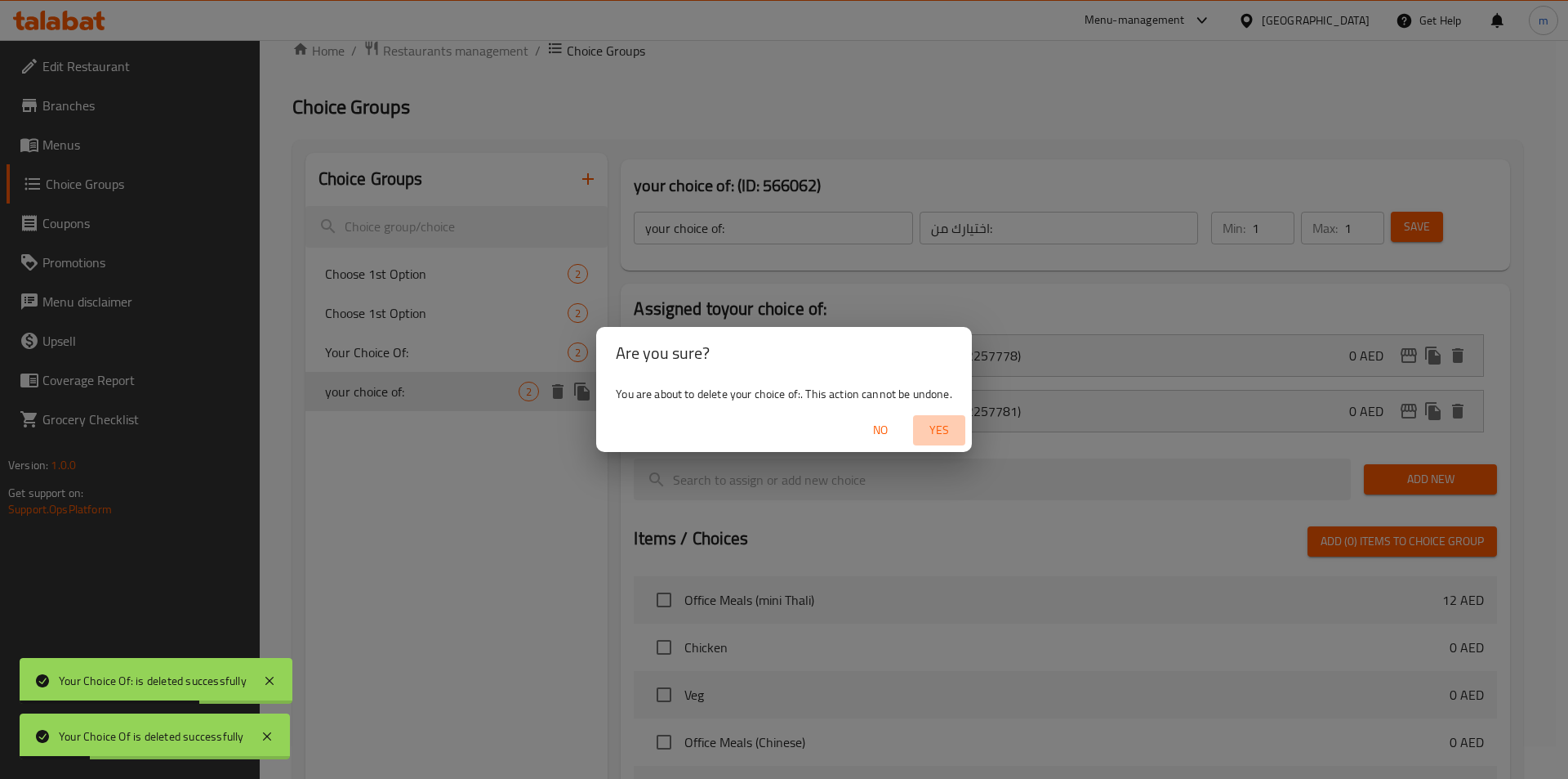
click at [949, 438] on span "Yes" at bounding box center [939, 430] width 39 height 20
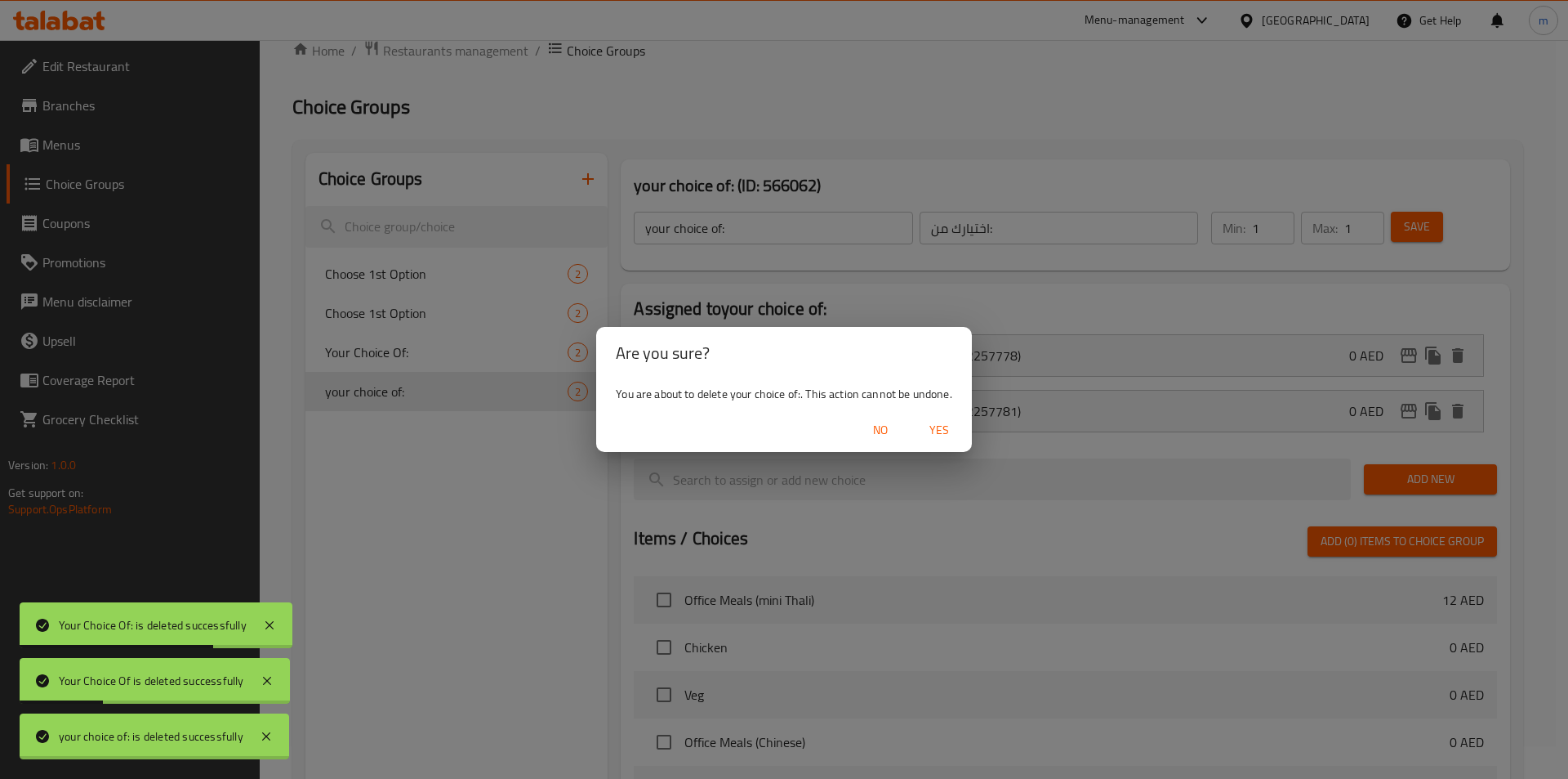
type input "Choose 1st Option"
type input "اختر الخيار الأول"
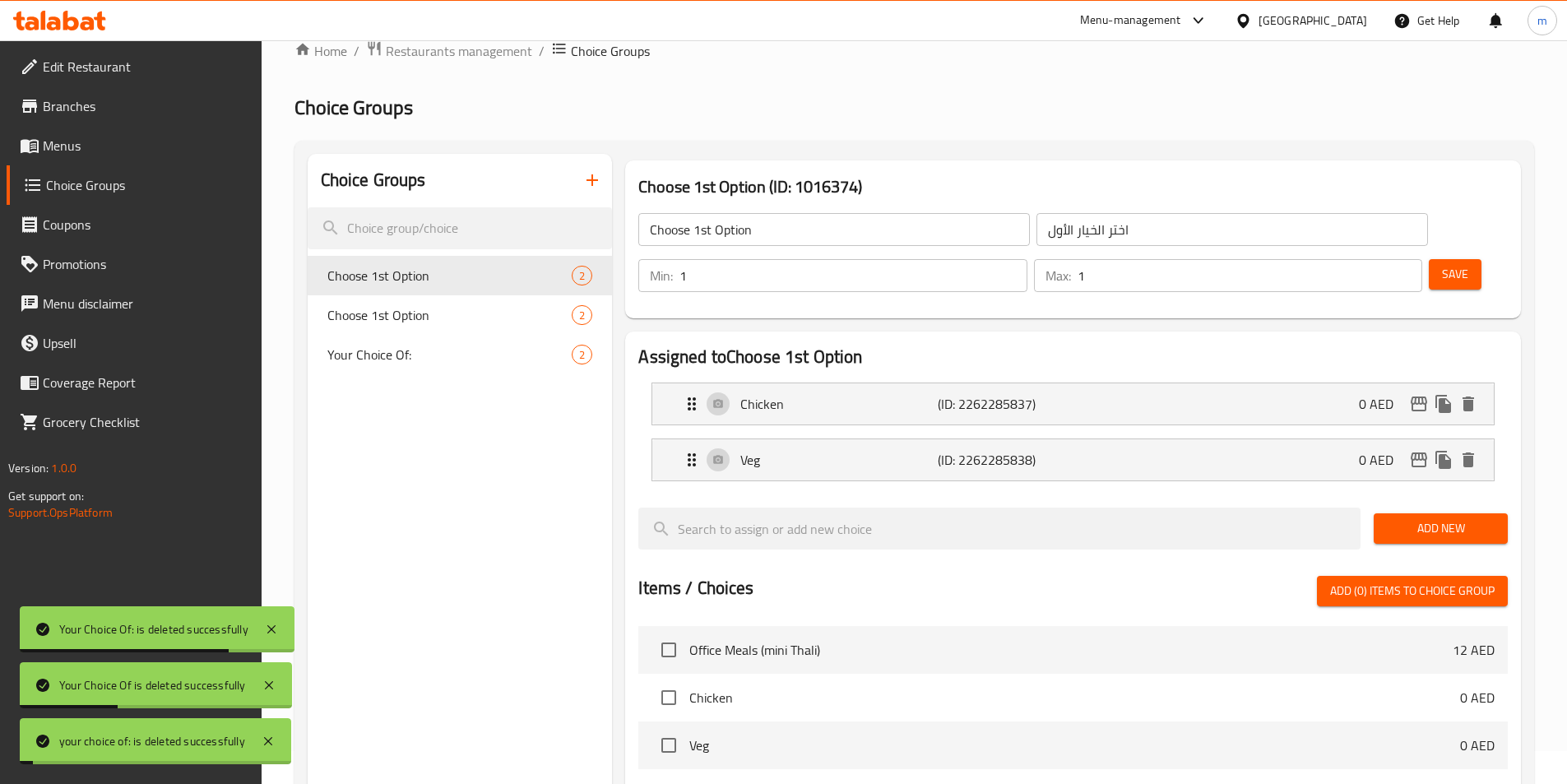
click at [539, 376] on nav "Choose 1st Option 2 Choose 1st Option 2 Your Choice Of: 2" at bounding box center [460, 315] width 305 height 132
click at [536, 366] on div "Your Choice Of: 2" at bounding box center [460, 354] width 305 height 39
type input "Your Choice Of:"
type input "إختيارك من:"
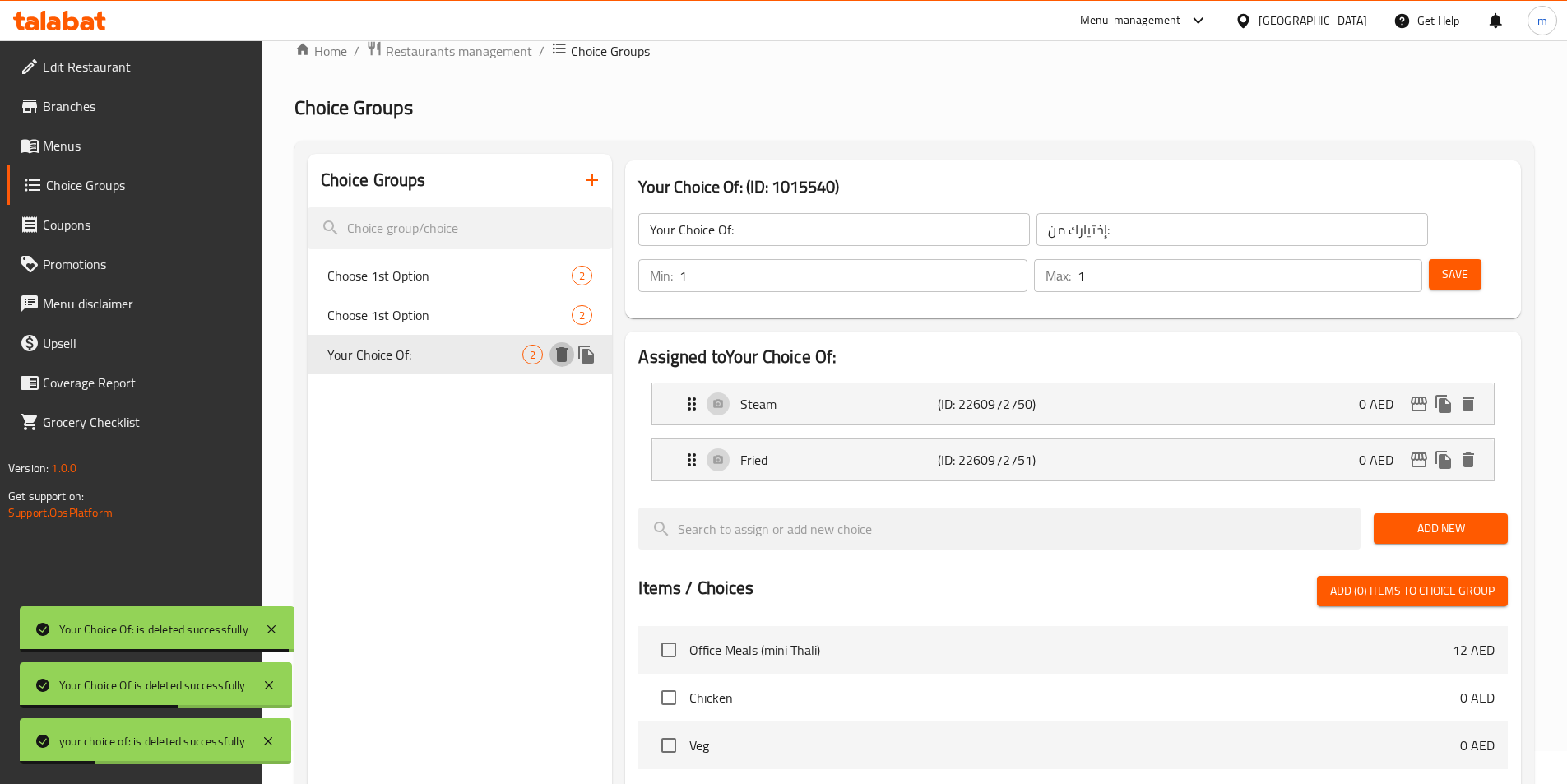
click at [568, 359] on icon "delete" at bounding box center [562, 354] width 19 height 19
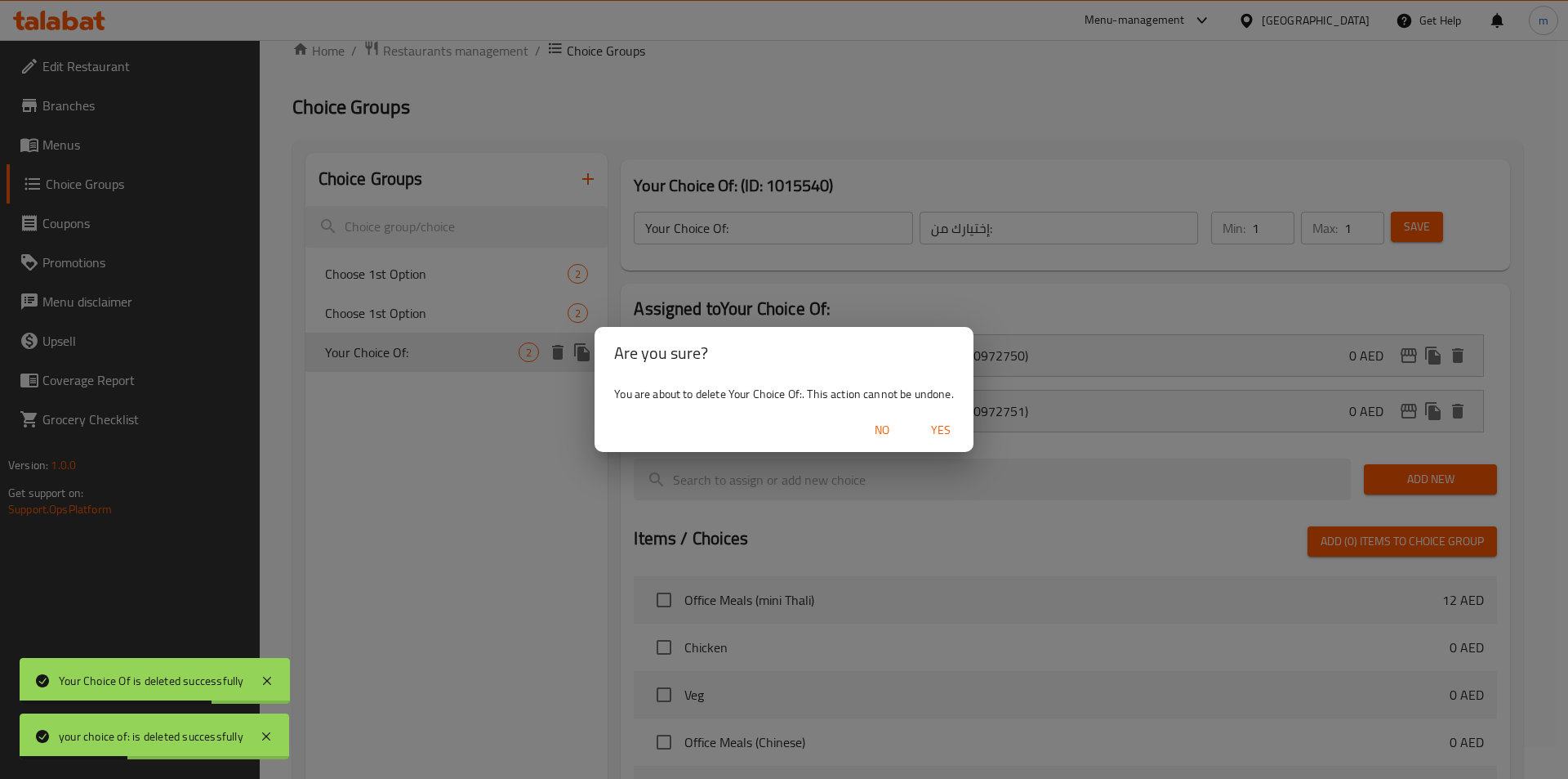
click at [966, 427] on button "Yes" at bounding box center [940, 430] width 53 height 30
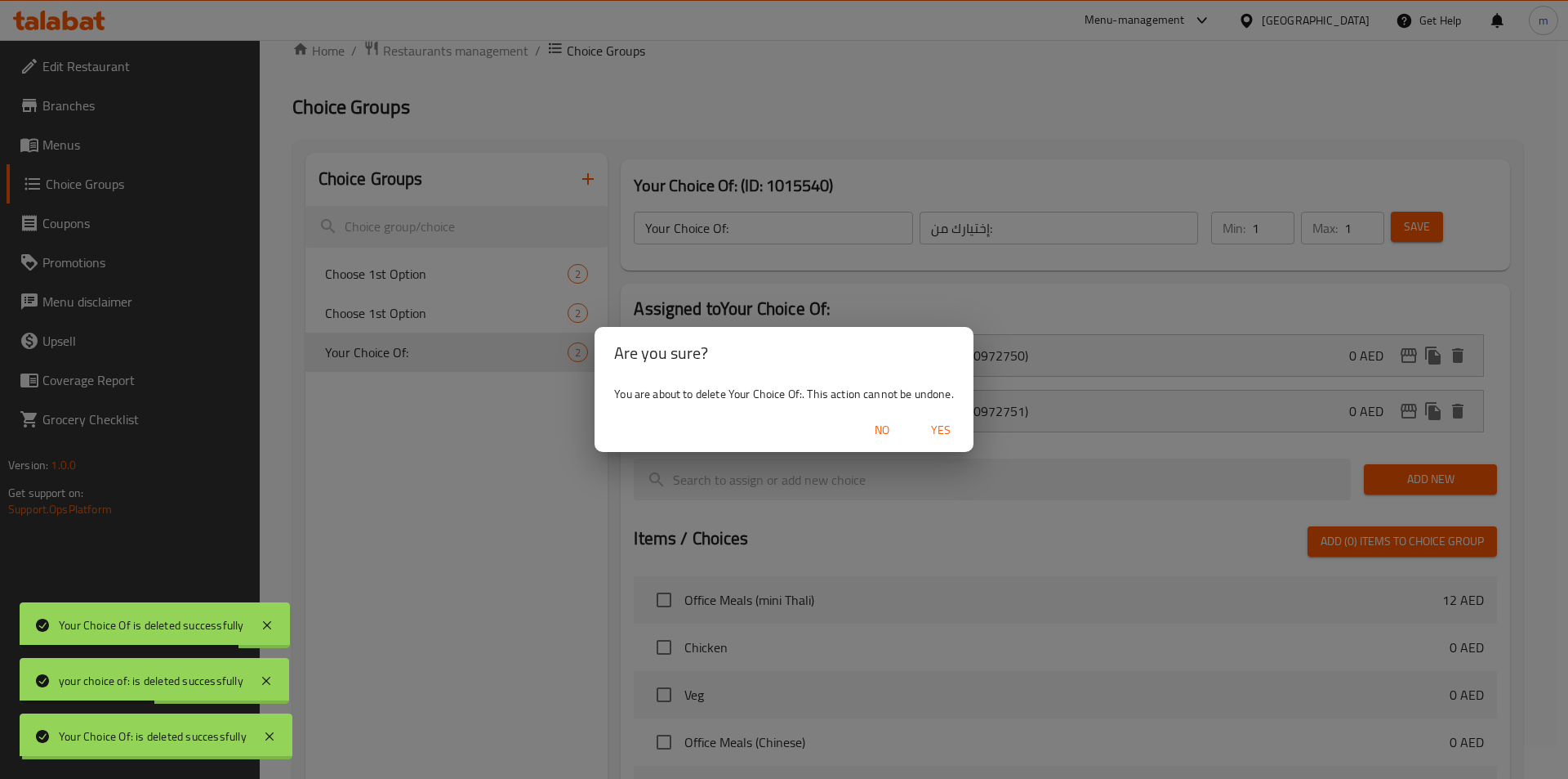
type input "Choose 1st Option"
type input "اختر الخيار الأول"
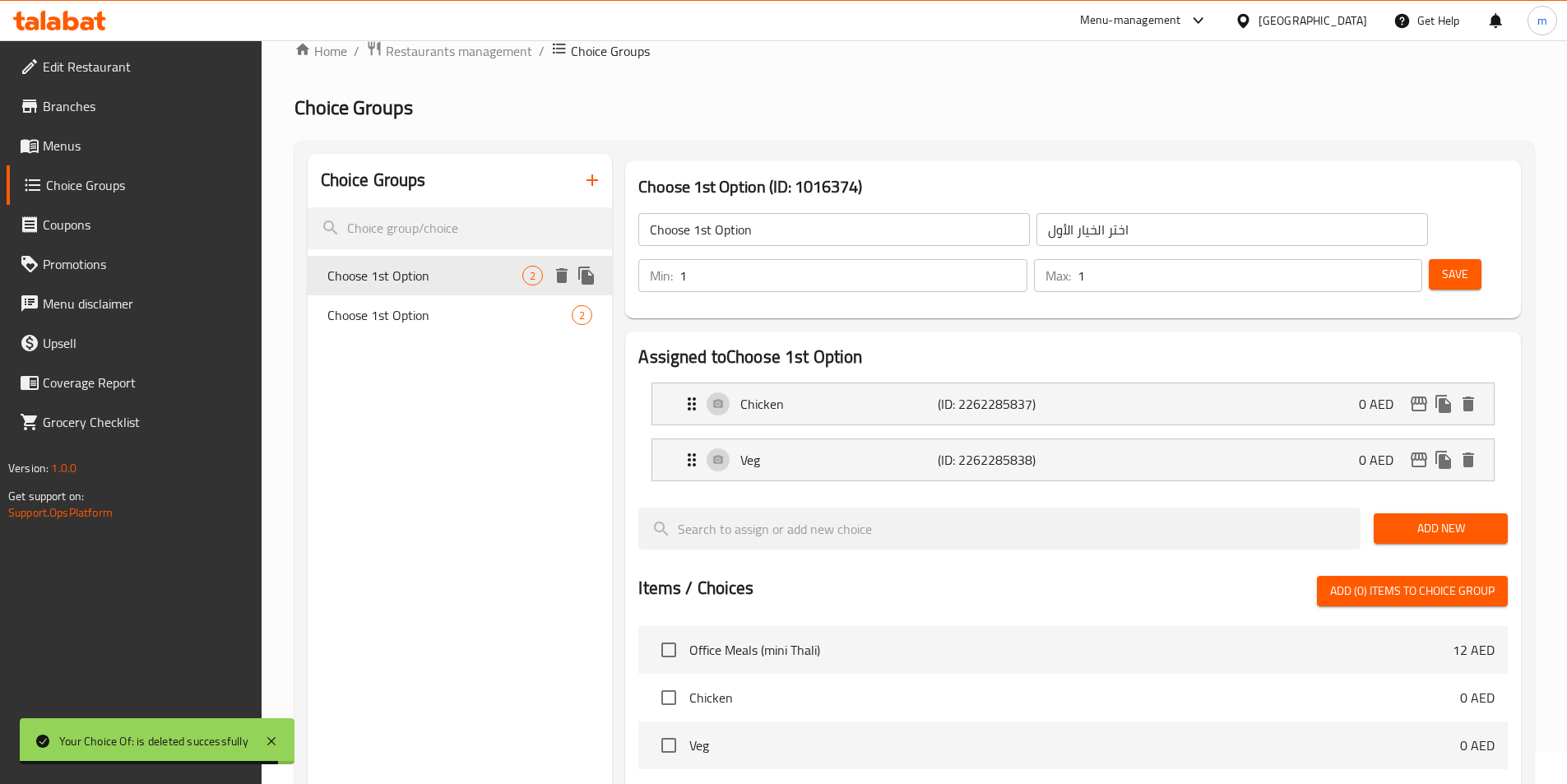
click at [466, 284] on span "Choose 1st Option" at bounding box center [425, 275] width 196 height 19
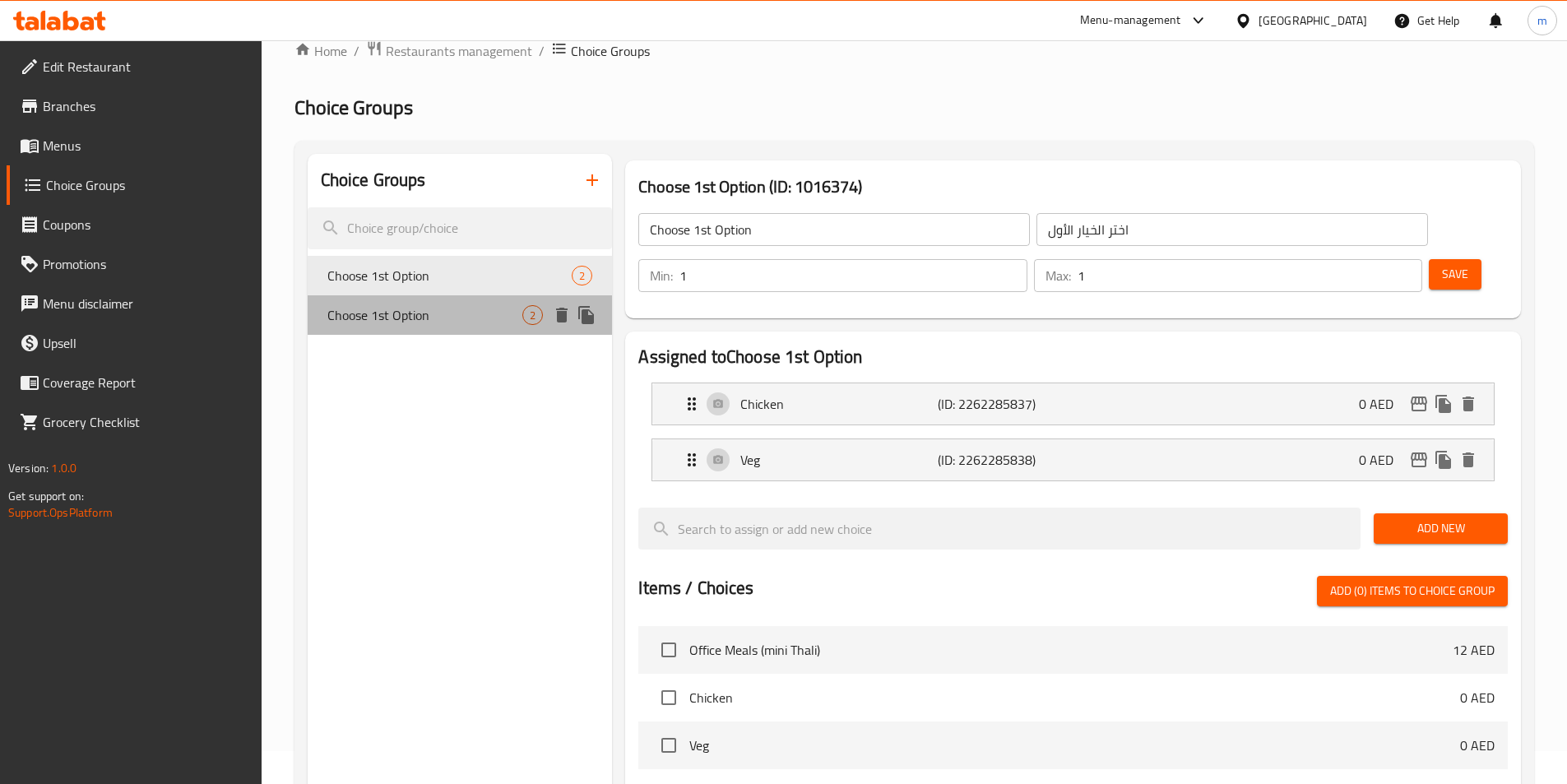
click at [394, 316] on span "Choose 1st Option" at bounding box center [425, 314] width 196 height 19
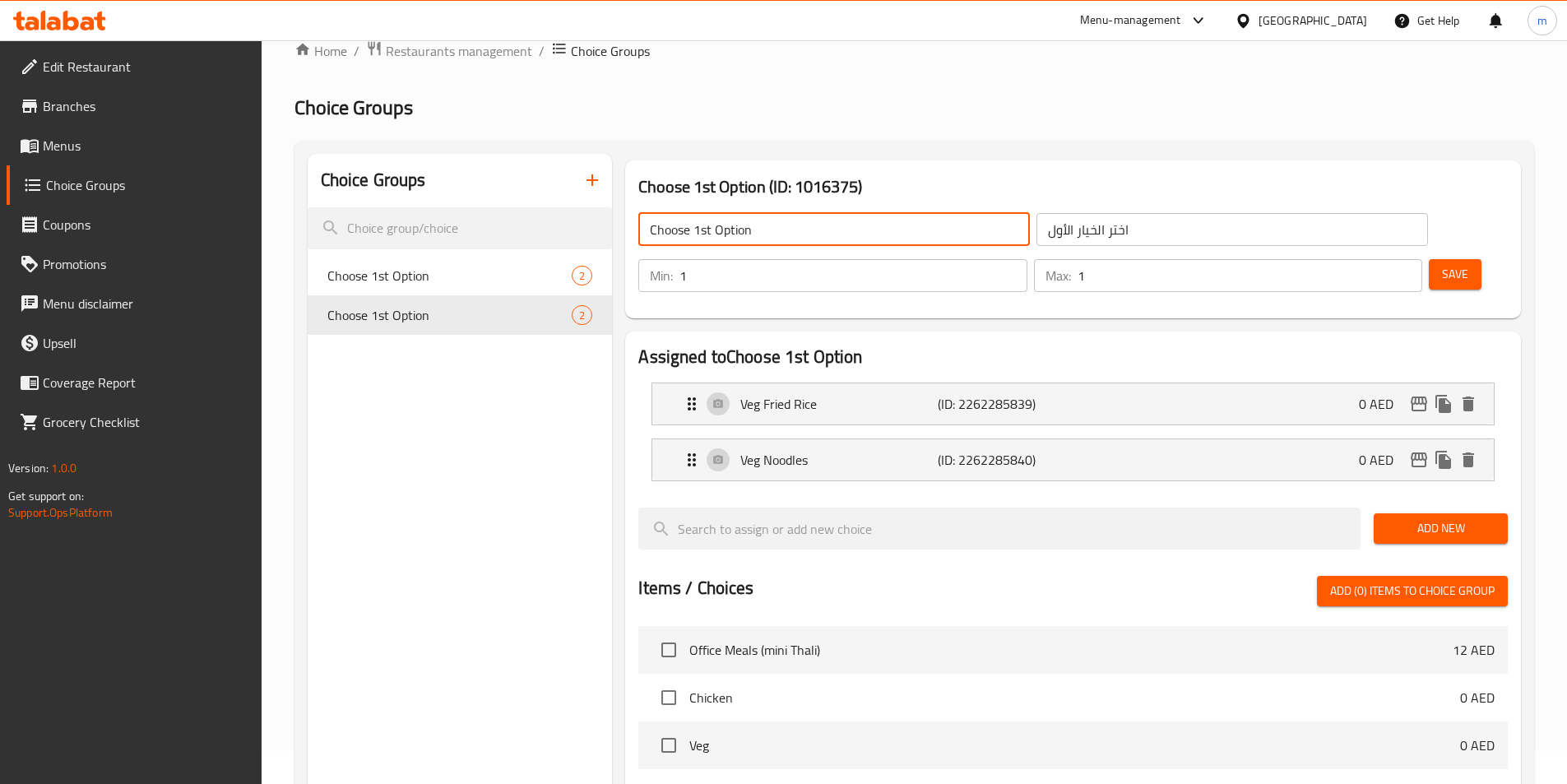
click at [693, 234] on input "Choose 1st Option" at bounding box center [834, 229] width 392 height 33
click at [1037, 237] on input "اختر الخيار الأول" at bounding box center [1232, 229] width 392 height 33
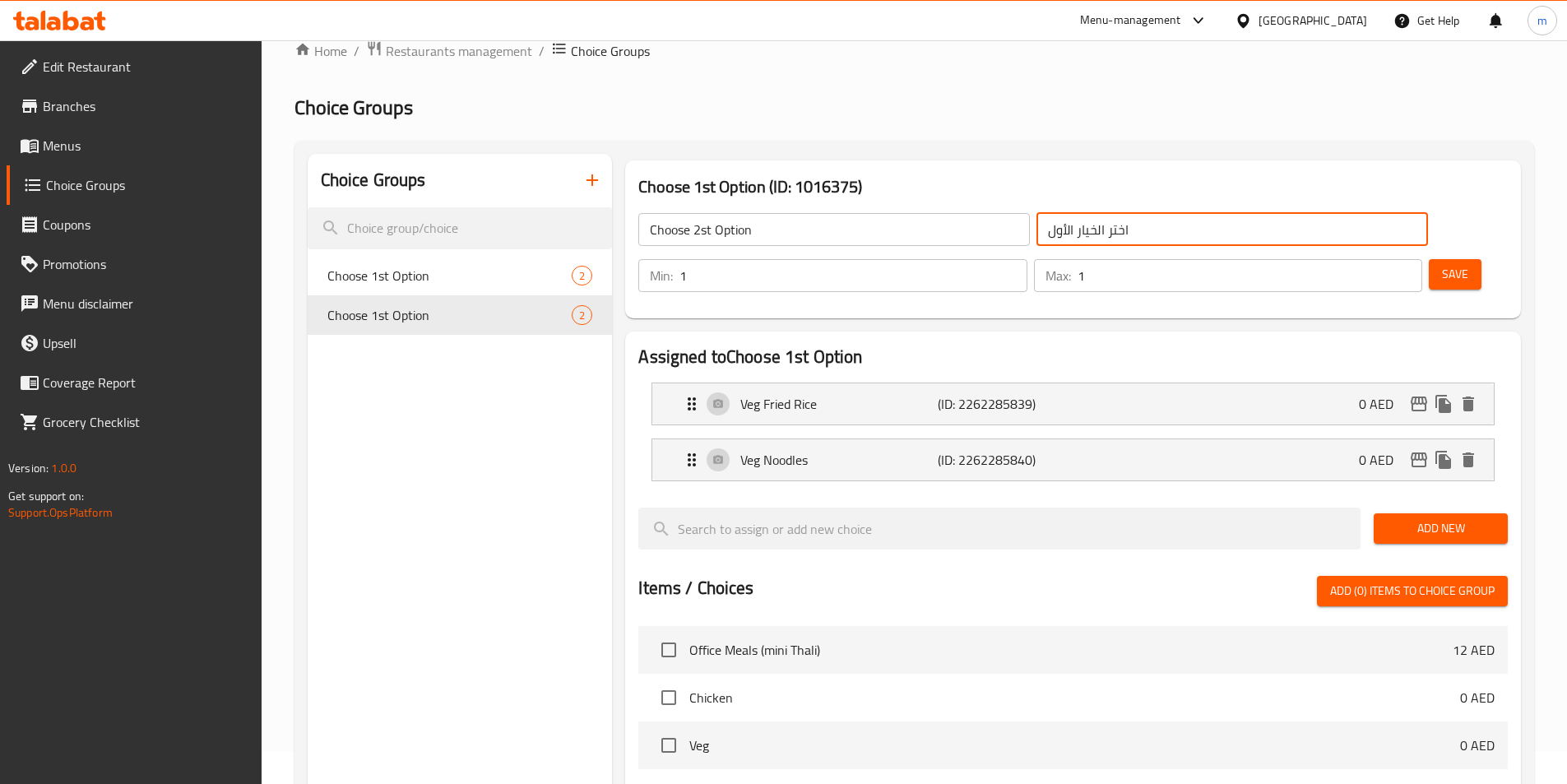
click at [1037, 237] on input "اختر الخيار الأول" at bounding box center [1232, 229] width 392 height 33
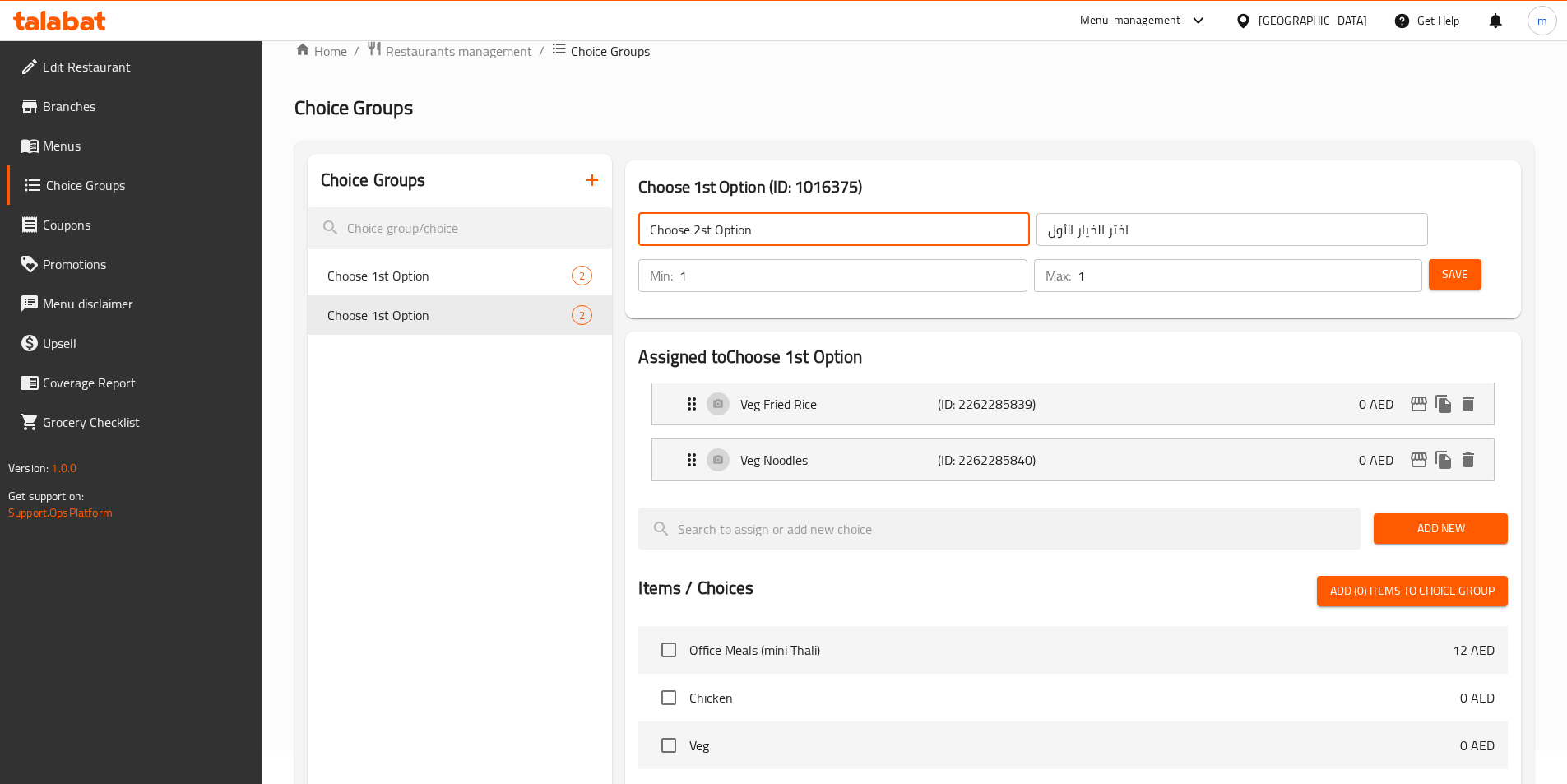
drag, startPoint x: 691, startPoint y: 235, endPoint x: 701, endPoint y: 232, distance: 10.4
click at [701, 232] on input "Choose 2st Option" at bounding box center [834, 229] width 392 height 33
type input "Choose1st Option"
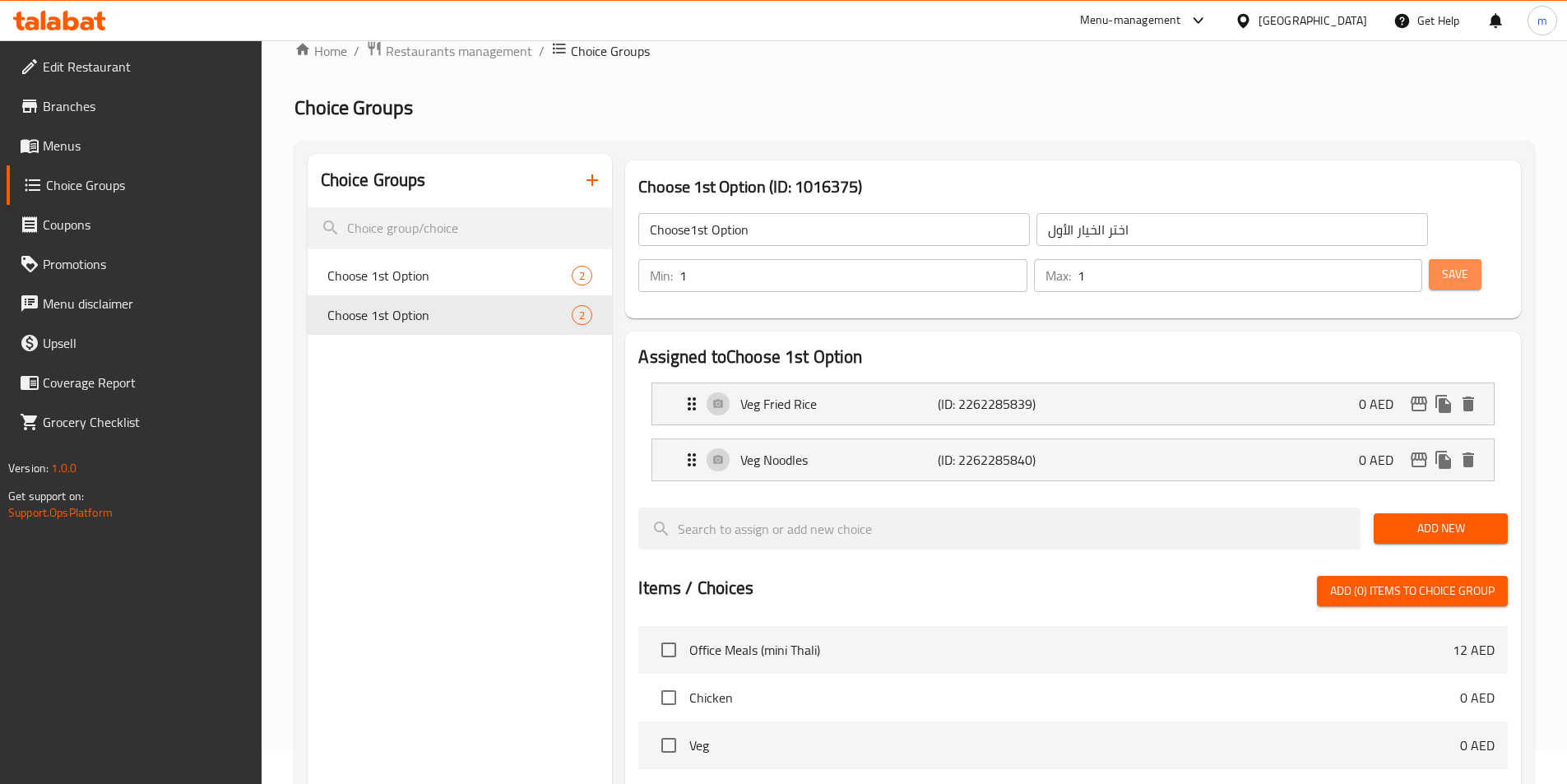
click at [1451, 259] on button "Save" at bounding box center [1455, 274] width 53 height 30
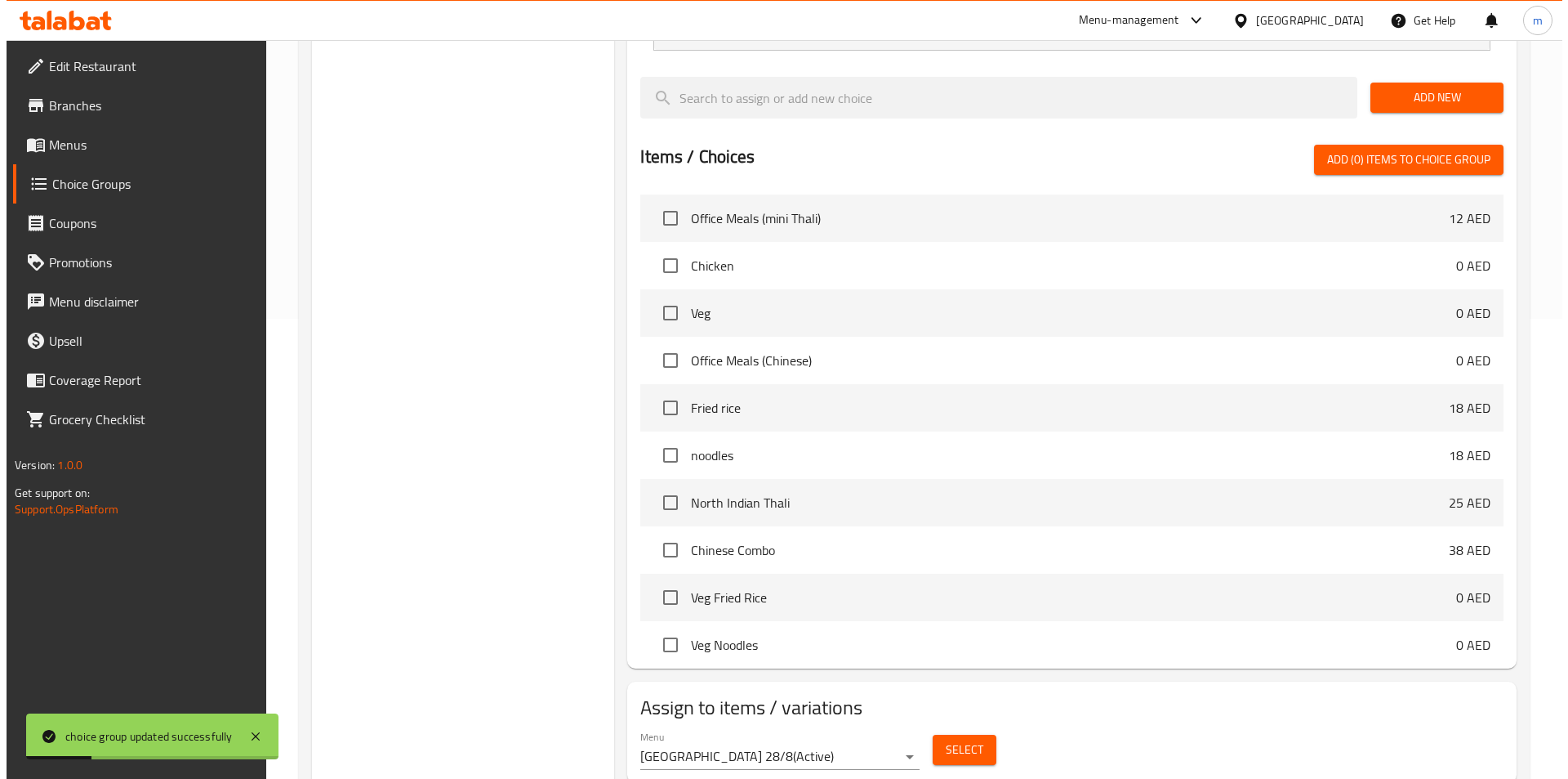
scroll to position [471, 0]
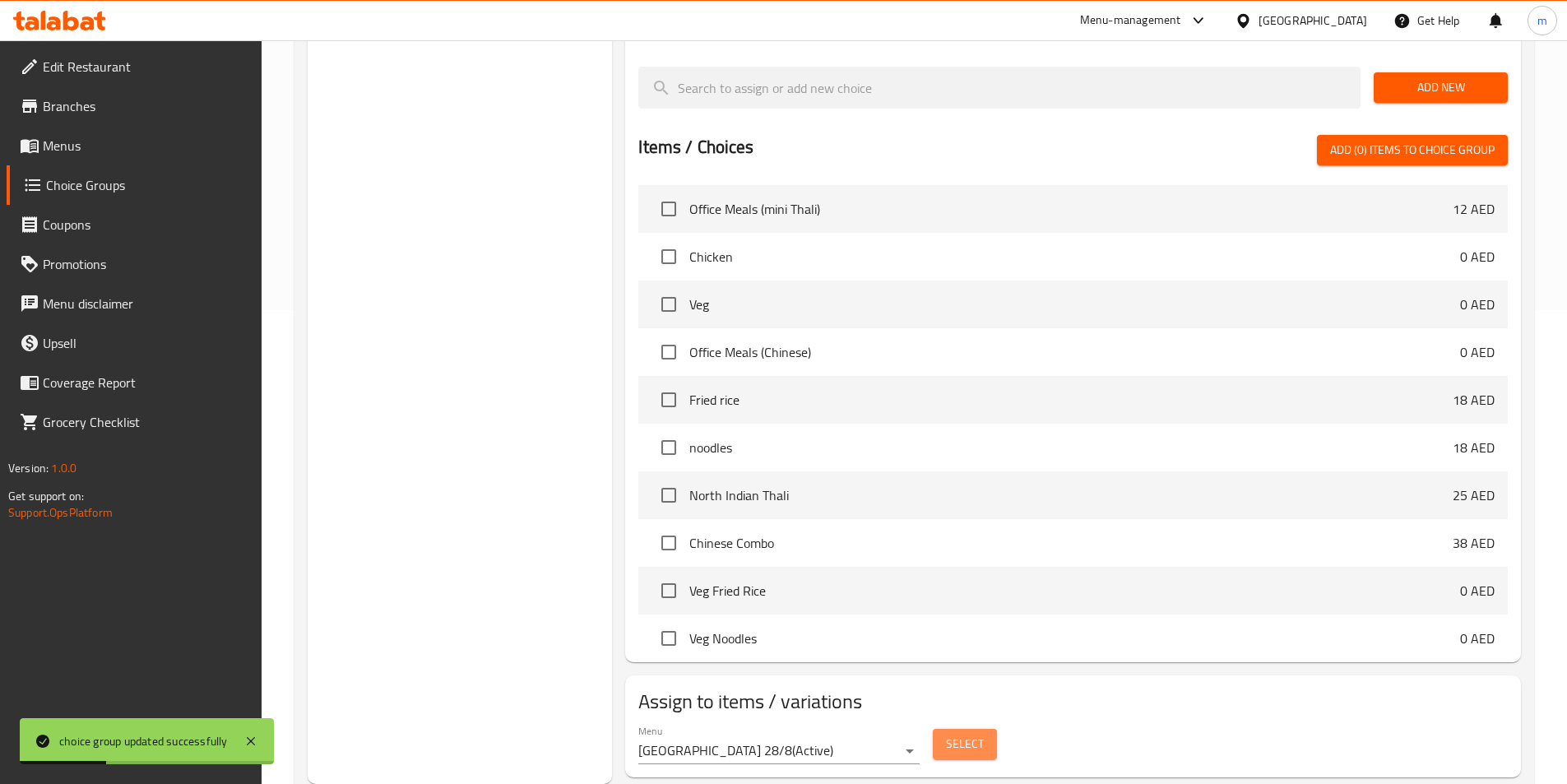
click at [971, 729] on button "Select" at bounding box center [965, 744] width 64 height 30
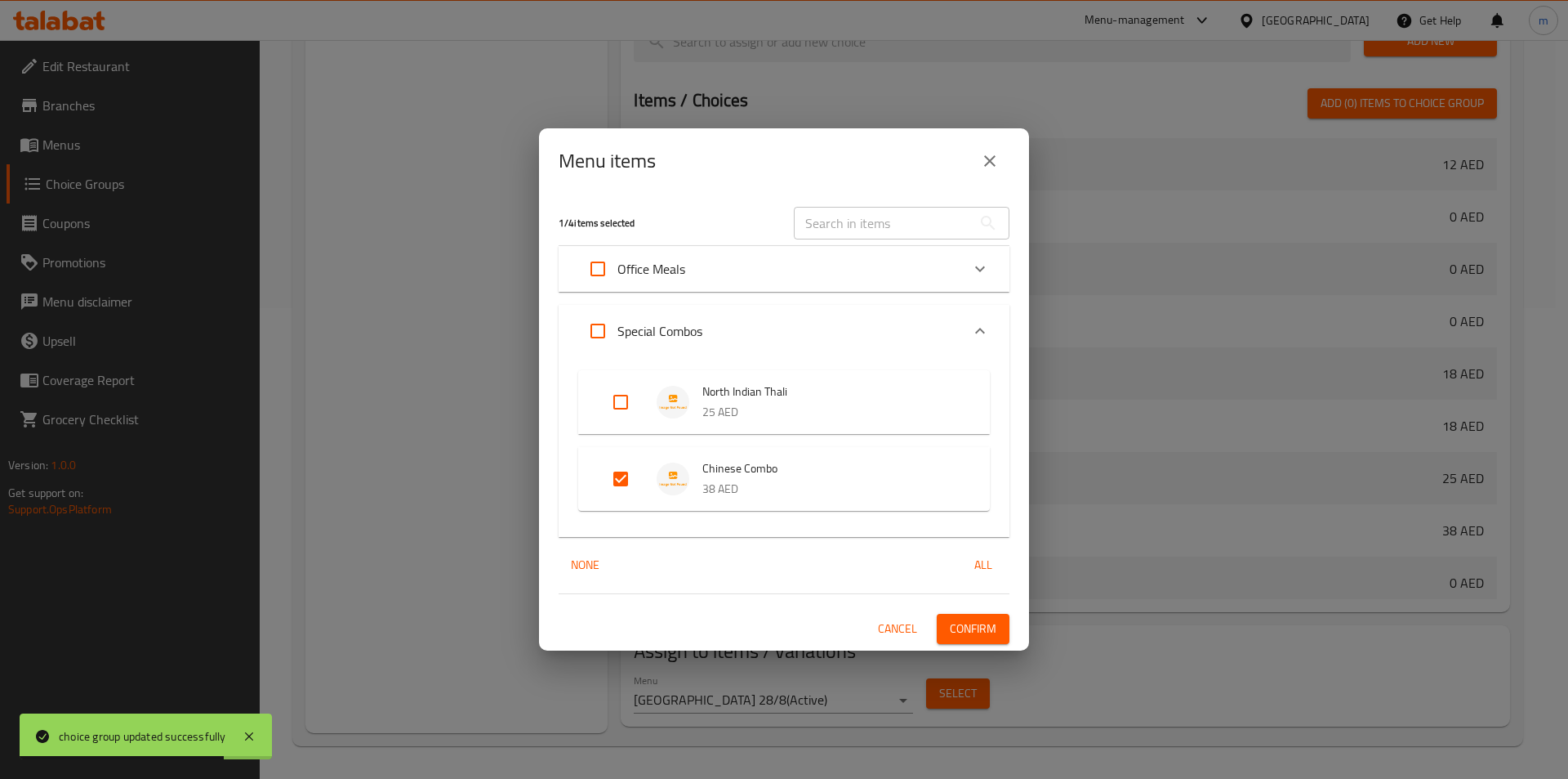
click at [683, 271] on p "Office Meals" at bounding box center [651, 268] width 68 height 19
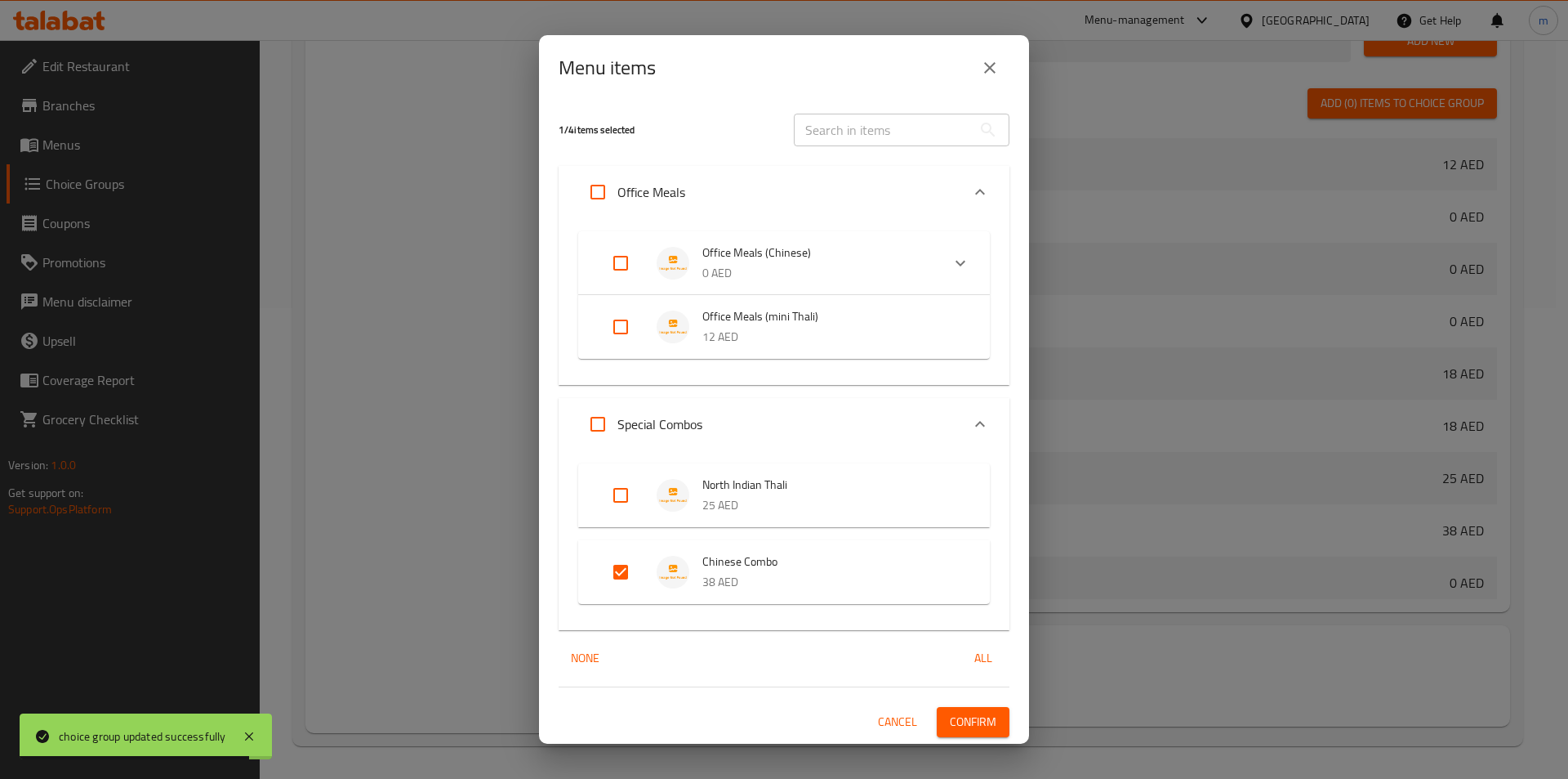
click at [622, 316] on input "Expand" at bounding box center [620, 326] width 39 height 39
checkbox input "true"
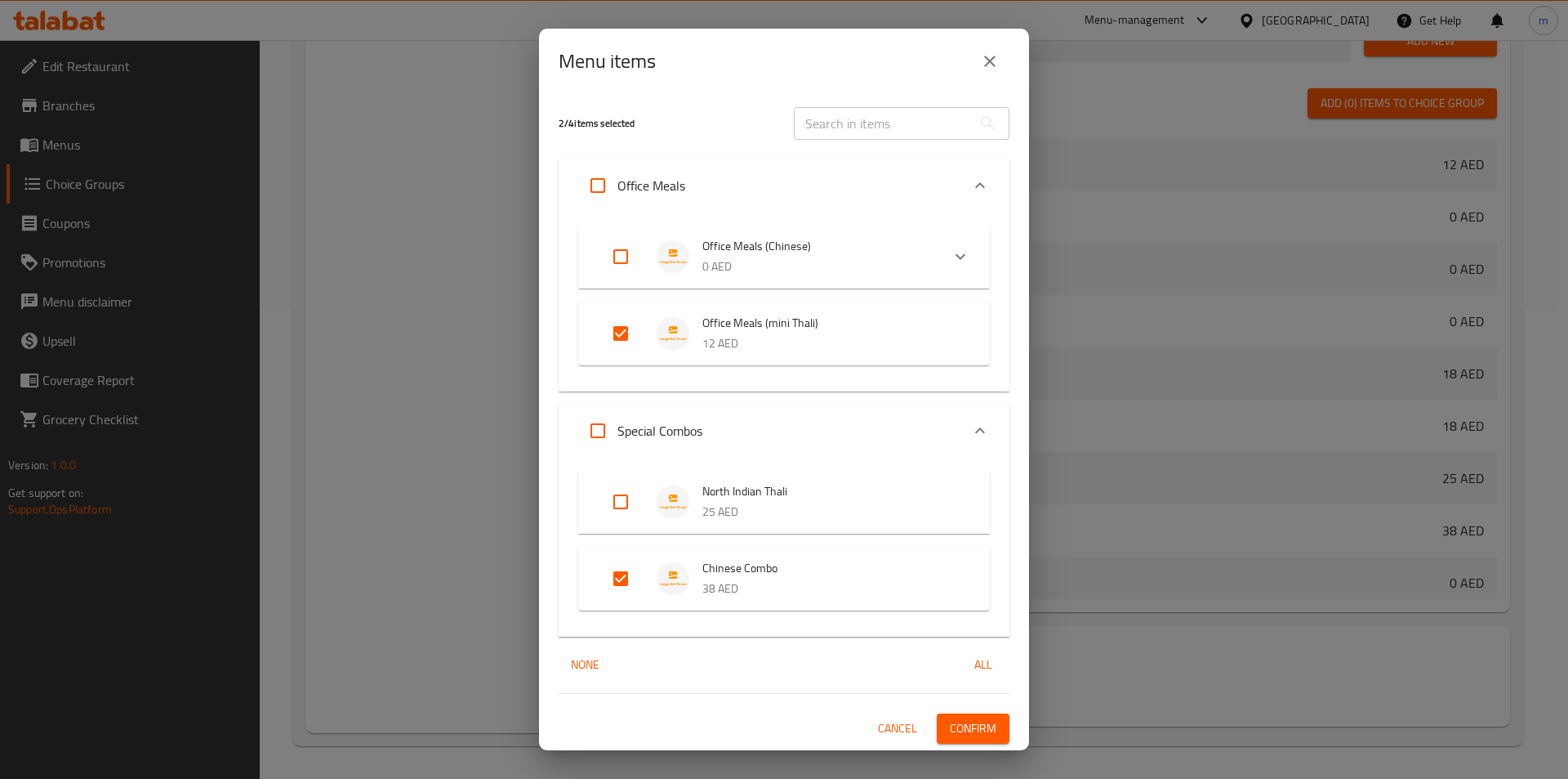
click at [610, 250] on input "Expand" at bounding box center [620, 256] width 39 height 39
checkbox input "true"
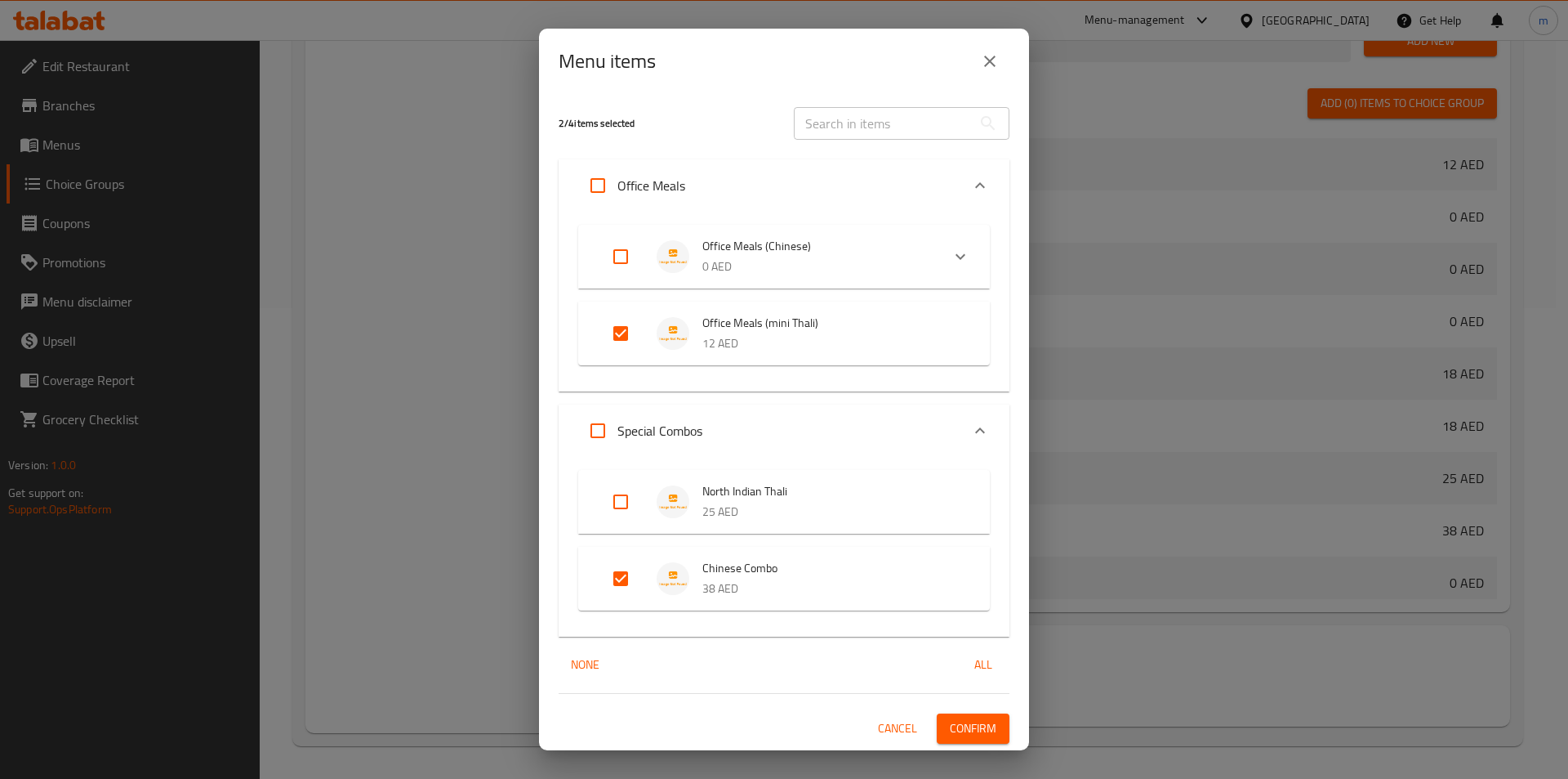
checkbox input "true"
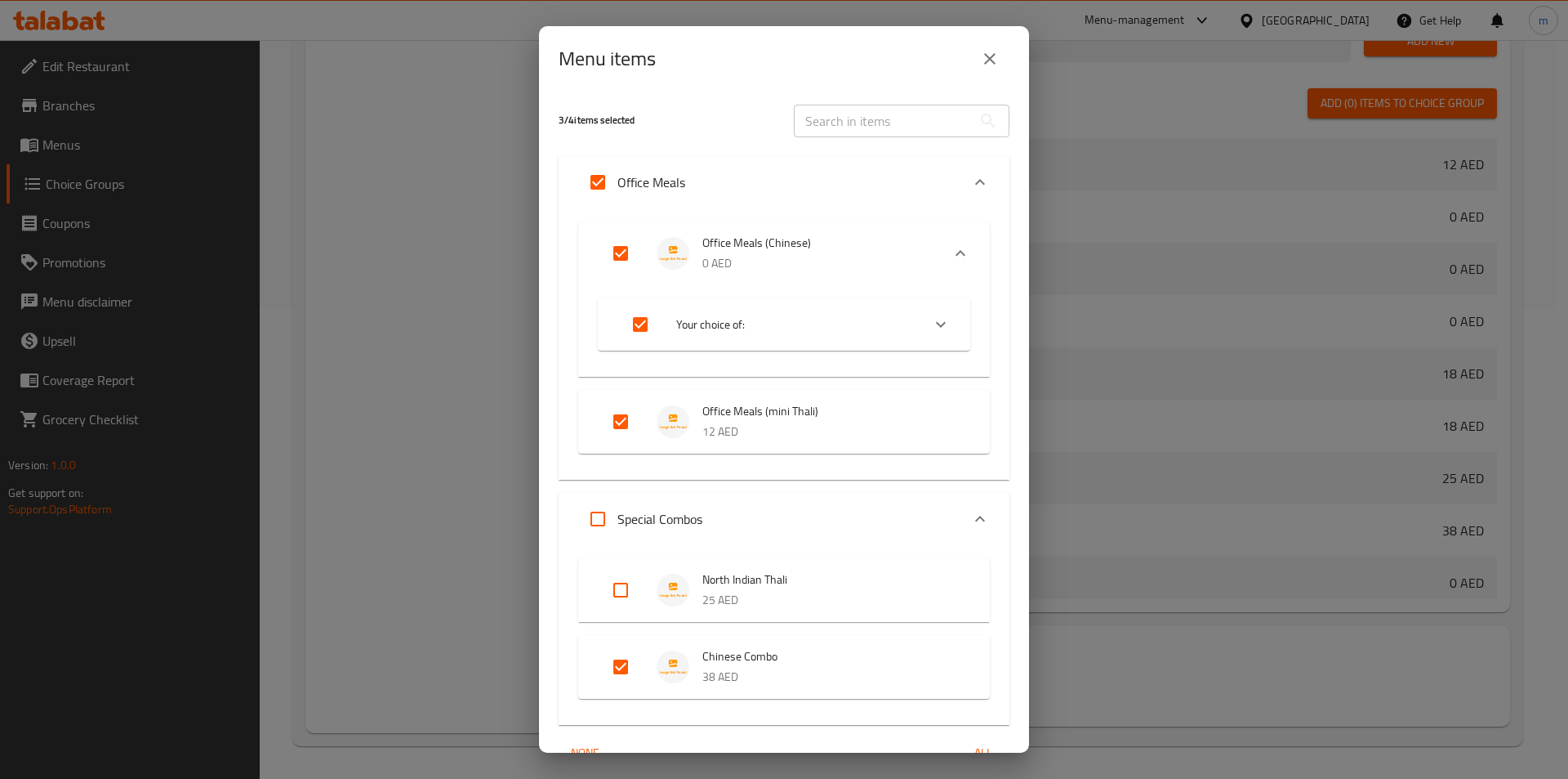
click at [624, 436] on input "Expand" at bounding box center [620, 421] width 39 height 39
checkbox input "false"
click at [875, 321] on span "Your choice of:" at bounding box center [792, 325] width 232 height 20
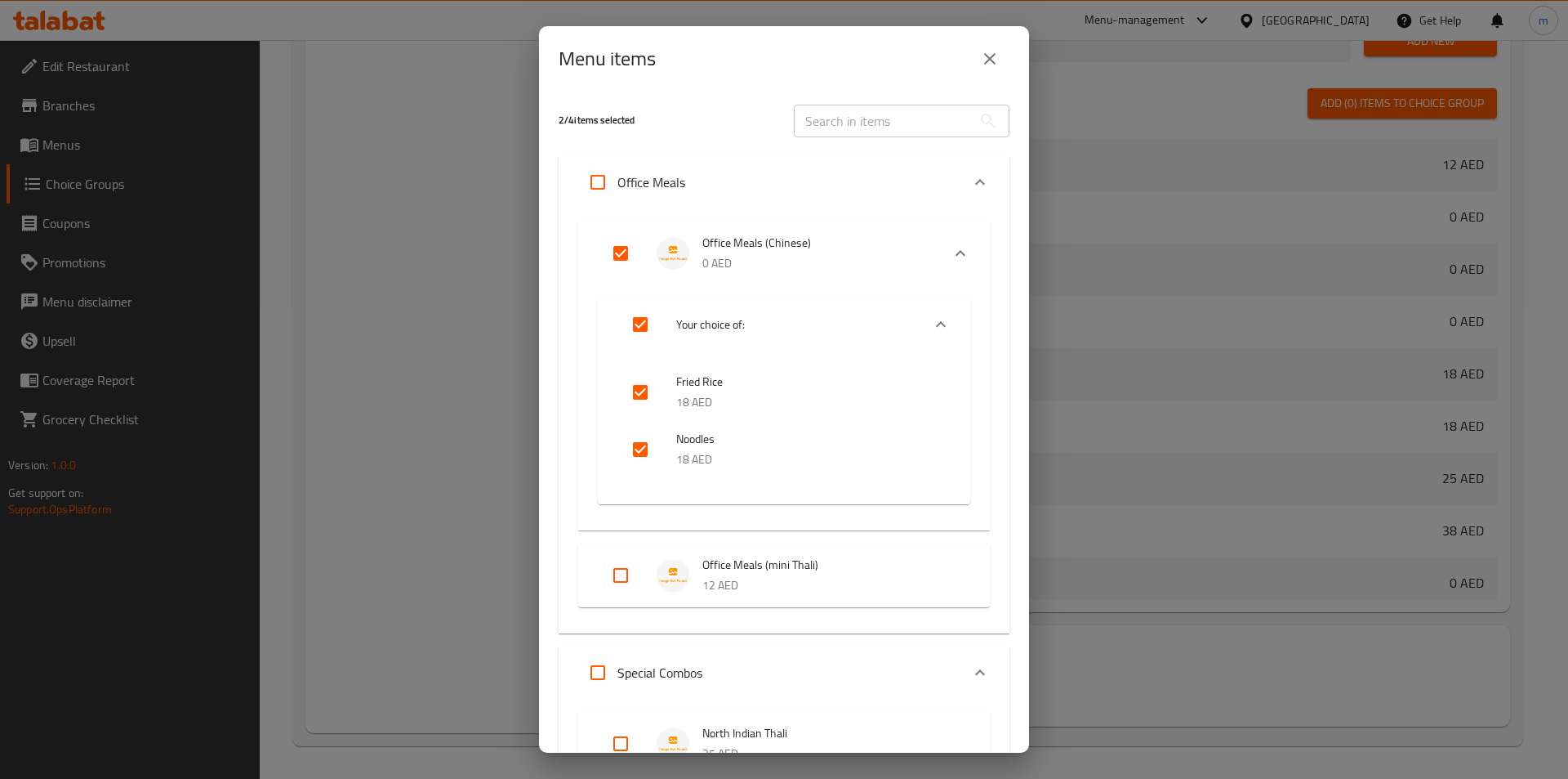
click at [875, 321] on span "Your choice of:" at bounding box center [792, 325] width 232 height 20
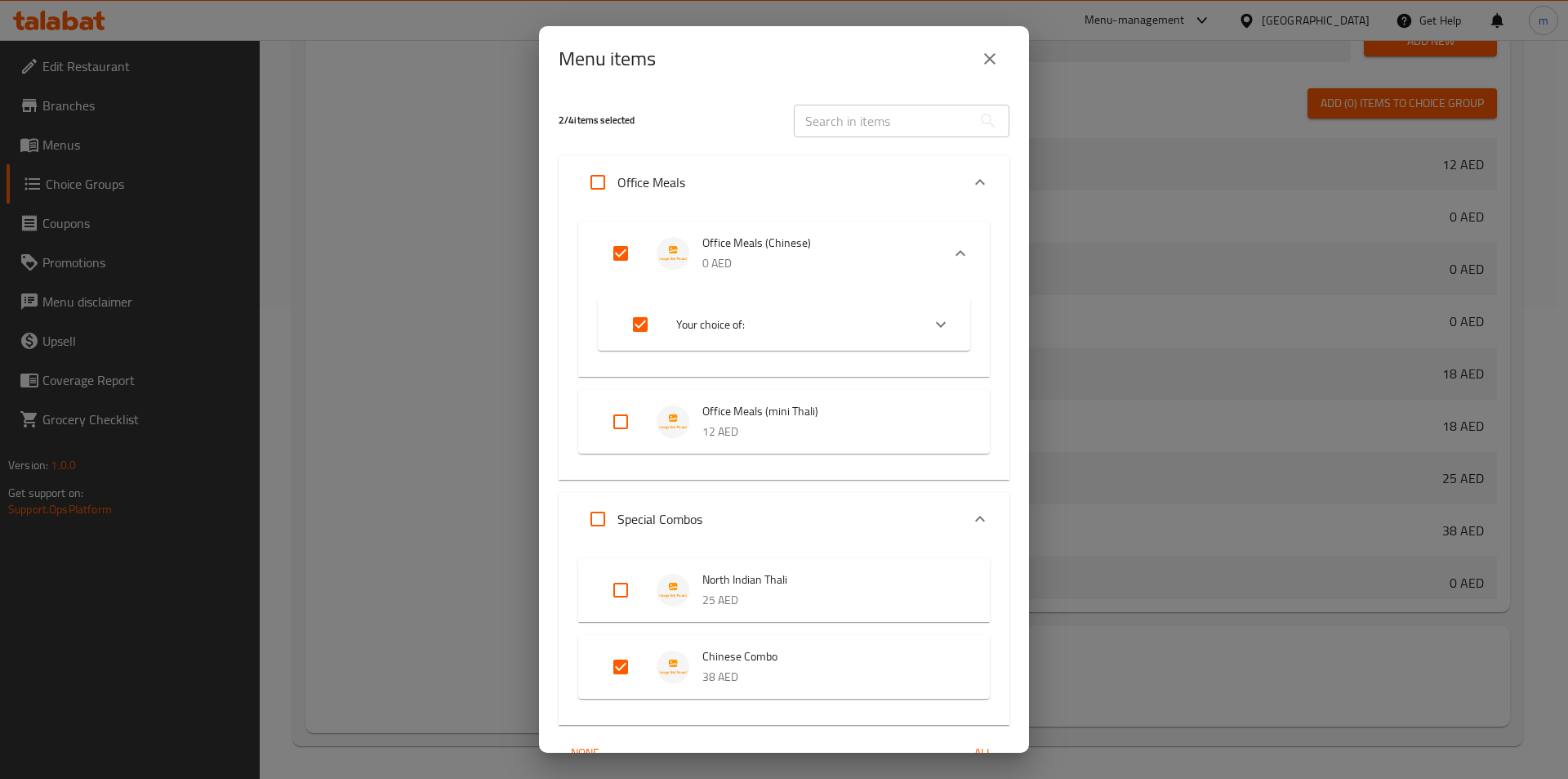
scroll to position [86, 0]
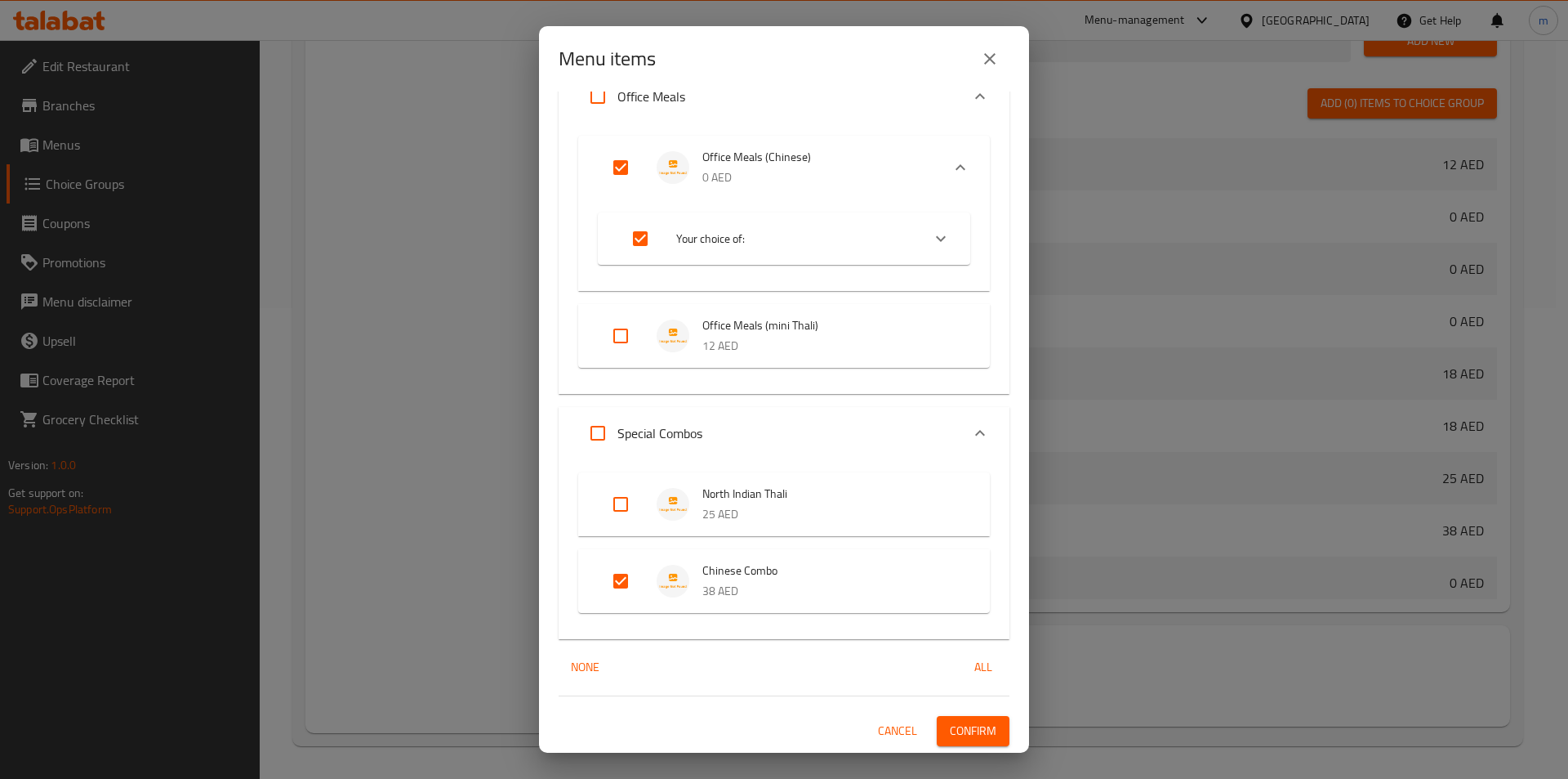
click at [608, 589] on input "Expand" at bounding box center [620, 580] width 39 height 39
checkbox input "false"
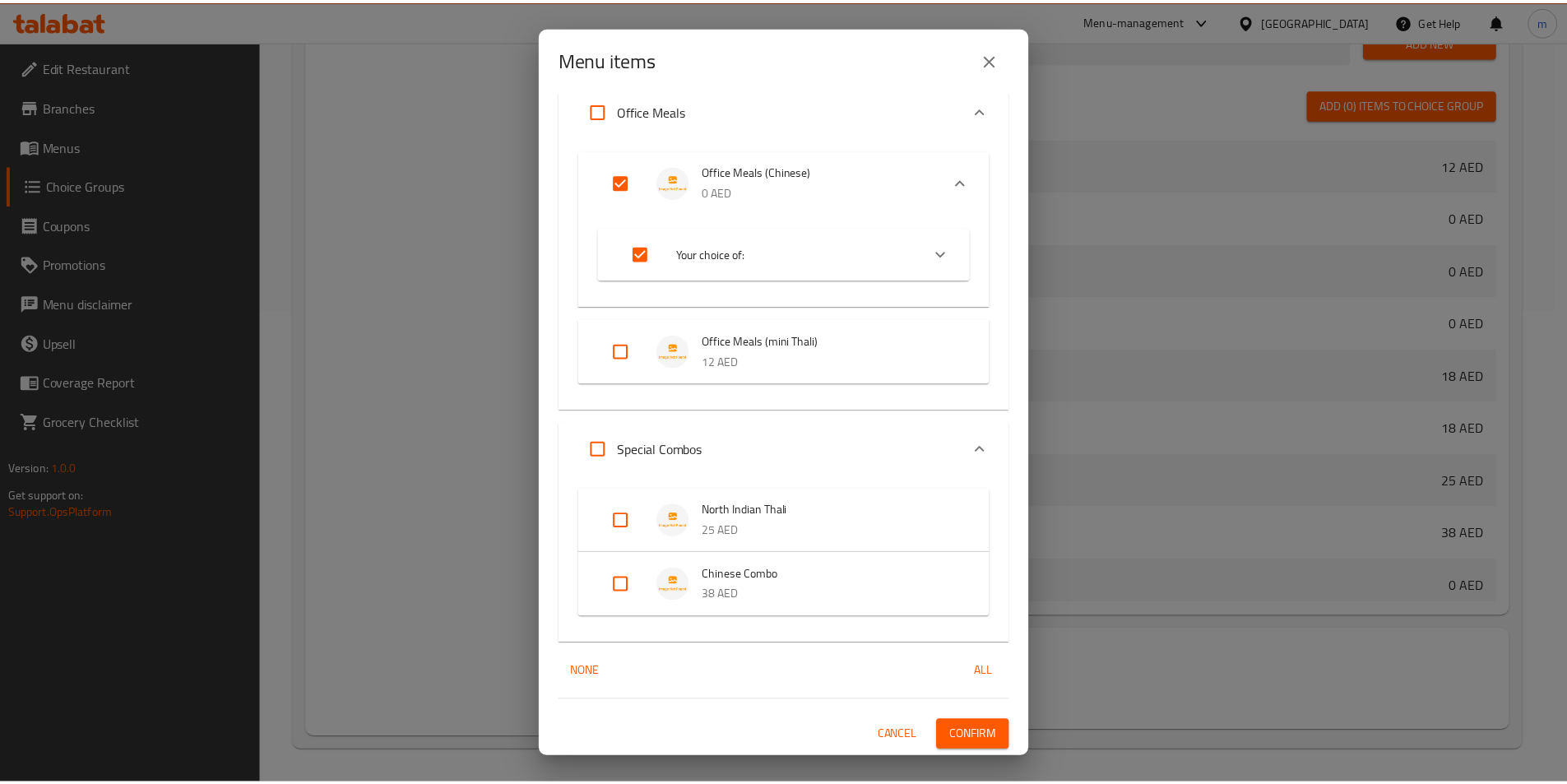
scroll to position [73, 0]
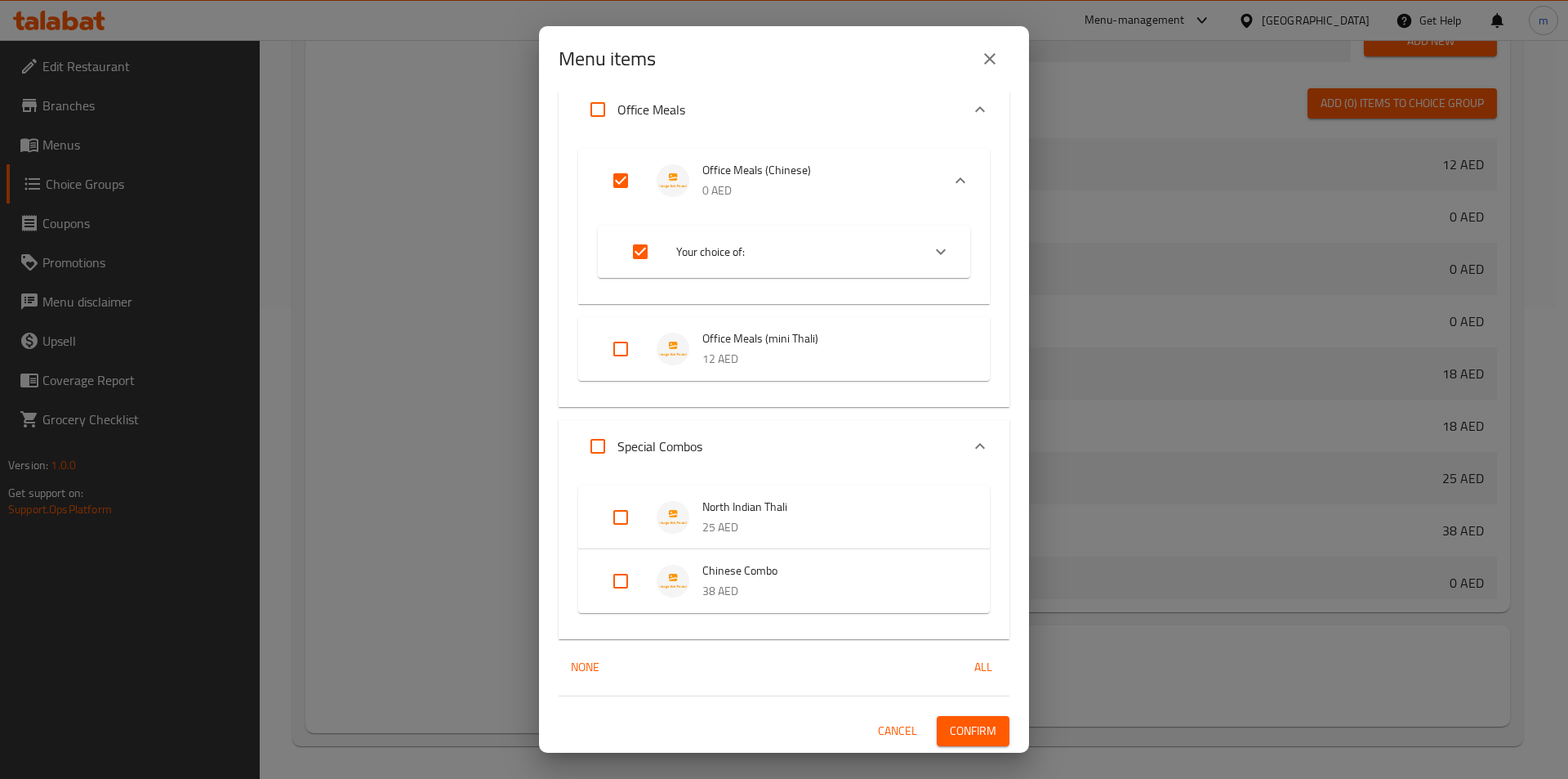
click at [974, 721] on span "Confirm" at bounding box center [973, 731] width 47 height 20
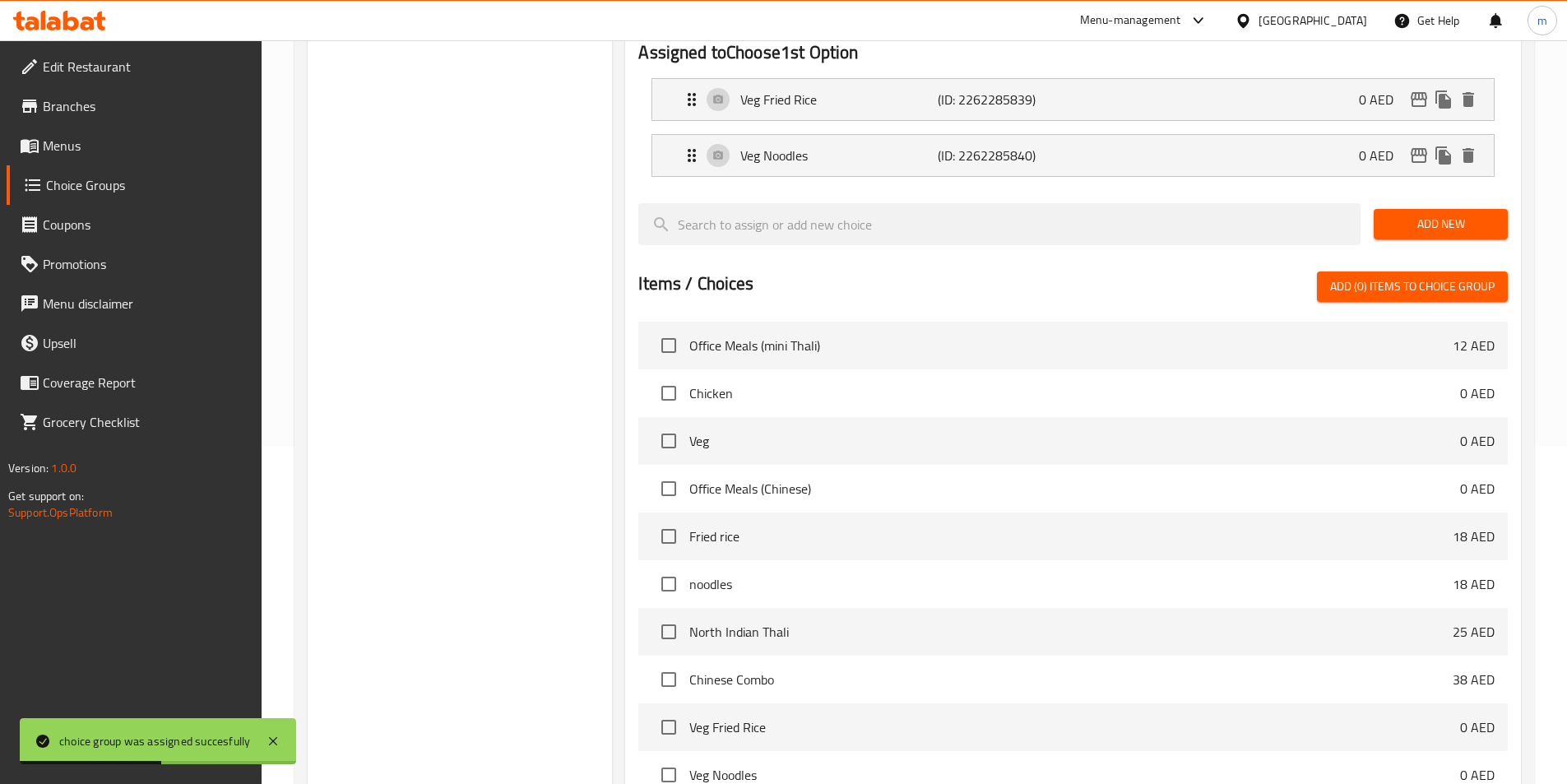
scroll to position [62, 0]
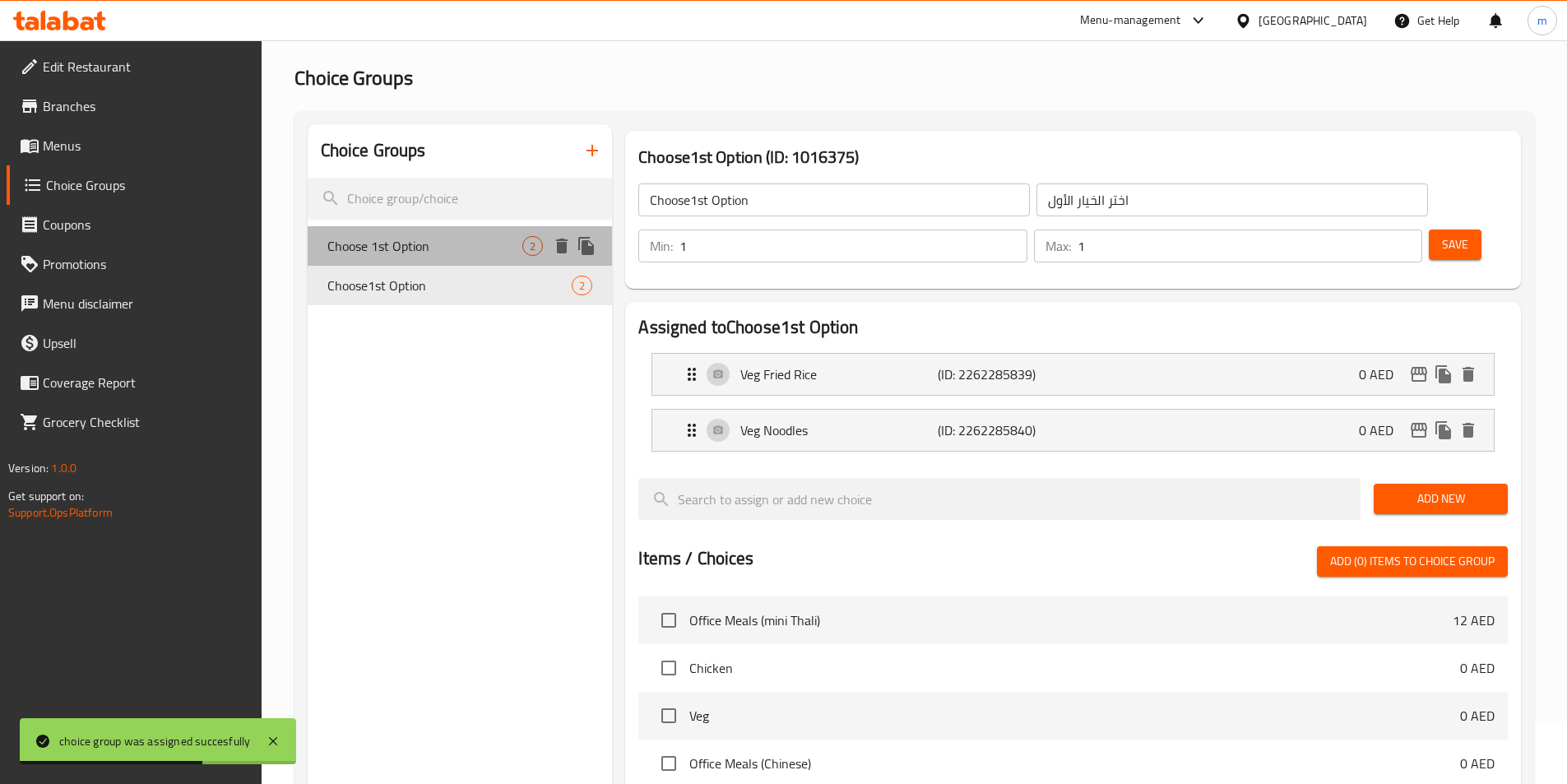
click at [451, 229] on div "Choose 1st Option 2" at bounding box center [460, 245] width 305 height 39
type input "Choose 1st Option"
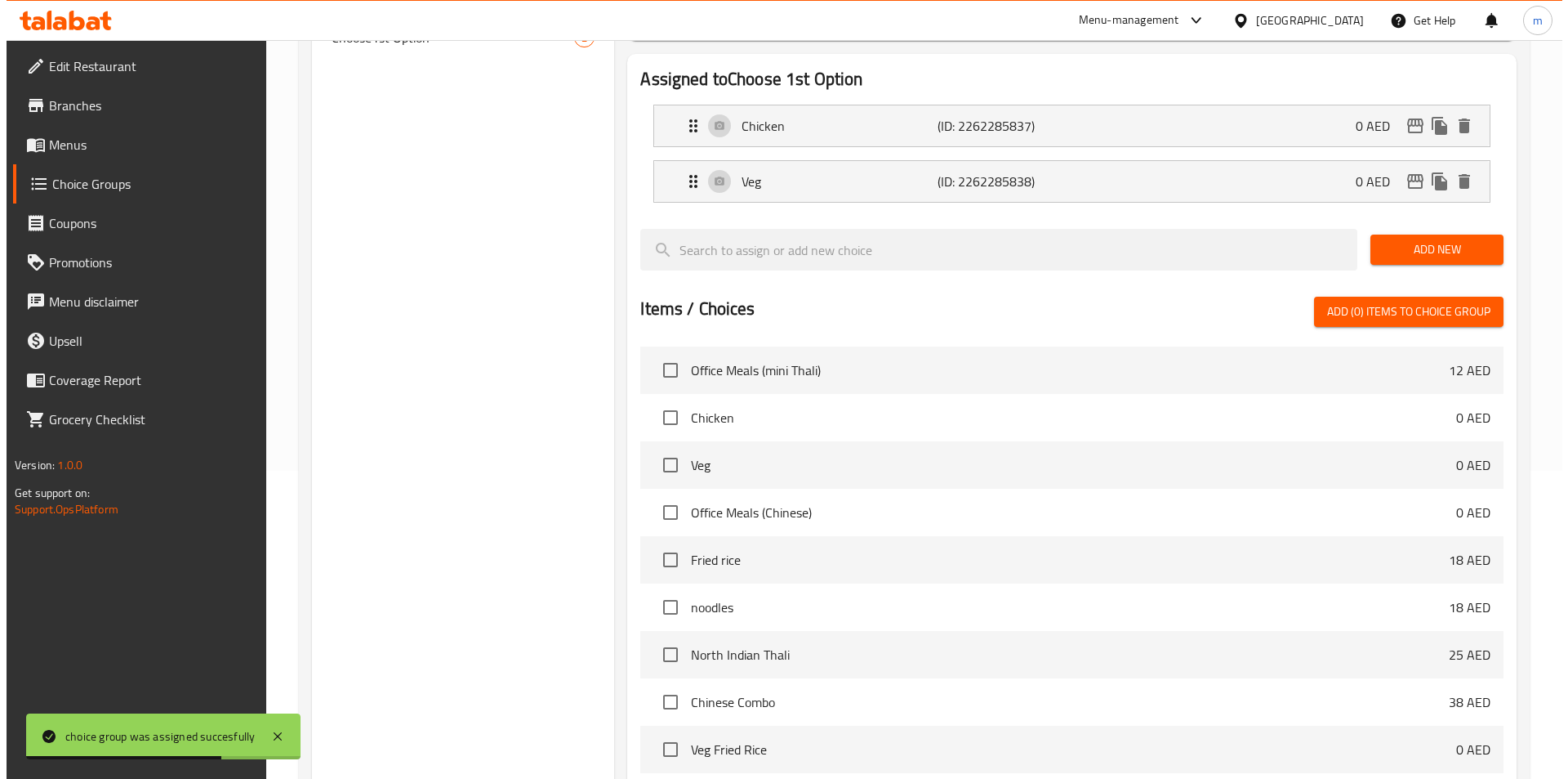
scroll to position [389, 0]
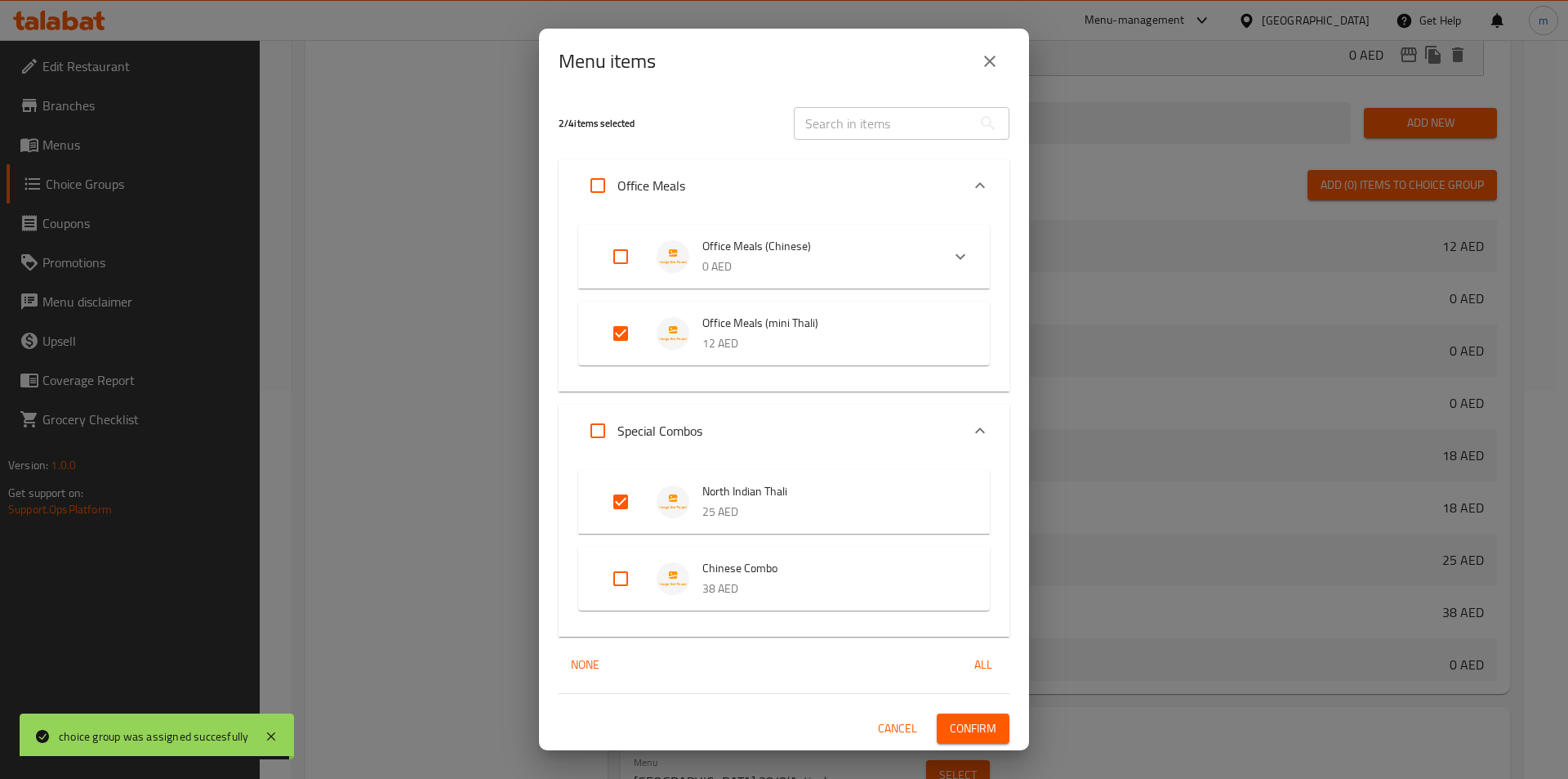
click at [609, 259] on input "Expand" at bounding box center [620, 256] width 39 height 39
checkbox input "true"
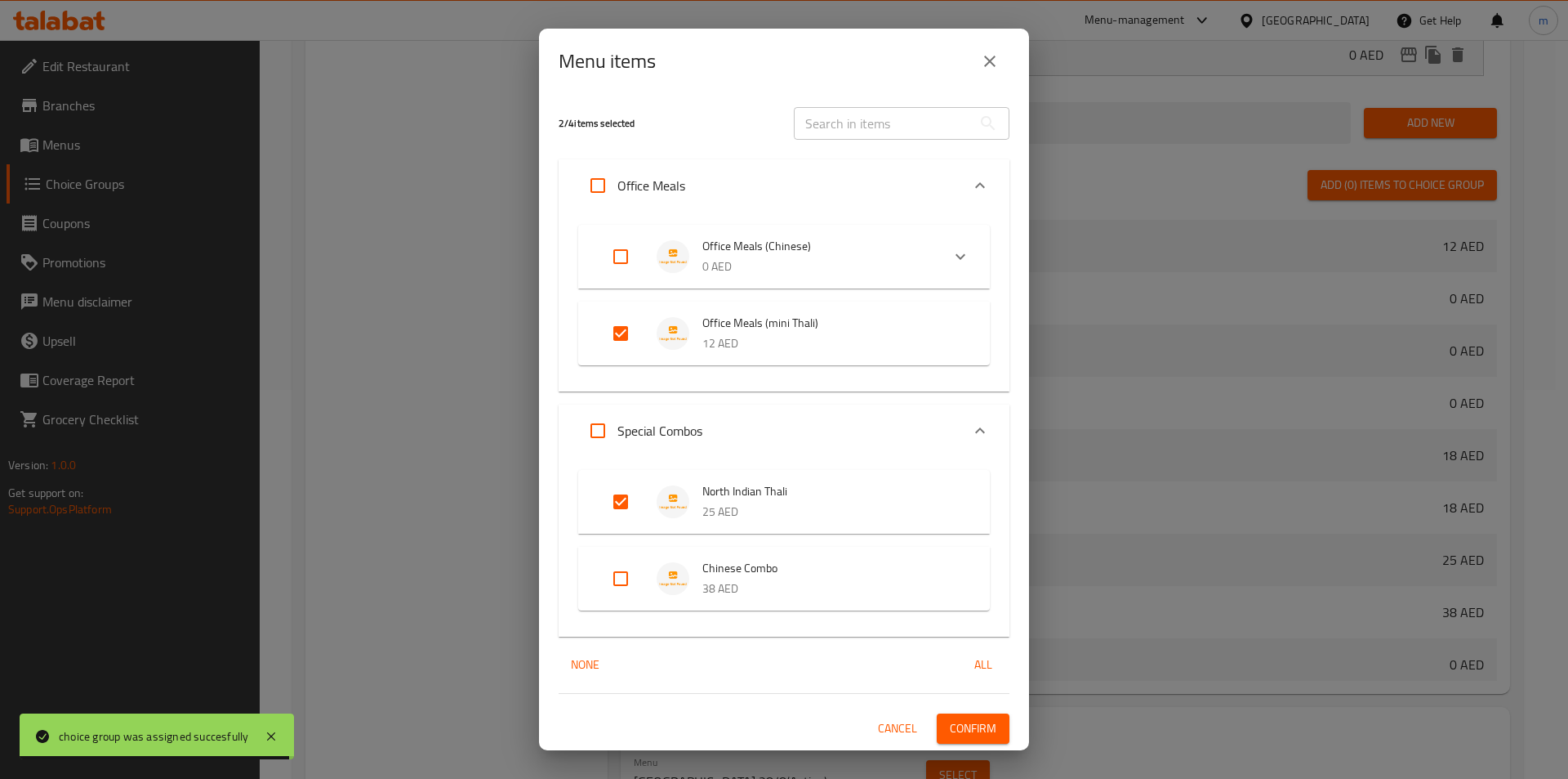
checkbox input "true"
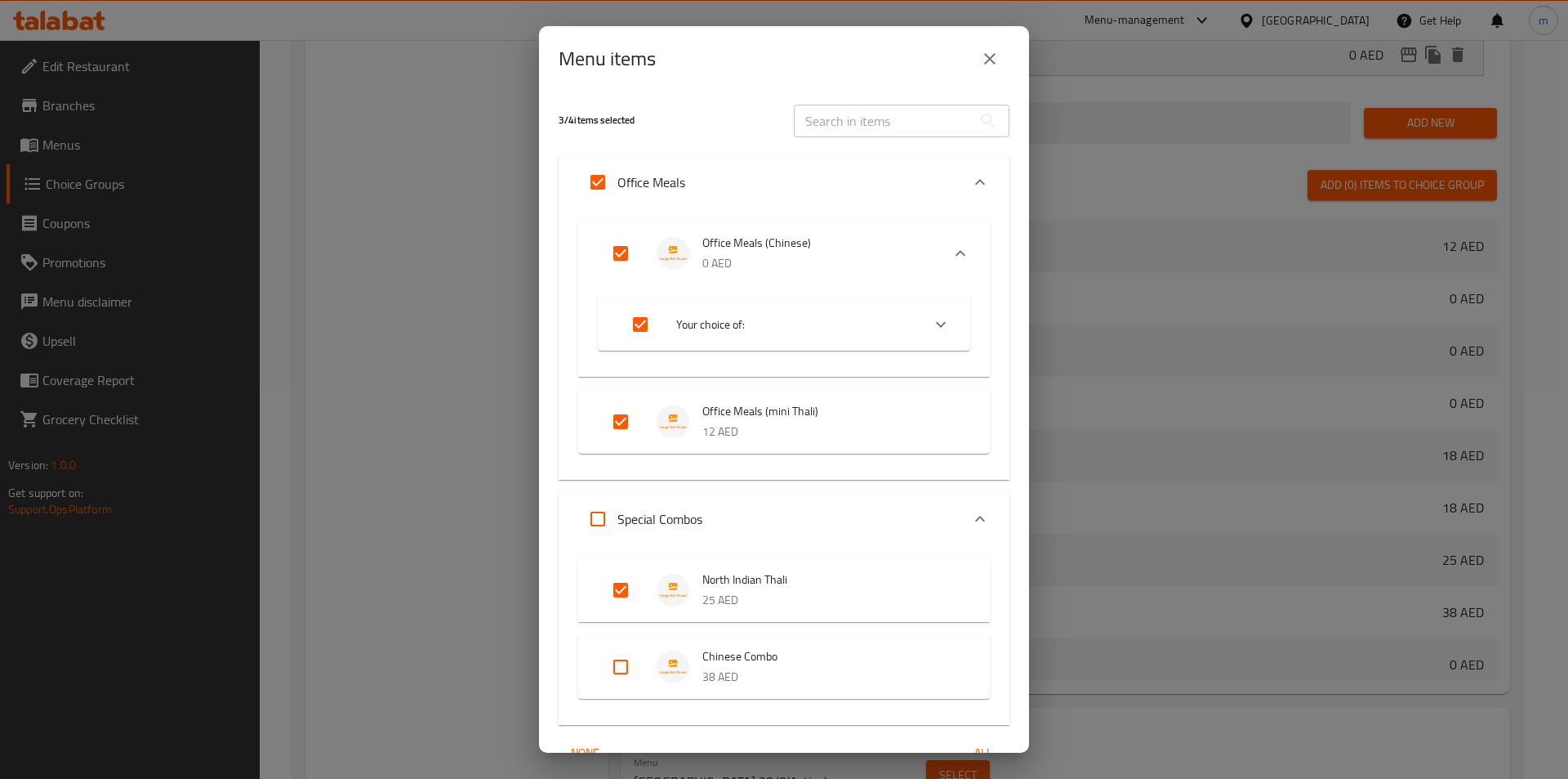
click at [801, 326] on span "Your choice of:" at bounding box center [792, 325] width 232 height 20
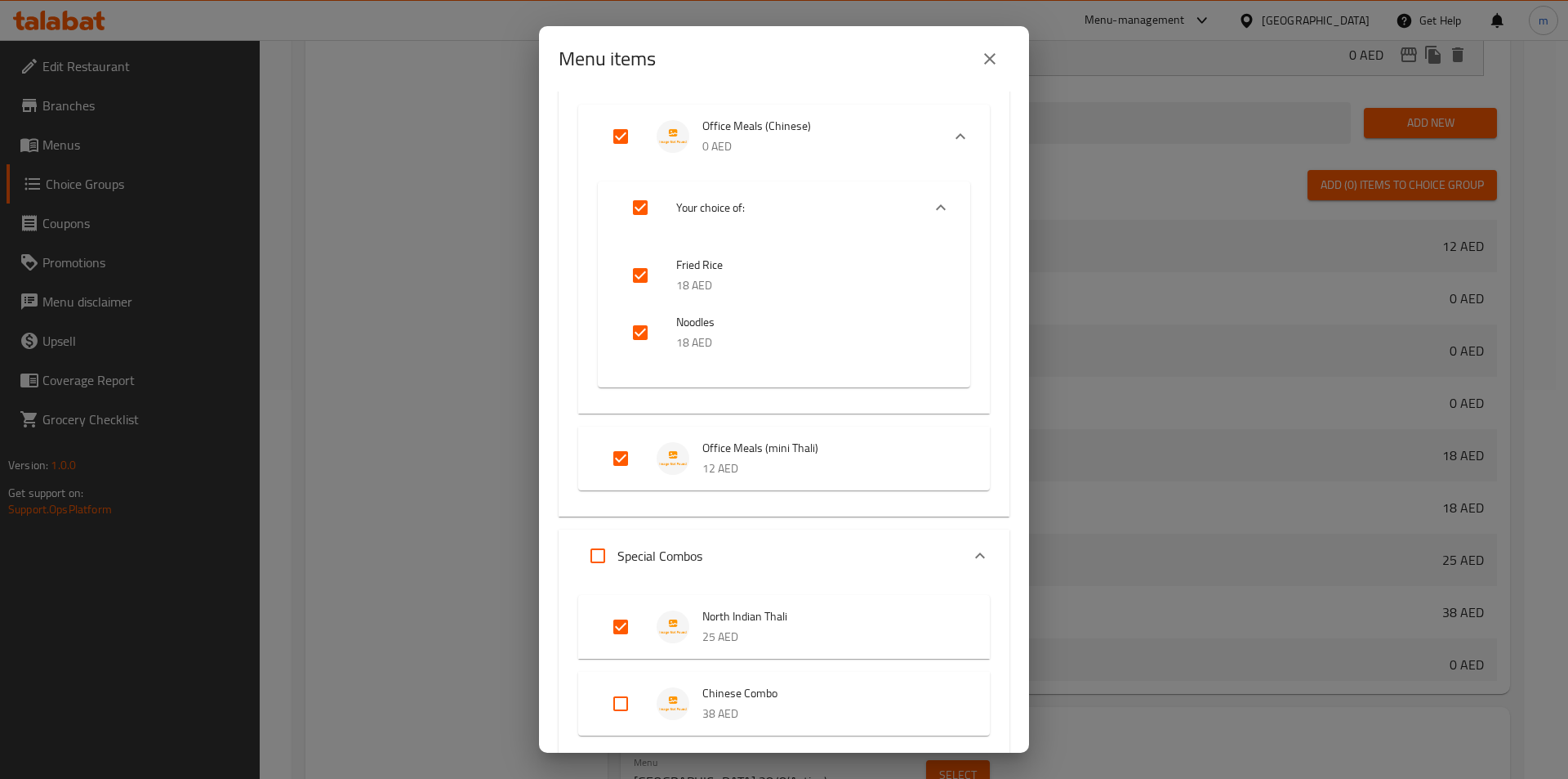
scroll to position [240, 0]
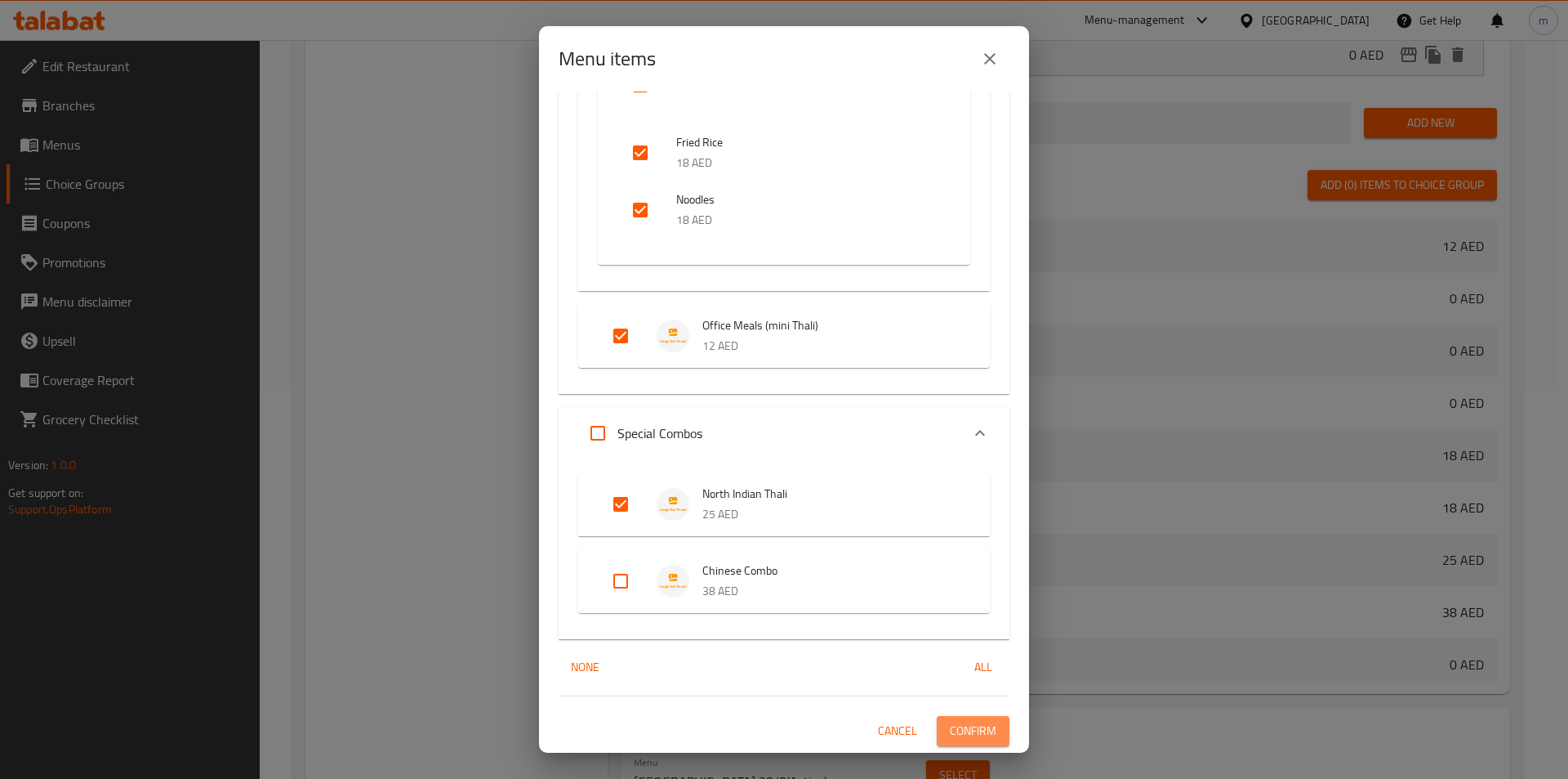
click at [950, 737] on span "Confirm" at bounding box center [973, 731] width 47 height 20
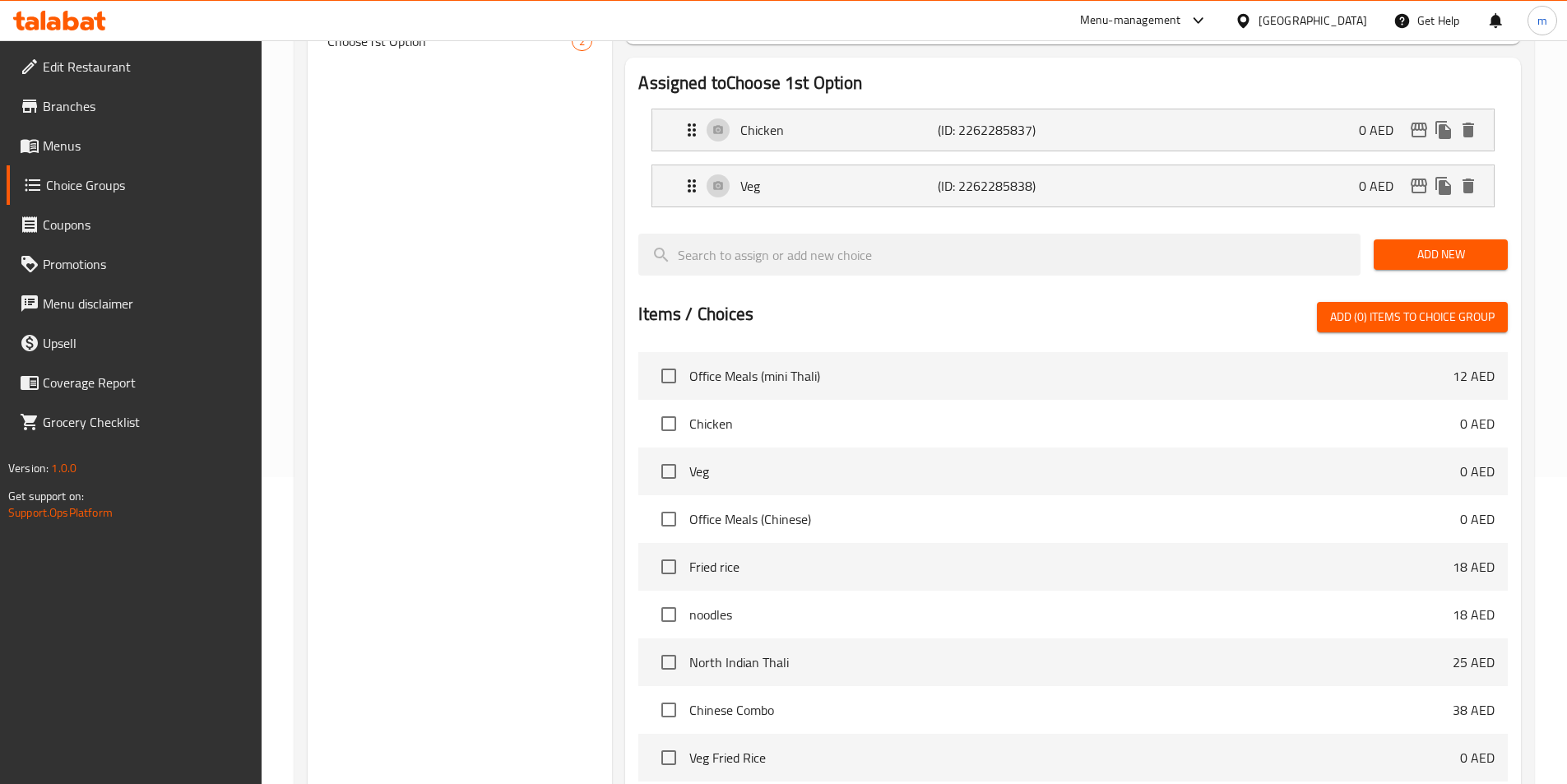
scroll to position [74, 0]
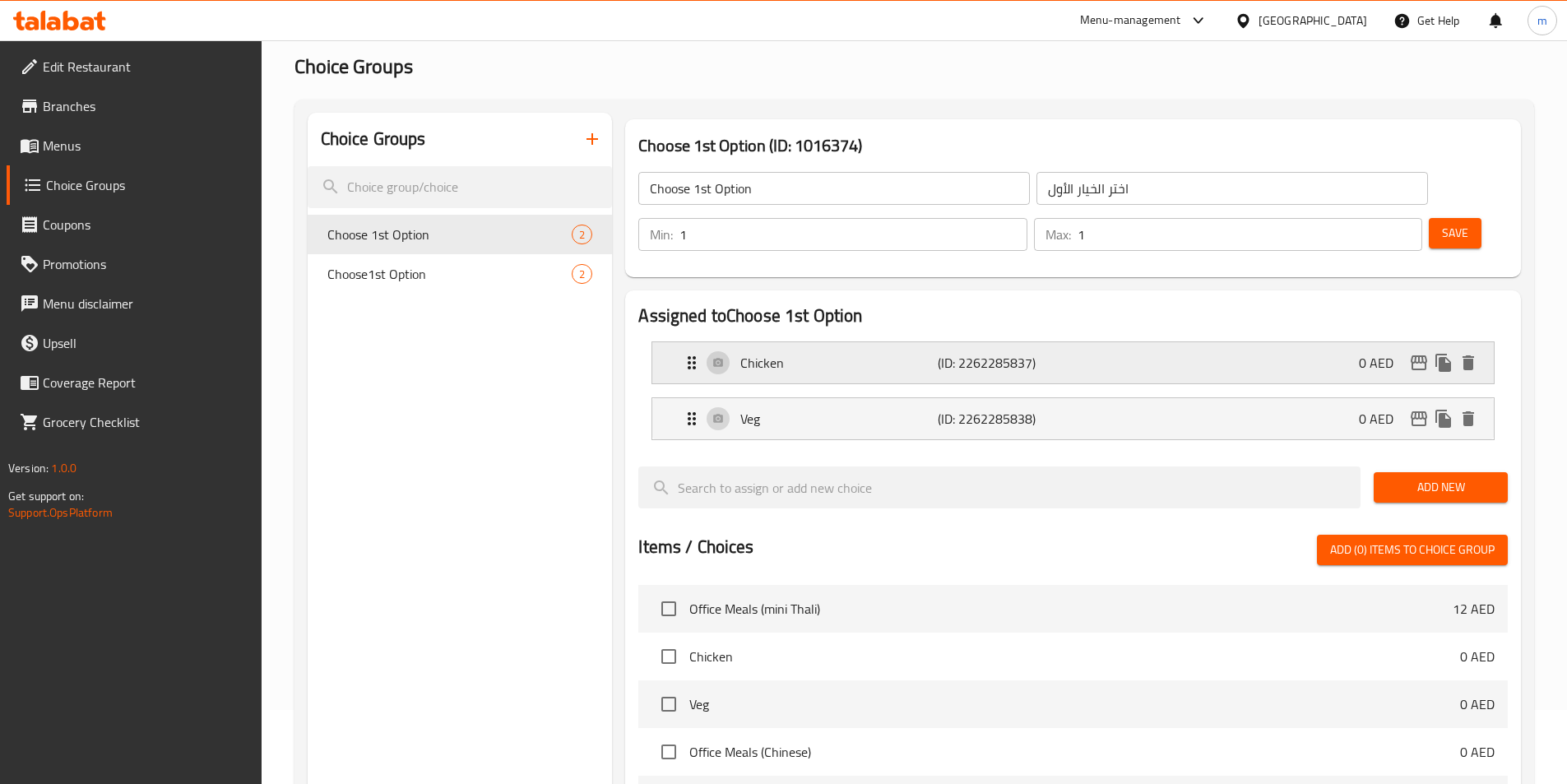
click at [1021, 353] on p "(ID: 2262285837)" at bounding box center [1004, 362] width 132 height 19
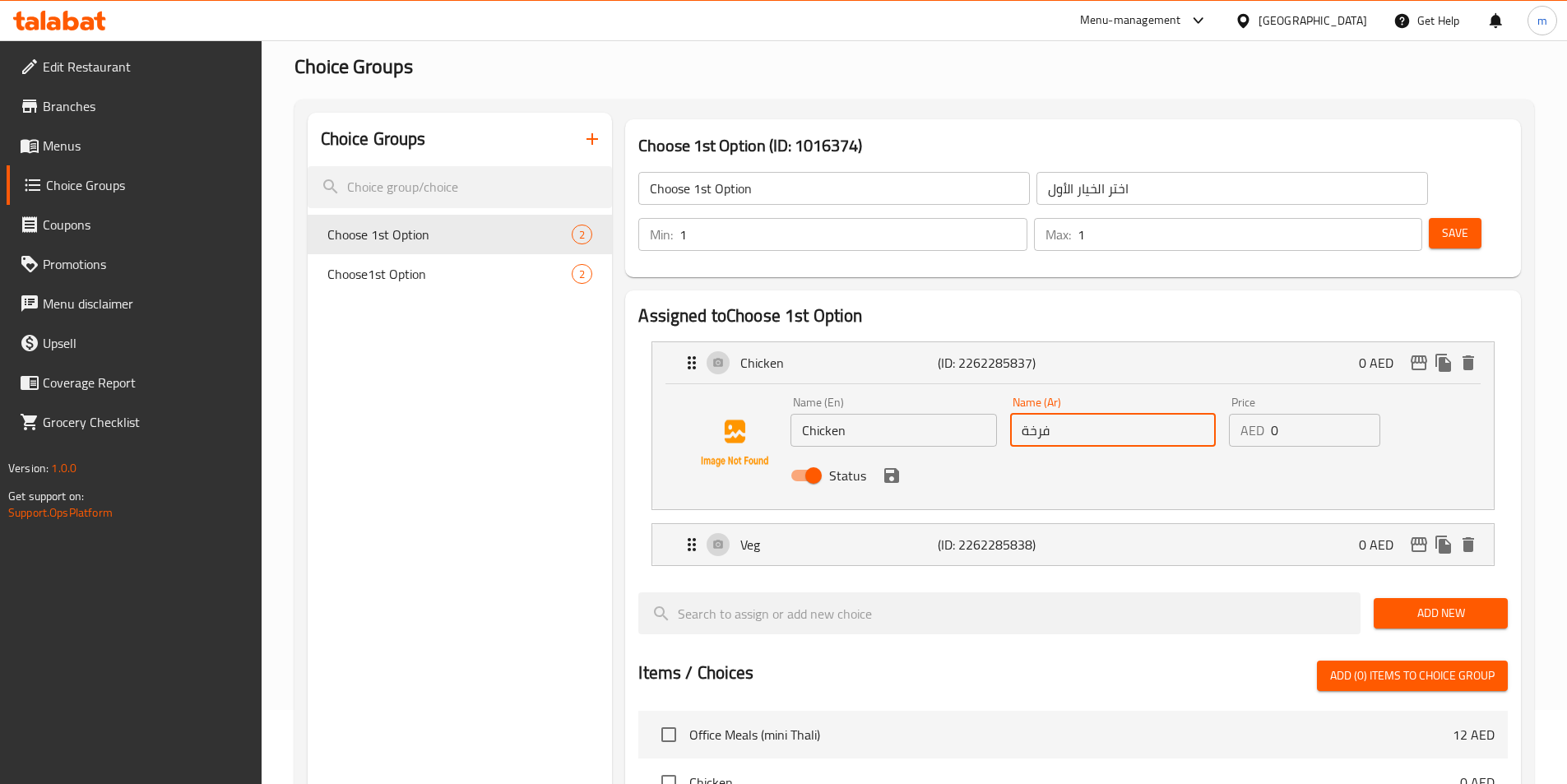
drag, startPoint x: 1067, startPoint y: 392, endPoint x: 1019, endPoint y: 404, distance: 49.5
click at [1019, 404] on div "Name (Ar) فرخة Name (Ar)" at bounding box center [1113, 421] width 219 height 63
click at [900, 466] on icon "save" at bounding box center [891, 475] width 19 height 19
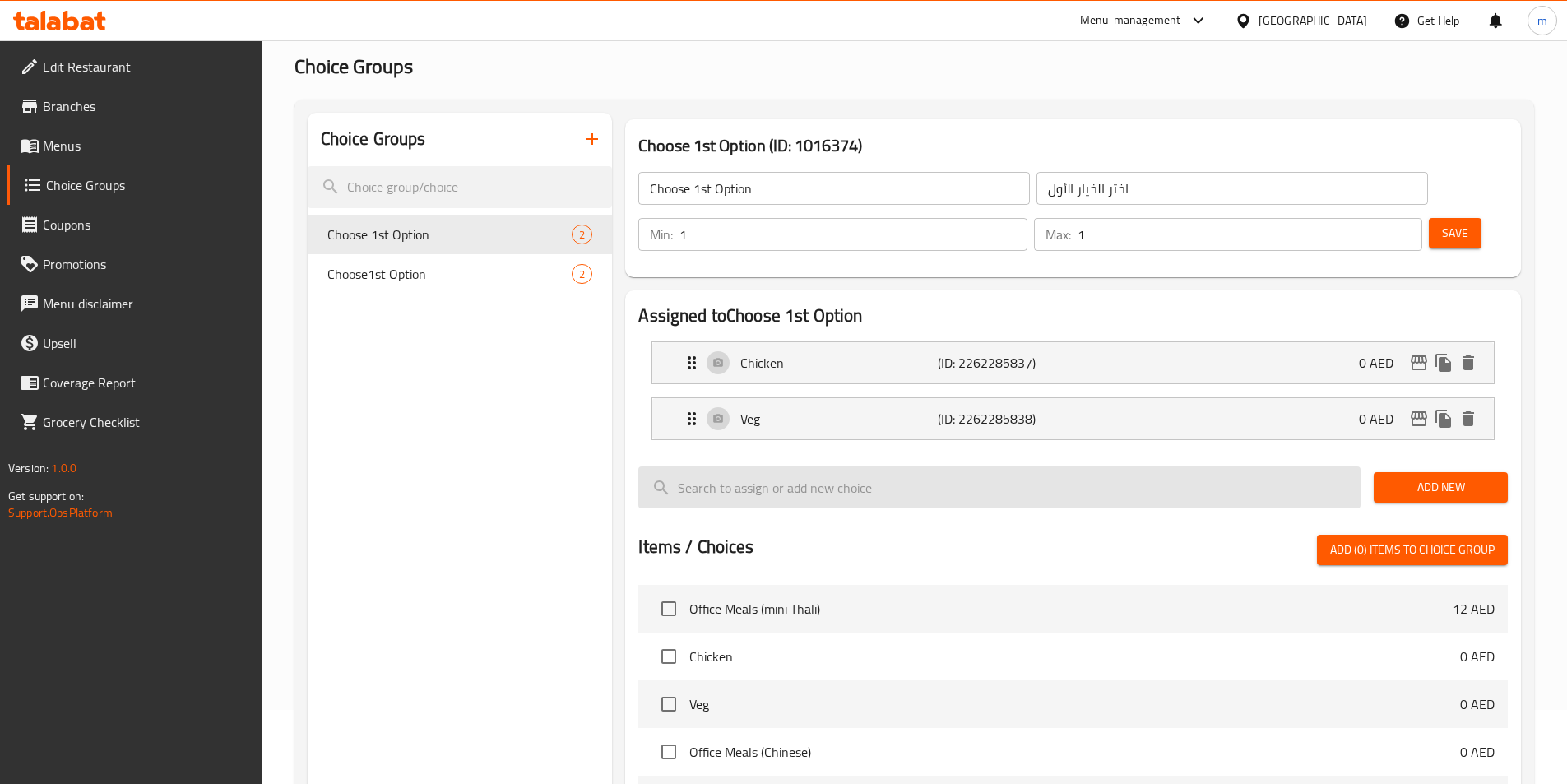
type input "دجاج"
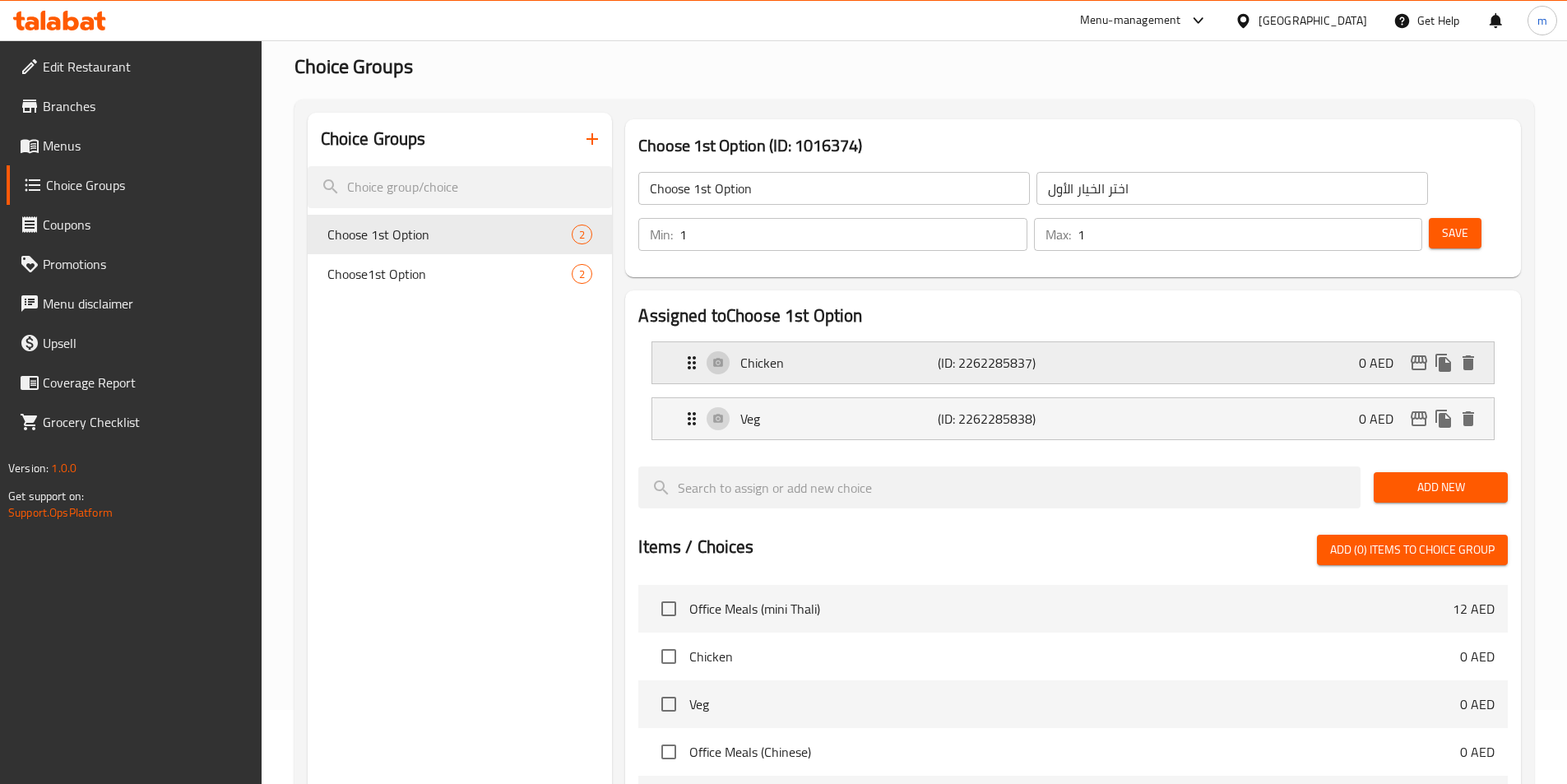
click at [905, 353] on p "Chicken" at bounding box center [839, 362] width 197 height 19
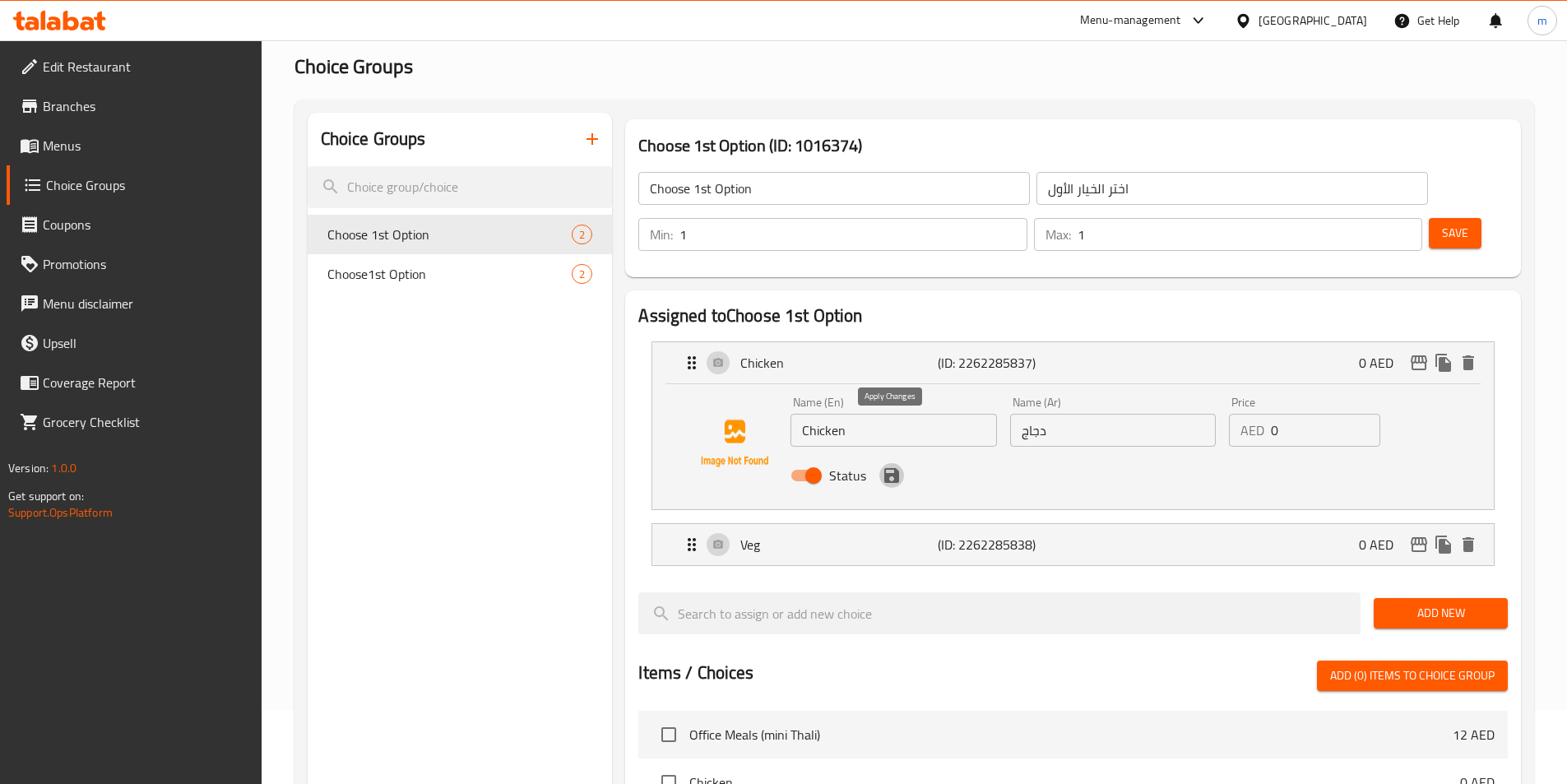
click at [889, 466] on icon "save" at bounding box center [891, 475] width 19 height 19
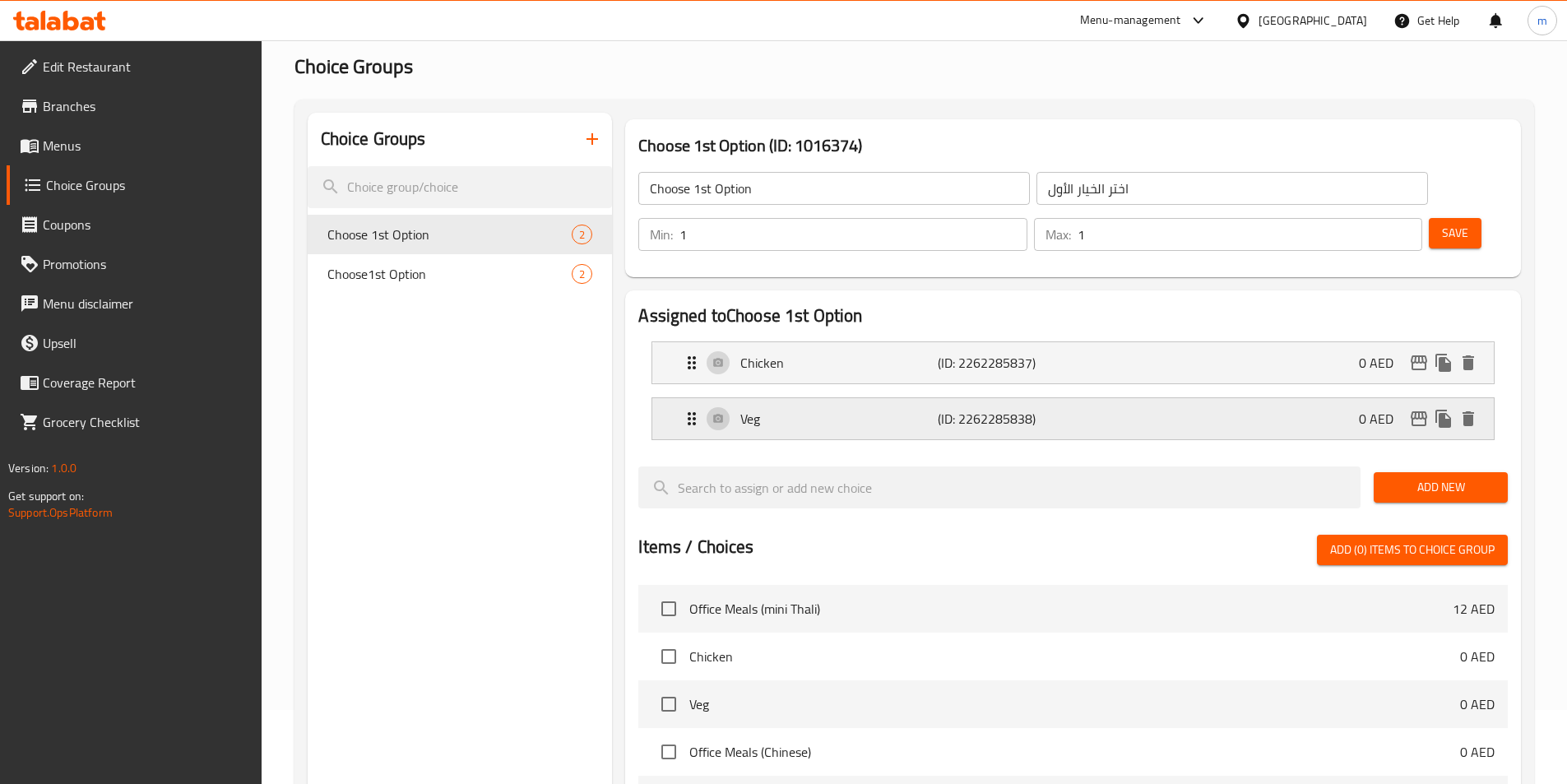
click at [924, 408] on p "Veg" at bounding box center [839, 418] width 197 height 19
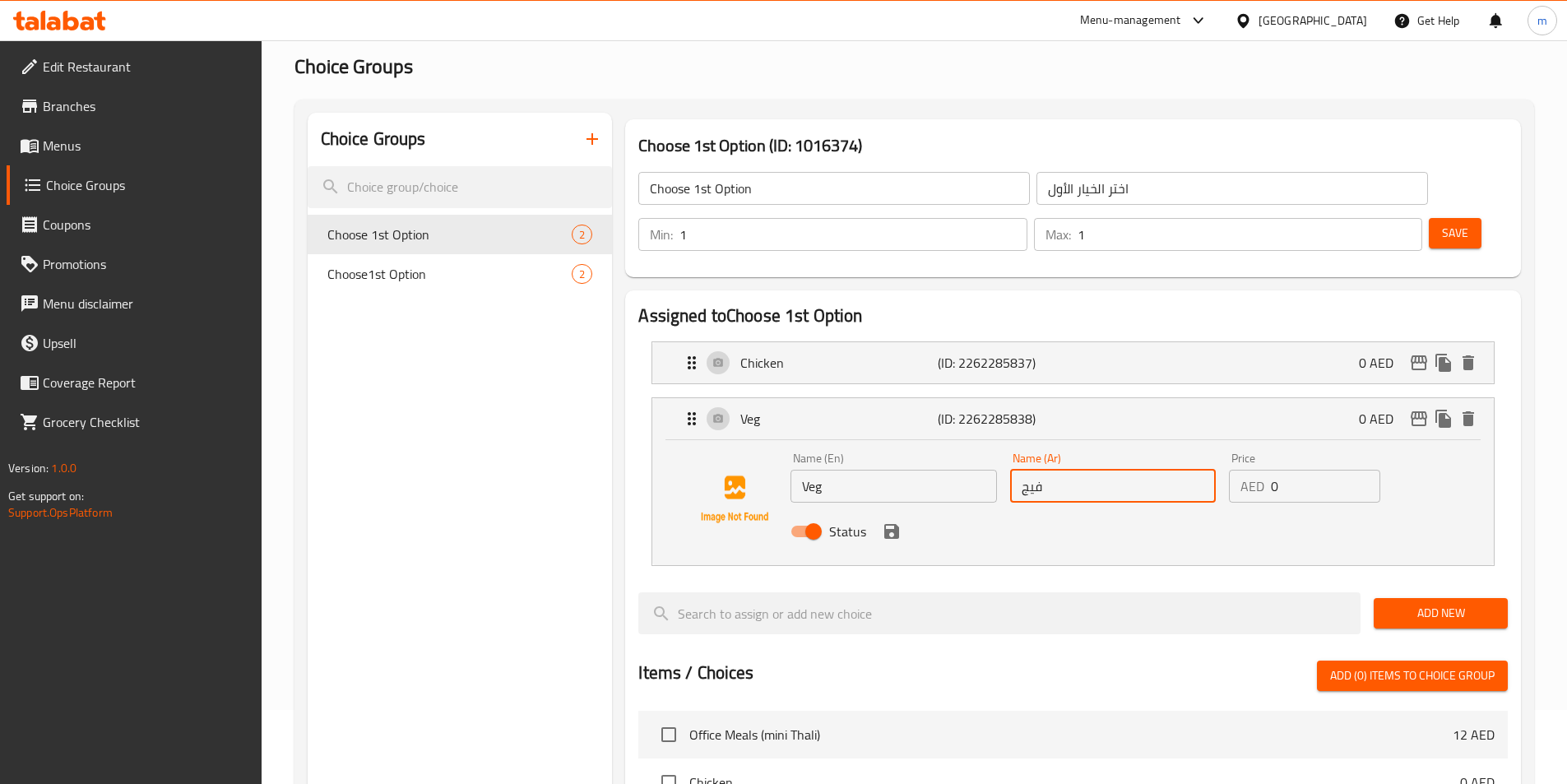
drag, startPoint x: 1056, startPoint y: 443, endPoint x: 1003, endPoint y: 455, distance: 54.3
click at [1004, 455] on div "Name (Ar) فيج Name (Ar)" at bounding box center [1113, 476] width 219 height 63
type input "خ"
type input "فيج"
click at [897, 519] on button "save" at bounding box center [891, 531] width 24 height 24
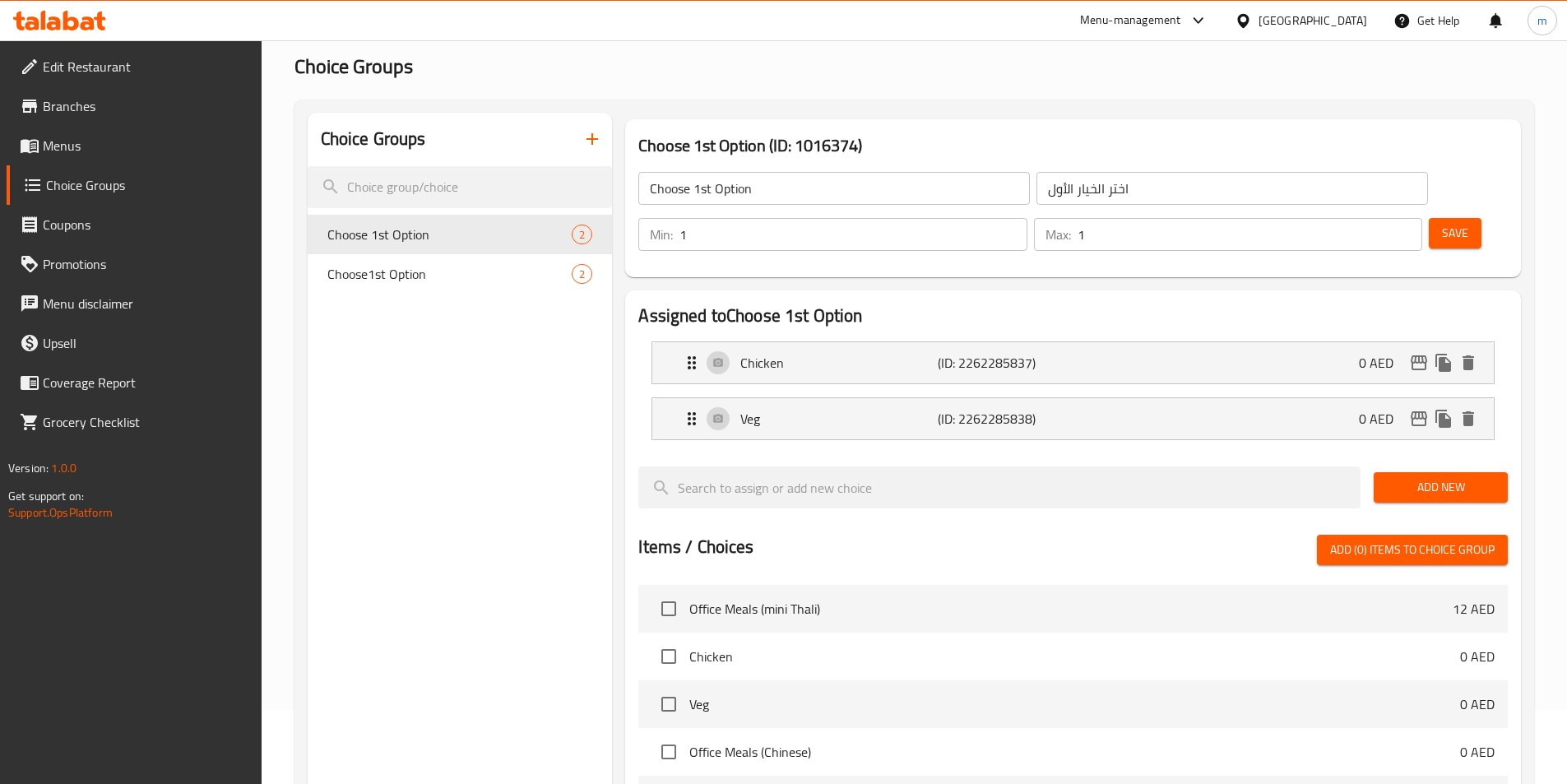
click at [1443, 223] on span "Save" at bounding box center [1455, 233] width 26 height 20
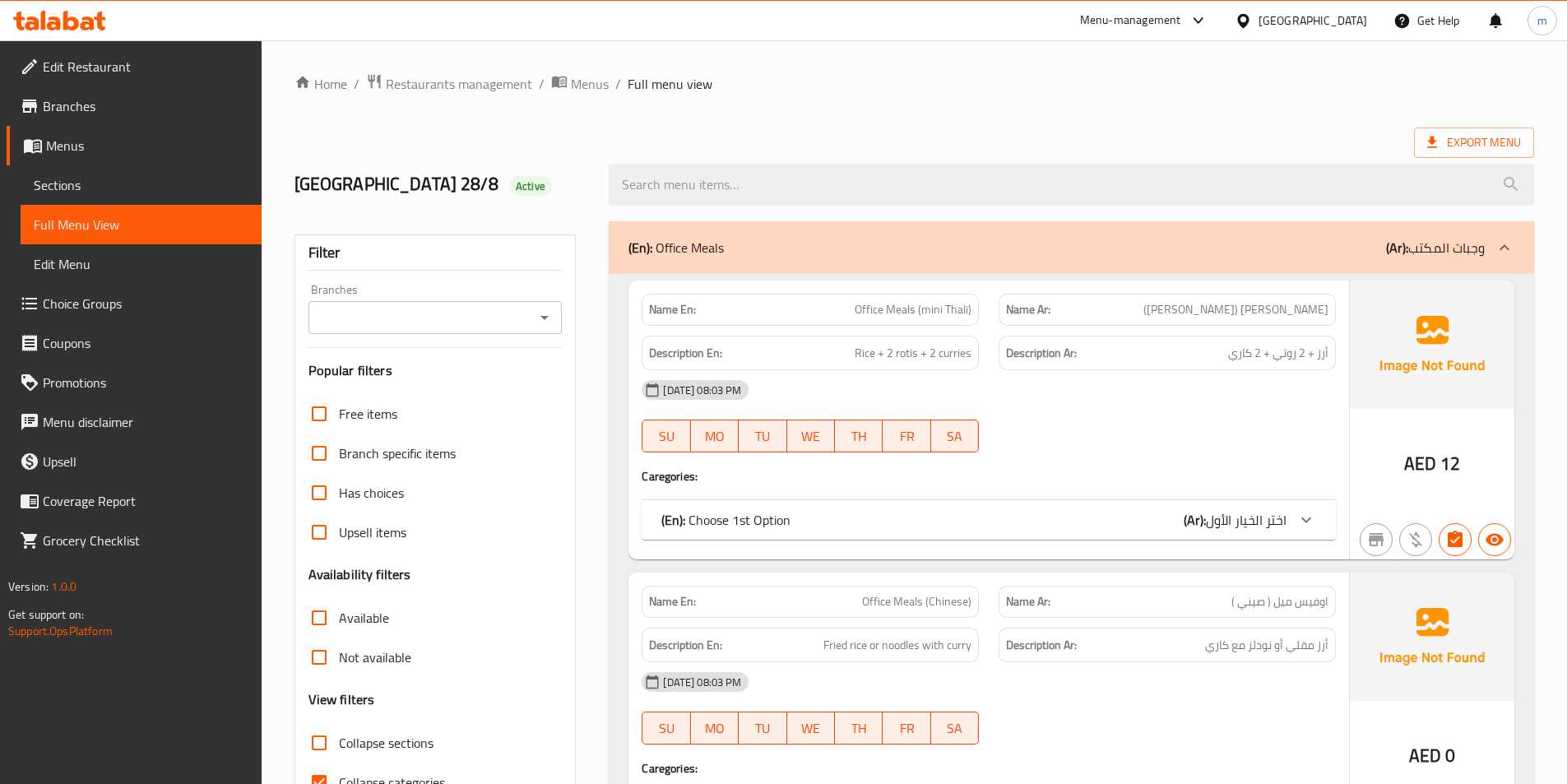
scroll to position [411, 0]
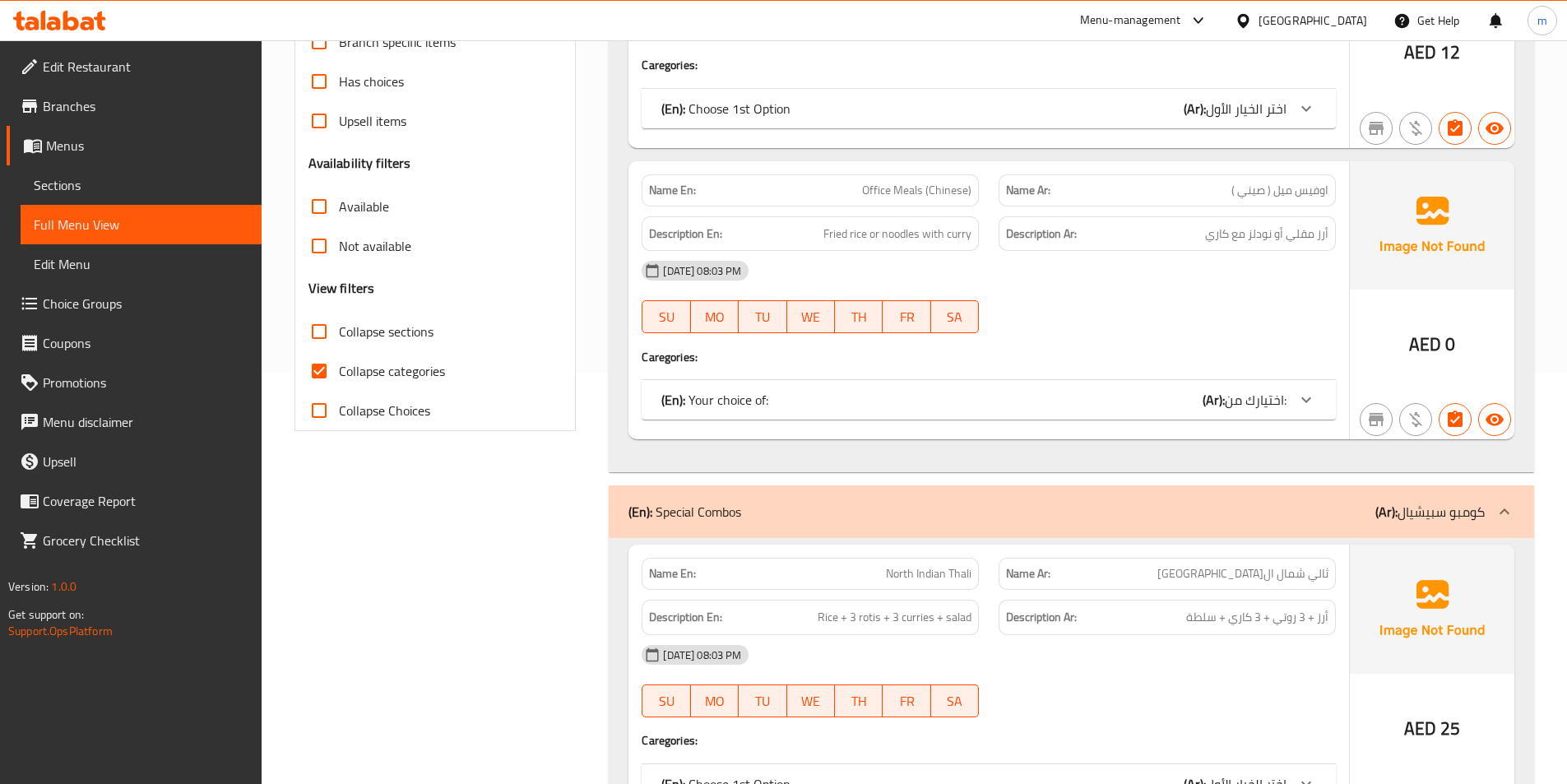
click at [1118, 408] on div "(En): Your choice of: (Ar): اختيارك من:" at bounding box center [974, 399] width 625 height 19
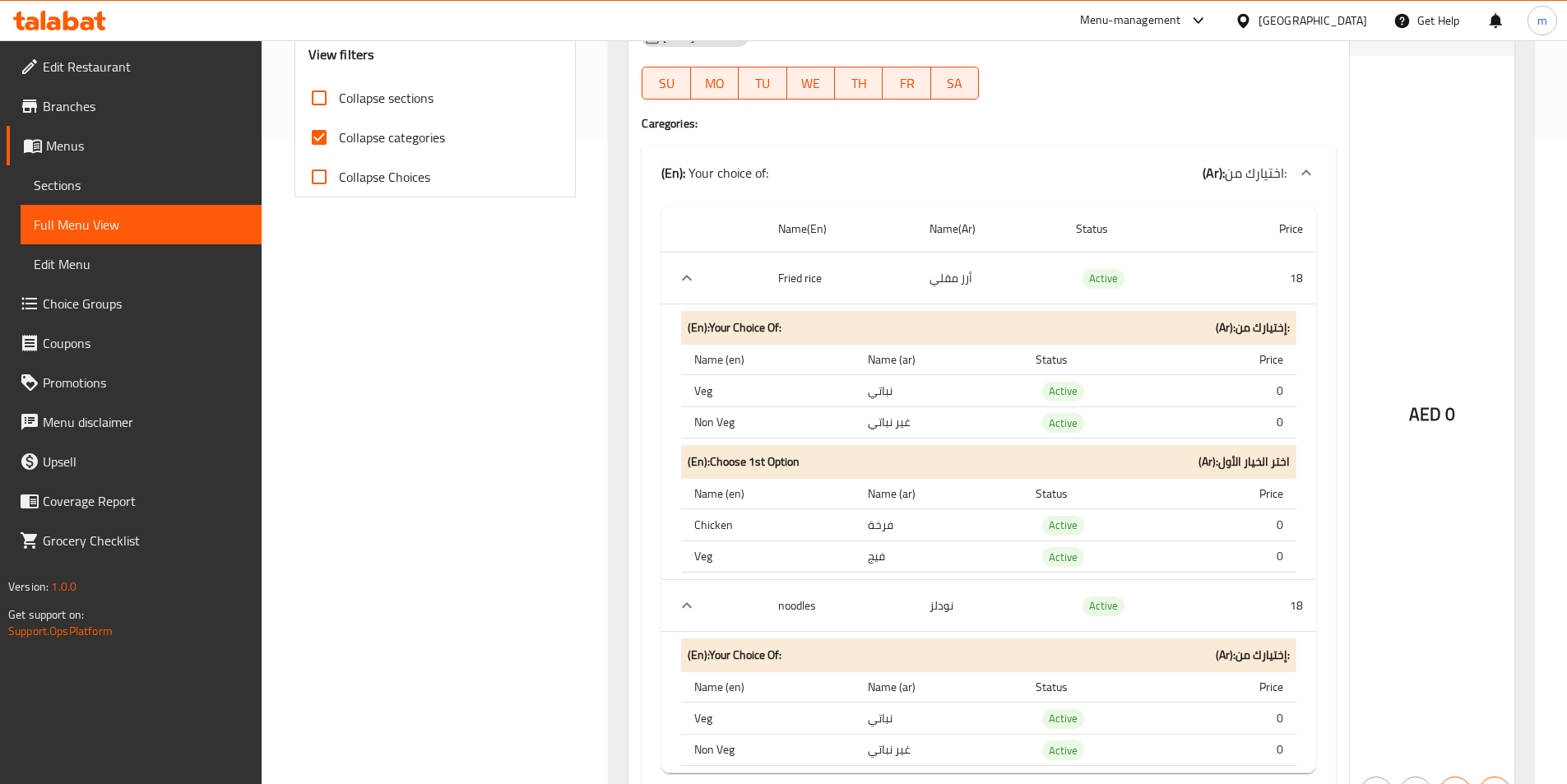
scroll to position [658, 0]
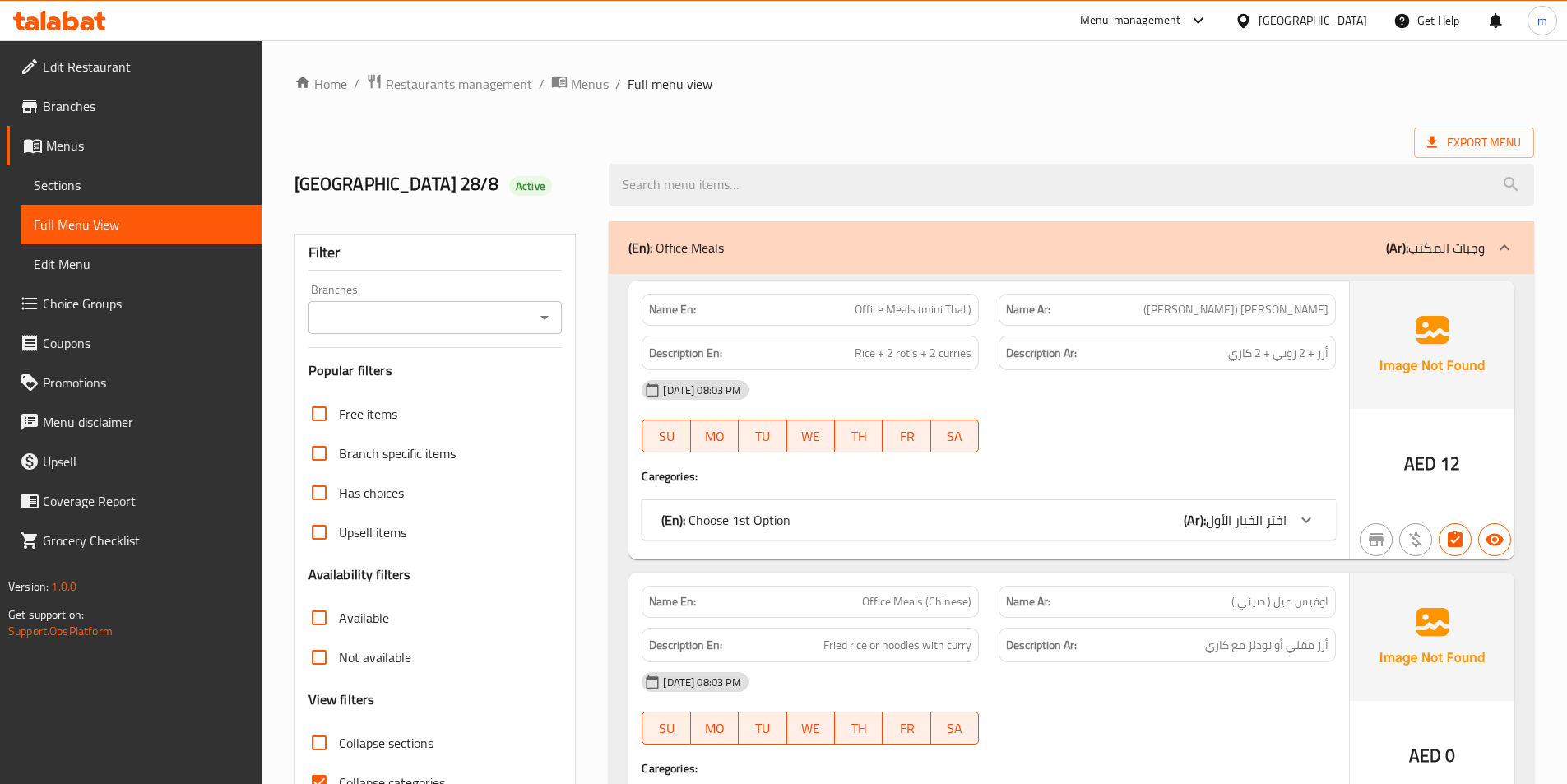
click at [58, 192] on span "Sections" at bounding box center [140, 184] width 214 height 19
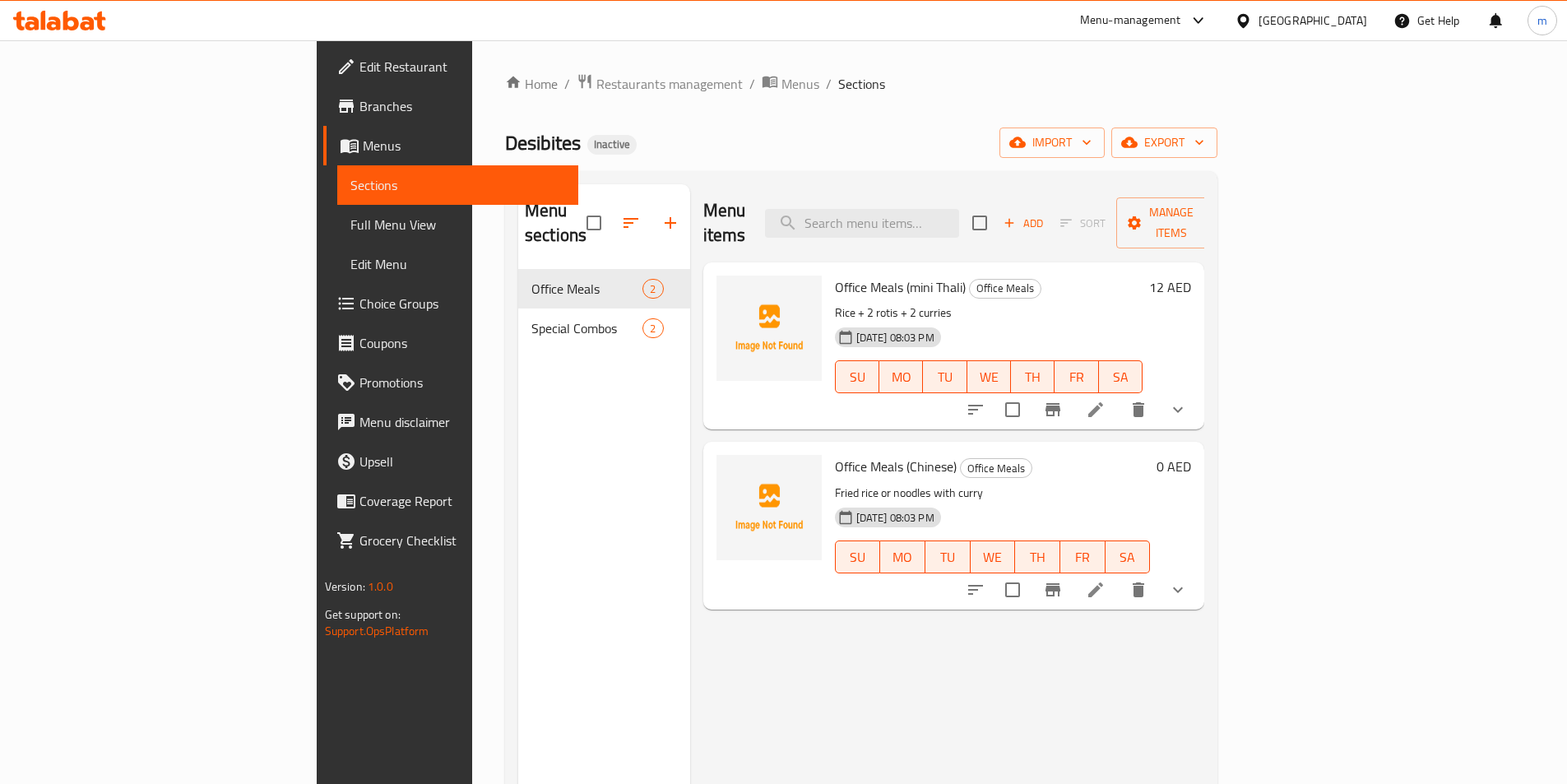
click at [1119, 575] on li at bounding box center [1095, 589] width 46 height 29
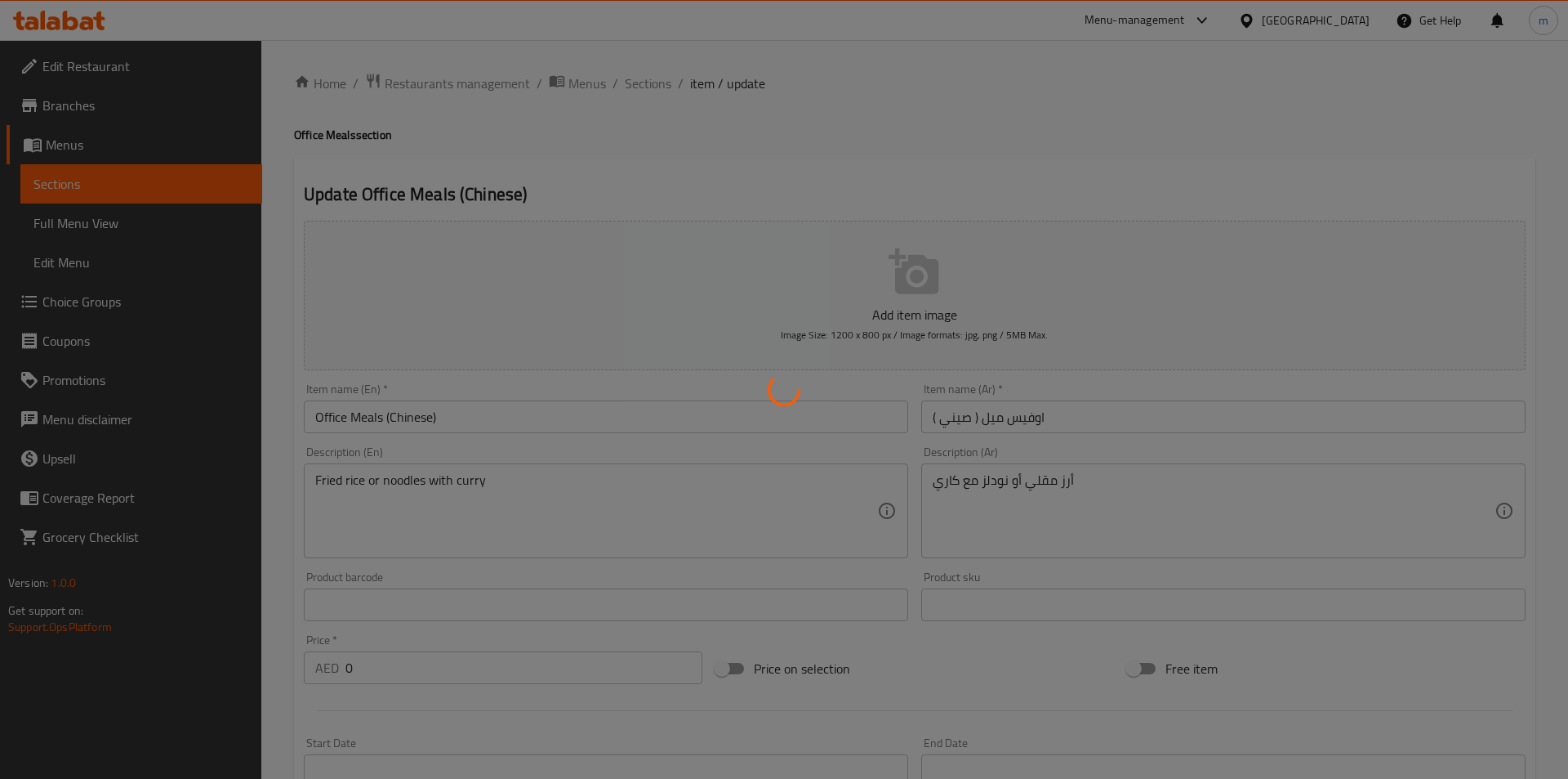
type input "إختيارك من:"
type input "1"
type input "اختر الخيار الأول"
type input "1"
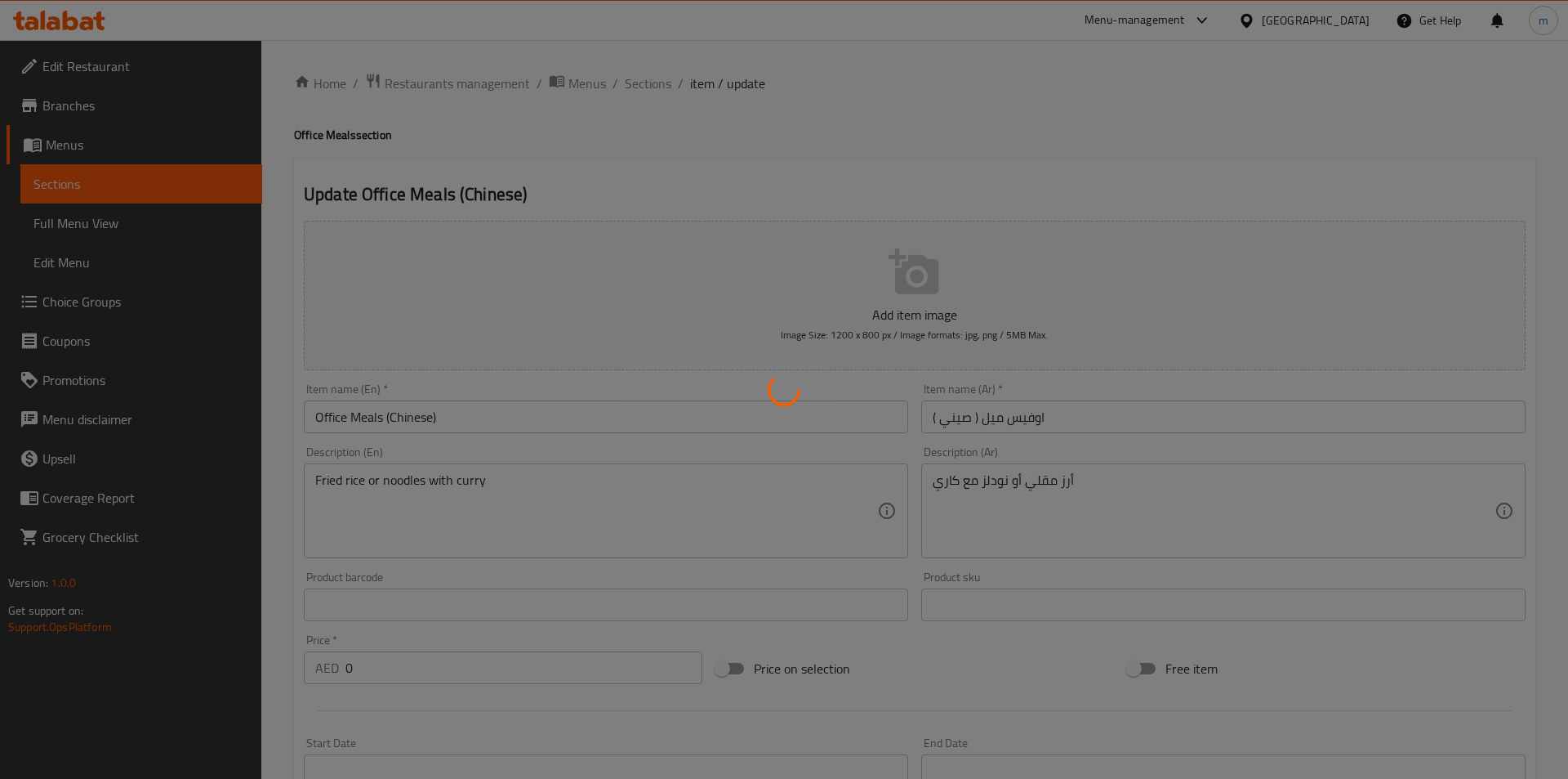
type input "1"
type input "إختيارك من:"
type input "1"
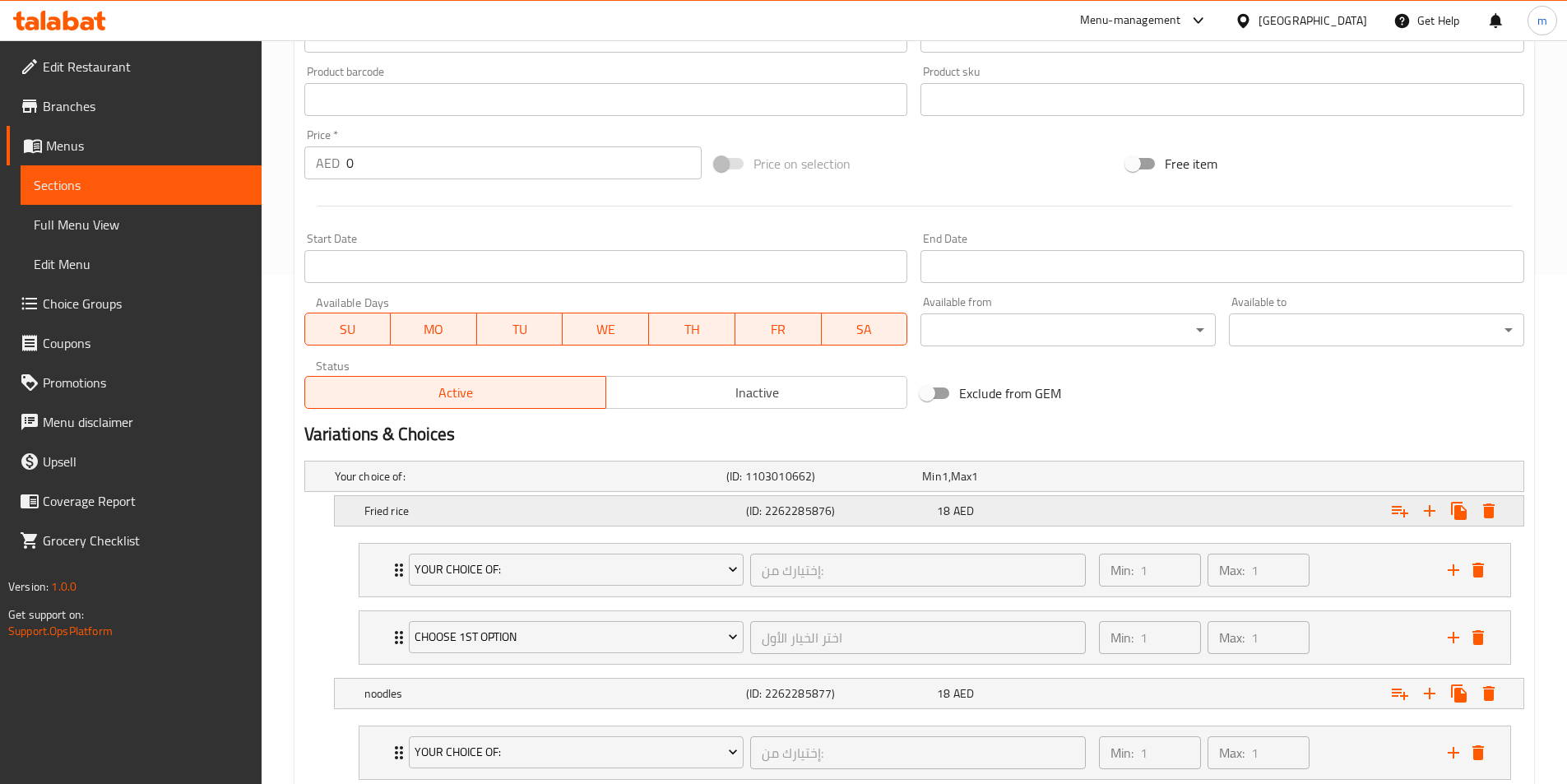
scroll to position [618, 0]
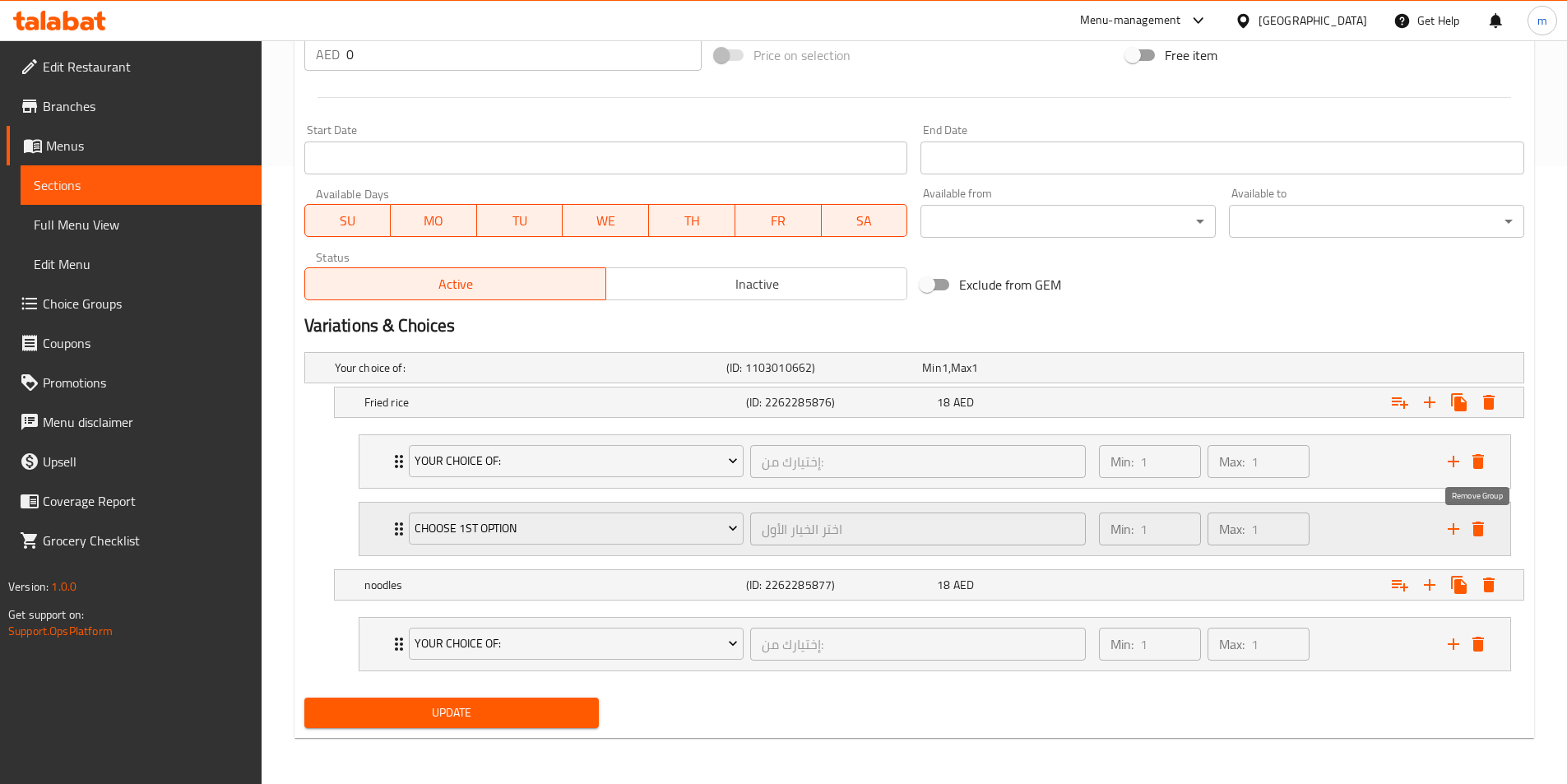
click at [1481, 525] on icon "delete" at bounding box center [1479, 529] width 12 height 15
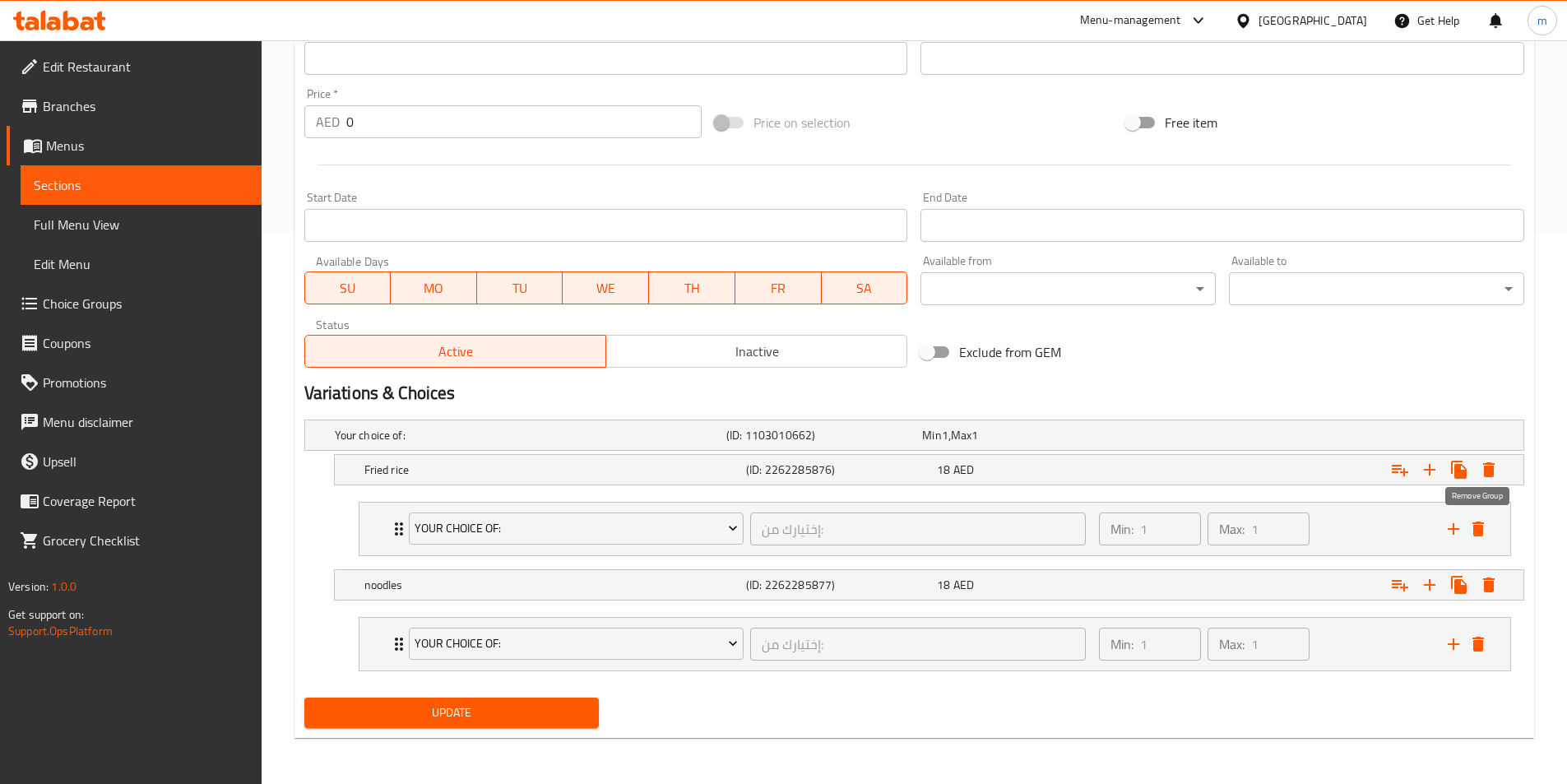
scroll to position [550, 0]
click at [574, 709] on span "Update" at bounding box center [452, 713] width 269 height 20
click at [366, 536] on div "Your Choice Of: إختيارك من: ​ Min: 1 ​ Max: 1 ​" at bounding box center [935, 529] width 1151 height 53
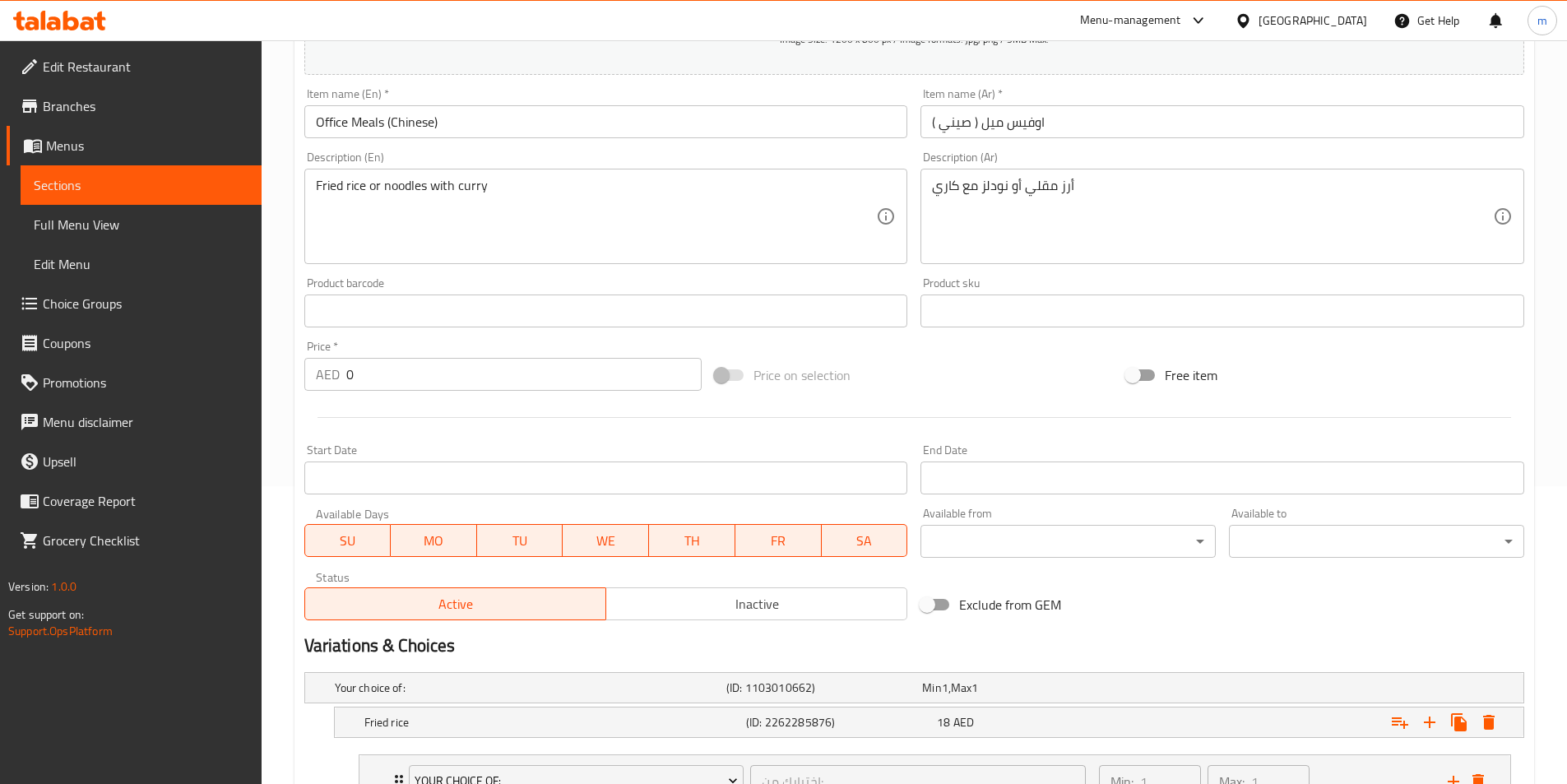
scroll to position [285, 0]
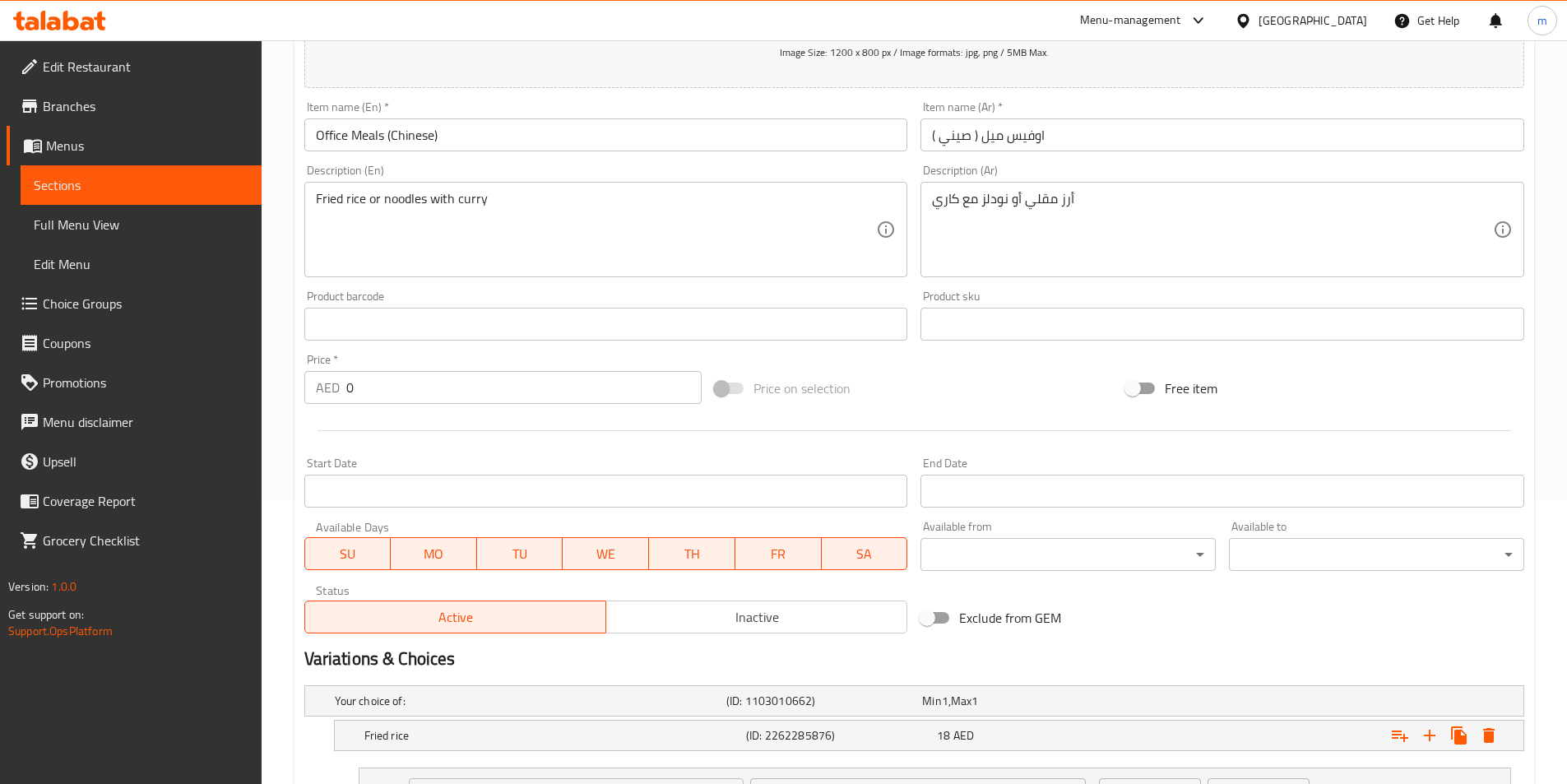
click at [95, 185] on span "Sections" at bounding box center [140, 184] width 214 height 19
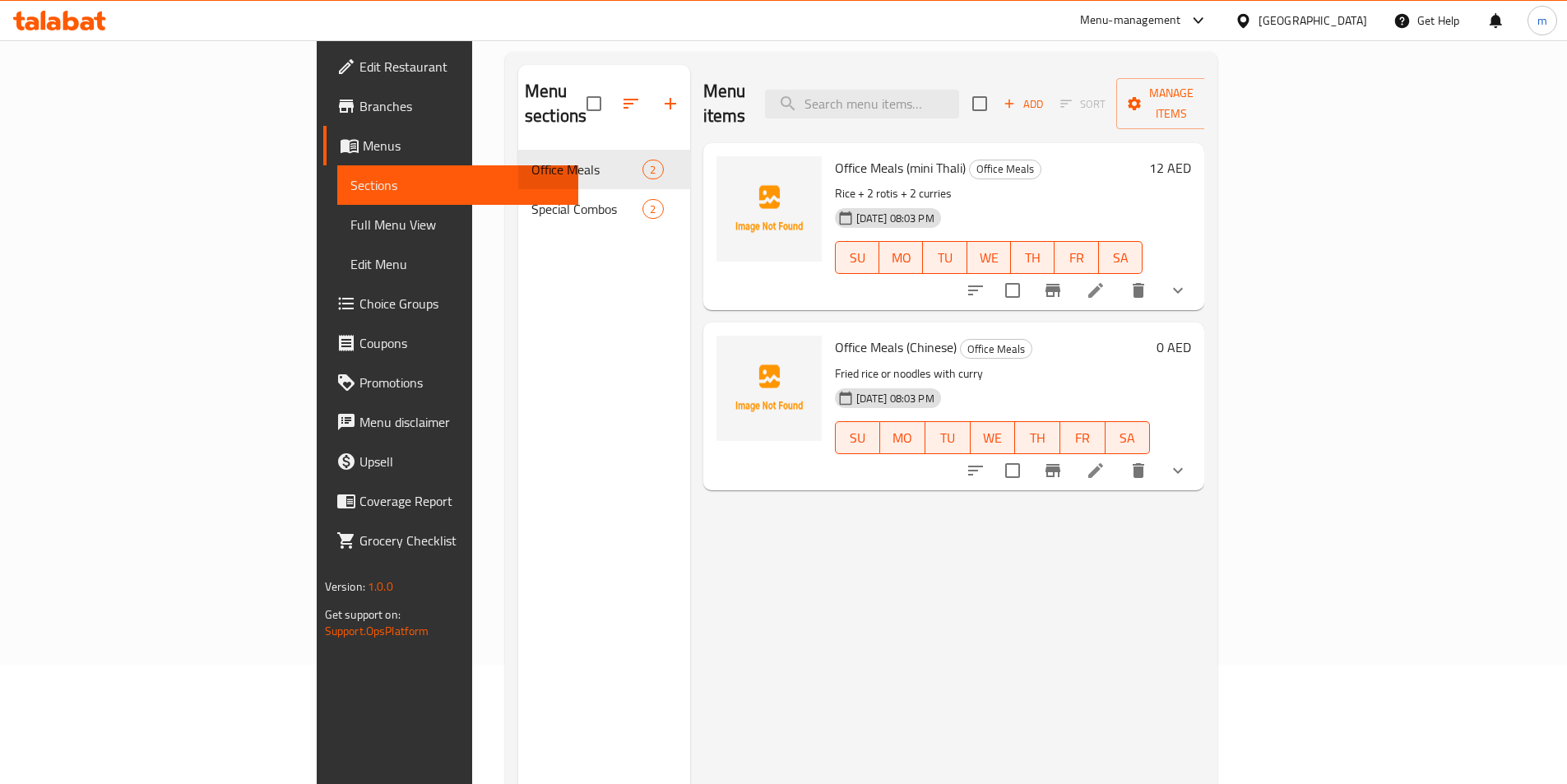
scroll to position [230, 0]
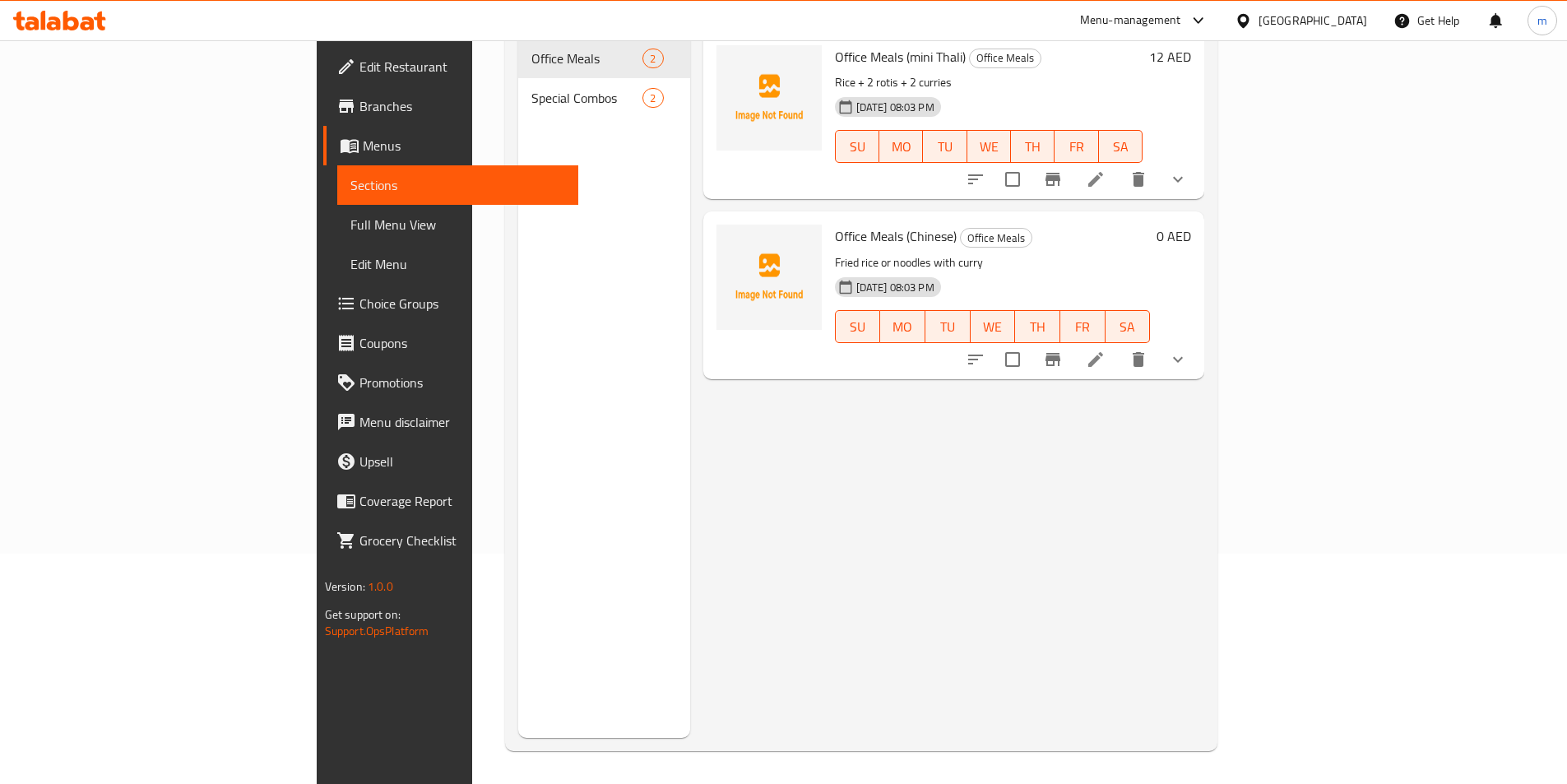
click at [1148, 350] on icon "delete" at bounding box center [1138, 359] width 19 height 19
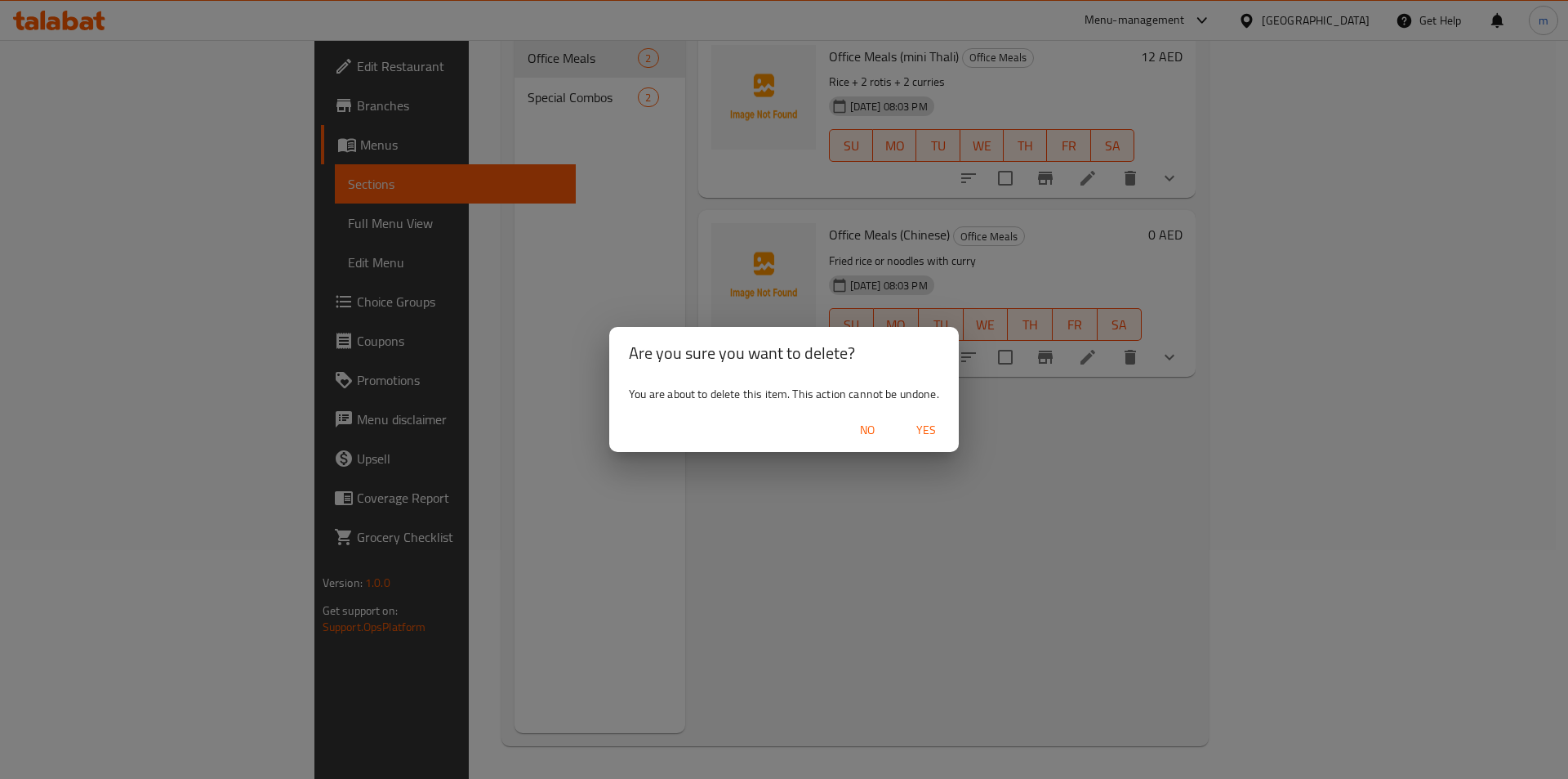
click at [935, 449] on div "No Yes" at bounding box center [784, 430] width 350 height 43
click at [946, 428] on button "Yes" at bounding box center [925, 430] width 53 height 30
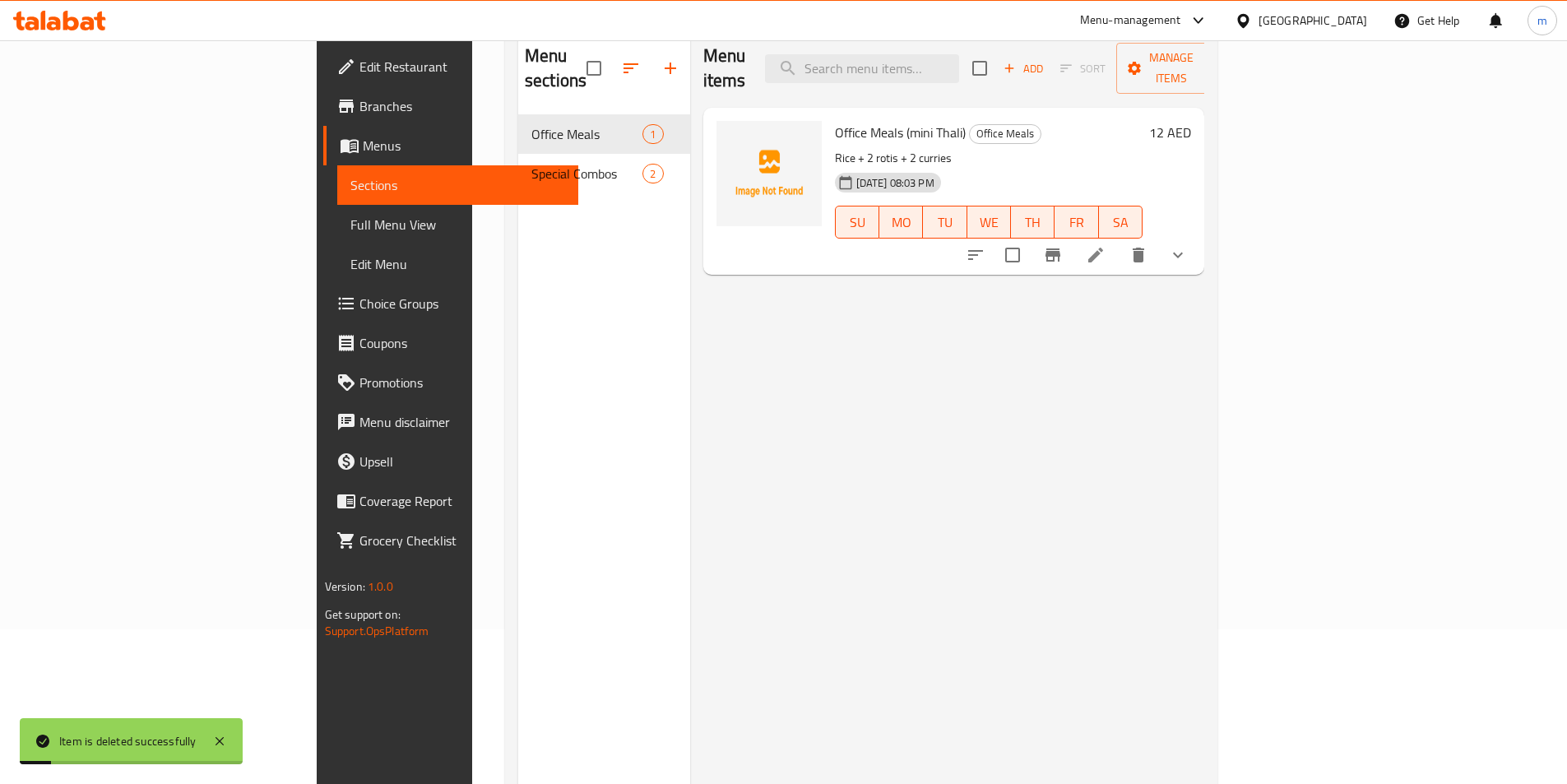
scroll to position [0, 0]
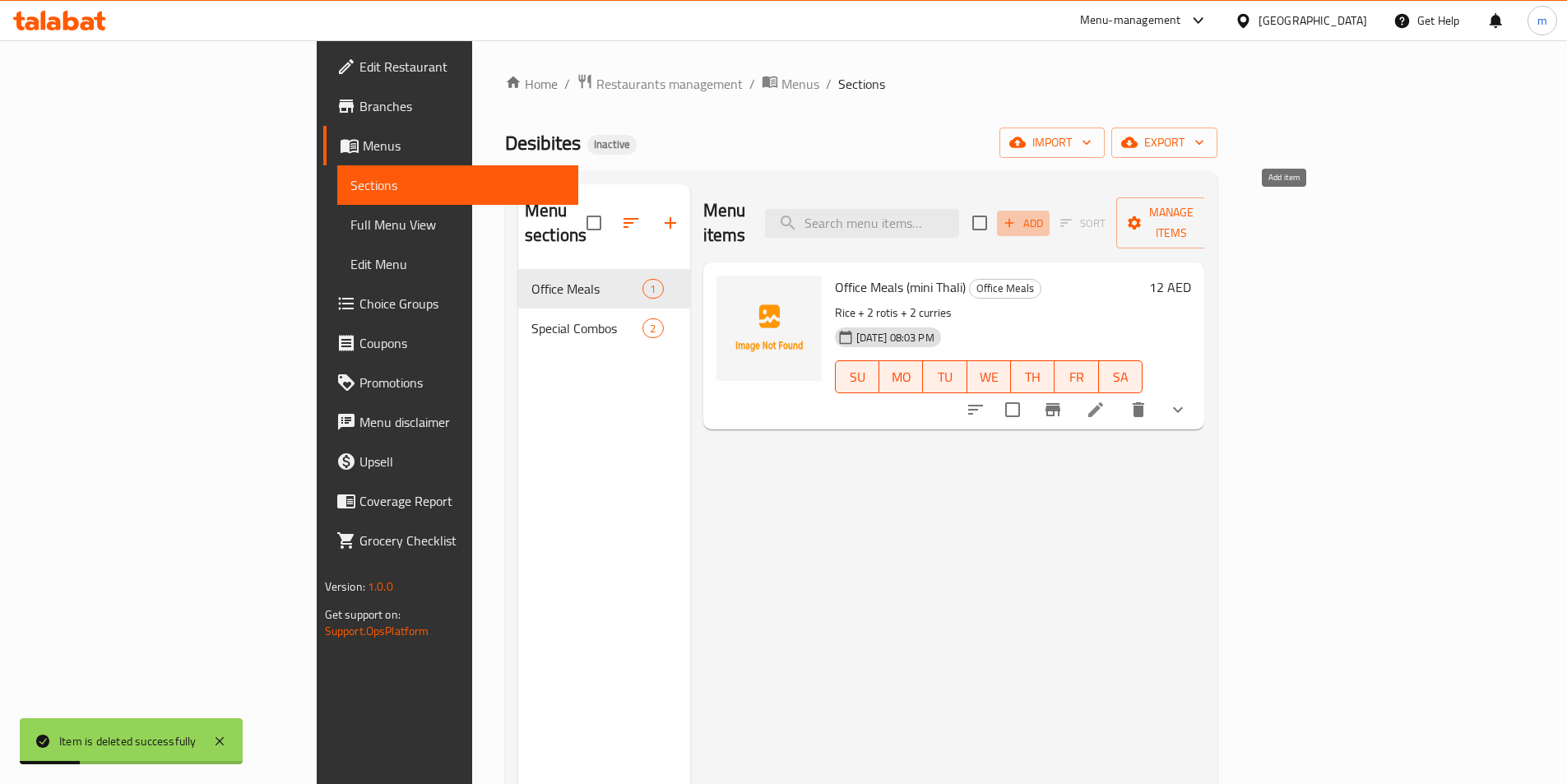
click at [1046, 219] on span "Add" at bounding box center [1023, 223] width 45 height 19
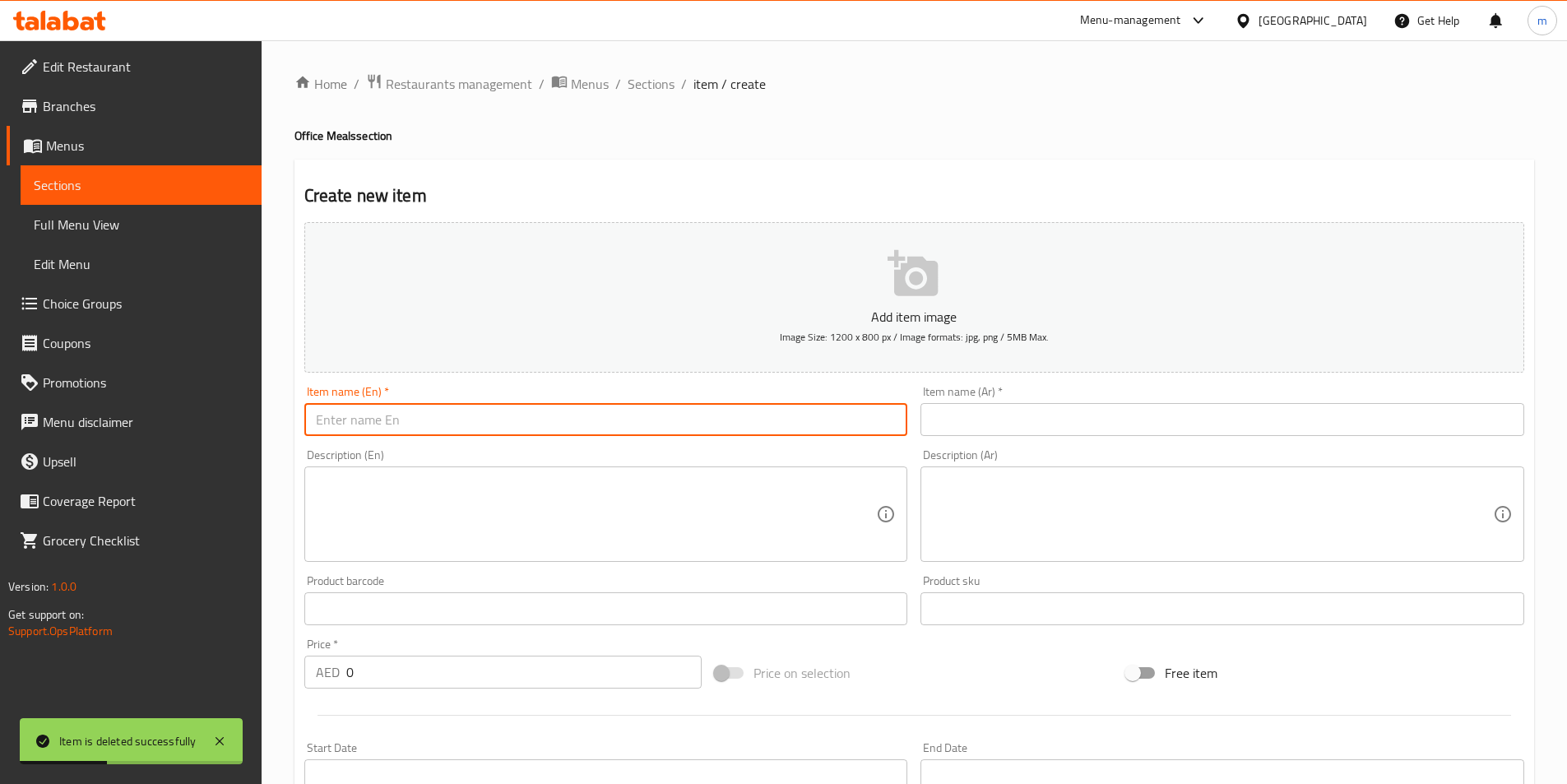
click at [461, 413] on input "text" at bounding box center [606, 419] width 604 height 33
type input "Office Meals (Chinese)"
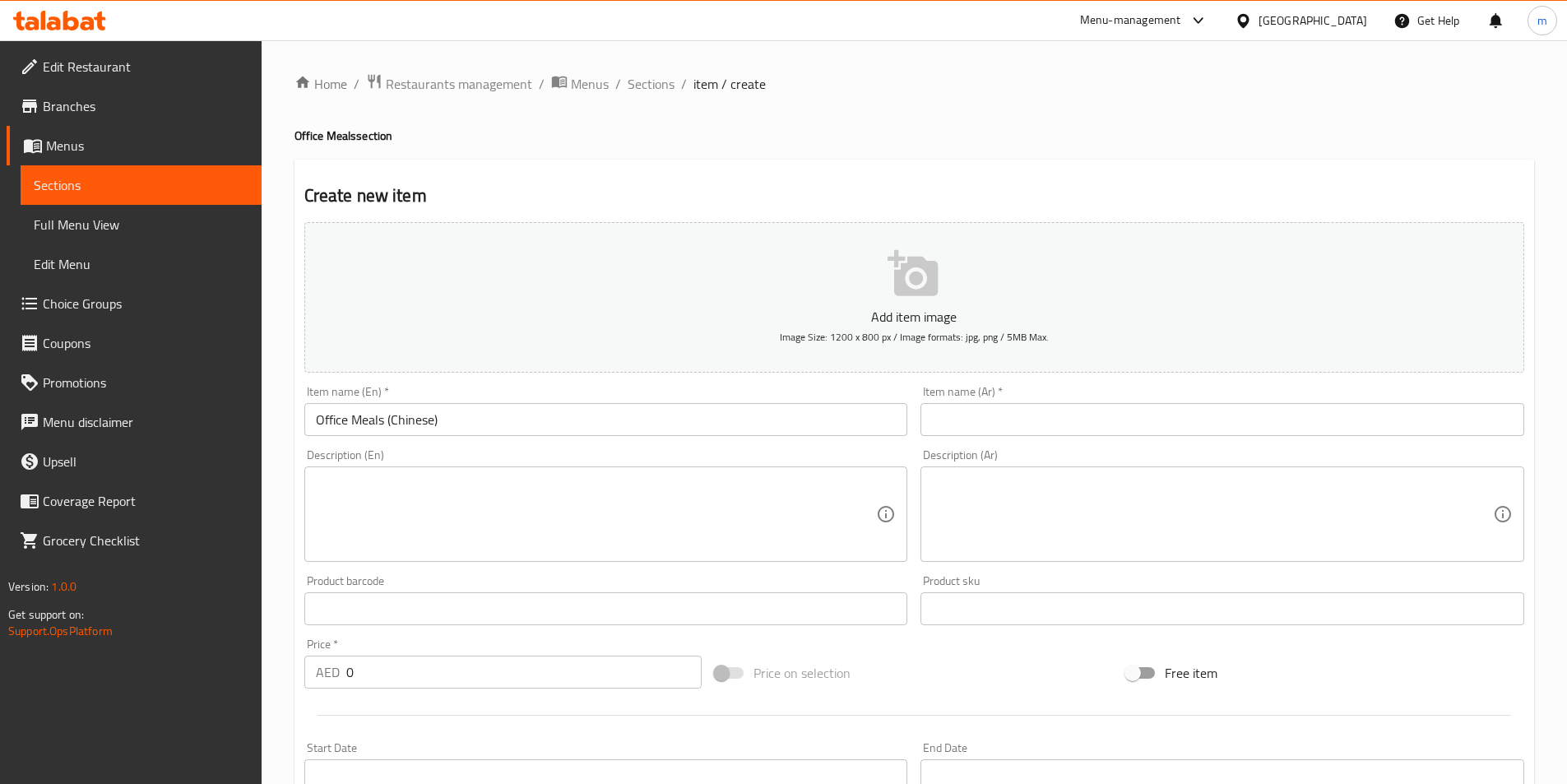
click at [1111, 437] on div "Item name (Ar)   * Item name (Ar) *" at bounding box center [1222, 410] width 617 height 63
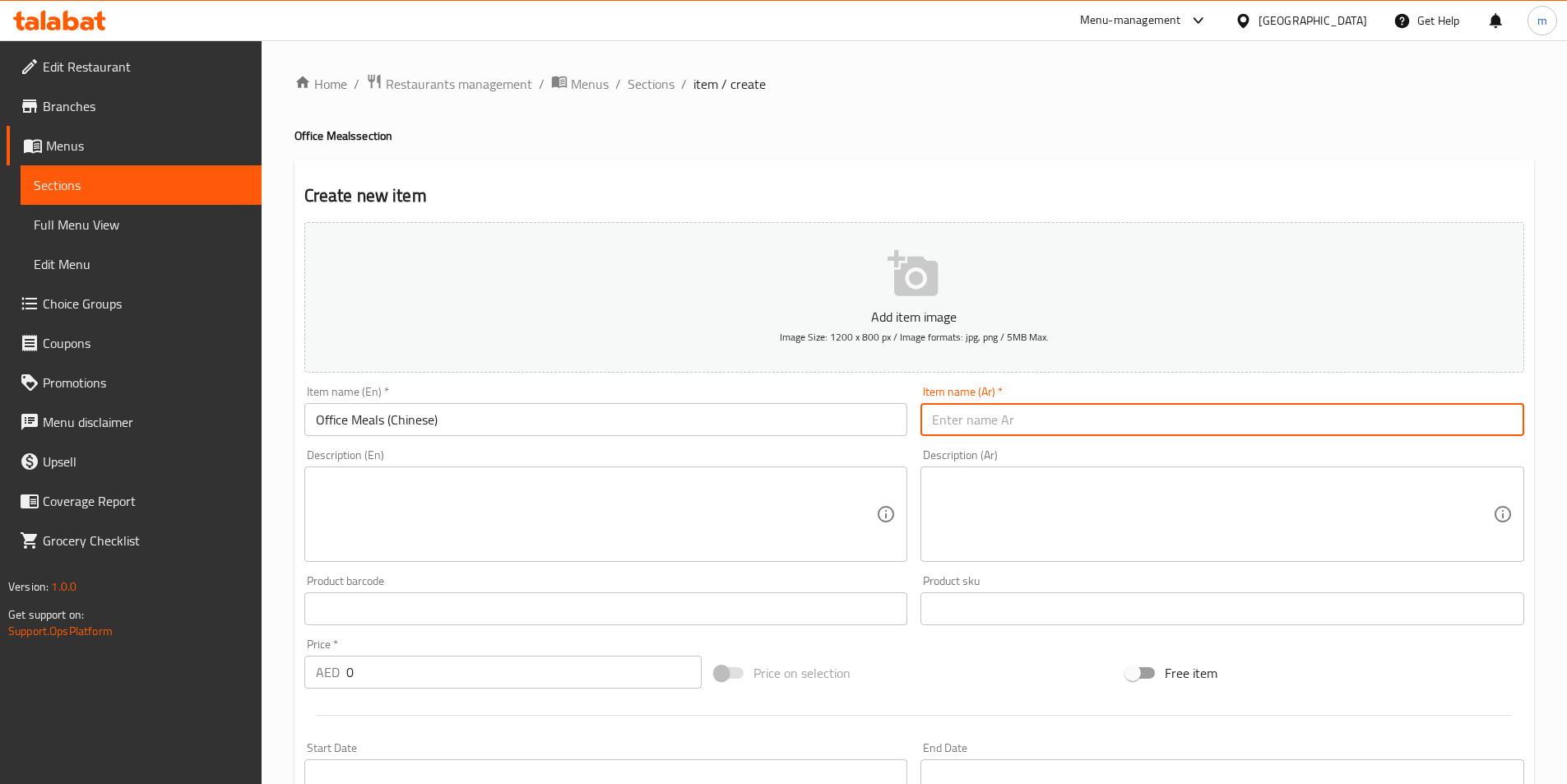
click at [1095, 433] on input "text" at bounding box center [1222, 419] width 604 height 33
type input "h"
type input "اوفيس ميل ( صيني )"
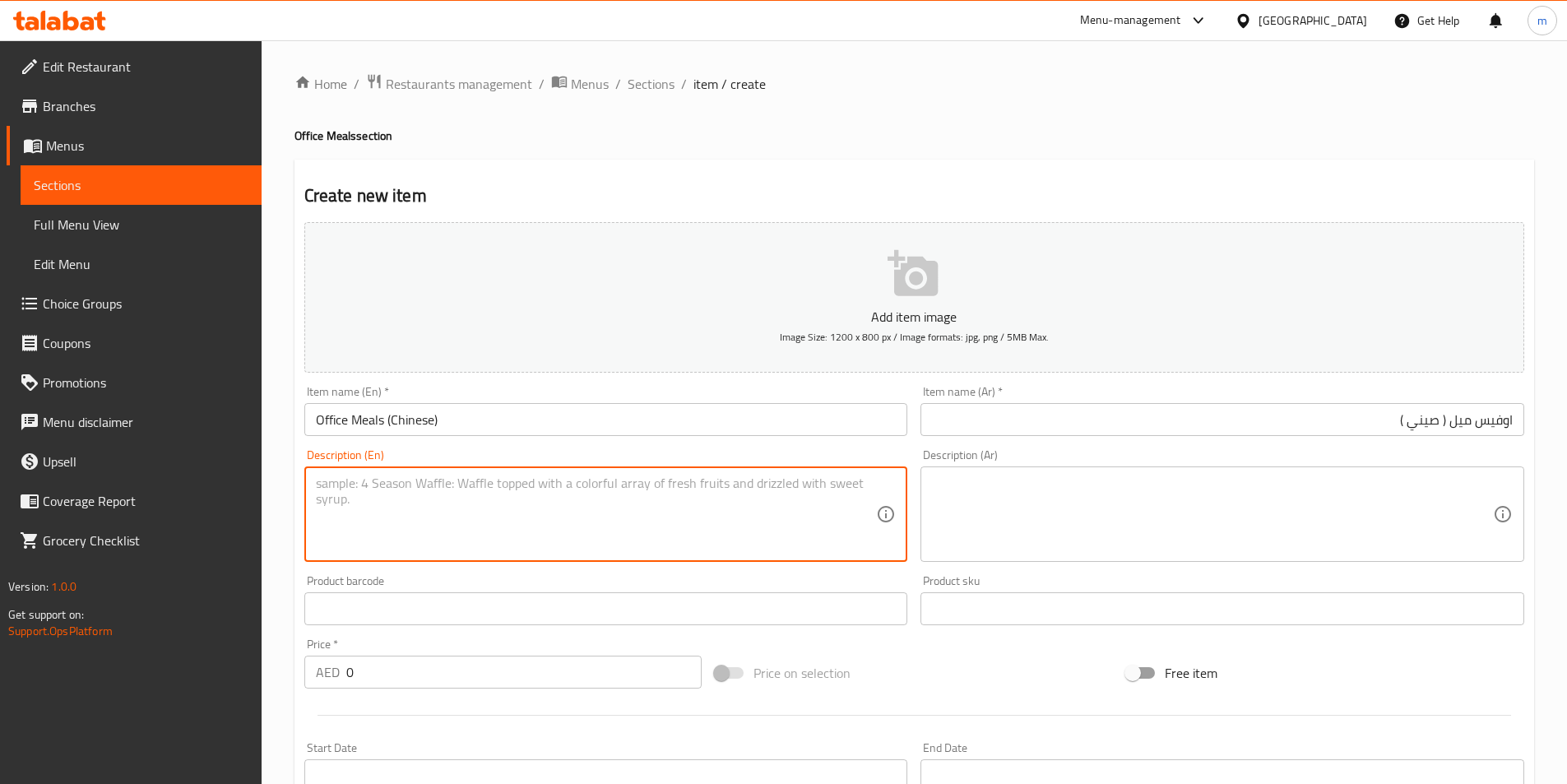
click at [586, 513] on textarea at bounding box center [596, 514] width 561 height 78
click at [586, 513] on textarea "fried rice or noodles with curry" at bounding box center [596, 514] width 561 height 78
type textarea "fried rice or noodles with curry"
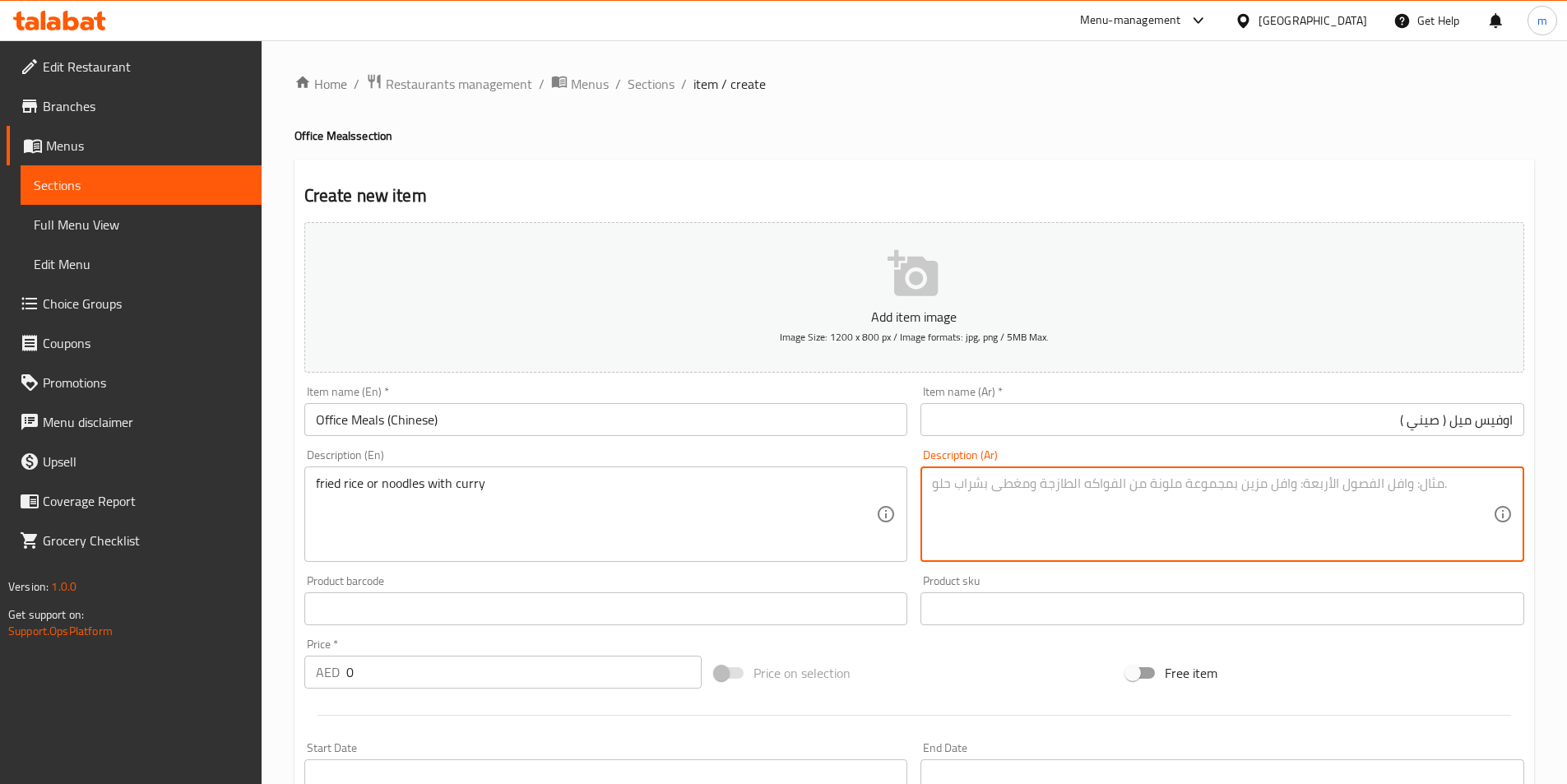
click at [1196, 535] on textarea at bounding box center [1212, 514] width 561 height 78
type textarea "h"
click at [1417, 489] on textarea "ارز مفلي او مودلز مع كاري" at bounding box center [1212, 514] width 561 height 78
click at [1464, 490] on textarea "ارز مفلي او نودلز مع كاري" at bounding box center [1212, 514] width 561 height 78
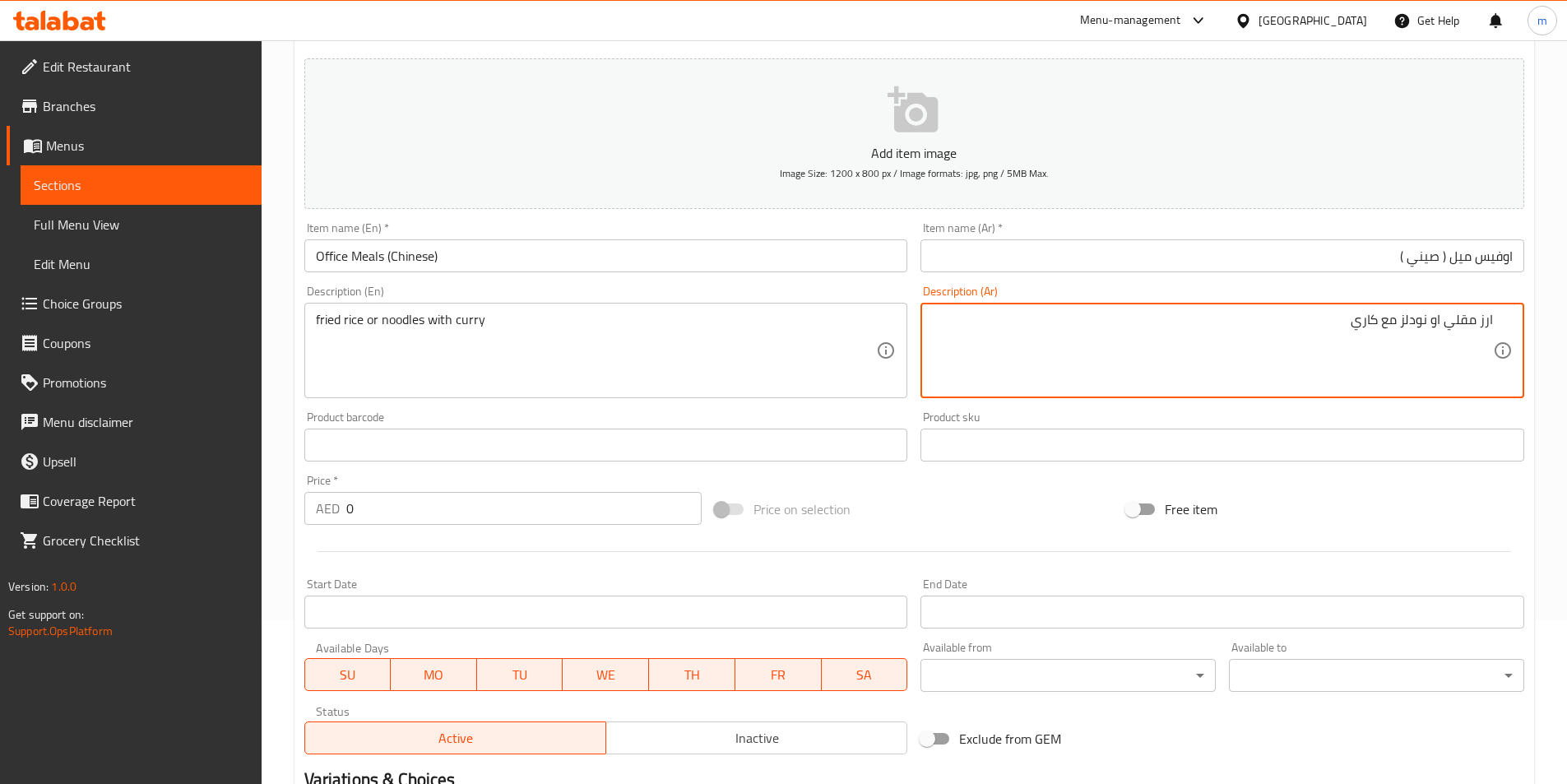
scroll to position [165, 0]
type textarea "ارز مقلي او نودلز مع كاري"
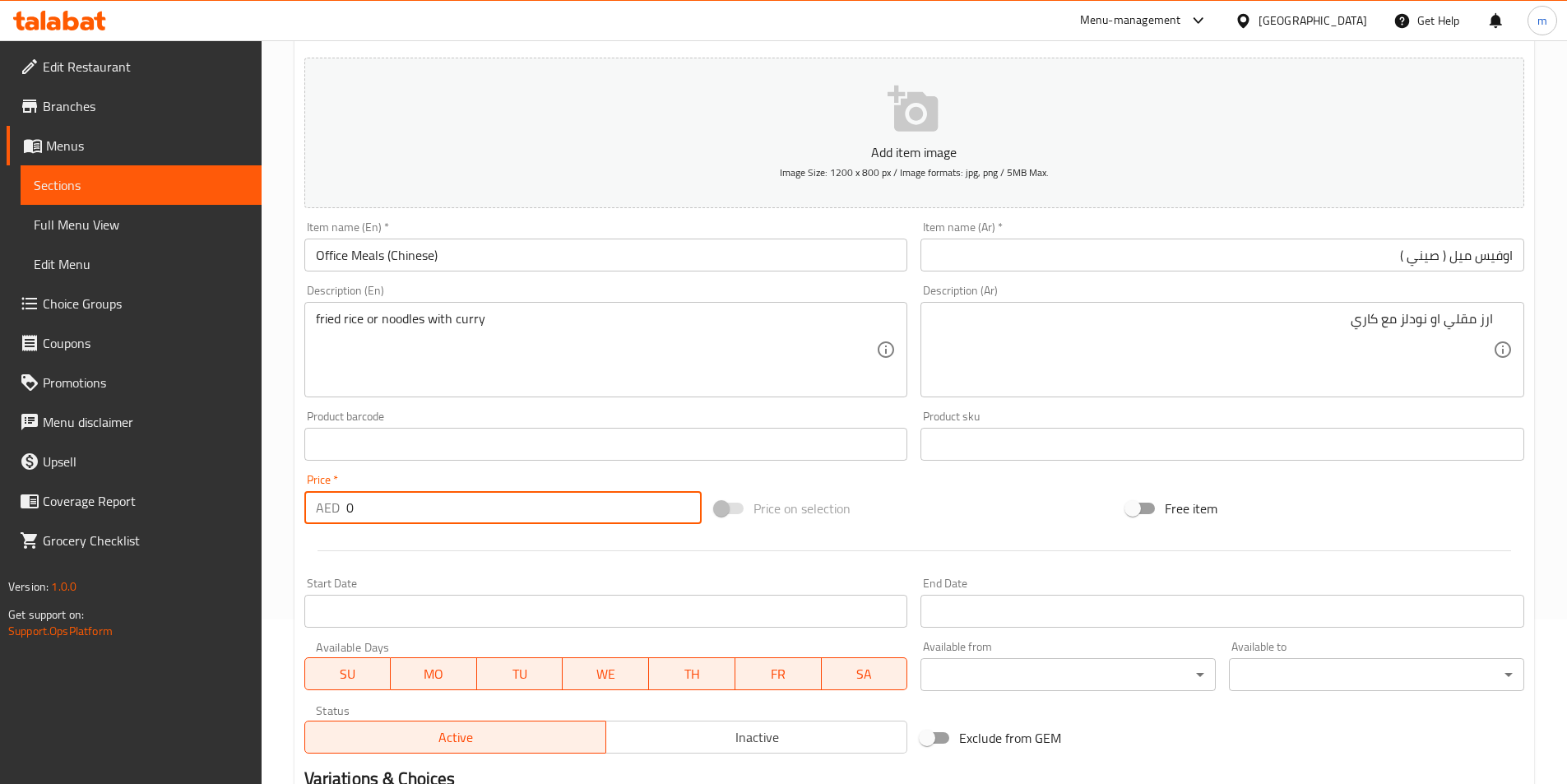
drag, startPoint x: 350, startPoint y: 505, endPoint x: 313, endPoint y: 515, distance: 38.3
click at [313, 515] on div "AED 0 Price *" at bounding box center [504, 507] width 398 height 33
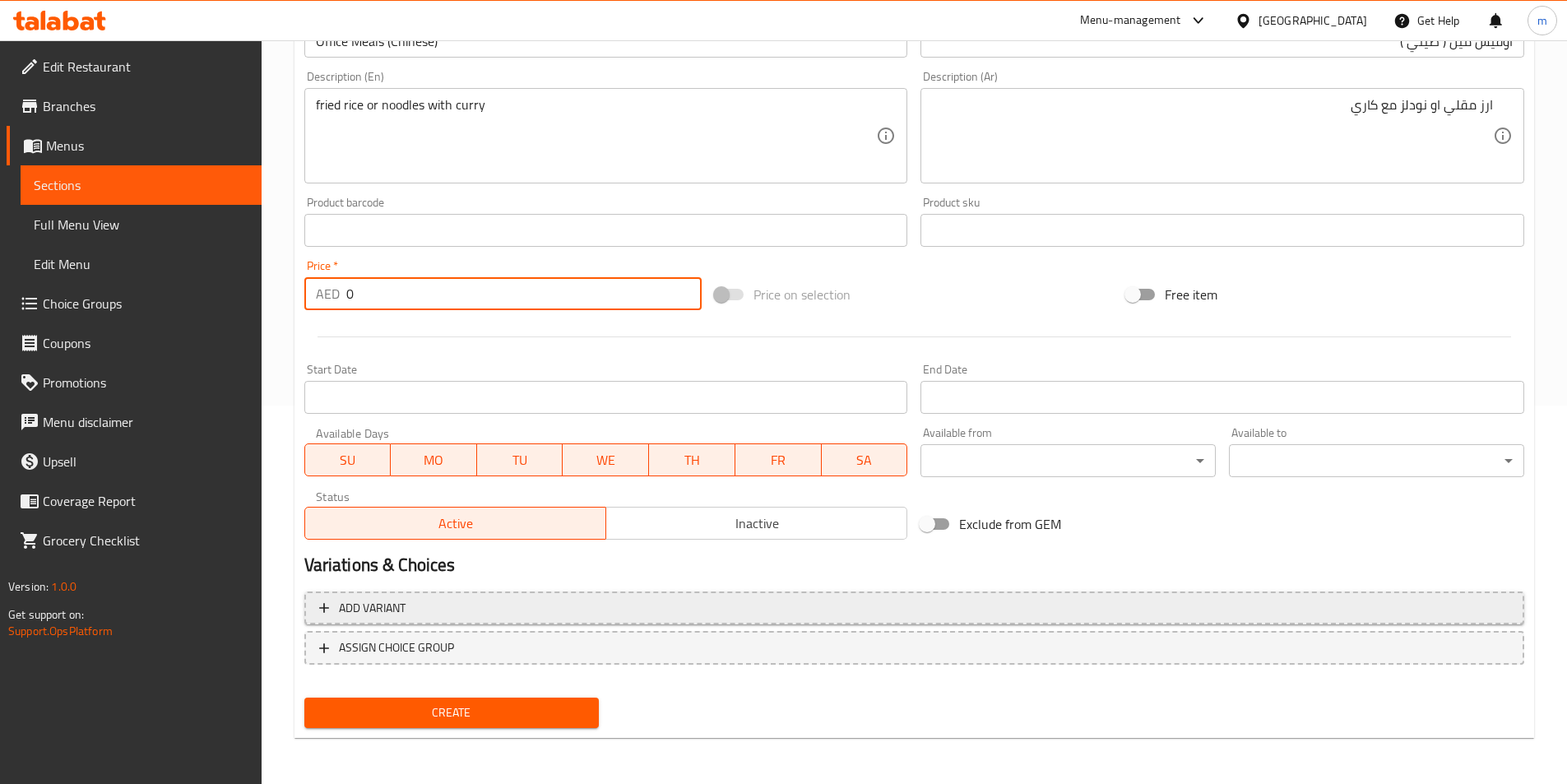
click at [356, 607] on span "Add variant" at bounding box center [372, 608] width 66 height 20
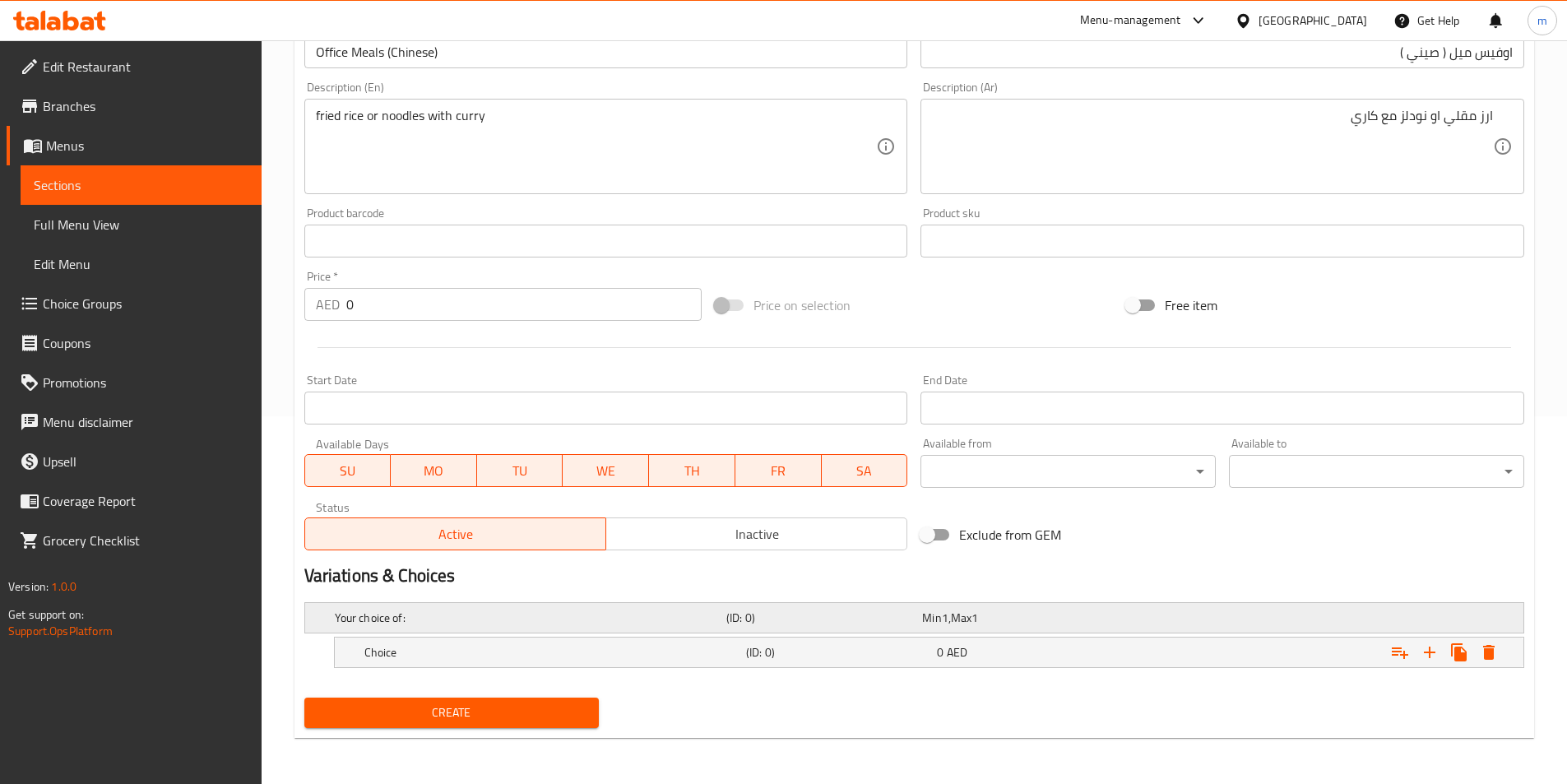
scroll to position [367, 0]
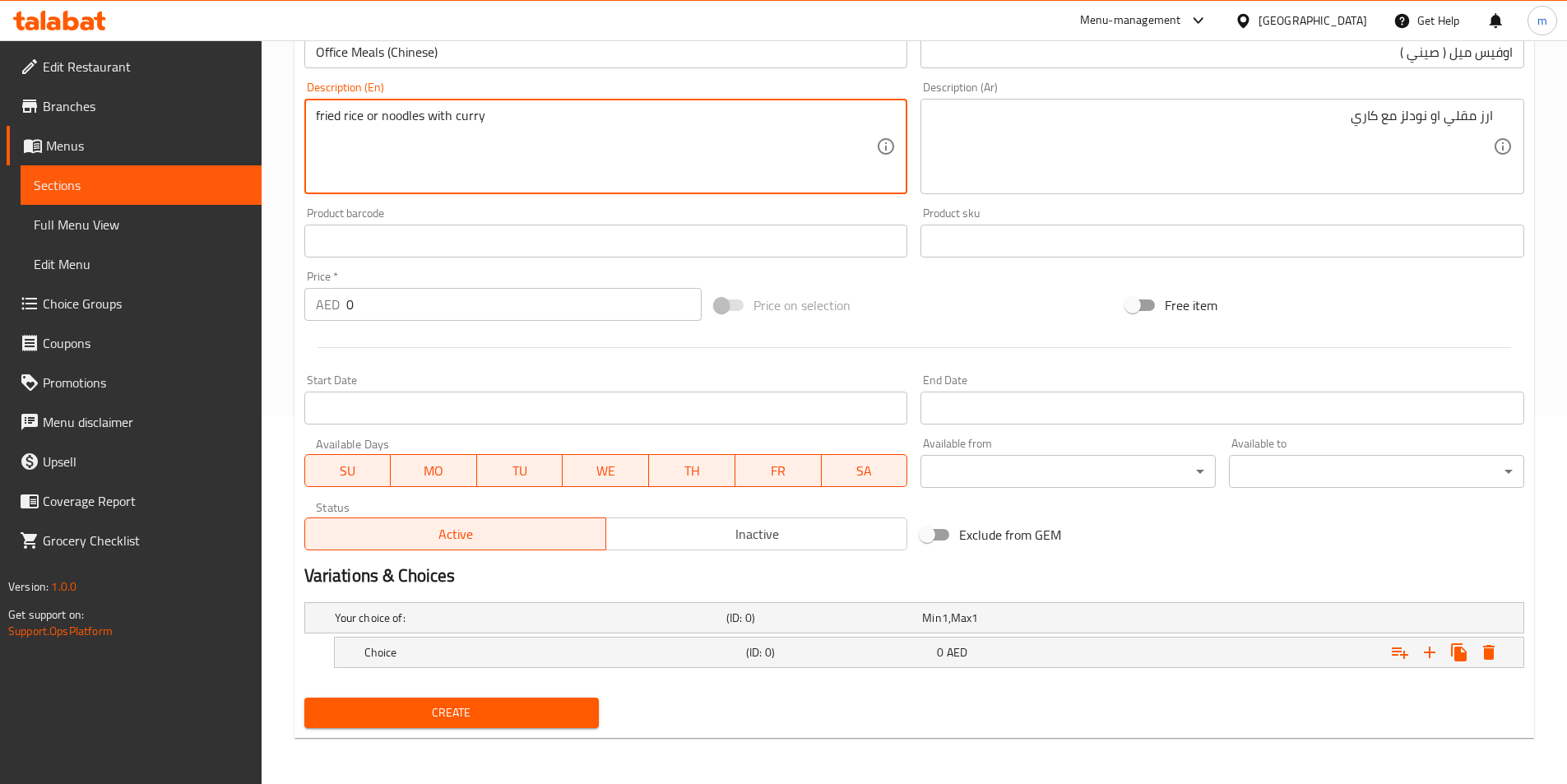
drag, startPoint x: 368, startPoint y: 123, endPoint x: 297, endPoint y: 132, distance: 71.6
click at [400, 647] on h5 "Choice" at bounding box center [552, 652] width 375 height 17
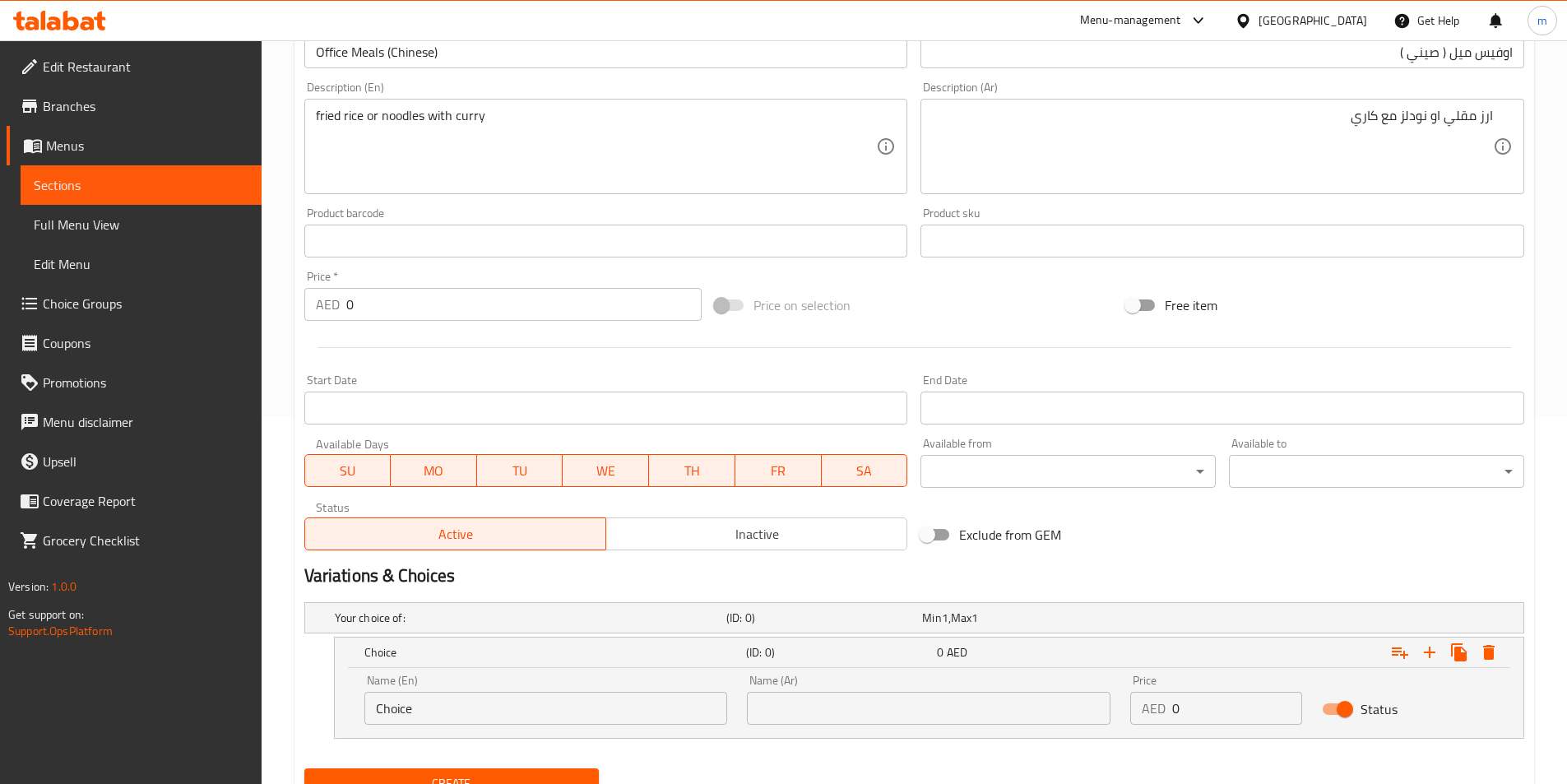
click at [418, 698] on input "Choice" at bounding box center [546, 708] width 364 height 33
paste input "fried rice"
click at [419, 696] on input "fried rice" at bounding box center [546, 708] width 364 height 33
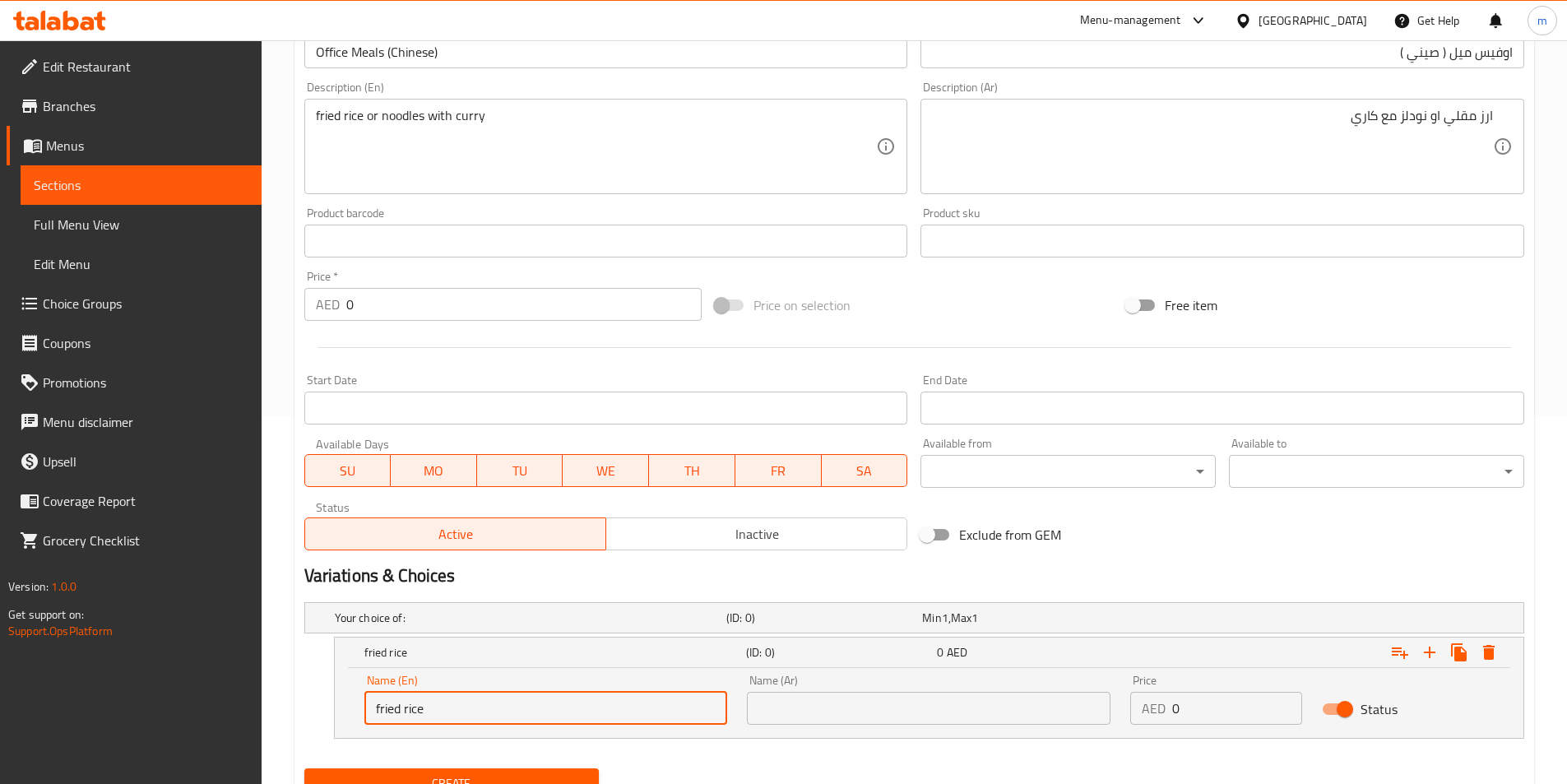
click at [419, 696] on input "fried rice" at bounding box center [546, 708] width 364 height 33
click at [467, 712] on input "fried rice" at bounding box center [546, 708] width 364 height 33
type input "Fried Rice"
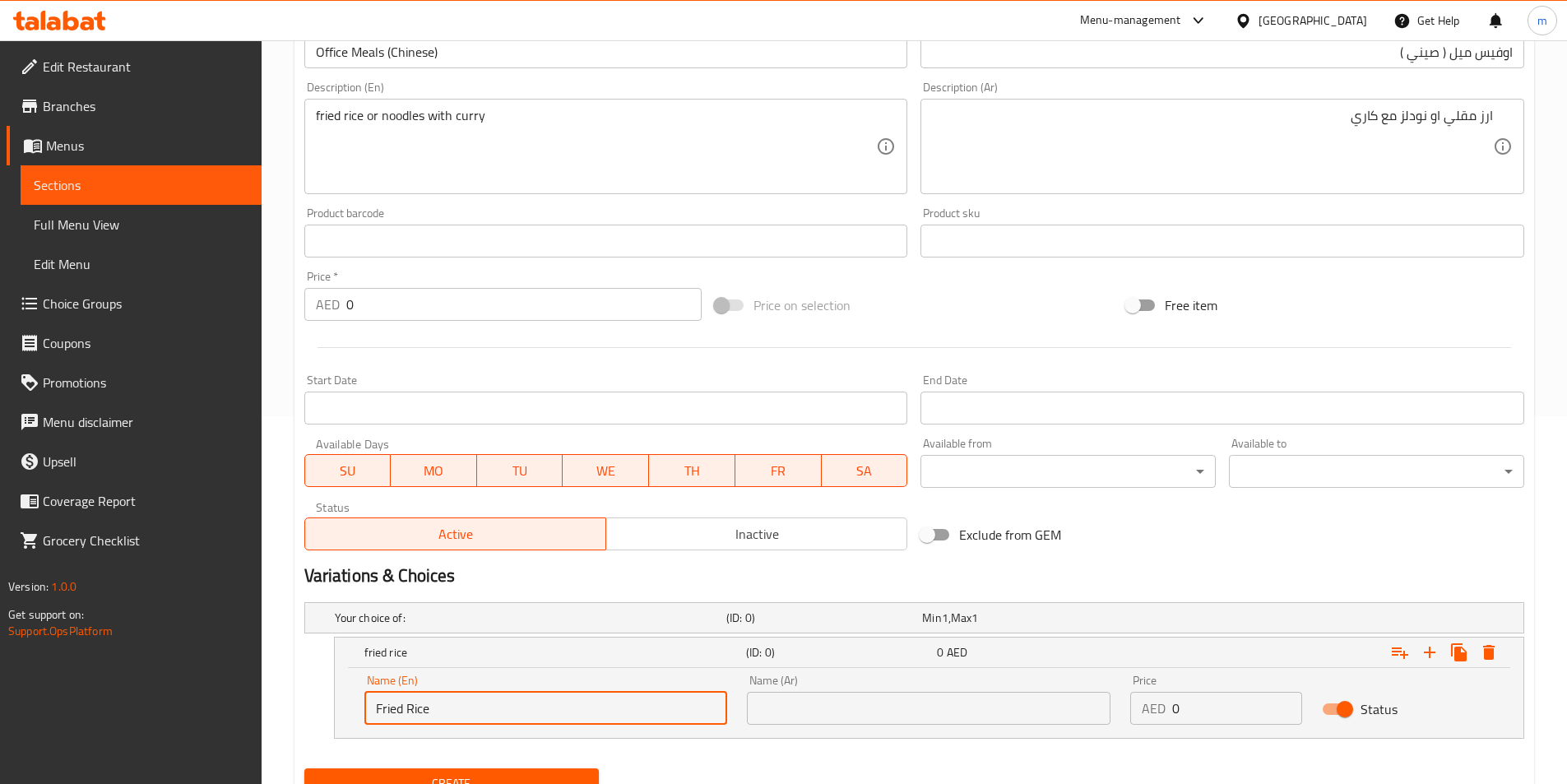
click at [833, 713] on input "text" at bounding box center [929, 708] width 364 height 33
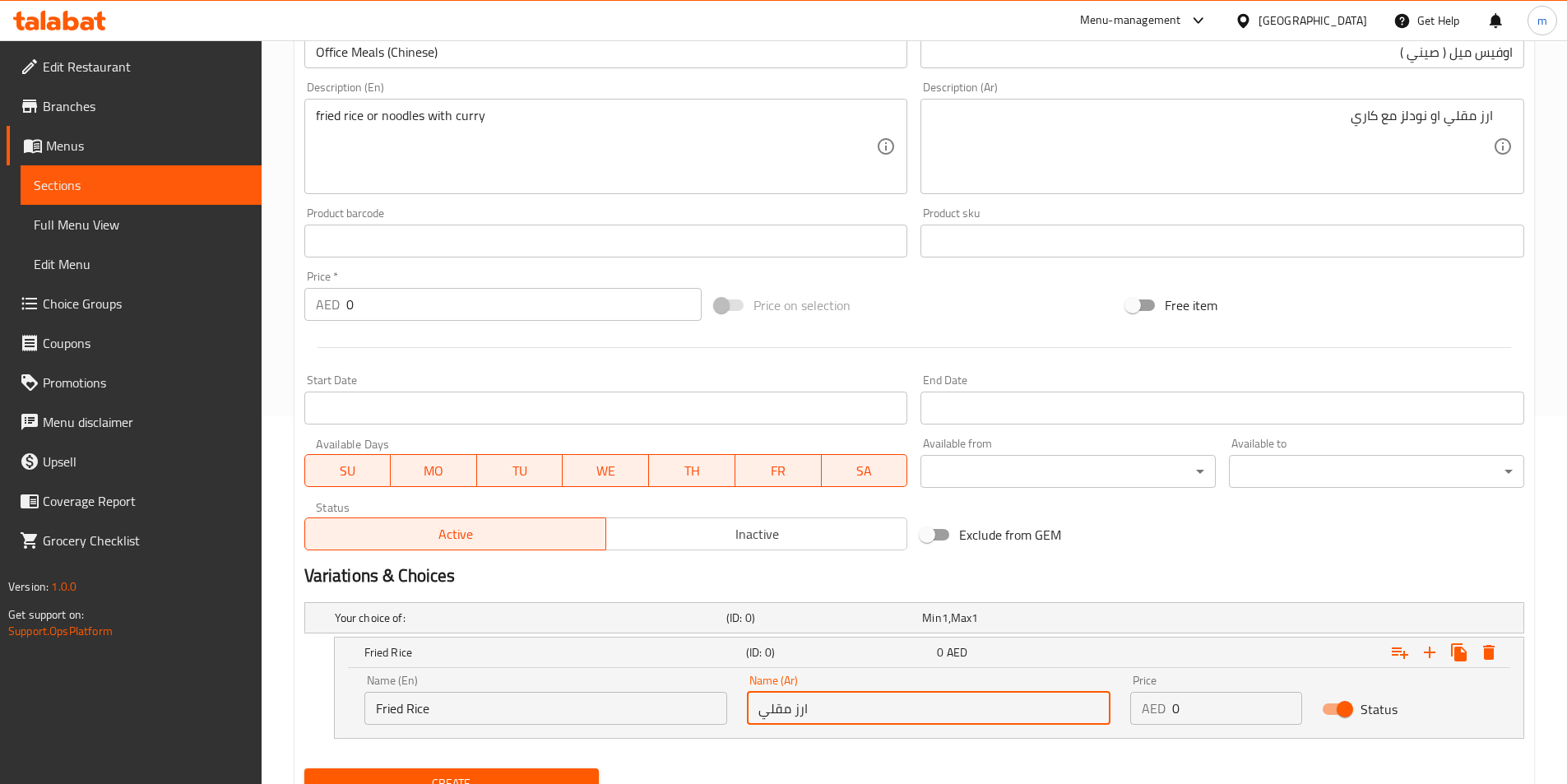
type input "ارز مقلي"
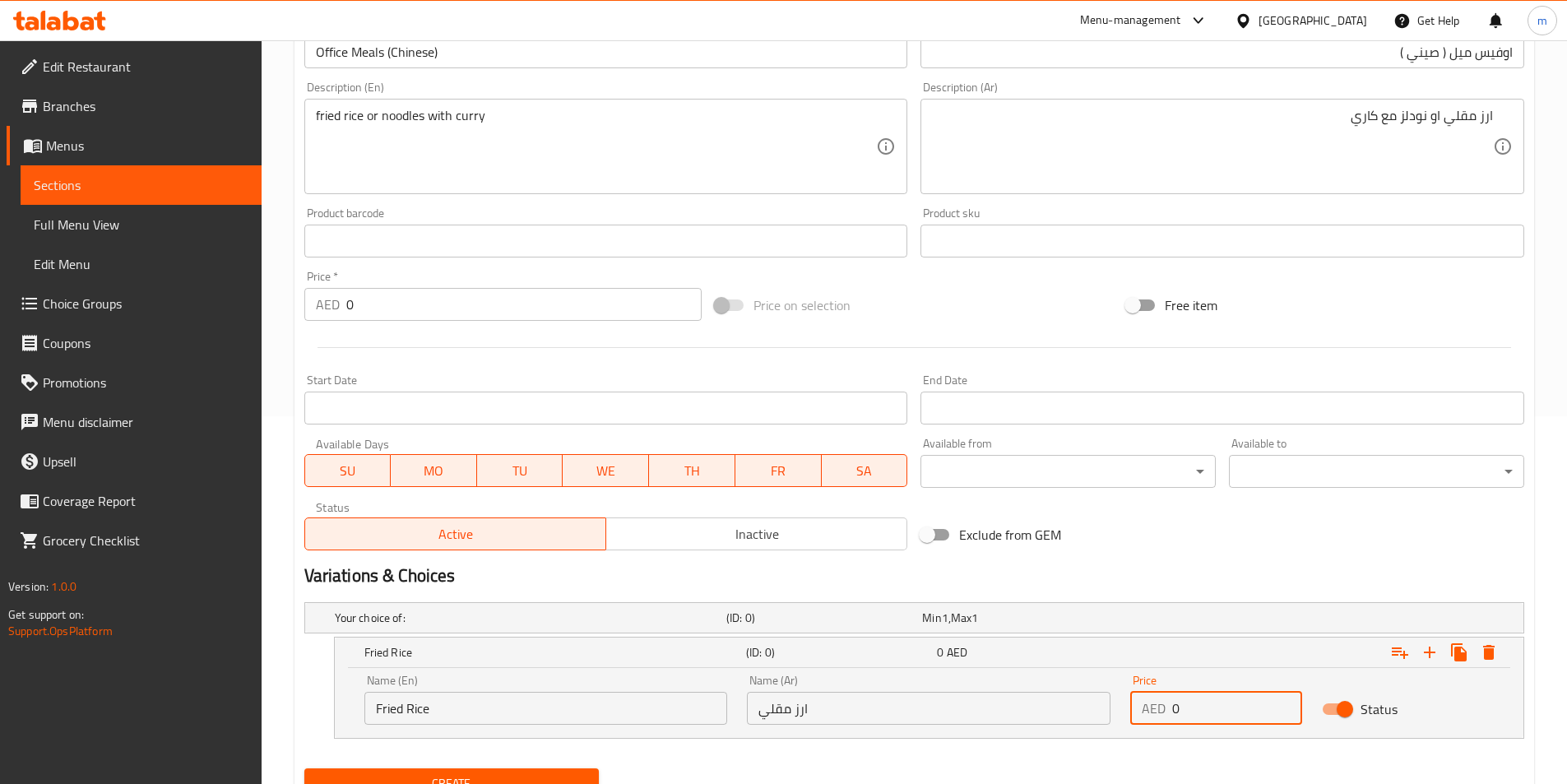
click at [1173, 717] on input "0" at bounding box center [1237, 708] width 130 height 33
type input "18"
click at [1430, 656] on icon "Expand" at bounding box center [1430, 652] width 12 height 12
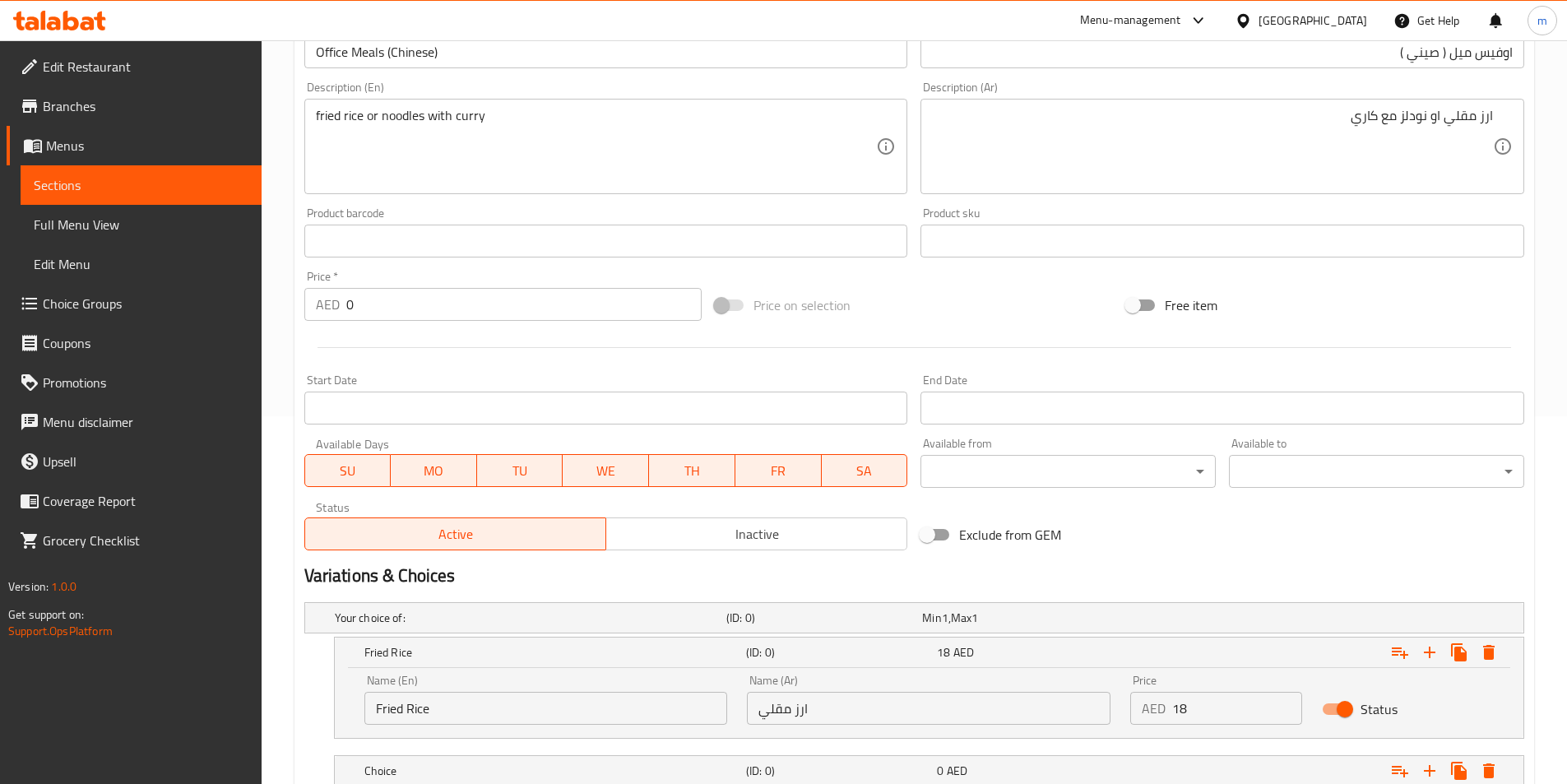
scroll to position [486, 0]
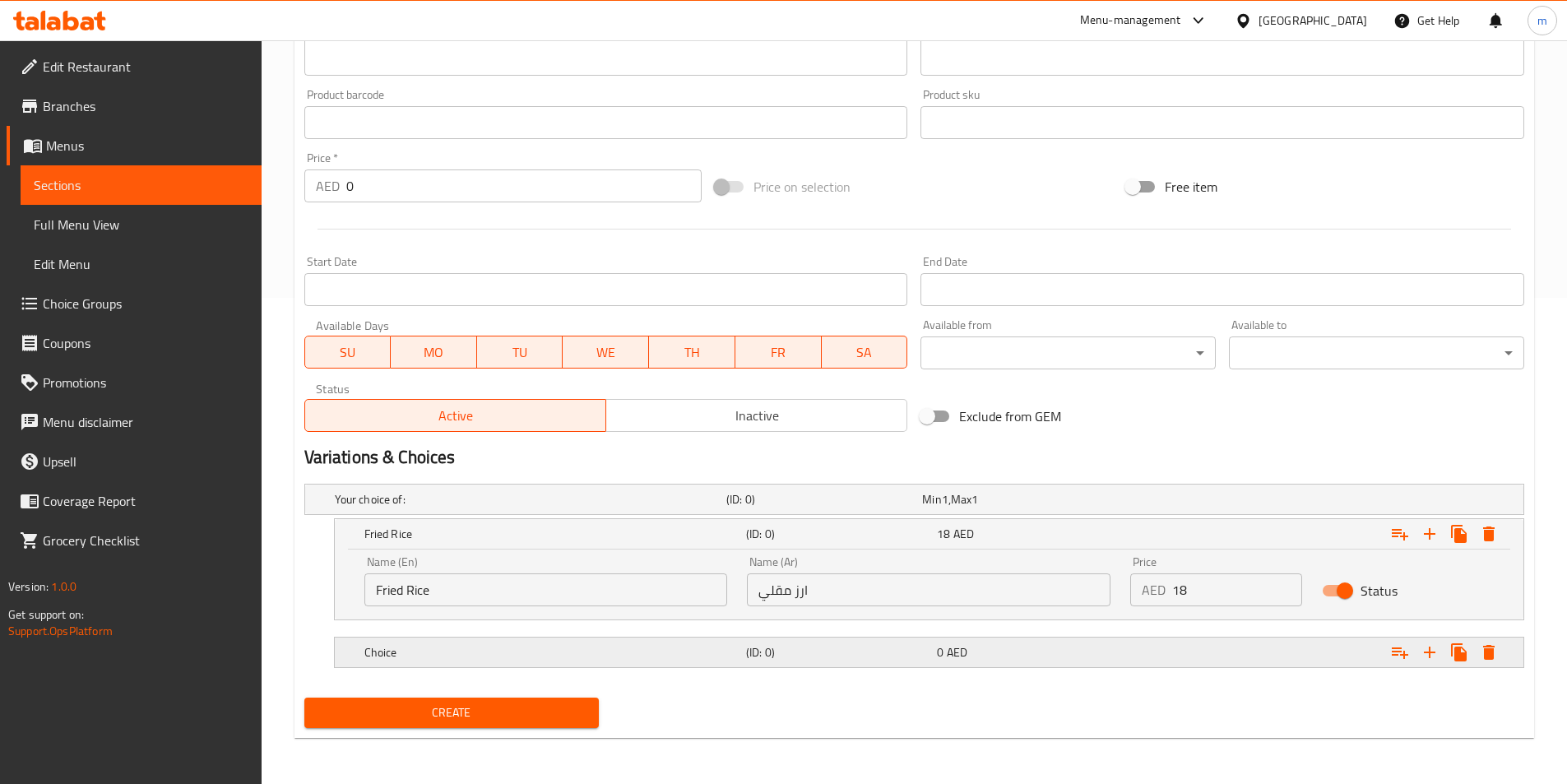
click at [526, 655] on h5 "Choice" at bounding box center [552, 652] width 375 height 17
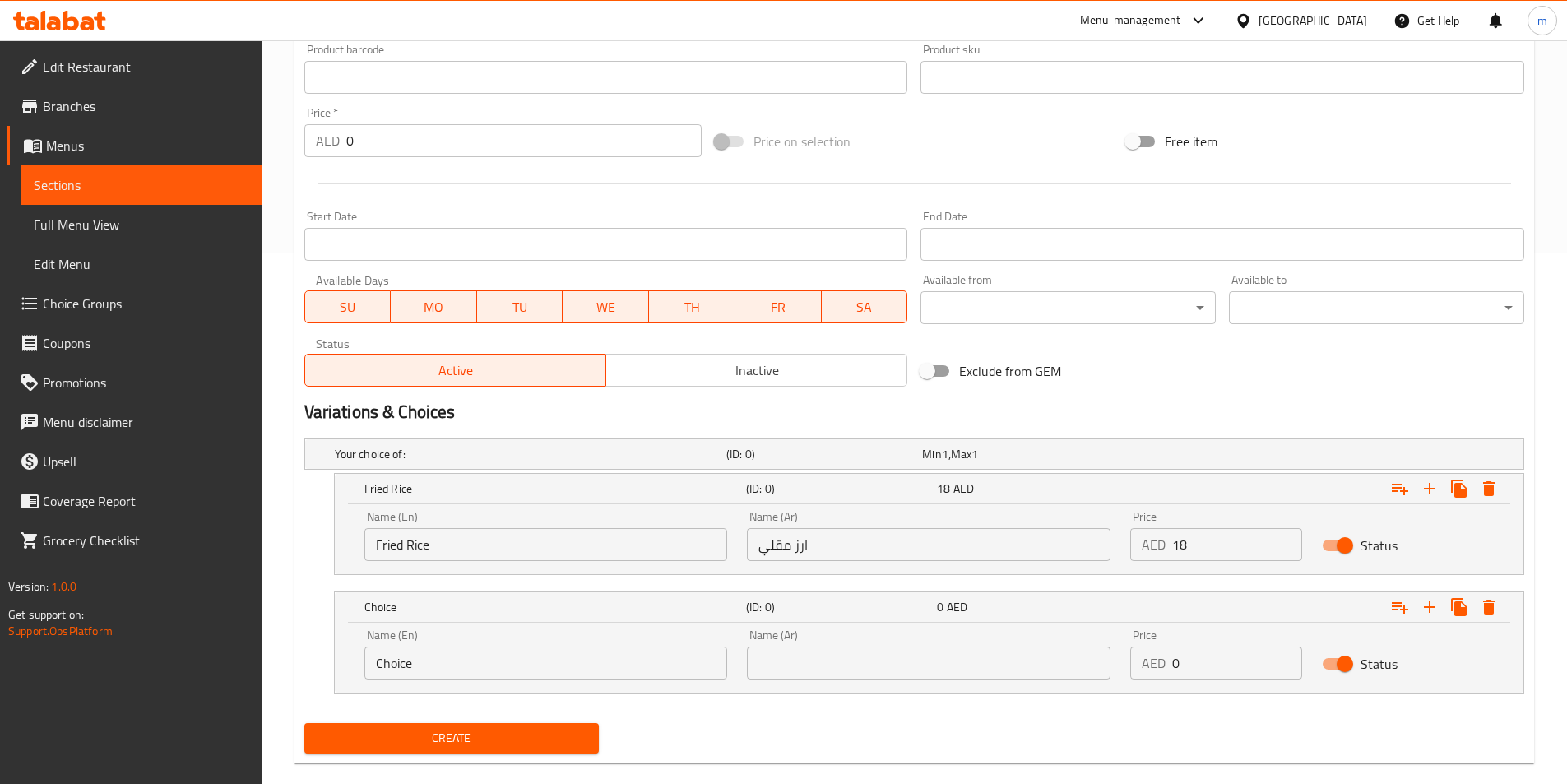
scroll to position [557, 0]
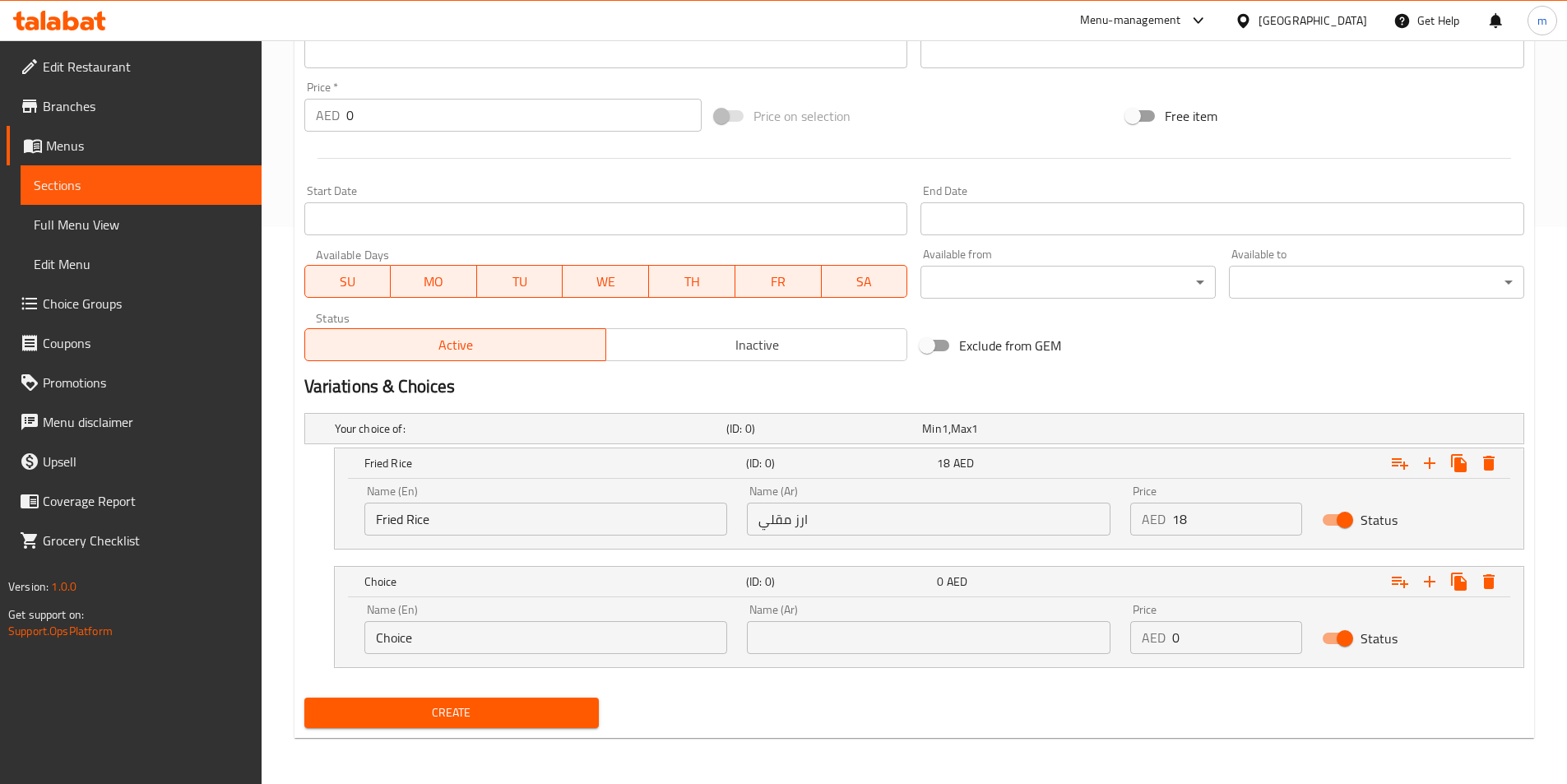
drag, startPoint x: 481, startPoint y: 718, endPoint x: 445, endPoint y: 676, distance: 55.3
click at [461, 718] on span "Create" at bounding box center [452, 713] width 269 height 20
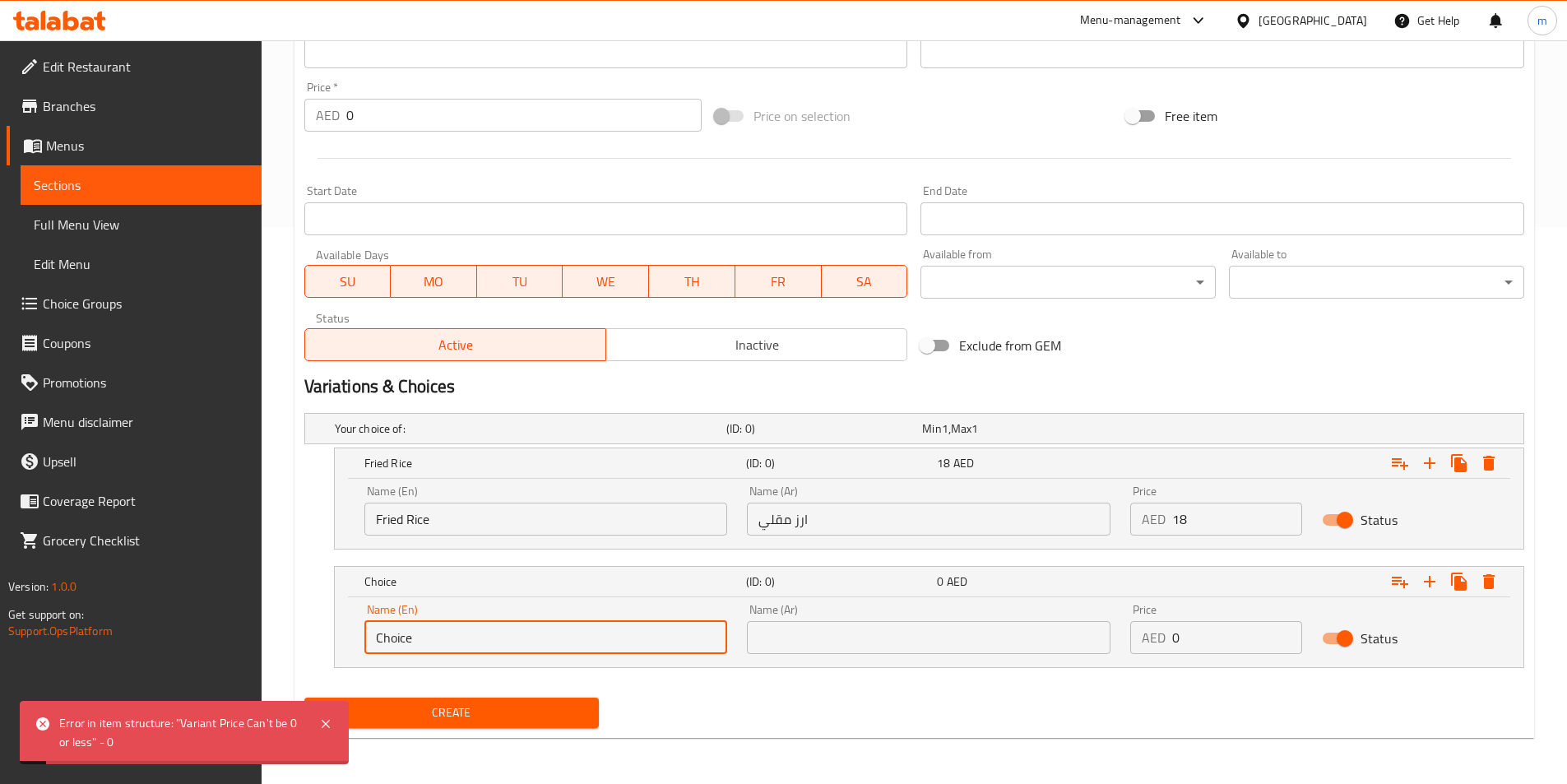
drag, startPoint x: 448, startPoint y: 640, endPoint x: 327, endPoint y: 662, distance: 123.0
click at [327, 662] on div "Choice (ID: 0) 0 AED Name (En) Choice Name (En) Name (Ar) Name (Ar) Price AED 0…" at bounding box center [914, 616] width 1220 height 102
type input "ى"
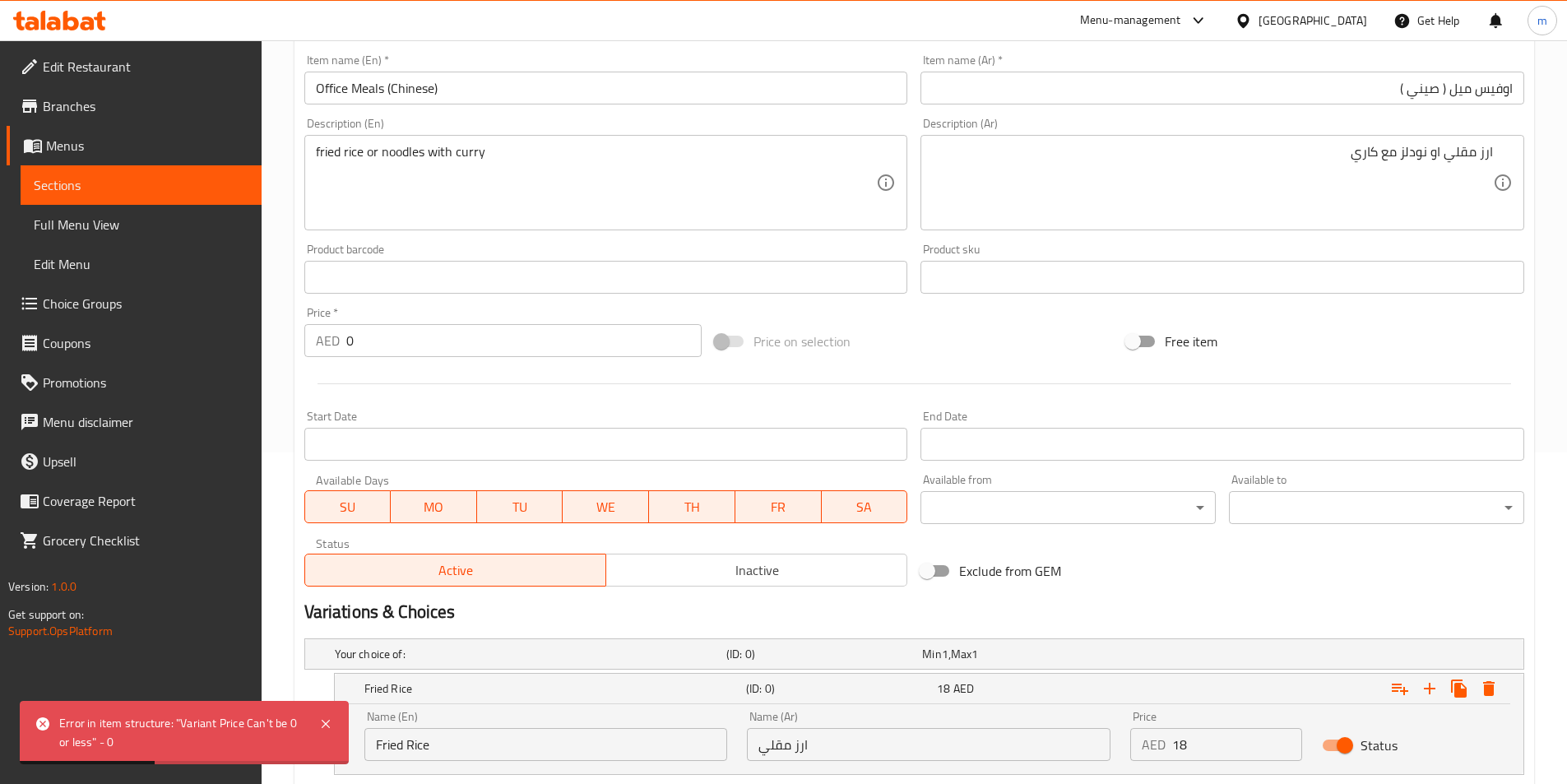
scroll to position [310, 0]
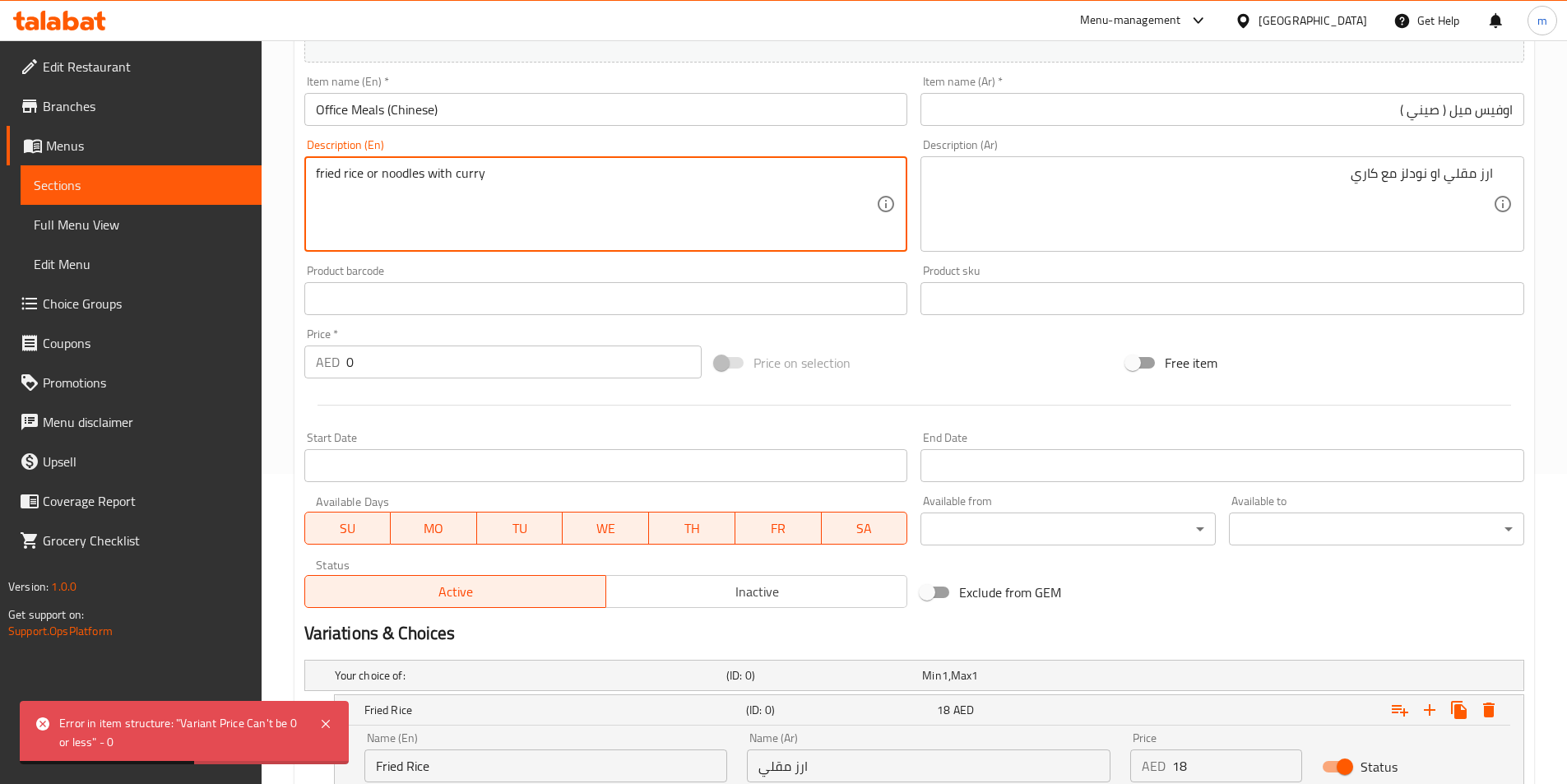
click at [410, 181] on textarea "fried rice or noodles with curry" at bounding box center [596, 204] width 561 height 78
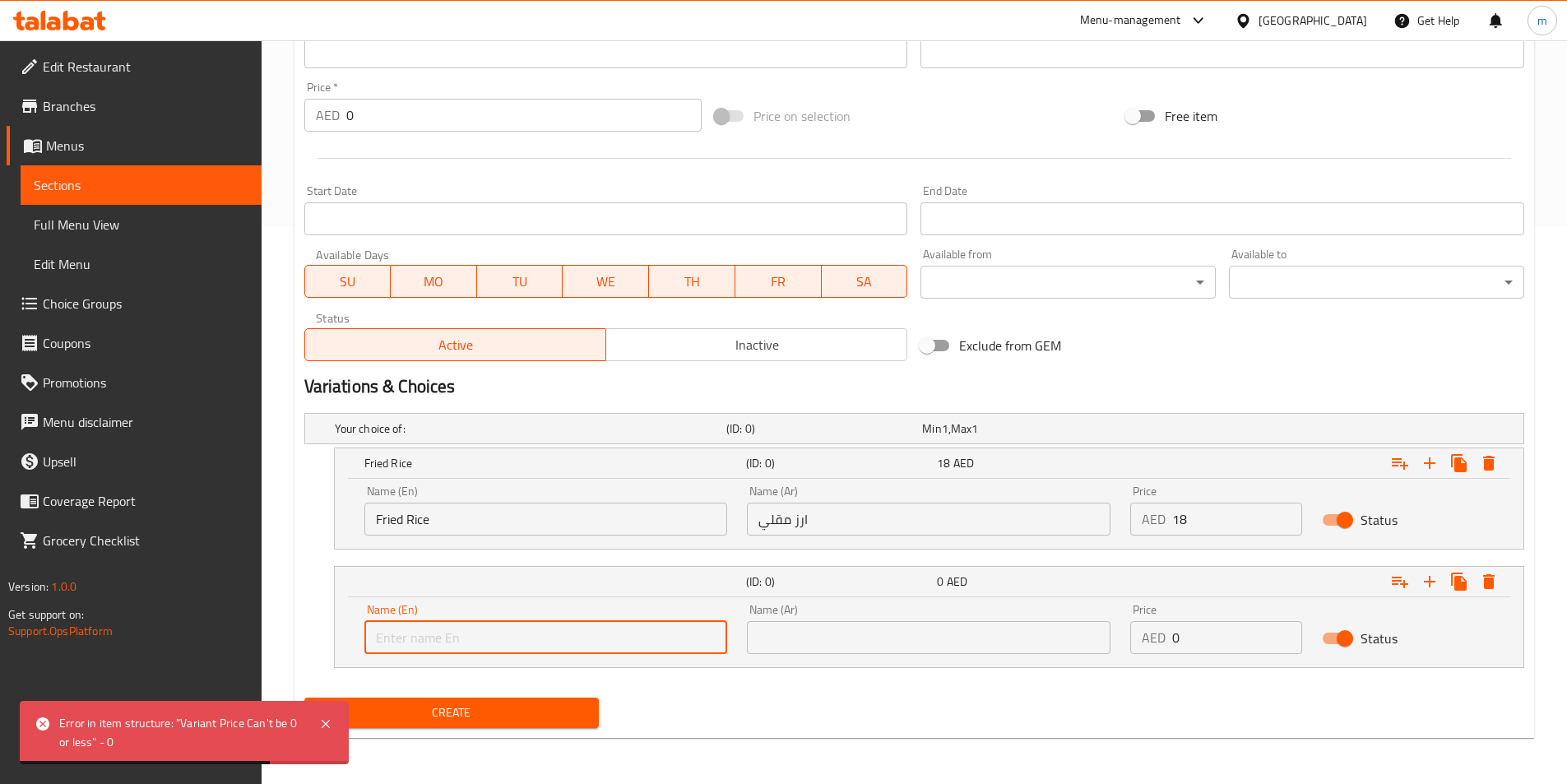
click at [396, 634] on input "text" at bounding box center [546, 637] width 364 height 33
paste input "noodles"
click at [396, 634] on input "noodles" at bounding box center [546, 637] width 364 height 33
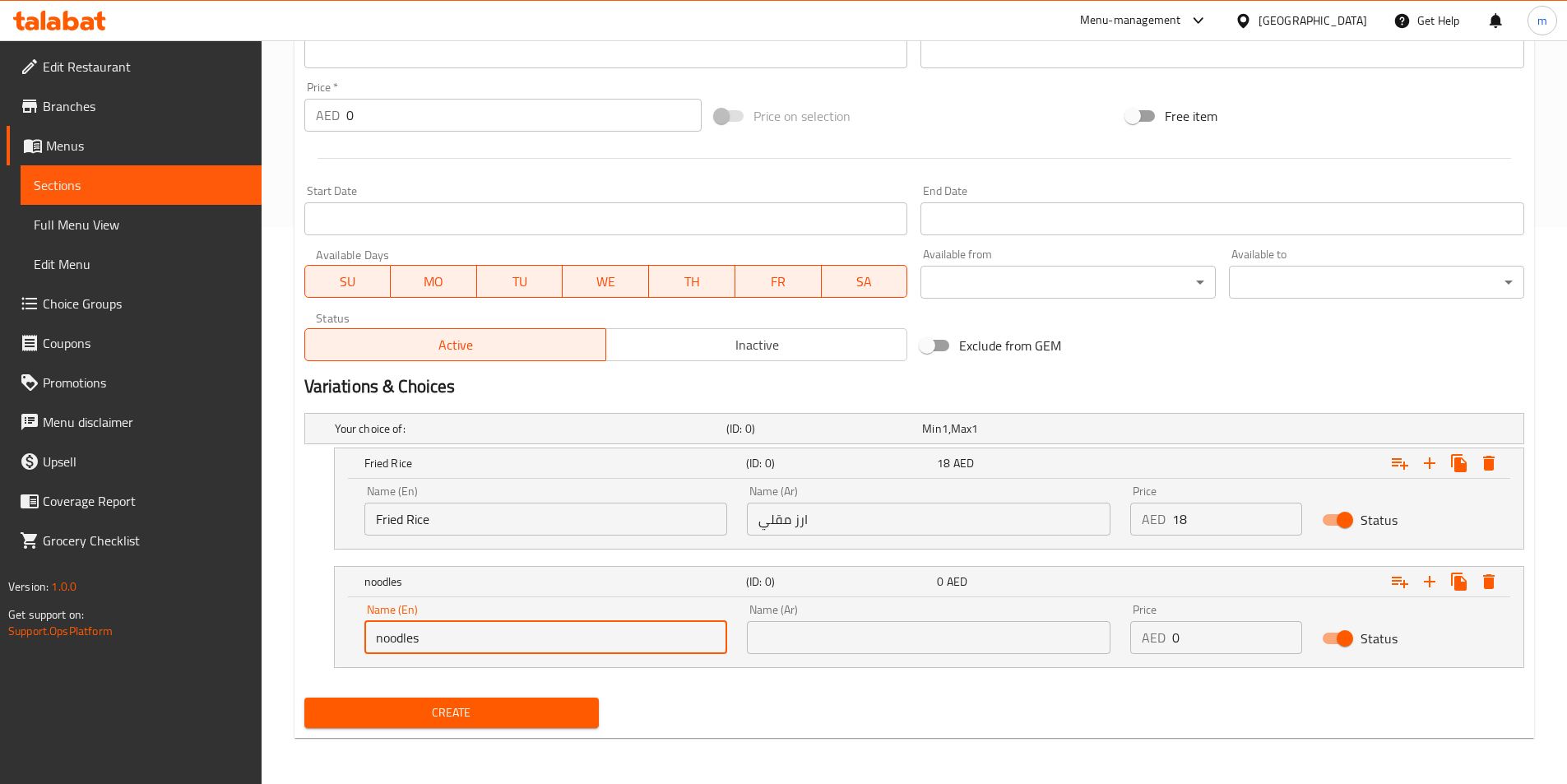
type input "Noodles"
click at [919, 651] on input "text" at bounding box center [929, 637] width 364 height 33
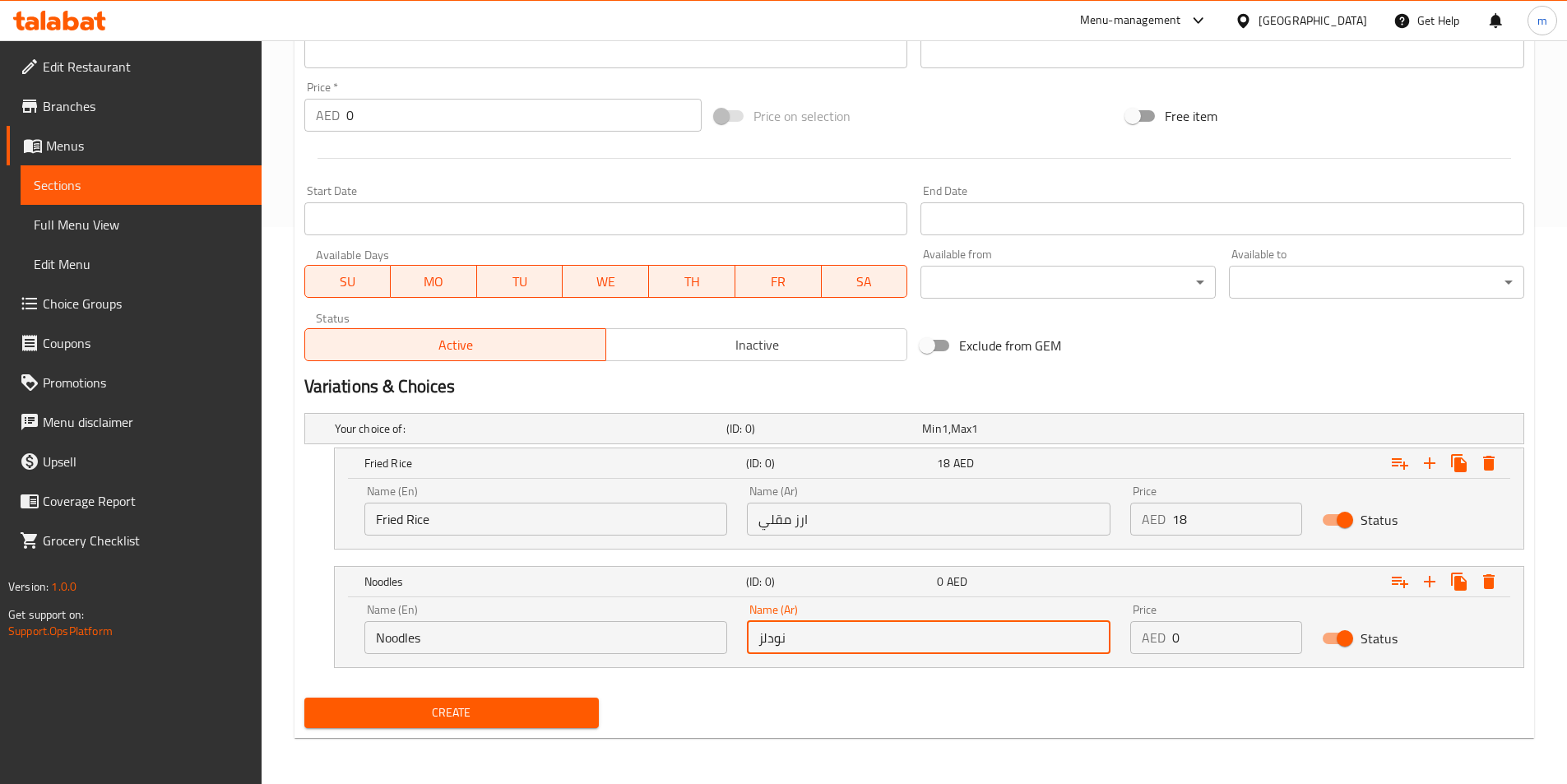
type input "نودلز"
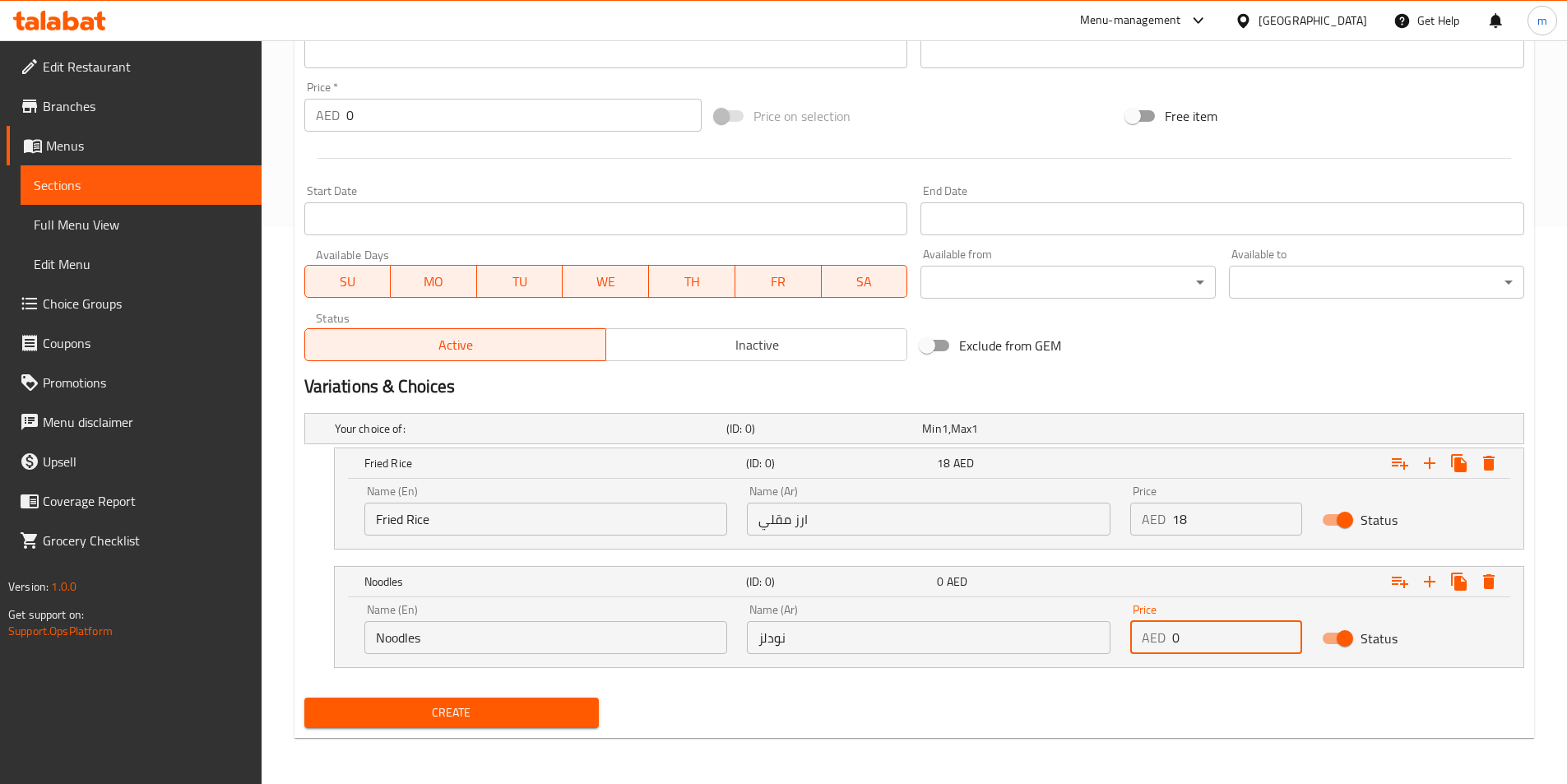
drag, startPoint x: 1216, startPoint y: 644, endPoint x: 1153, endPoint y: 667, distance: 67.1
click at [1153, 667] on div "Noodles (ID: 0) 0 AED Name (En) Noodles Name (En) Name (Ar) نودلز Name (Ar) Pri…" at bounding box center [929, 616] width 1190 height 102
type input "18"
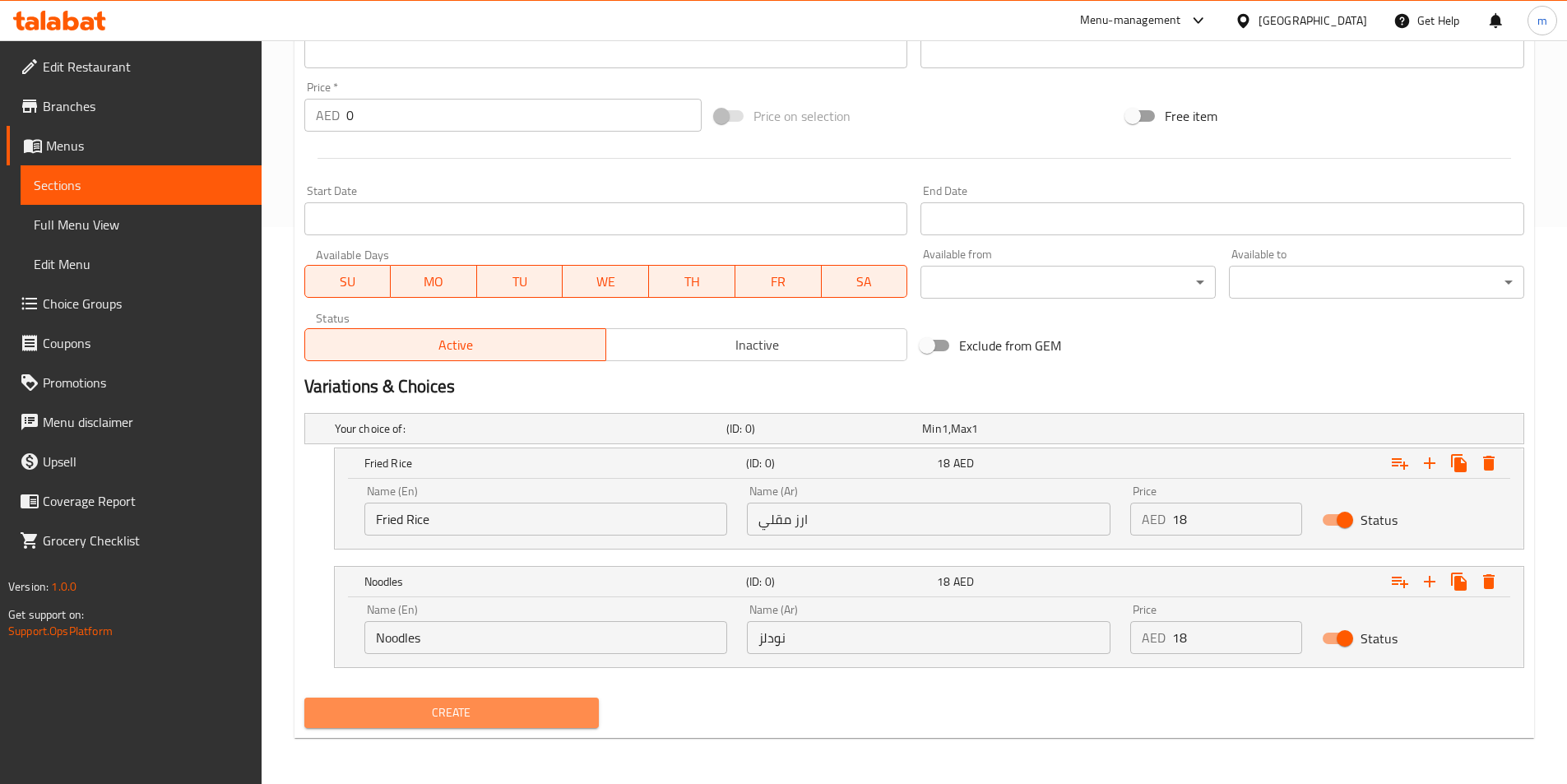
click at [512, 710] on span "Create" at bounding box center [452, 713] width 269 height 20
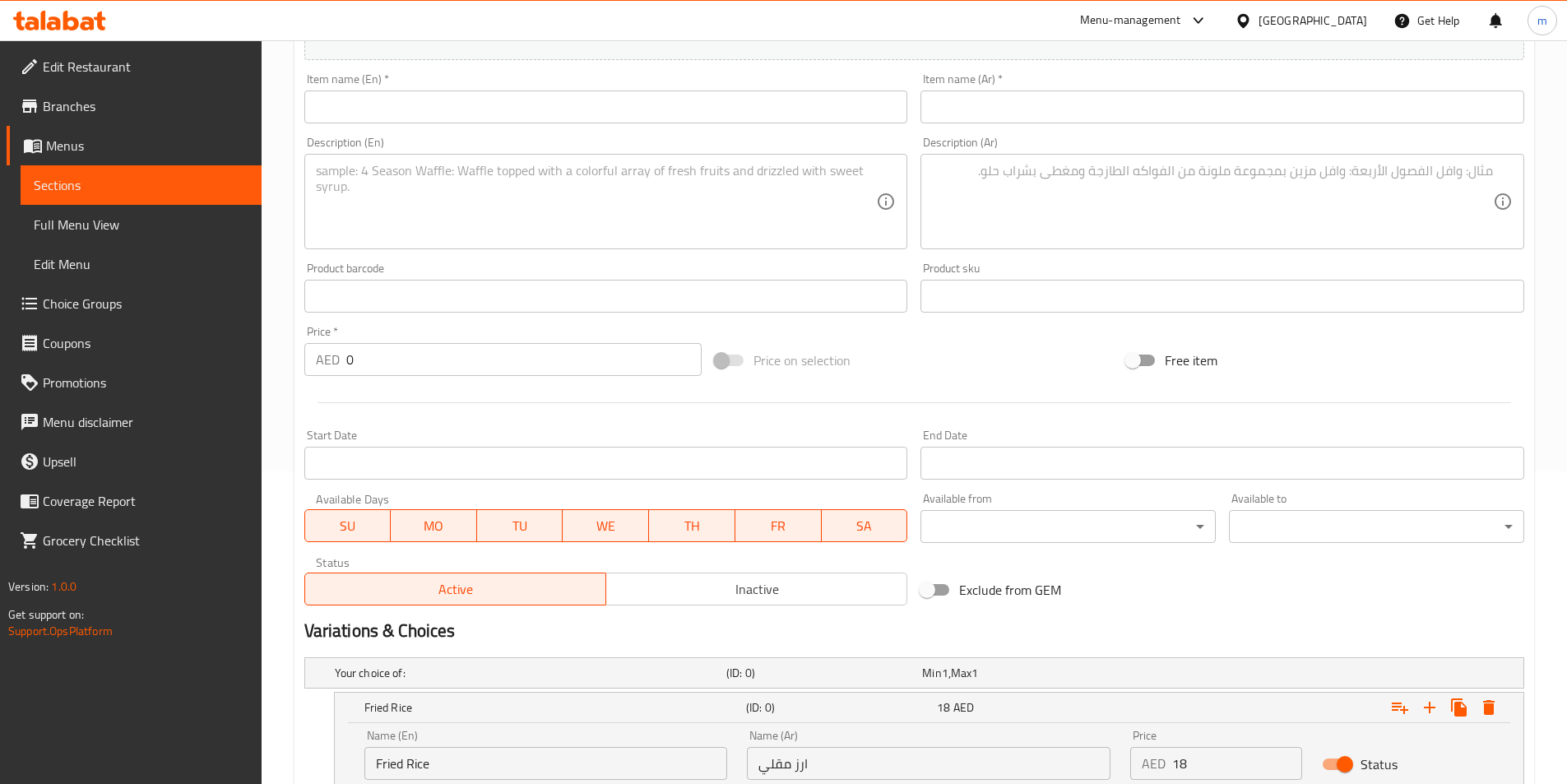
scroll to position [0, 0]
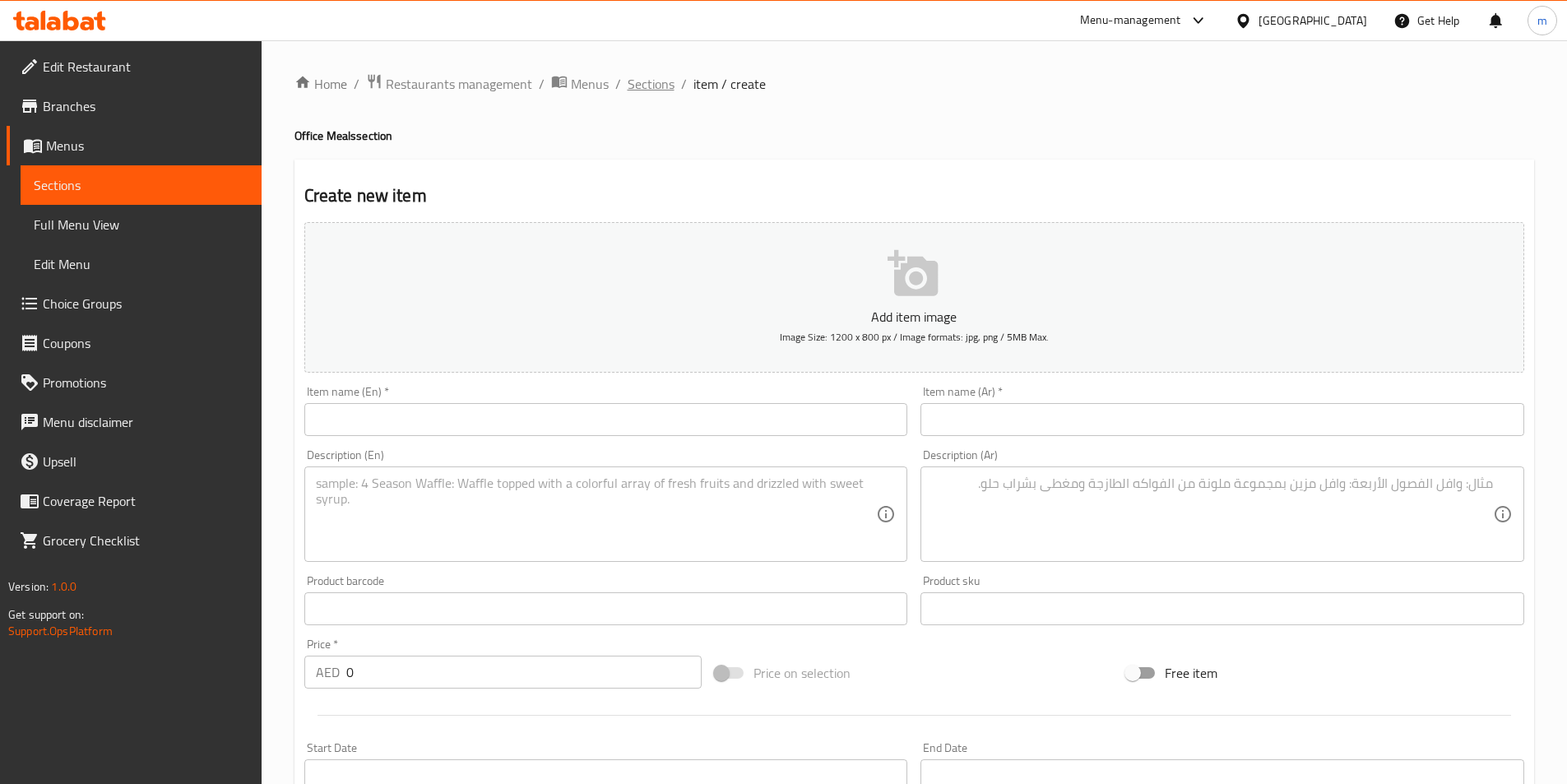
click at [654, 81] on span "Sections" at bounding box center [652, 83] width 47 height 19
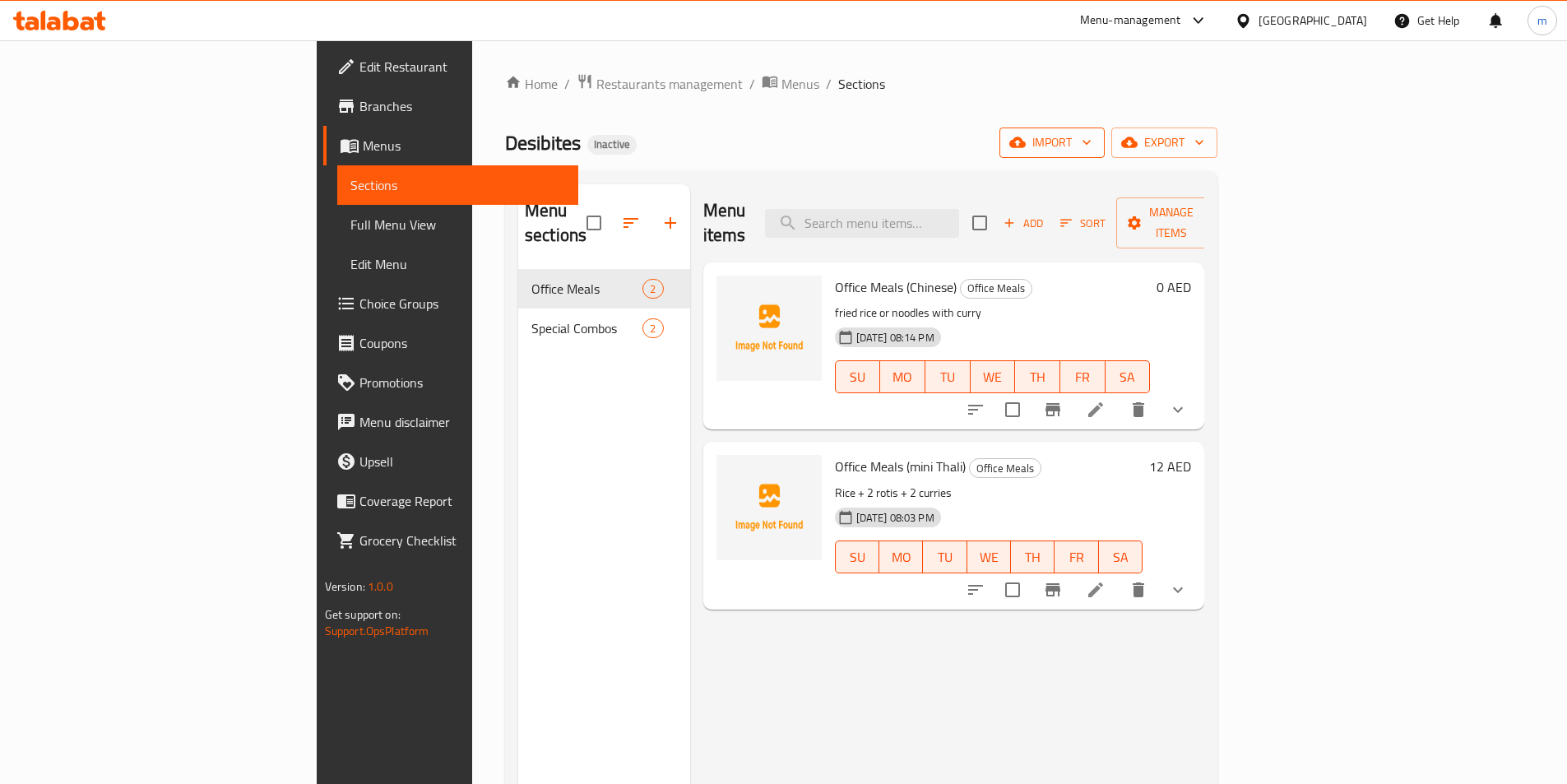
click at [1092, 147] on span "import" at bounding box center [1053, 143] width 79 height 20
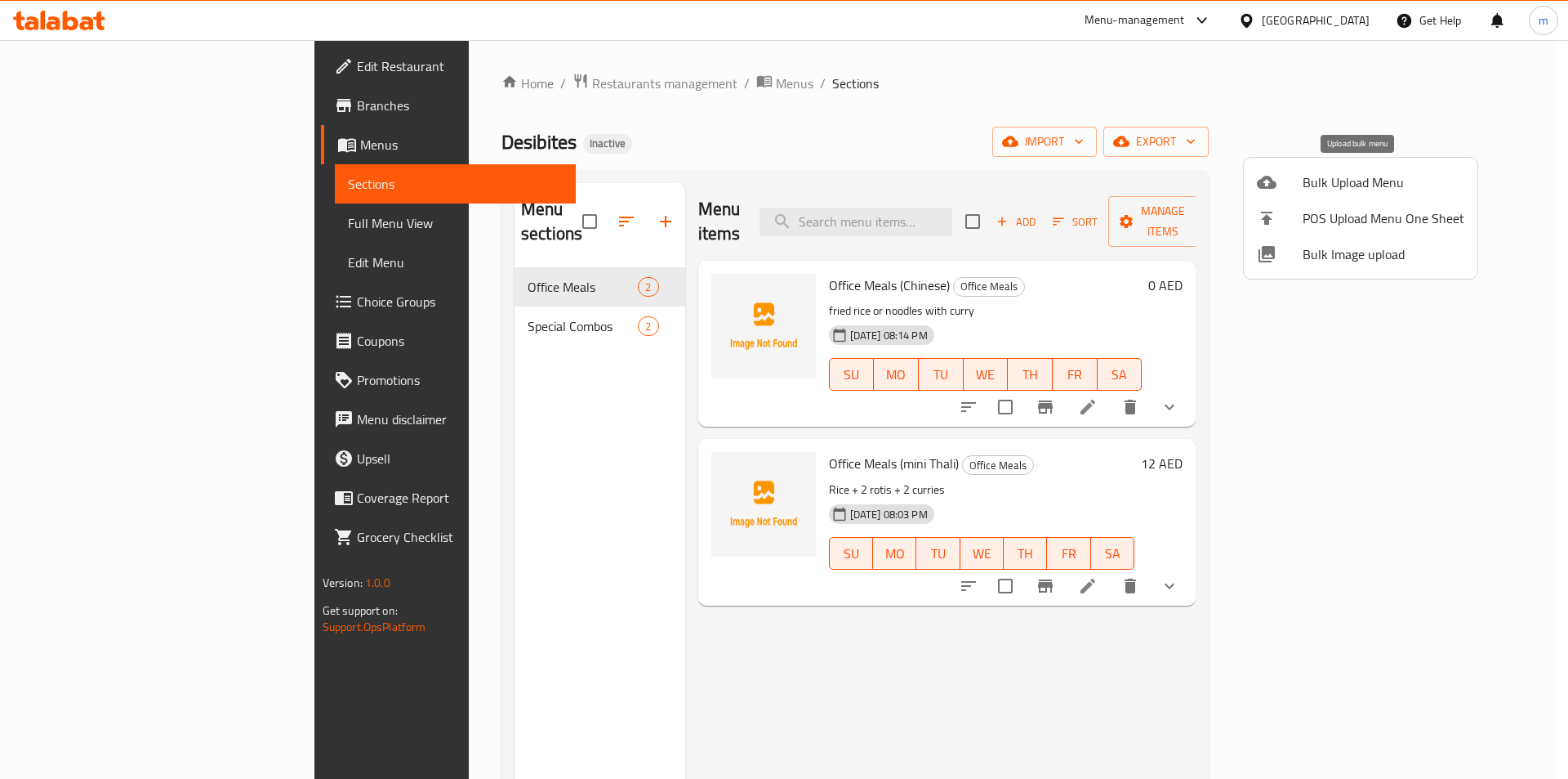
click at [1352, 182] on span "Bulk Upload Menu" at bounding box center [1384, 181] width 162 height 19
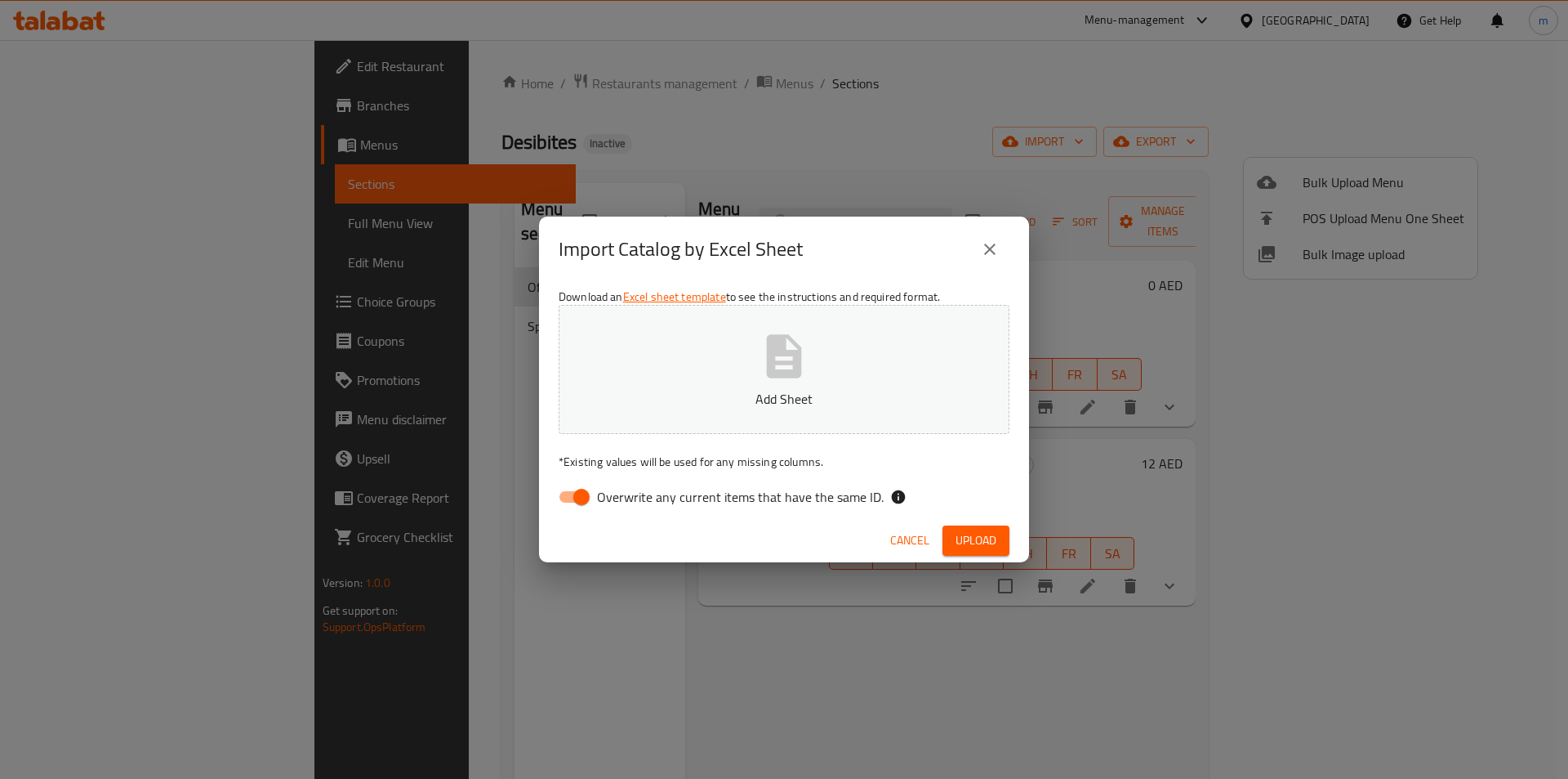
click at [577, 503] on input "Overwrite any current items that have the same ID." at bounding box center [582, 496] width 93 height 31
checkbox input "false"
click at [973, 537] on span "Upload" at bounding box center [976, 540] width 41 height 20
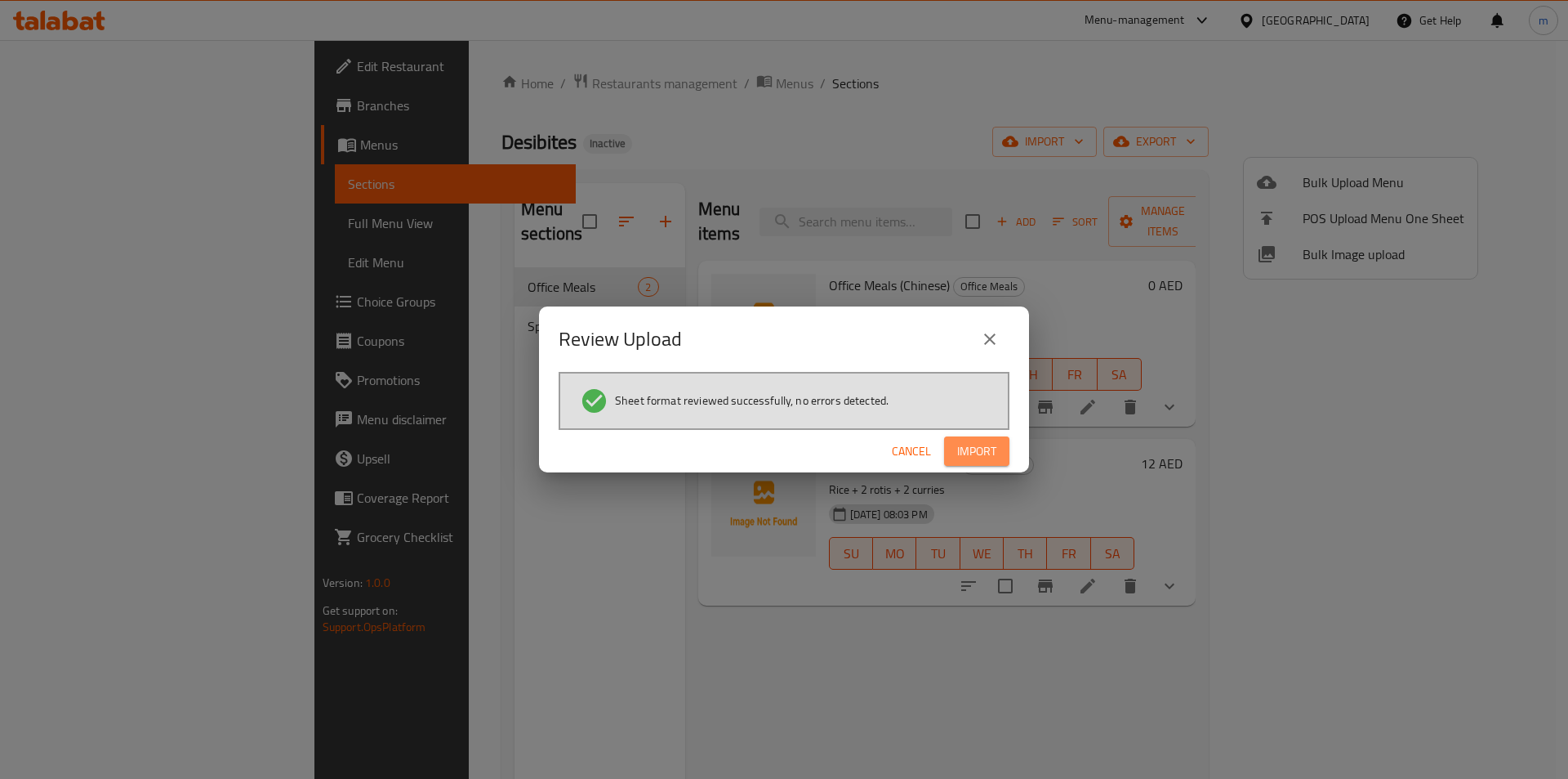
click at [985, 456] on span "Import" at bounding box center [976, 451] width 39 height 20
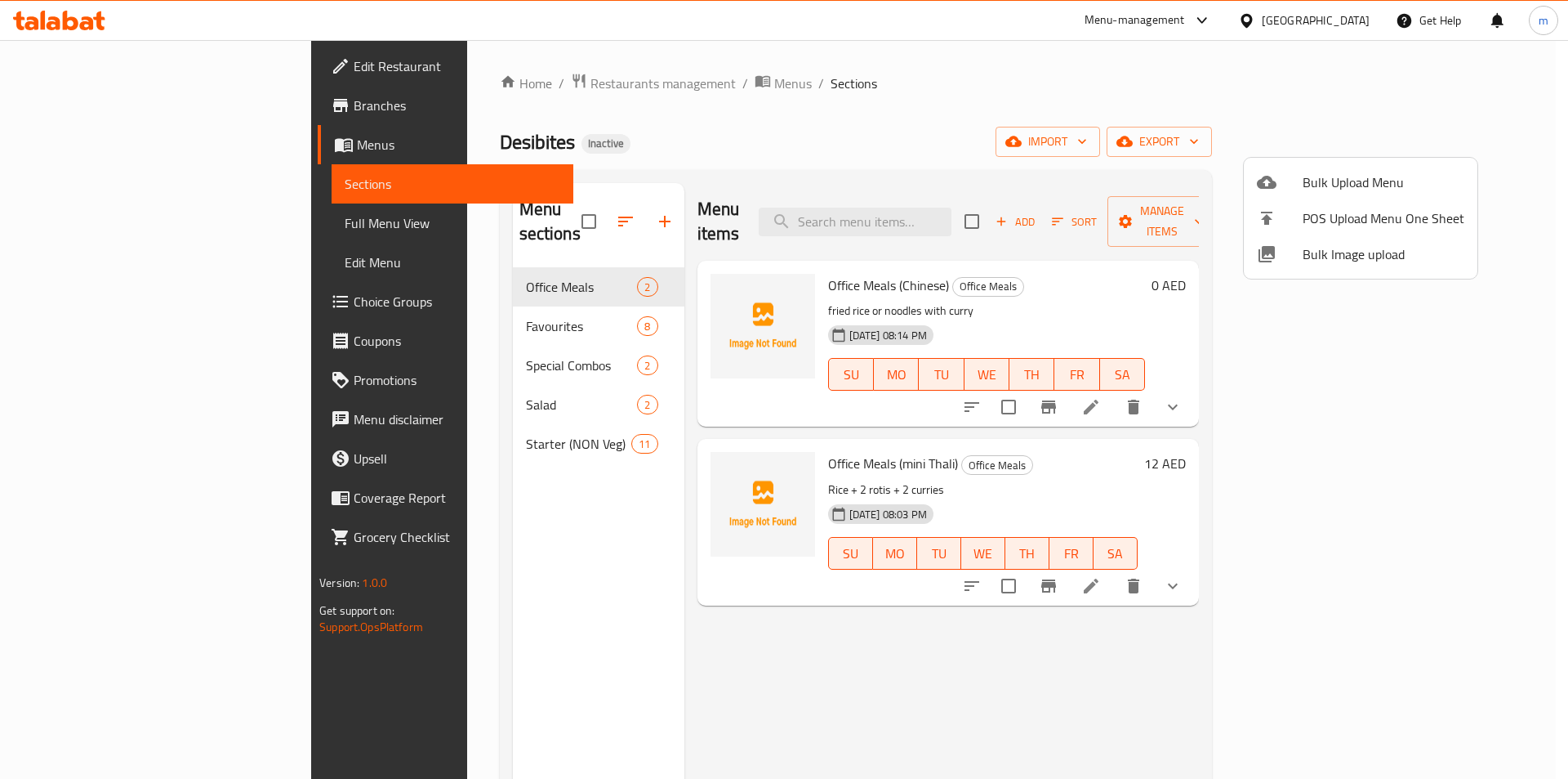
click at [402, 312] on div at bounding box center [784, 389] width 1568 height 779
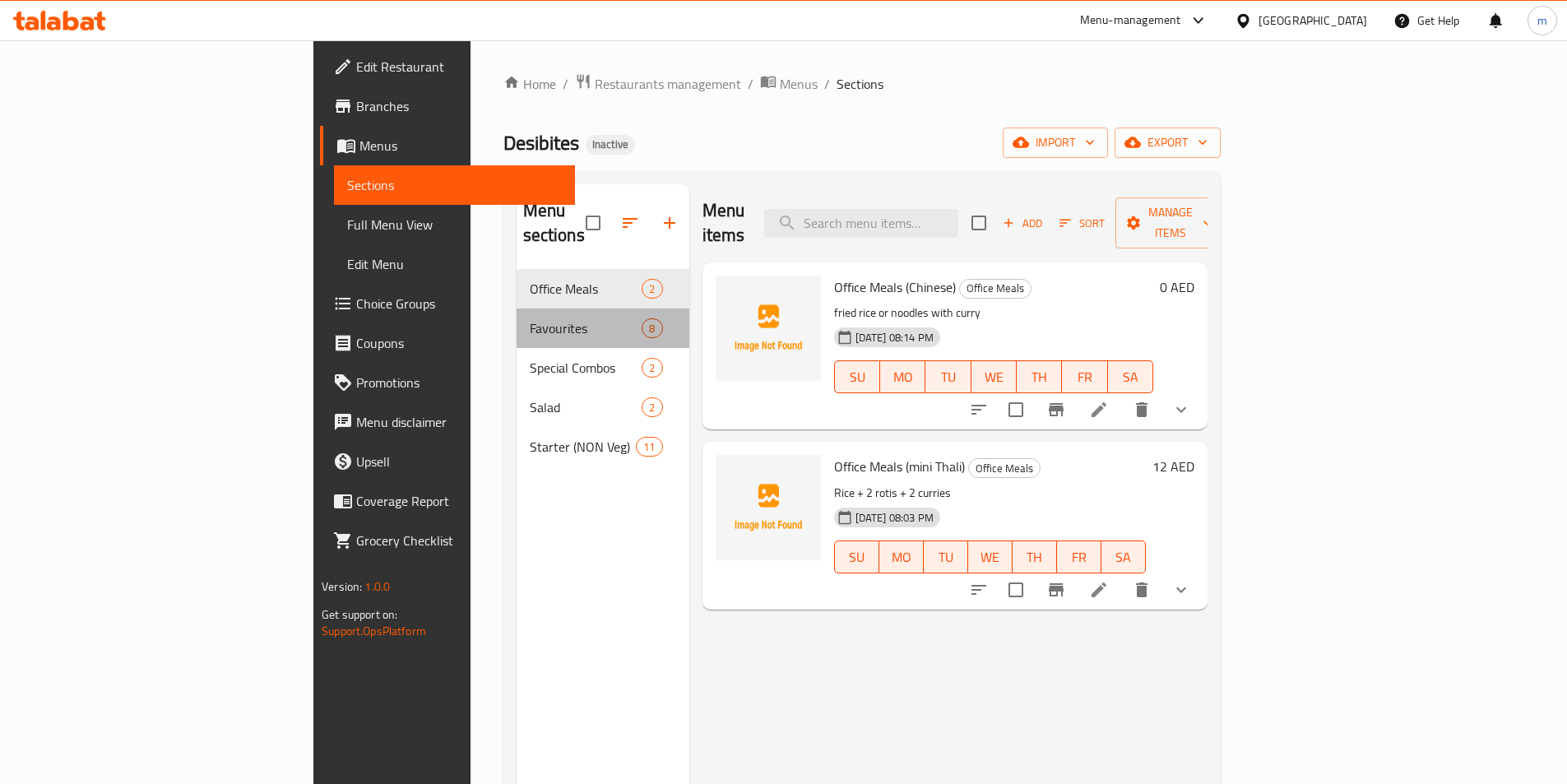
click at [517, 314] on div "Favourites 8" at bounding box center [604, 328] width 173 height 39
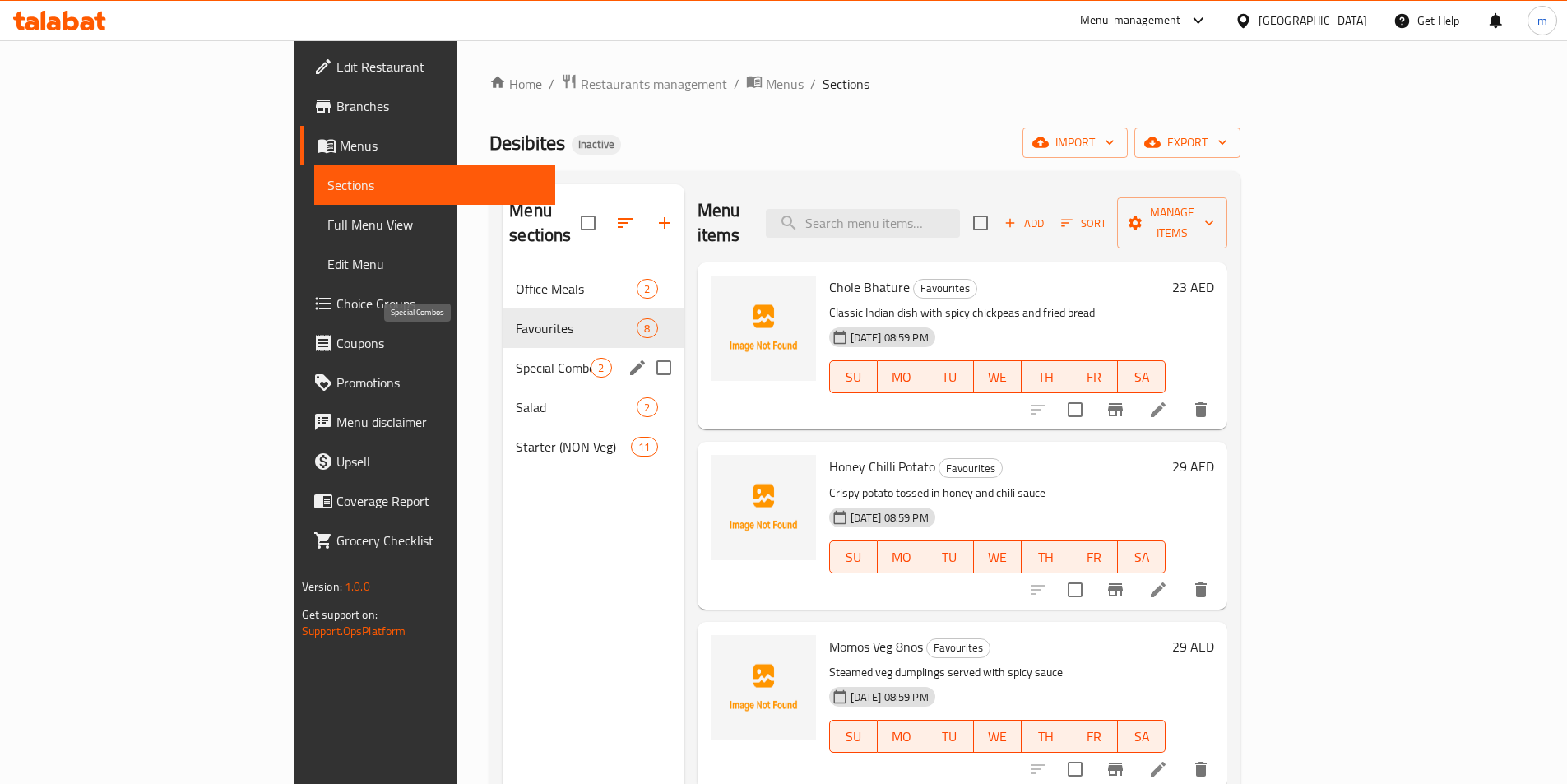
click at [516, 358] on span "Special Combos" at bounding box center [553, 367] width 75 height 19
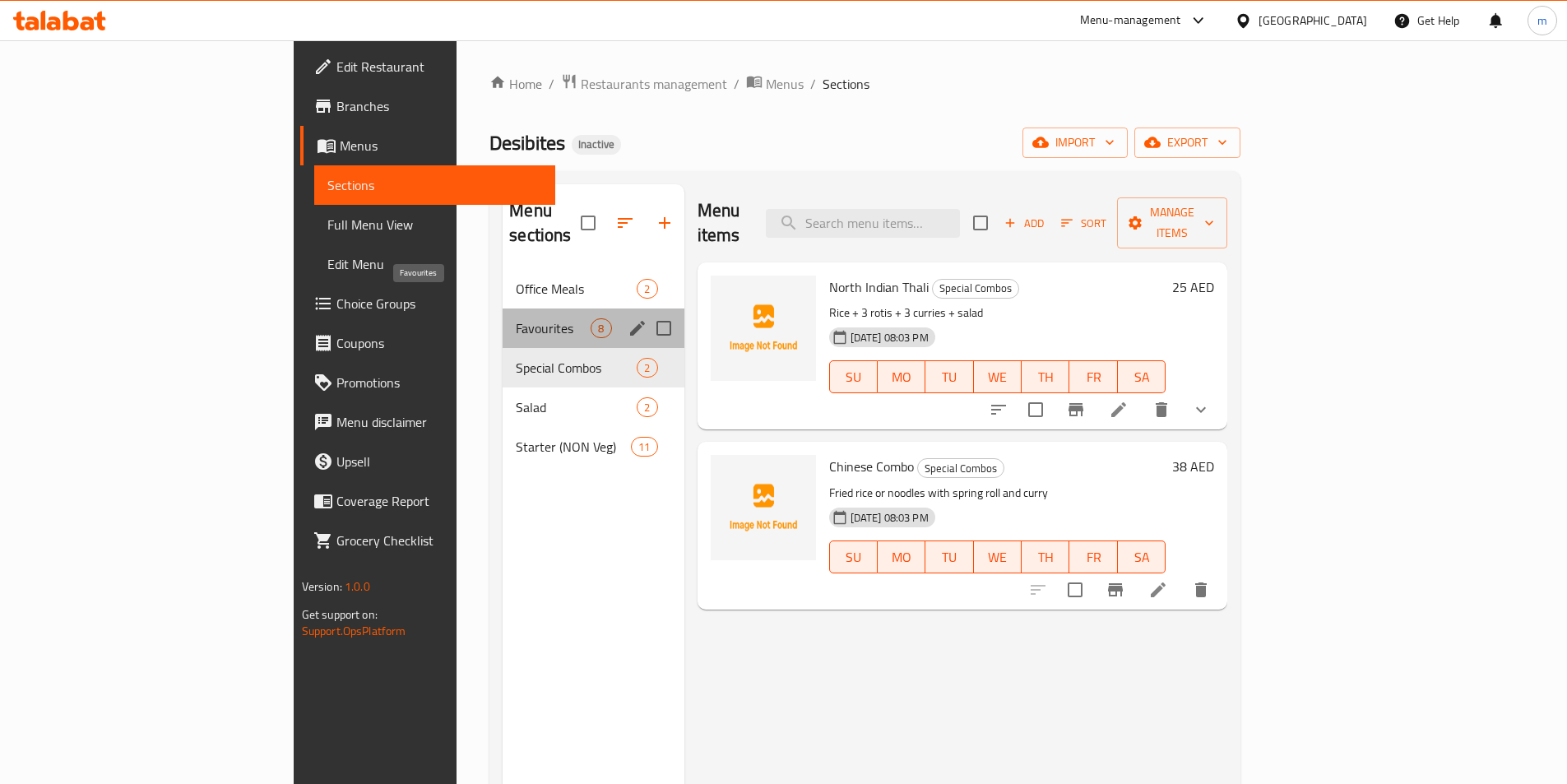
click at [516, 318] on span "Favourites" at bounding box center [553, 328] width 75 height 19
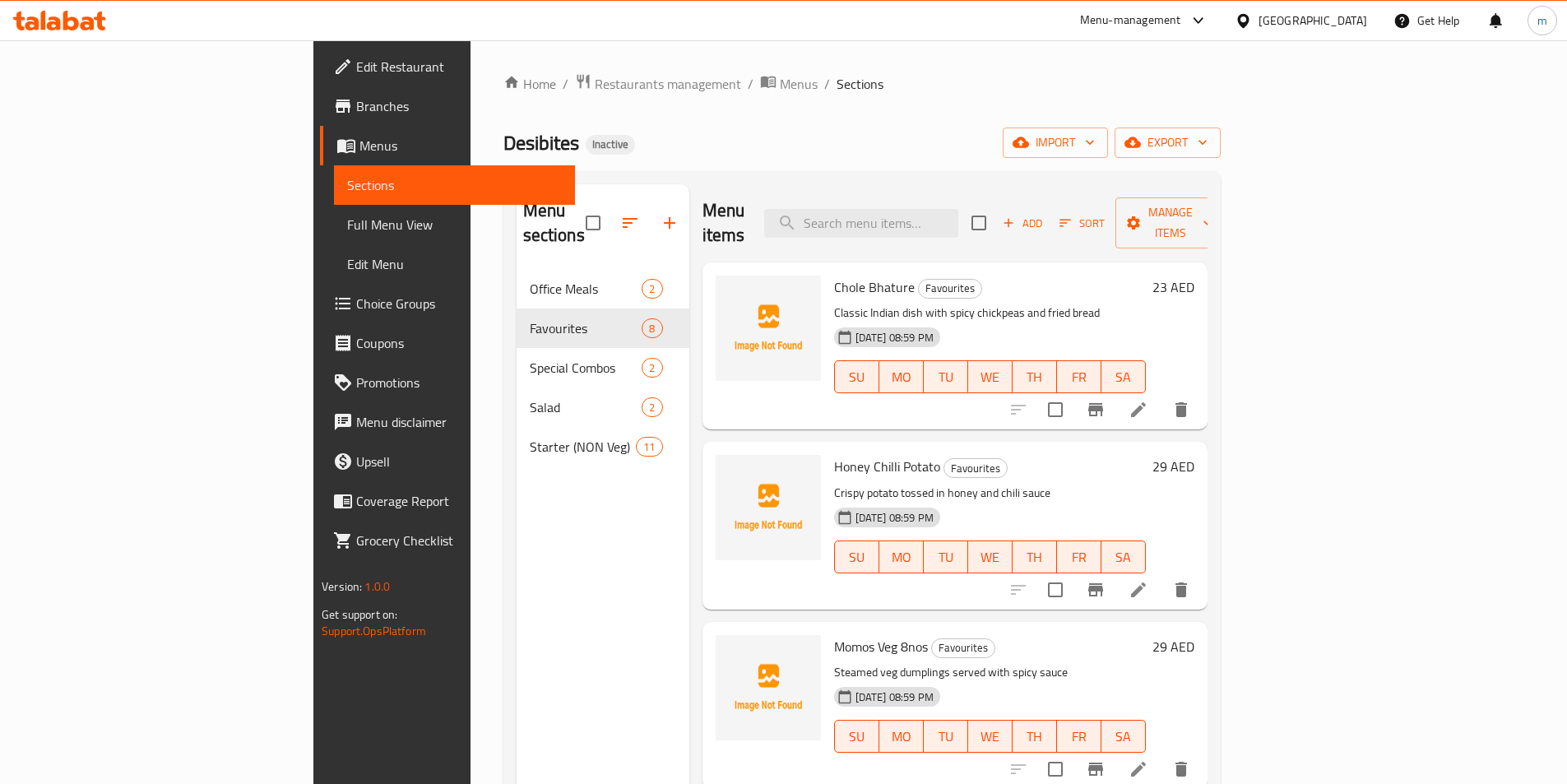
click at [320, 54] on link "Edit Restaurant" at bounding box center [447, 66] width 255 height 39
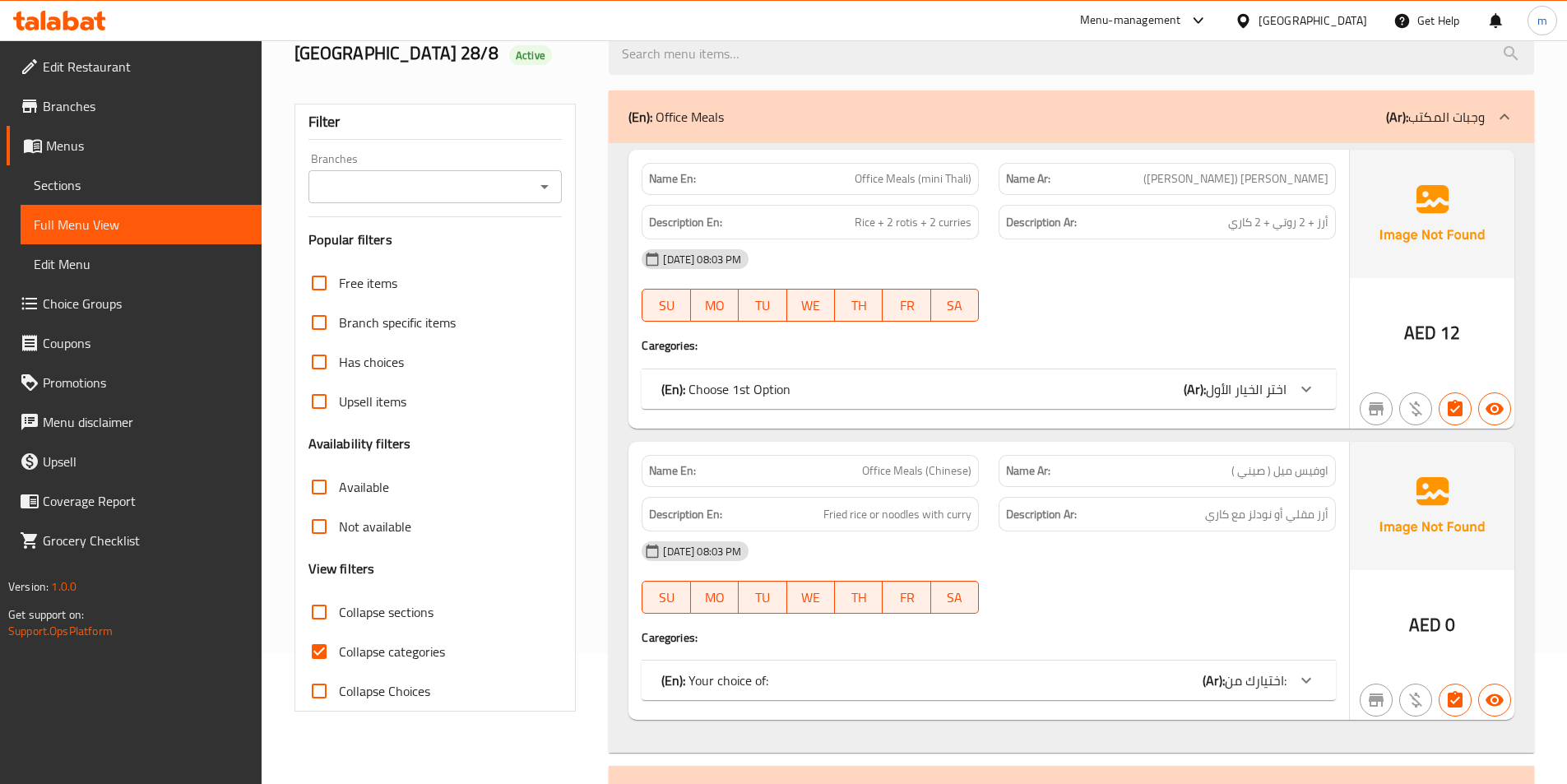
scroll to position [247, 0]
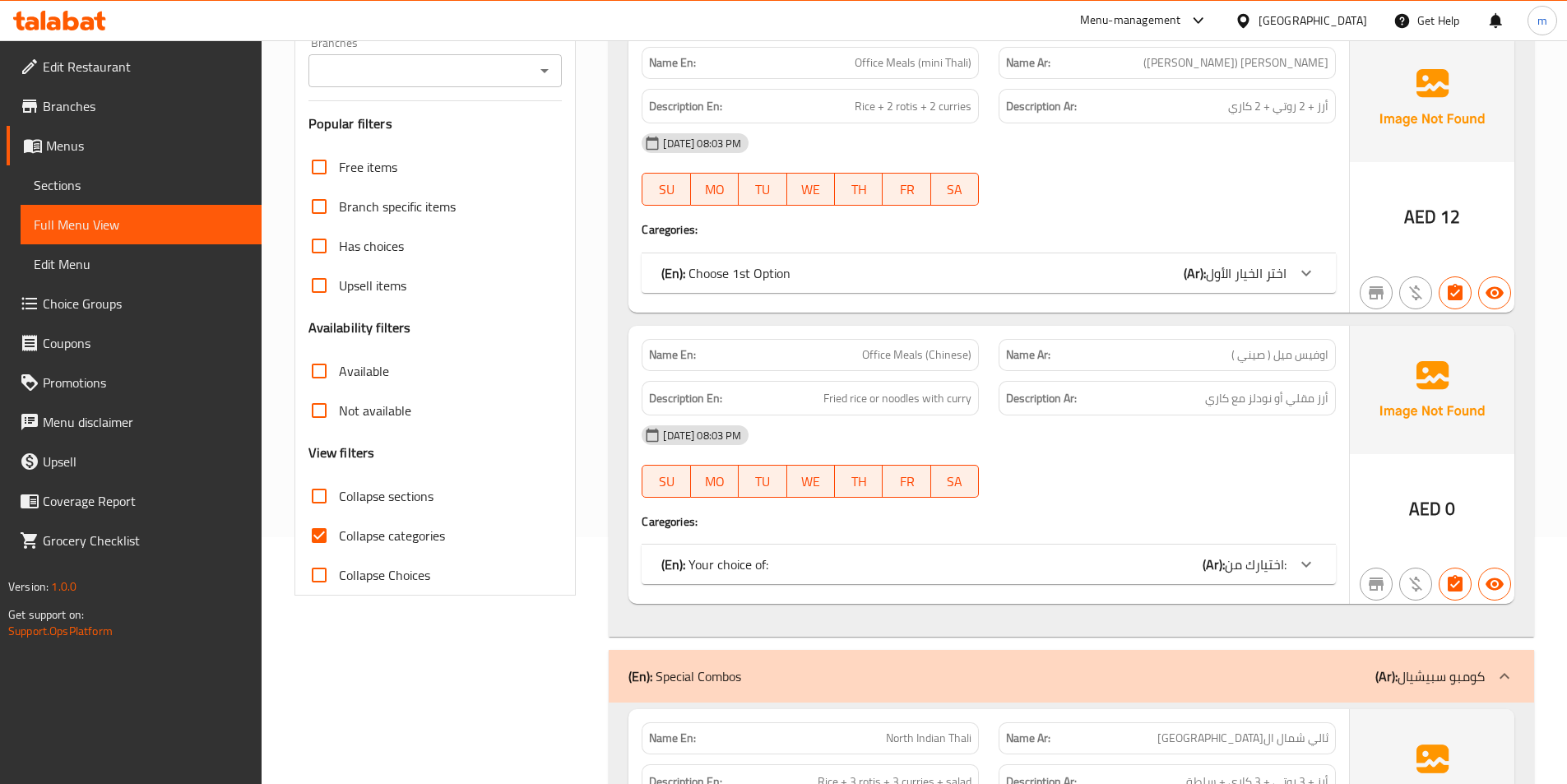
click at [1212, 579] on div "(En): Your choice of: (Ar): اختيارك من:" at bounding box center [989, 564] width 694 height 39
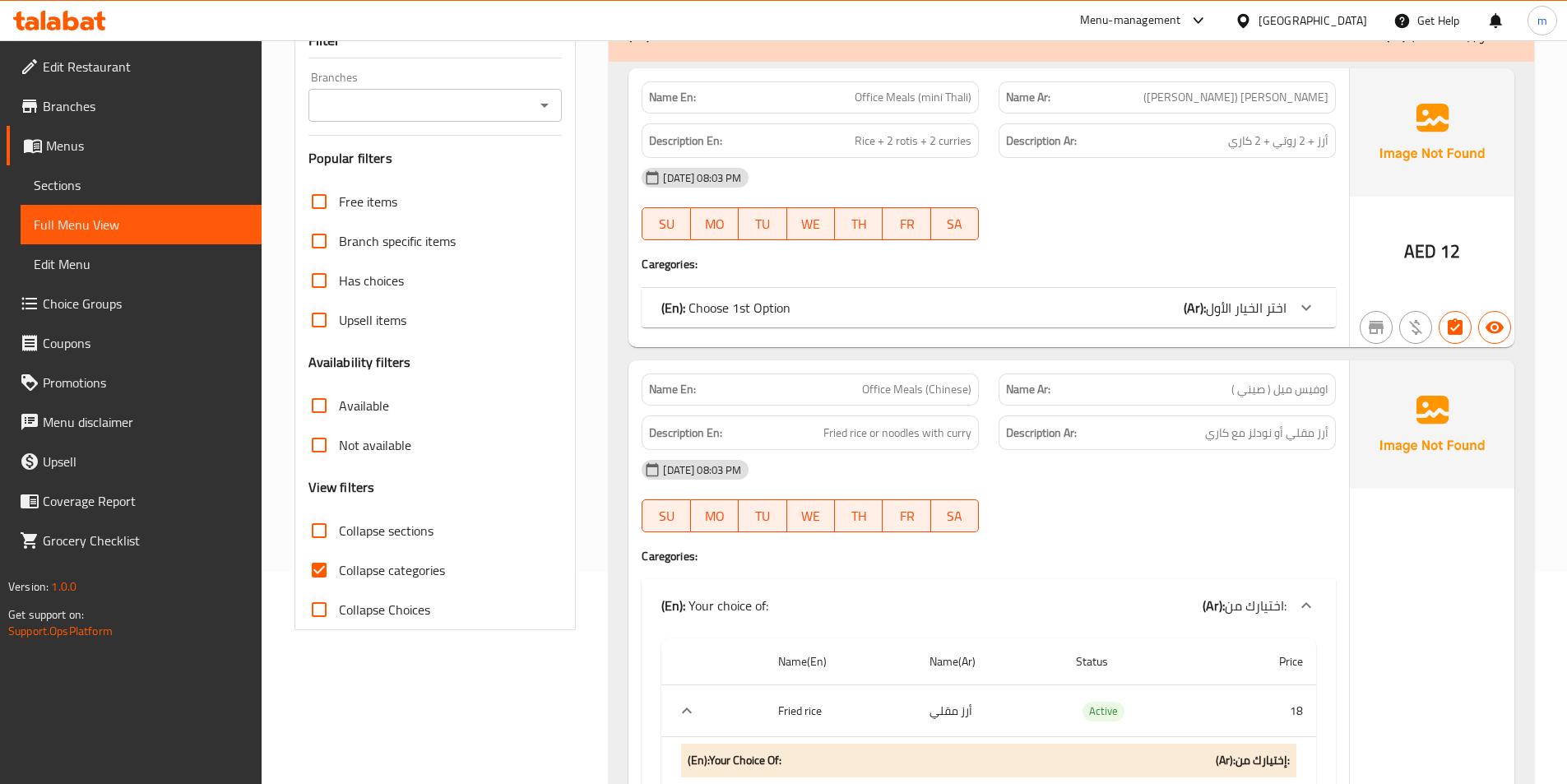
scroll to position [82, 0]
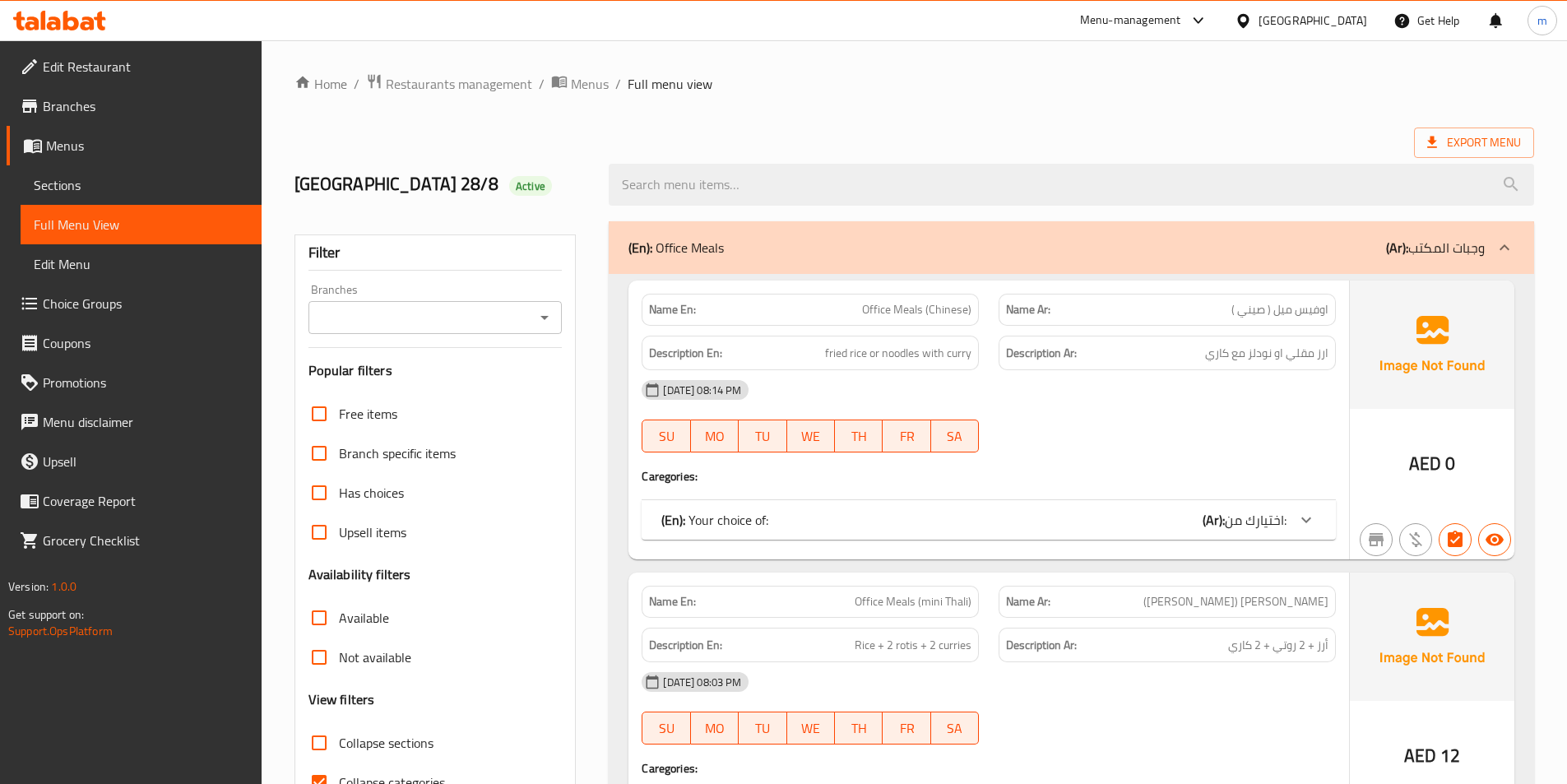
click at [1171, 525] on div "(En): Your choice of: (Ar): اختيارك من:" at bounding box center [974, 519] width 625 height 19
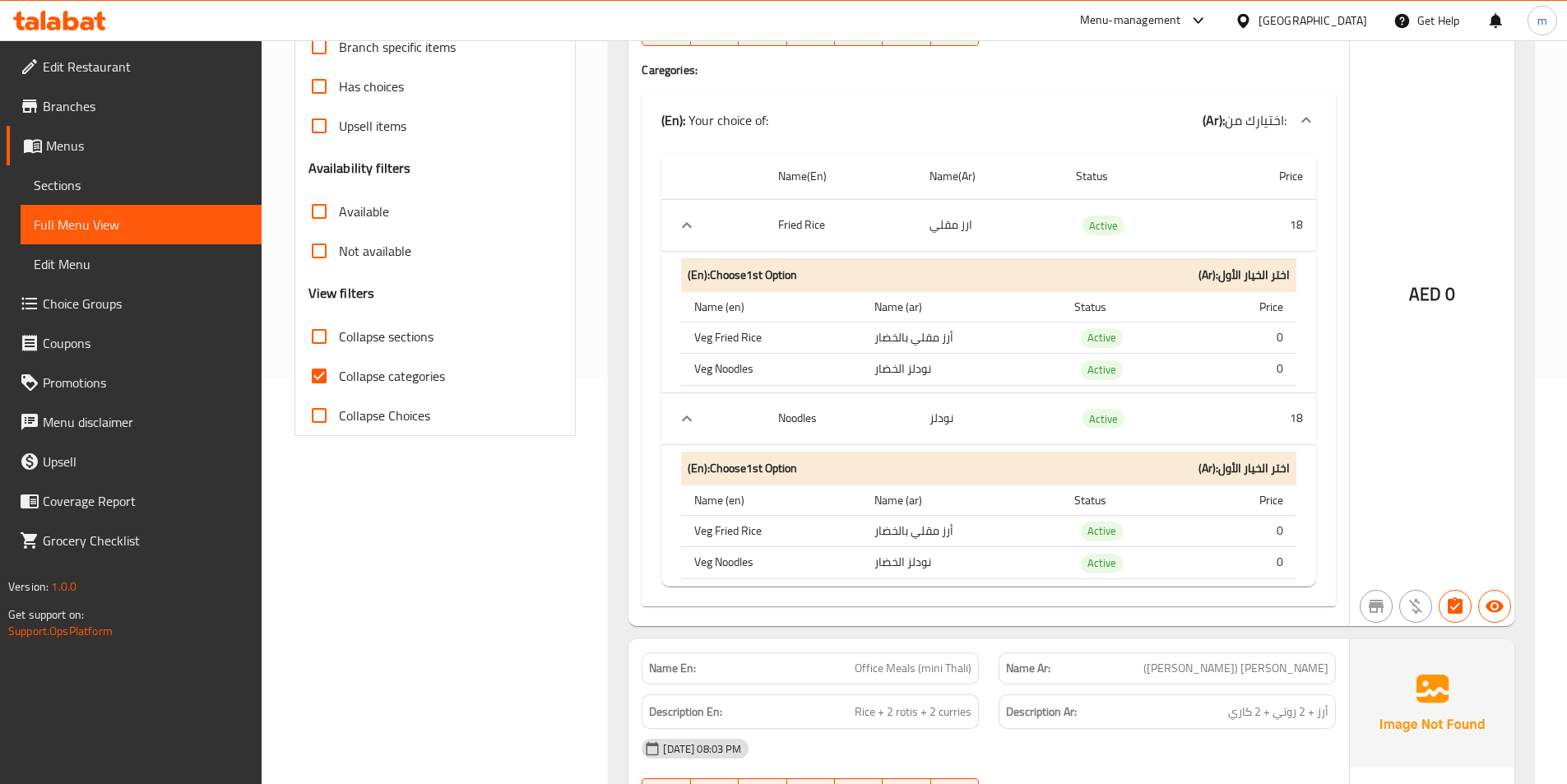
scroll to position [411, 0]
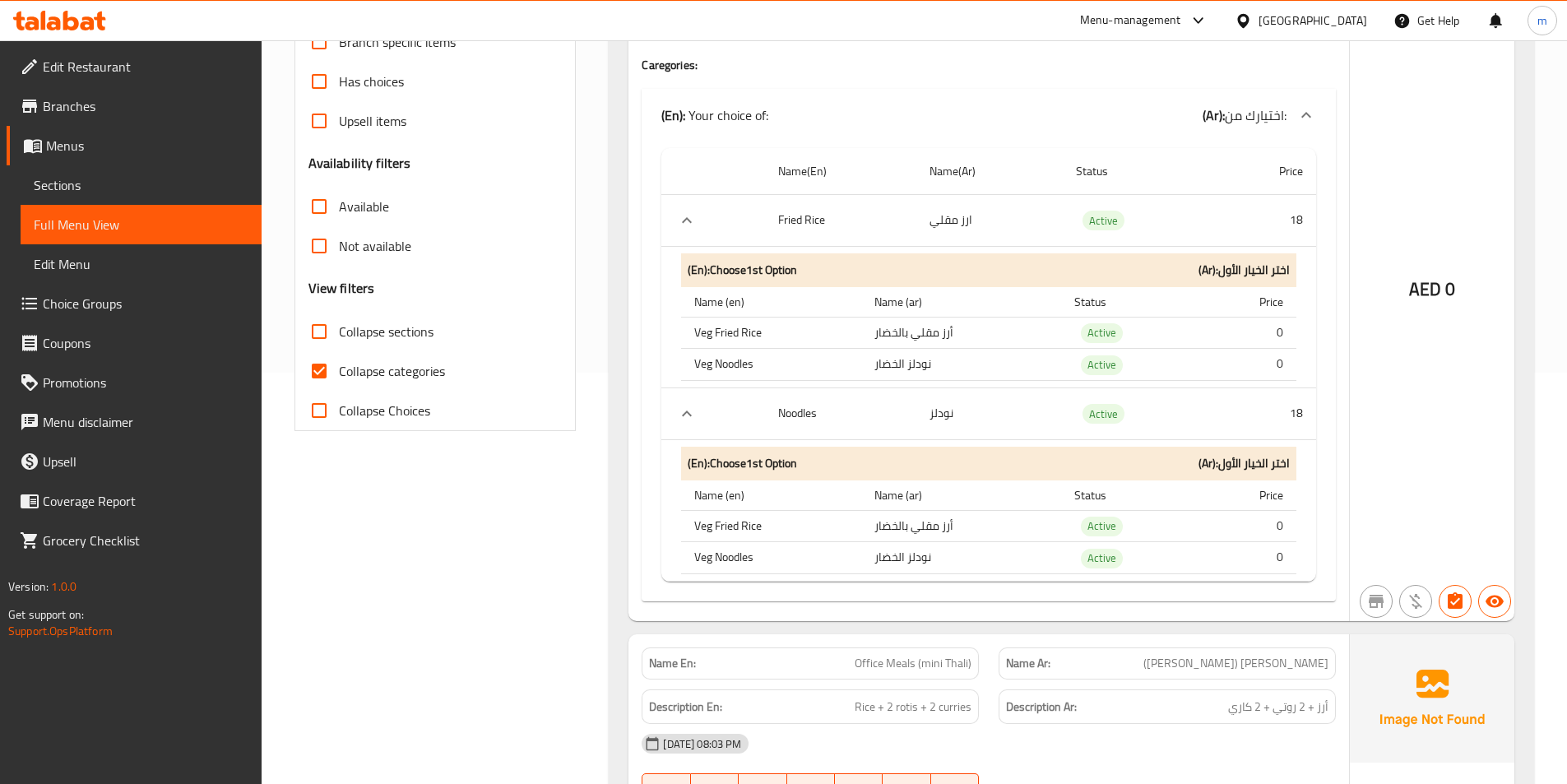
click at [423, 371] on span "Collapse categories" at bounding box center [392, 371] width 106 height 19
click at [339, 371] on input "Collapse categories" at bounding box center [319, 371] width 40 height 39
checkbox input "false"
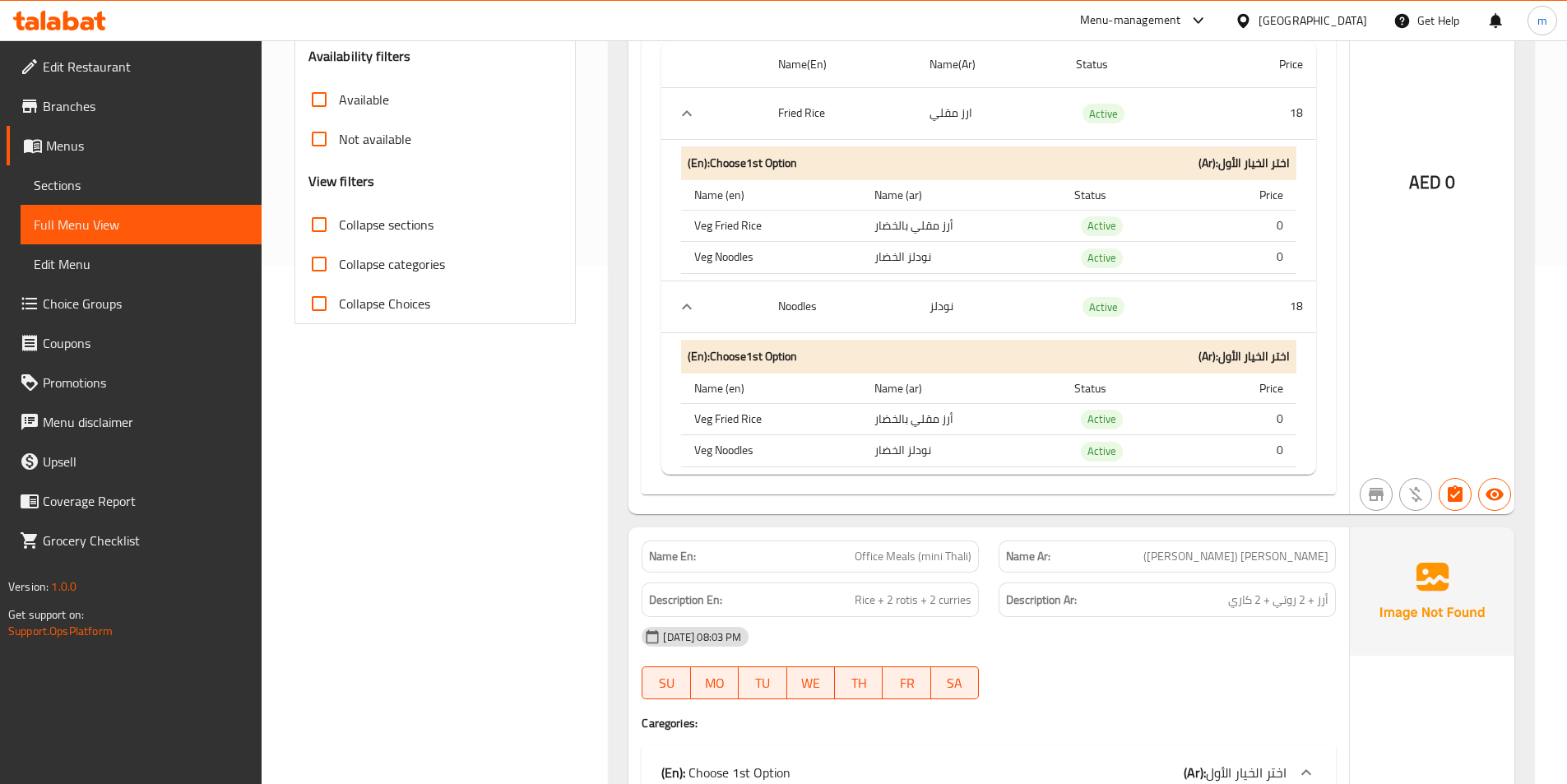
scroll to position [658, 0]
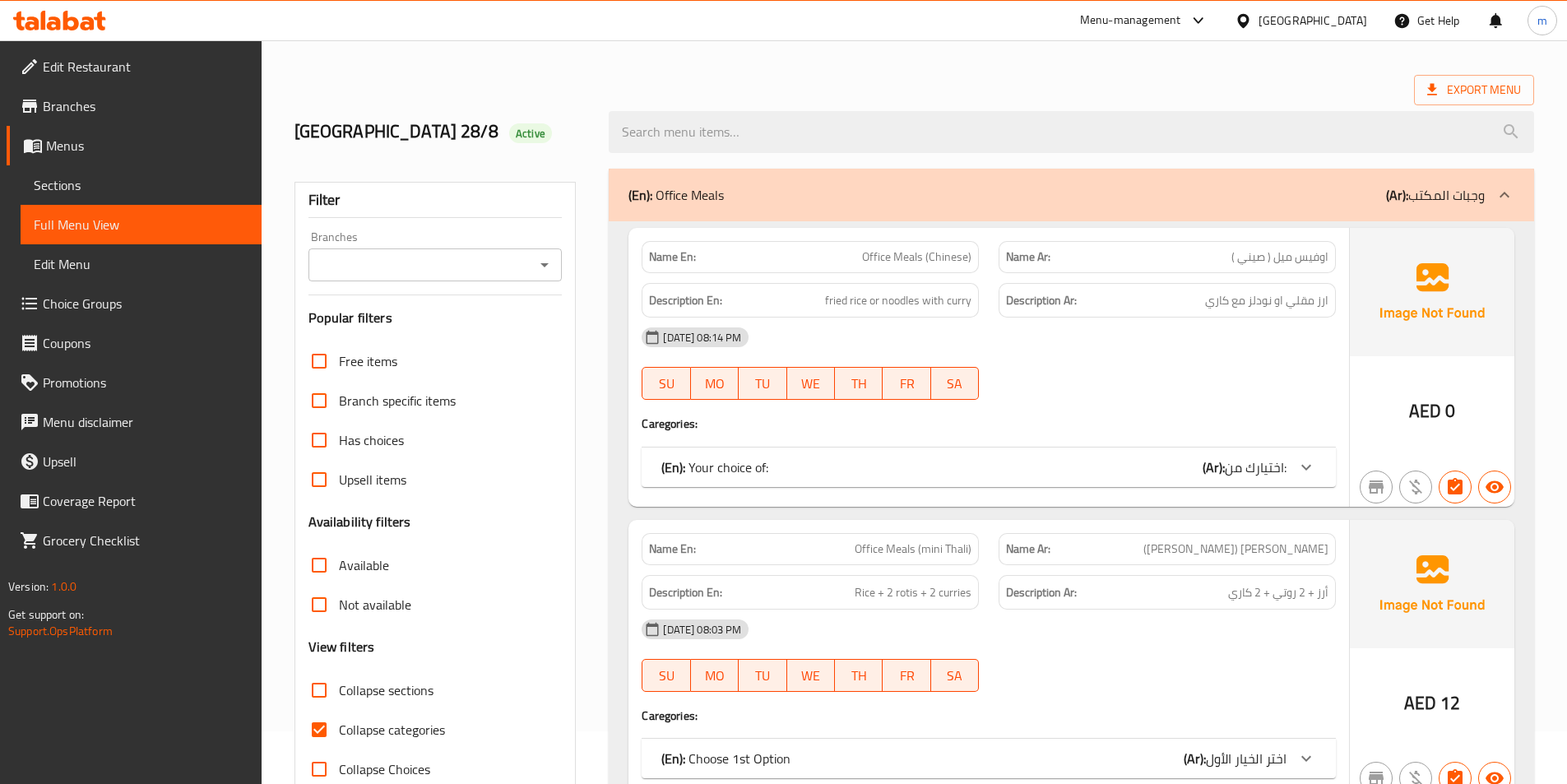
scroll to position [82, 0]
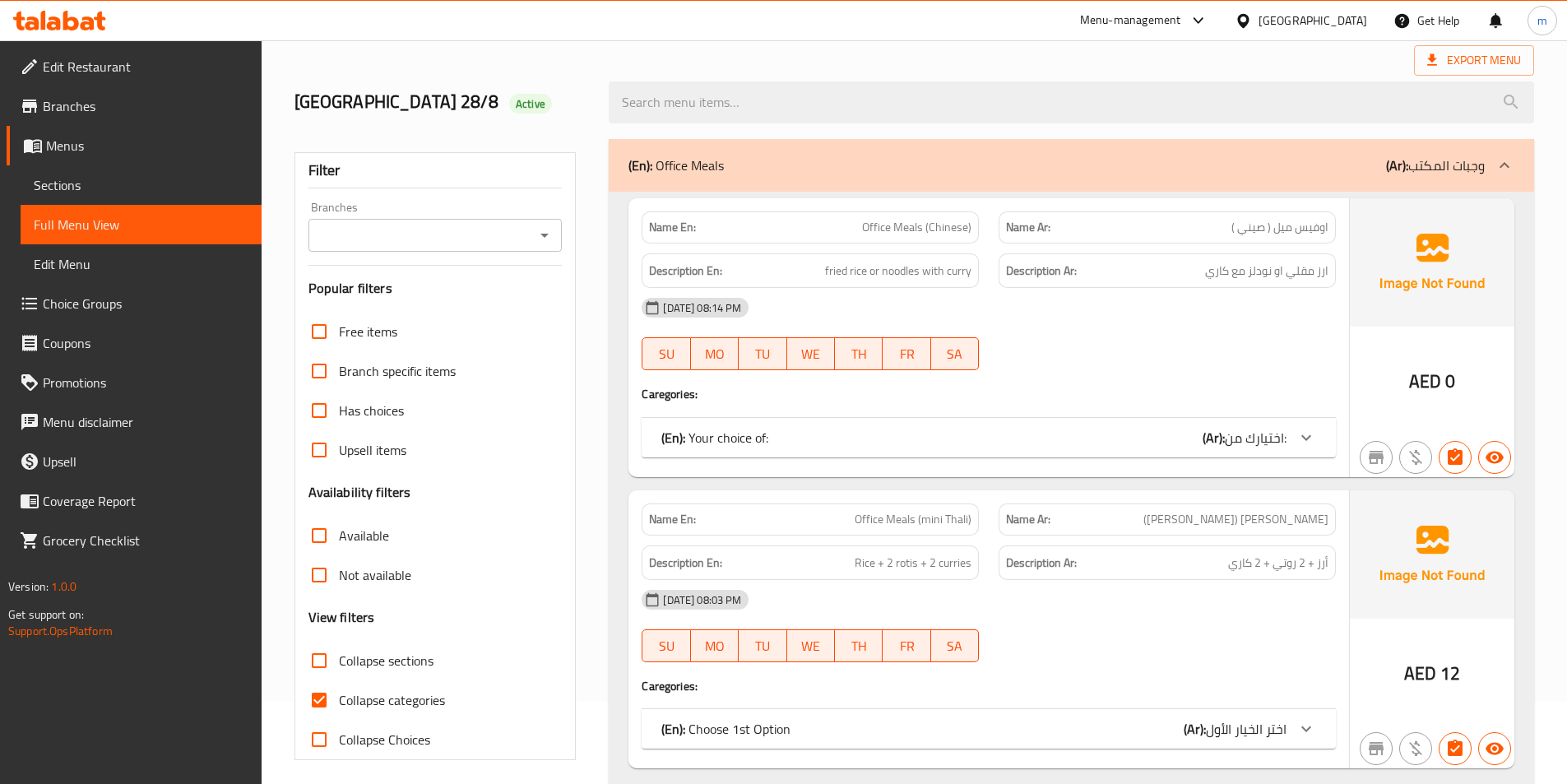
click at [385, 699] on span "Collapse categories" at bounding box center [392, 699] width 106 height 19
click at [339, 699] on input "Collapse categories" at bounding box center [319, 699] width 40 height 39
checkbox input "false"
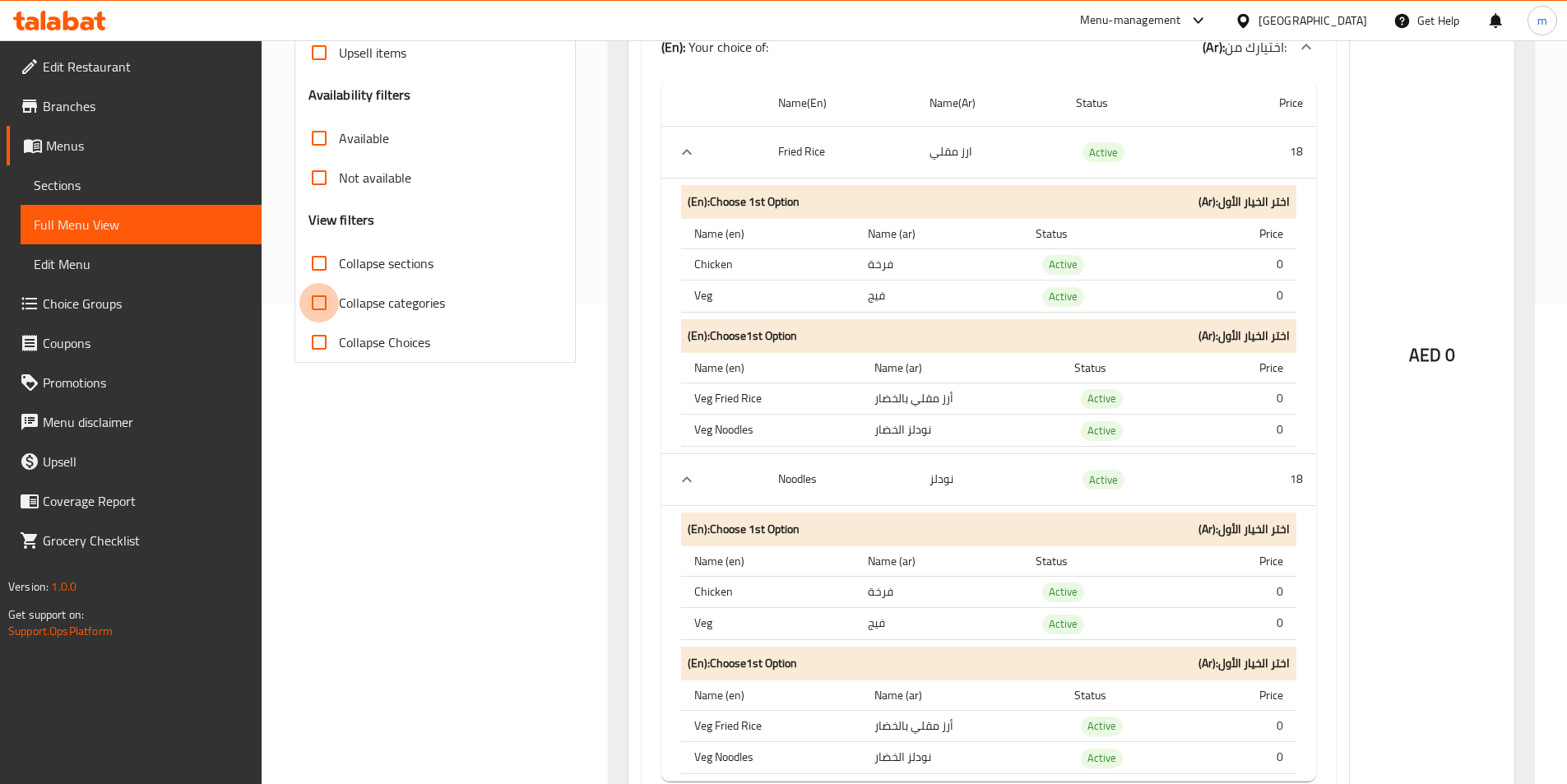
scroll to position [493, 0]
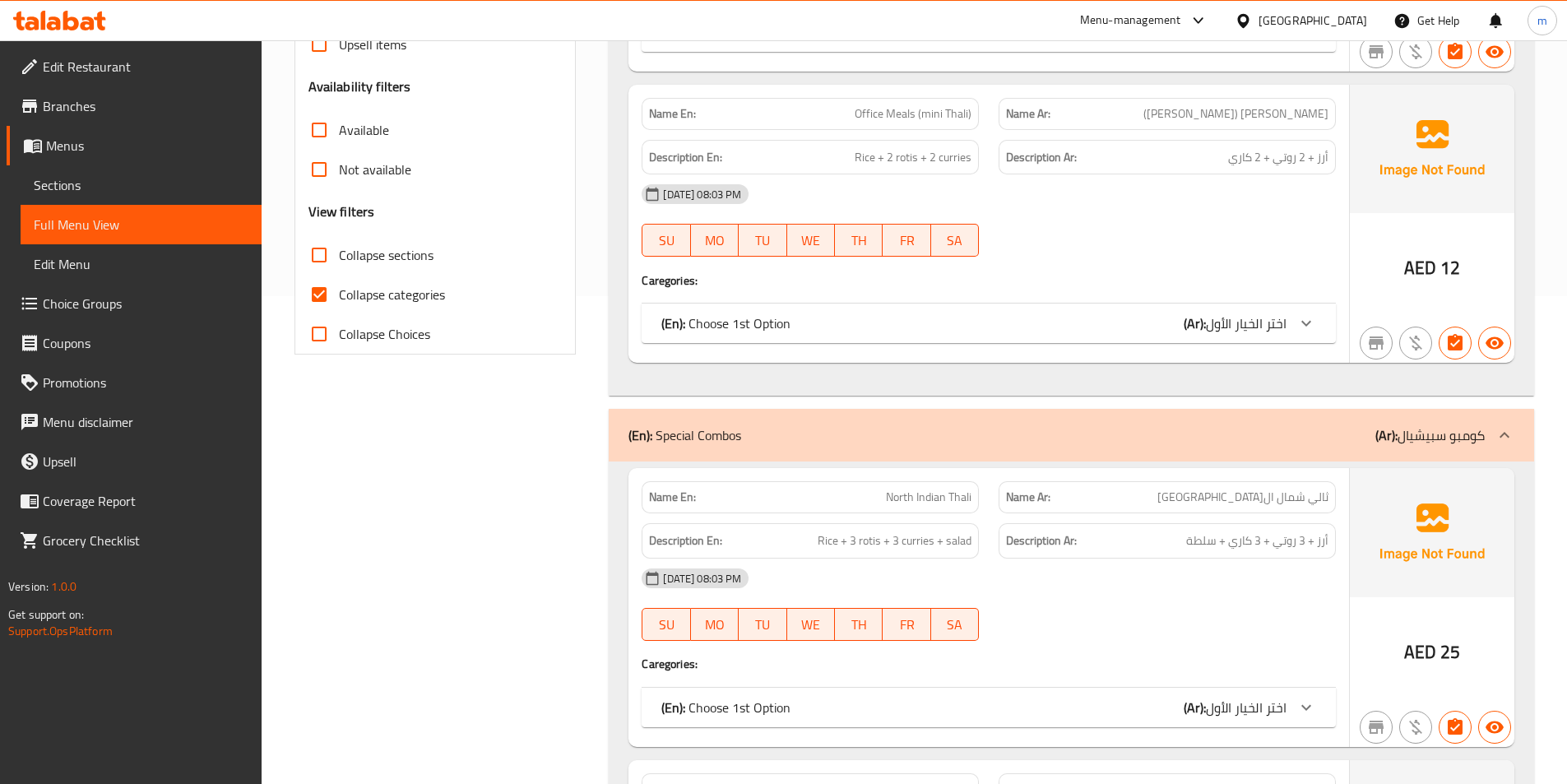
scroll to position [493, 0]
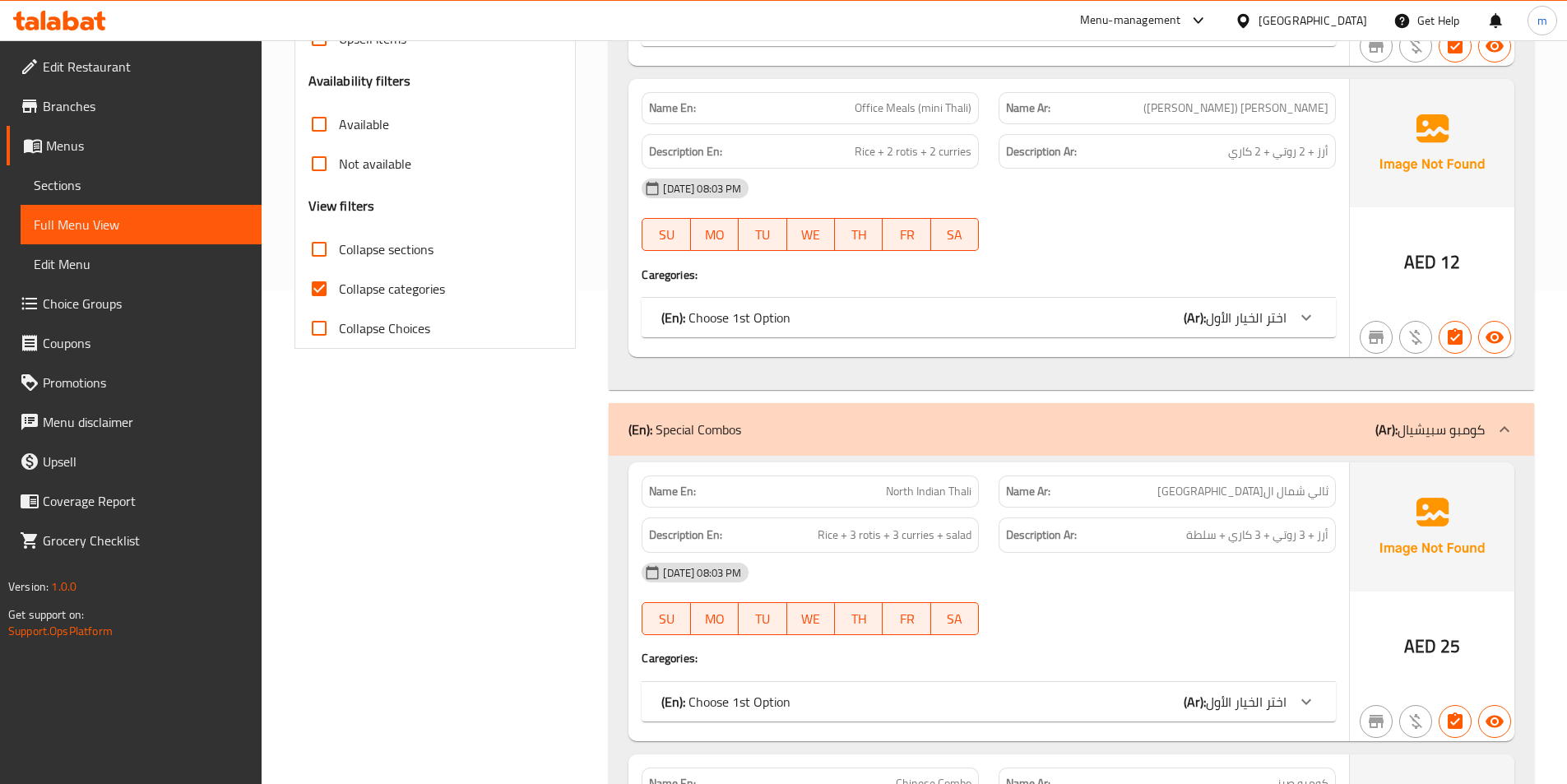
click at [372, 285] on span "Collapse categories" at bounding box center [392, 288] width 106 height 19
click at [339, 285] on input "Collapse categories" at bounding box center [319, 288] width 40 height 39
checkbox input "false"
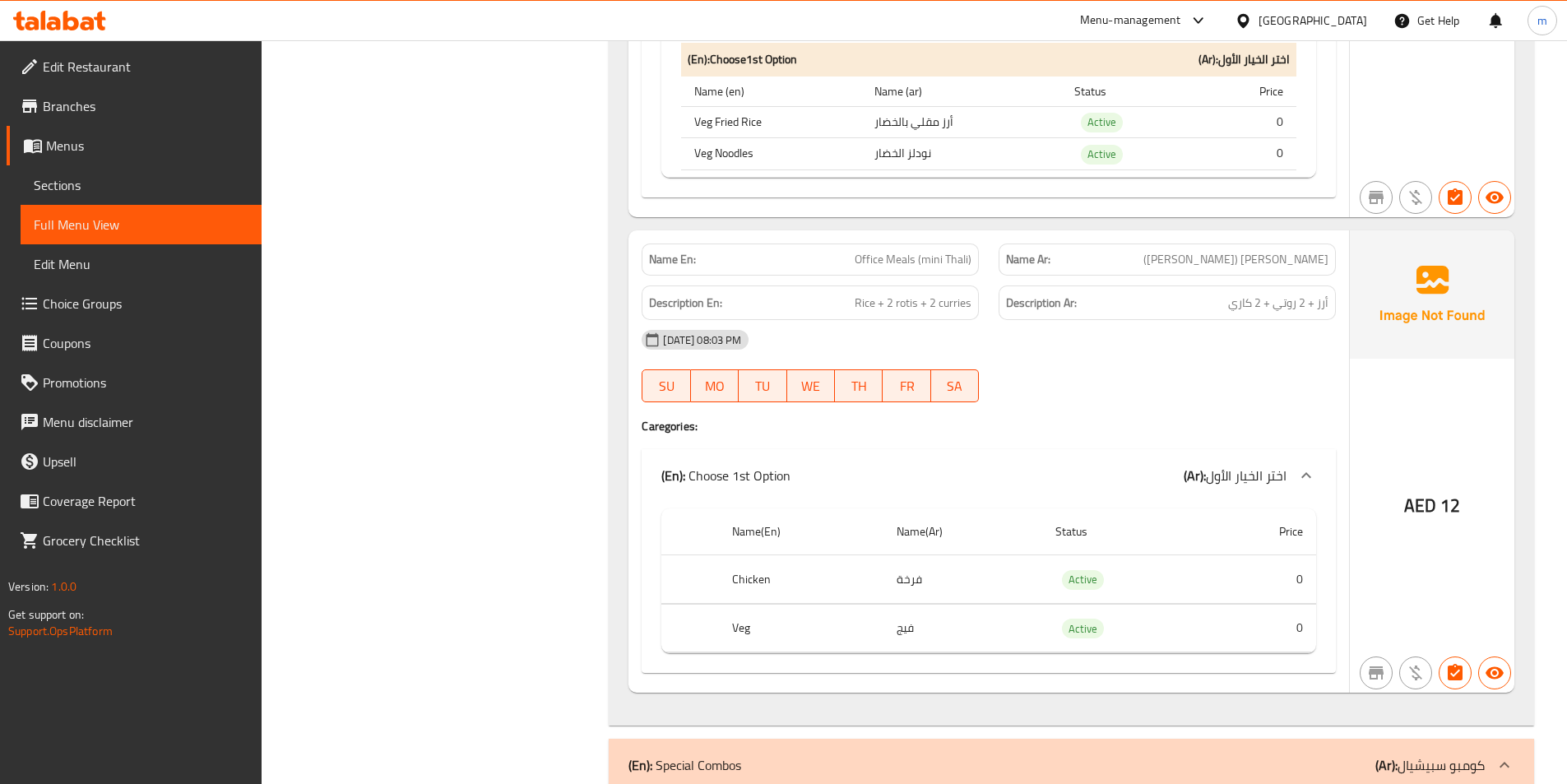
scroll to position [1069, 0]
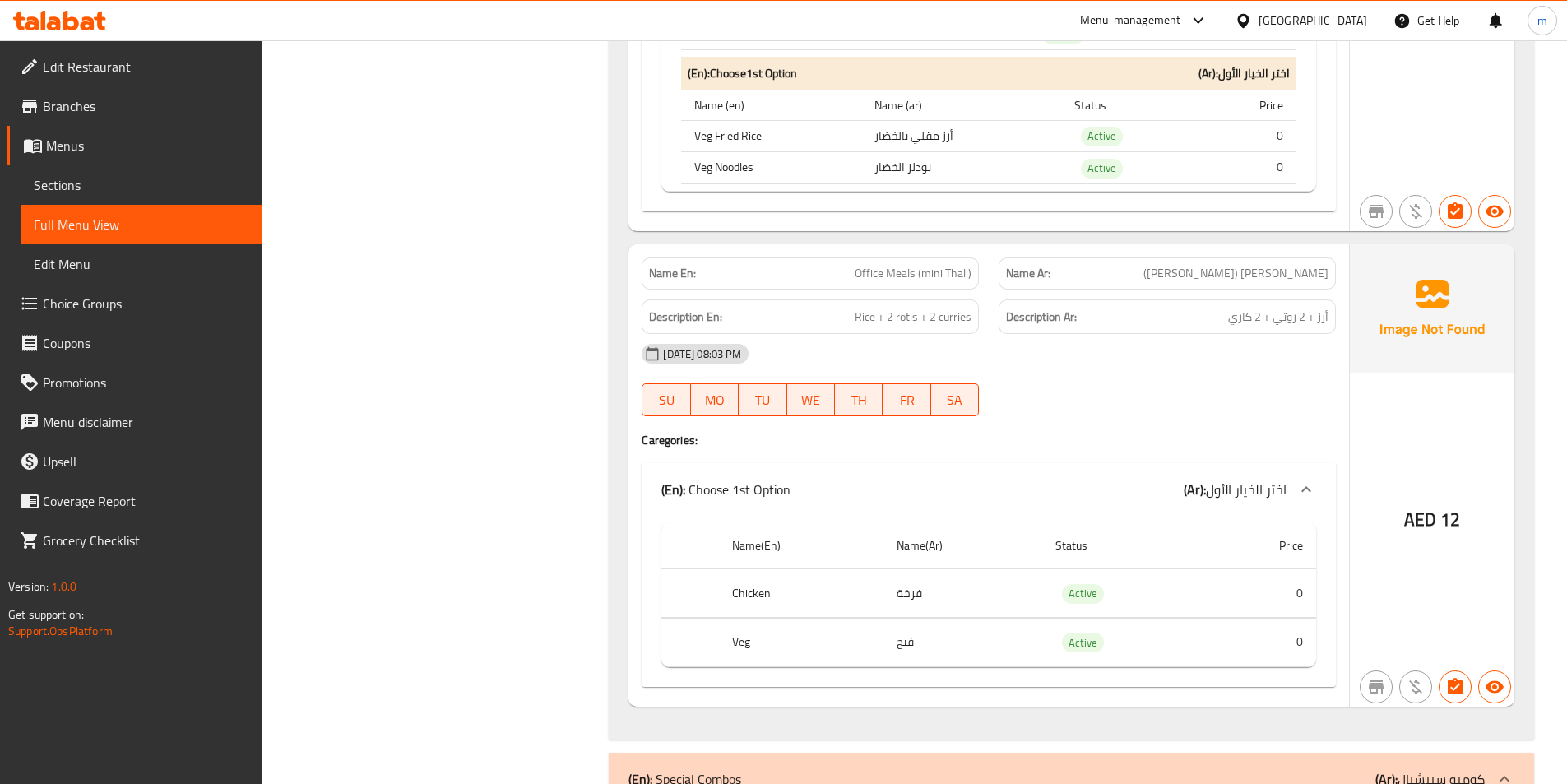
click at [936, 276] on span "Office Meals (mini Thali)" at bounding box center [913, 273] width 117 height 18
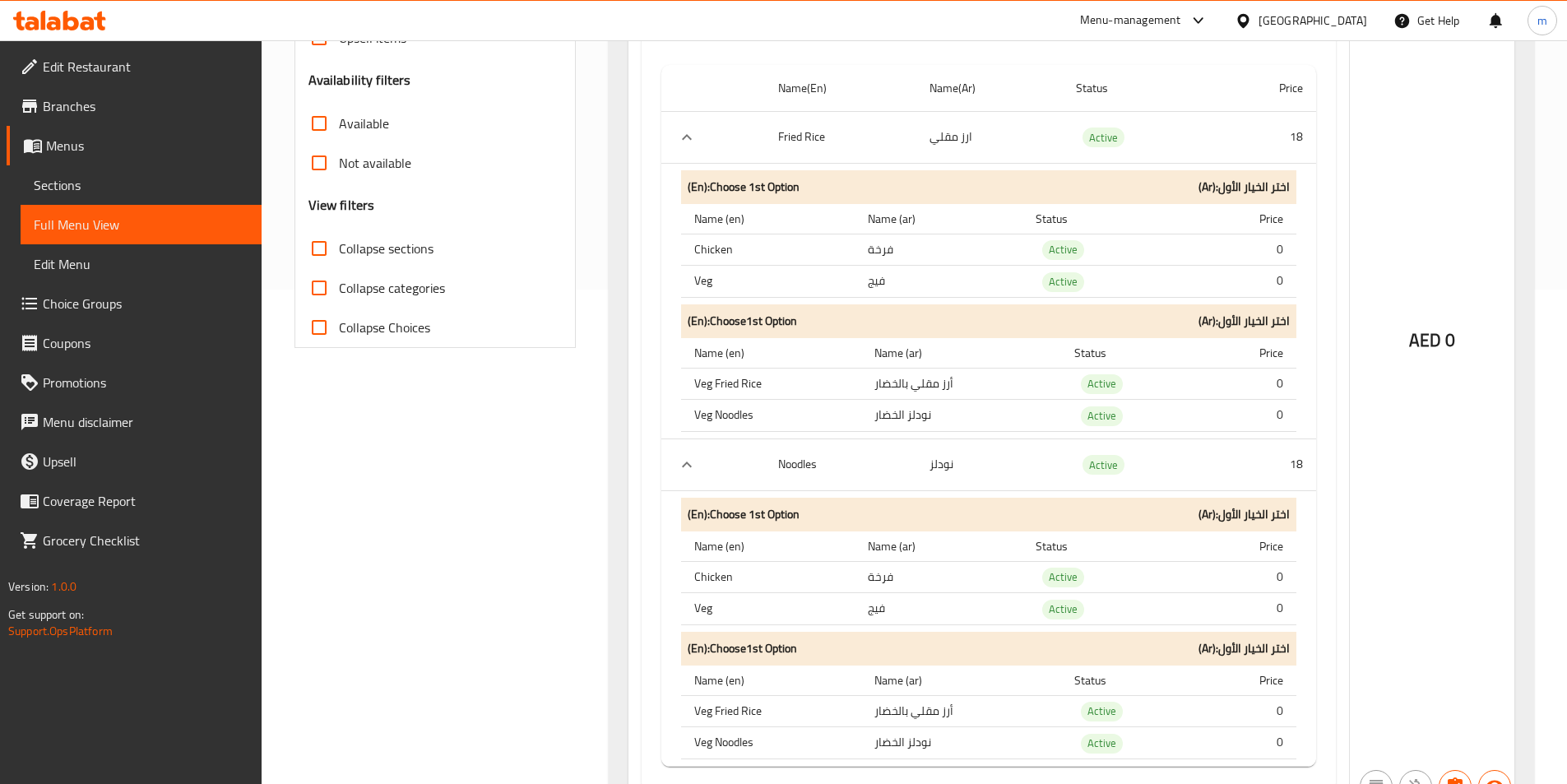
scroll to position [0, 0]
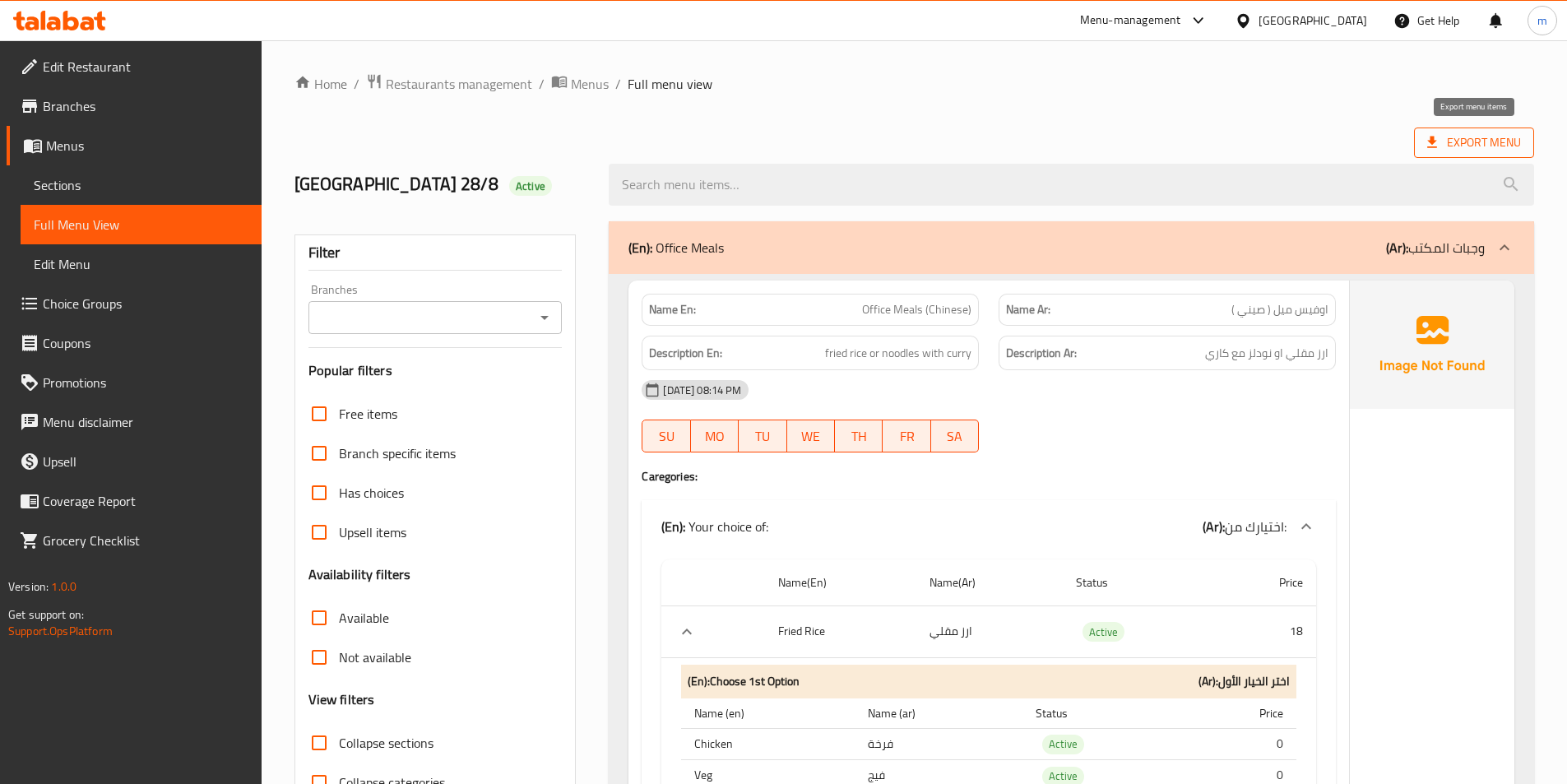
click at [1459, 145] on span "Export Menu" at bounding box center [1475, 143] width 94 height 20
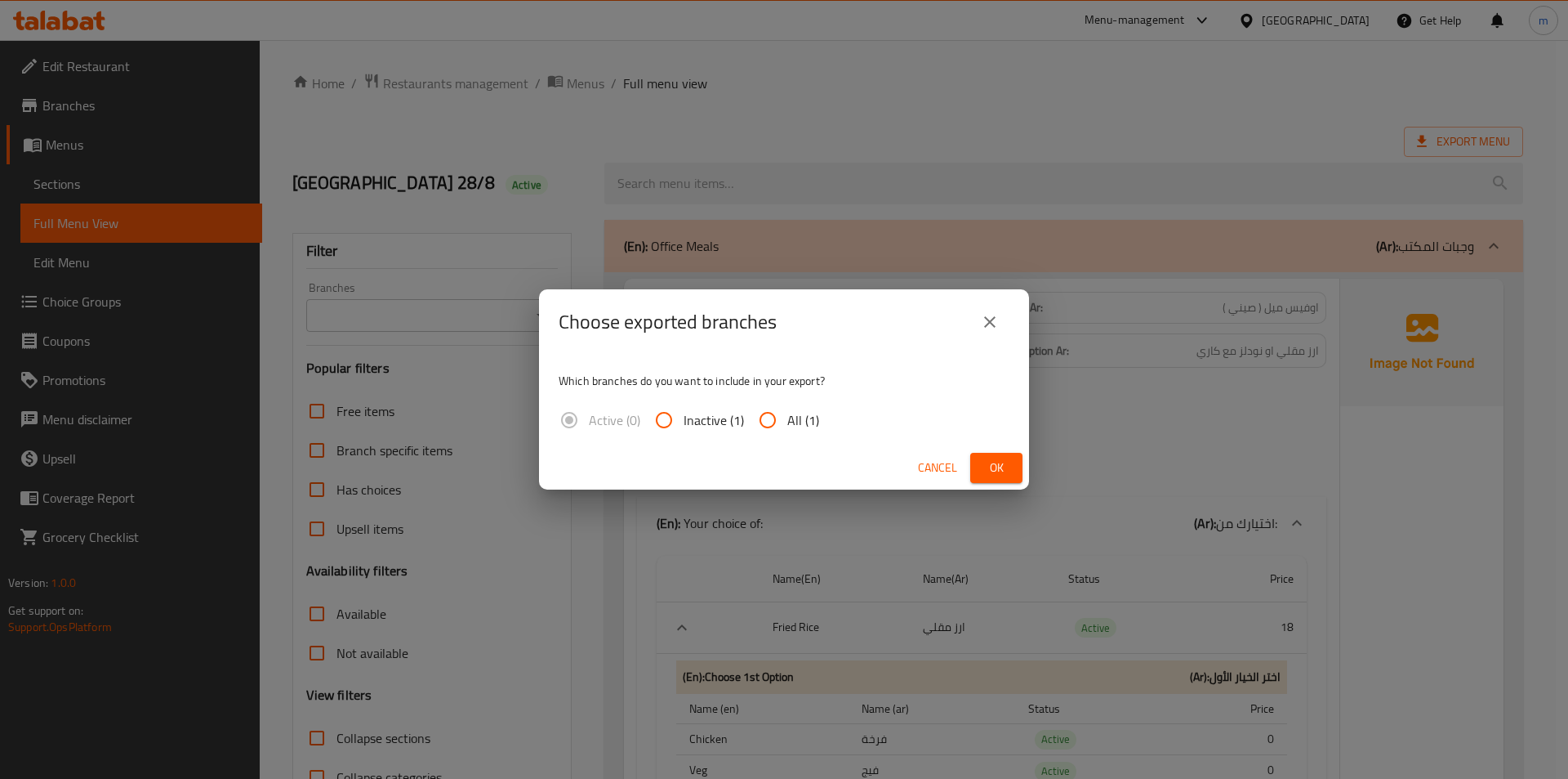
click at [981, 306] on button "close" at bounding box center [990, 321] width 39 height 39
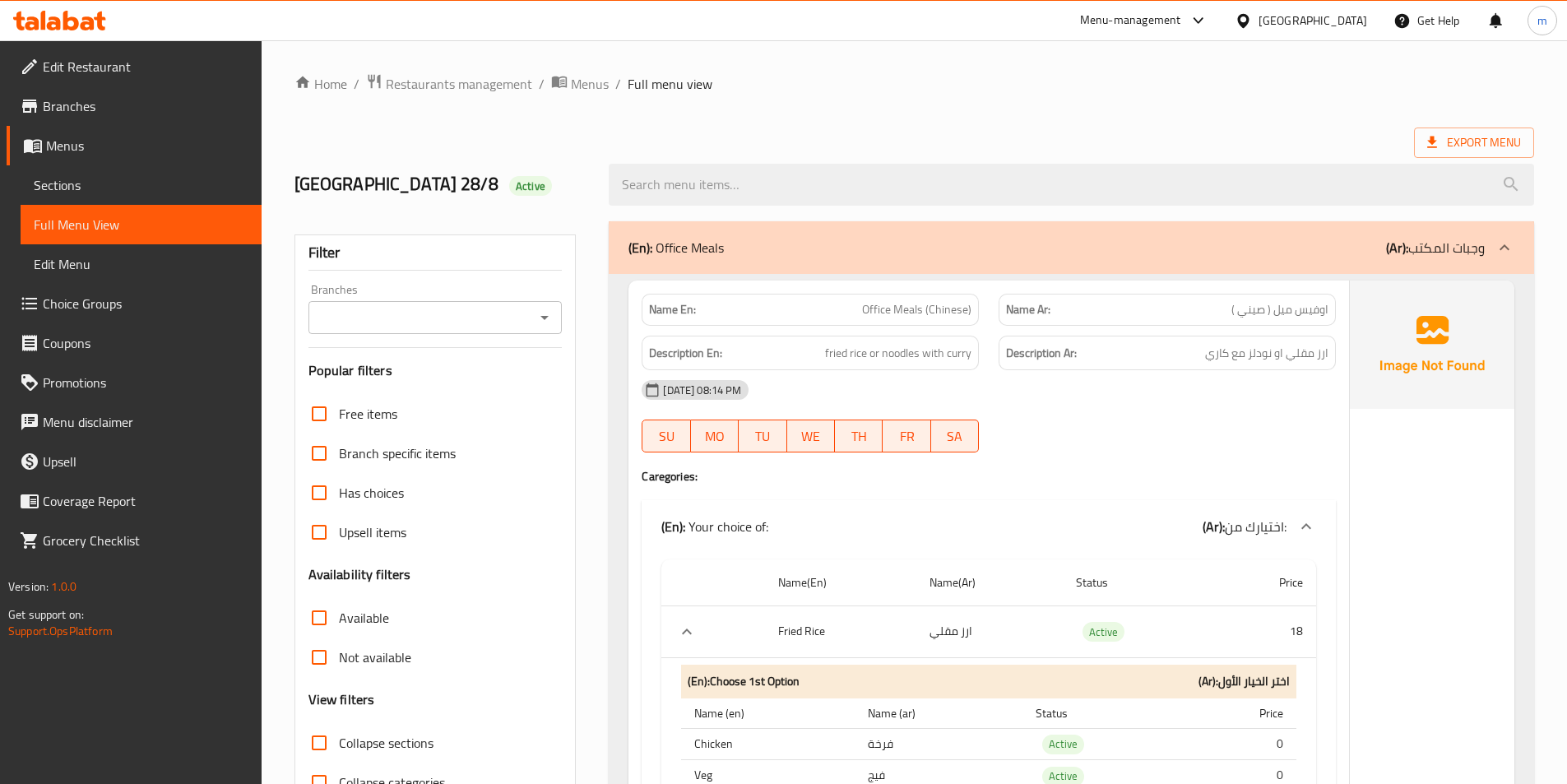
click at [98, 149] on span "Menus" at bounding box center [147, 145] width 203 height 19
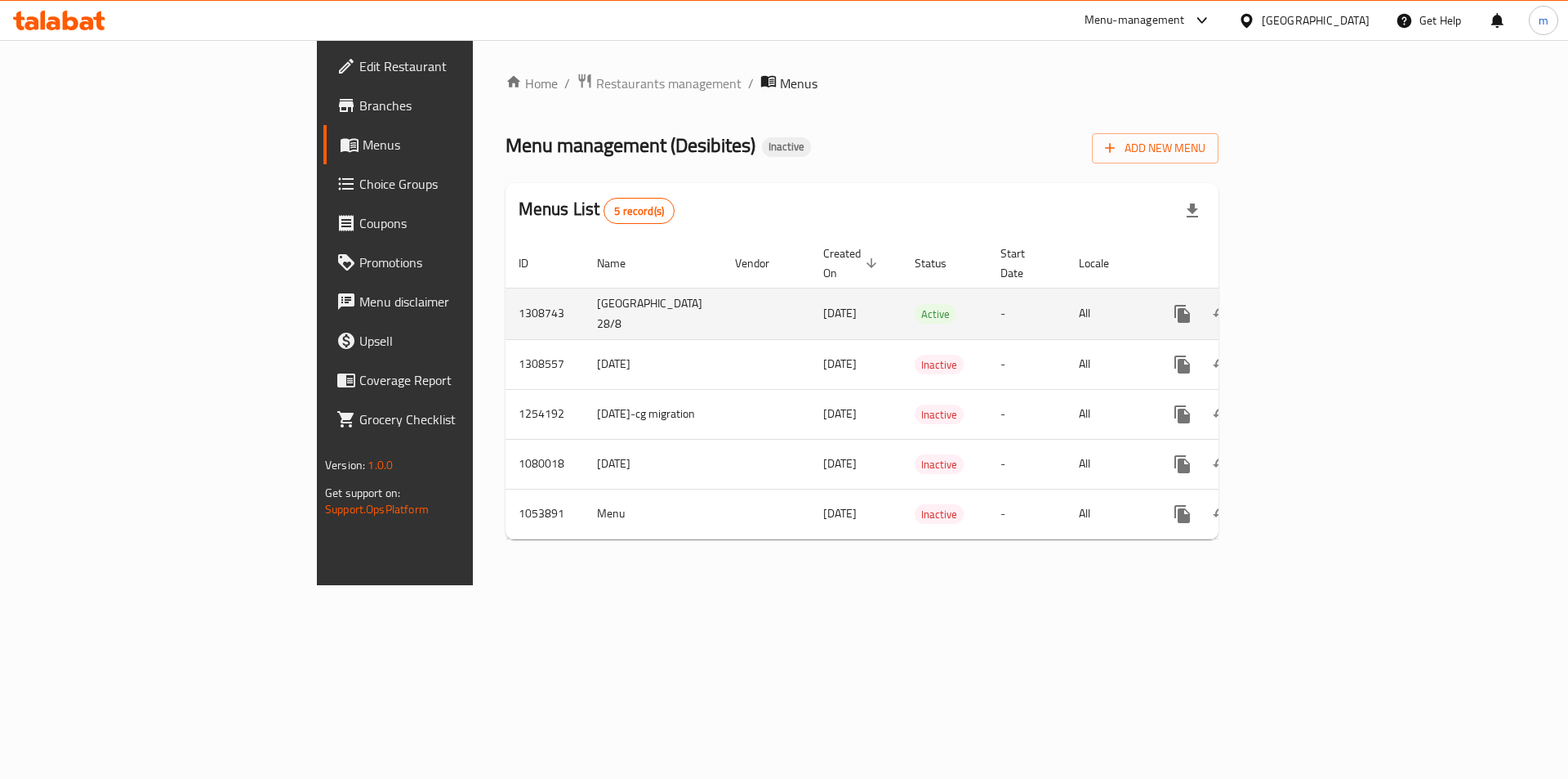
click at [1319, 308] on link "enhanced table" at bounding box center [1299, 313] width 39 height 39
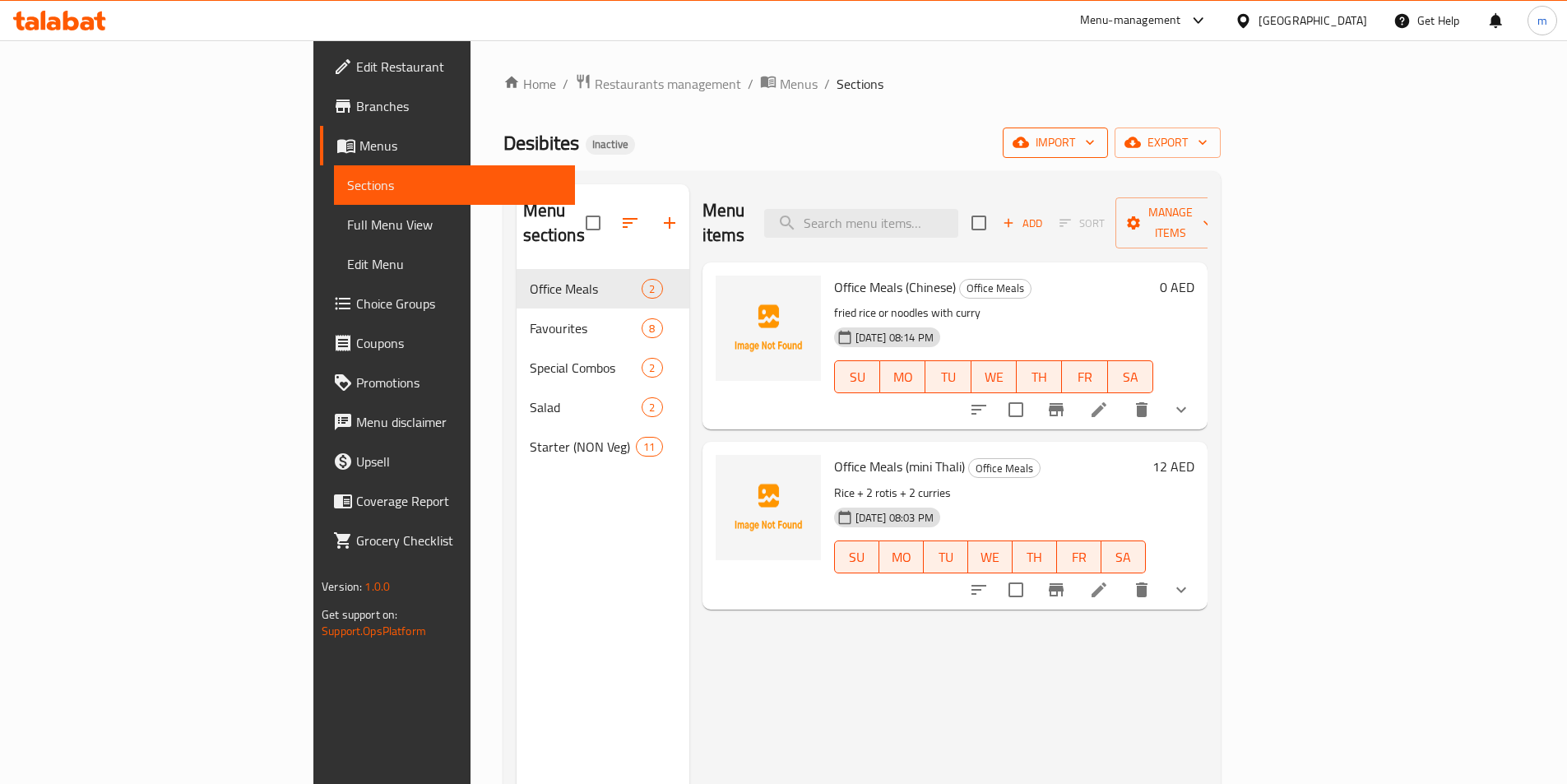
click at [1095, 145] on span "import" at bounding box center [1056, 143] width 79 height 20
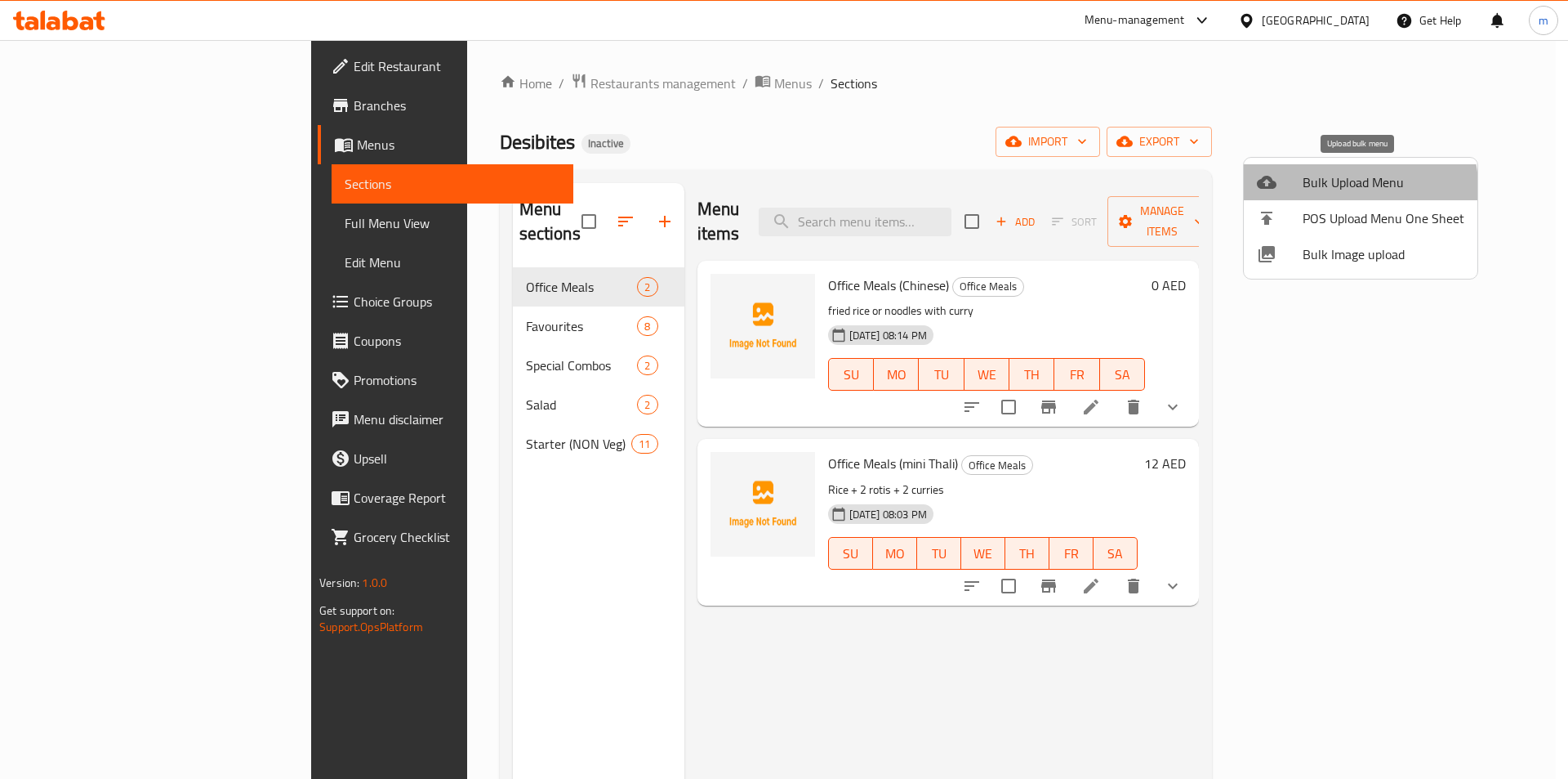
click at [1301, 196] on li "Bulk Upload Menu" at bounding box center [1360, 182] width 234 height 36
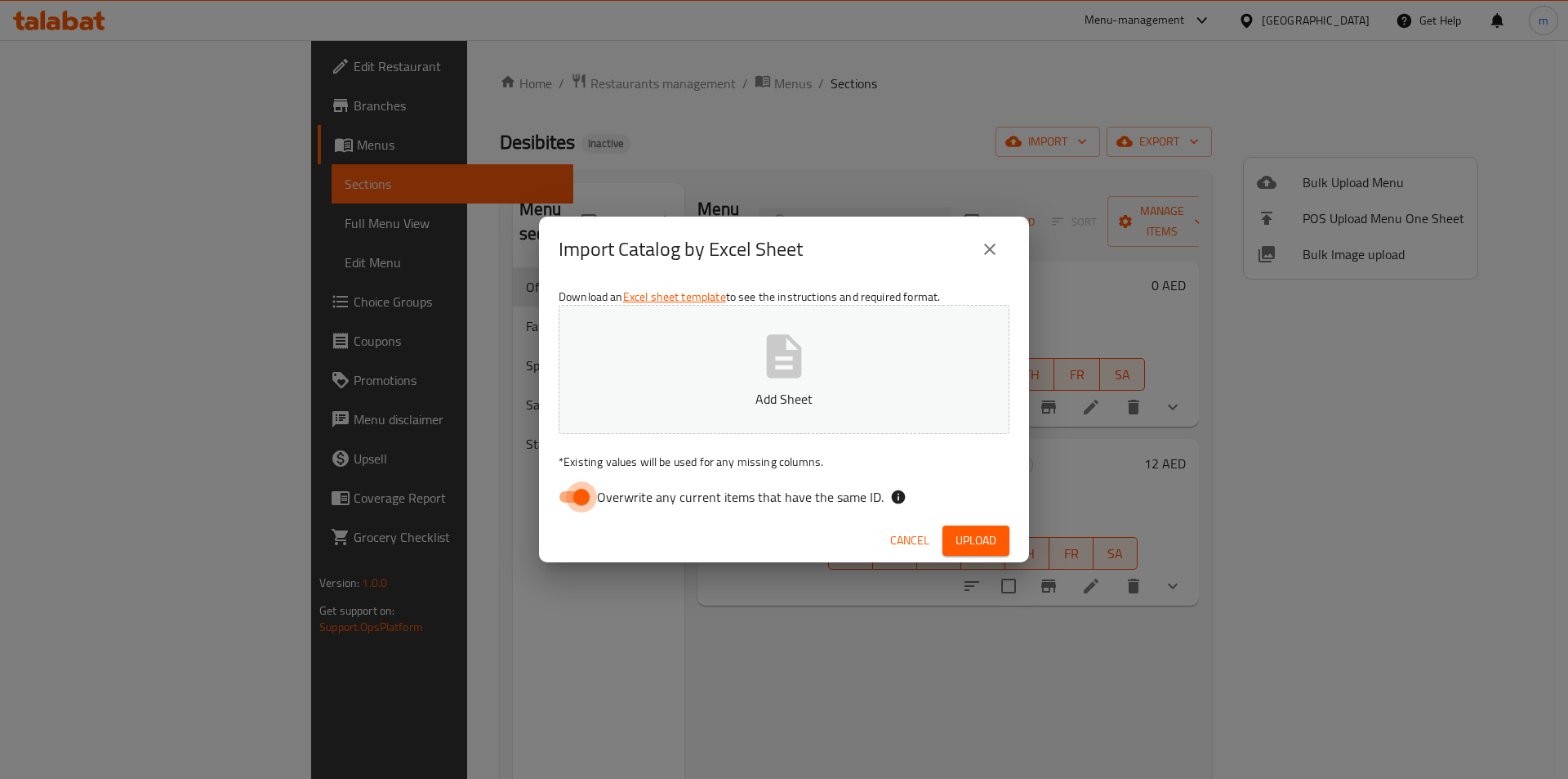
click at [580, 505] on input "Overwrite any current items that have the same ID." at bounding box center [582, 496] width 93 height 31
checkbox input "false"
click at [362, 481] on div "Import Catalog by Excel Sheet Download an Excel sheet template to see the instr…" at bounding box center [784, 389] width 1568 height 779
click at [910, 544] on span "Cancel" at bounding box center [910, 540] width 39 height 20
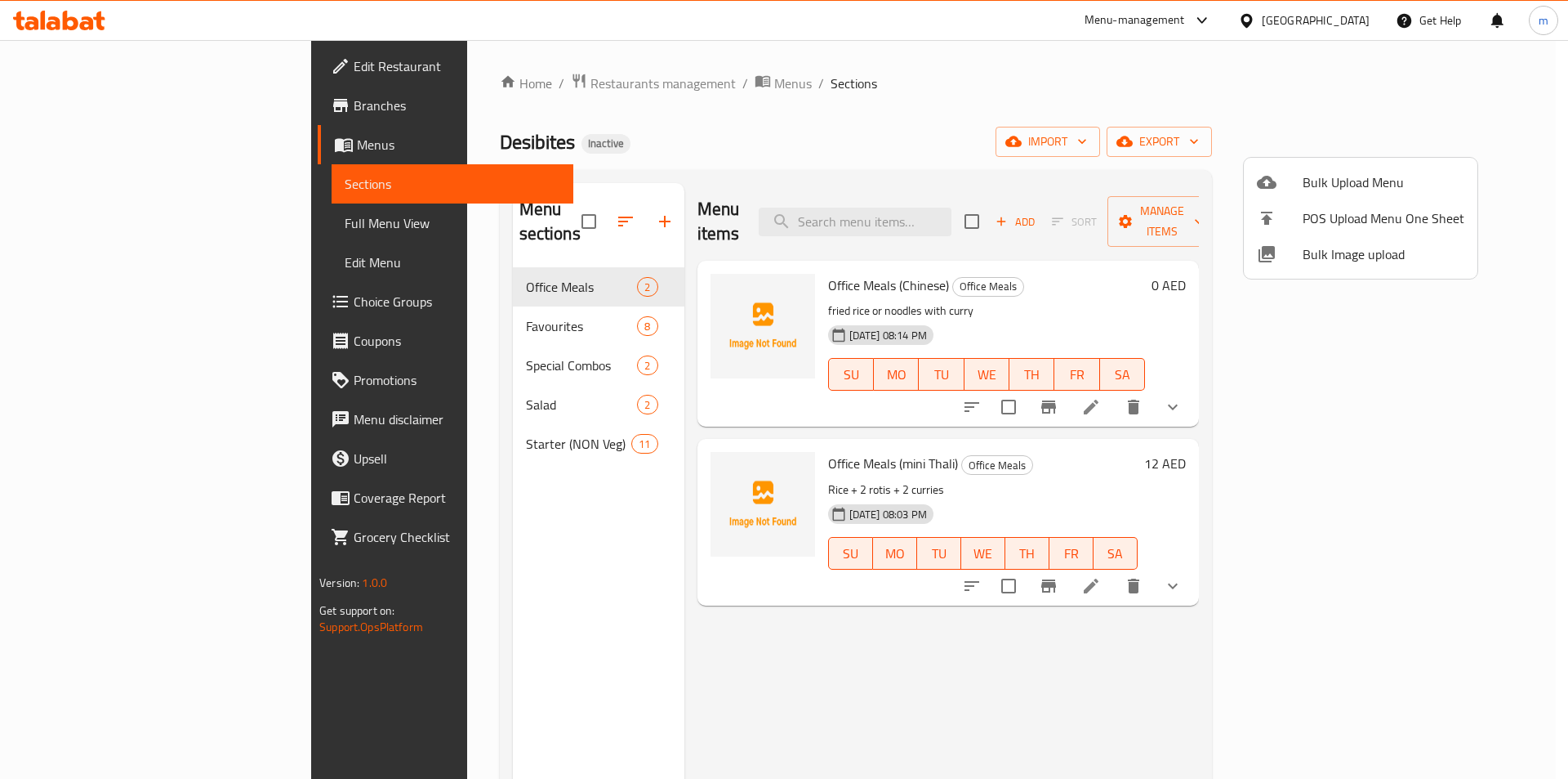
click at [396, 309] on div at bounding box center [784, 389] width 1568 height 779
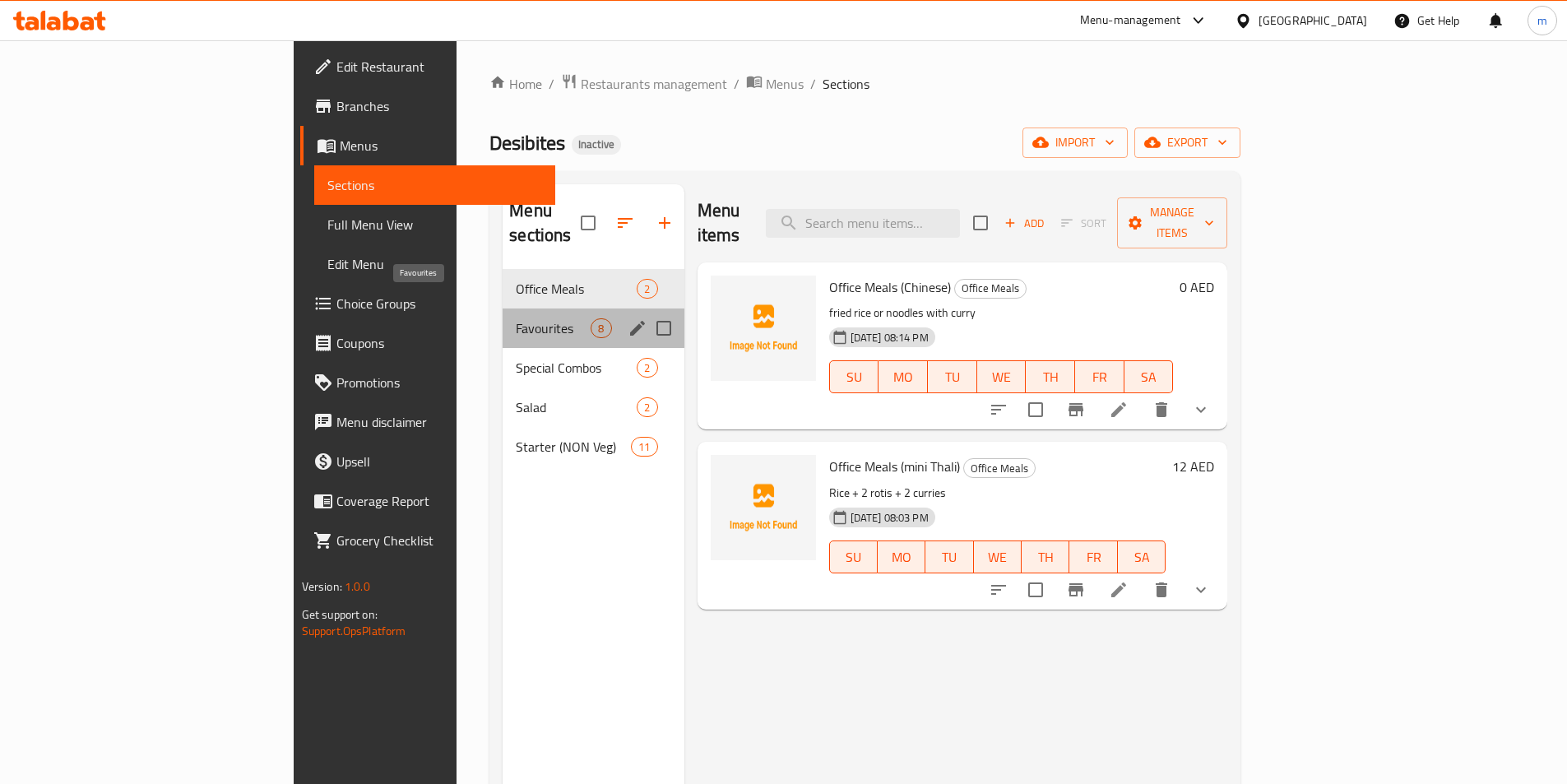
click at [516, 318] on span "Favourites" at bounding box center [553, 328] width 75 height 19
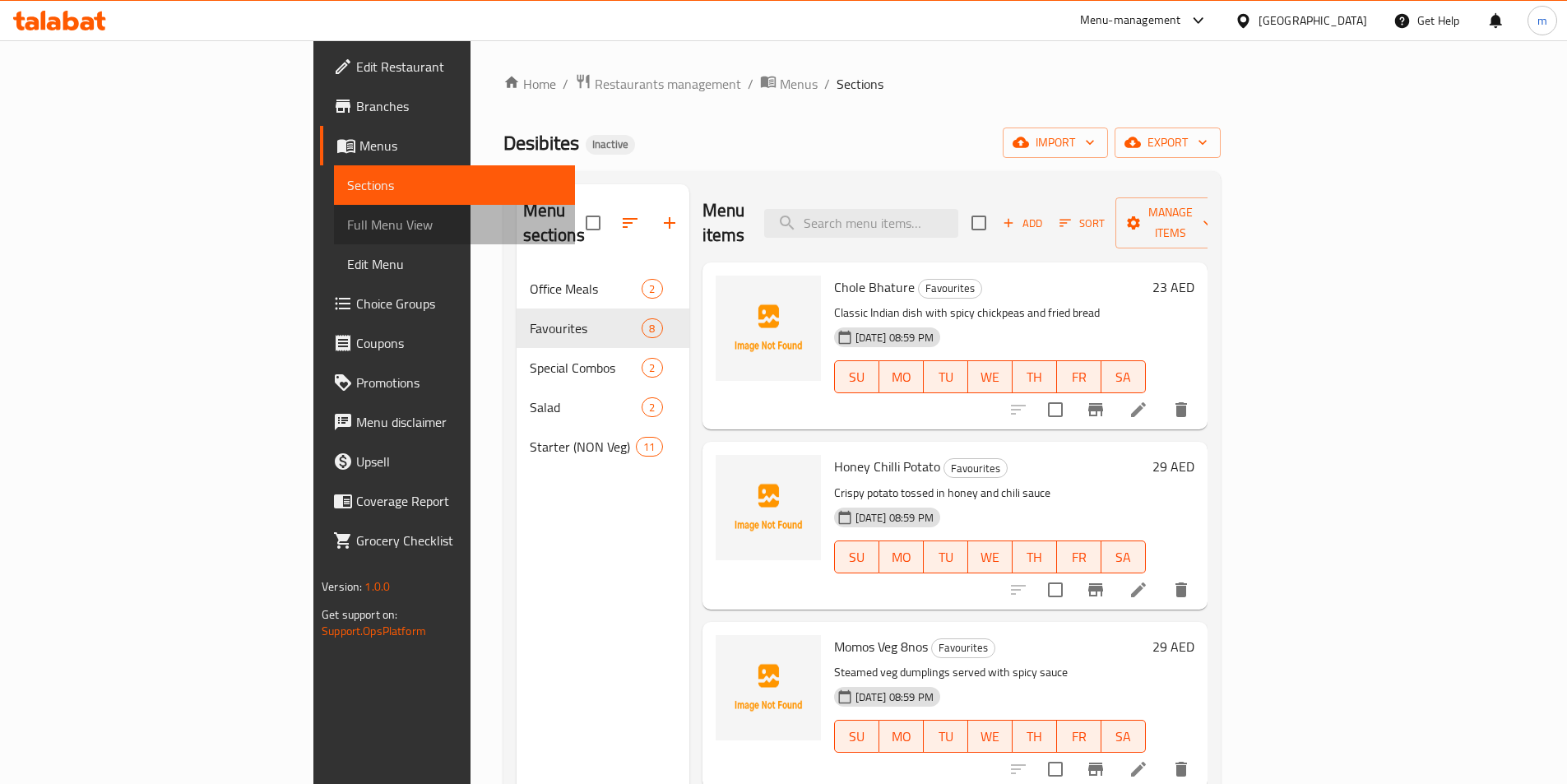
click at [347, 223] on span "Full Menu View" at bounding box center [454, 224] width 214 height 19
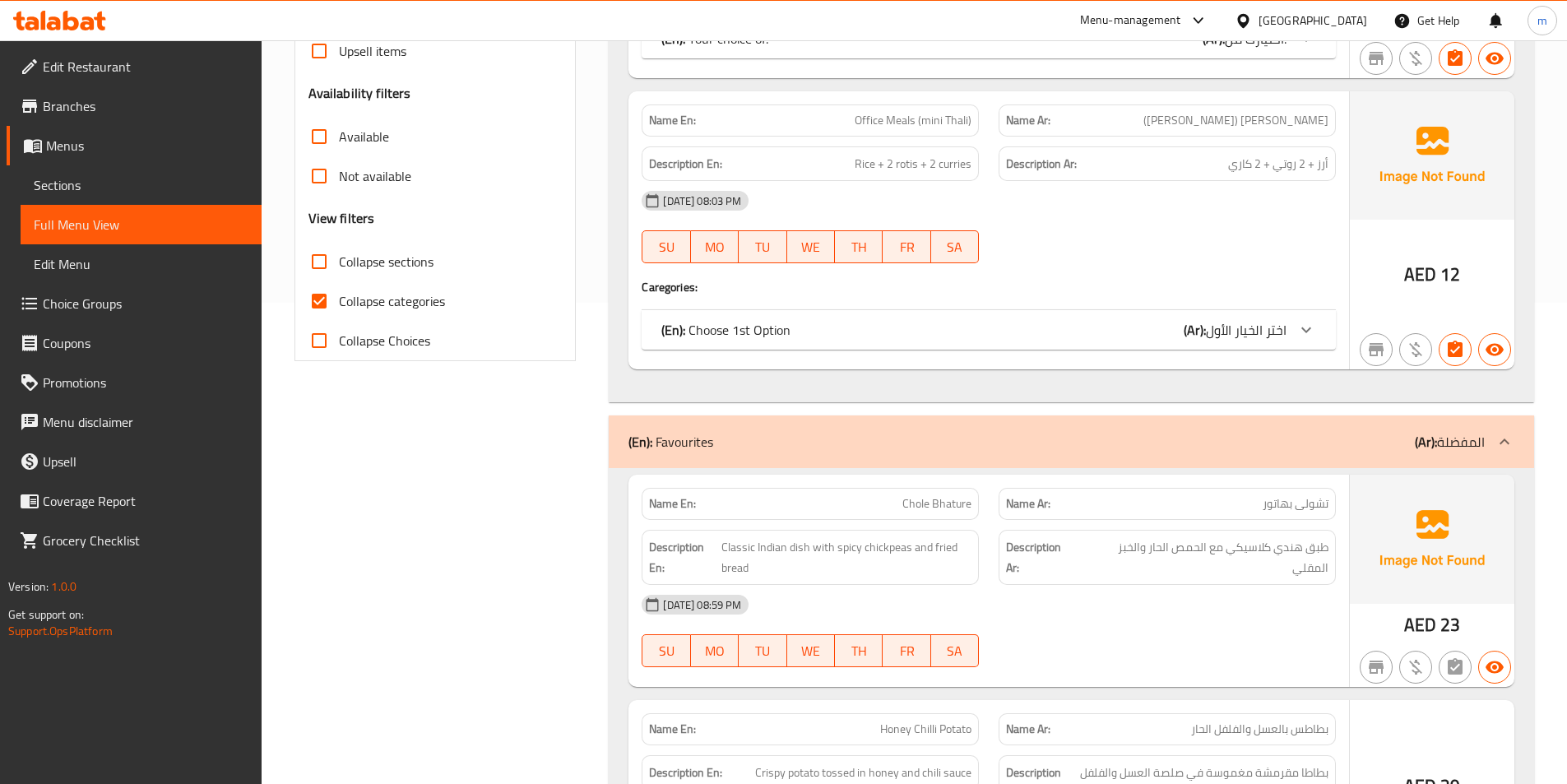
scroll to position [493, 0]
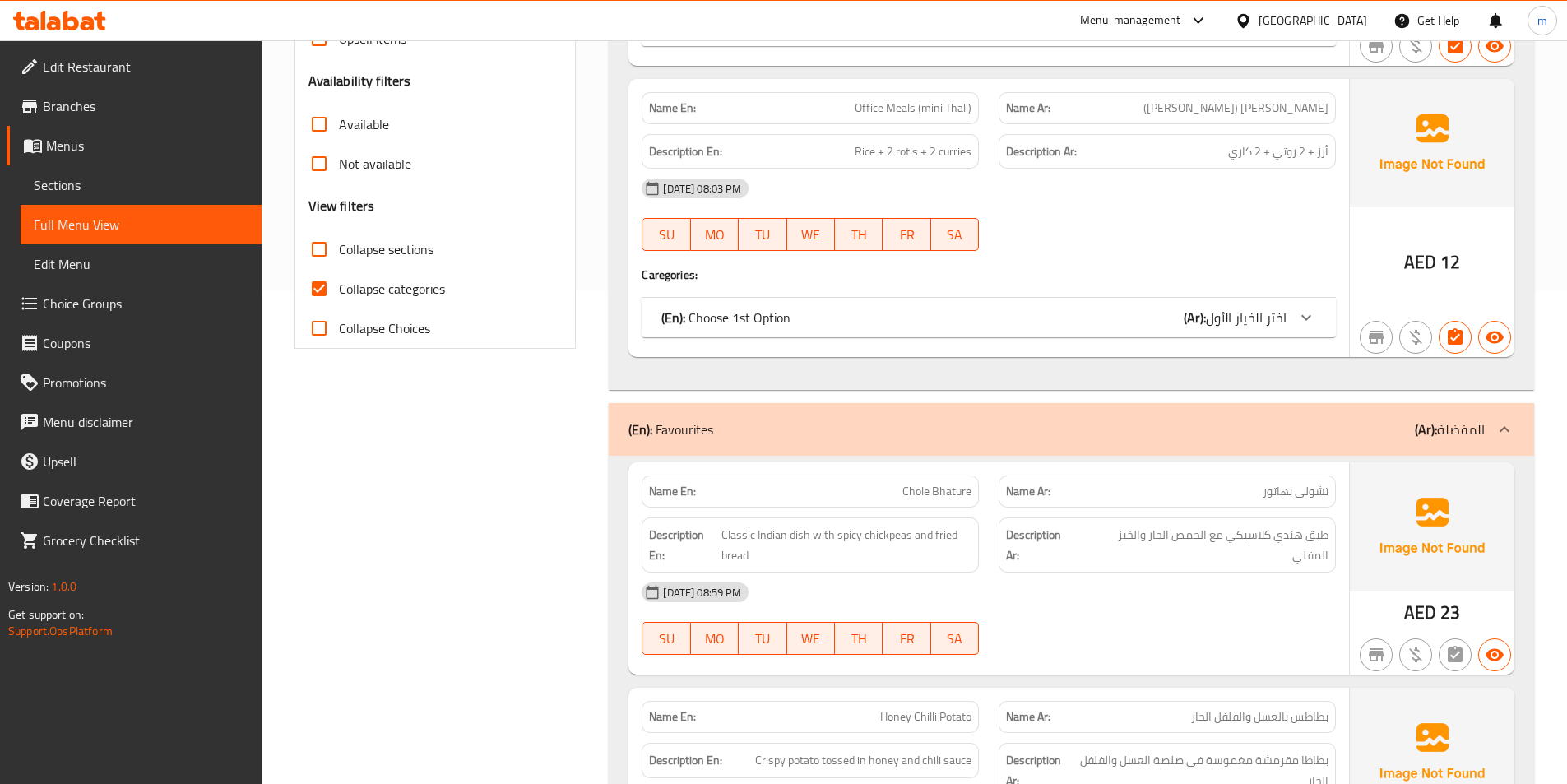
click at [384, 303] on label "Collapse categories" at bounding box center [372, 288] width 145 height 39
click at [339, 303] on input "Collapse categories" at bounding box center [319, 288] width 40 height 39
checkbox input "false"
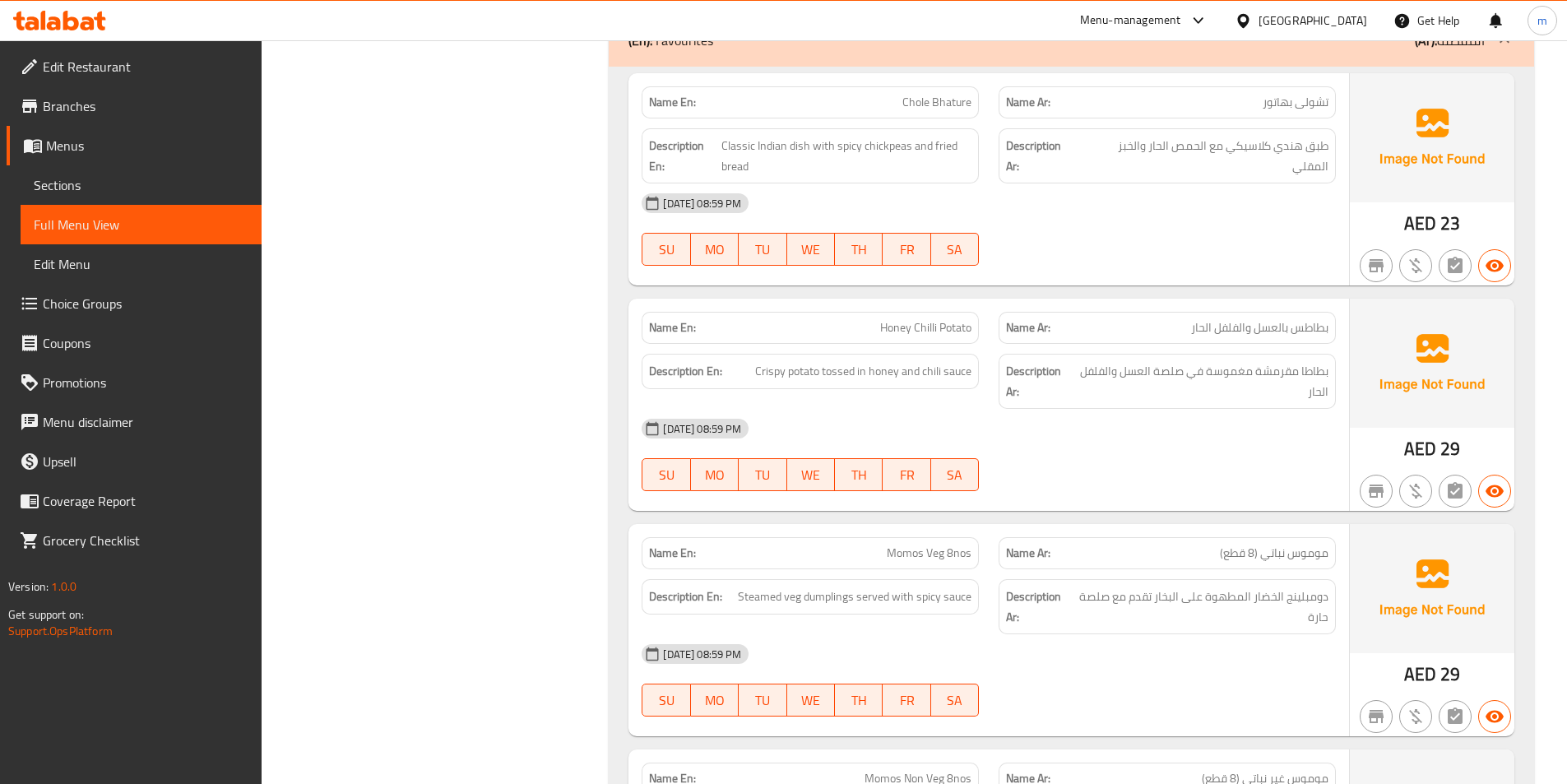
scroll to position [1809, 0]
click at [1476, 55] on div "(En): Favourites (Ar): المفضلة" at bounding box center [1071, 39] width 926 height 53
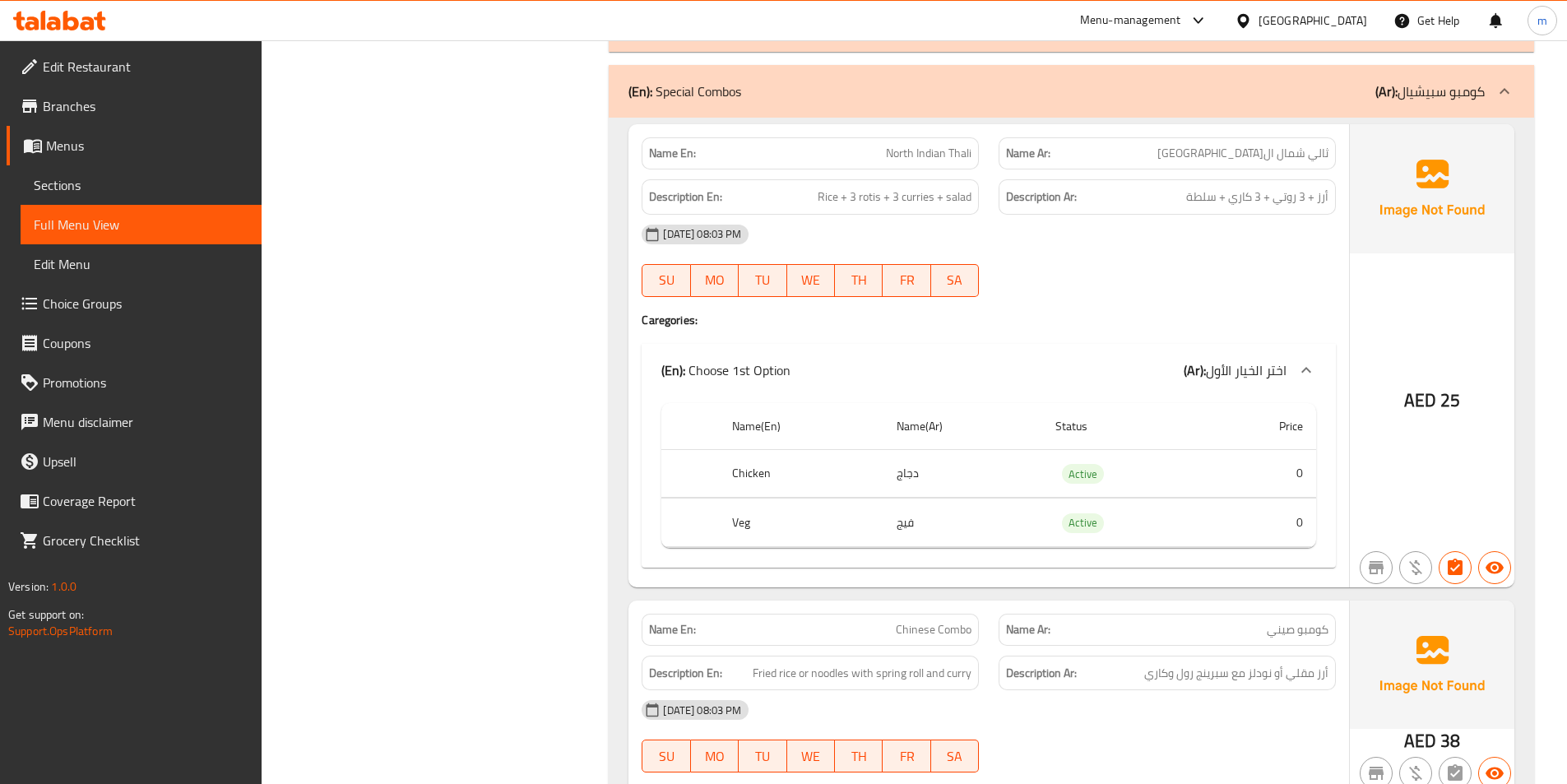
click at [1446, 101] on p "(Ar): كومبو سبيشيال" at bounding box center [1430, 91] width 109 height 19
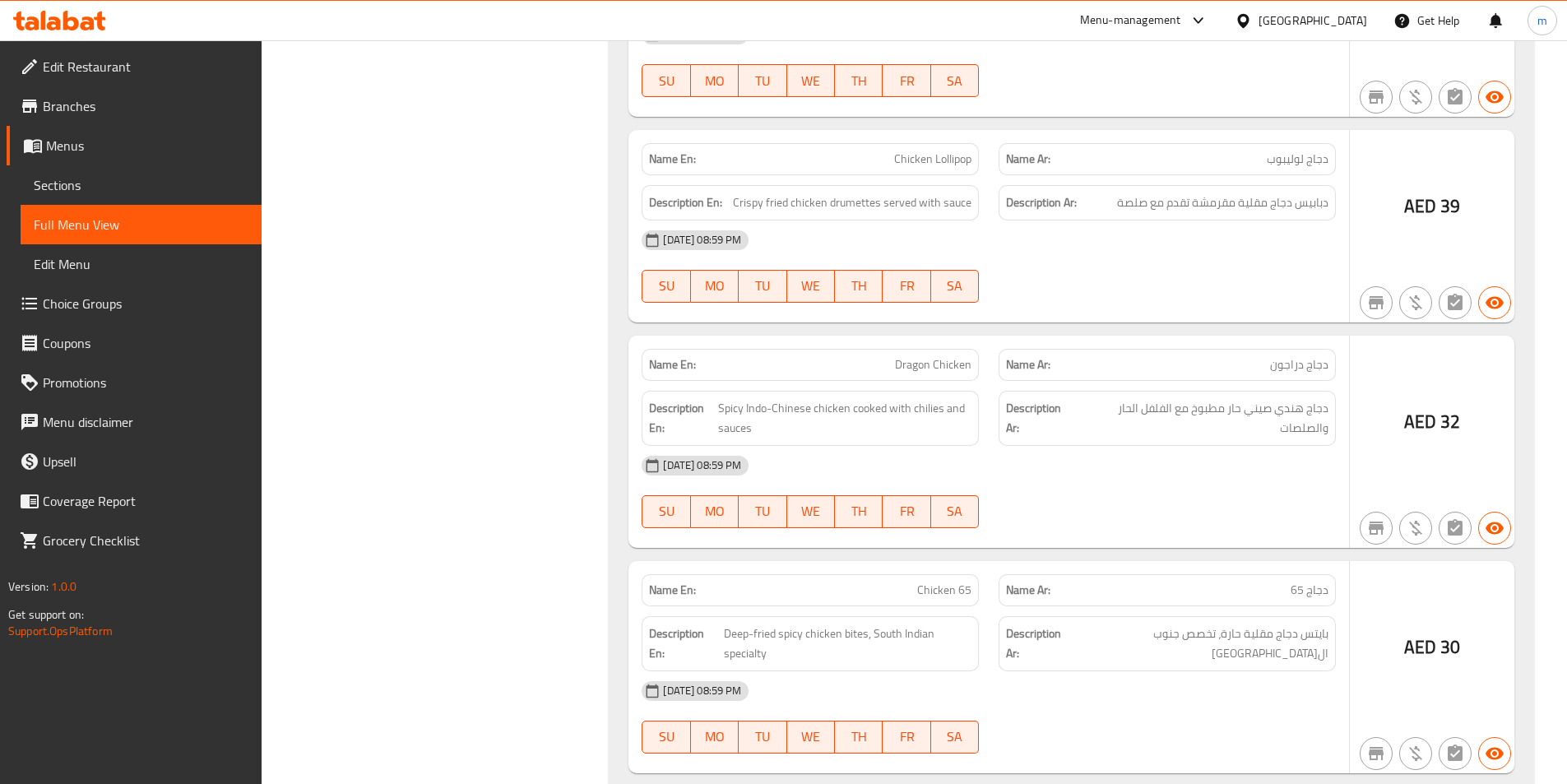
scroll to position [3536, 0]
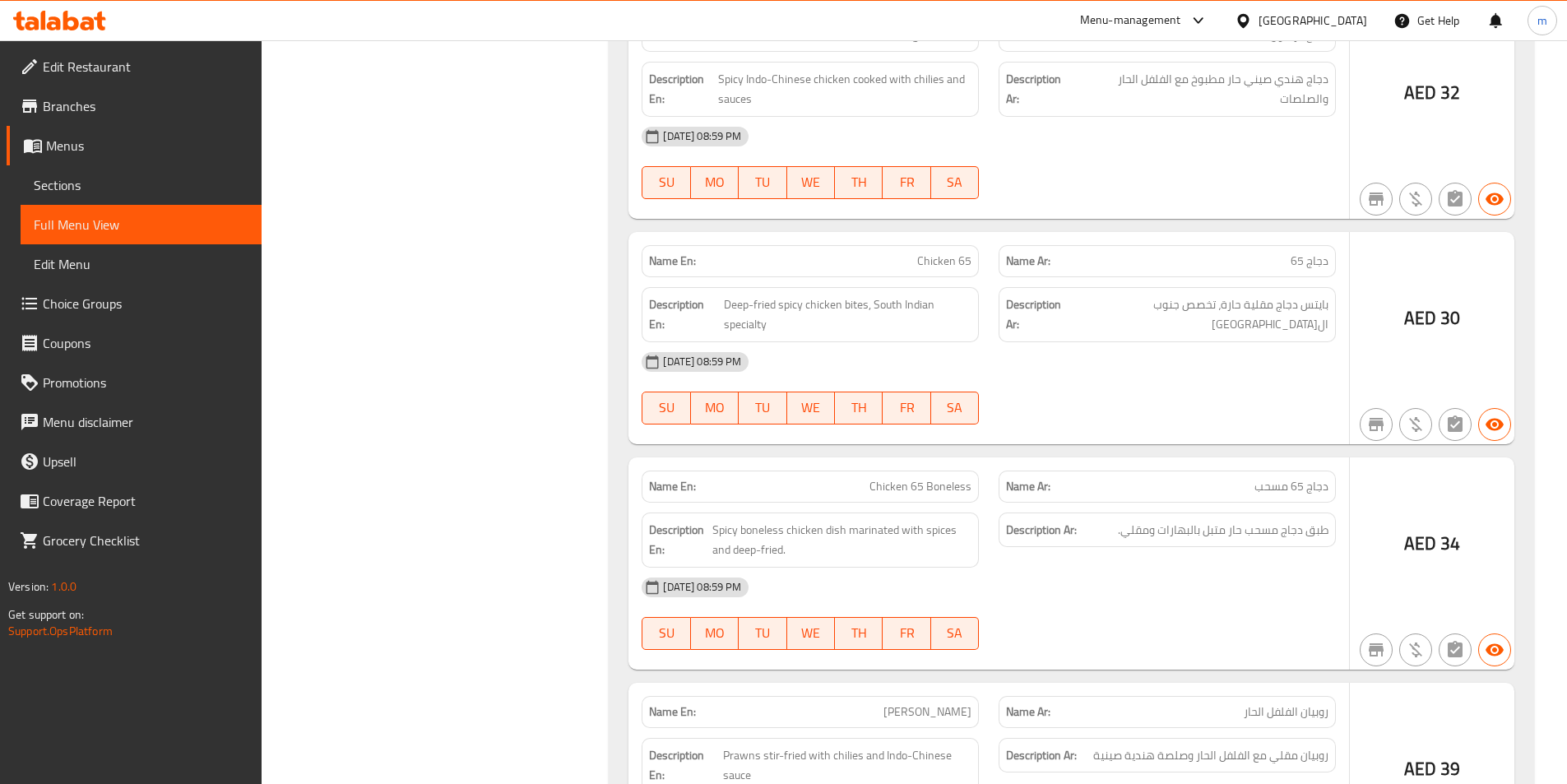
click at [697, 529] on strong "Description En:" at bounding box center [678, 539] width 59 height 40
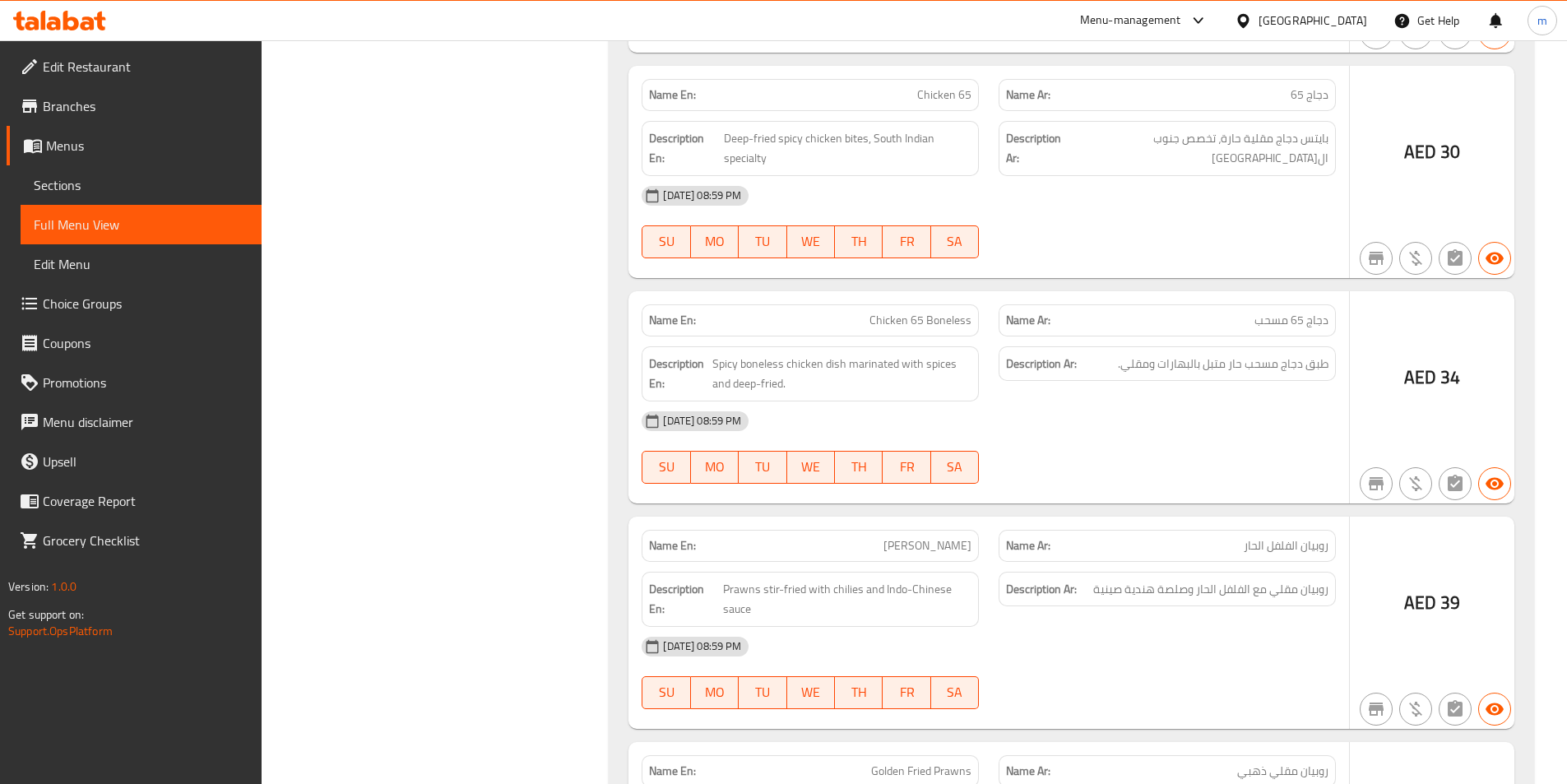
scroll to position [3371, 0]
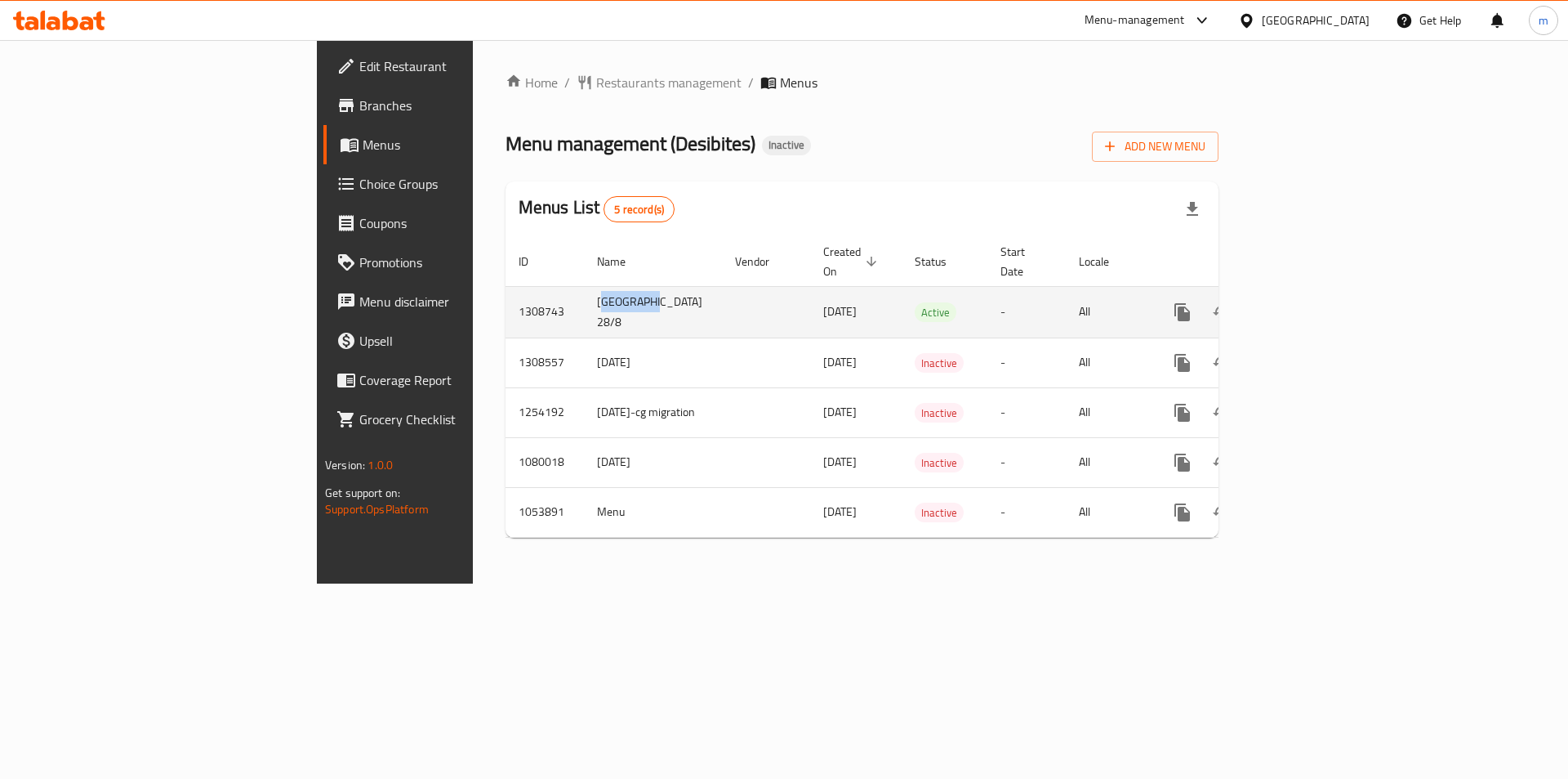
drag, startPoint x: 391, startPoint y: 296, endPoint x: 456, endPoint y: 298, distance: 65.0
click at [584, 298] on td "[GEOGRAPHIC_DATA] 28/8" at bounding box center [653, 312] width 138 height 52
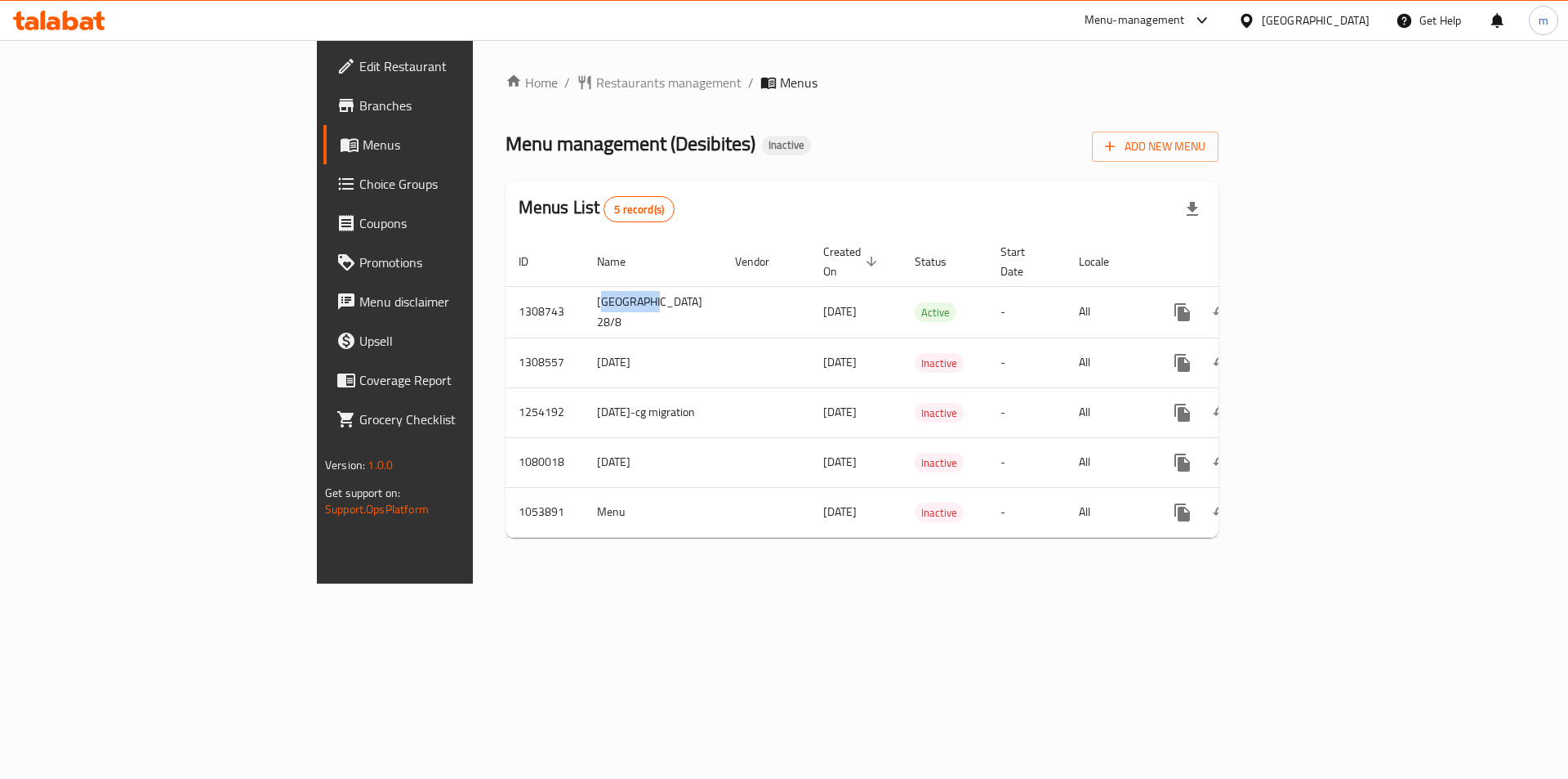
click at [360, 105] on span "Branches" at bounding box center [463, 104] width 207 height 19
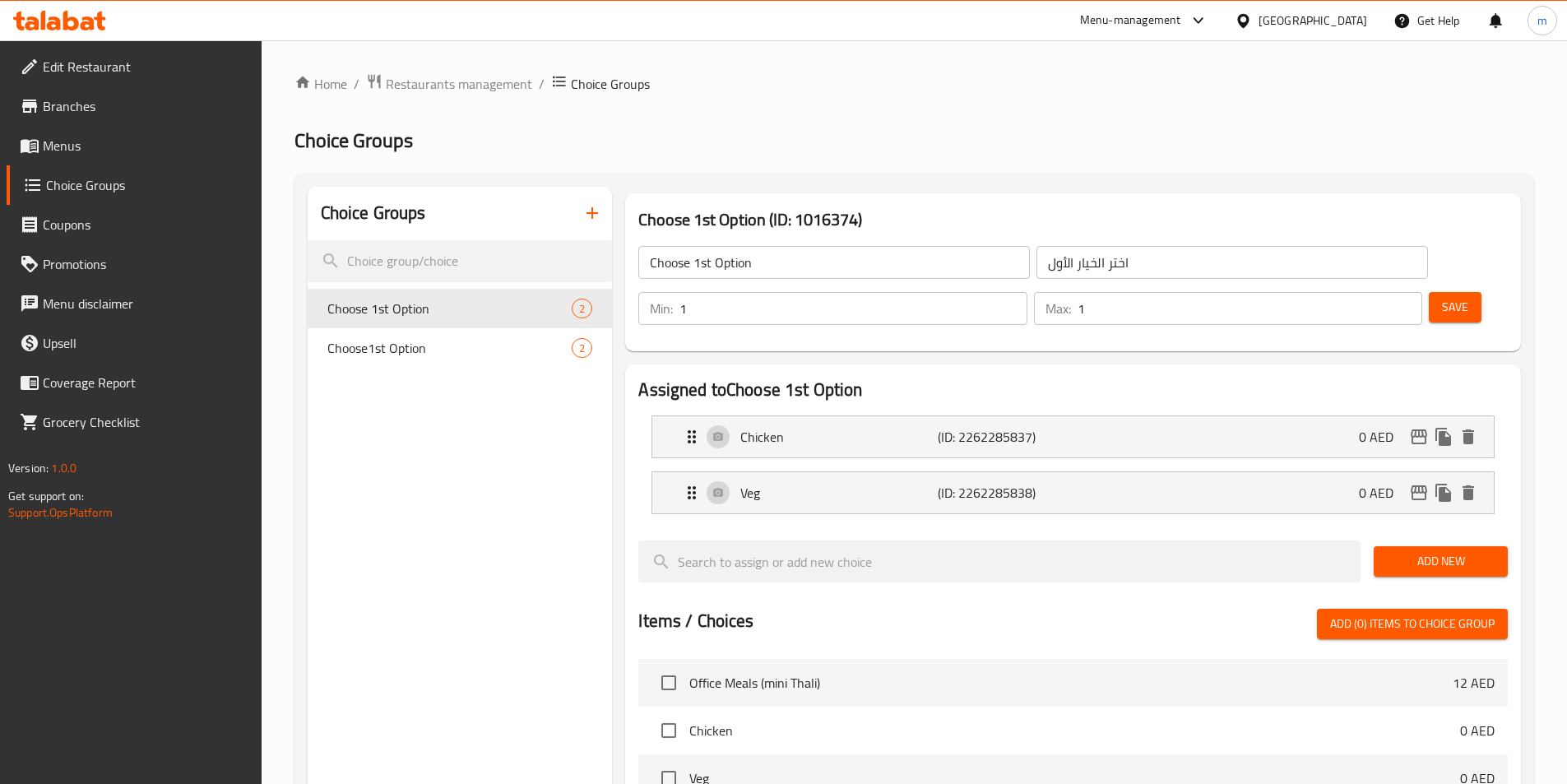
scroll to position [74, 0]
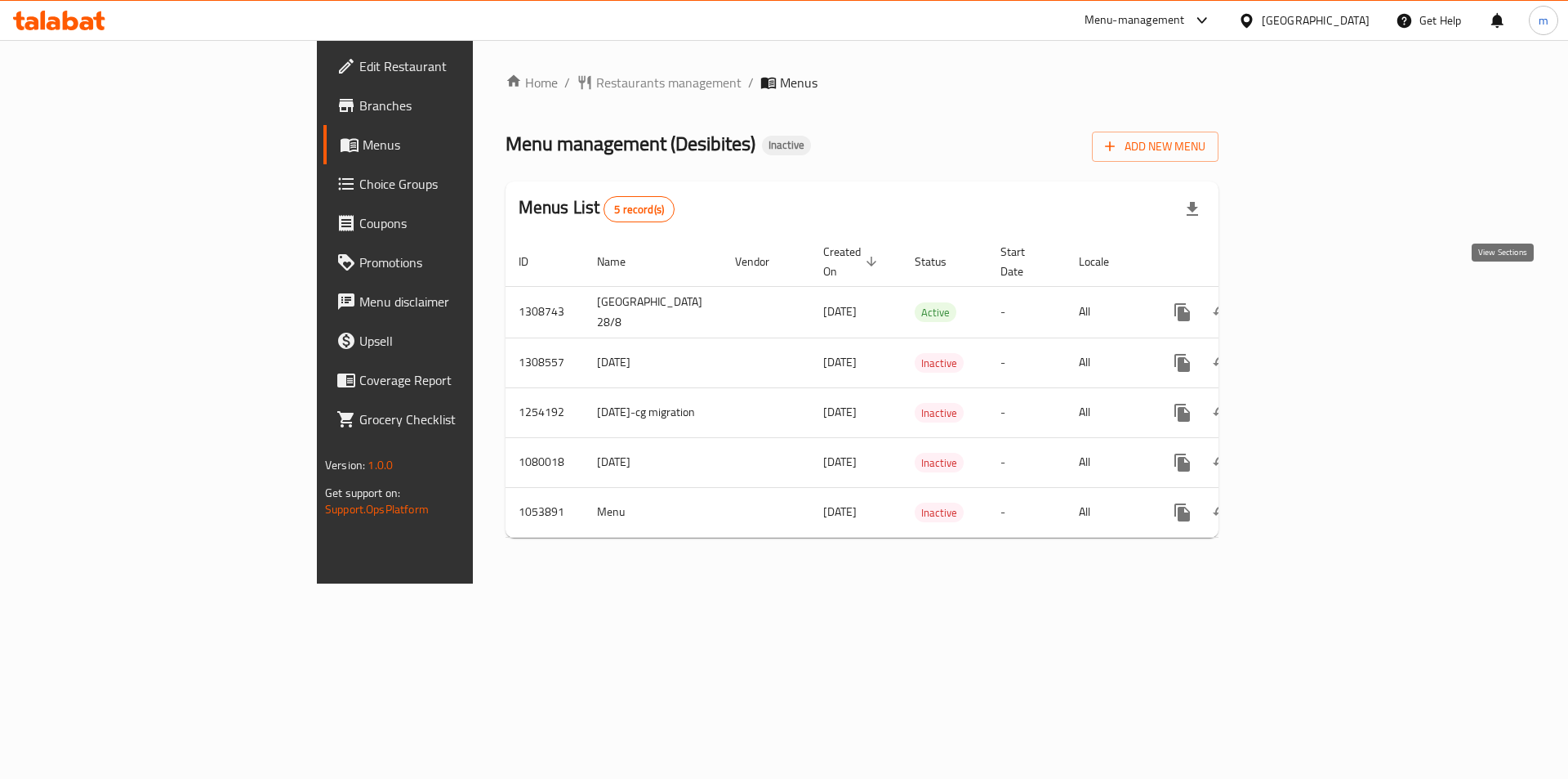
click at [1310, 302] on icon "enhanced table" at bounding box center [1299, 311] width 19 height 19
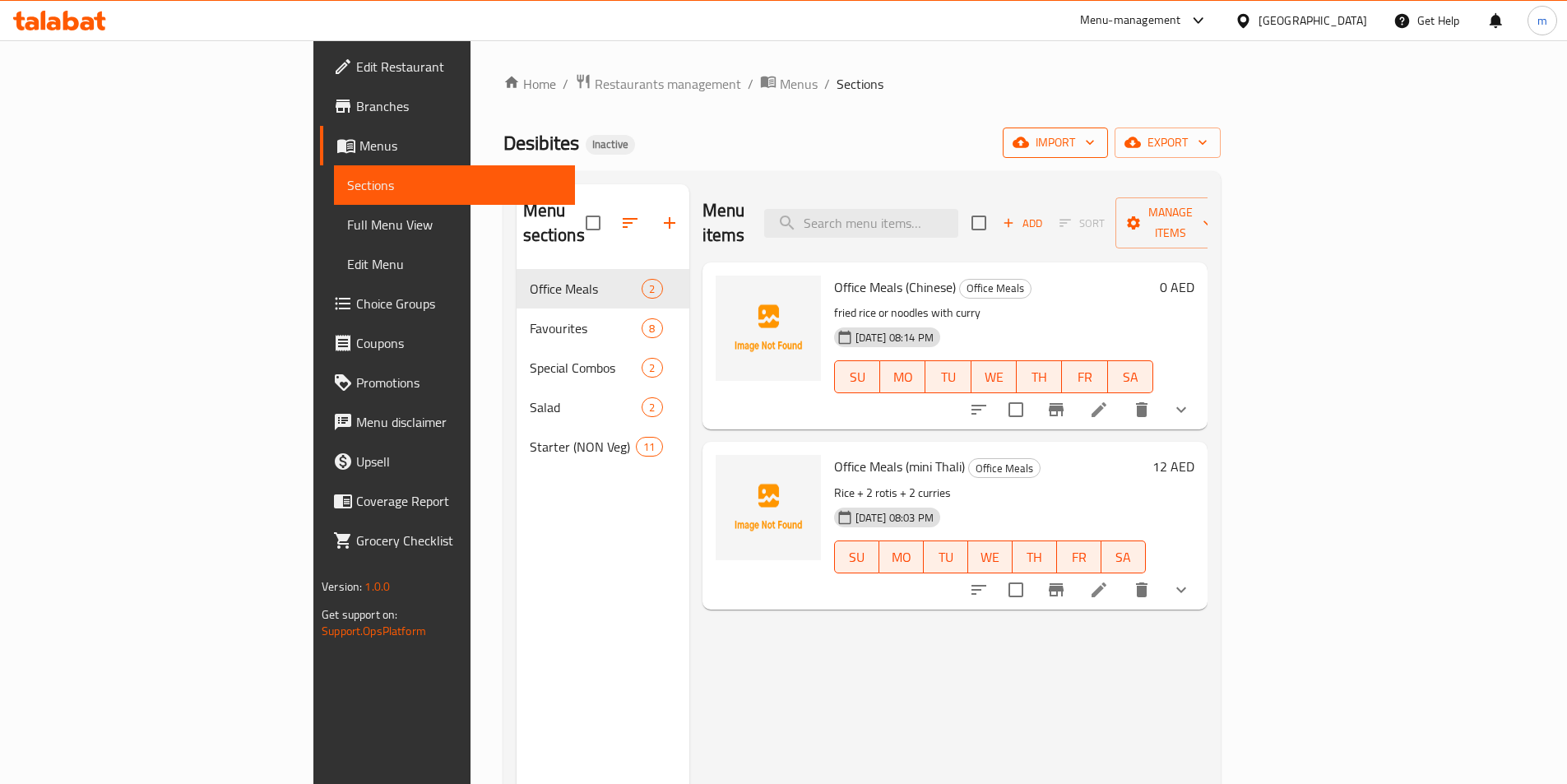
click at [1108, 154] on button "import" at bounding box center [1055, 143] width 105 height 30
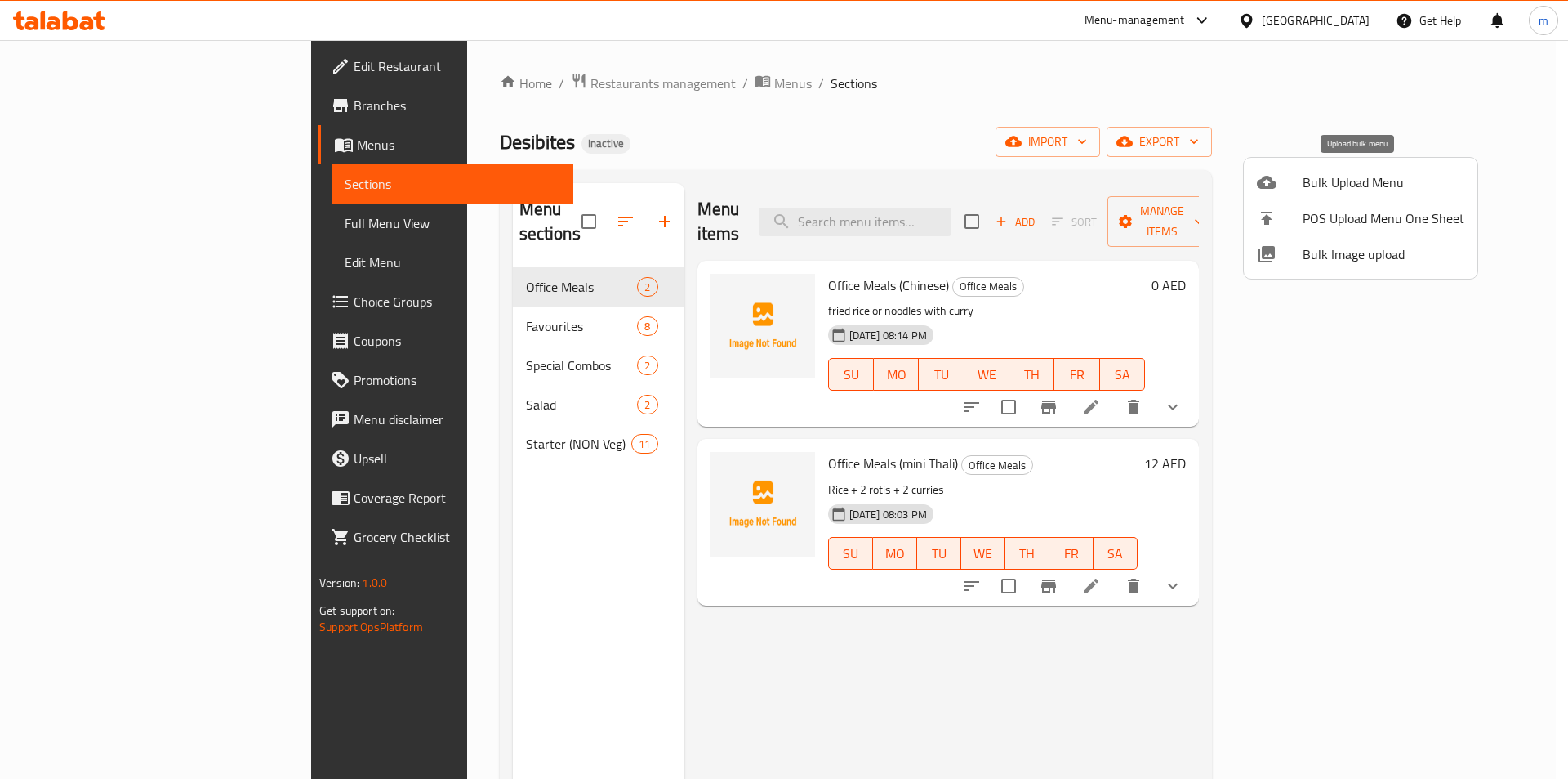
click at [1301, 192] on li "Bulk Upload Menu" at bounding box center [1360, 182] width 234 height 36
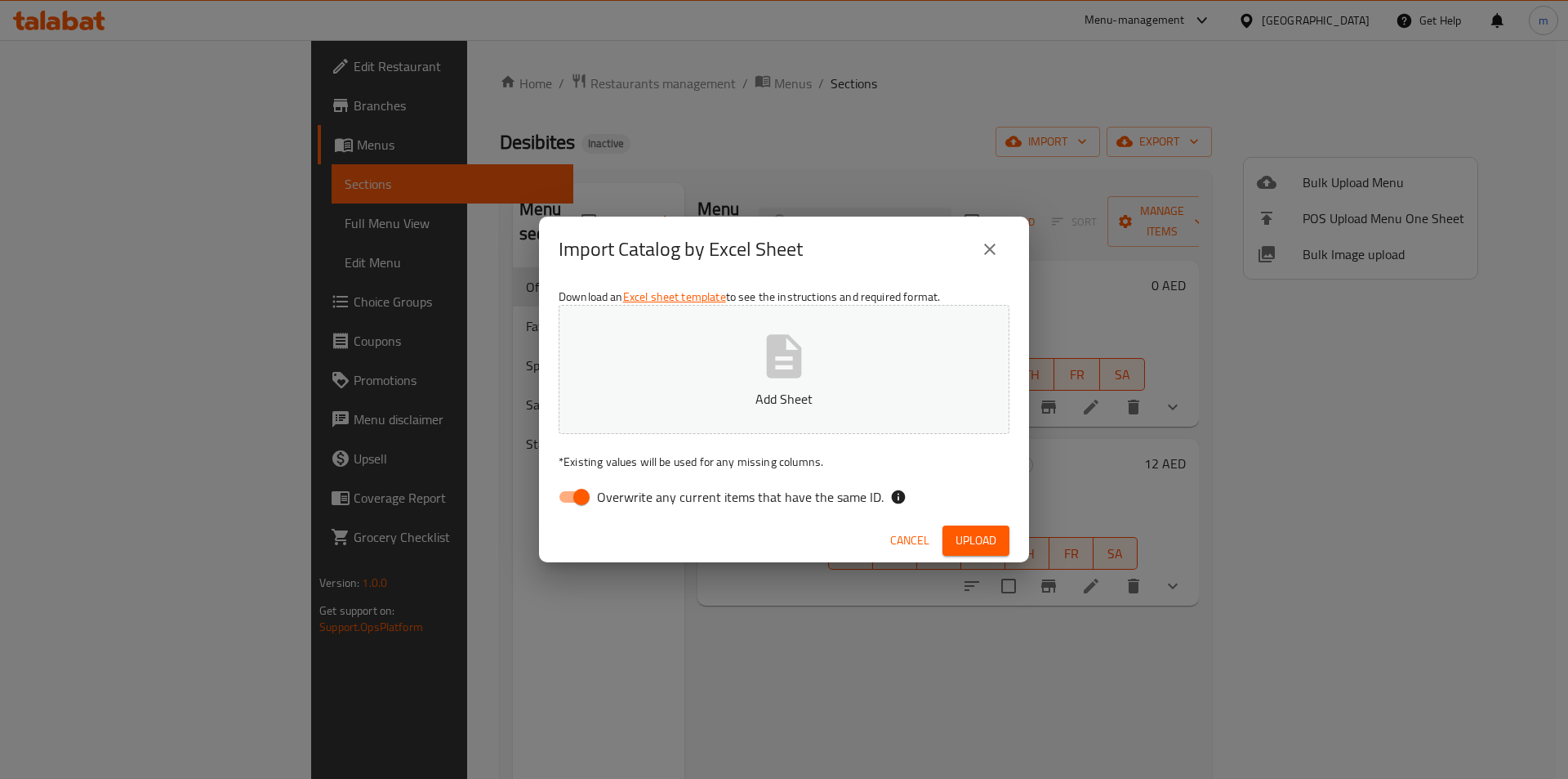
click at [578, 508] on input "Overwrite any current items that have the same ID." at bounding box center [582, 496] width 93 height 31
checkbox input "false"
click at [997, 526] on button "Upload" at bounding box center [976, 540] width 67 height 30
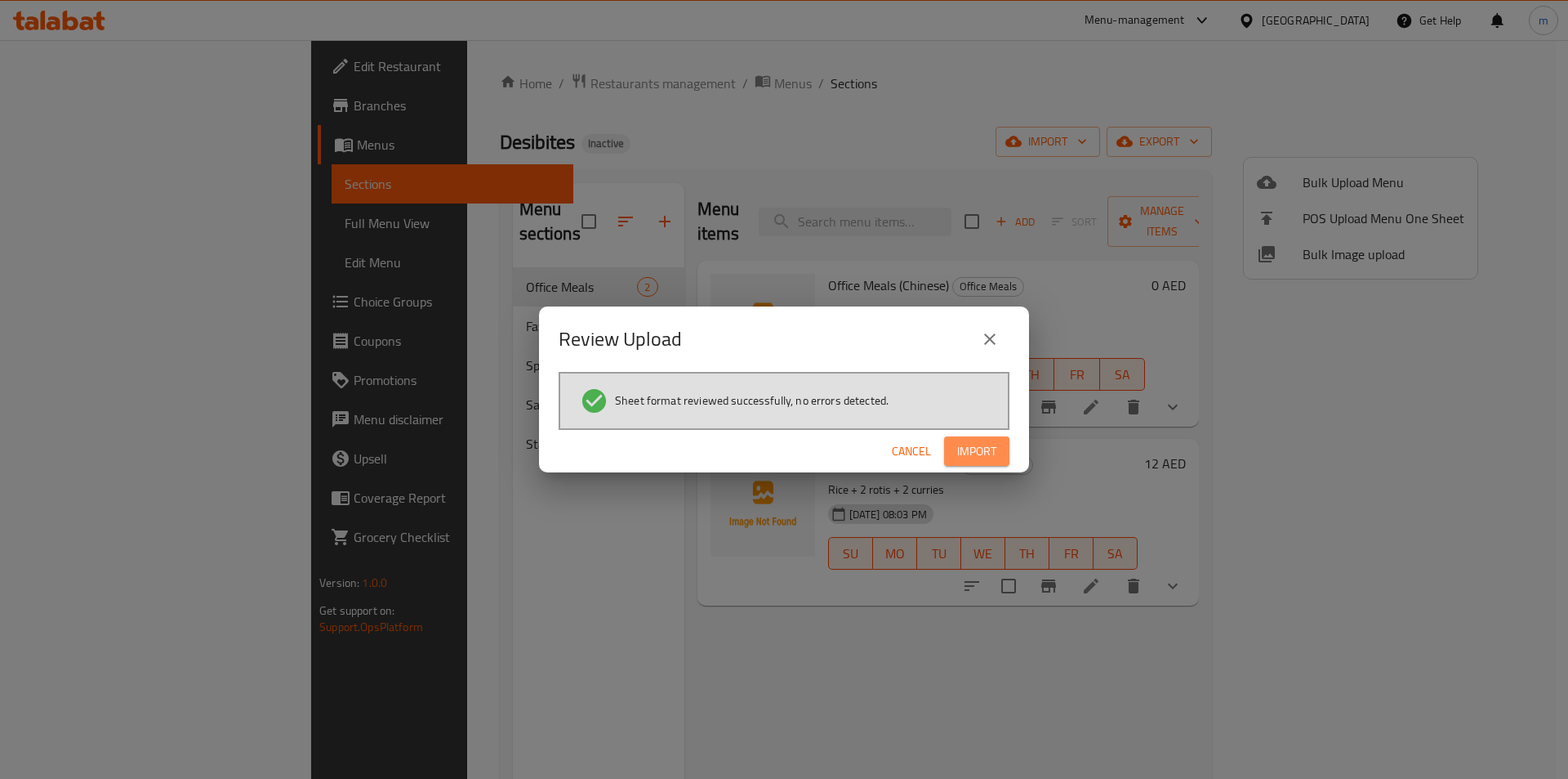
click at [987, 441] on span "Import" at bounding box center [976, 451] width 39 height 20
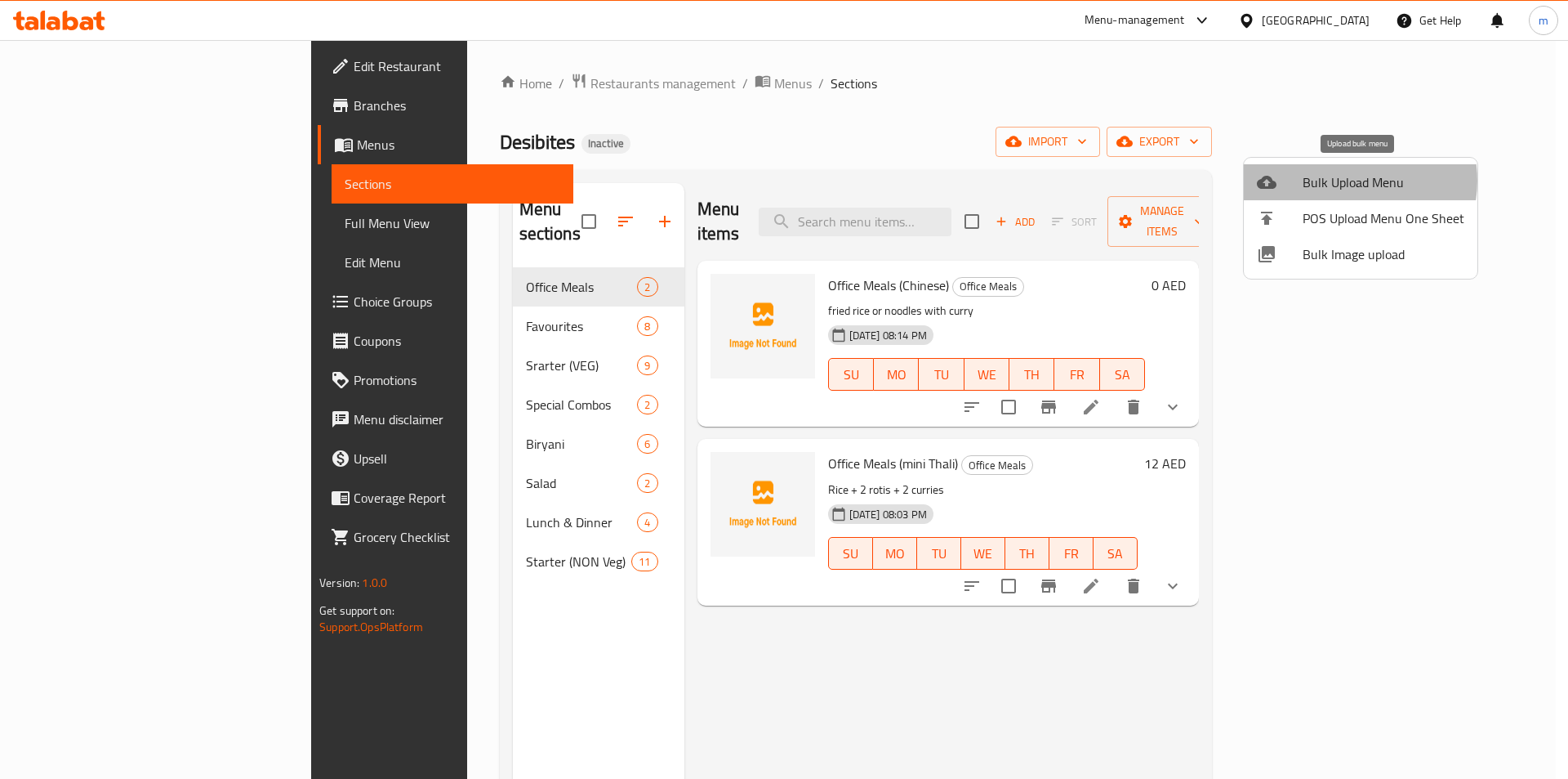
click at [1346, 180] on span "Bulk Upload Menu" at bounding box center [1384, 181] width 162 height 19
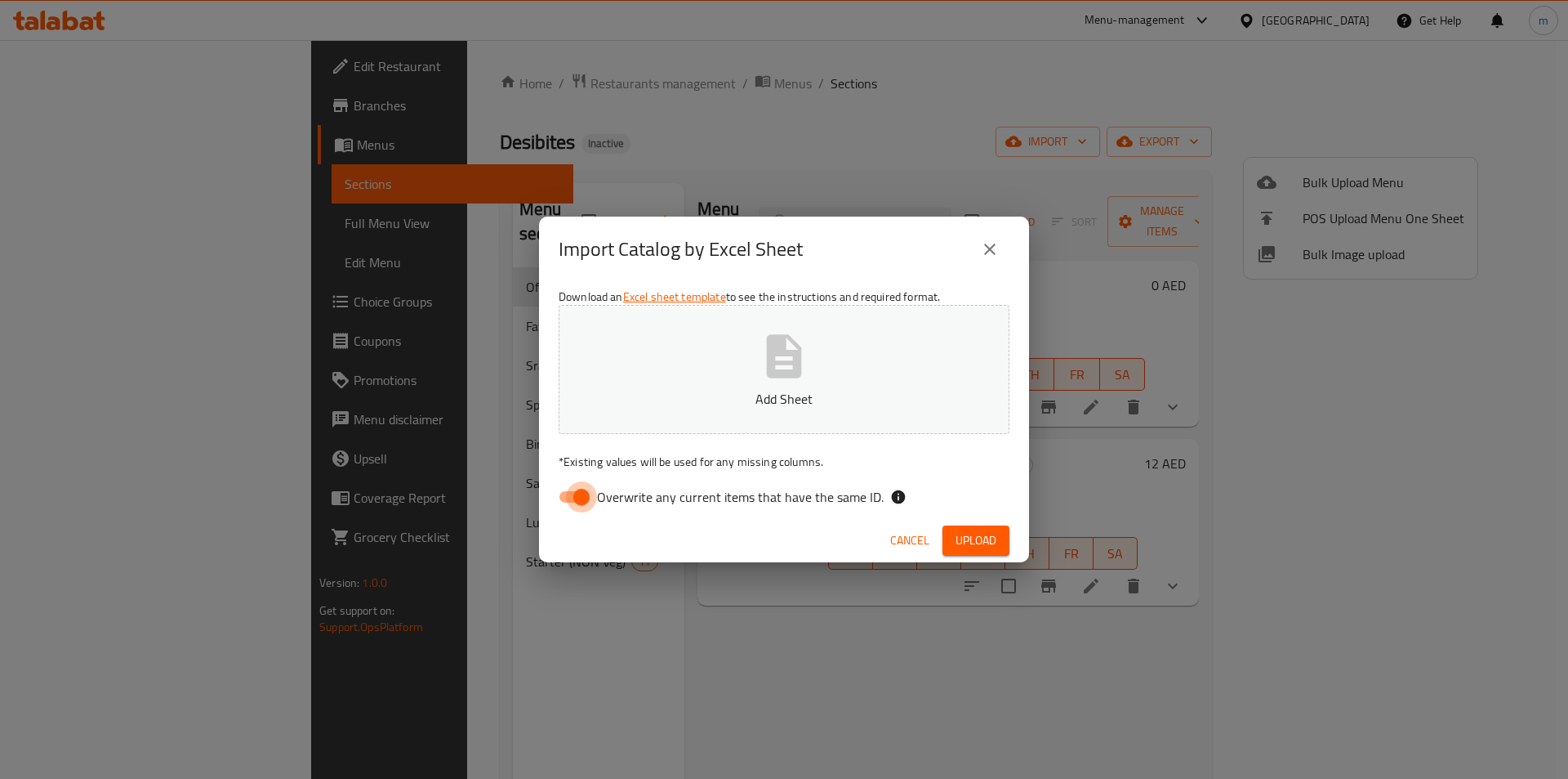
click at [573, 508] on input "Overwrite any current items that have the same ID." at bounding box center [582, 496] width 93 height 31
checkbox input "false"
click at [986, 526] on button "Upload" at bounding box center [976, 540] width 67 height 30
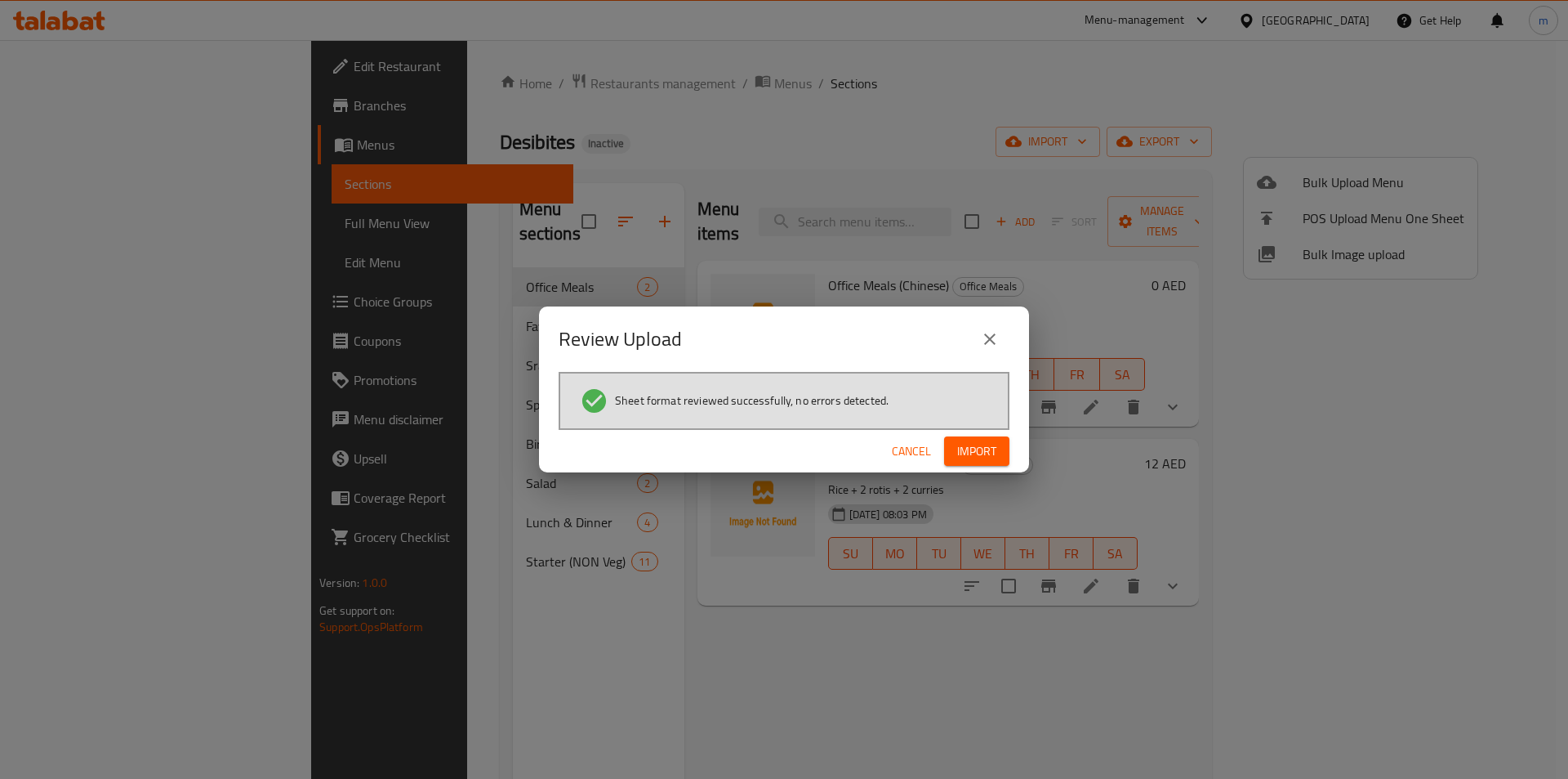
click at [980, 443] on span "Import" at bounding box center [976, 451] width 39 height 20
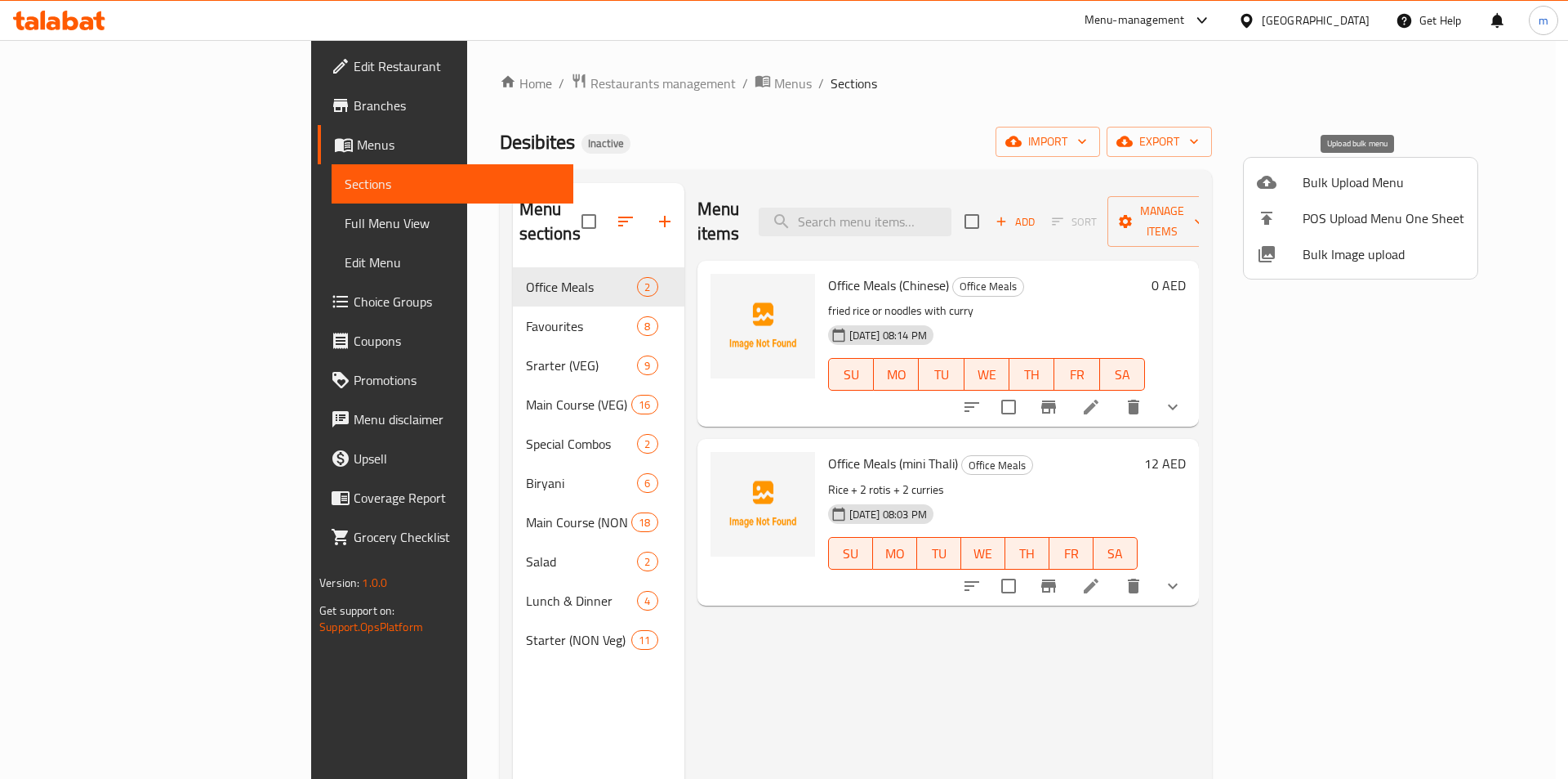
click at [1372, 180] on span "Bulk Upload Menu" at bounding box center [1384, 181] width 162 height 19
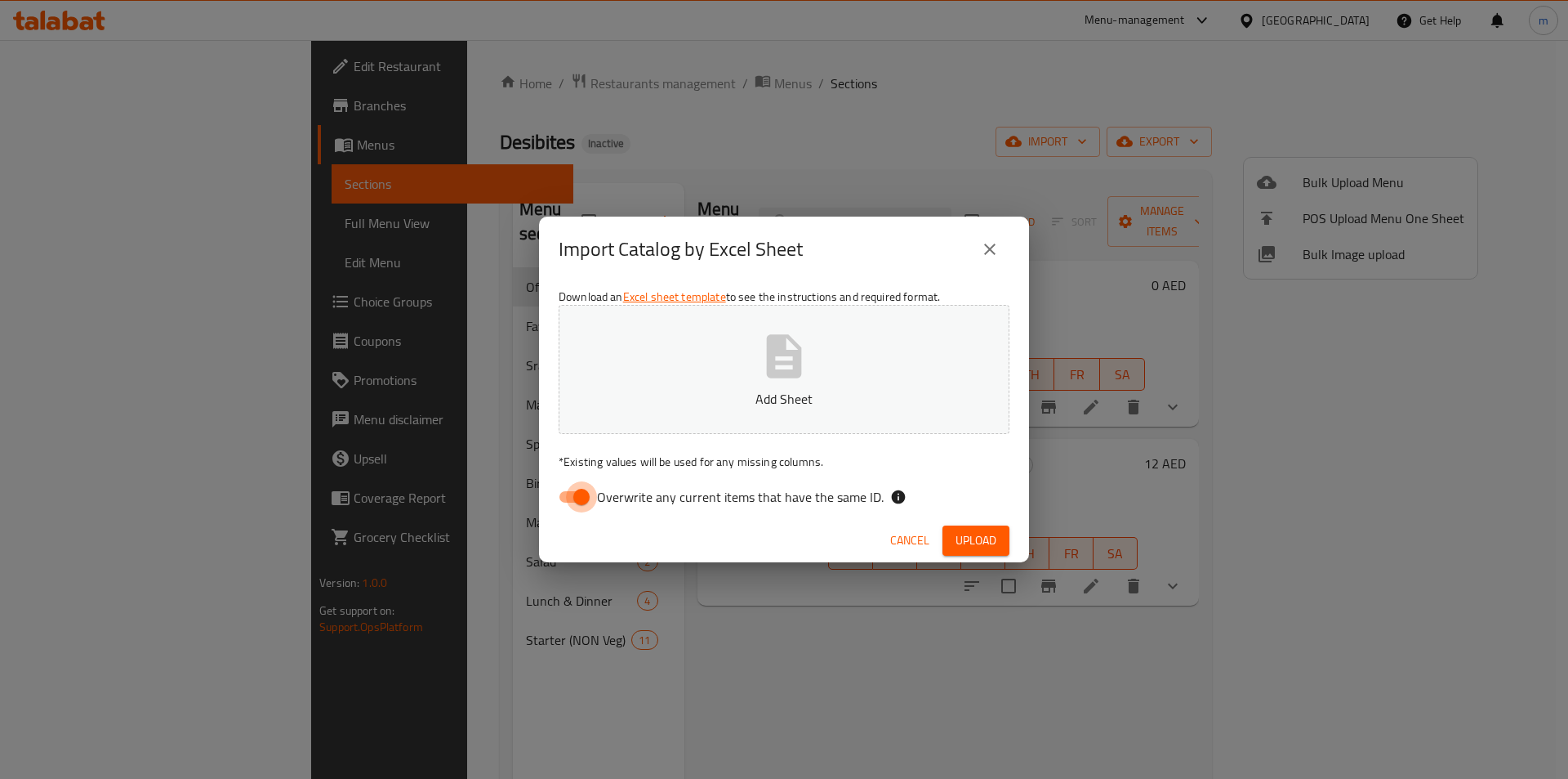
click at [581, 503] on input "Overwrite any current items that have the same ID." at bounding box center [582, 496] width 93 height 31
checkbox input "false"
click at [1000, 531] on button "Upload" at bounding box center [976, 540] width 67 height 30
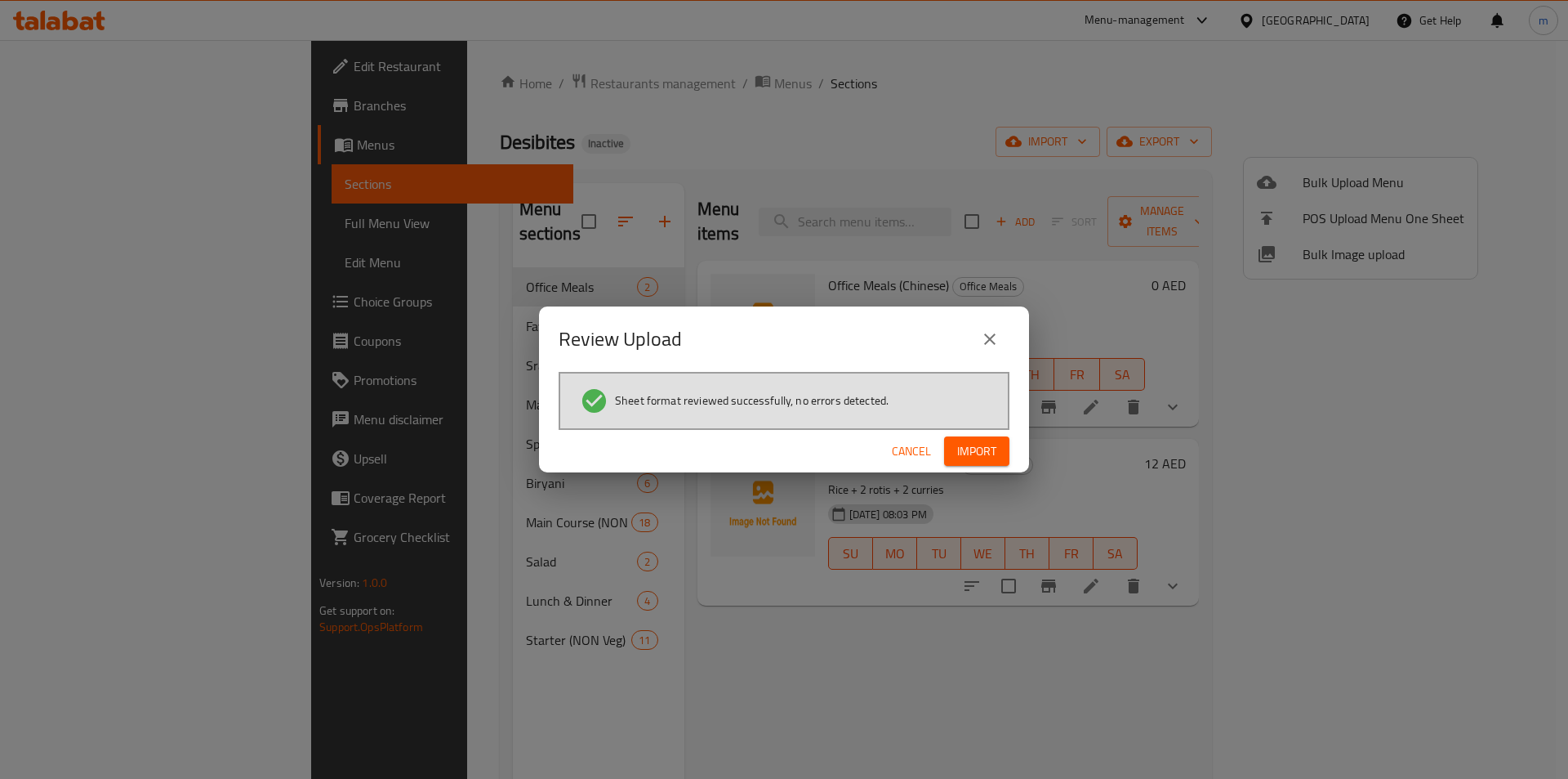
click at [976, 457] on span "Import" at bounding box center [976, 451] width 39 height 20
